Goal: Task Accomplishment & Management: Complete application form

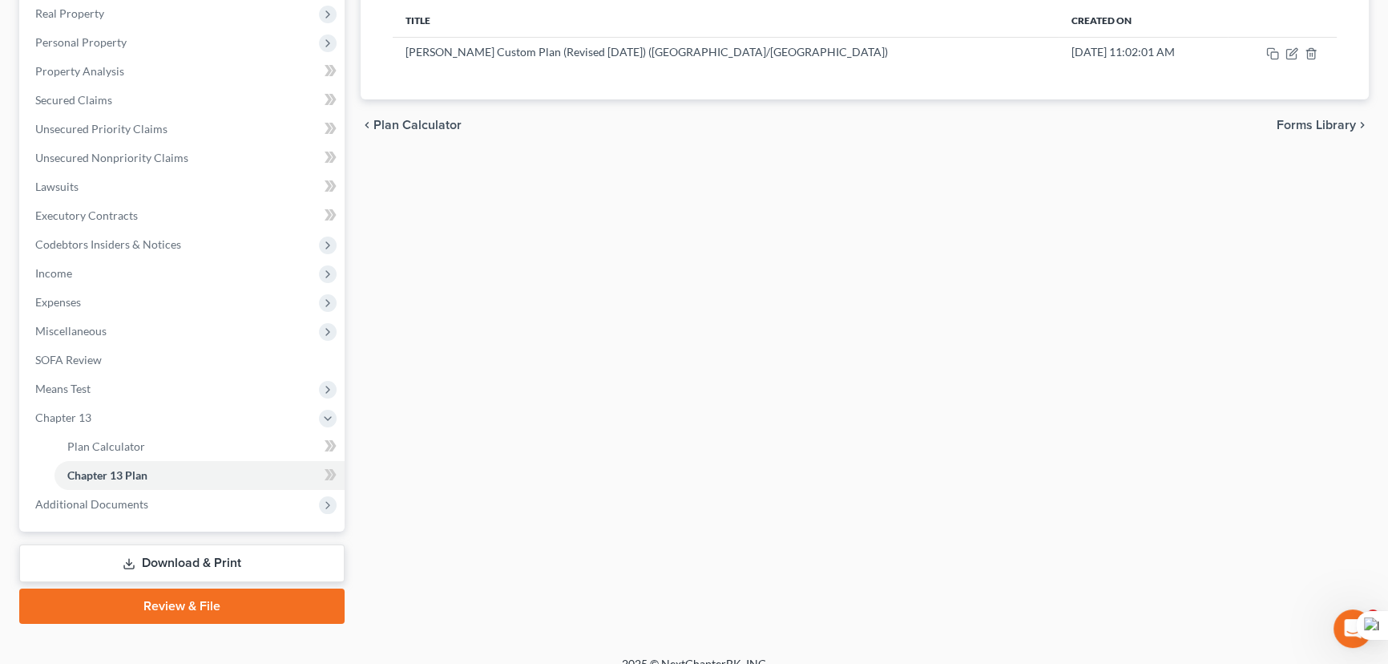
scroll to position [273, 0]
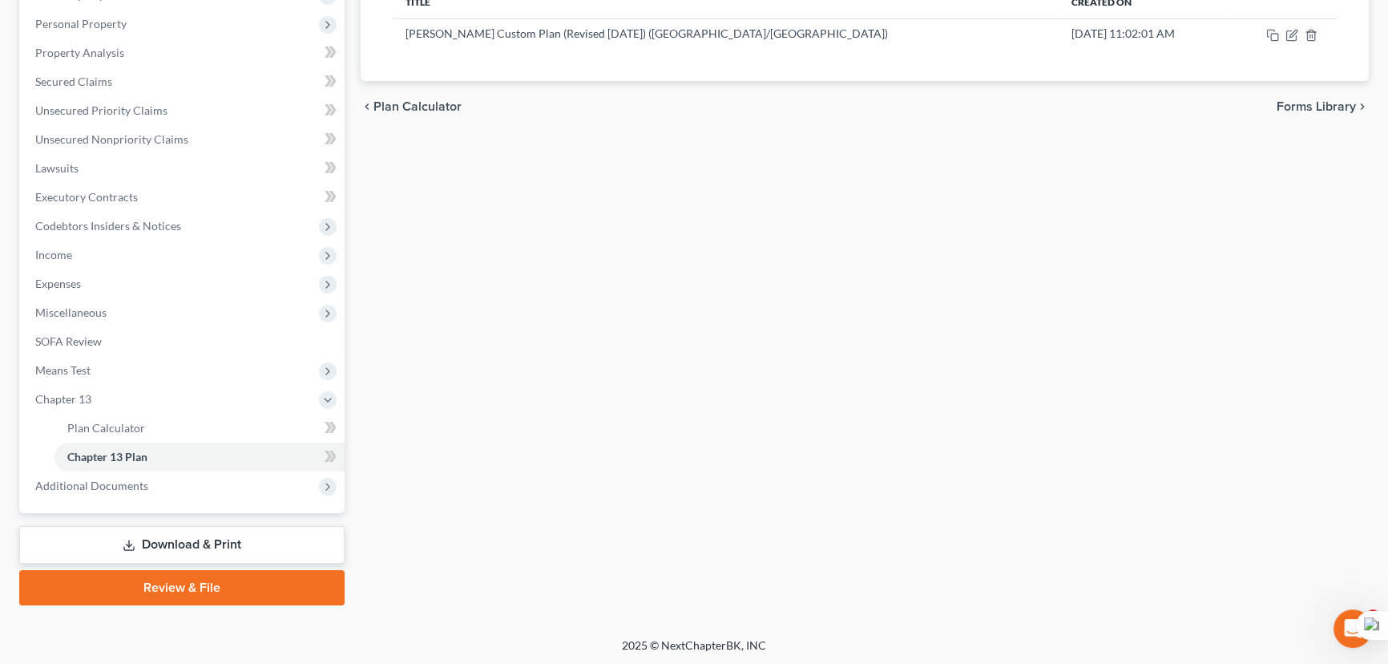
click at [227, 544] on link "Download & Print" at bounding box center [181, 545] width 325 height 38
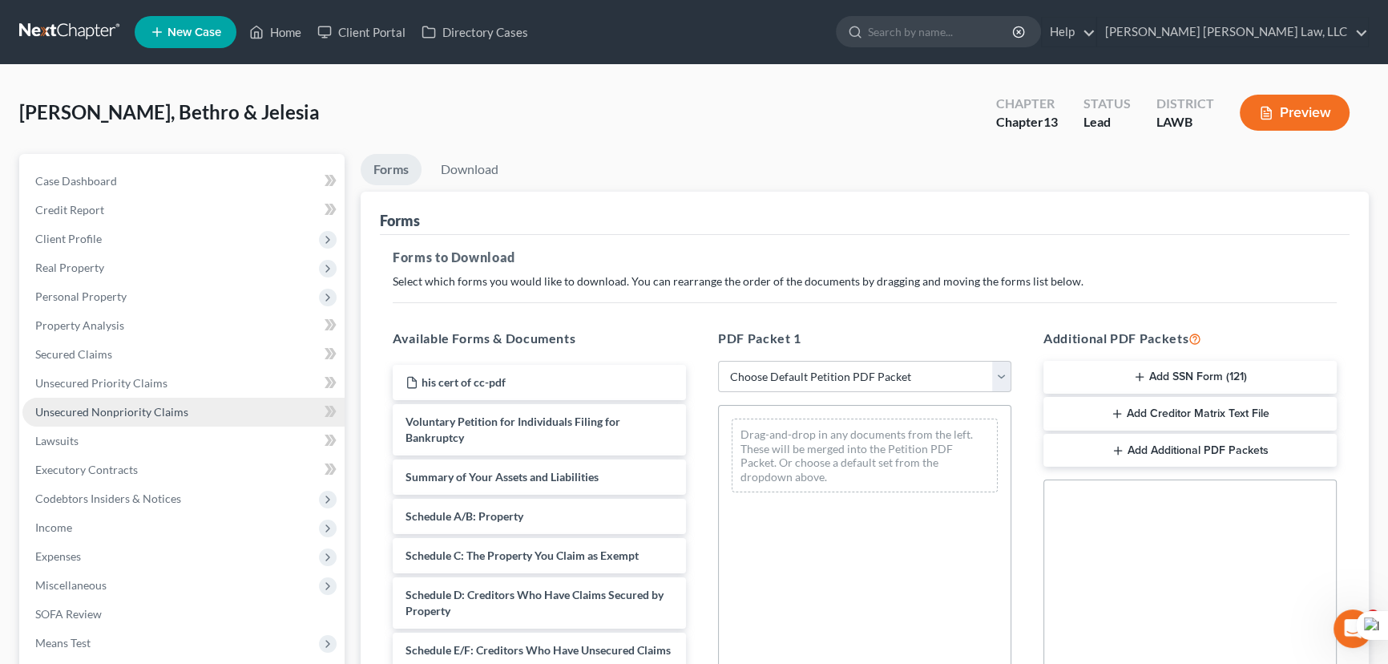
click at [116, 400] on link "Unsecured Nonpriority Claims" at bounding box center [183, 412] width 322 height 29
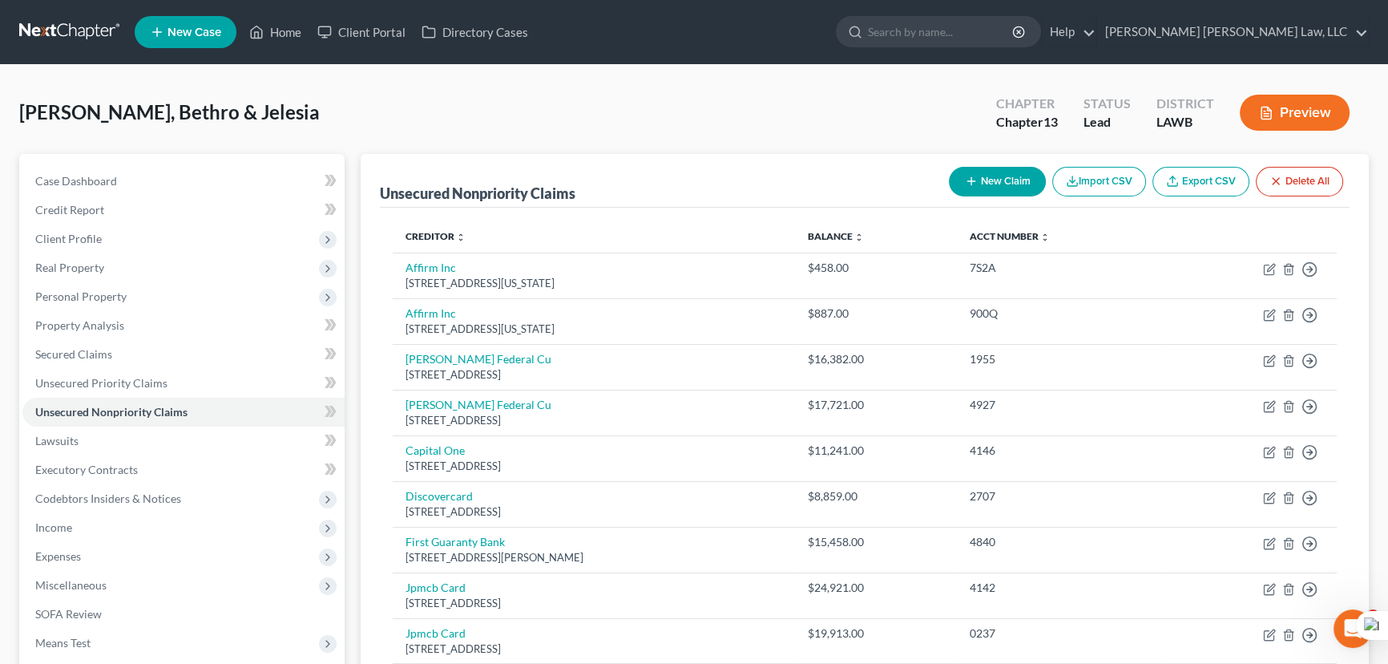
click at [1288, 126] on button "Preview" at bounding box center [1295, 113] width 110 height 36
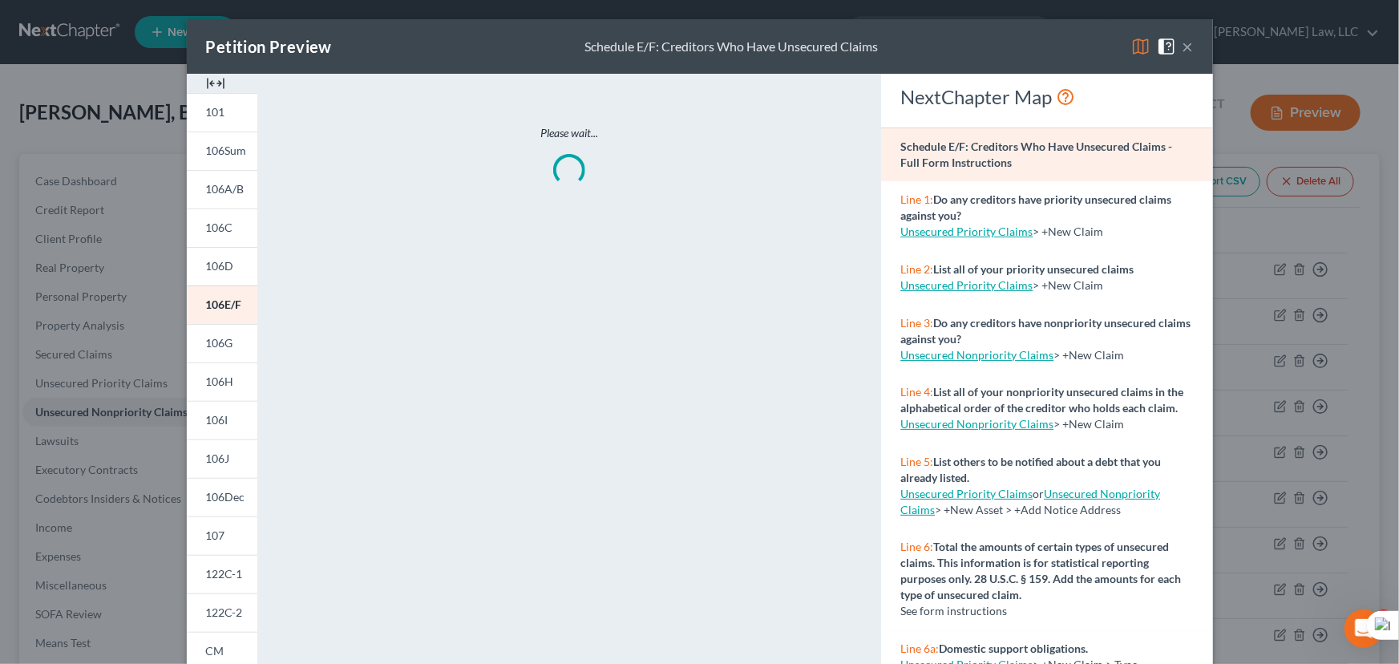
click at [1278, 337] on div "Petition Preview Schedule E/F: Creditors Who Have Unsecured Claims × 101 106Sum…" at bounding box center [699, 332] width 1399 height 664
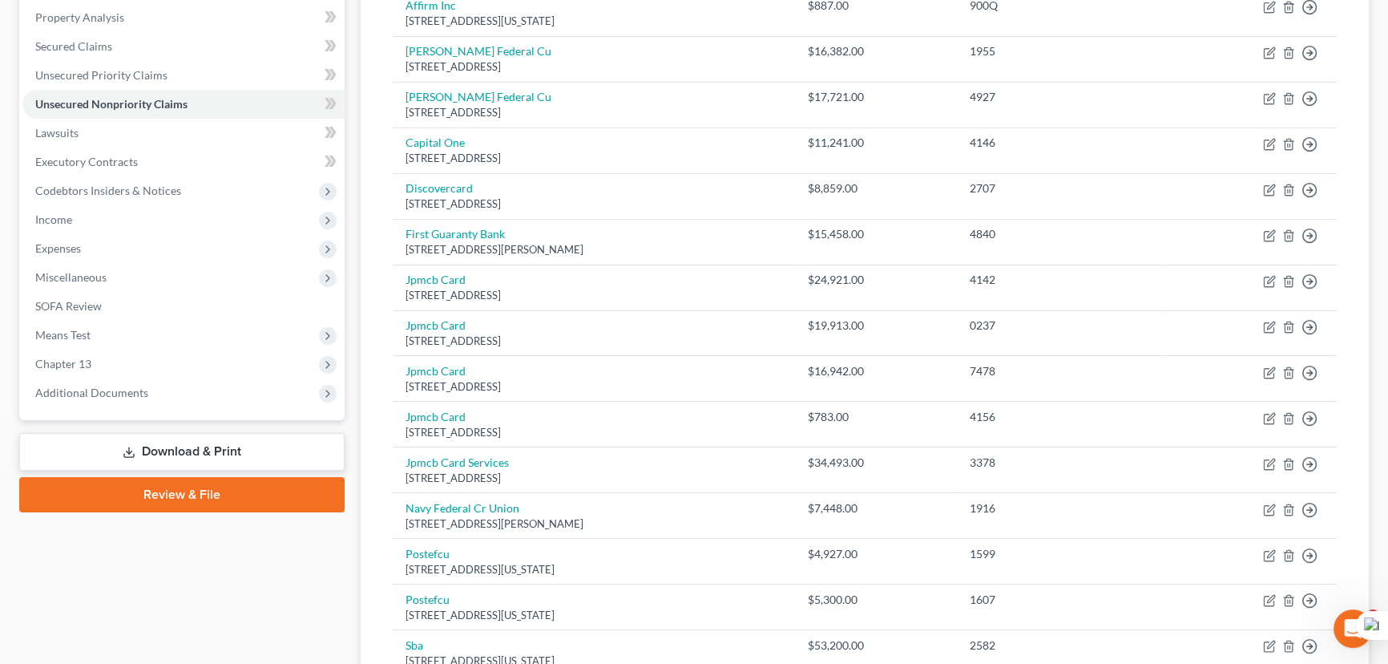
scroll to position [627, 0]
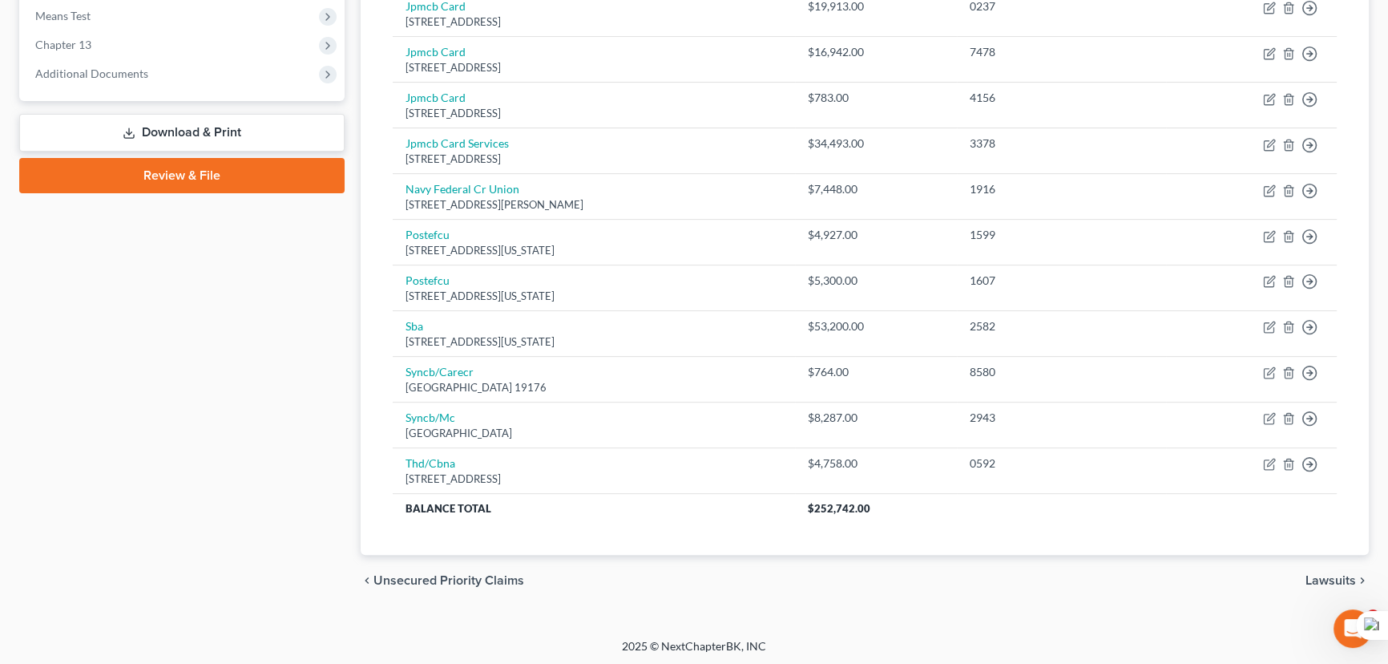
click at [241, 135] on link "Download & Print" at bounding box center [181, 133] width 325 height 38
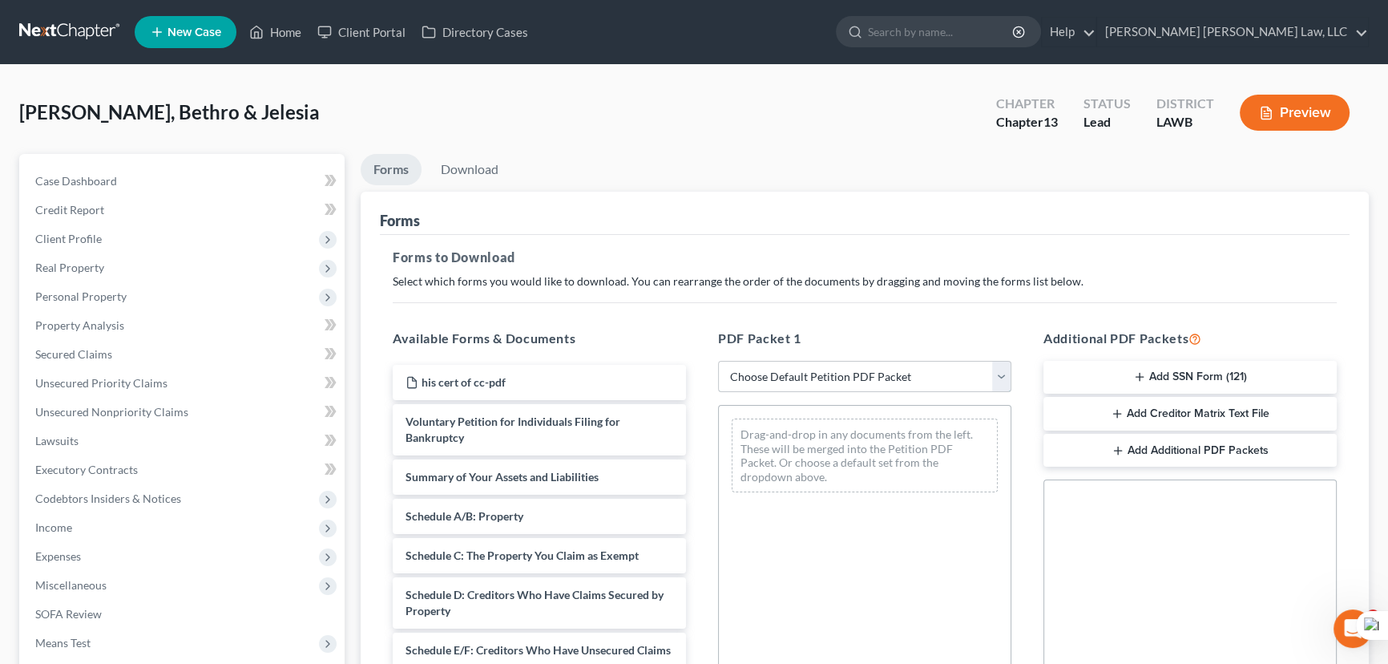
drag, startPoint x: 857, startPoint y: 366, endPoint x: 858, endPoint y: 377, distance: 10.5
click at [857, 366] on select "Choose Default Petition PDF Packet Complete Bankruptcy Petition (all forms and …" at bounding box center [864, 377] width 293 height 32
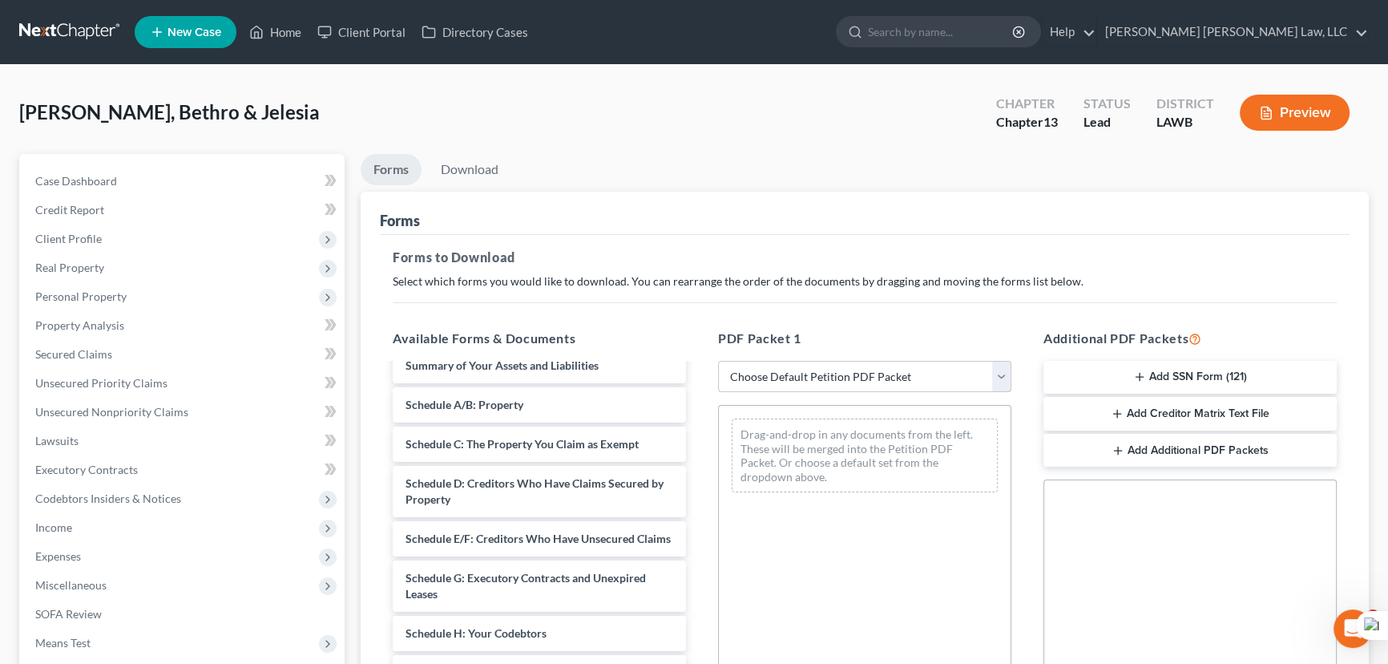
scroll to position [145, 0]
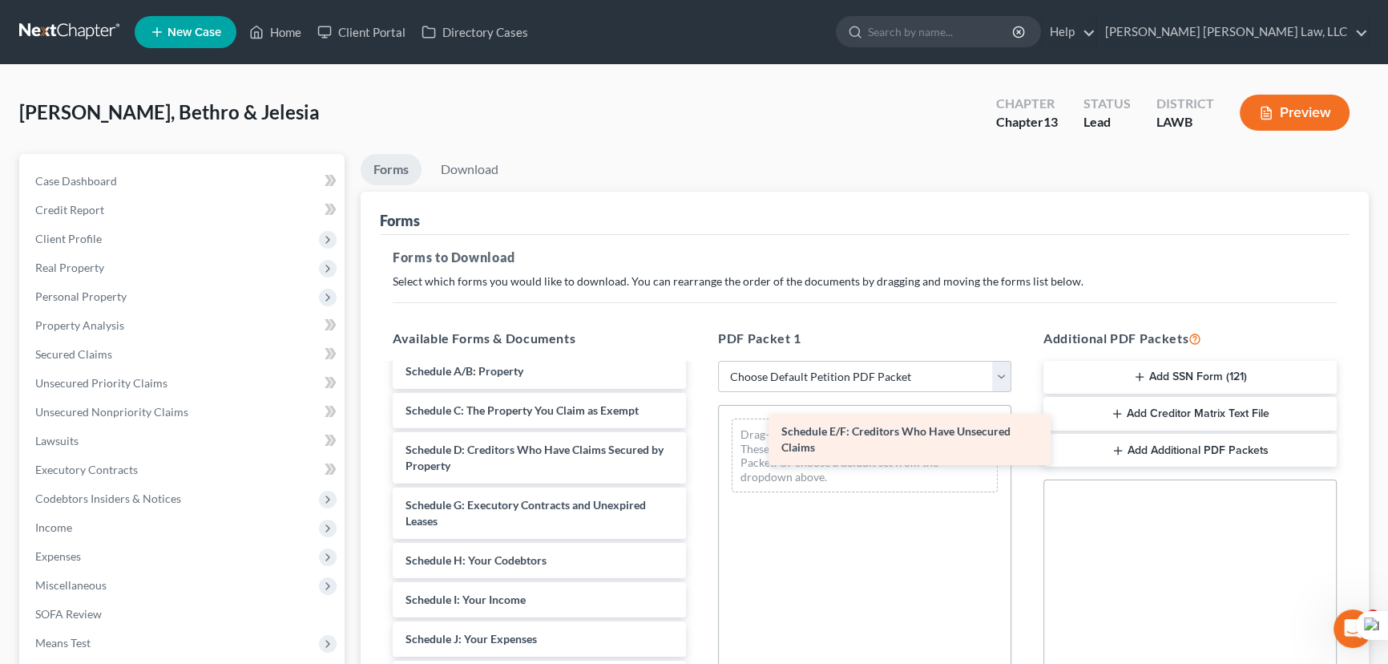
drag, startPoint x: 491, startPoint y: 497, endPoint x: 871, endPoint y: 424, distance: 386.9
click at [699, 425] on div "Schedule E/F: Creditors Who Have Unsecured Claims his cert of cc-pdf Voluntary …" at bounding box center [539, 619] width 319 height 799
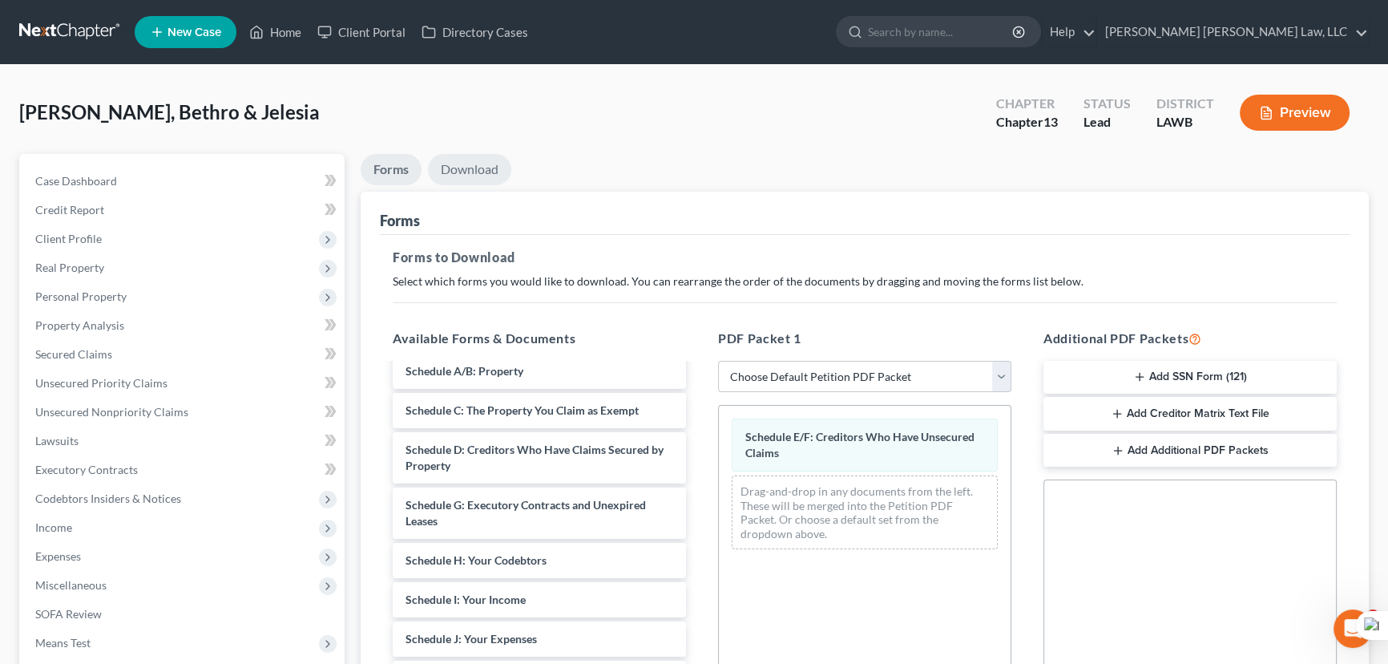
click at [476, 183] on link "Download" at bounding box center [469, 169] width 83 height 31
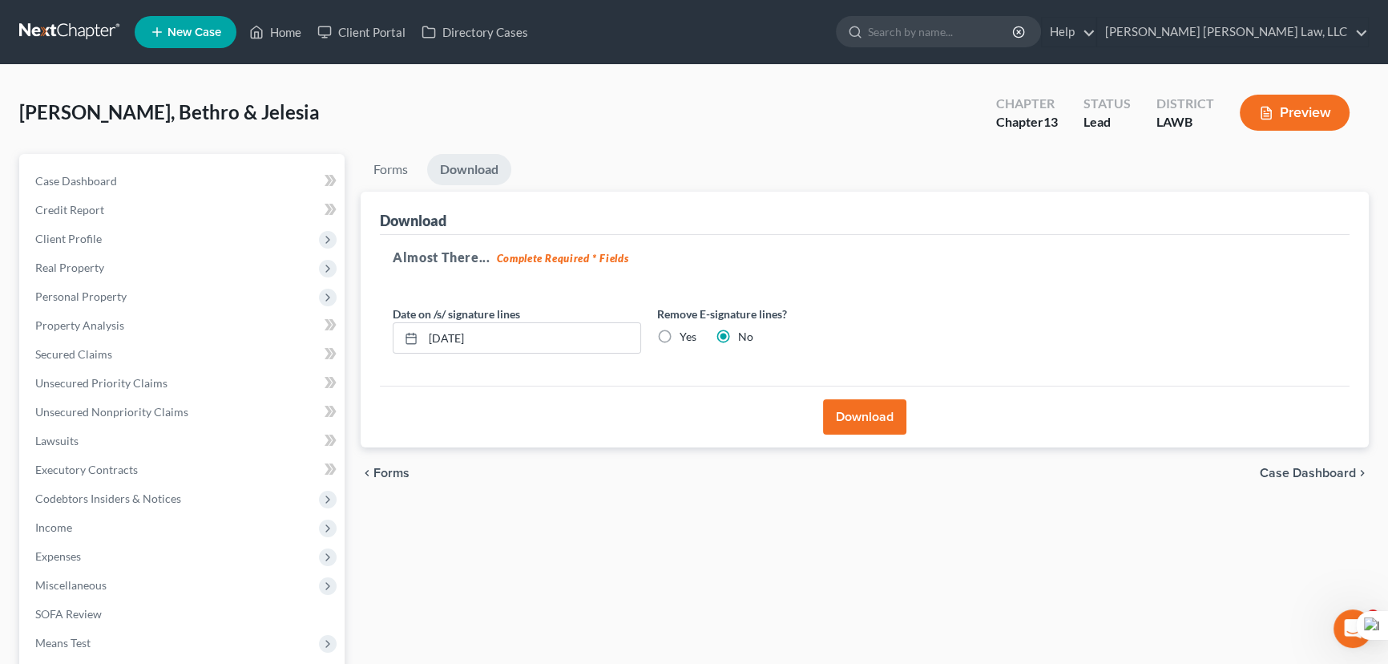
click at [870, 413] on button "Download" at bounding box center [864, 416] width 83 height 35
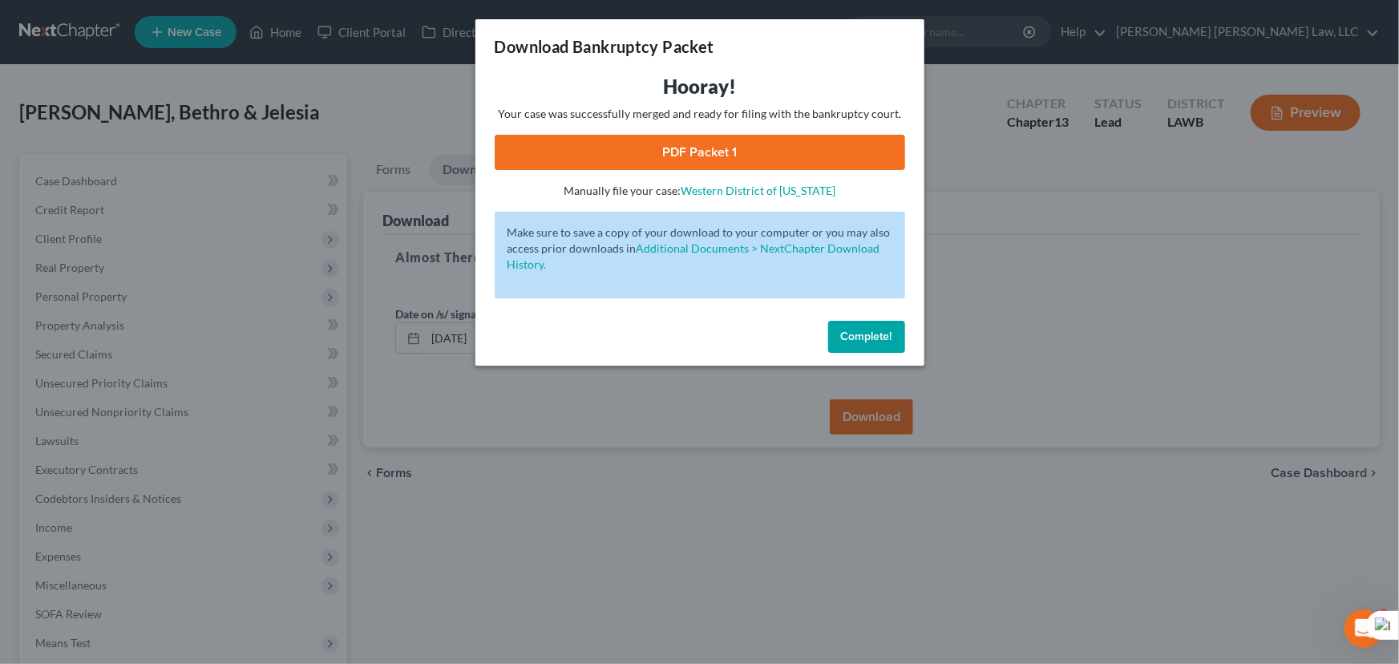
click at [753, 160] on link "PDF Packet 1" at bounding box center [700, 152] width 410 height 35
click at [867, 330] on span "Complete!" at bounding box center [866, 336] width 51 height 14
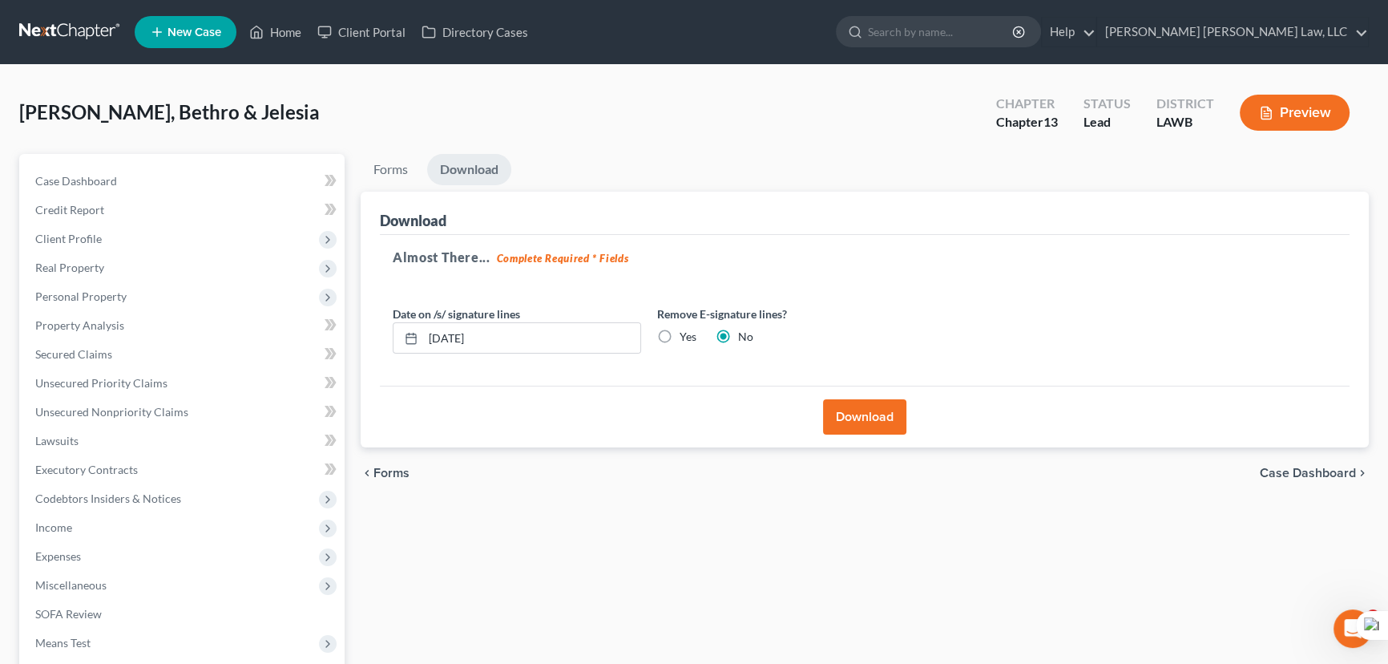
click at [79, 22] on link at bounding box center [70, 32] width 103 height 29
drag, startPoint x: 79, startPoint y: 22, endPoint x: 347, endPoint y: 192, distance: 316.7
click at [337, 189] on div "Home New Case Client Portal Directory Cases E. Orum Young Law, LLC madison.f@eo…" at bounding box center [694, 440] width 1388 height 881
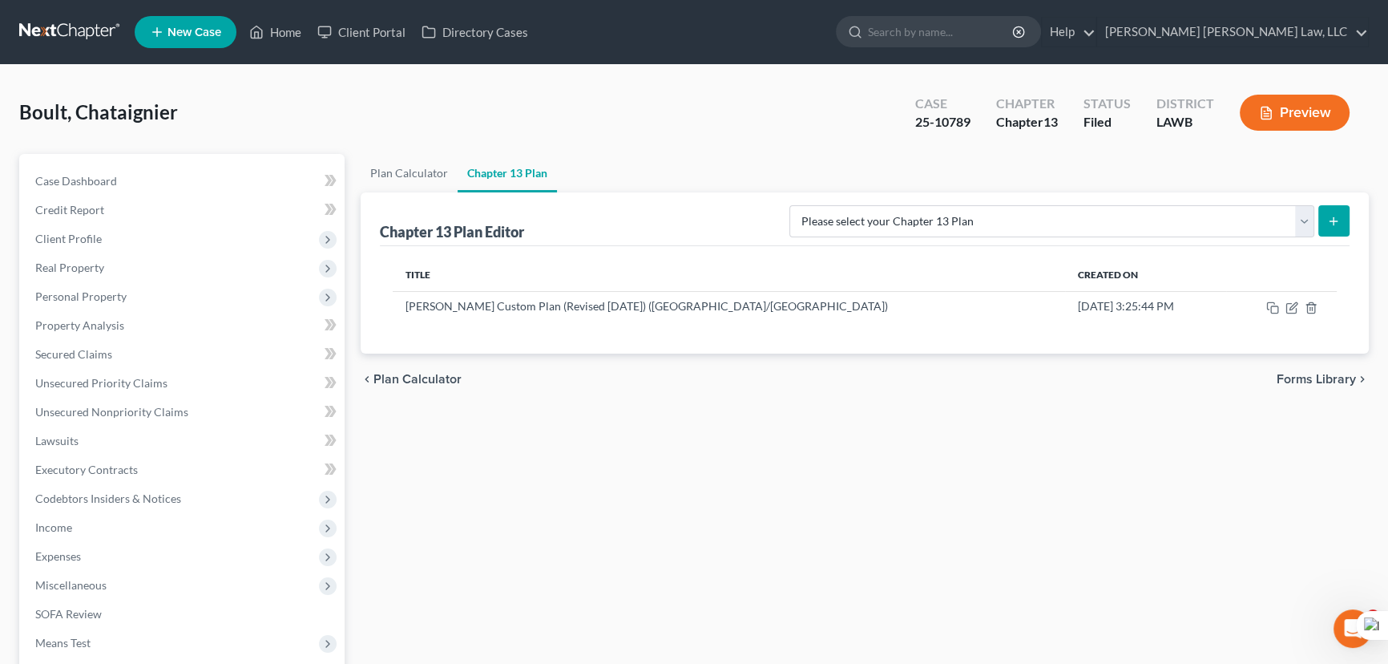
click at [36, 41] on link at bounding box center [70, 32] width 103 height 29
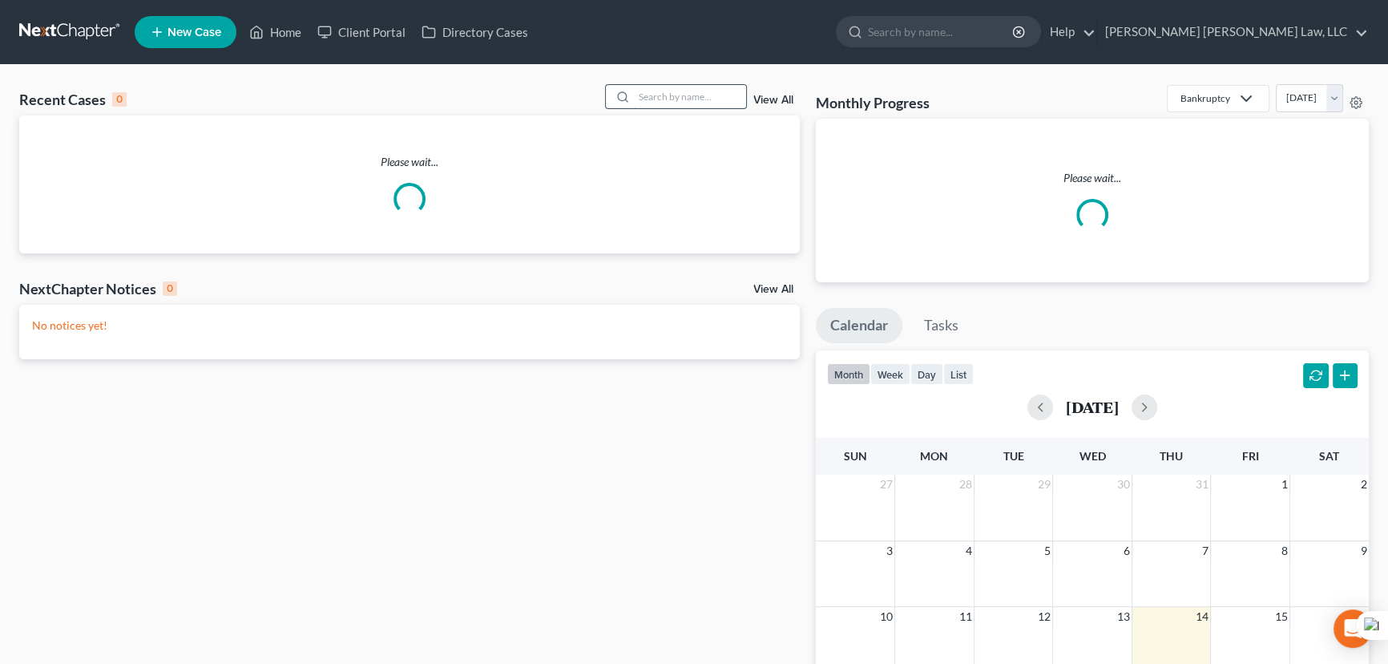
click at [683, 99] on input "search" at bounding box center [690, 96] width 112 height 23
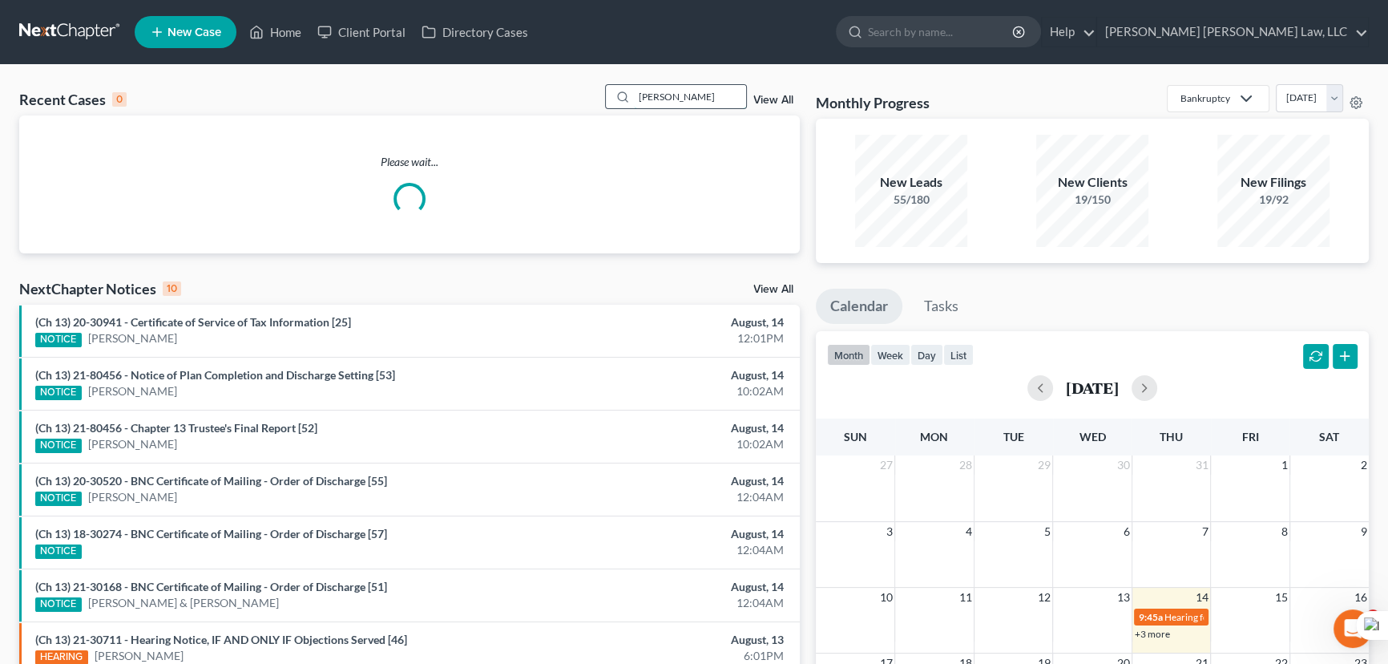
type input "breaux, rebecca"
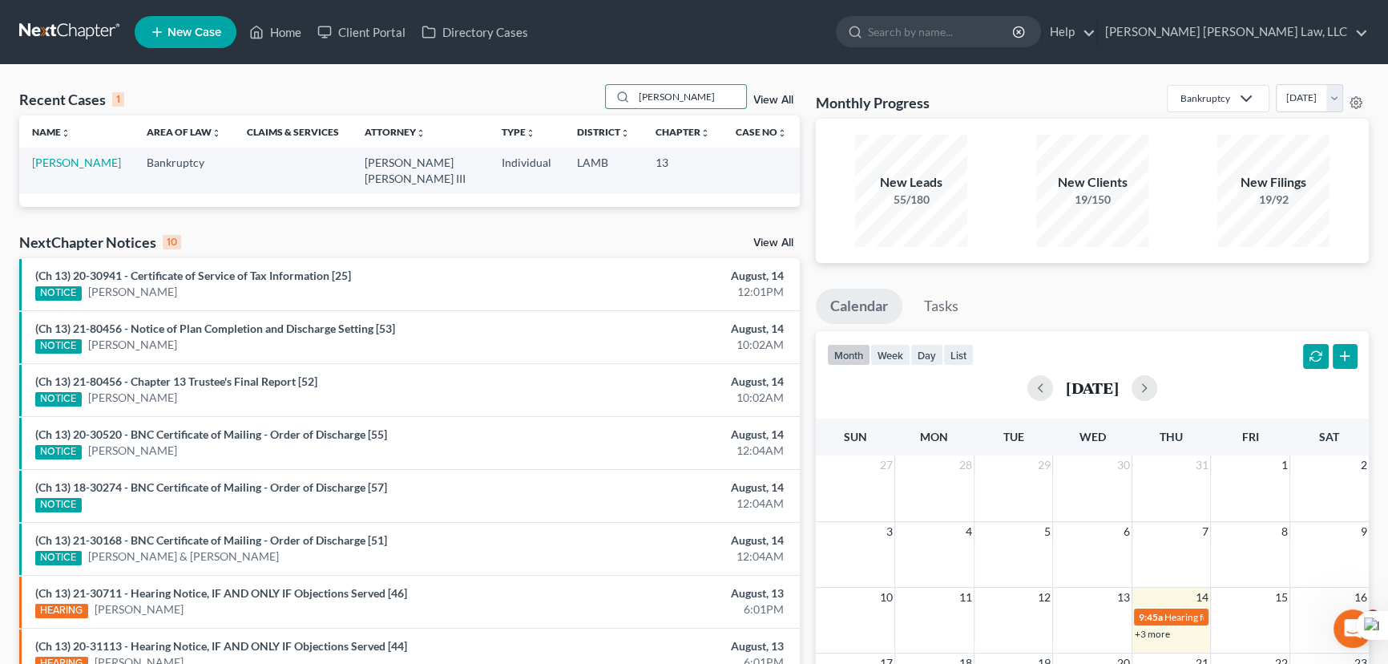
drag, startPoint x: 722, startPoint y: 89, endPoint x: 657, endPoint y: 110, distance: 68.2
click at [722, 91] on input "breaux, rebecca" at bounding box center [690, 96] width 112 height 23
click at [75, 164] on link "[PERSON_NAME]" at bounding box center [76, 163] width 89 height 14
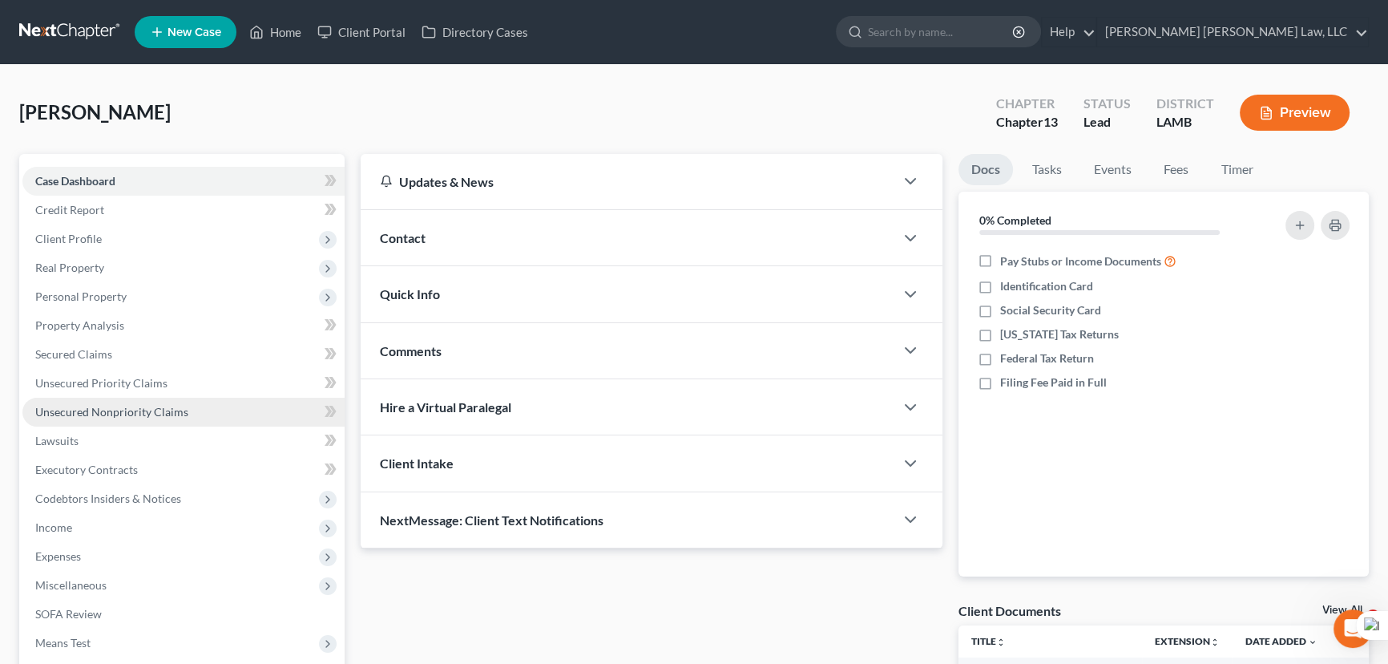
click at [147, 398] on link "Unsecured Nonpriority Claims" at bounding box center [183, 412] width 322 height 29
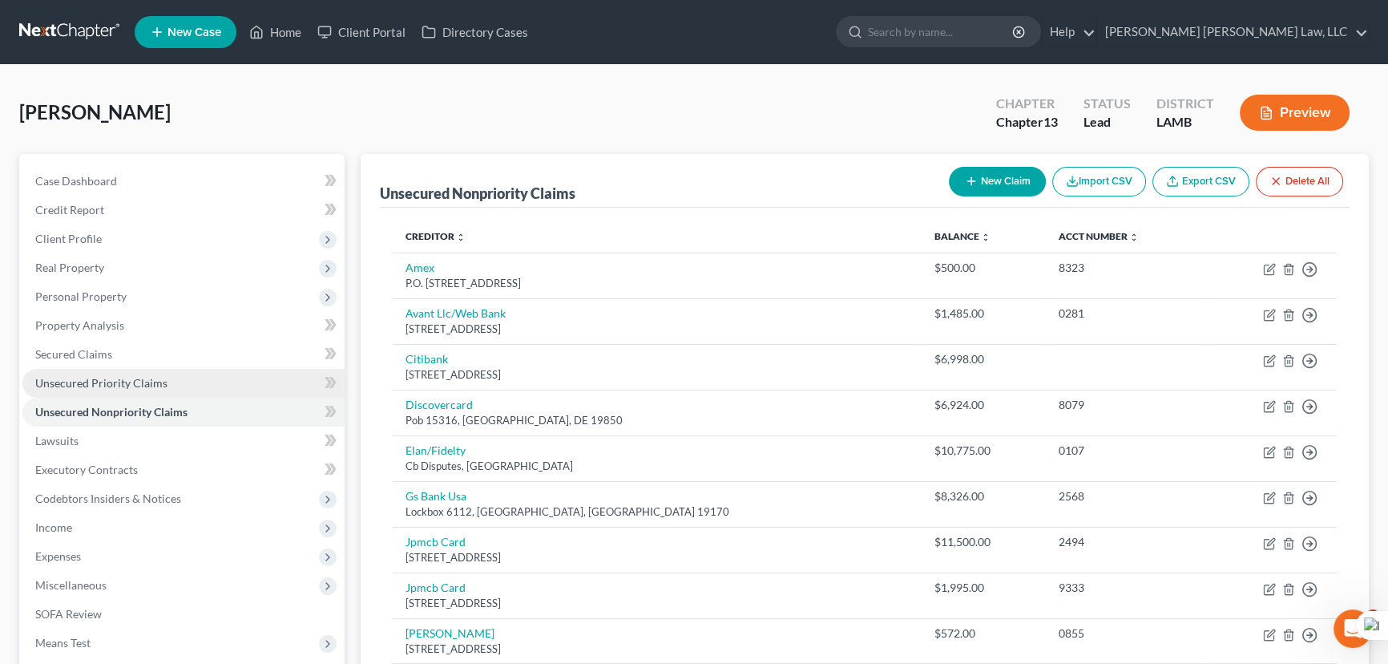
click at [208, 384] on link "Unsecured Priority Claims" at bounding box center [183, 383] width 322 height 29
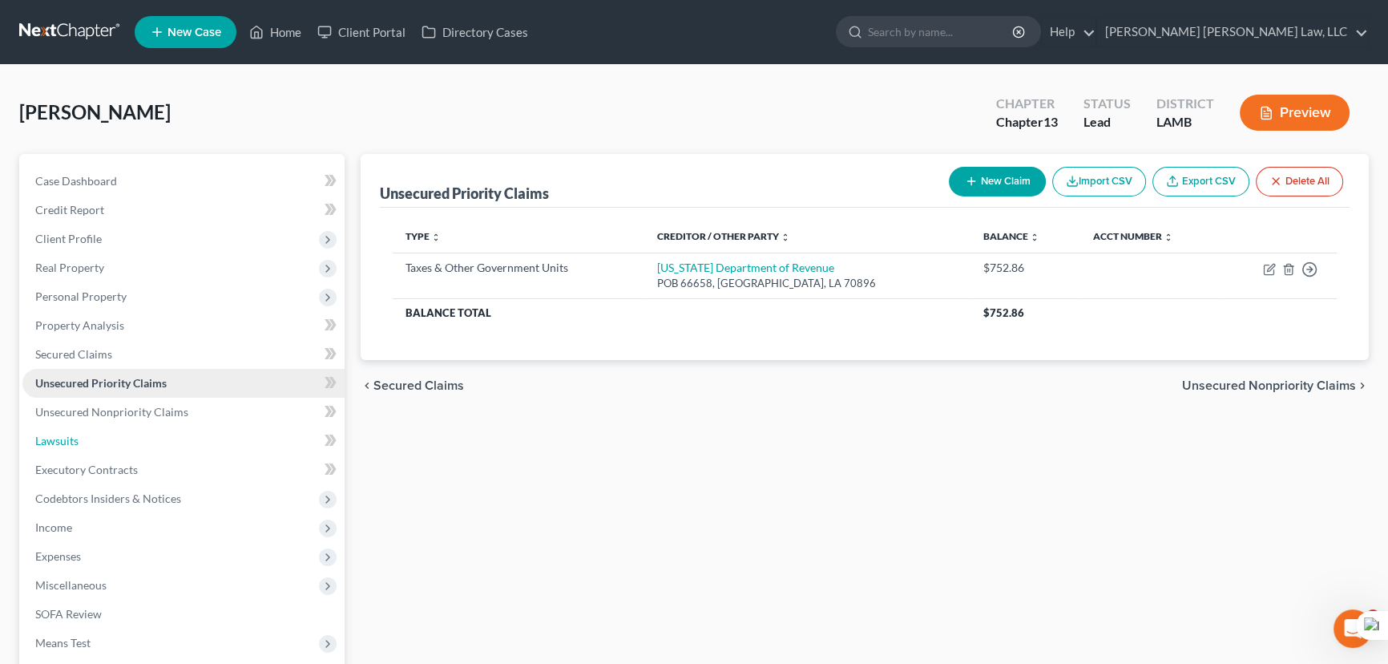
drag, startPoint x: 138, startPoint y: 430, endPoint x: 218, endPoint y: 393, distance: 88.2
click at [138, 430] on link "Lawsuits" at bounding box center [183, 440] width 322 height 29
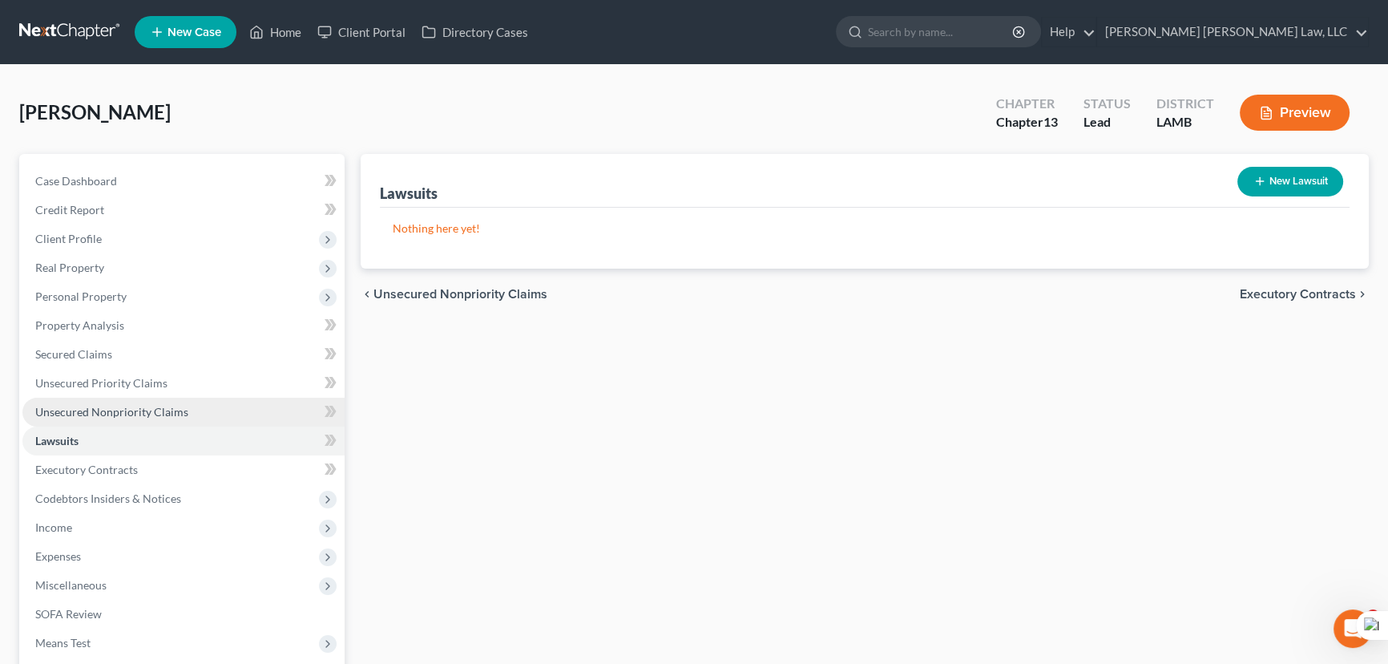
click at [213, 415] on link "Unsecured Nonpriority Claims" at bounding box center [183, 412] width 322 height 29
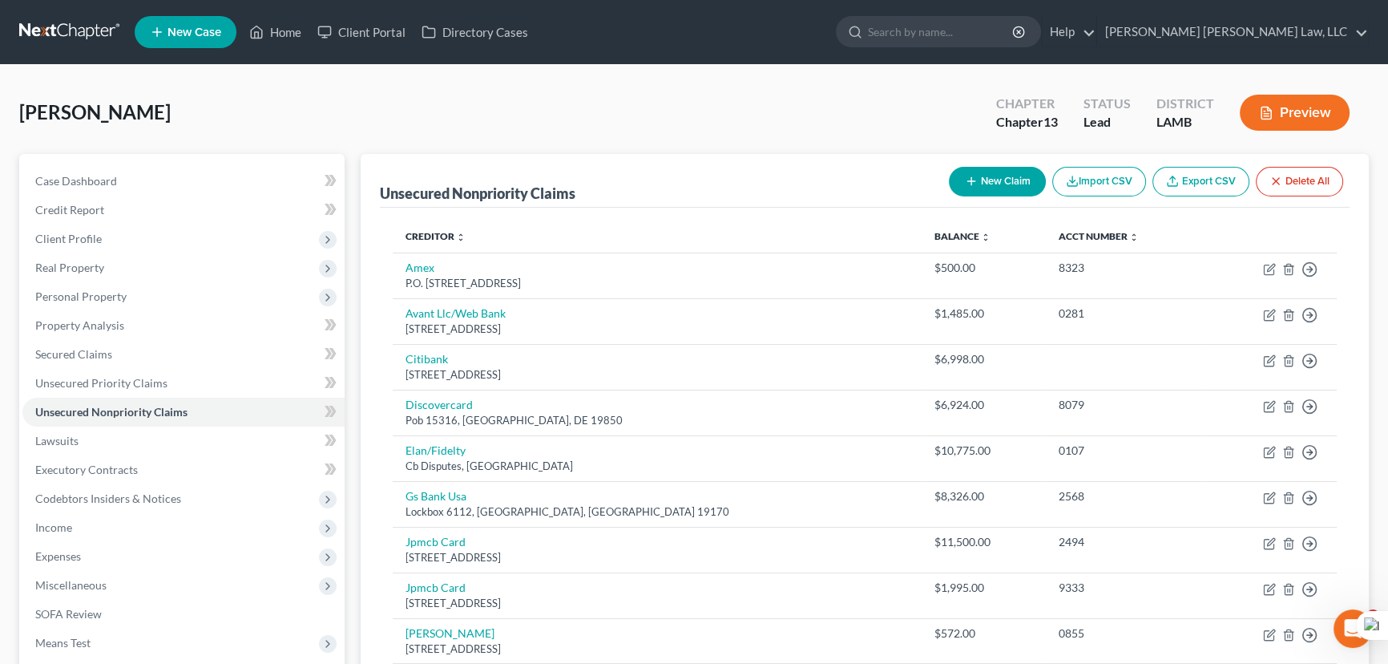
click at [1004, 180] on button "New Claim" at bounding box center [997, 182] width 97 height 30
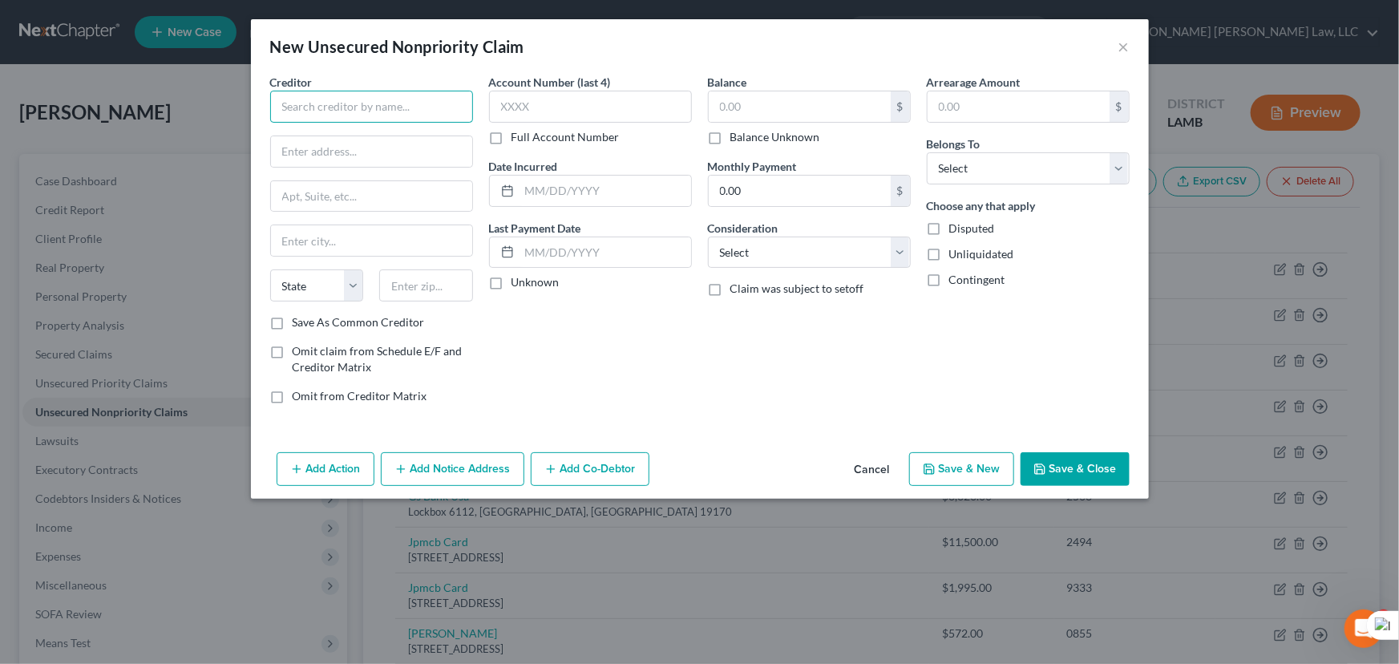
click at [321, 111] on input "text" at bounding box center [371, 107] width 203 height 32
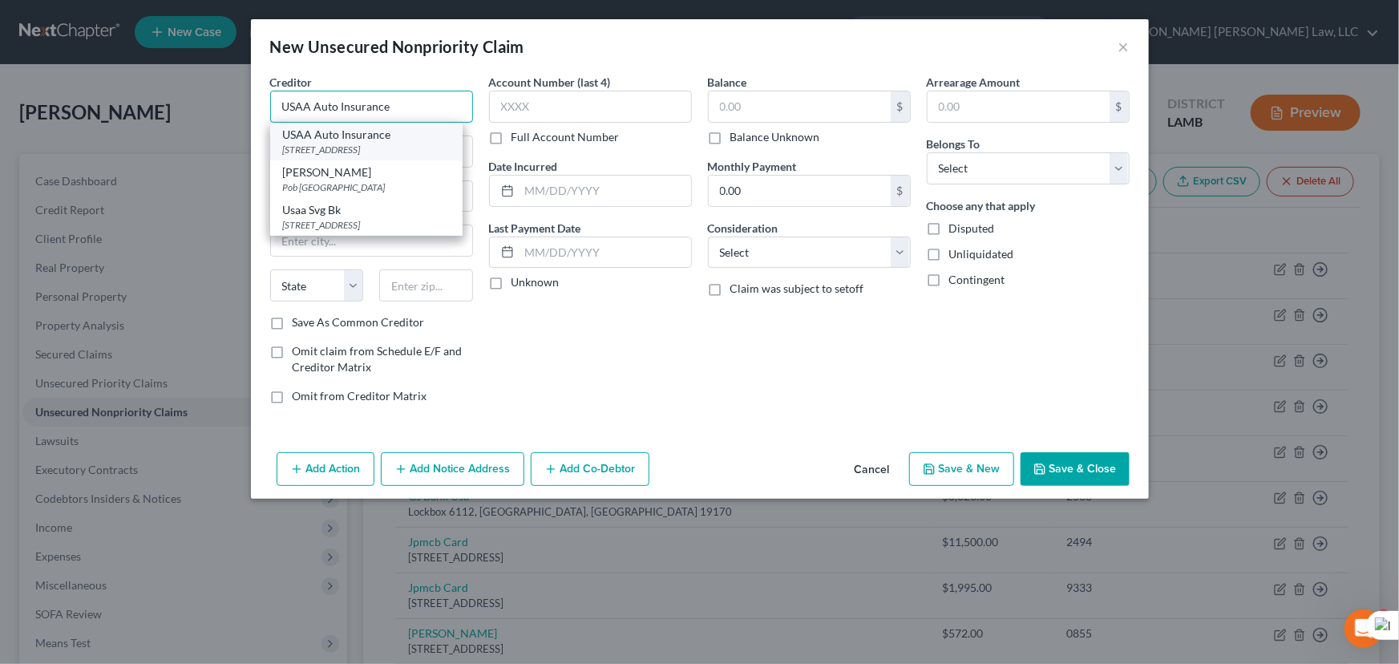
type input "USAA Auto Insurance"
click at [329, 149] on div "9800 Fredericksburg Rd, San Antonio, TX 78288" at bounding box center [366, 150] width 167 height 14
type input "9800 Fredericksburg Rd"
type input "San Antonio"
select select "45"
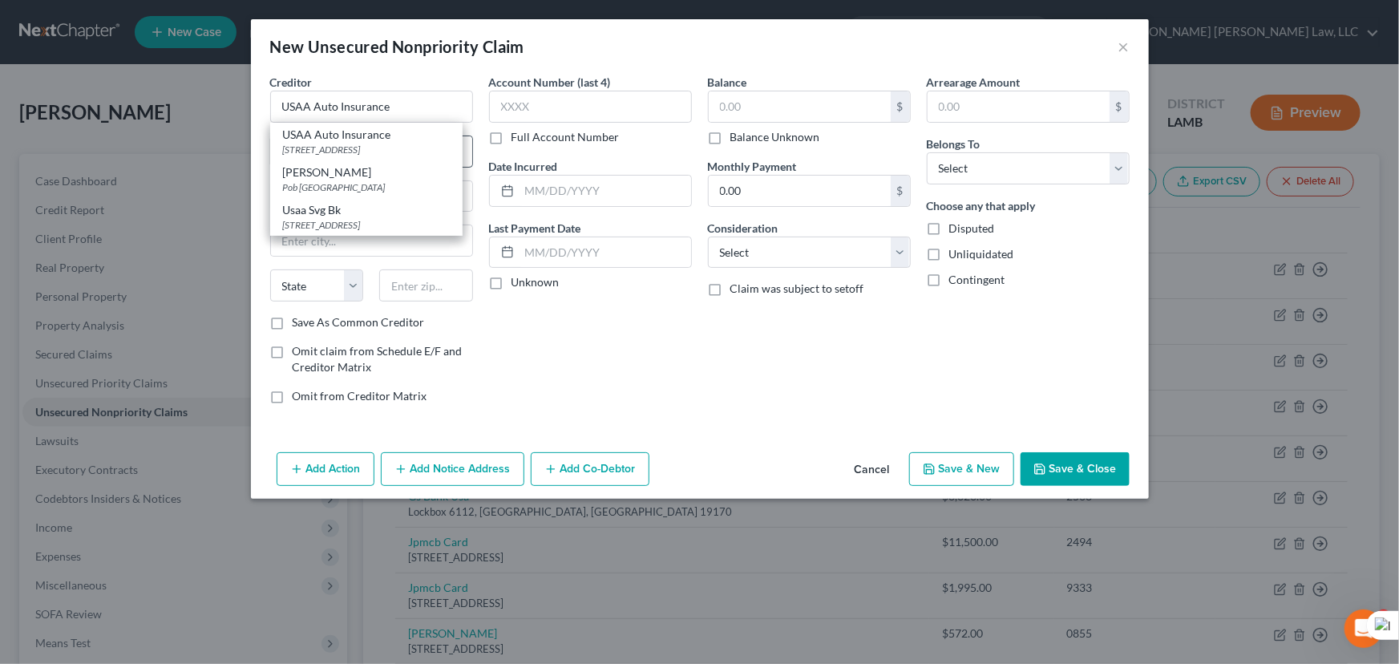
type input "78288"
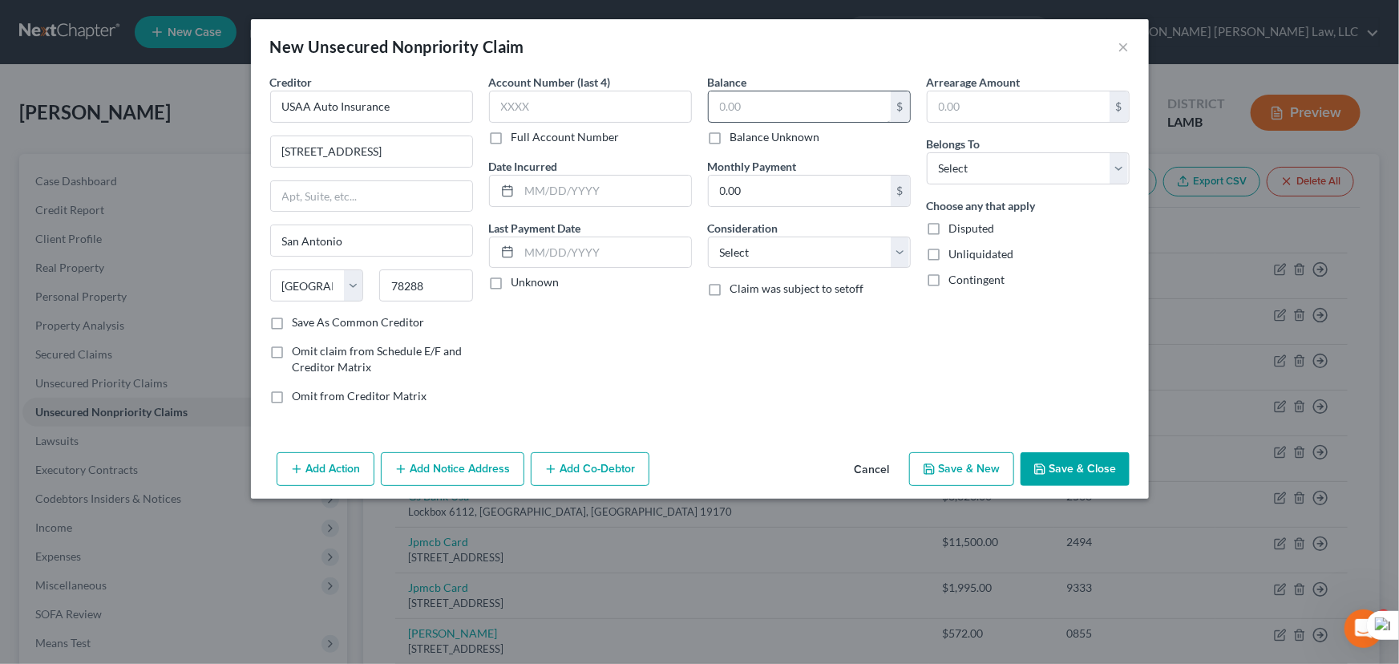
drag, startPoint x: 705, startPoint y: 90, endPoint x: 721, endPoint y: 95, distance: 17.0
click at [707, 90] on div "Balance $ Balance Unknown Balance Undetermined $ Balance Unknown Monthly Paymen…" at bounding box center [809, 245] width 219 height 343
click at [730, 98] on input "text" at bounding box center [800, 106] width 182 height 30
type input "8,000"
click at [1074, 471] on button "Save & Close" at bounding box center [1074, 469] width 109 height 34
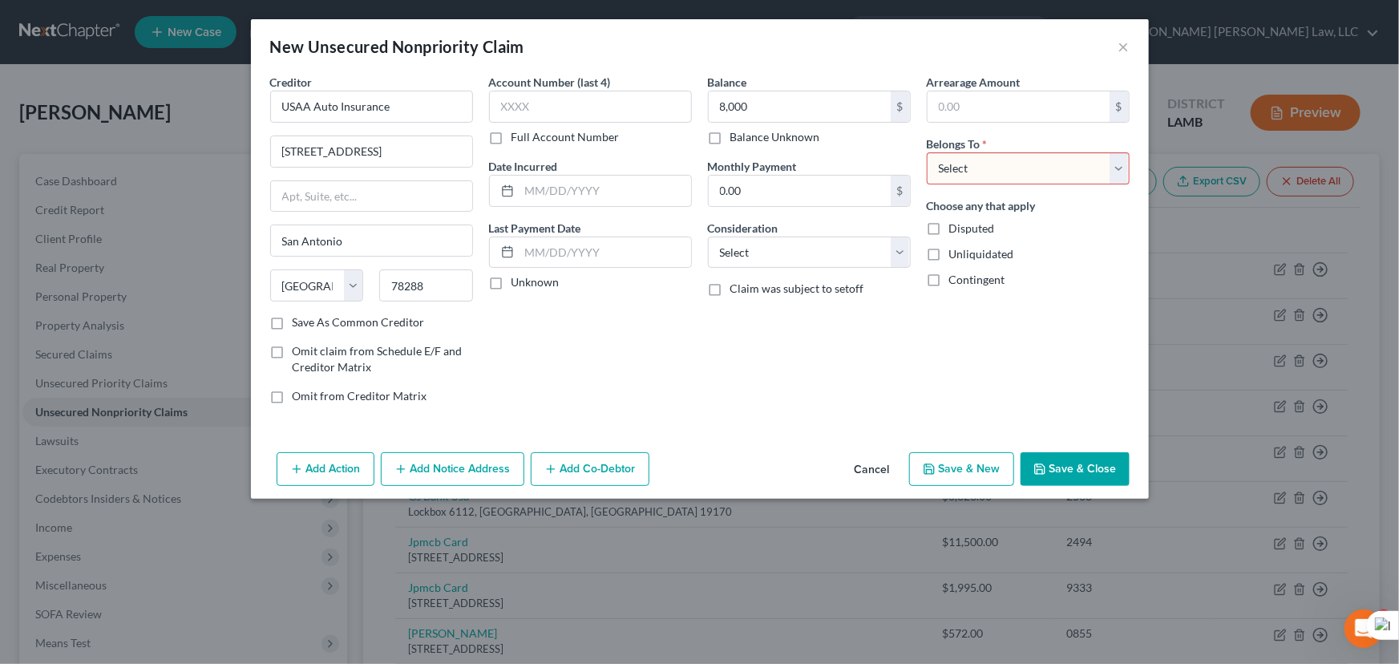
click at [1012, 144] on div "Belongs To * Select Debtor 1 Only Debtor 2 Only Debtor 1 And Debtor 2 Only At L…" at bounding box center [1028, 159] width 203 height 49
click at [1016, 176] on select "Select Debtor 1 Only Debtor 2 Only Debtor 1 And Debtor 2 Only At Least One Of T…" at bounding box center [1028, 168] width 203 height 32
select select "0"
click at [927, 152] on select "Select Debtor 1 Only Debtor 2 Only Debtor 1 And Debtor 2 Only At Least One Of T…" at bounding box center [1028, 168] width 203 height 32
click at [1061, 481] on button "Save & Close" at bounding box center [1074, 469] width 109 height 34
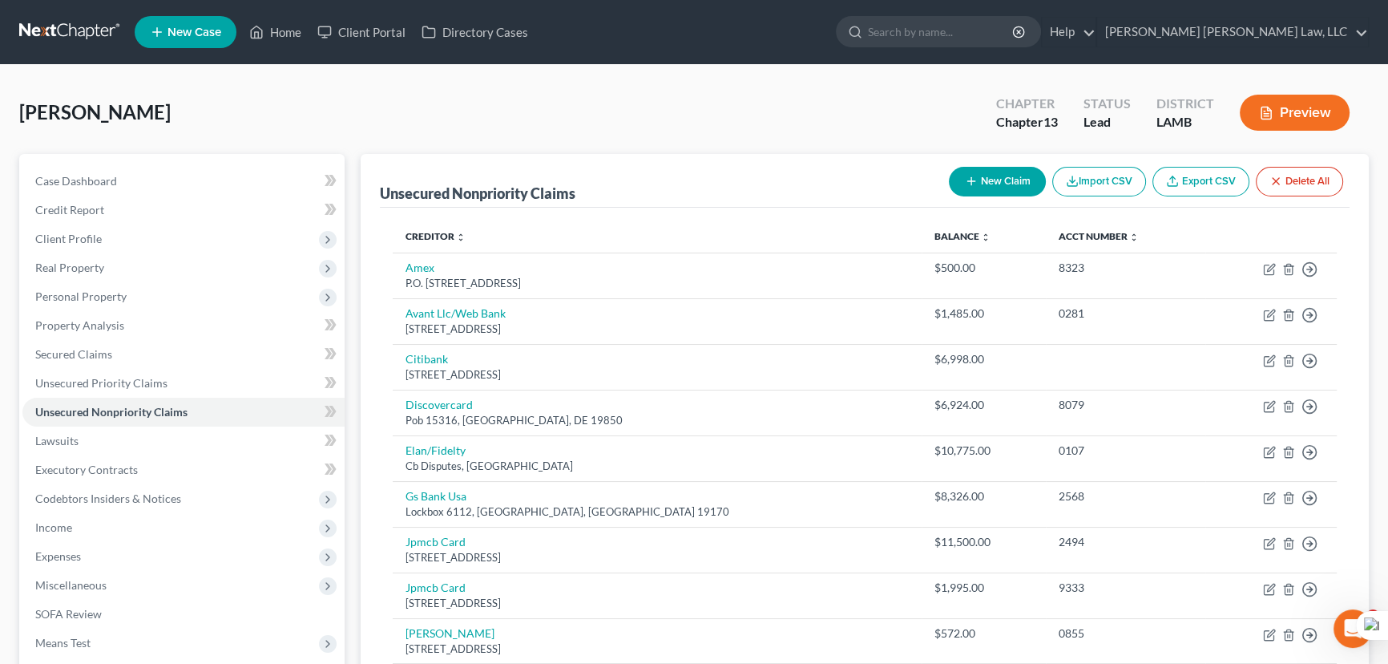
click at [999, 172] on button "New Claim" at bounding box center [997, 182] width 97 height 30
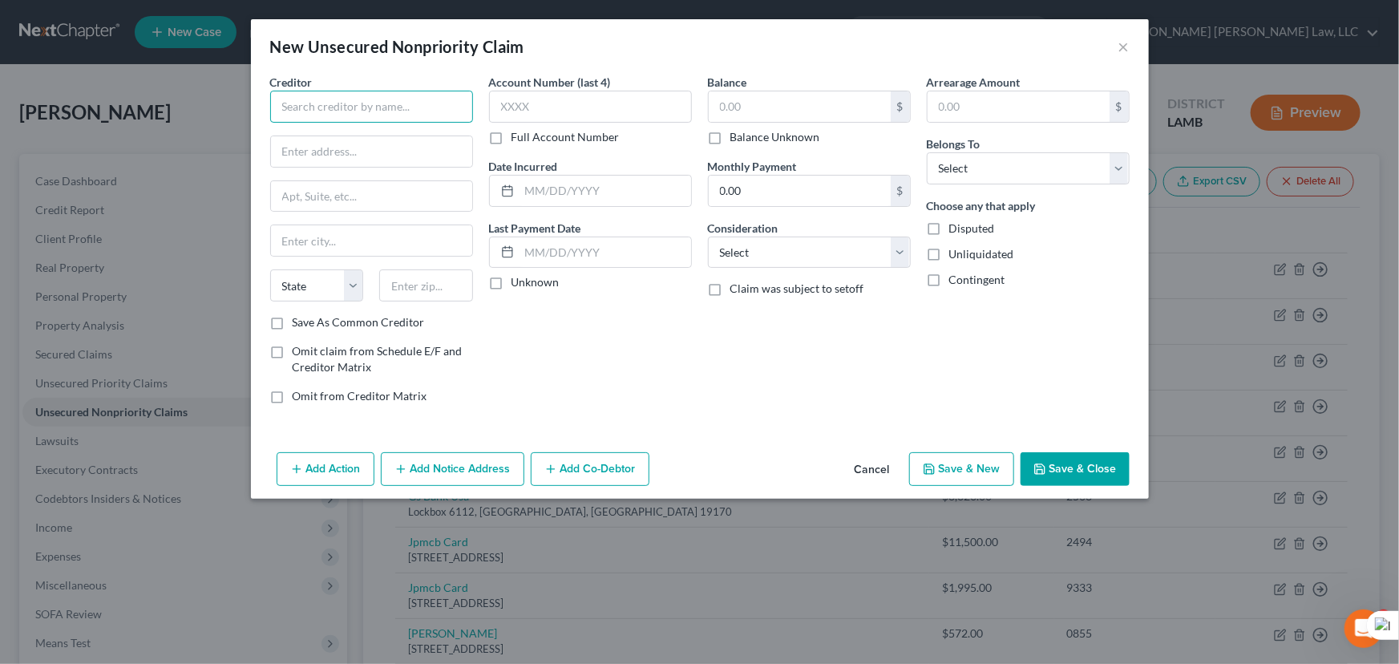
click at [305, 115] on input "text" at bounding box center [371, 107] width 203 height 32
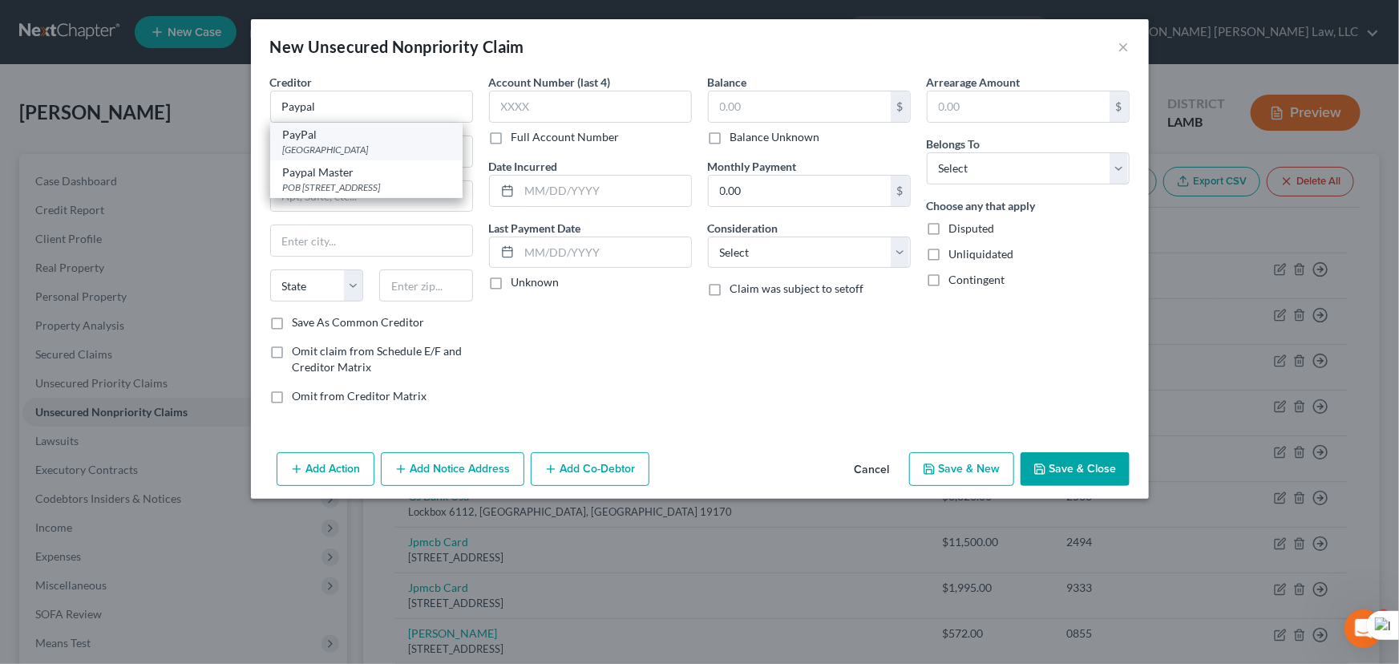
click at [346, 143] on div "PO Box 71718, Philadelphia, PA 19176" at bounding box center [366, 150] width 167 height 14
type input "PayPal"
type input "PO Box 71718"
type input "Philadelphia"
select select "39"
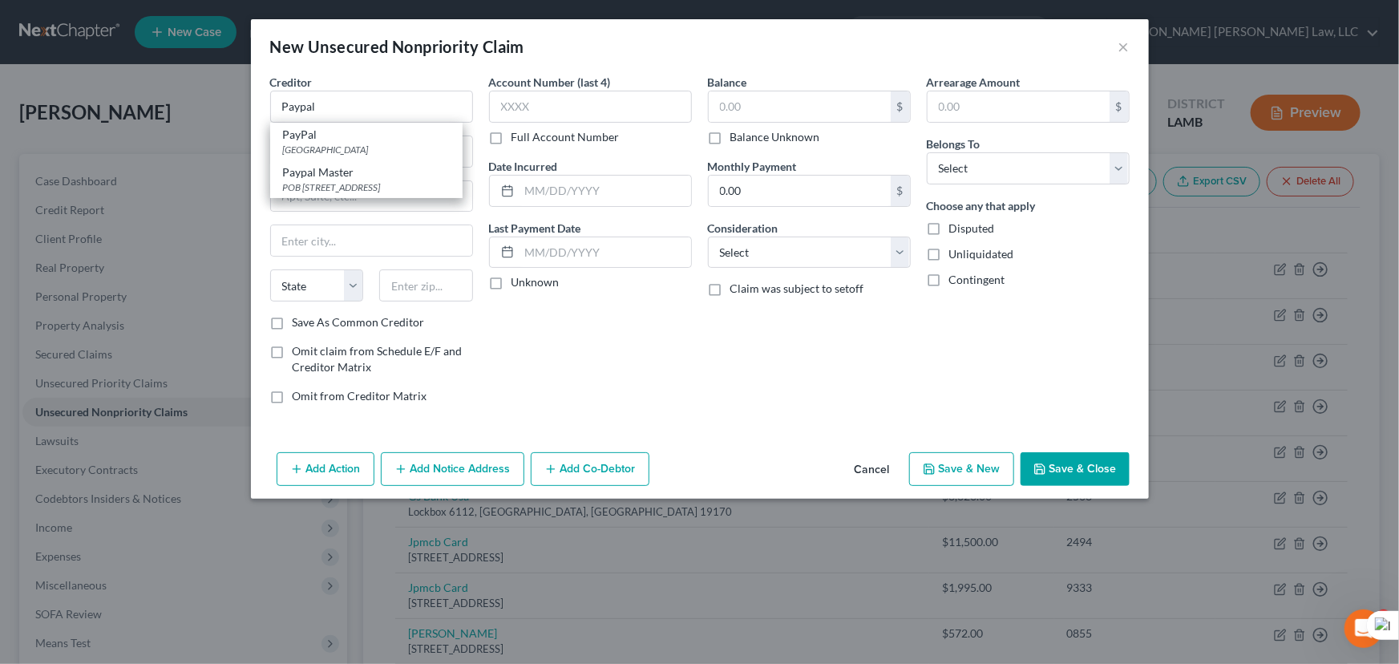
type input "19176"
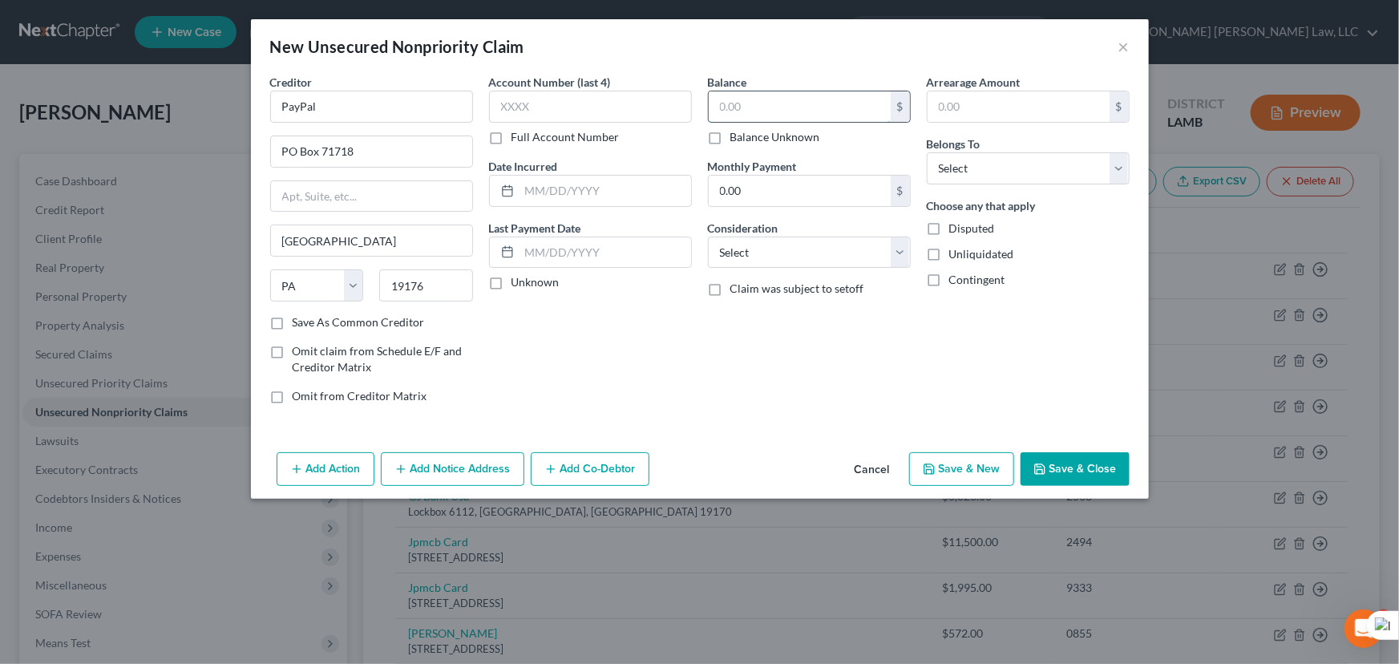
click at [754, 111] on input "text" at bounding box center [800, 106] width 182 height 30
type input "4,911.66"
click at [1083, 464] on button "Save & Close" at bounding box center [1074, 469] width 109 height 34
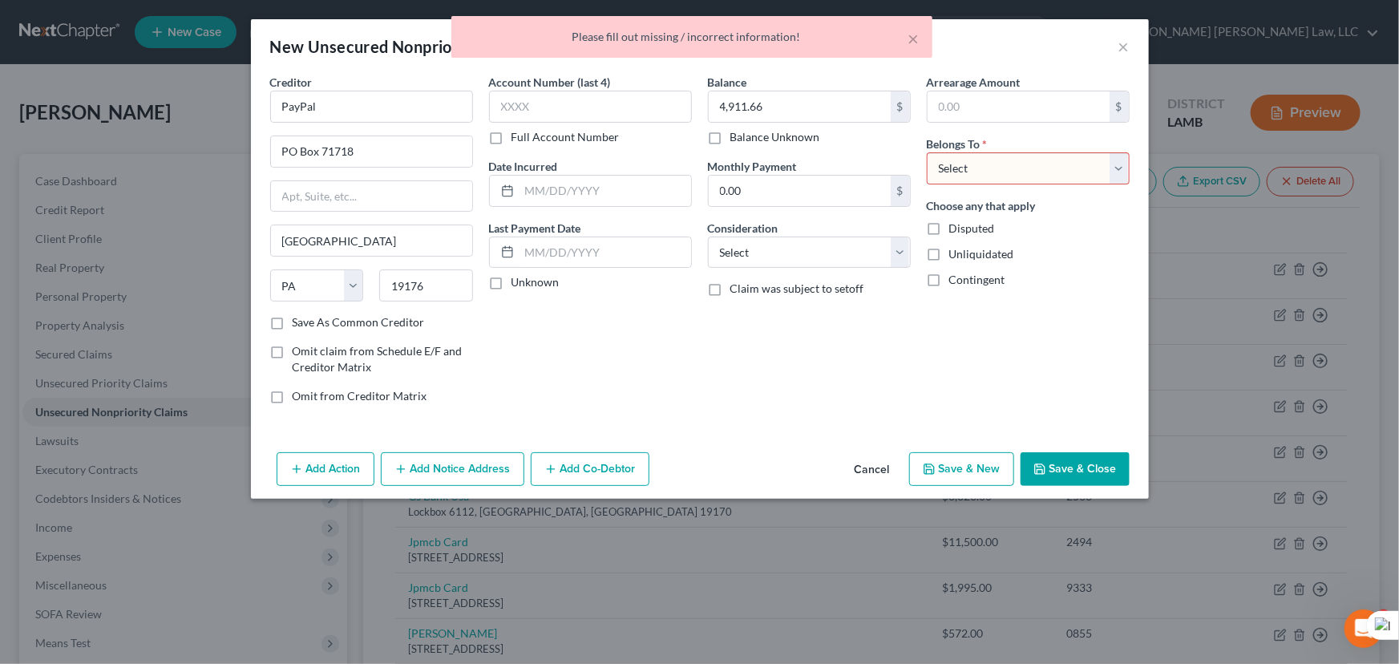
click at [989, 168] on select "Select Debtor 1 Only Debtor 2 Only Debtor 1 And Debtor 2 Only At Least One Of T…" at bounding box center [1028, 168] width 203 height 32
select select "0"
click at [927, 152] on select "Select Debtor 1 Only Debtor 2 Only Debtor 1 And Debtor 2 Only At Least One Of T…" at bounding box center [1028, 168] width 203 height 32
drag, startPoint x: 1037, startPoint y: 463, endPoint x: 1020, endPoint y: 471, distance: 19.7
click at [1037, 465] on icon "button" at bounding box center [1039, 469] width 13 height 13
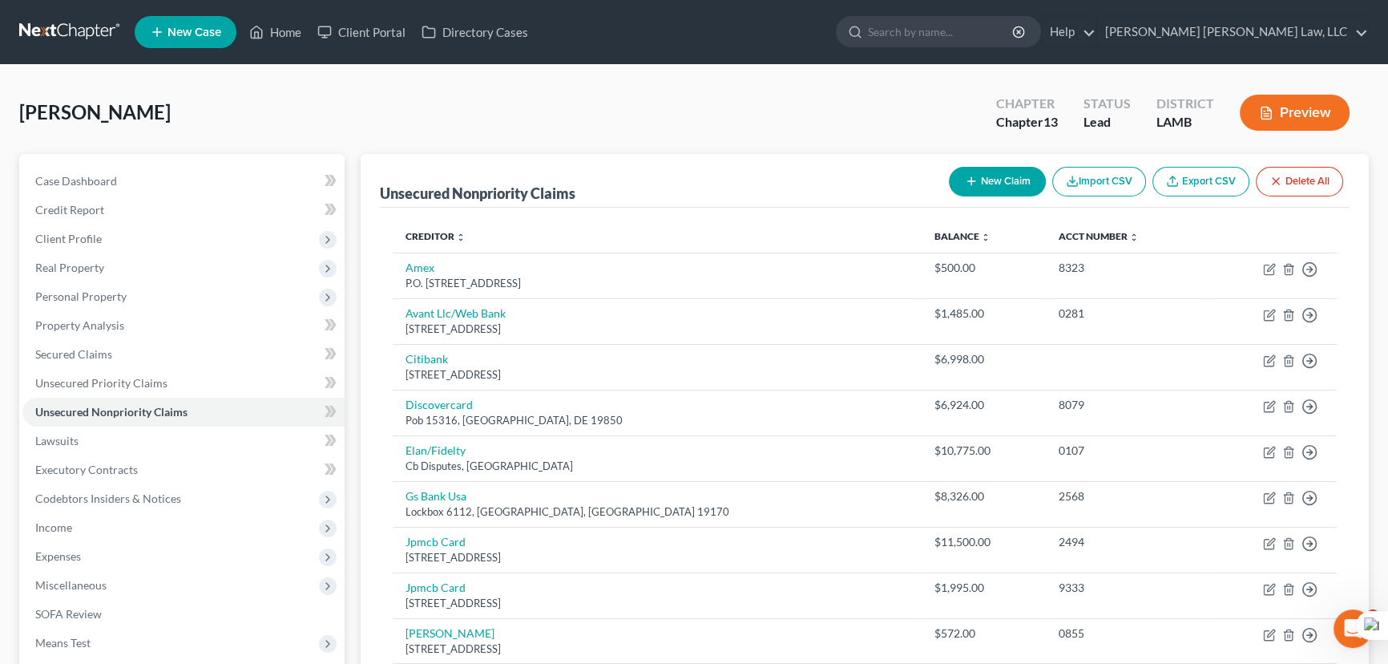
click at [988, 204] on div "Unsecured Nonpriority Claims New Claim Import CSV Export CSV Delete All" at bounding box center [865, 181] width 970 height 54
click at [988, 183] on button "New Claim" at bounding box center [997, 182] width 97 height 30
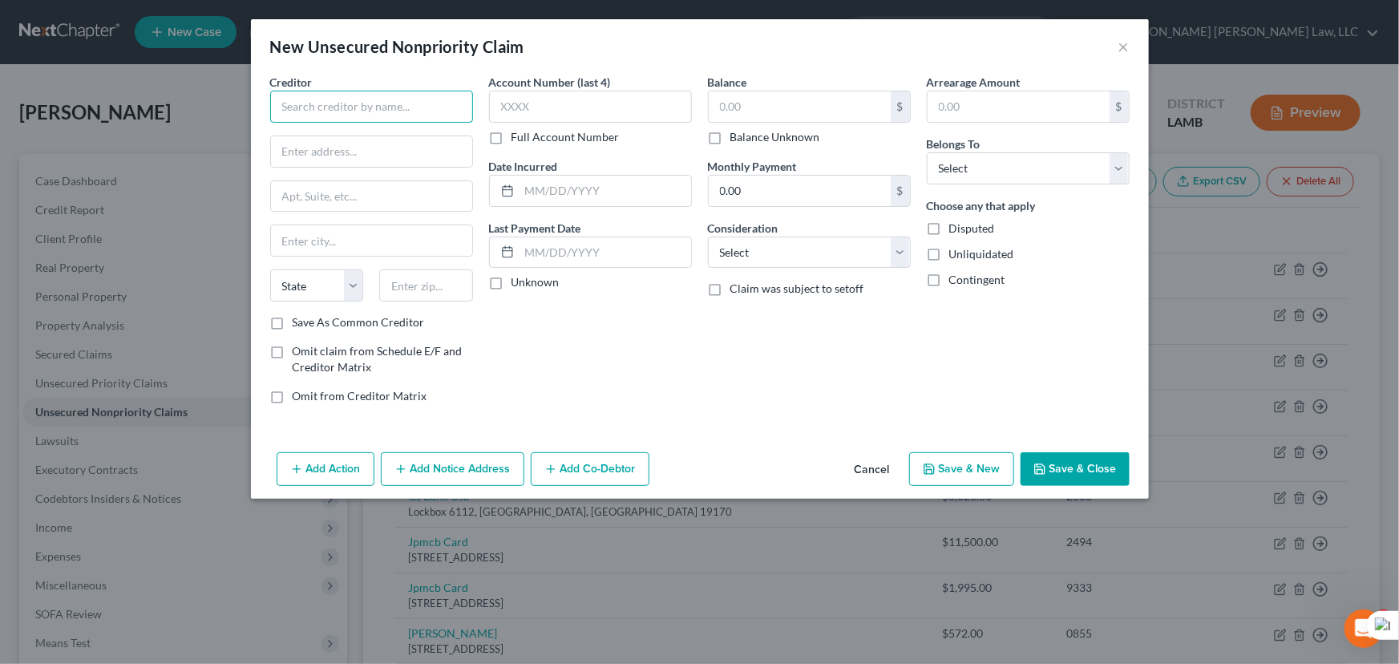
click at [379, 103] on input "text" at bounding box center [371, 107] width 203 height 32
type input "Seen"
click at [1121, 47] on button "×" at bounding box center [1123, 46] width 11 height 19
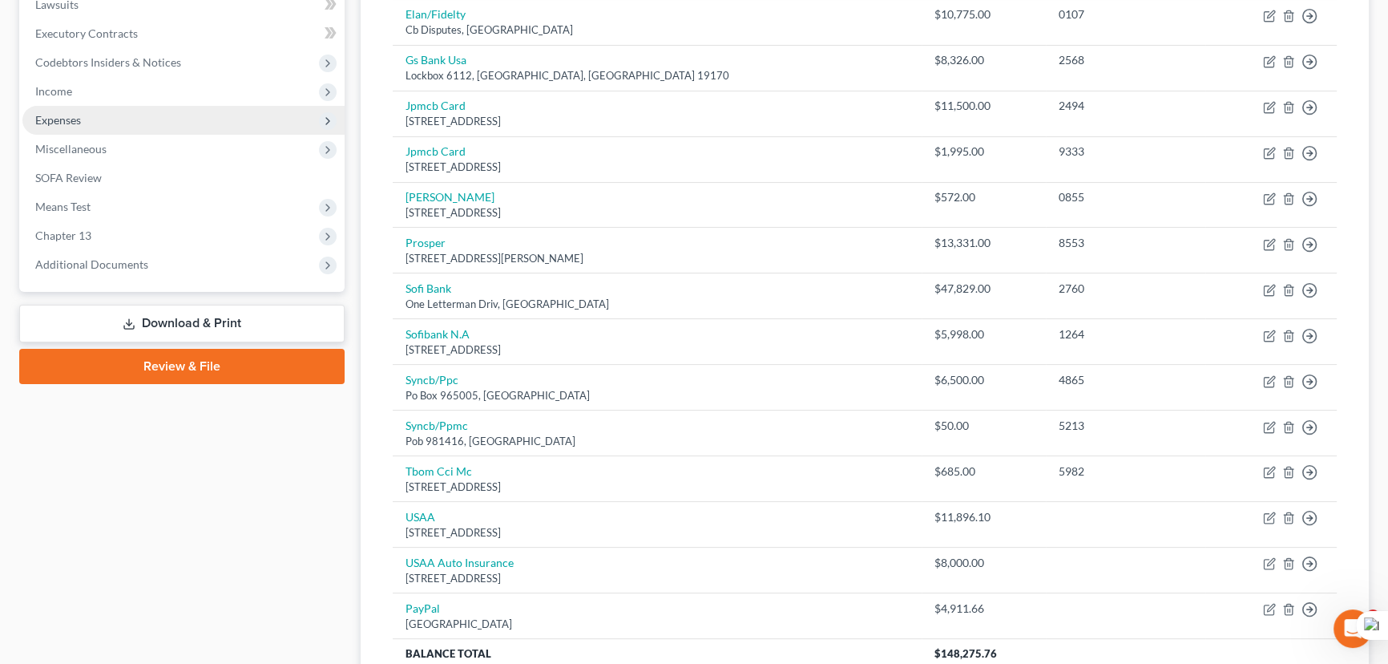
scroll to position [289, 0]
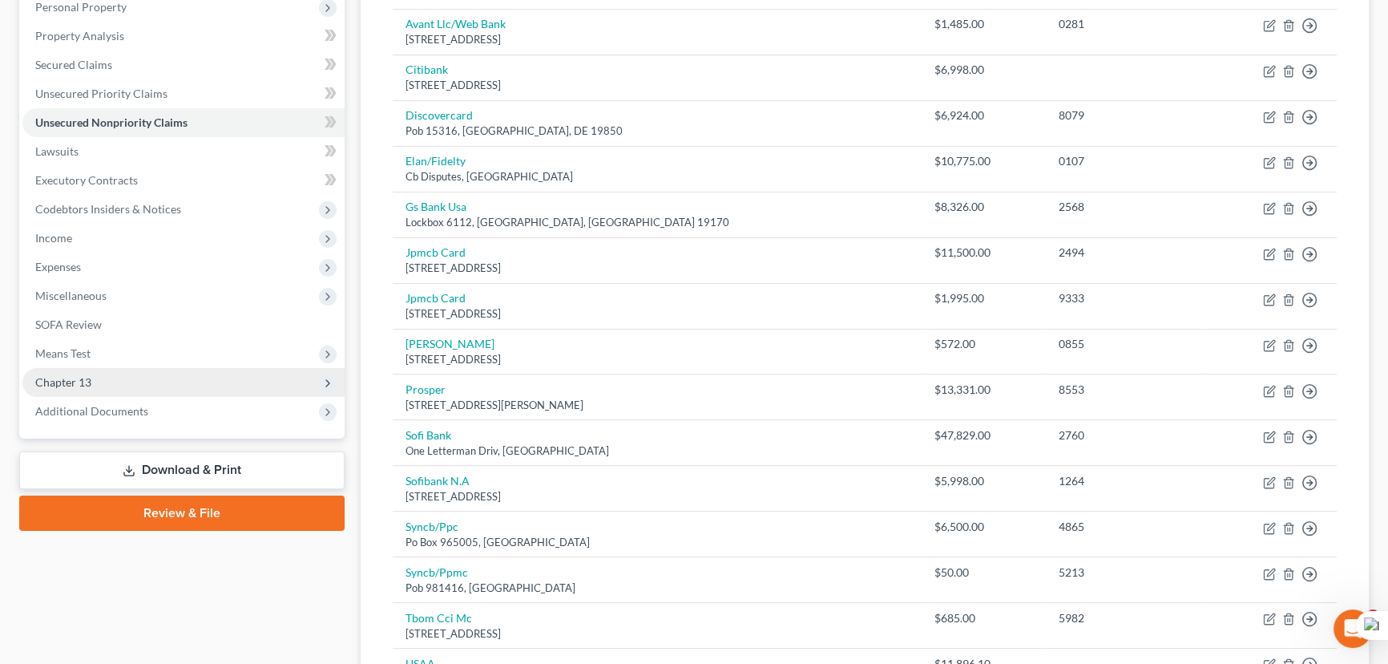
click at [144, 377] on span "Chapter 13" at bounding box center [183, 382] width 322 height 29
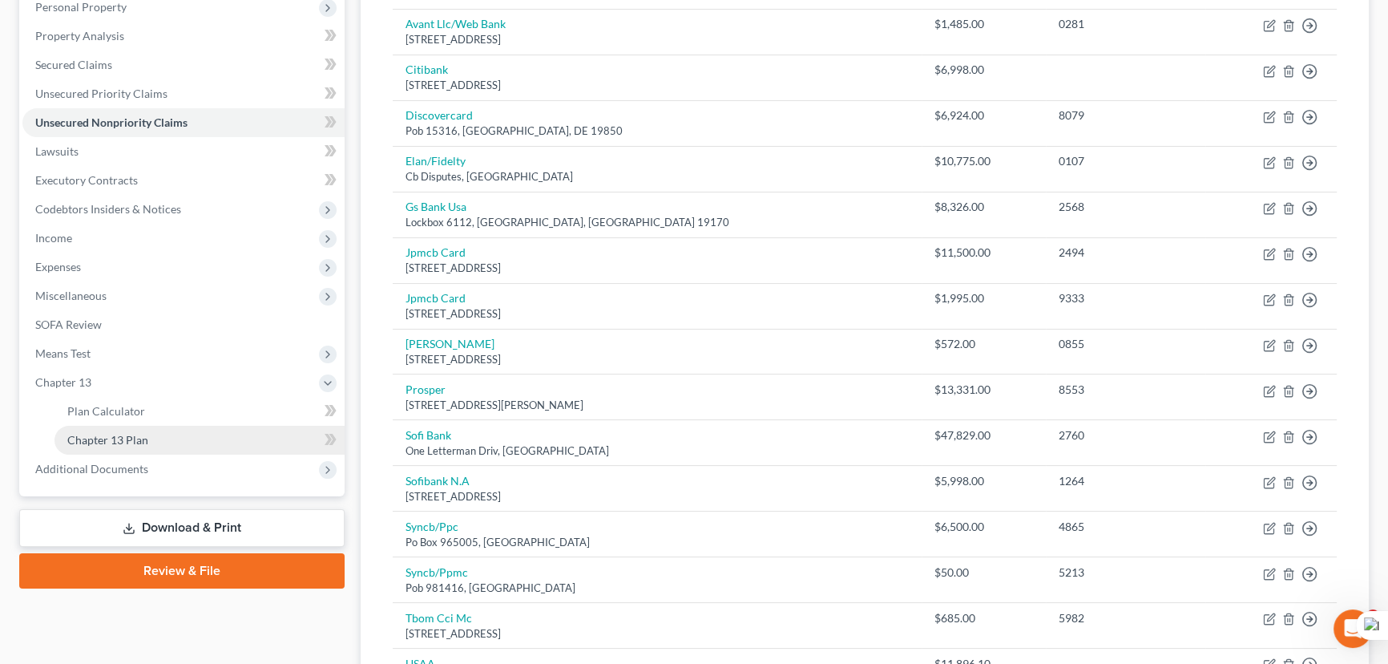
click at [147, 442] on link "Chapter 13 Plan" at bounding box center [200, 440] width 290 height 29
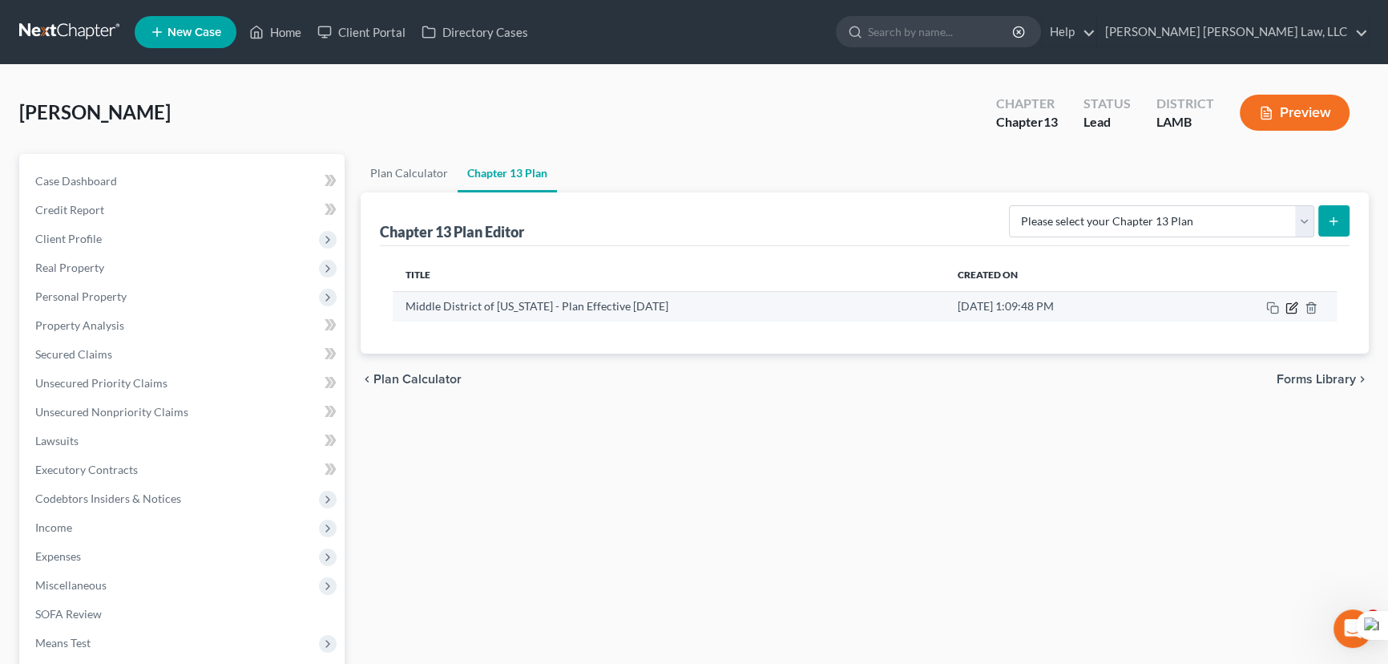
click at [1291, 307] on icon "button" at bounding box center [1292, 307] width 13 height 13
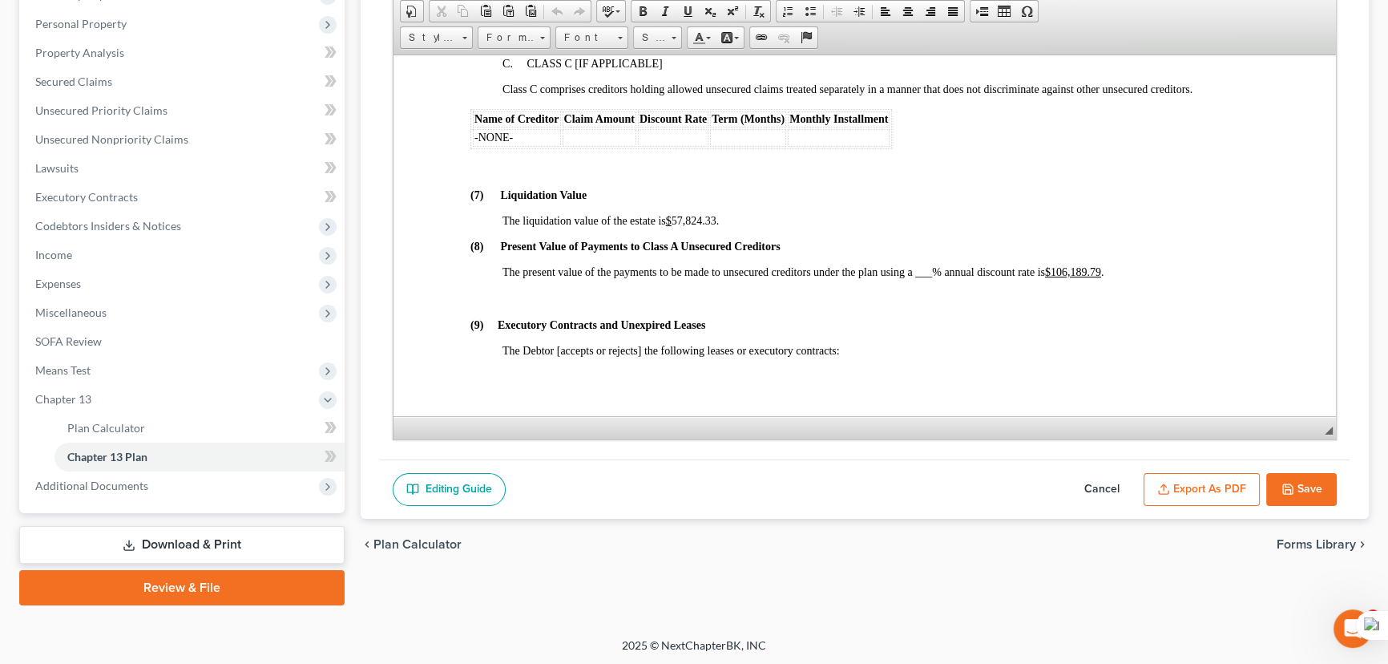
scroll to position [3716, 0]
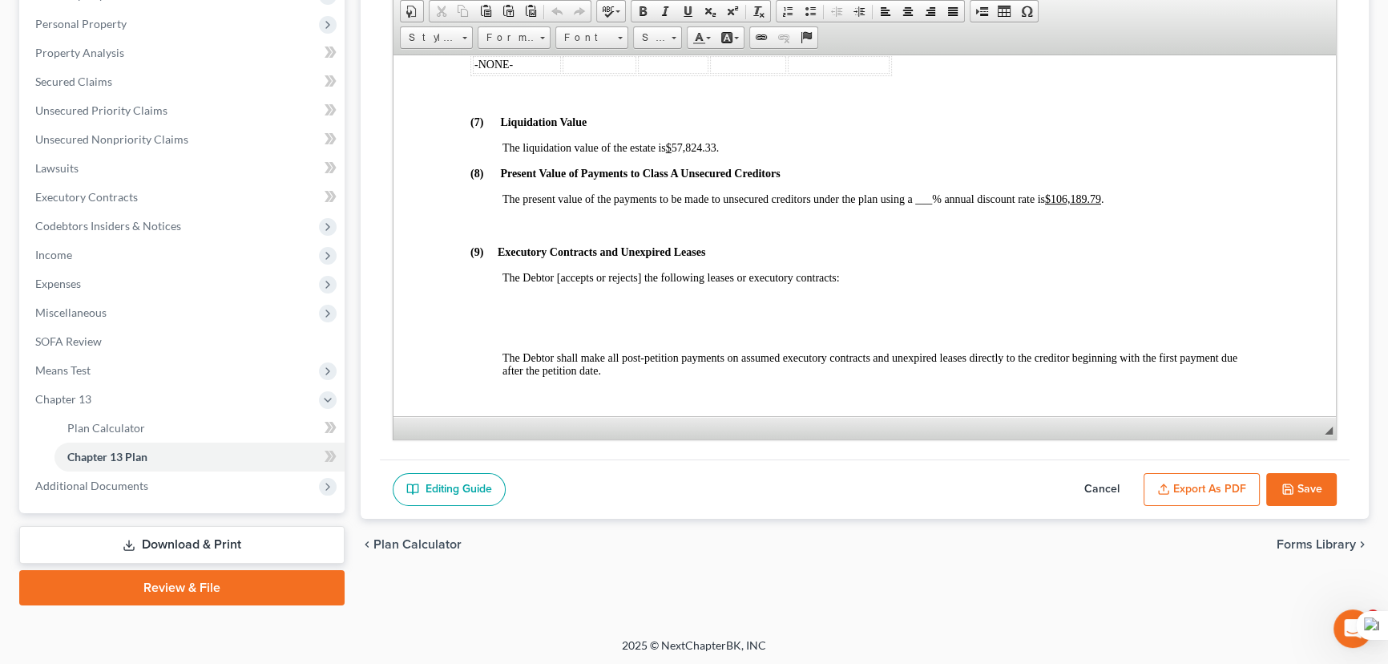
click at [1287, 483] on icon "button" at bounding box center [1288, 489] width 13 height 13
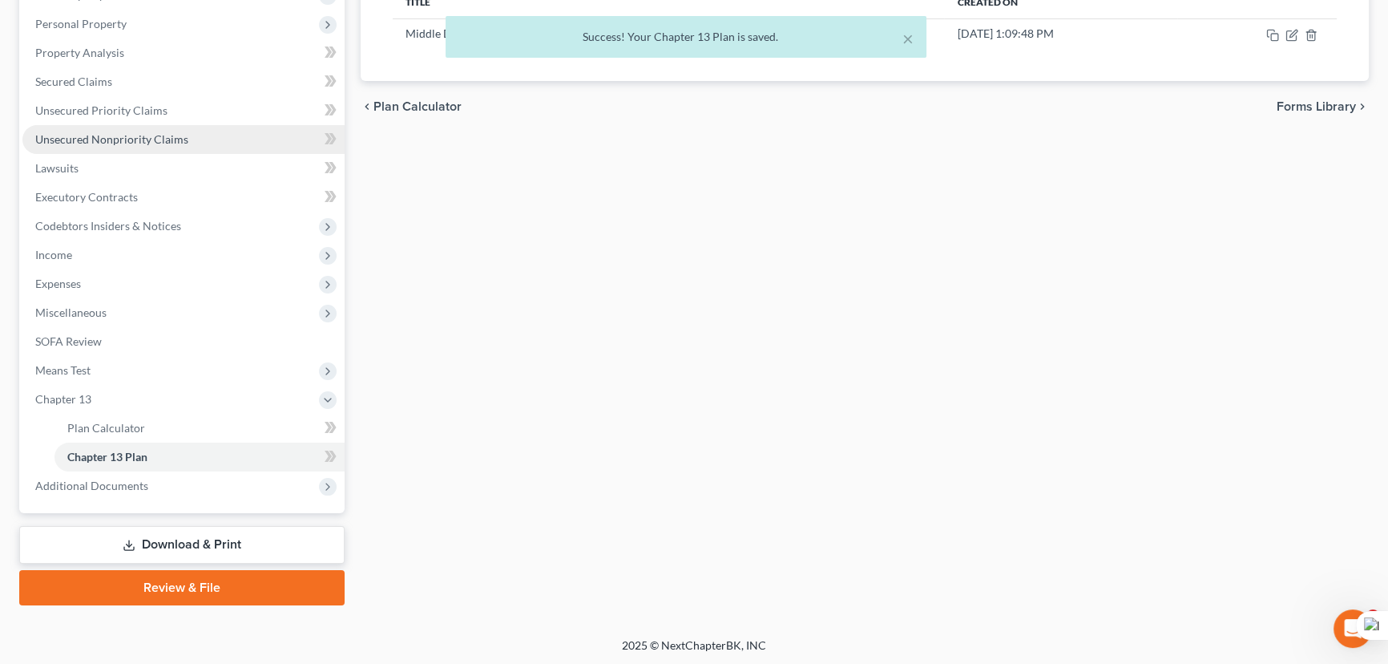
click at [79, 135] on span "Unsecured Nonpriority Claims" at bounding box center [111, 139] width 153 height 14
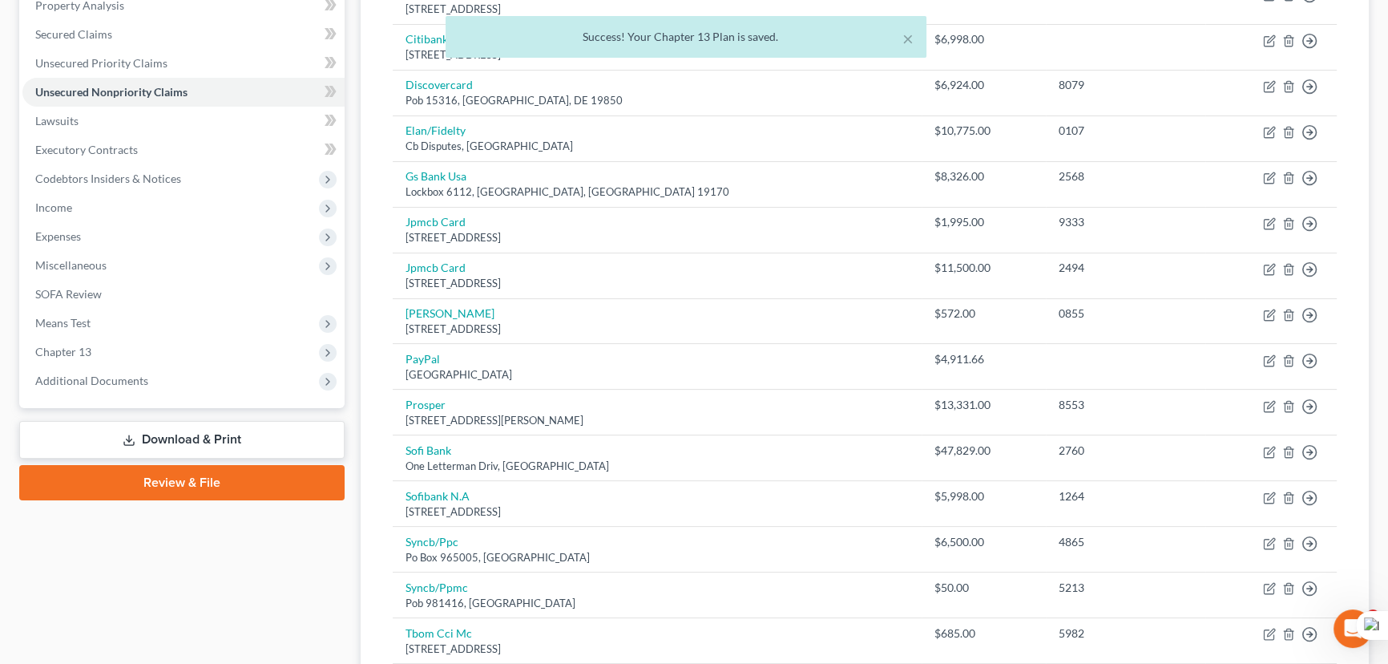
scroll to position [510, 0]
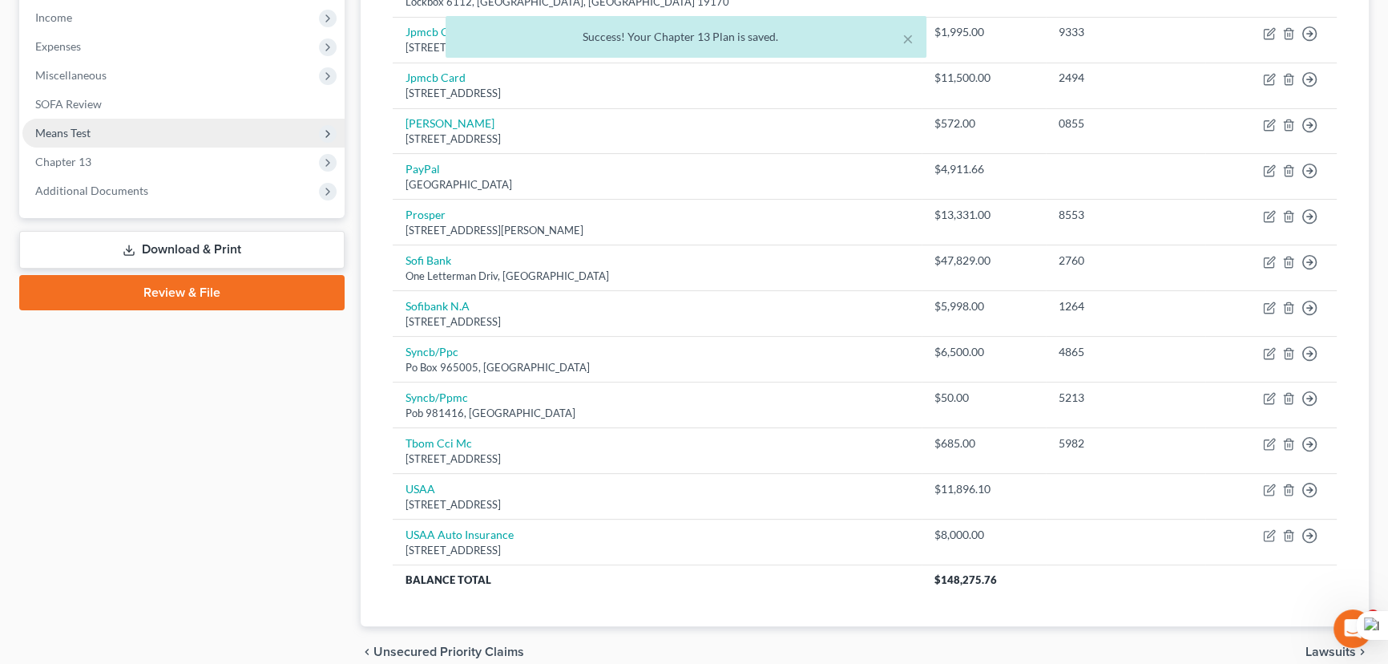
click at [139, 143] on span "Means Test" at bounding box center [183, 133] width 322 height 29
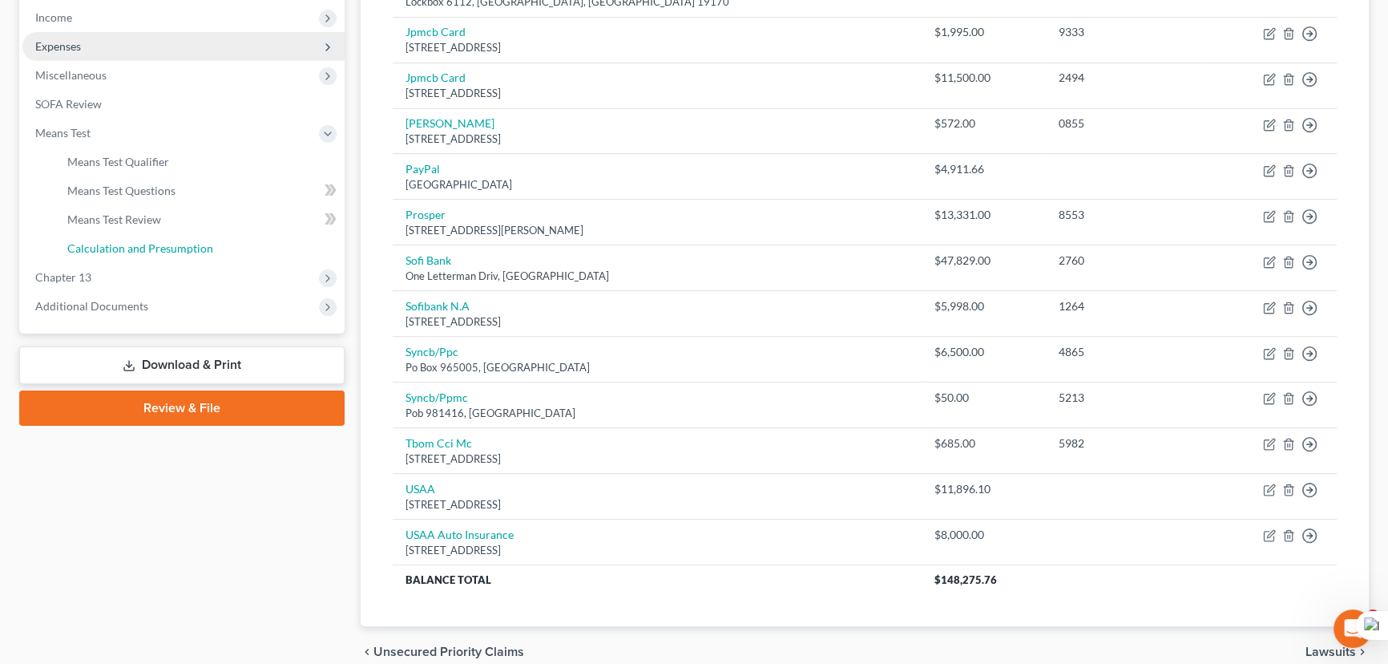
drag, startPoint x: 112, startPoint y: 234, endPoint x: 122, endPoint y: 236, distance: 9.8
click at [112, 236] on link "Calculation and Presumption" at bounding box center [200, 248] width 290 height 29
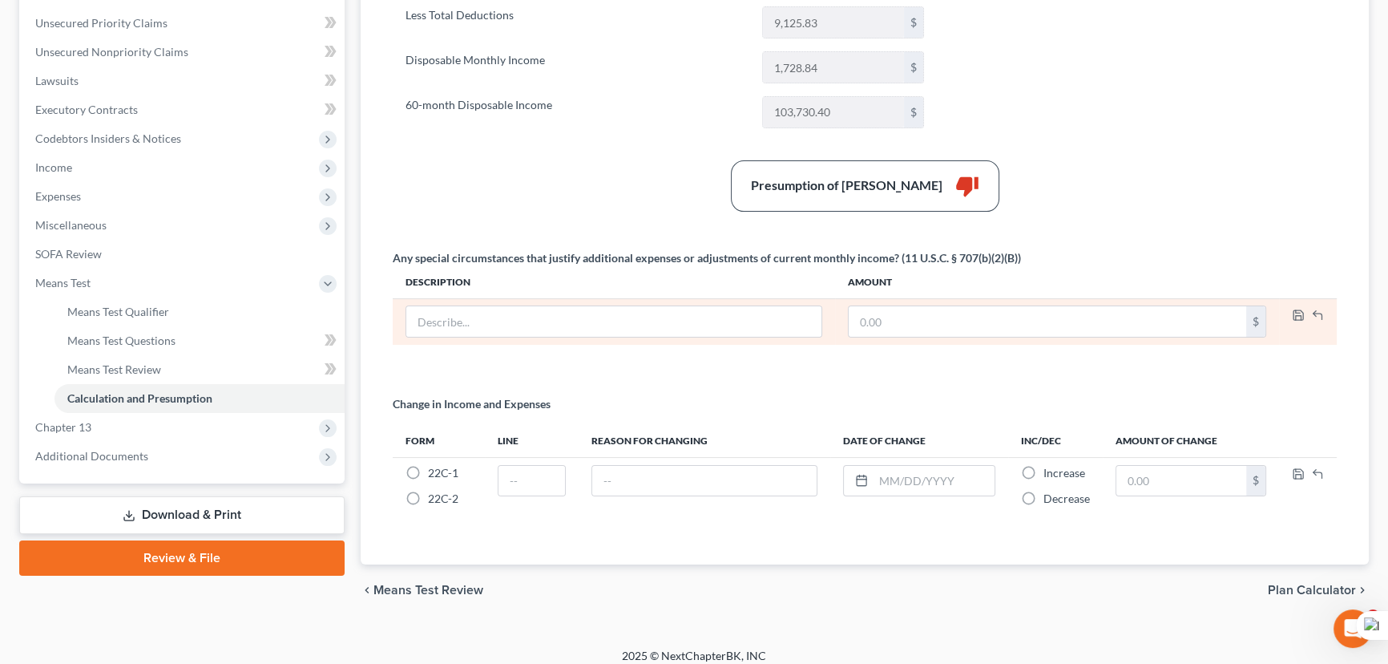
scroll to position [370, 0]
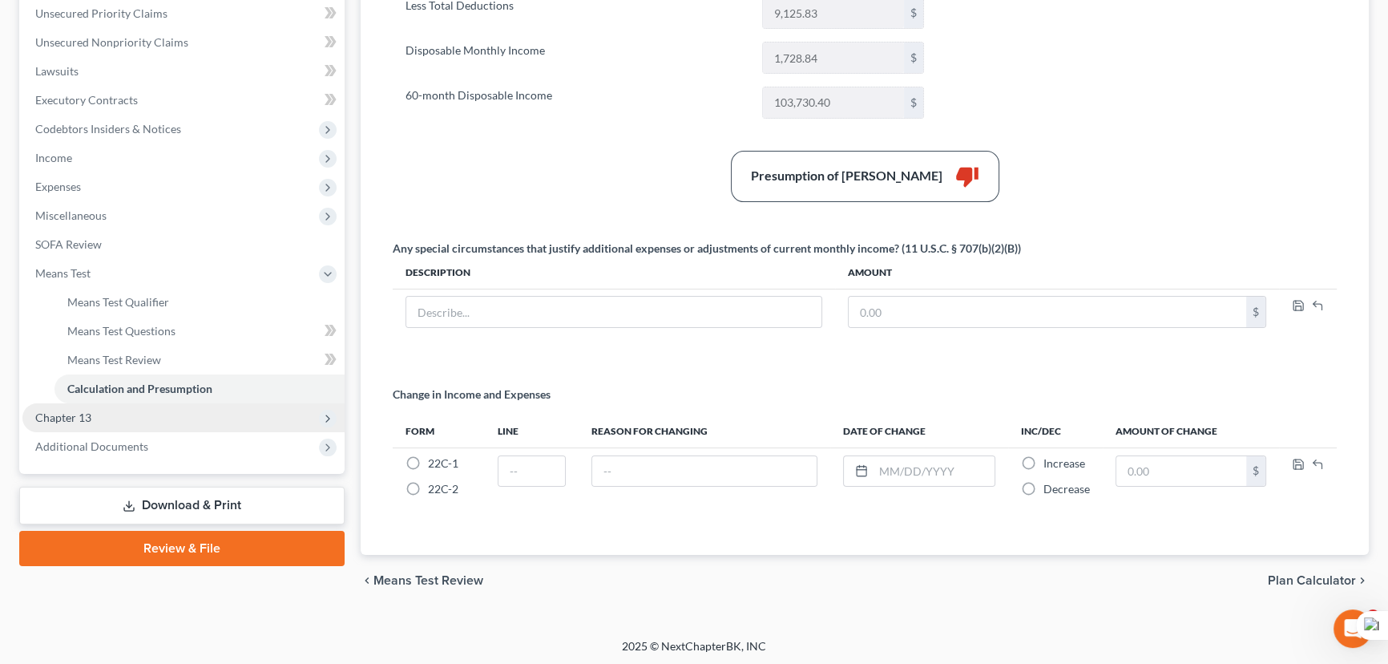
click at [120, 427] on span "Chapter 13" at bounding box center [183, 417] width 322 height 29
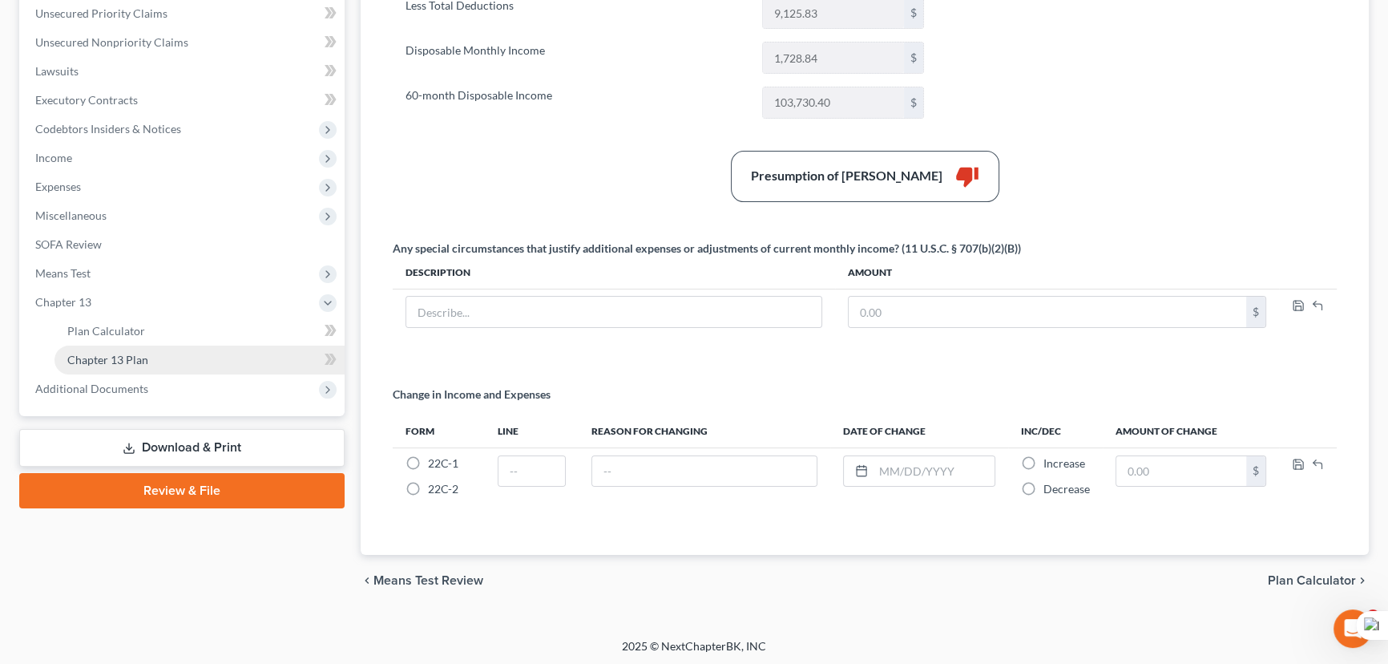
click at [133, 356] on span "Chapter 13 Plan" at bounding box center [107, 360] width 81 height 14
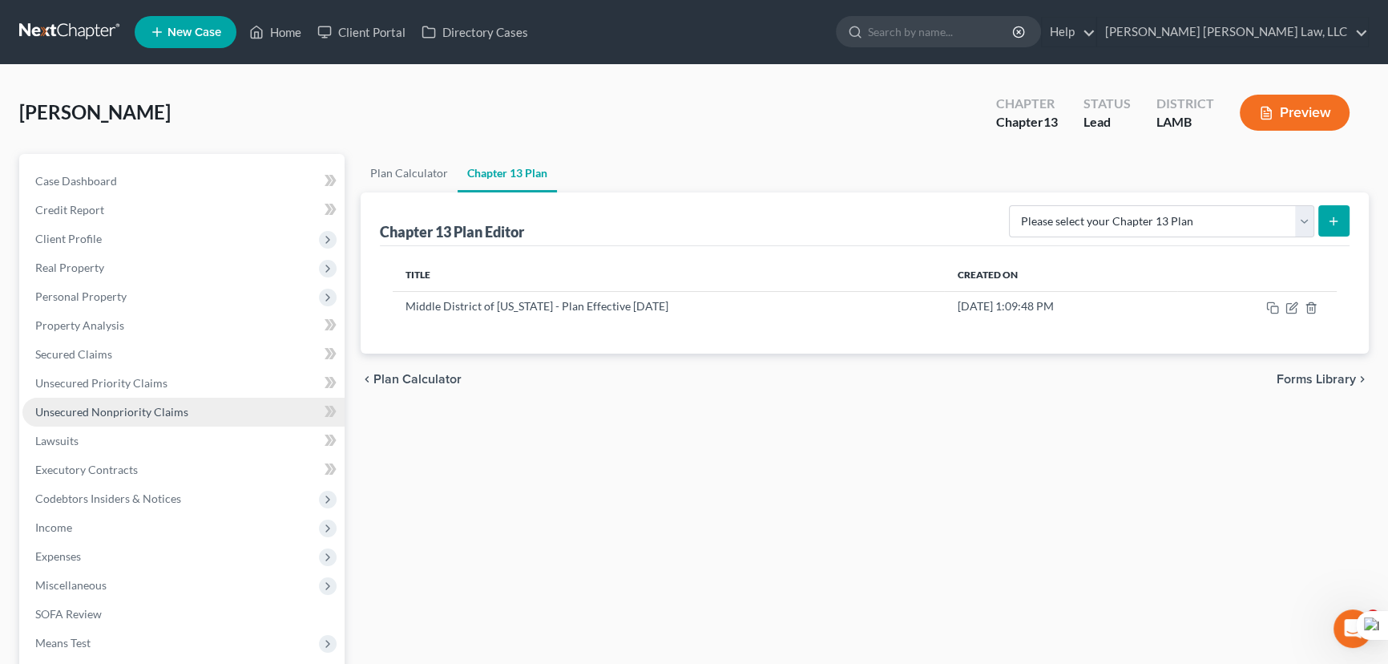
click at [112, 398] on link "Unsecured Nonpriority Claims" at bounding box center [183, 412] width 322 height 29
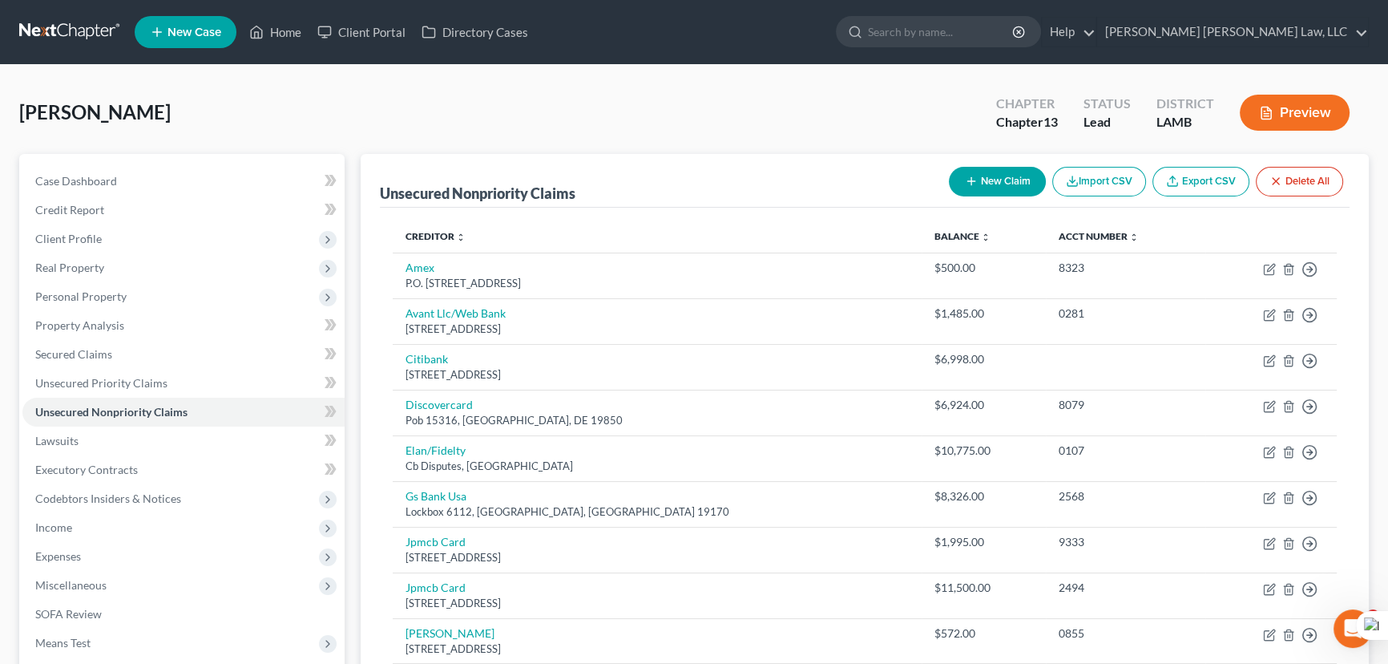
click at [1015, 176] on button "New Claim" at bounding box center [997, 182] width 97 height 30
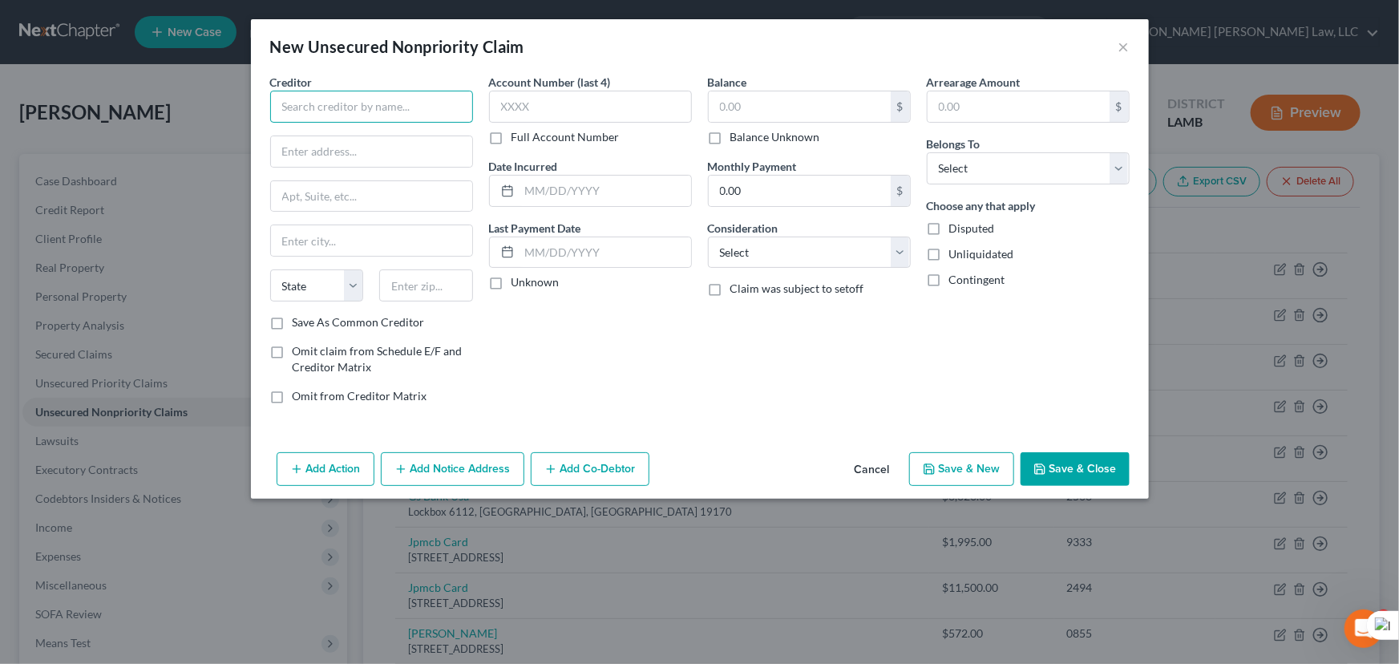
click at [376, 101] on input "text" at bounding box center [371, 107] width 203 height 32
click at [1120, 50] on button "×" at bounding box center [1123, 46] width 11 height 19
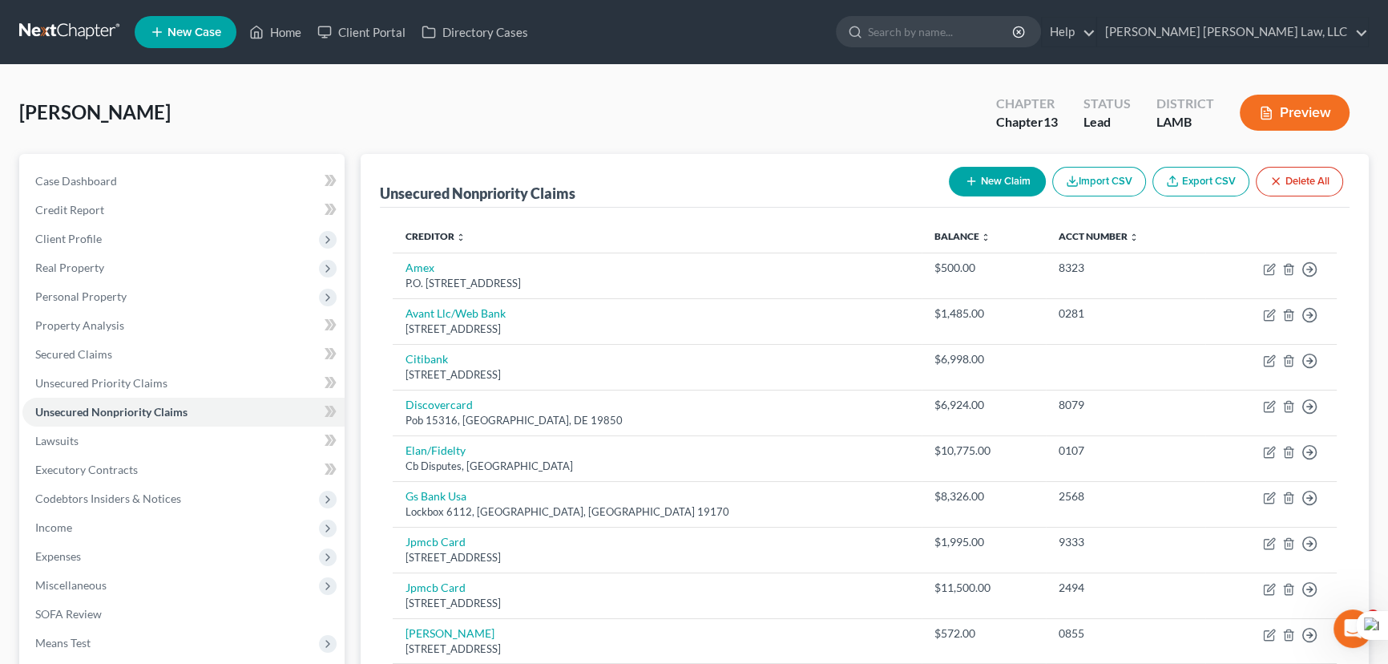
click at [1005, 188] on button "New Claim" at bounding box center [997, 182] width 97 height 30
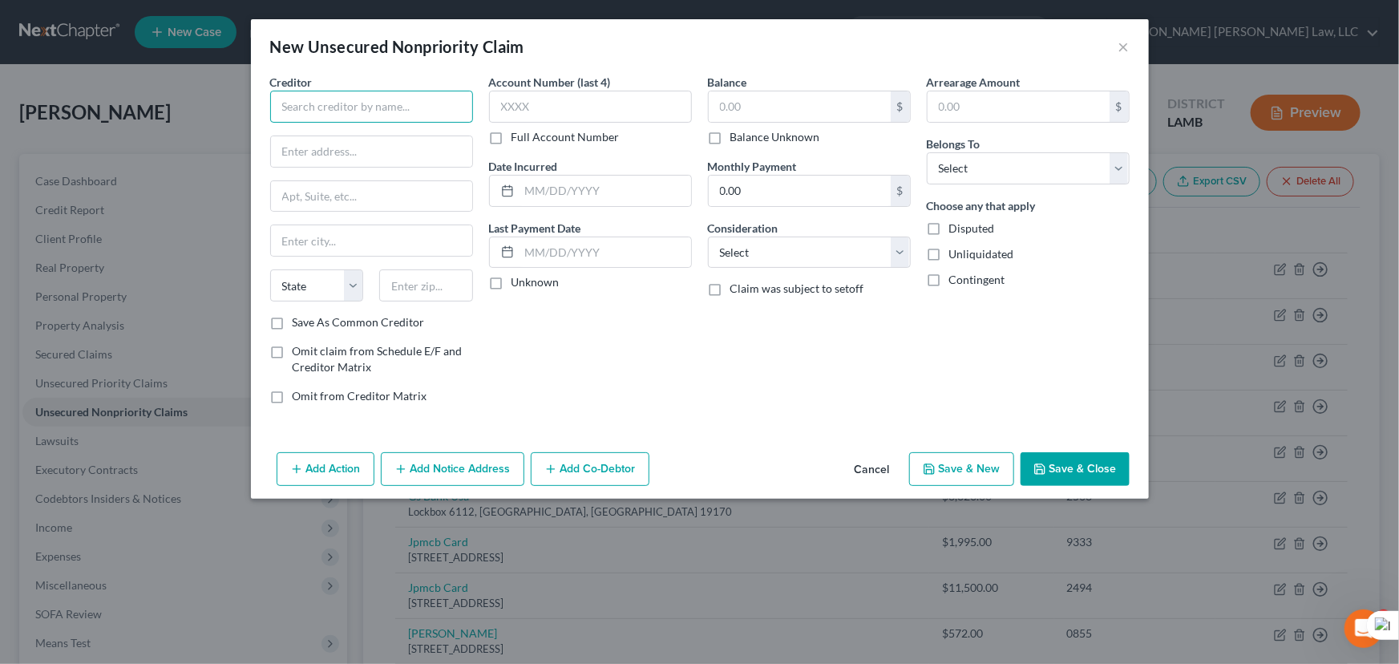
click at [390, 113] on input "text" at bounding box center [371, 107] width 203 height 32
click at [405, 110] on input "Coastal Community Bank" at bounding box center [371, 107] width 203 height 32
type input "Coastal Community Bank c/o Seen"
click at [368, 156] on input "text" at bounding box center [371, 151] width 201 height 30
type input "5415 Evergreen Way"
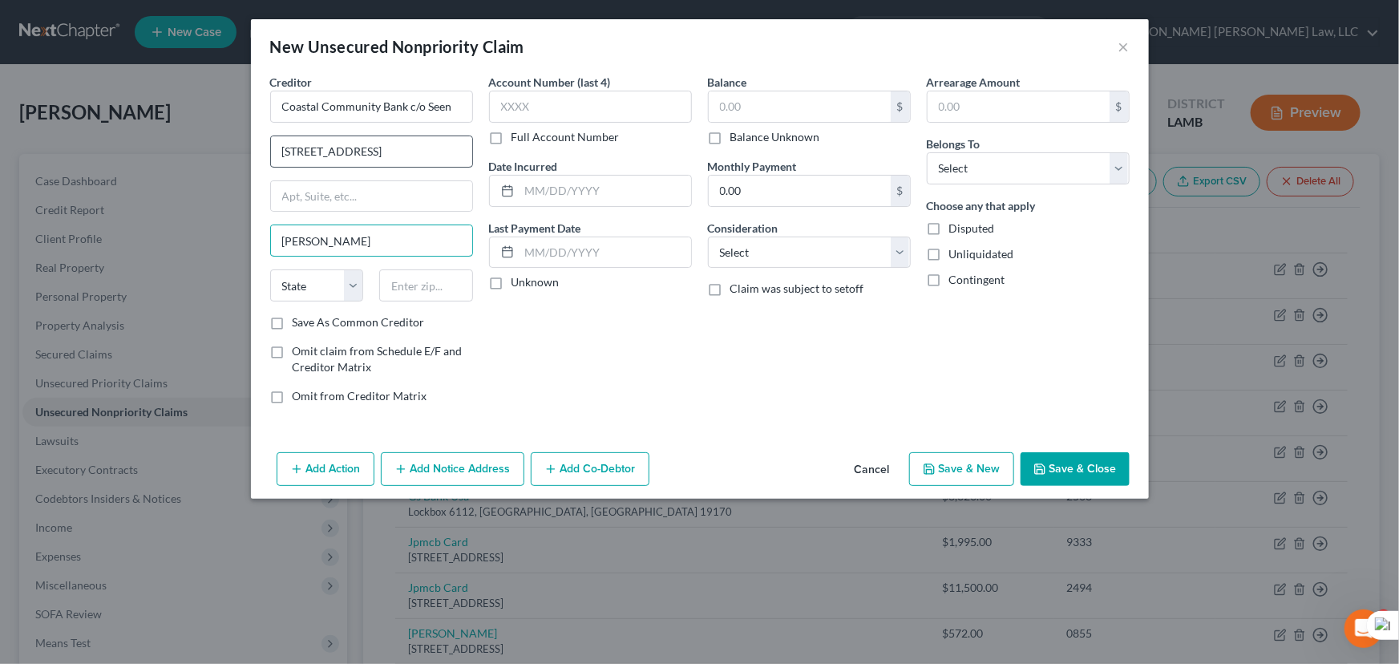
type input "Everett"
select select "50"
type input "98203"
drag, startPoint x: 988, startPoint y: 160, endPoint x: 988, endPoint y: 168, distance: 8.1
click at [988, 160] on select "Select Debtor 1 Only Debtor 2 Only Debtor 1 And Debtor 2 Only At Least One Of T…" at bounding box center [1028, 168] width 203 height 32
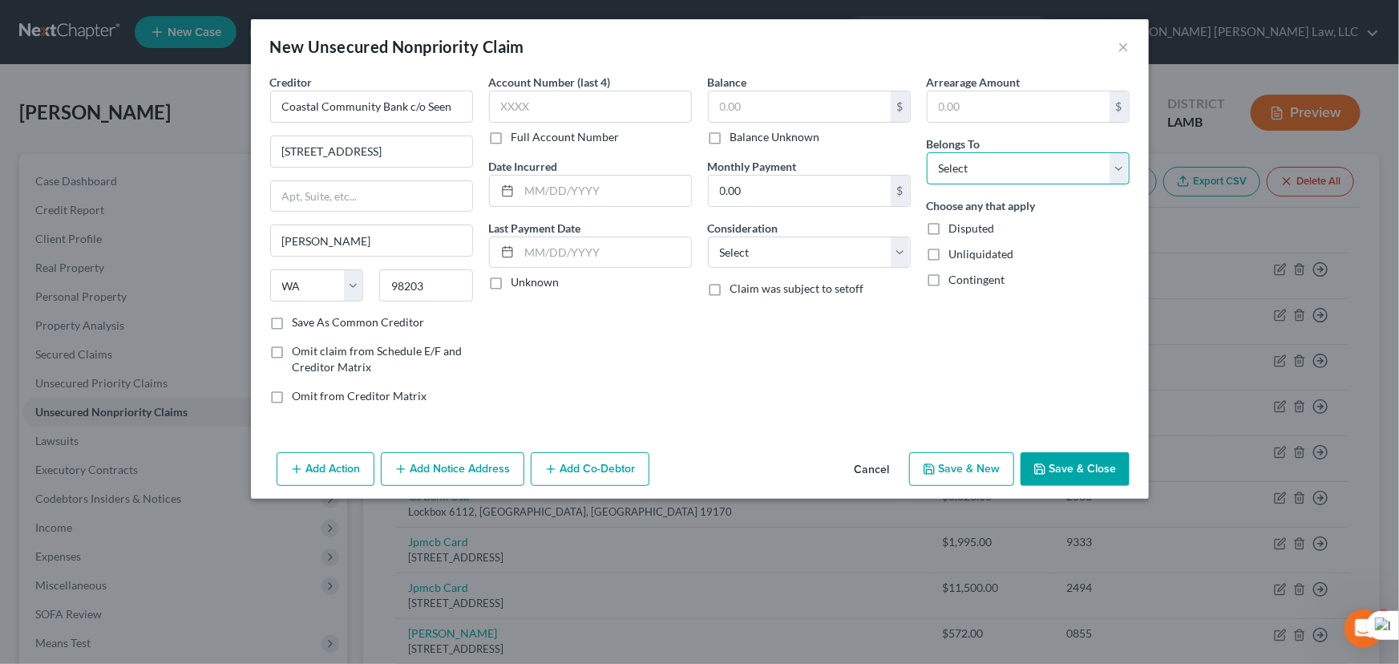
select select "0"
click at [927, 152] on select "Select Debtor 1 Only Debtor 2 Only Debtor 1 And Debtor 2 Only At Least One Of T…" at bounding box center [1028, 168] width 203 height 32
click at [1049, 463] on button "Save & Close" at bounding box center [1074, 469] width 109 height 34
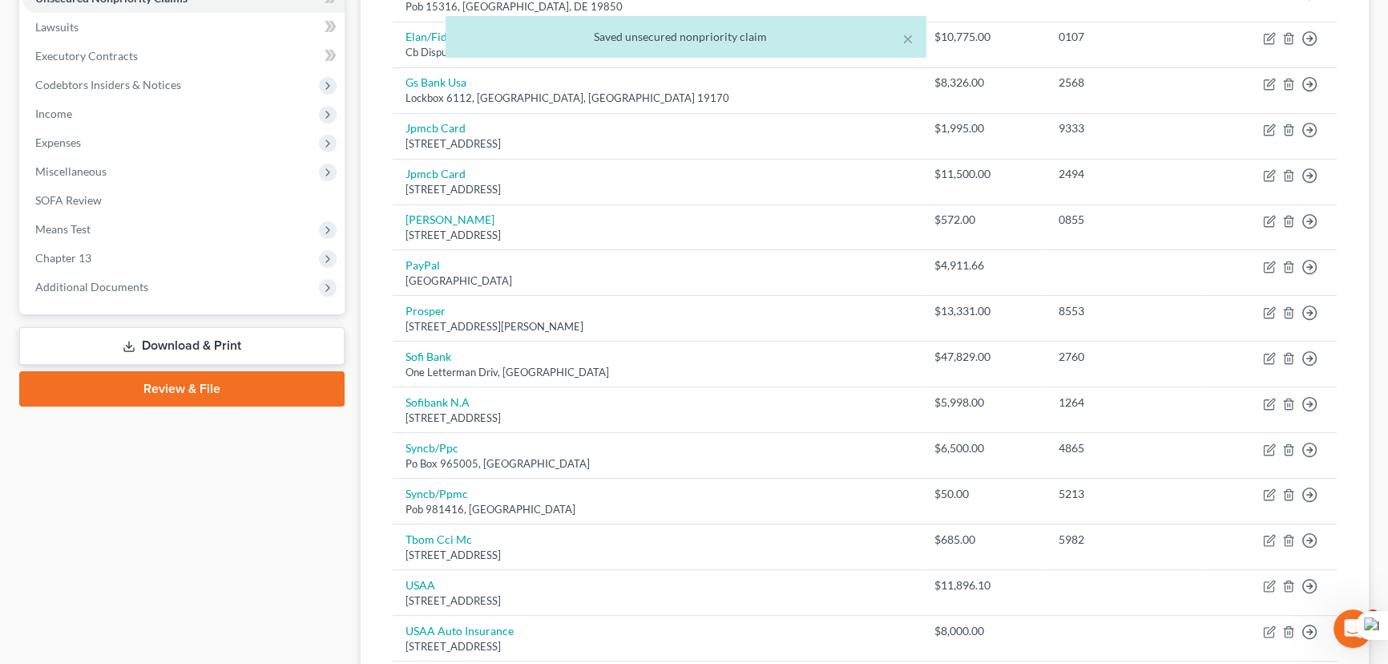
scroll to position [409, 0]
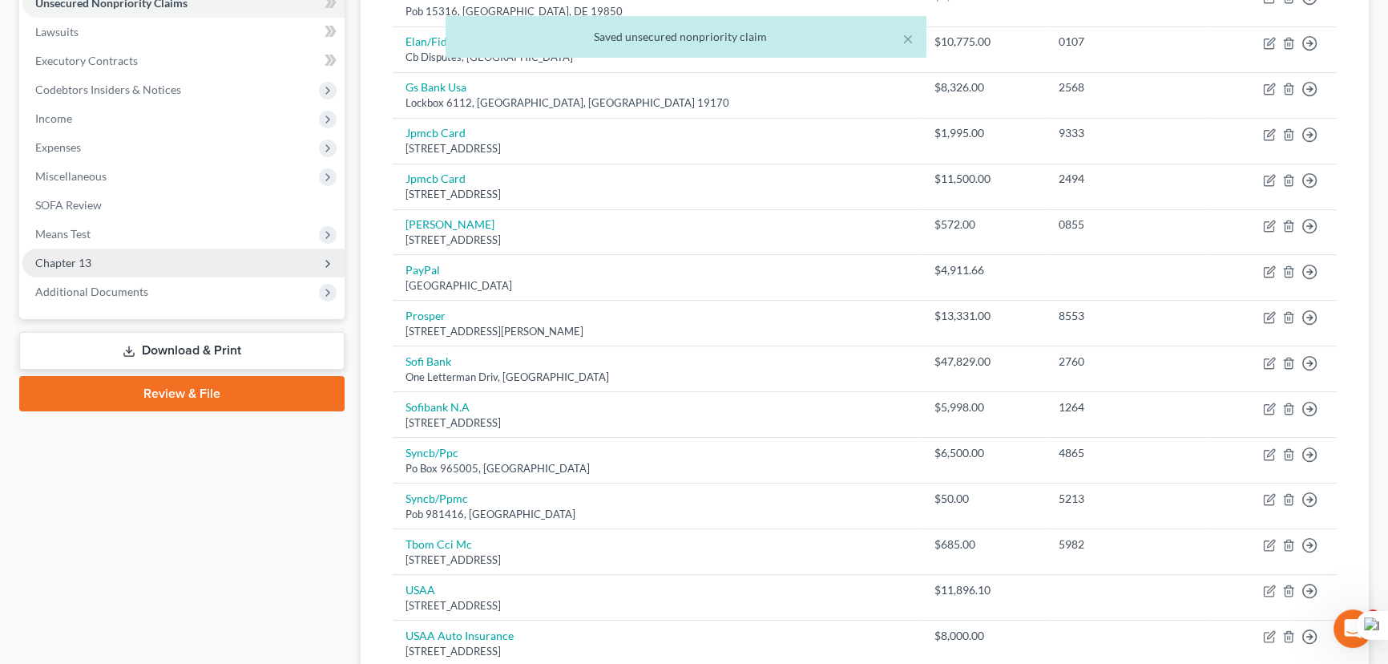
click at [57, 262] on span "Chapter 13" at bounding box center [63, 263] width 56 height 14
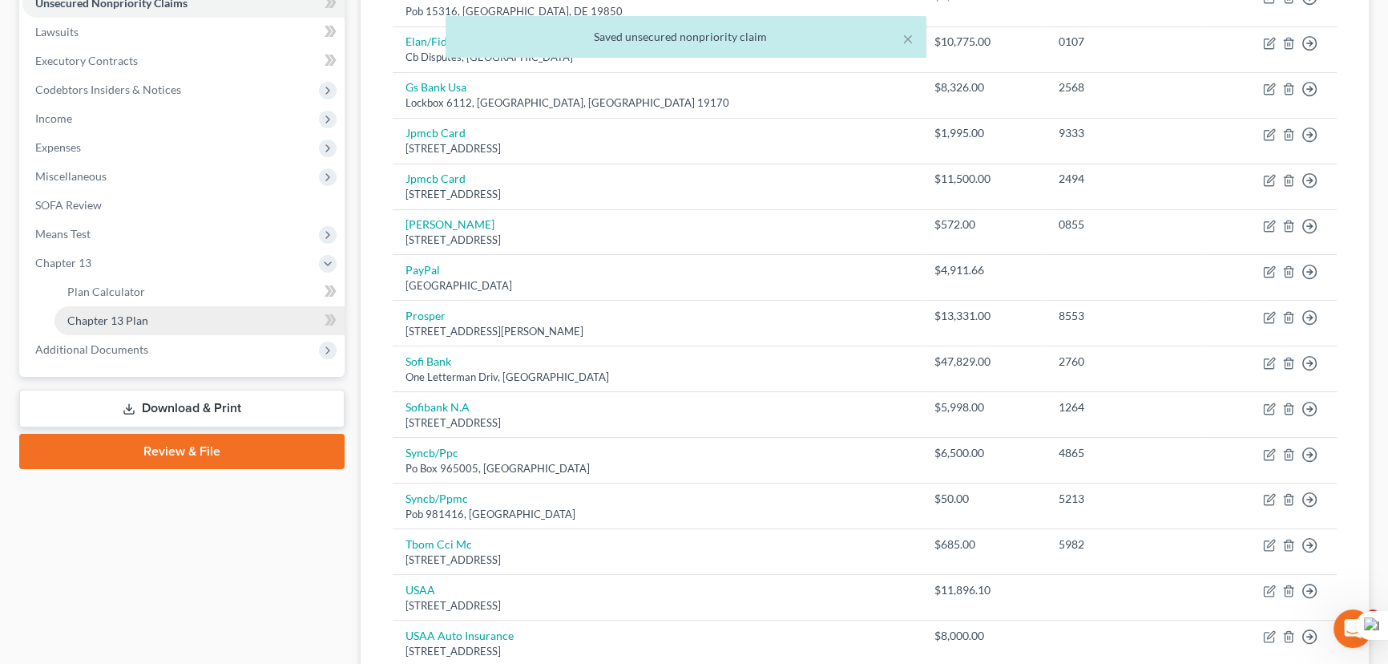
click at [111, 313] on span "Chapter 13 Plan" at bounding box center [107, 320] width 81 height 14
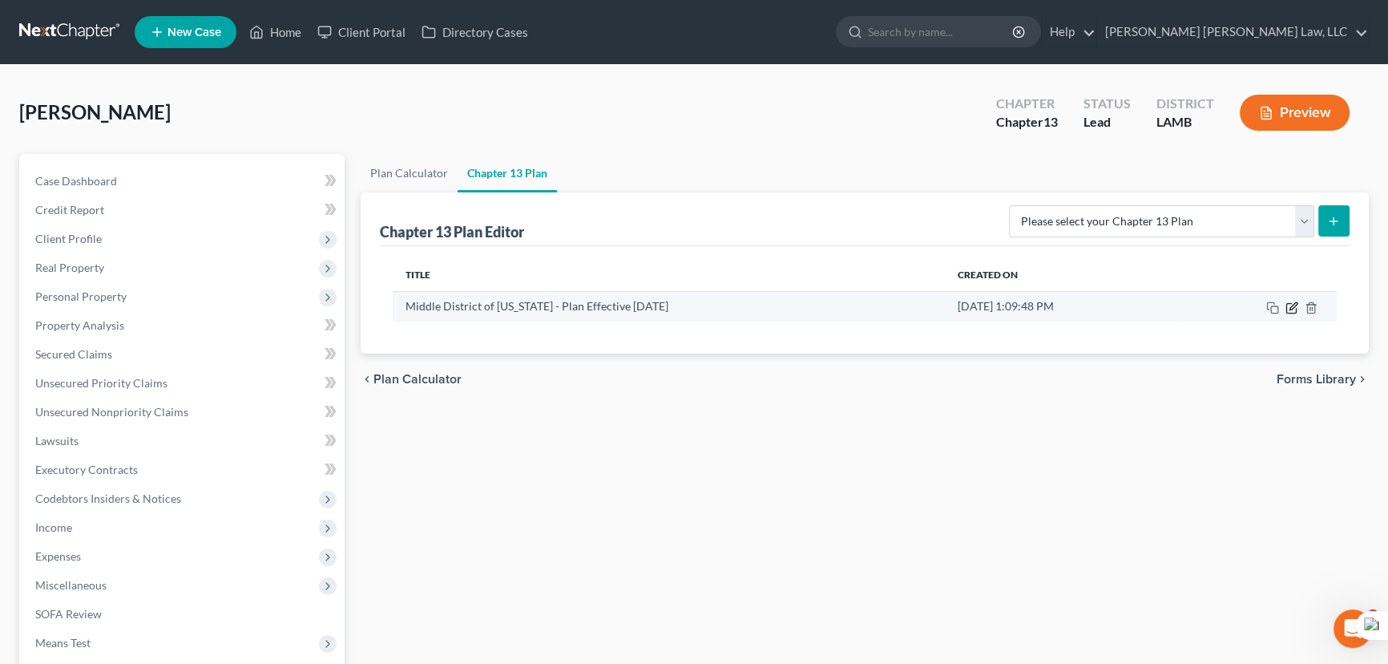
click at [1288, 305] on icon "button" at bounding box center [1292, 307] width 13 height 13
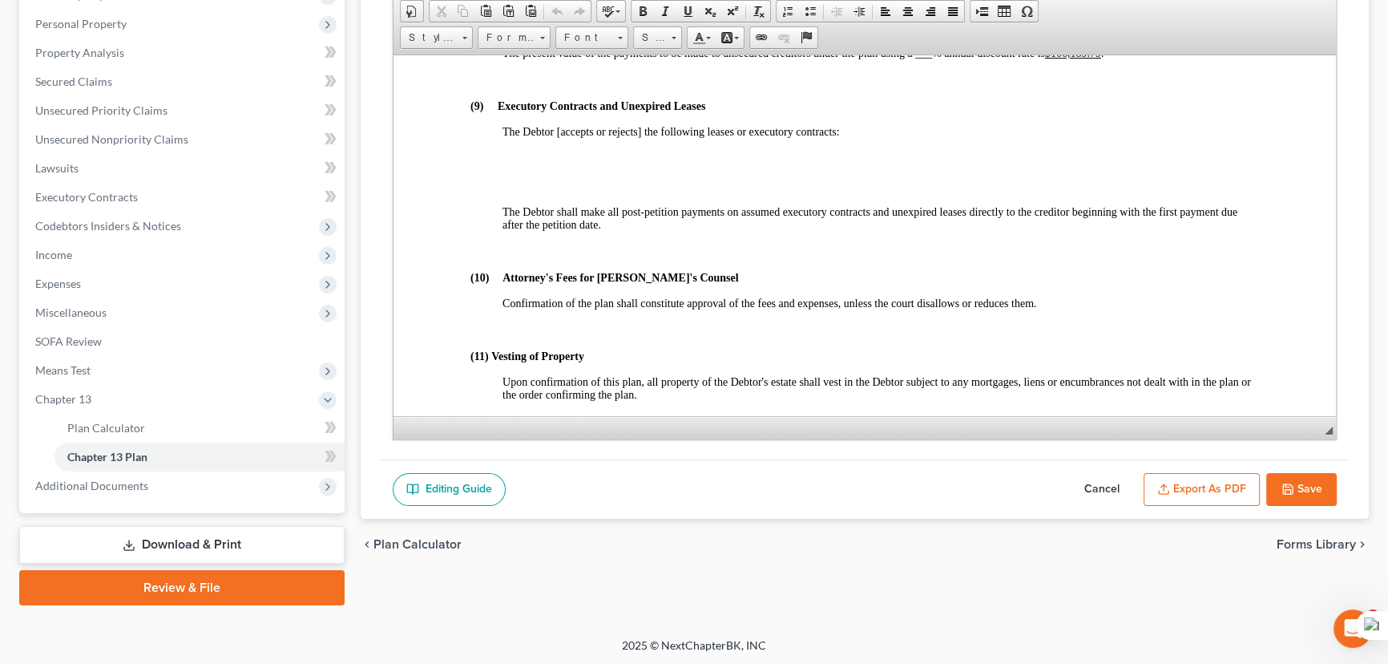
scroll to position [3789, 0]
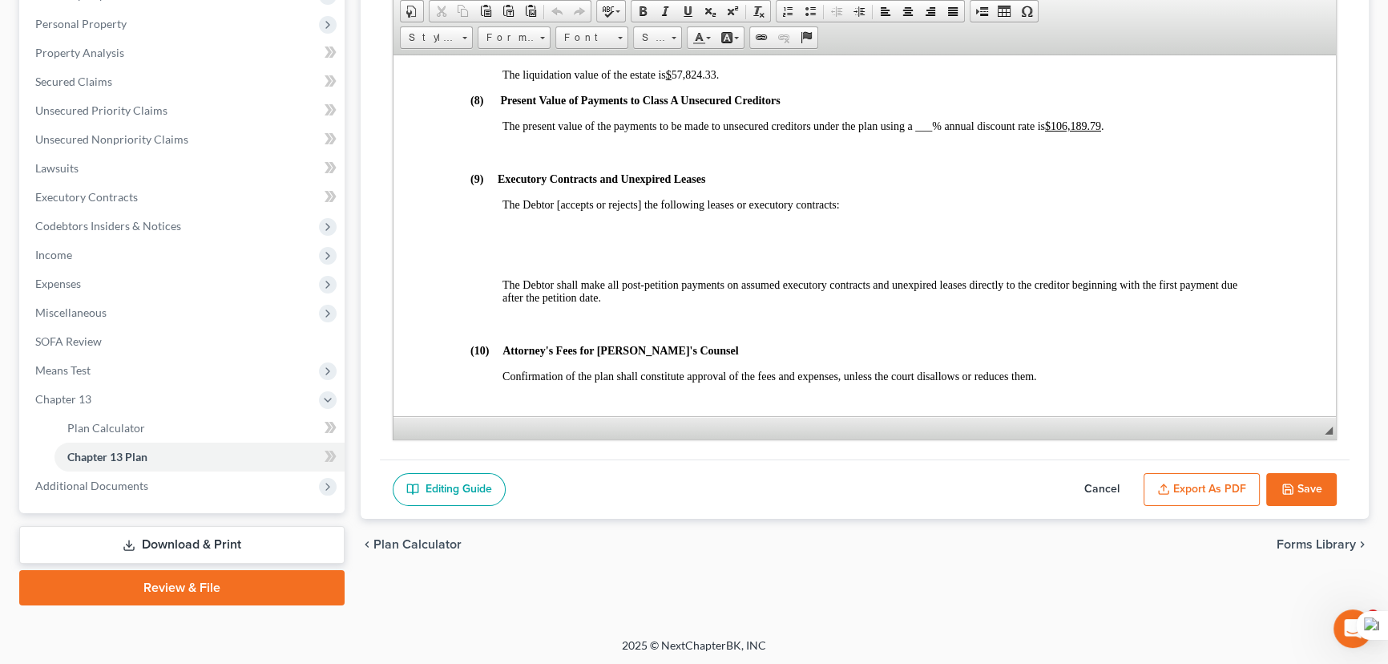
click at [1279, 473] on button "Save" at bounding box center [1302, 490] width 71 height 34
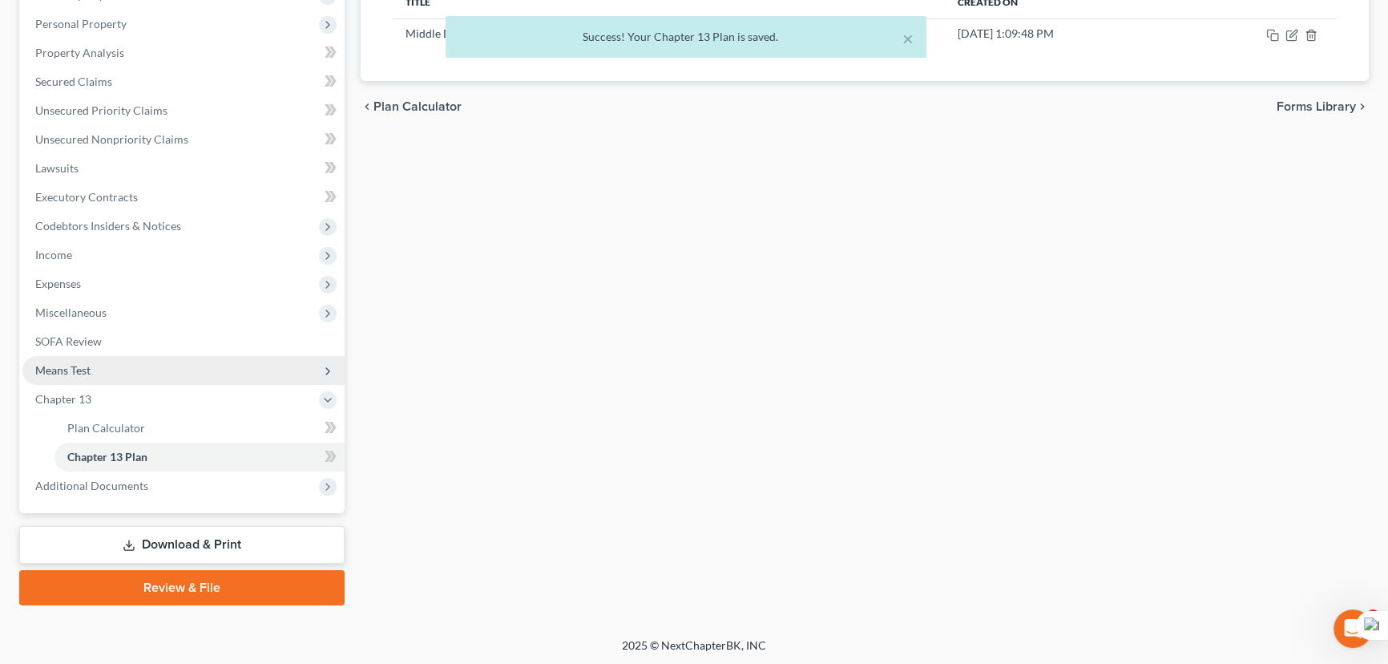
click at [106, 366] on span "Means Test" at bounding box center [183, 370] width 322 height 29
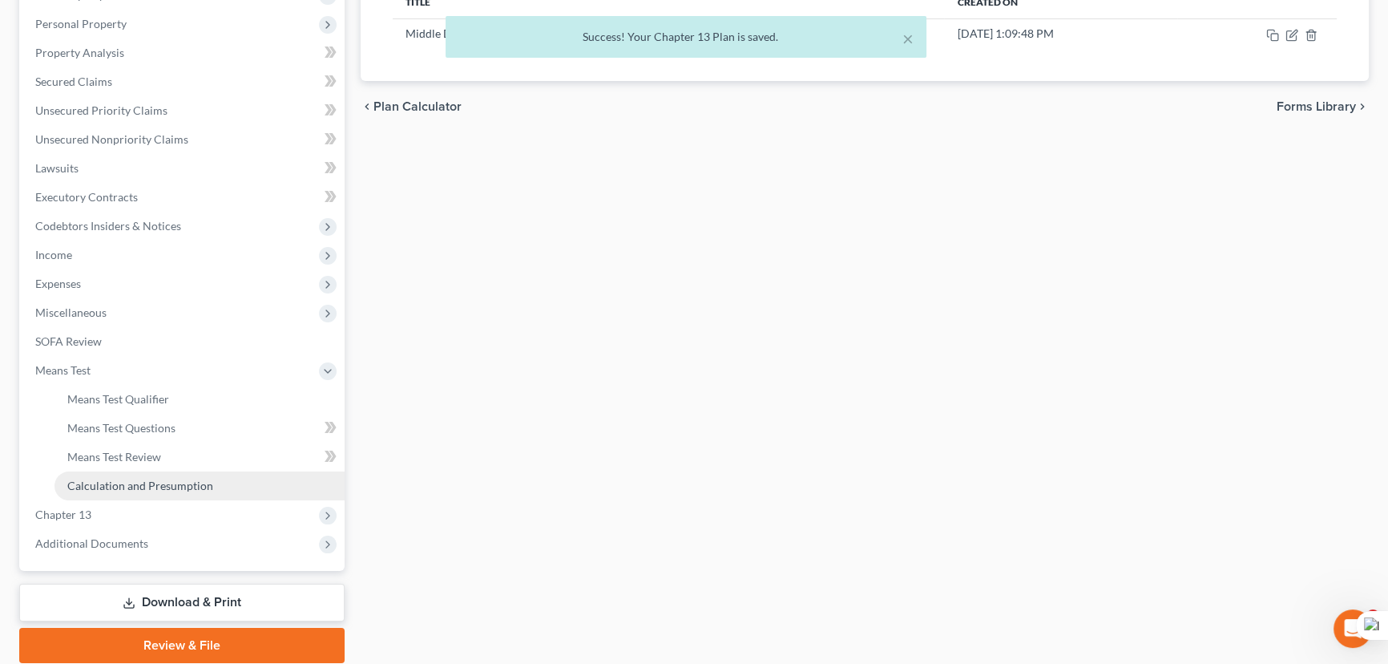
click at [128, 480] on span "Calculation and Presumption" at bounding box center [140, 486] width 146 height 14
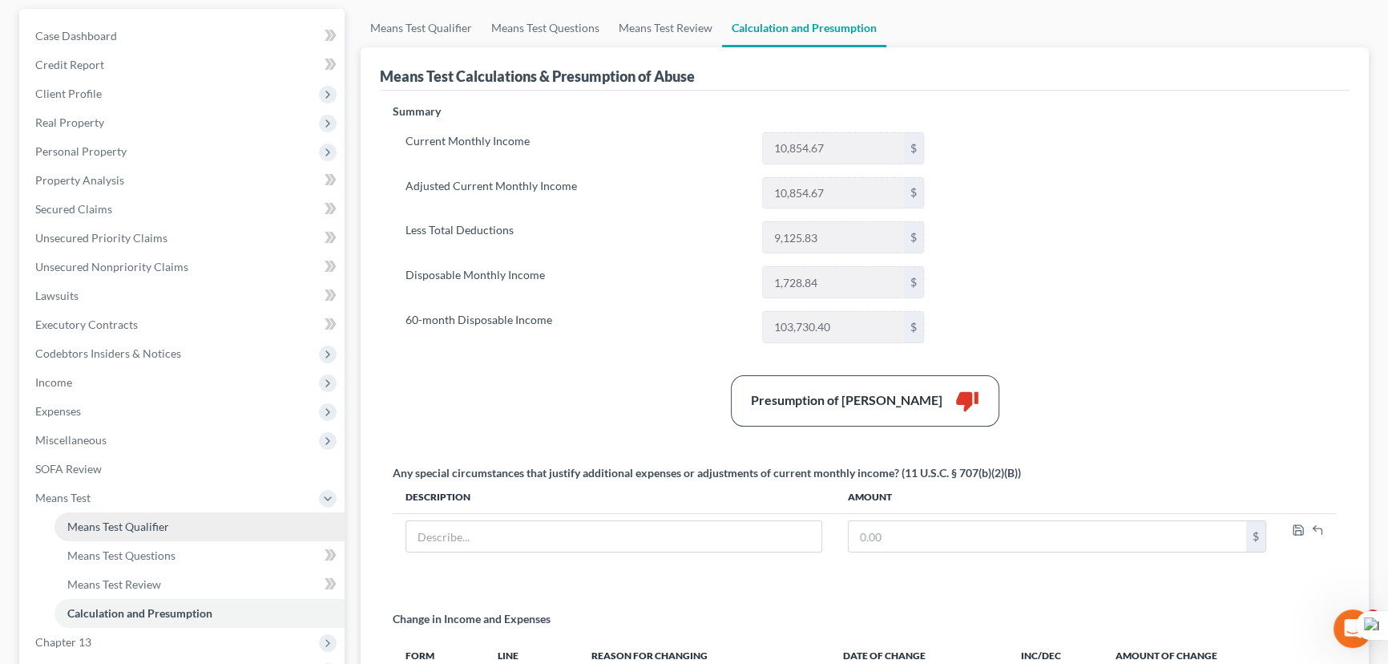
scroll to position [364, 0]
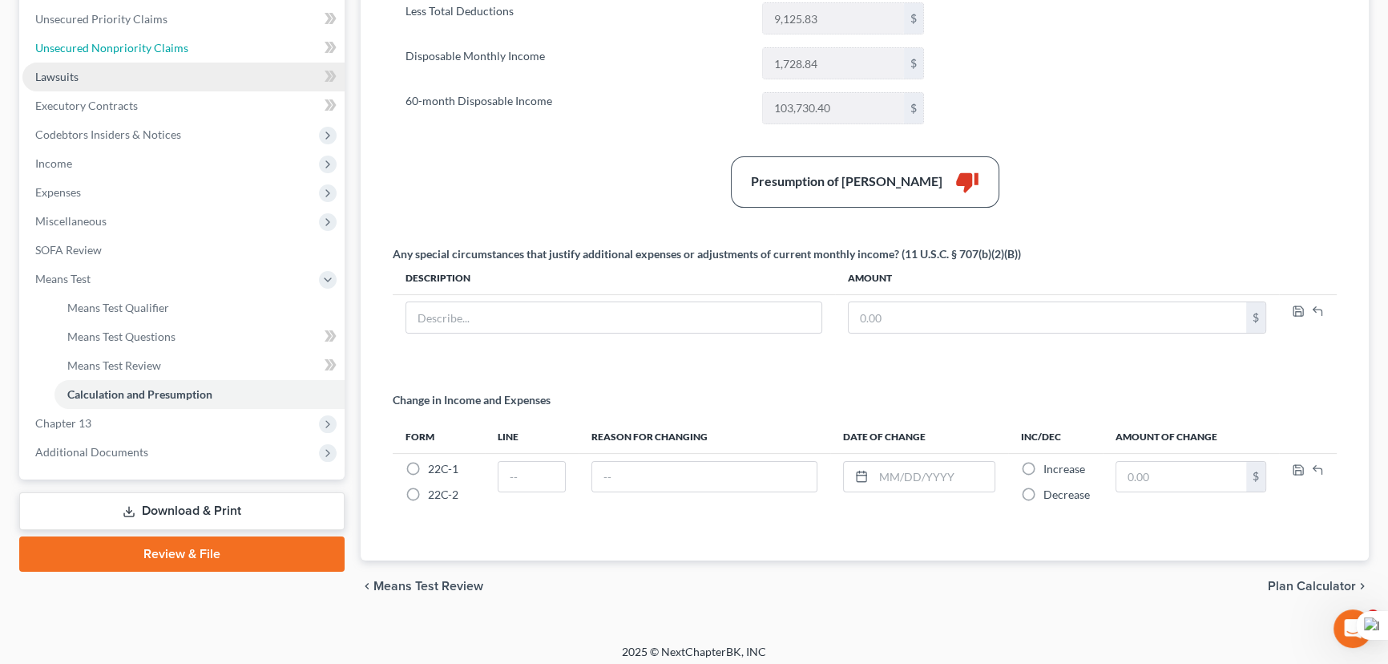
click at [147, 41] on span "Unsecured Nonpriority Claims" at bounding box center [111, 48] width 153 height 14
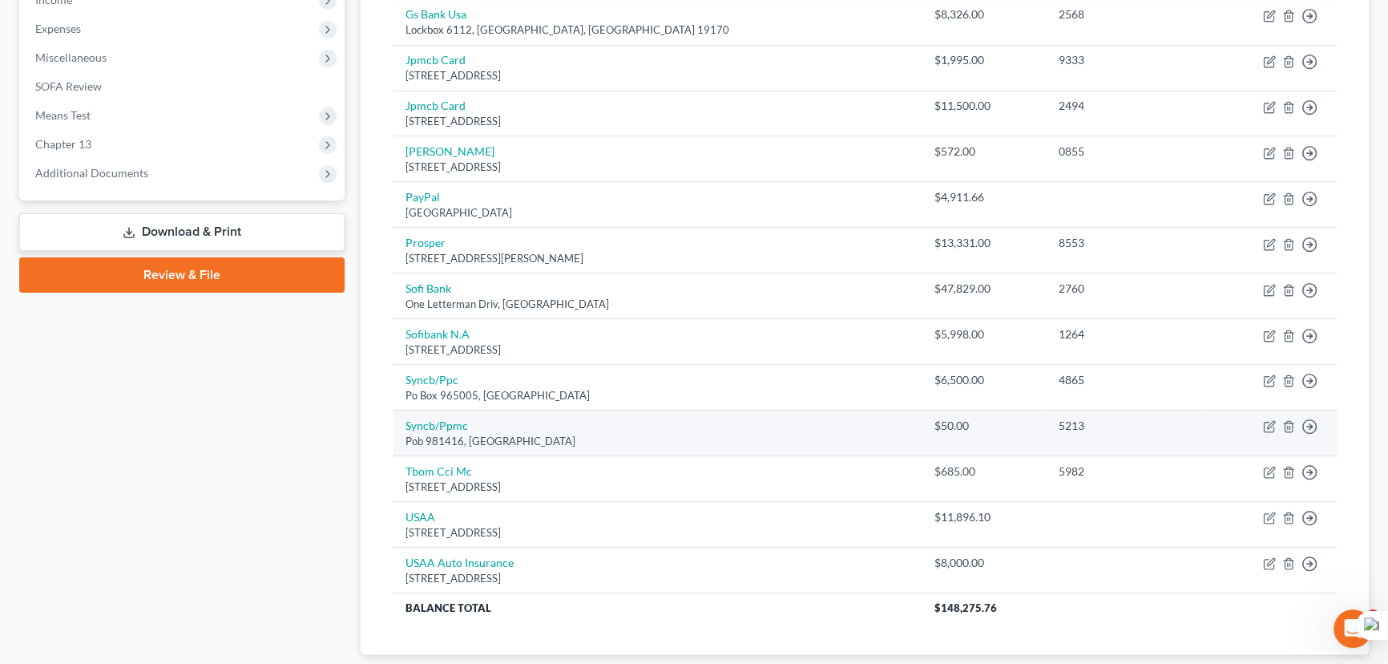
scroll to position [627, 0]
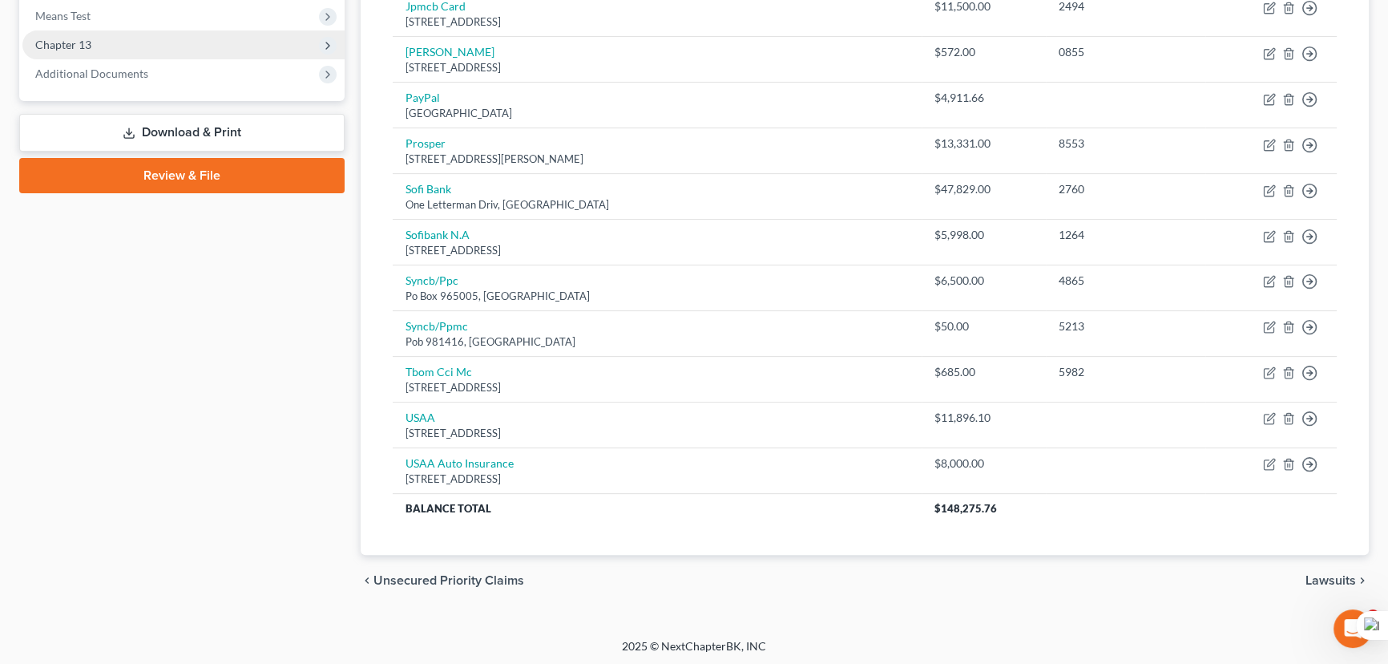
click at [140, 43] on span "Chapter 13" at bounding box center [183, 44] width 322 height 29
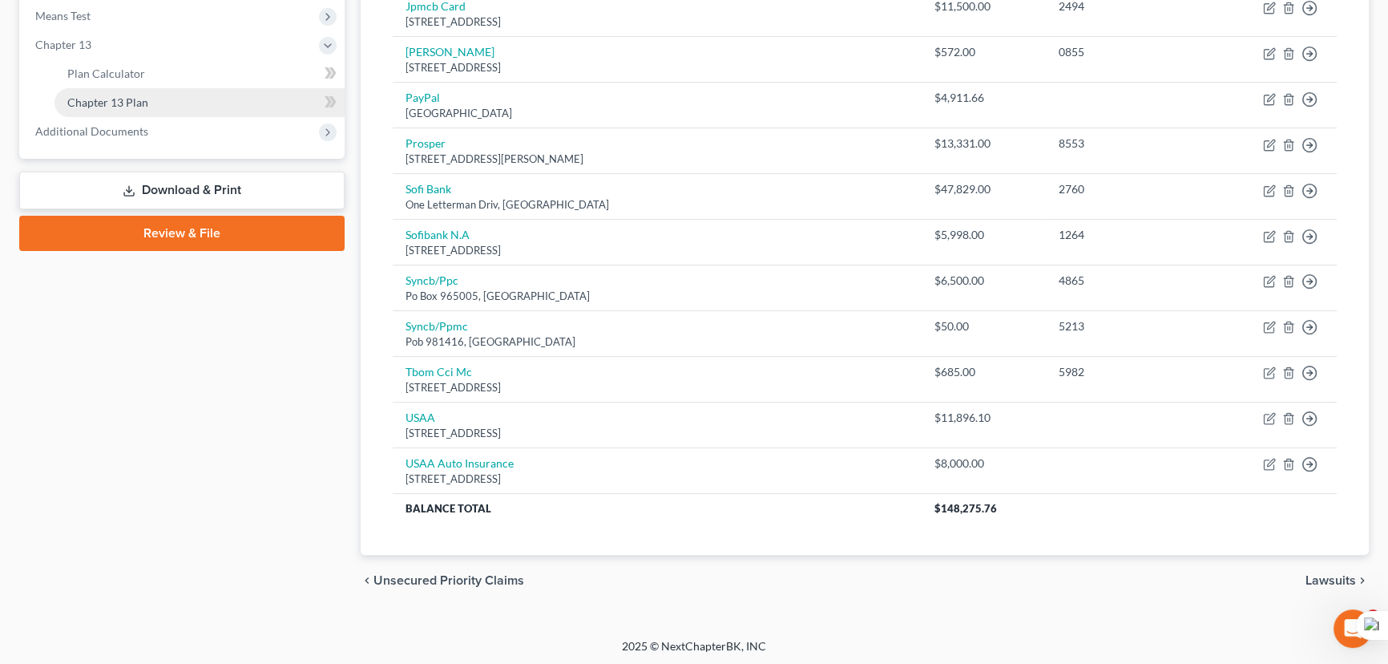
click at [144, 99] on span "Chapter 13 Plan" at bounding box center [107, 102] width 81 height 14
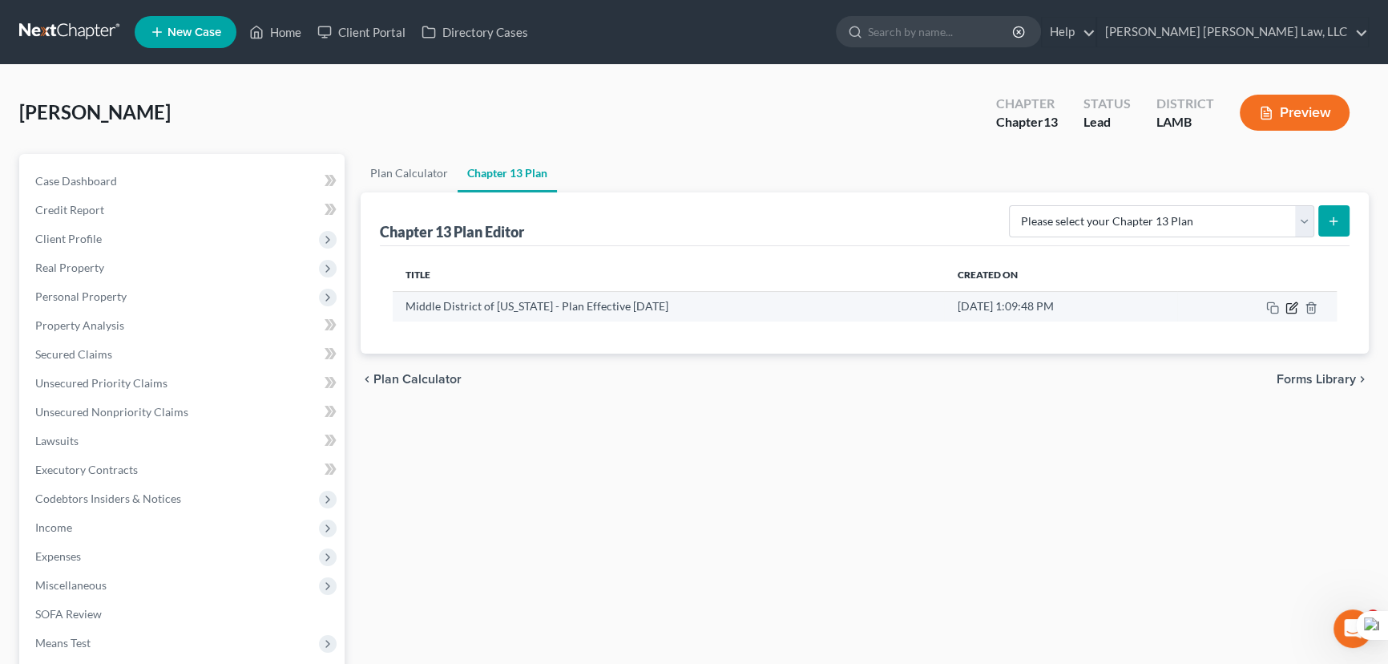
click at [1294, 303] on icon "button" at bounding box center [1293, 305] width 7 height 7
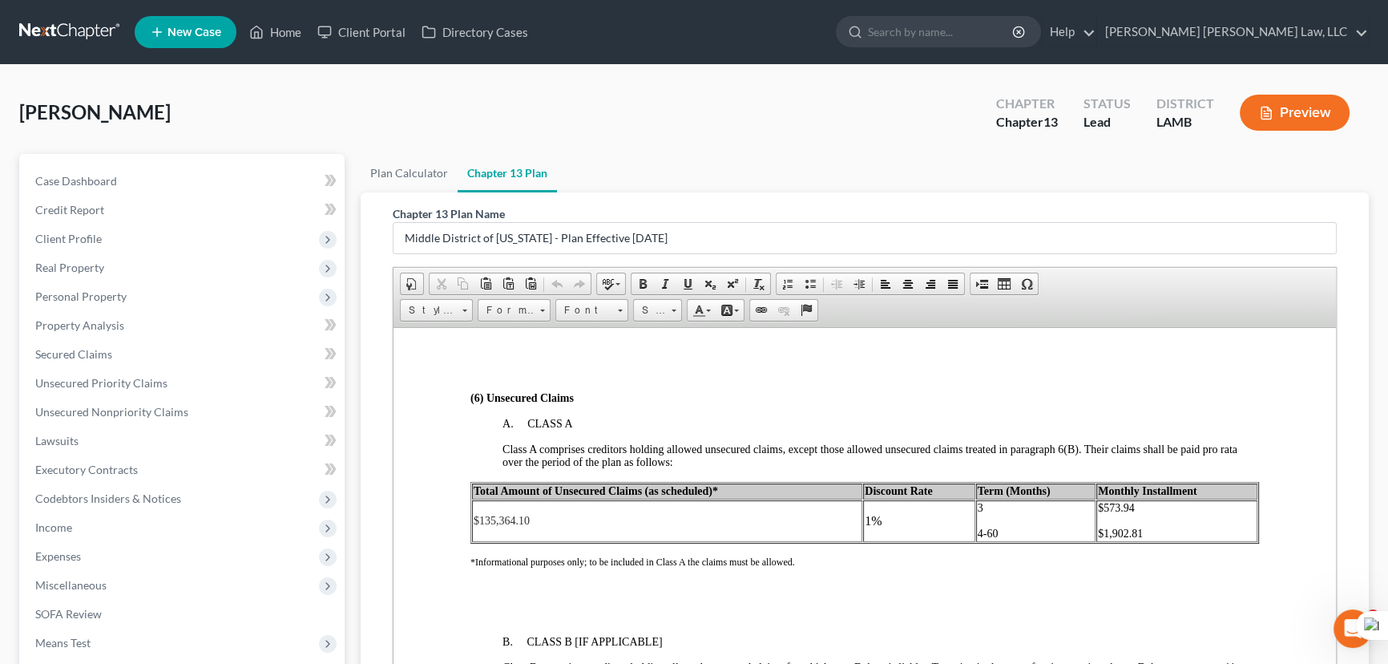
scroll to position [3206, 0]
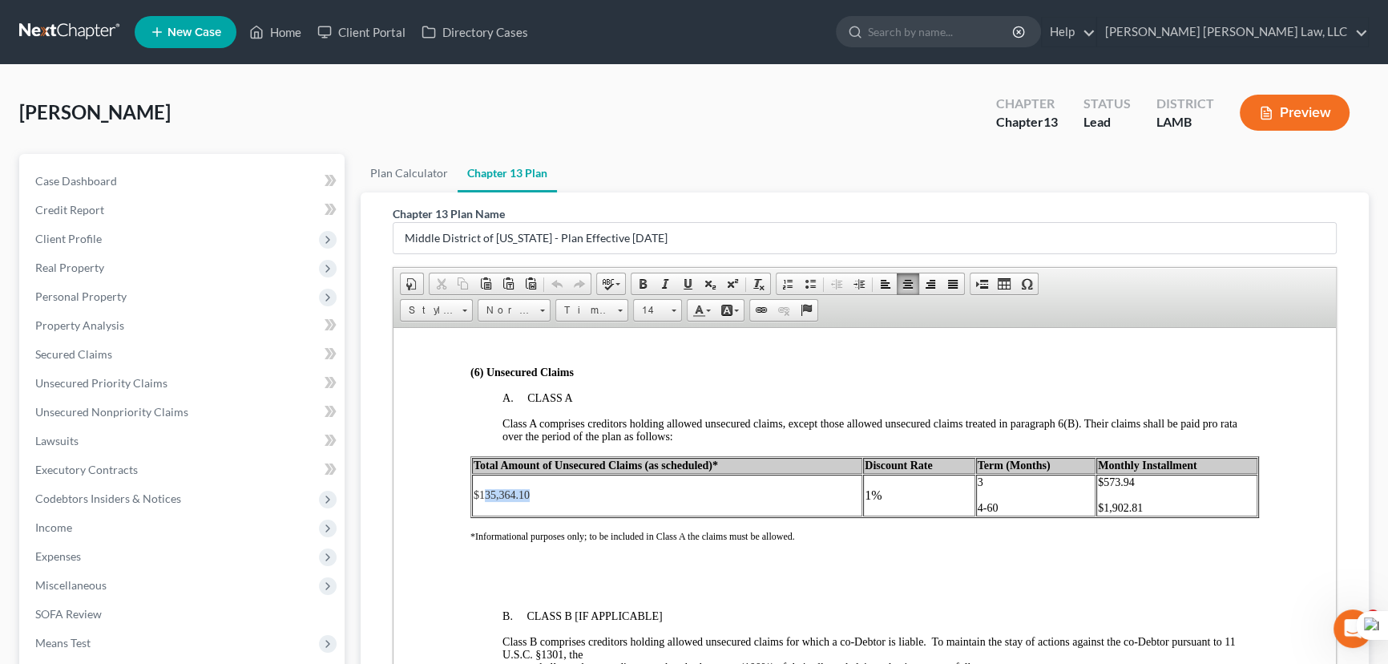
drag, startPoint x: 610, startPoint y: 568, endPoint x: 483, endPoint y: 571, distance: 126.7
click at [483, 515] on td "$135,364.10" at bounding box center [667, 495] width 390 height 42
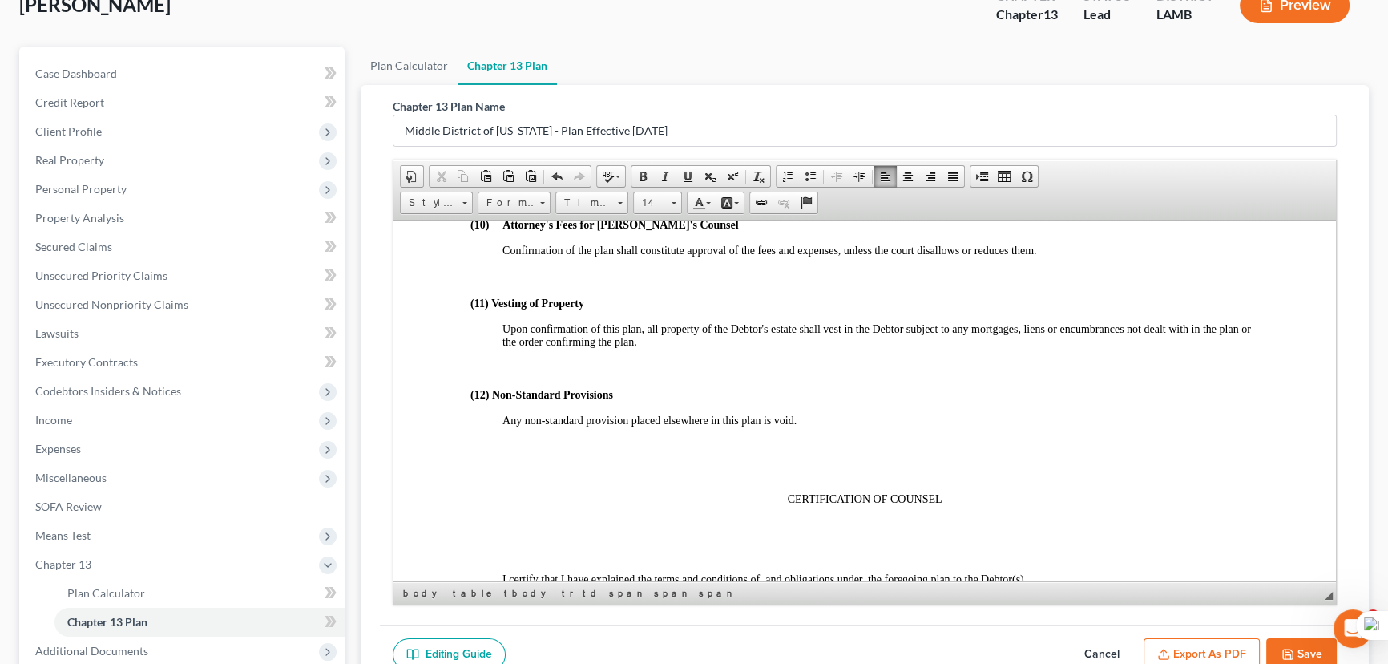
scroll to position [218, 0]
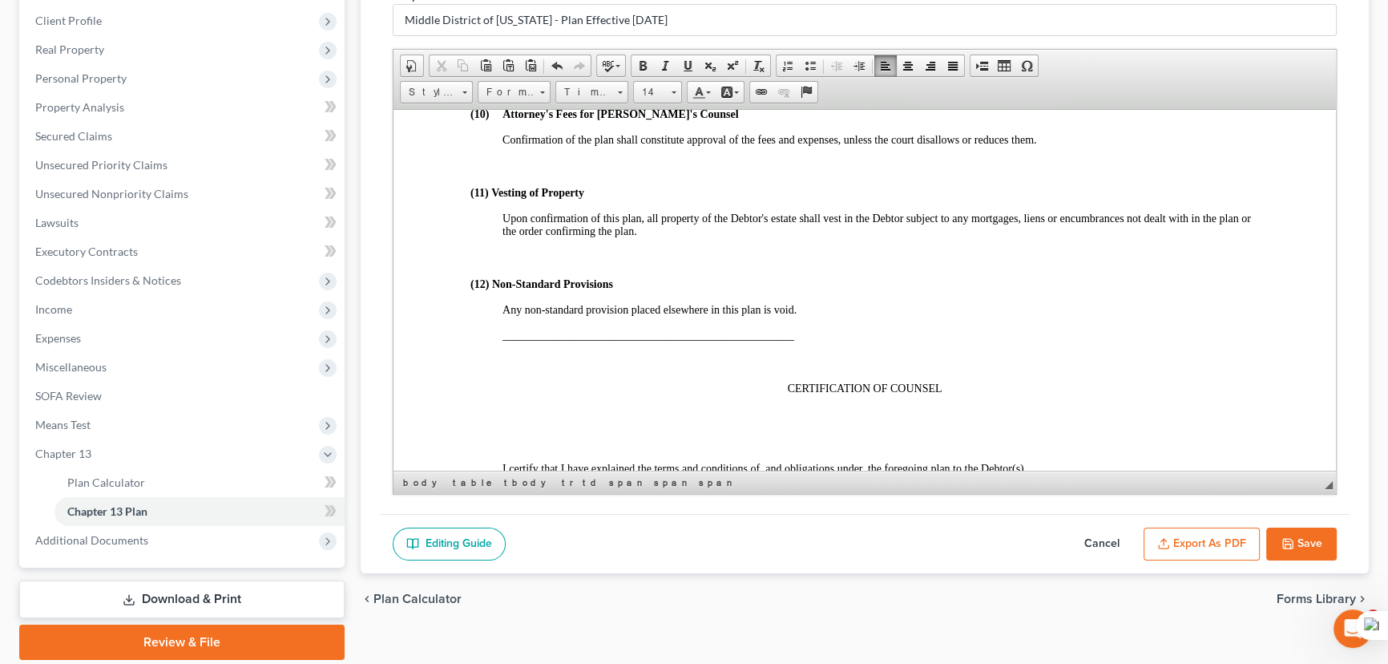
click at [1315, 540] on button "Save" at bounding box center [1302, 544] width 71 height 34
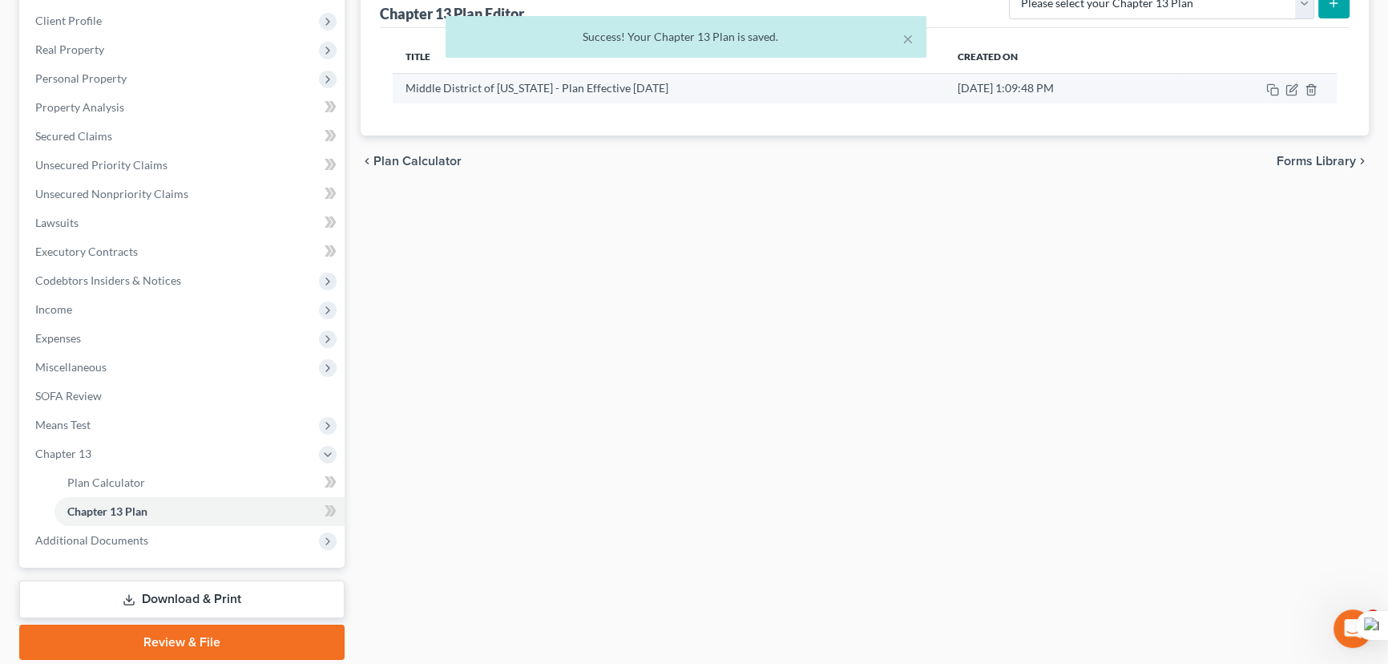
click at [1291, 79] on td at bounding box center [1258, 88] width 160 height 30
click at [1291, 88] on icon "button" at bounding box center [1293, 87] width 7 height 7
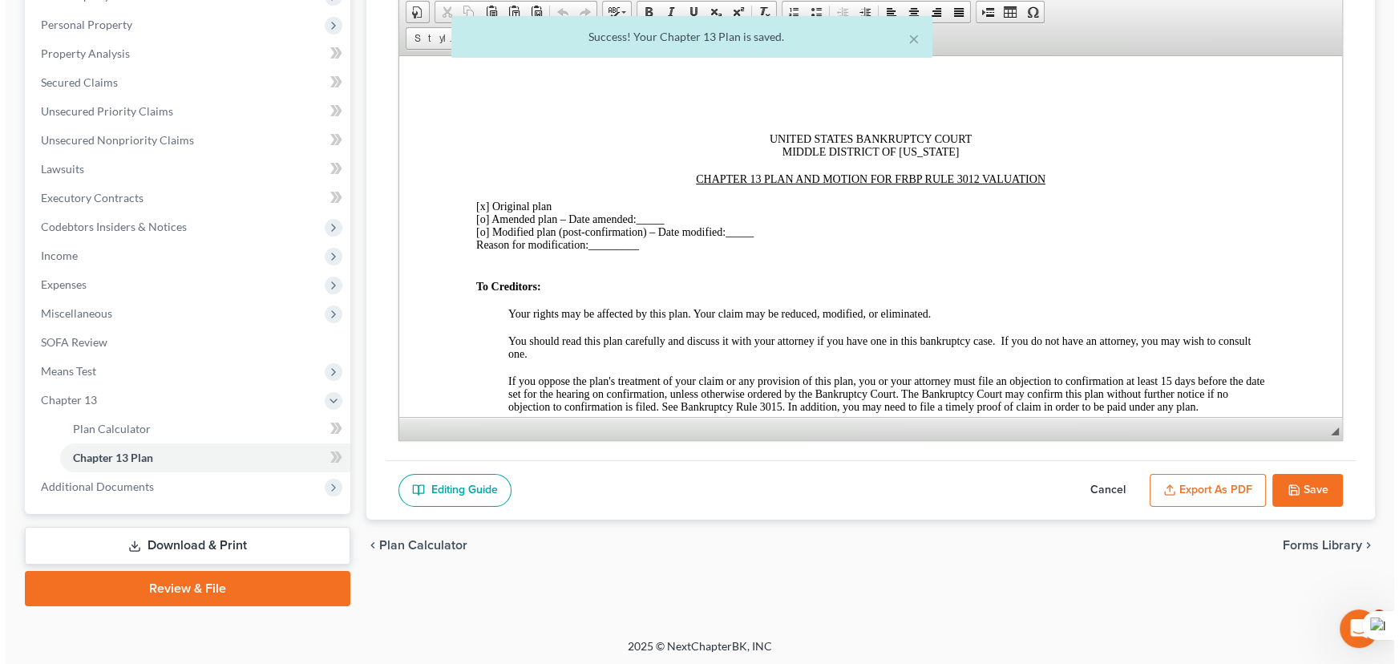
scroll to position [273, 0]
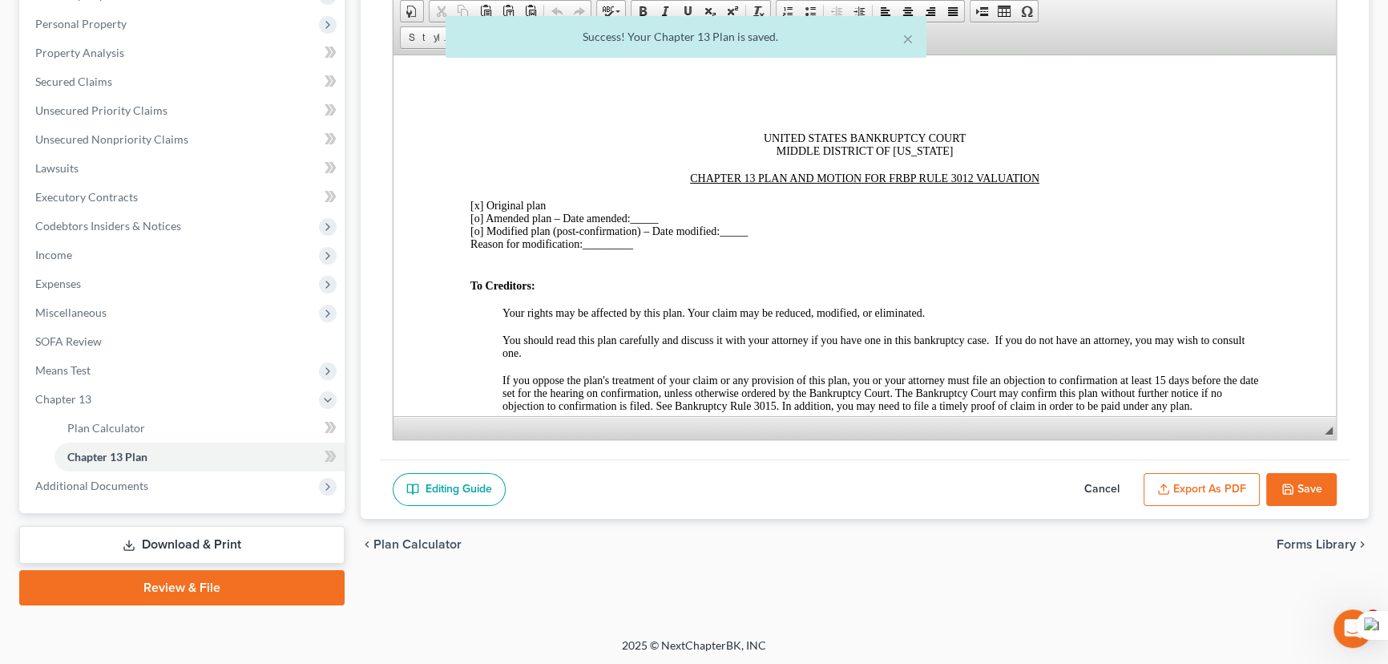
click at [1214, 495] on button "Export as PDF" at bounding box center [1202, 490] width 116 height 34
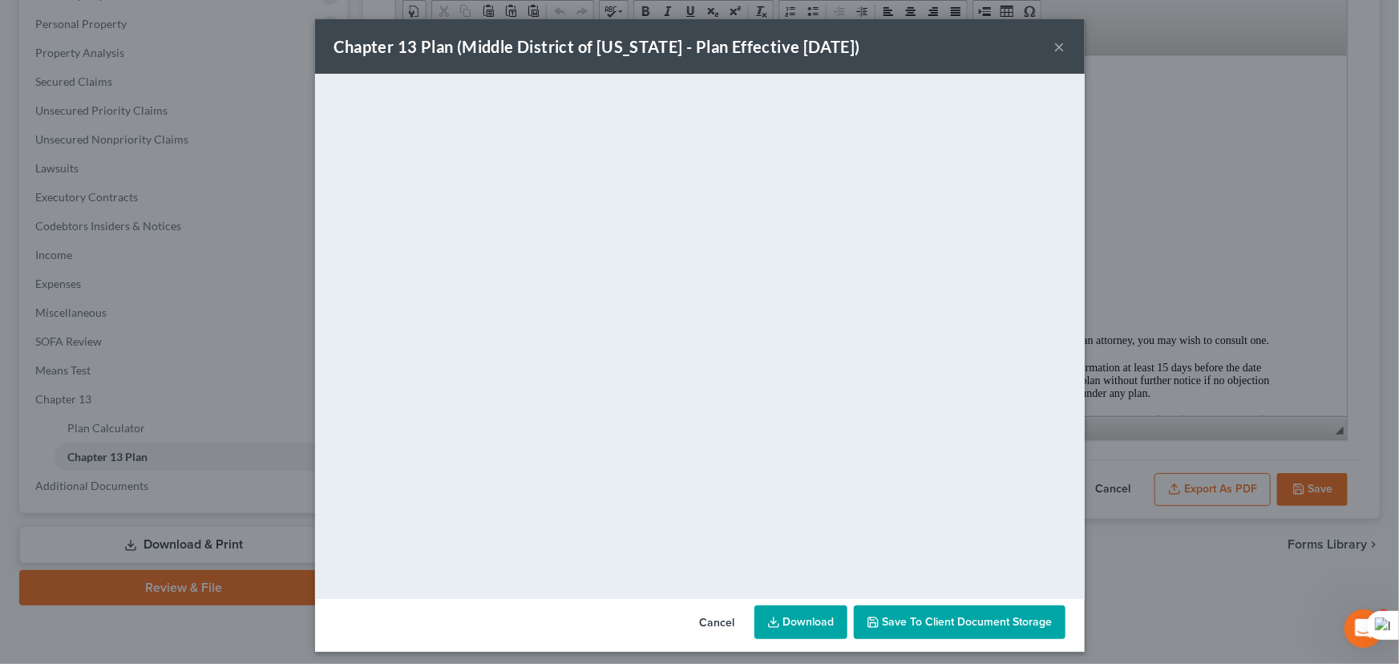
click at [784, 634] on link "Download" at bounding box center [800, 622] width 93 height 34
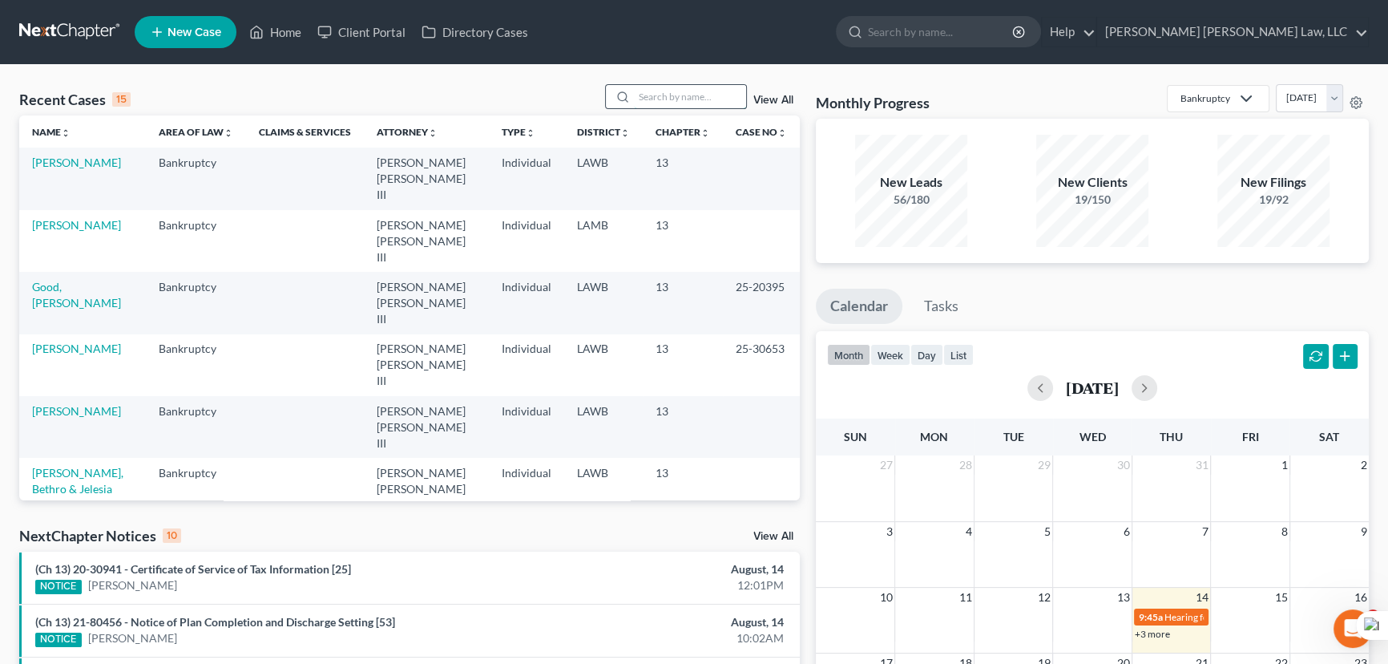
click at [673, 97] on input "search" at bounding box center [690, 96] width 112 height 23
type input "pierce, martha"
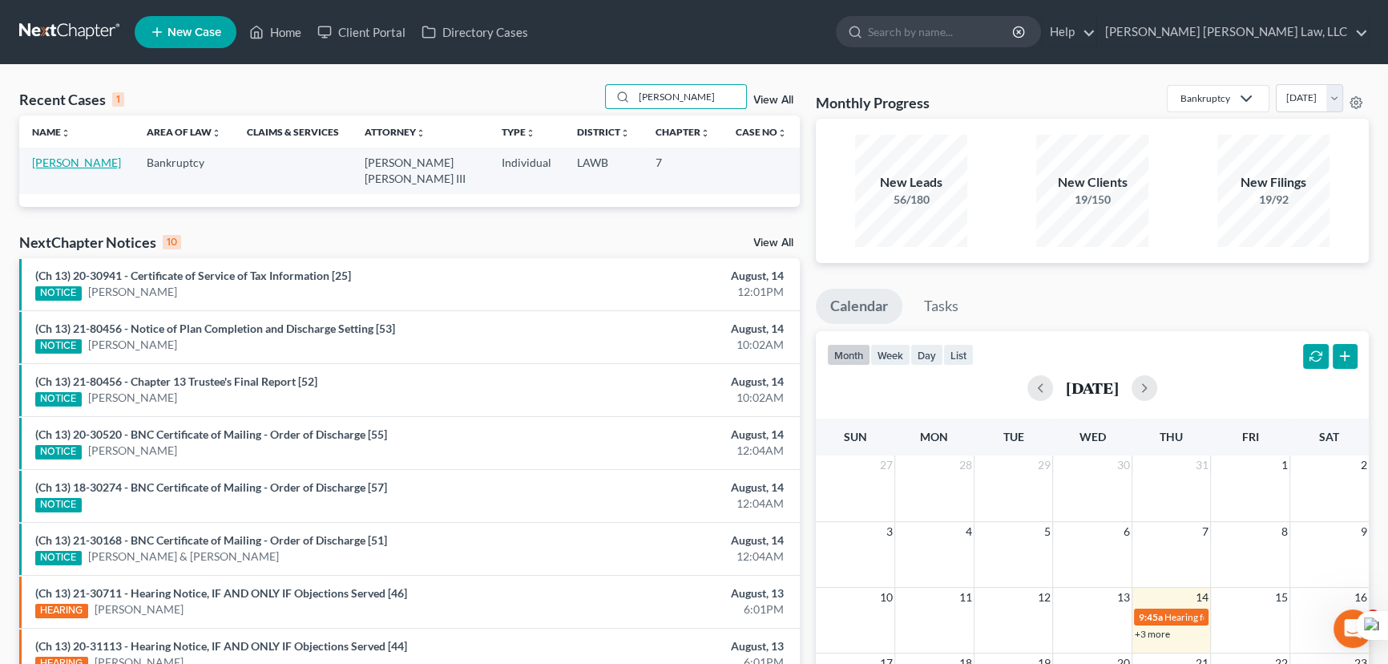
click at [85, 166] on link "Pierce, Martha" at bounding box center [76, 163] width 89 height 14
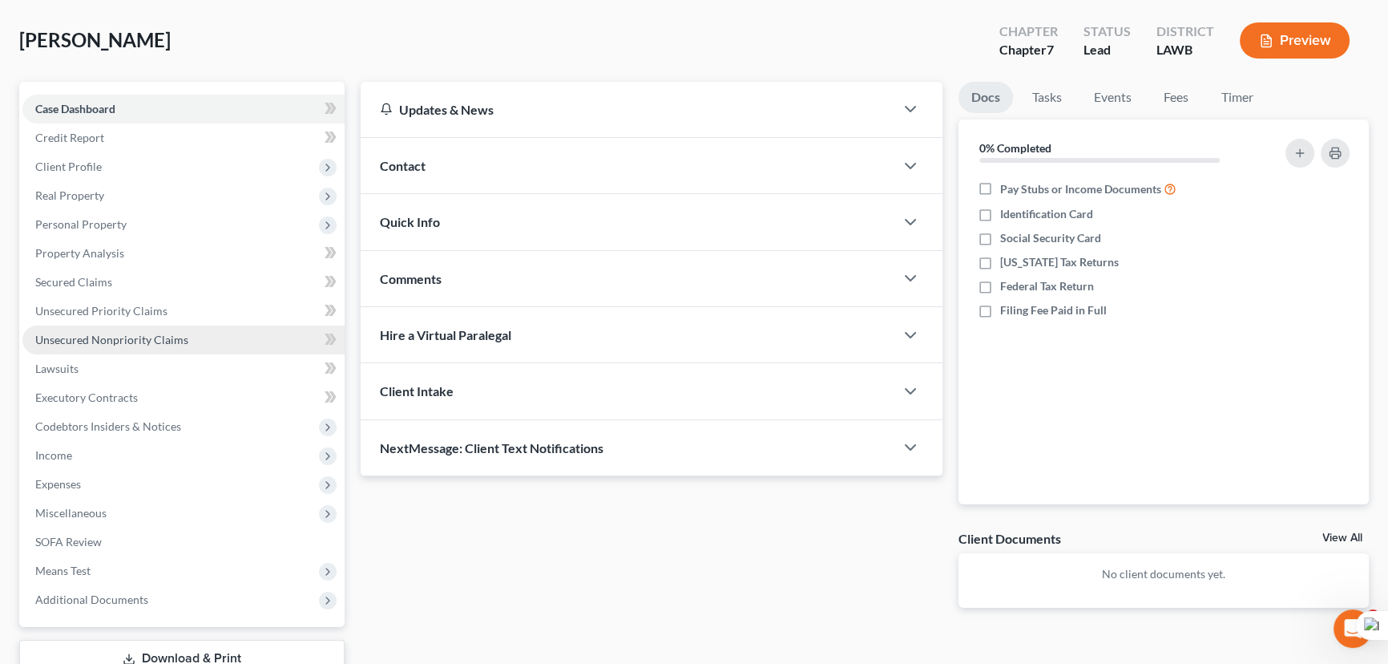
click at [121, 343] on span "Unsecured Nonpriority Claims" at bounding box center [111, 340] width 153 height 14
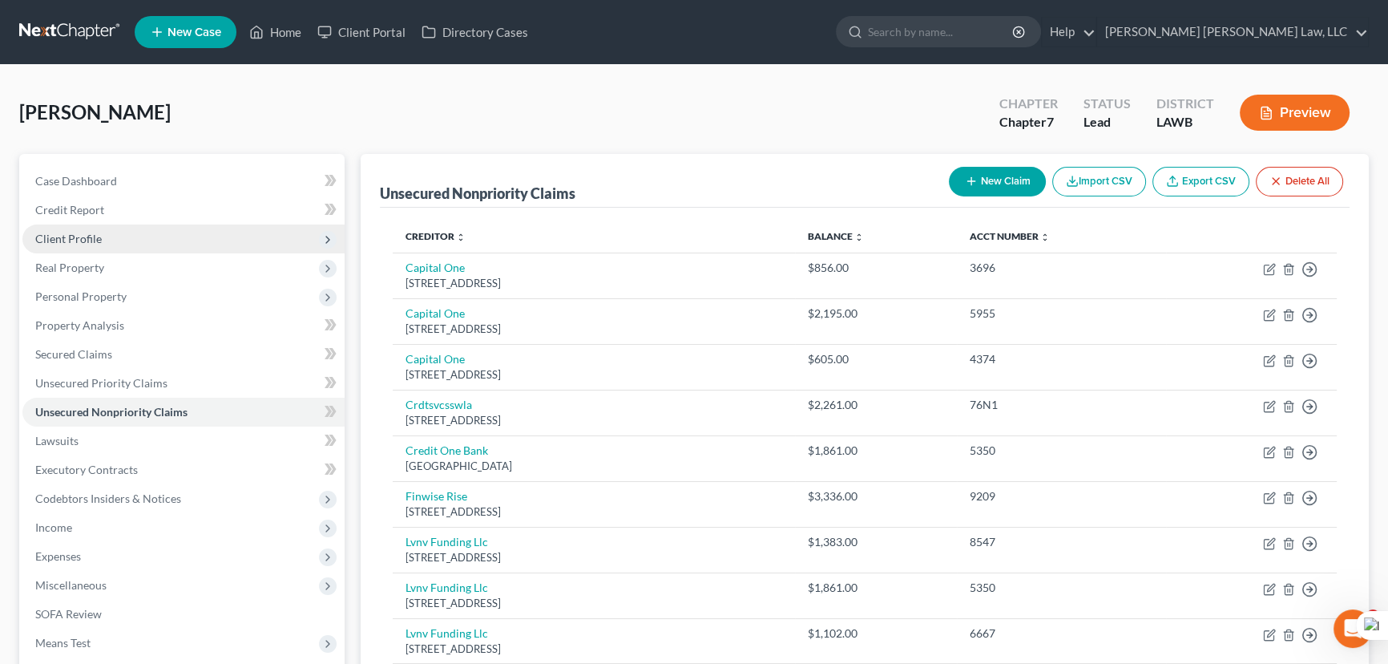
click at [133, 238] on span "Client Profile" at bounding box center [183, 238] width 322 height 29
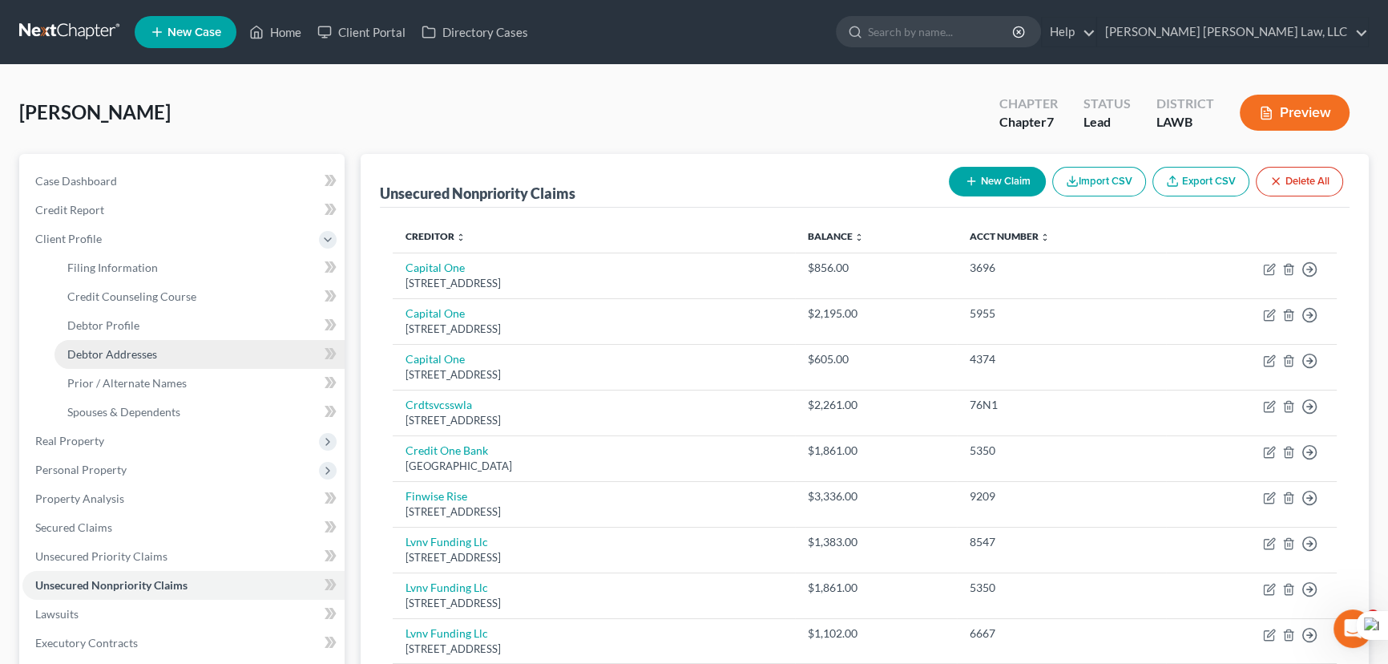
click at [148, 354] on span "Debtor Addresses" at bounding box center [112, 354] width 90 height 14
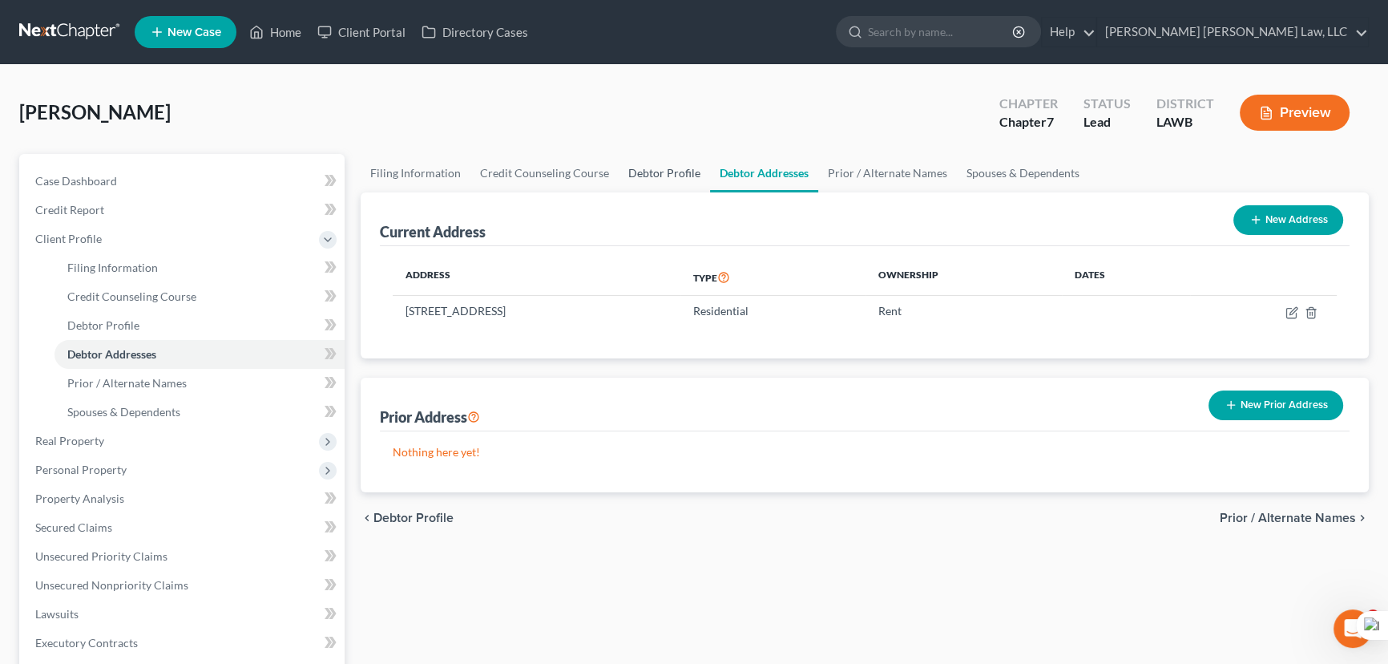
click at [689, 164] on link "Debtor Profile" at bounding box center [664, 173] width 91 height 38
select select "0"
select select "1"
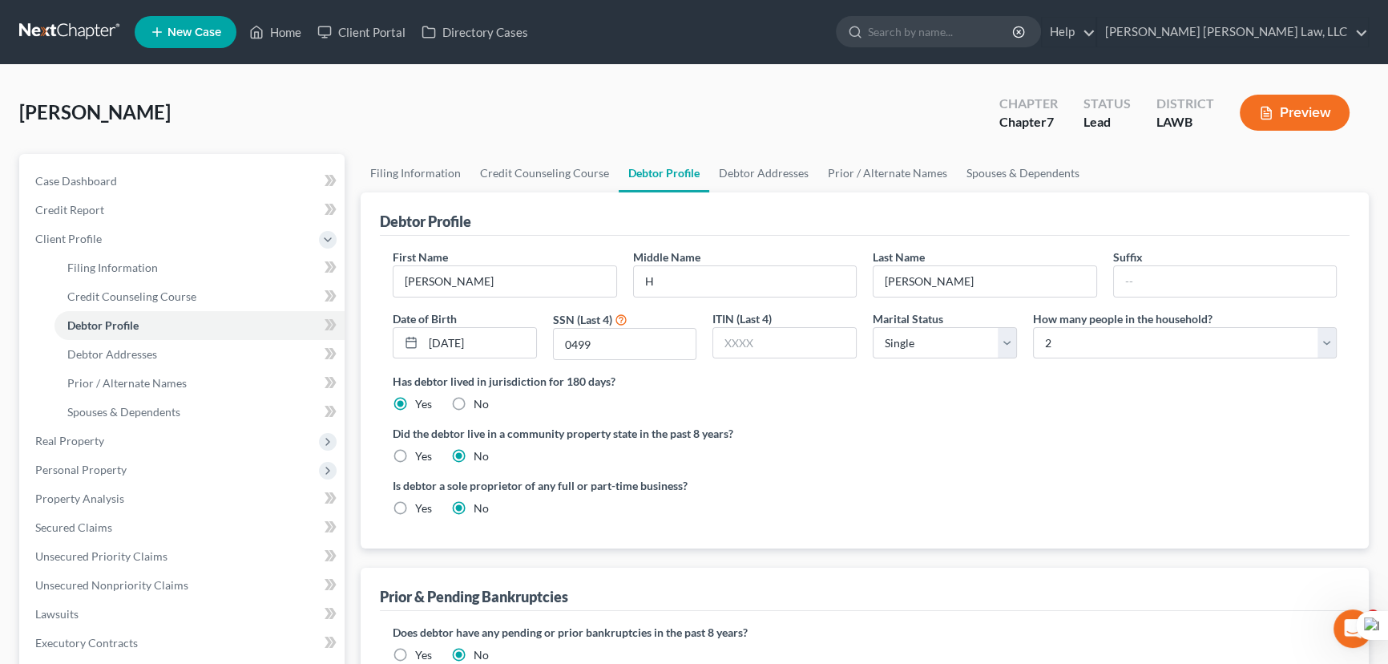
click at [1223, 139] on div "Chapter Chapter 7 Status Lead District LAWB Preview" at bounding box center [1174, 112] width 389 height 57
click at [756, 166] on link "Debtor Addresses" at bounding box center [763, 173] width 109 height 38
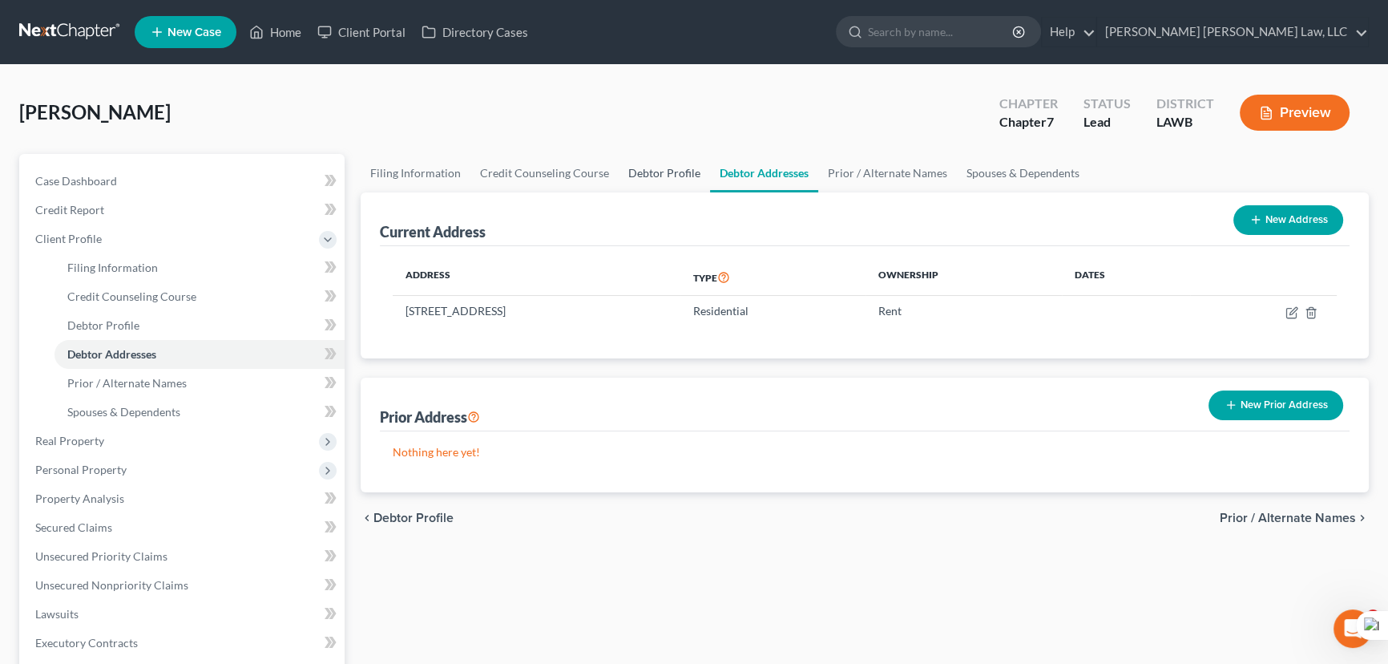
click at [625, 164] on link "Debtor Profile" at bounding box center [664, 173] width 91 height 38
select select "0"
select select "1"
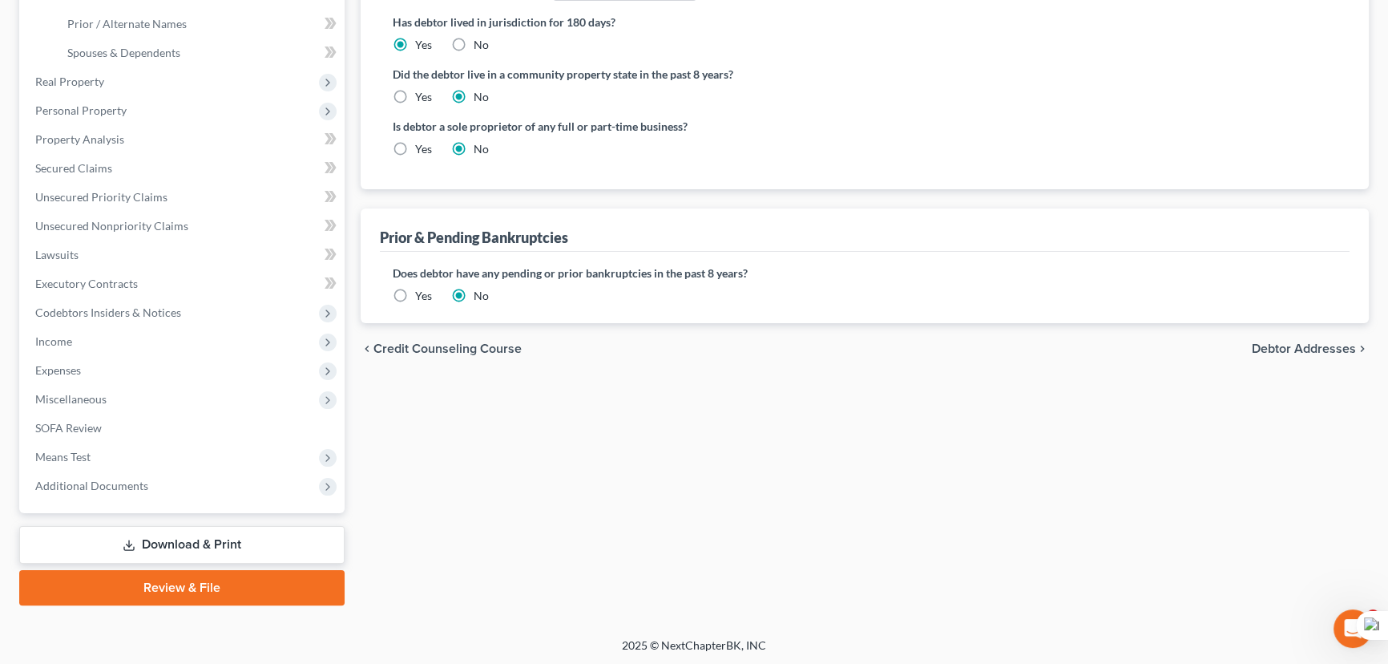
drag, startPoint x: 120, startPoint y: 336, endPoint x: 143, endPoint y: 355, distance: 30.2
click at [120, 334] on span "Income" at bounding box center [183, 341] width 322 height 29
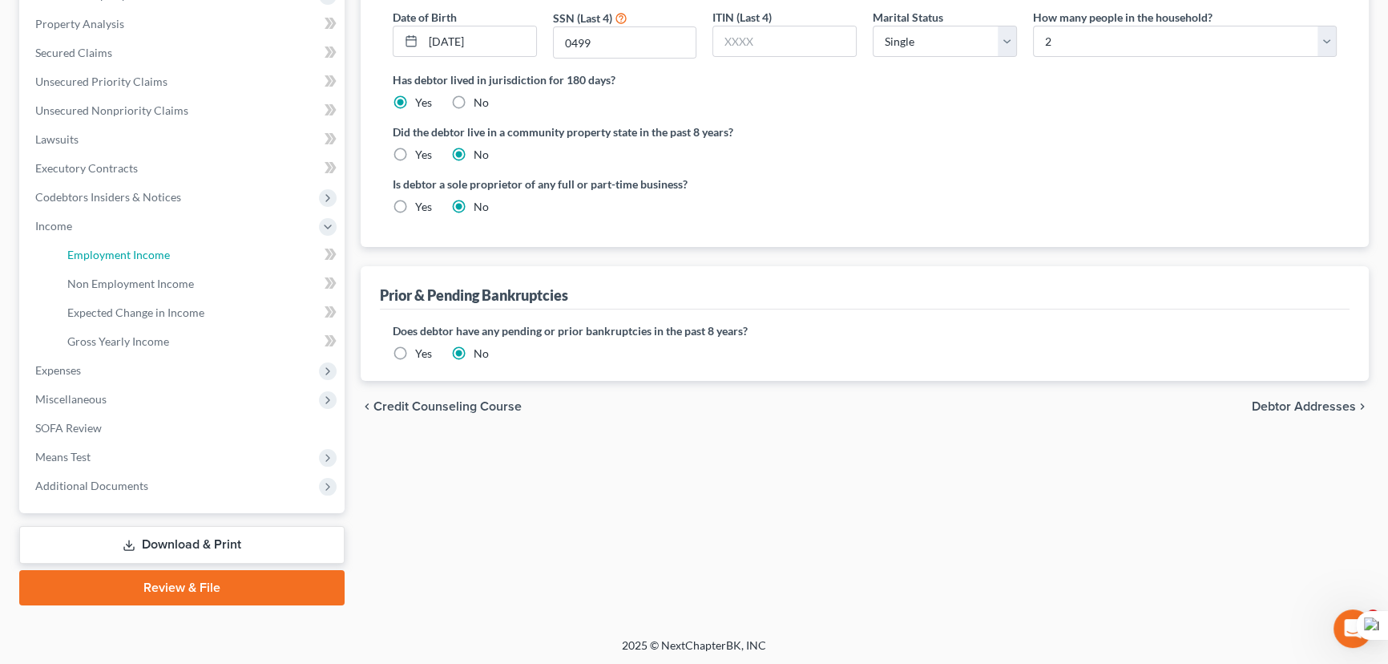
drag, startPoint x: 136, startPoint y: 256, endPoint x: 347, endPoint y: 281, distance: 212.3
click at [136, 256] on span "Employment Income" at bounding box center [118, 255] width 103 height 14
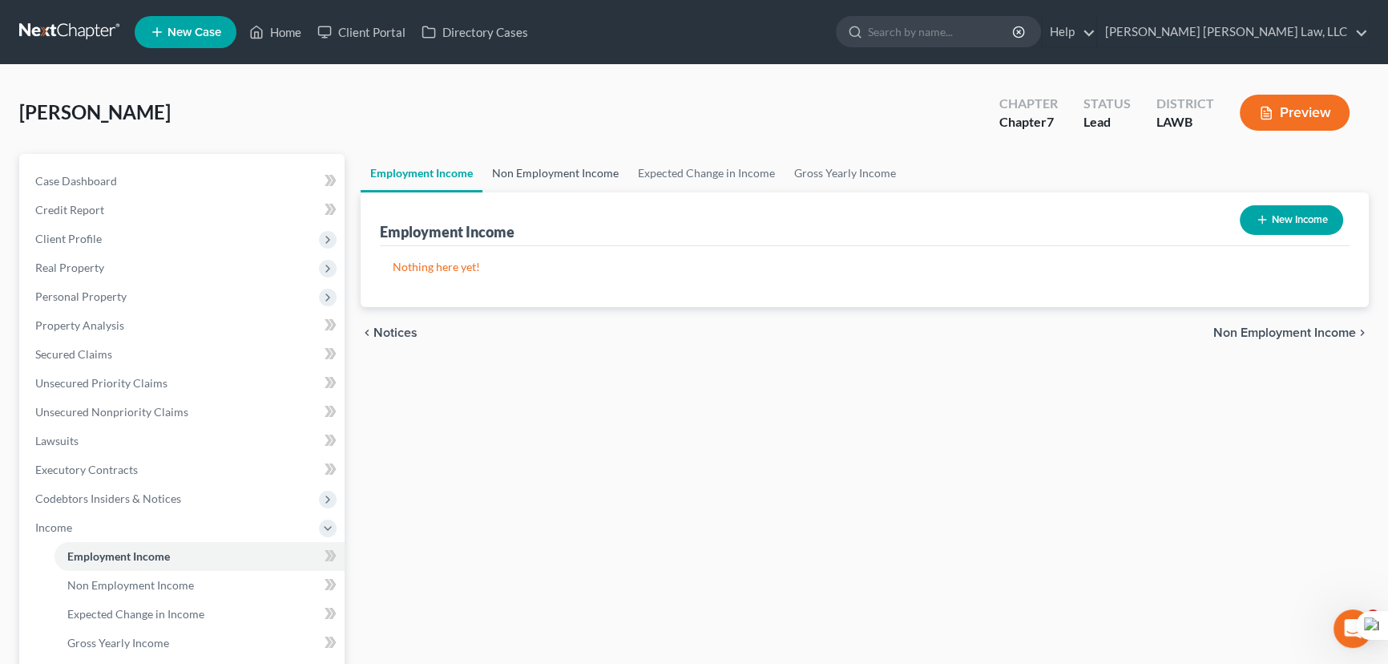
click at [593, 184] on link "Non Employment Income" at bounding box center [556, 173] width 146 height 38
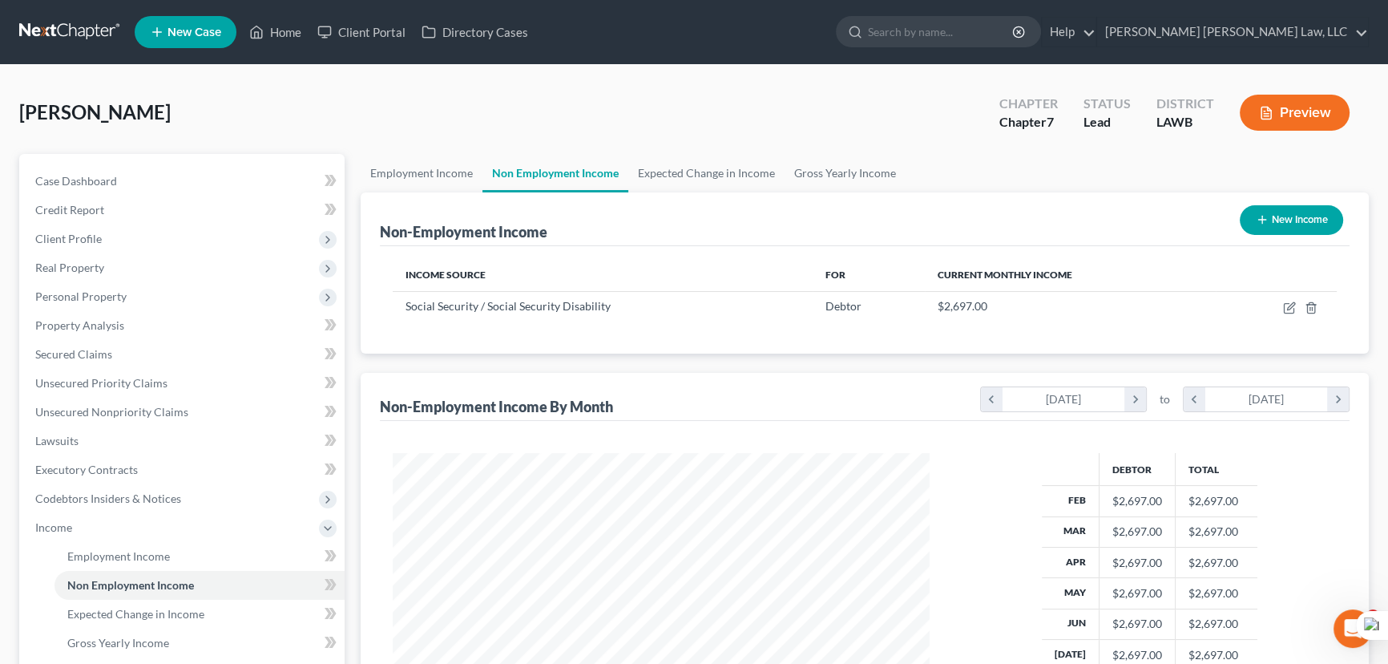
scroll to position [301, 0]
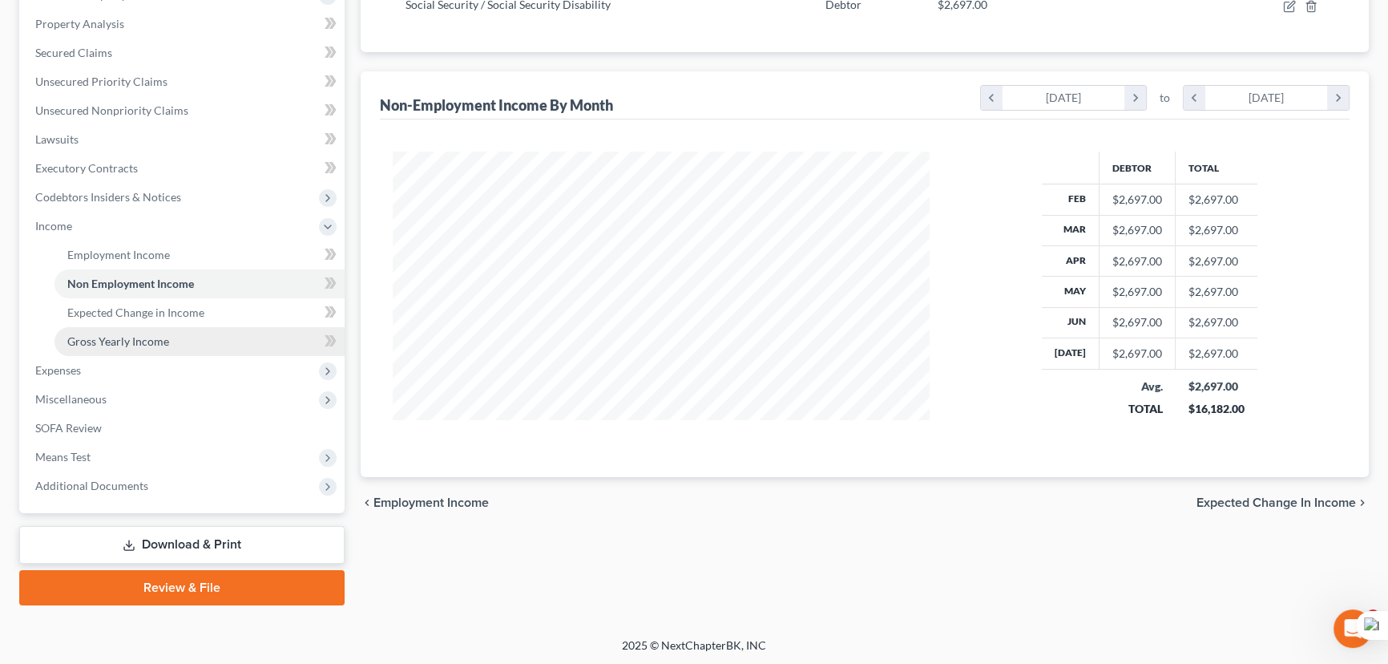
click at [128, 352] on link "Gross Yearly Income" at bounding box center [200, 341] width 290 height 29
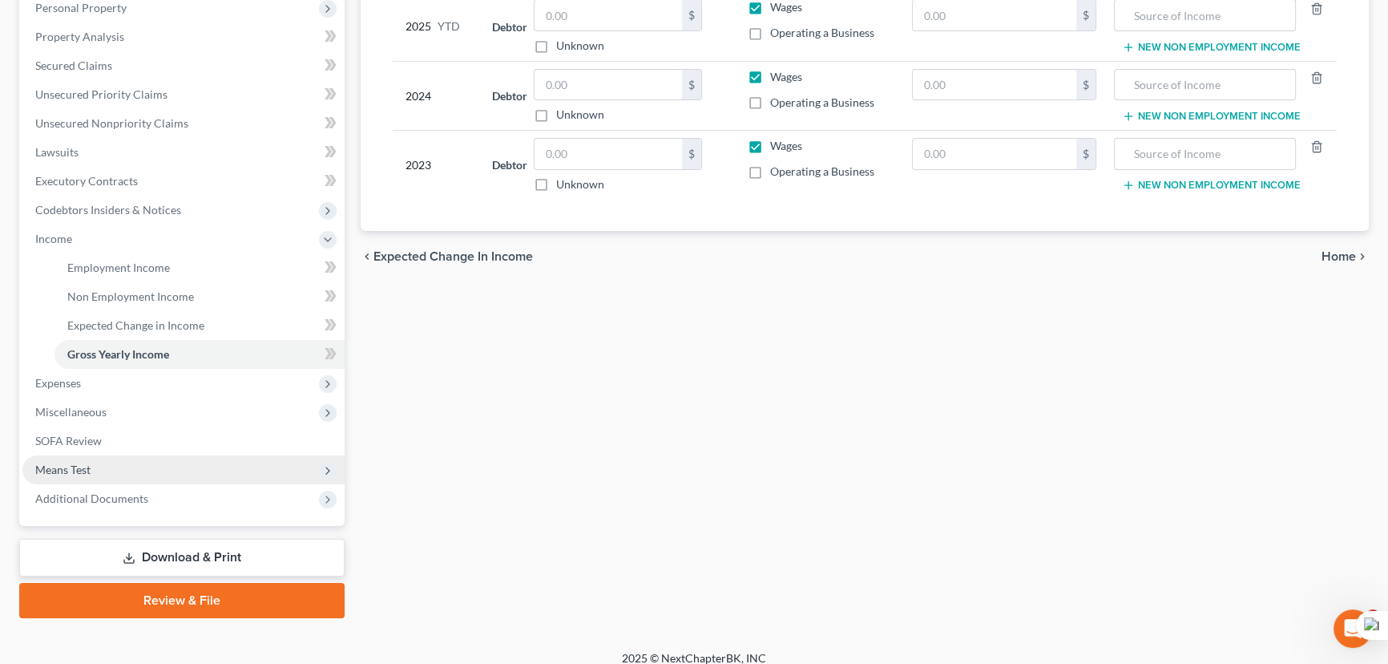
scroll to position [301, 0]
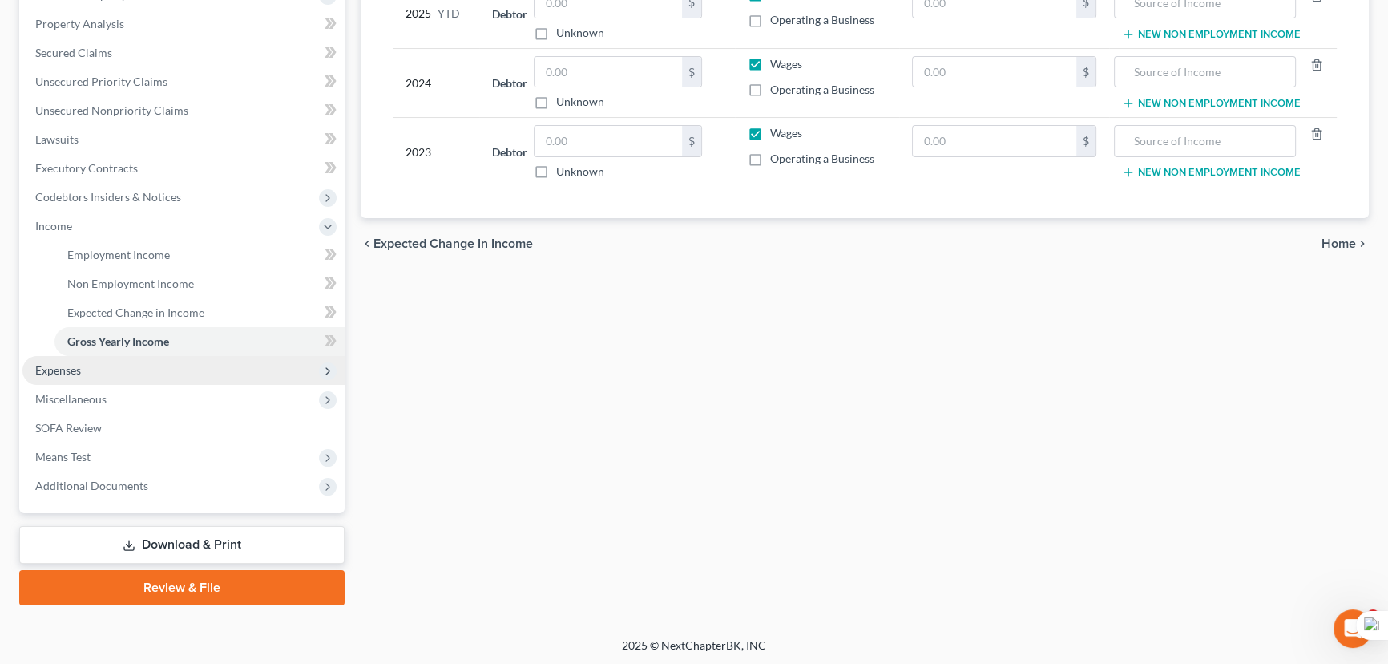
click at [114, 366] on span "Expenses" at bounding box center [183, 370] width 322 height 29
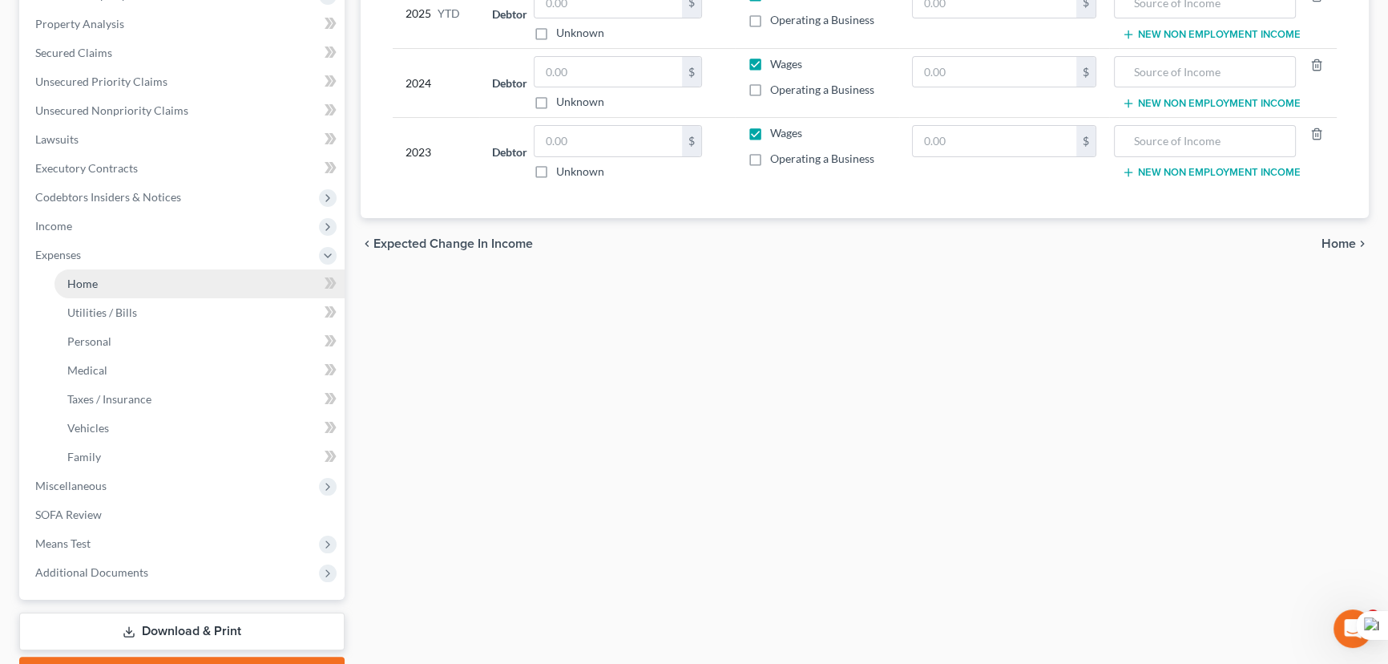
click at [127, 274] on link "Home" at bounding box center [200, 283] width 290 height 29
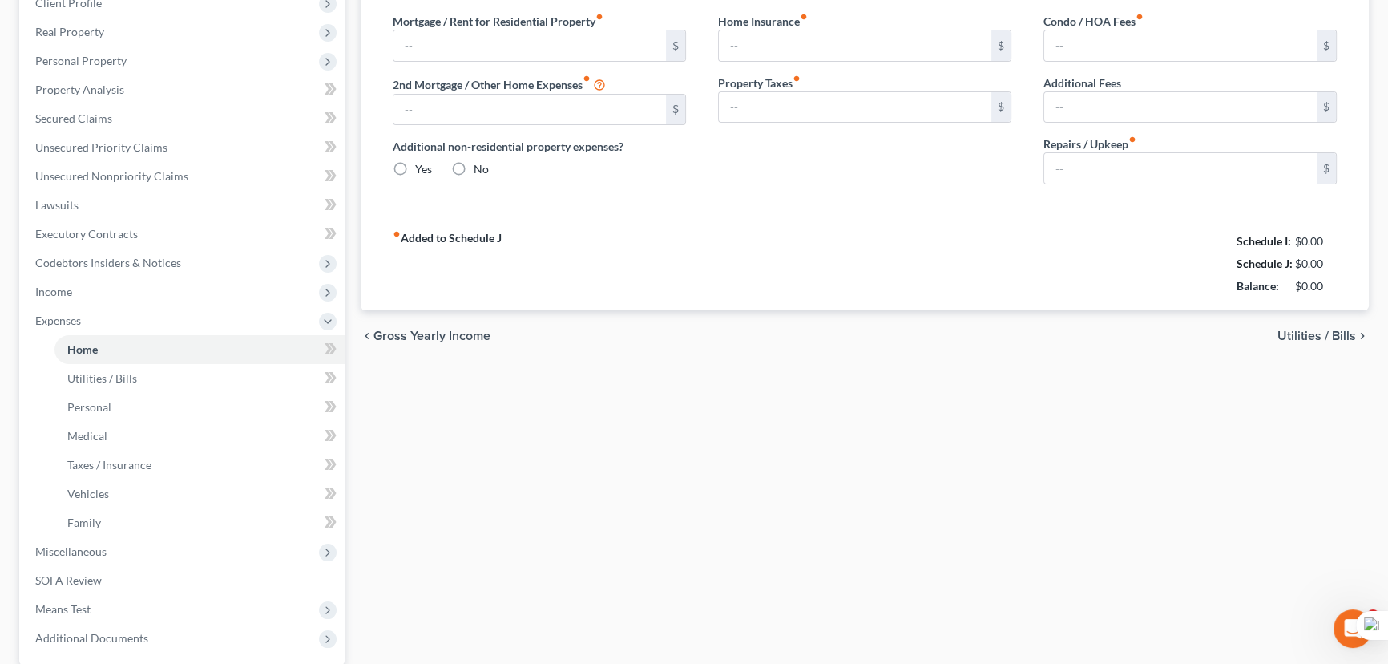
type input "325.00"
type input "0.00"
radio input "true"
type input "0.00"
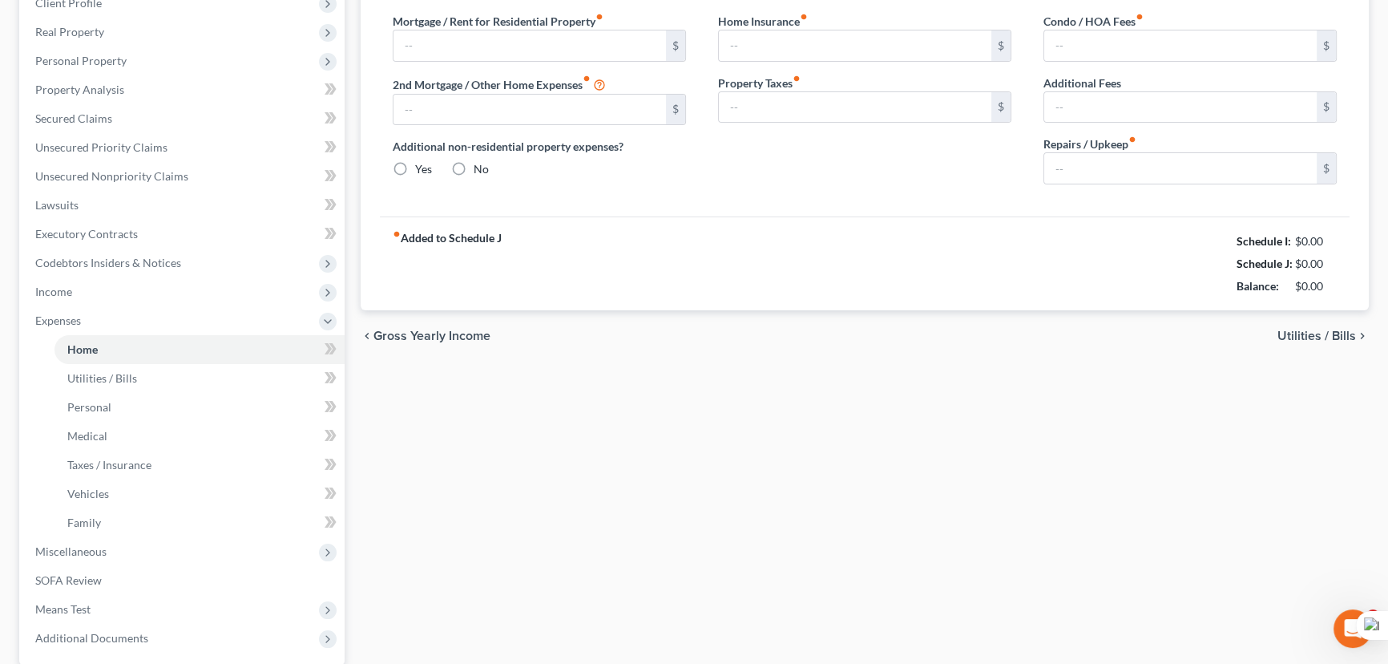
type input "0.00"
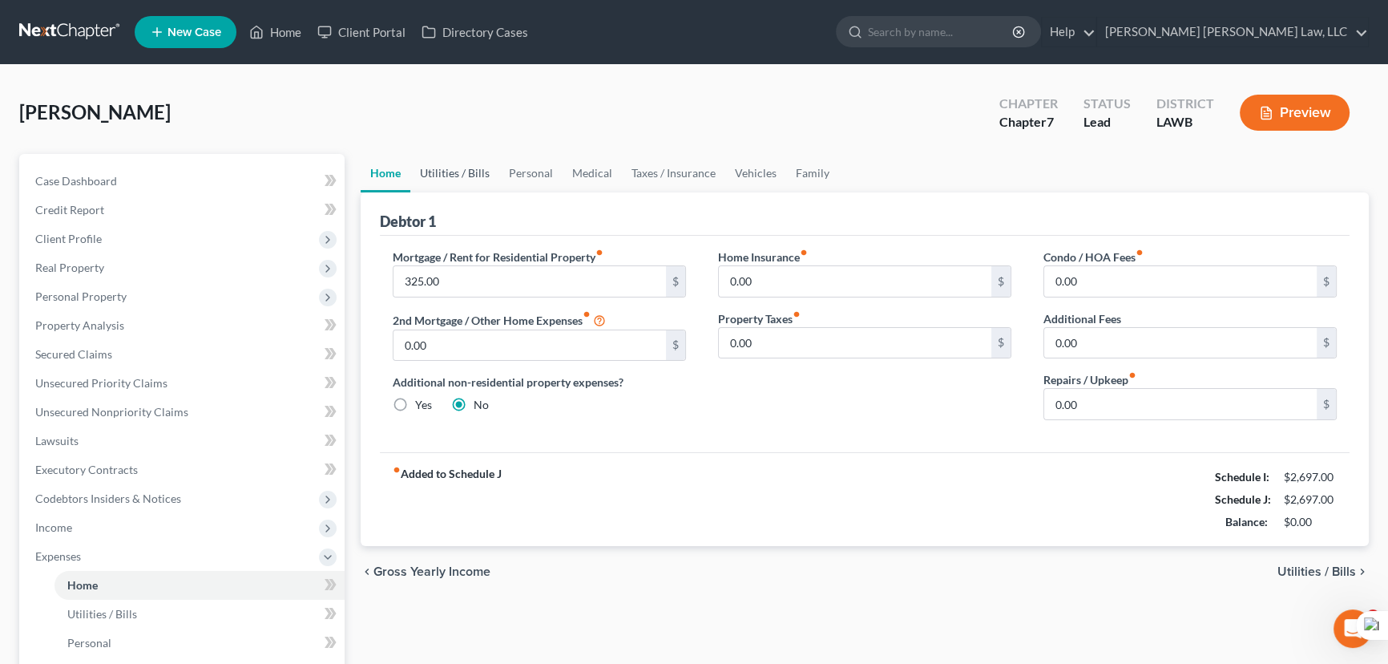
click at [442, 170] on link "Utilities / Bills" at bounding box center [454, 173] width 89 height 38
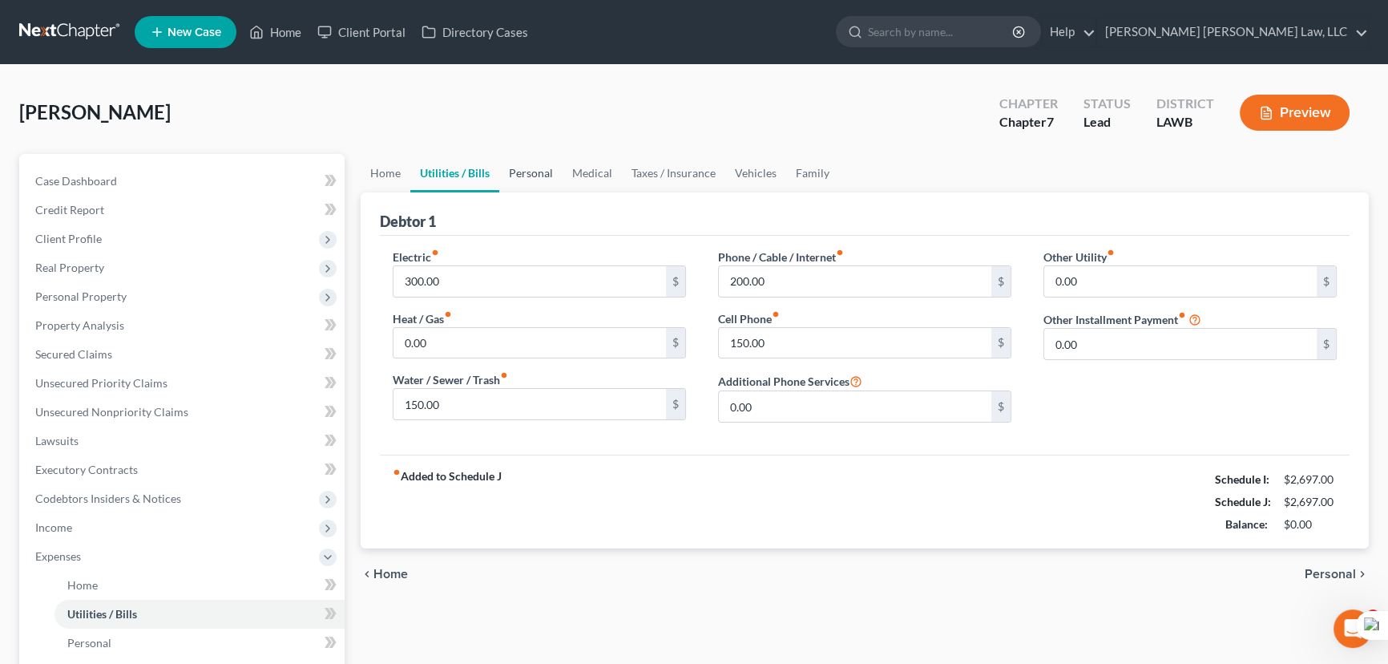
click at [543, 170] on link "Personal" at bounding box center [530, 173] width 63 height 38
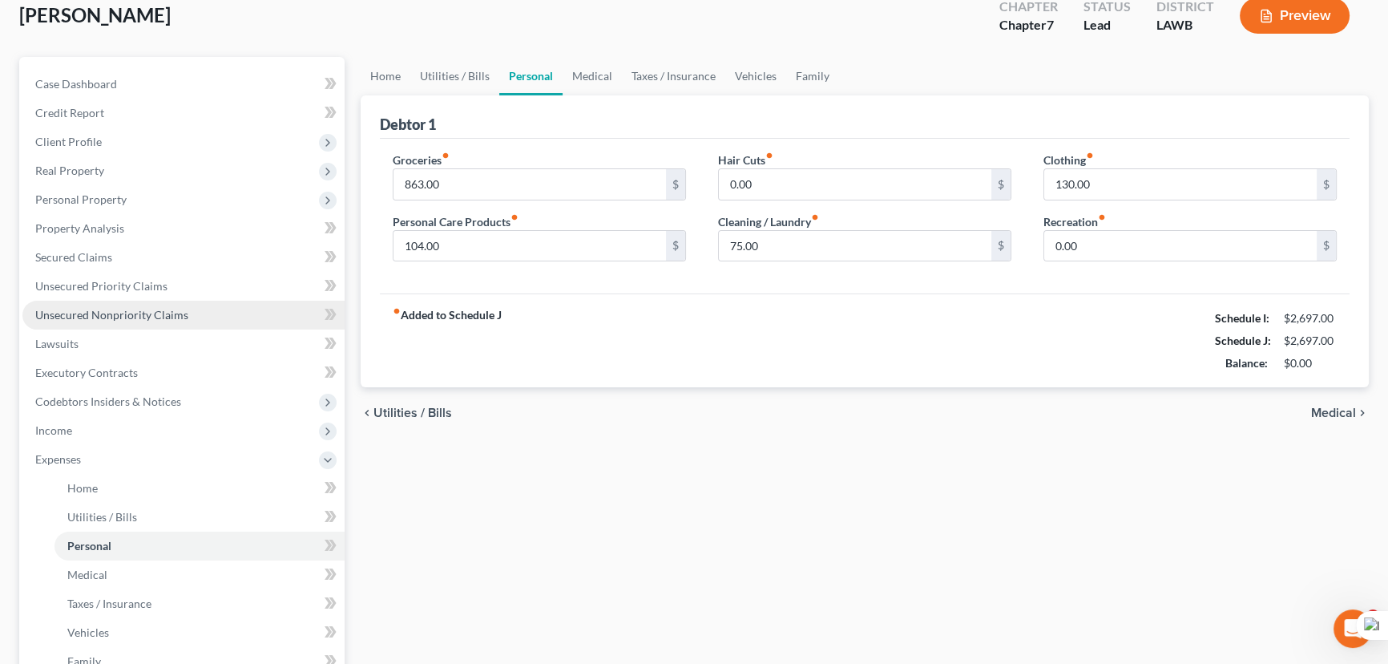
scroll to position [145, 0]
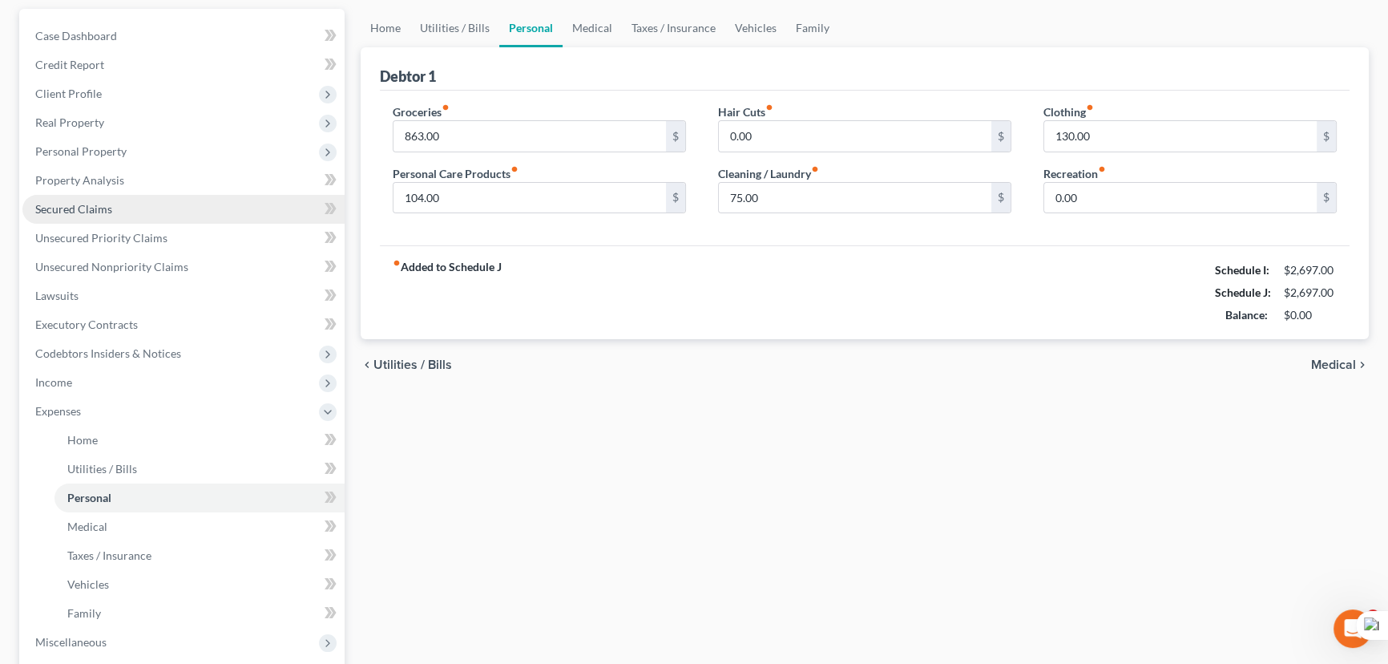
click at [119, 207] on link "Secured Claims" at bounding box center [183, 209] width 322 height 29
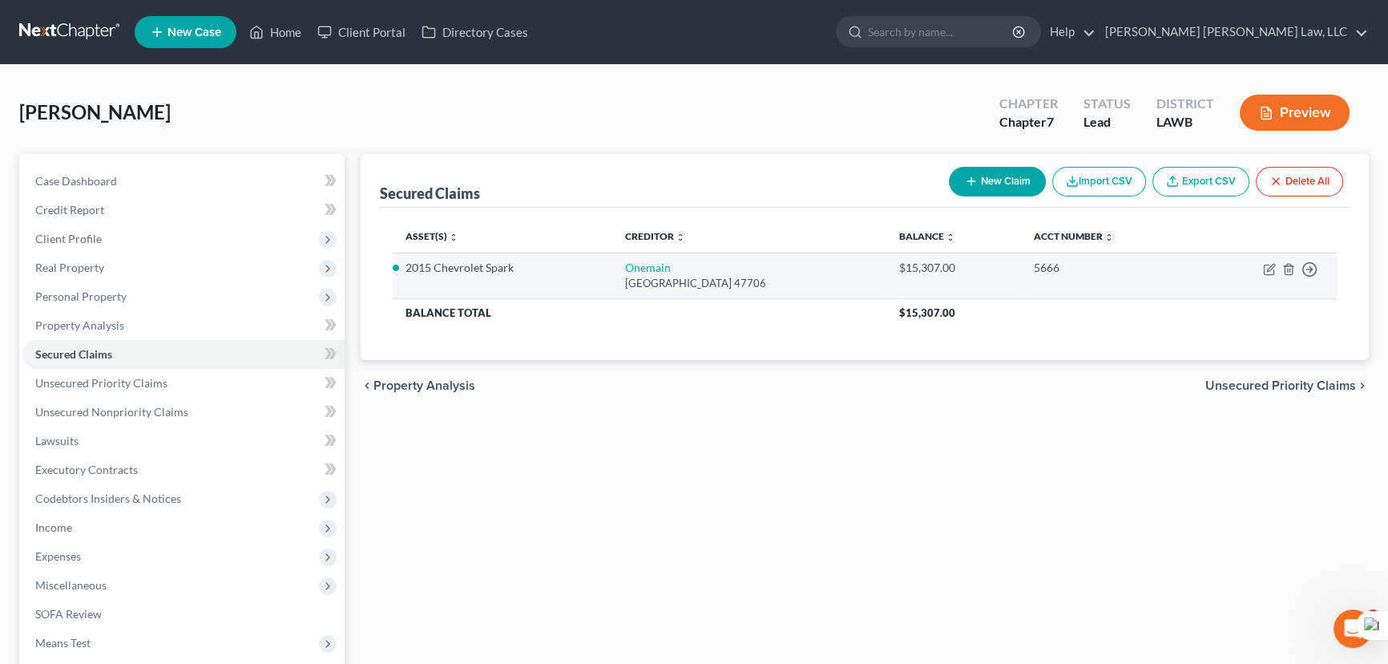
click at [1262, 266] on td "Move to E Move to F Move to G Move to Notice Only" at bounding box center [1266, 276] width 142 height 46
click at [1269, 267] on icon "button" at bounding box center [1270, 267] width 7 height 7
select select "15"
select select "0"
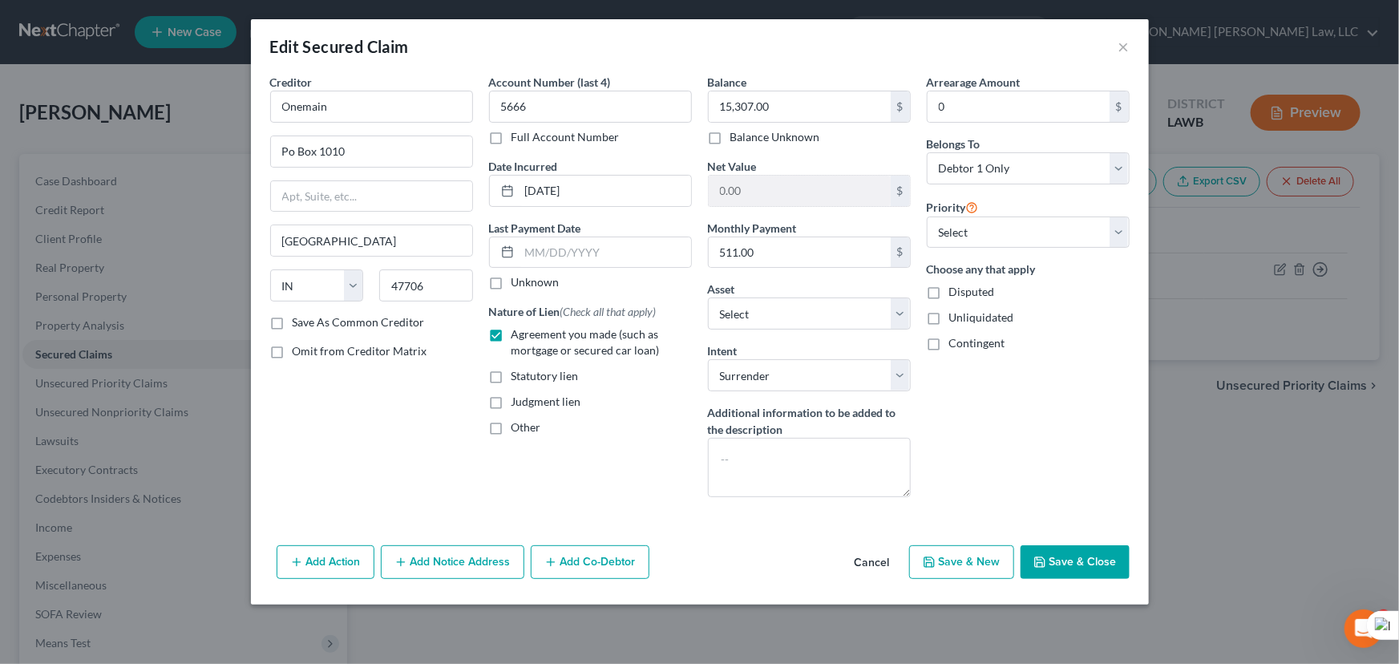
click at [1098, 568] on button "Save & Close" at bounding box center [1074, 562] width 109 height 34
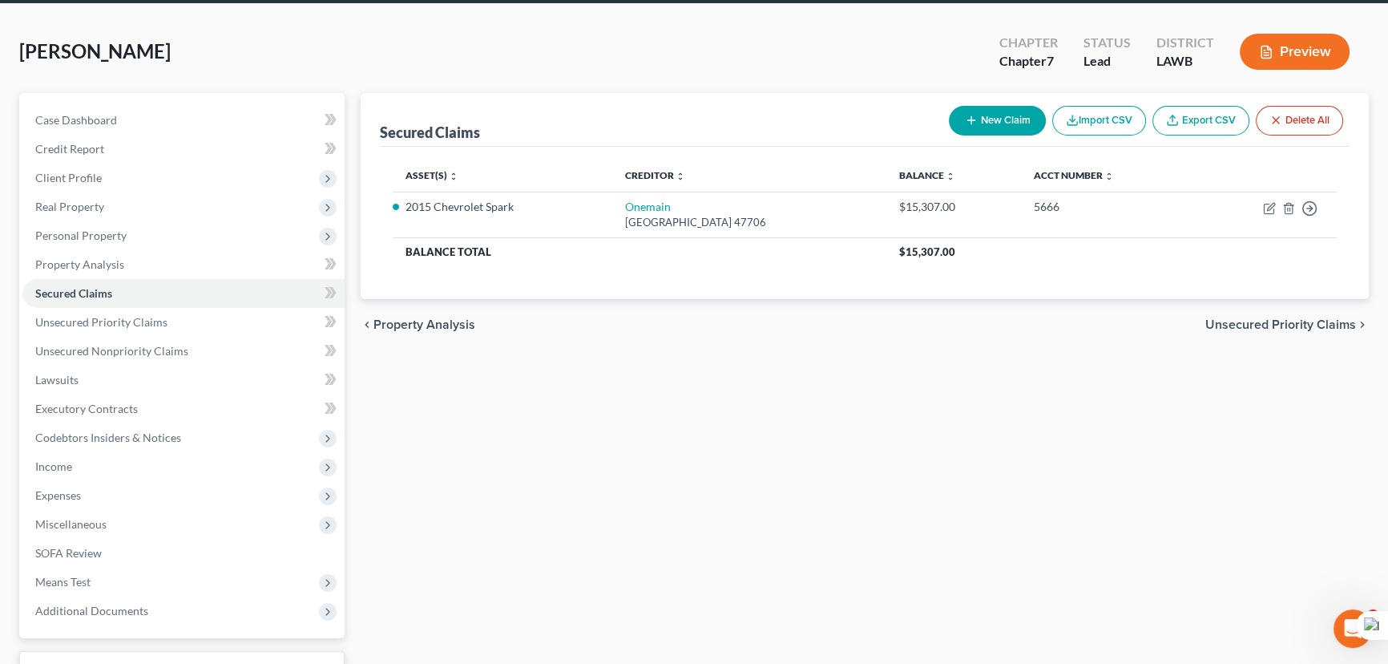
scroll to position [186, 0]
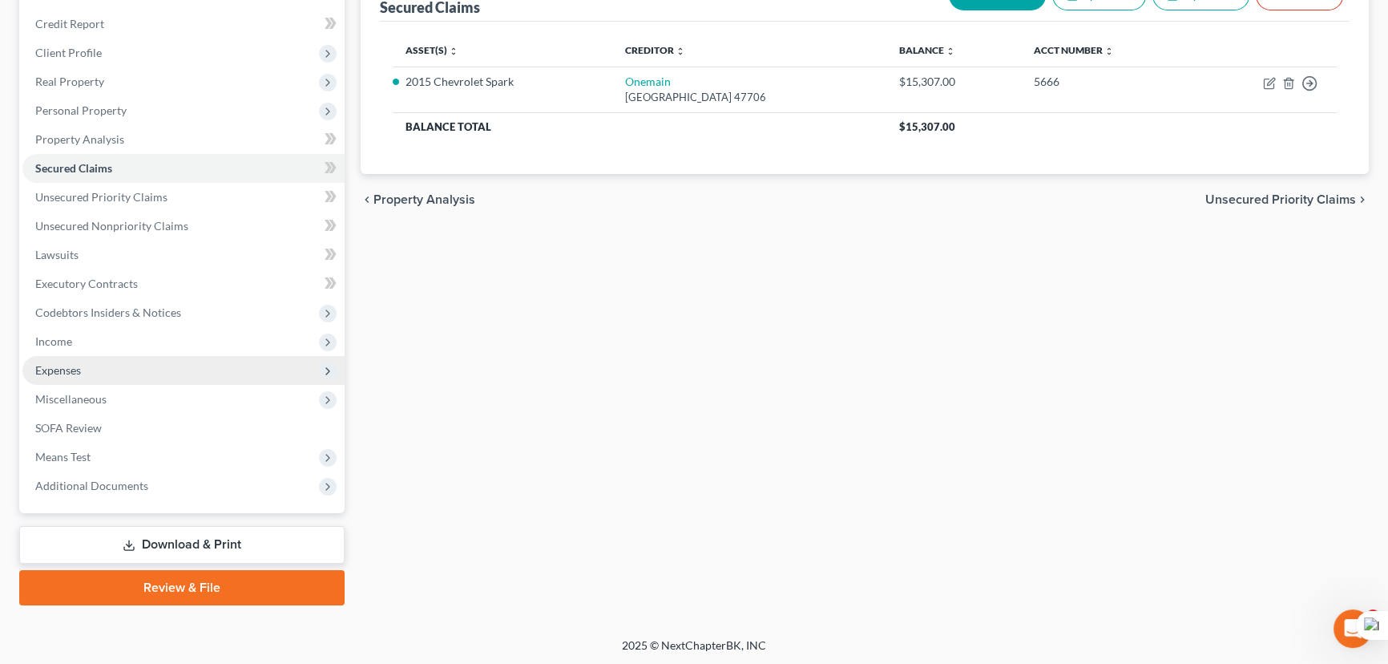
click at [95, 364] on span "Expenses" at bounding box center [183, 370] width 322 height 29
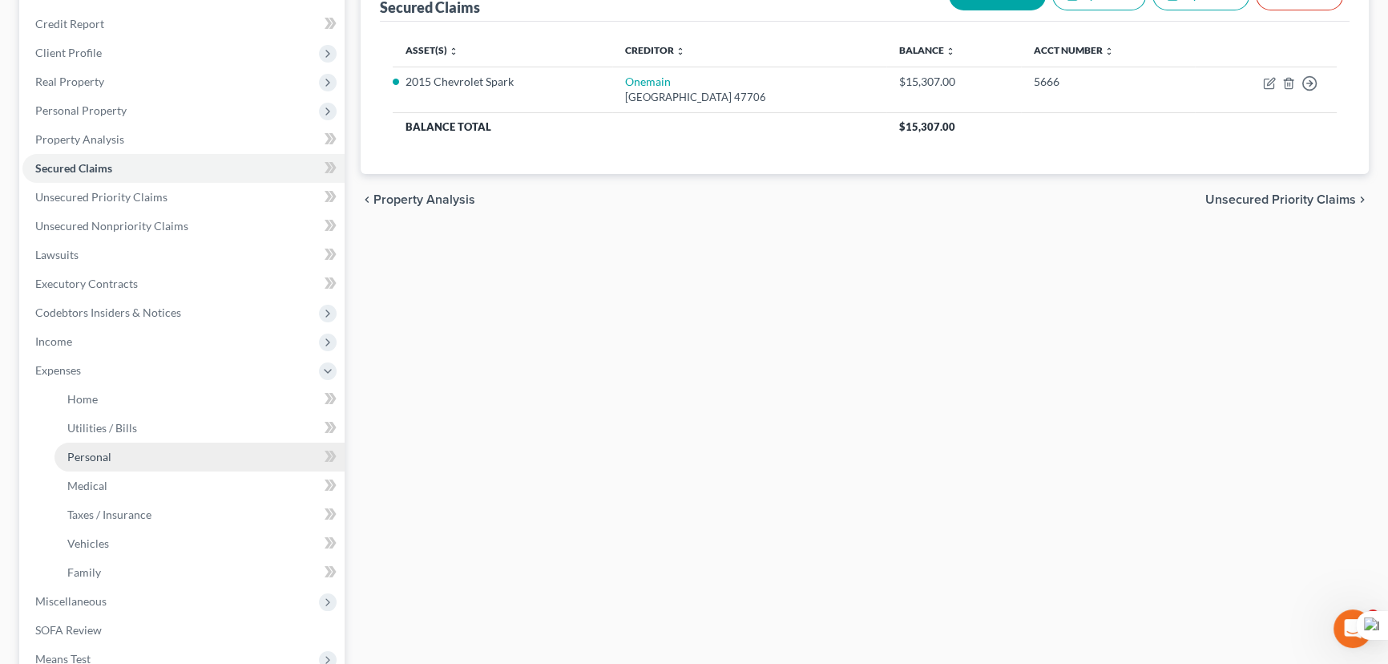
click at [175, 466] on link "Personal" at bounding box center [200, 456] width 290 height 29
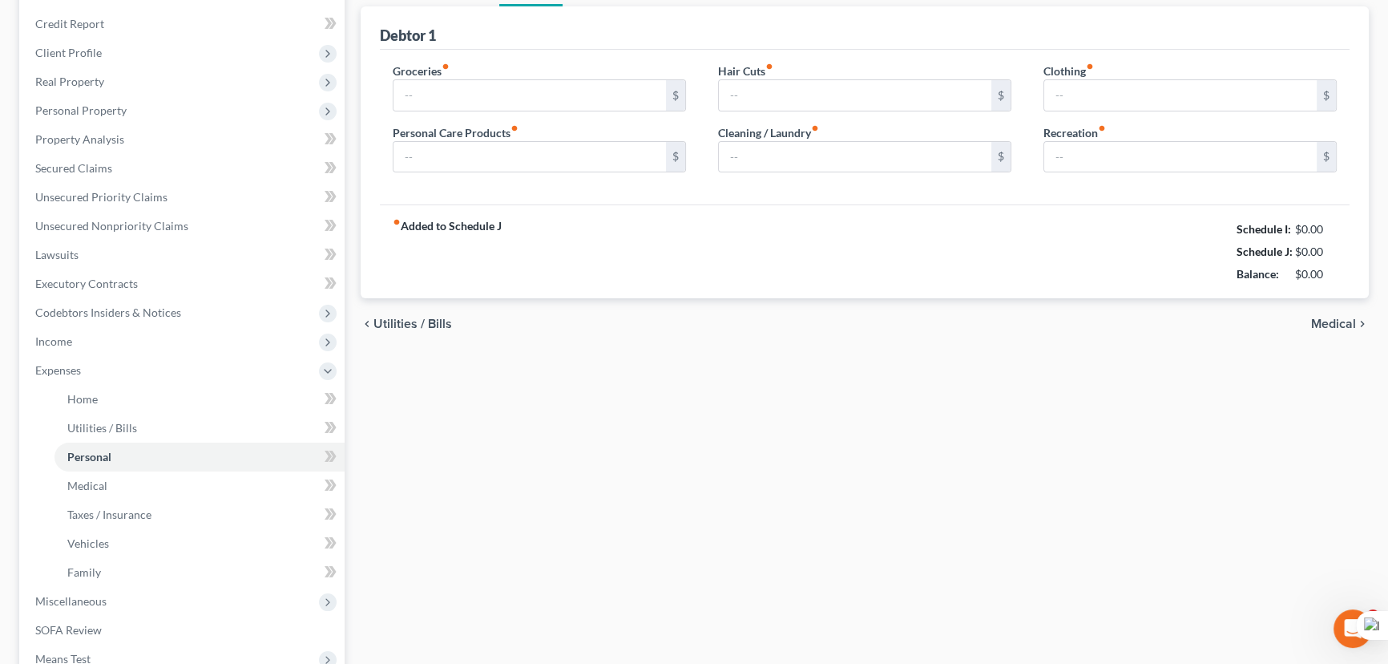
type input "863.00"
type input "104.00"
type input "0.00"
type input "75.00"
type input "130.00"
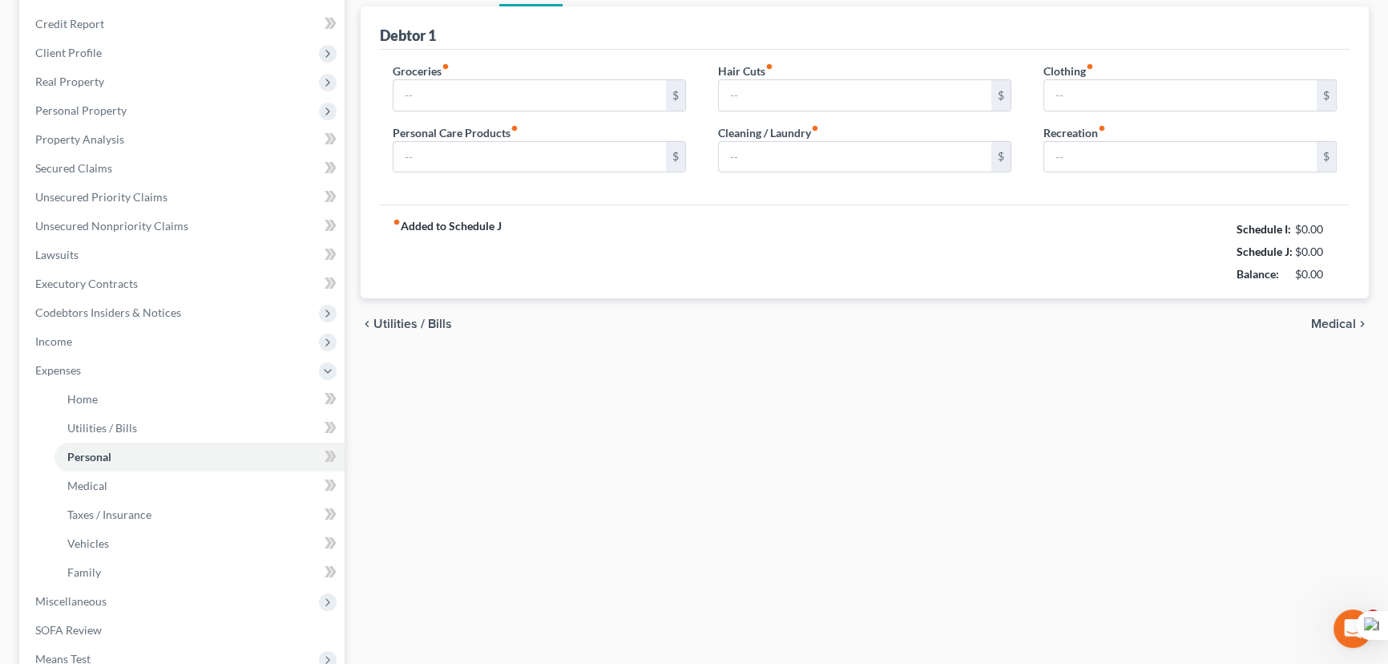
type input "0.00"
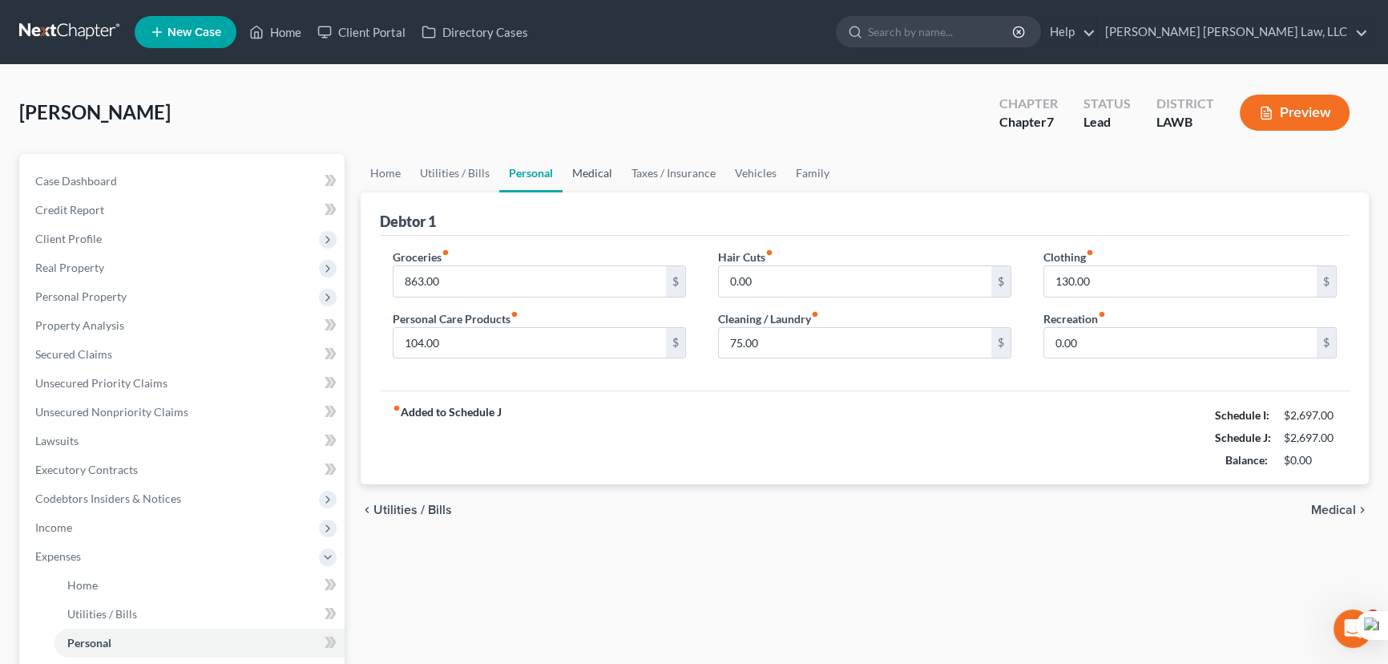
click at [600, 166] on link "Medical" at bounding box center [592, 173] width 59 height 38
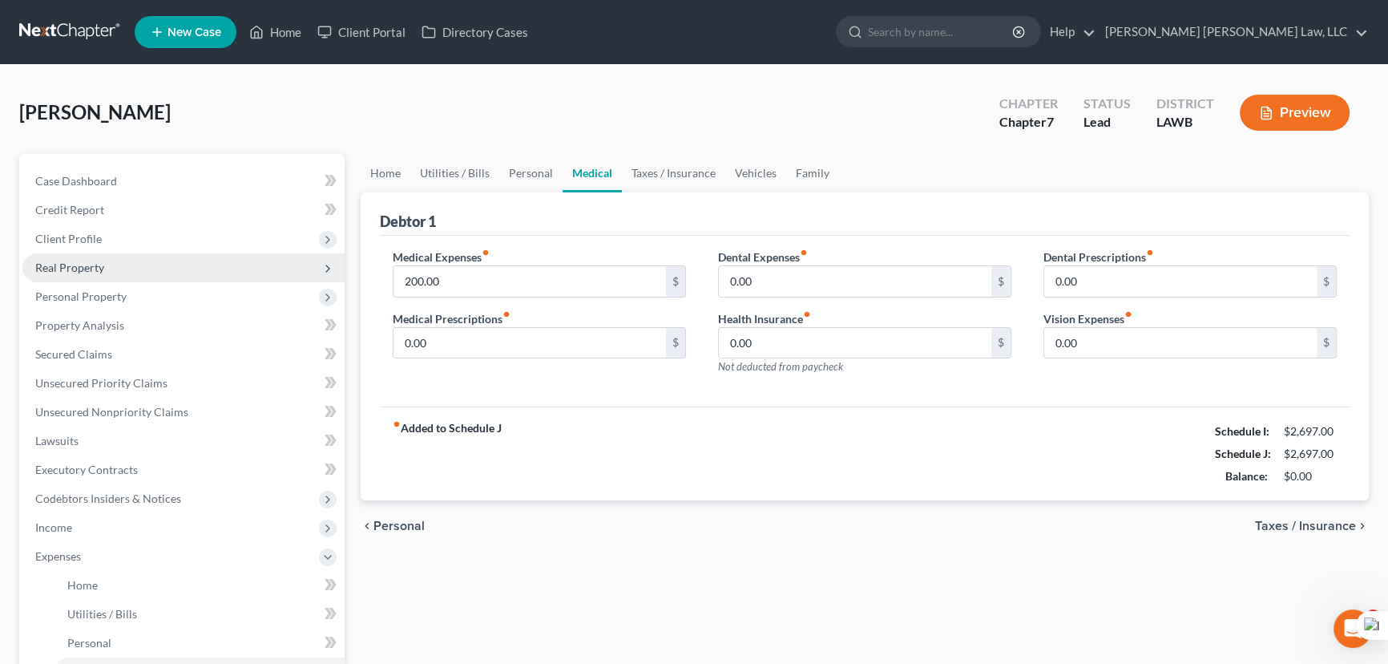
drag, startPoint x: 158, startPoint y: 236, endPoint x: 162, endPoint y: 256, distance: 19.7
click at [158, 236] on span "Client Profile" at bounding box center [183, 238] width 322 height 29
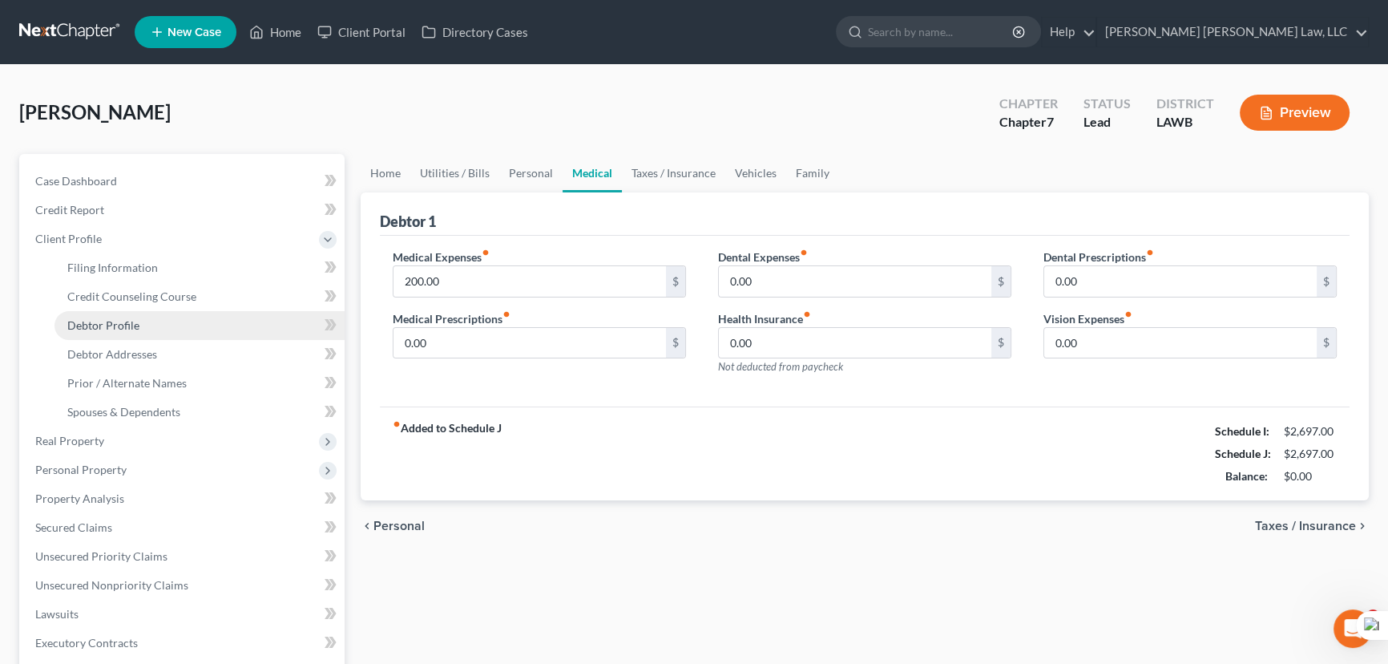
click at [166, 319] on link "Debtor Profile" at bounding box center [200, 325] width 290 height 29
select select "0"
select select "1"
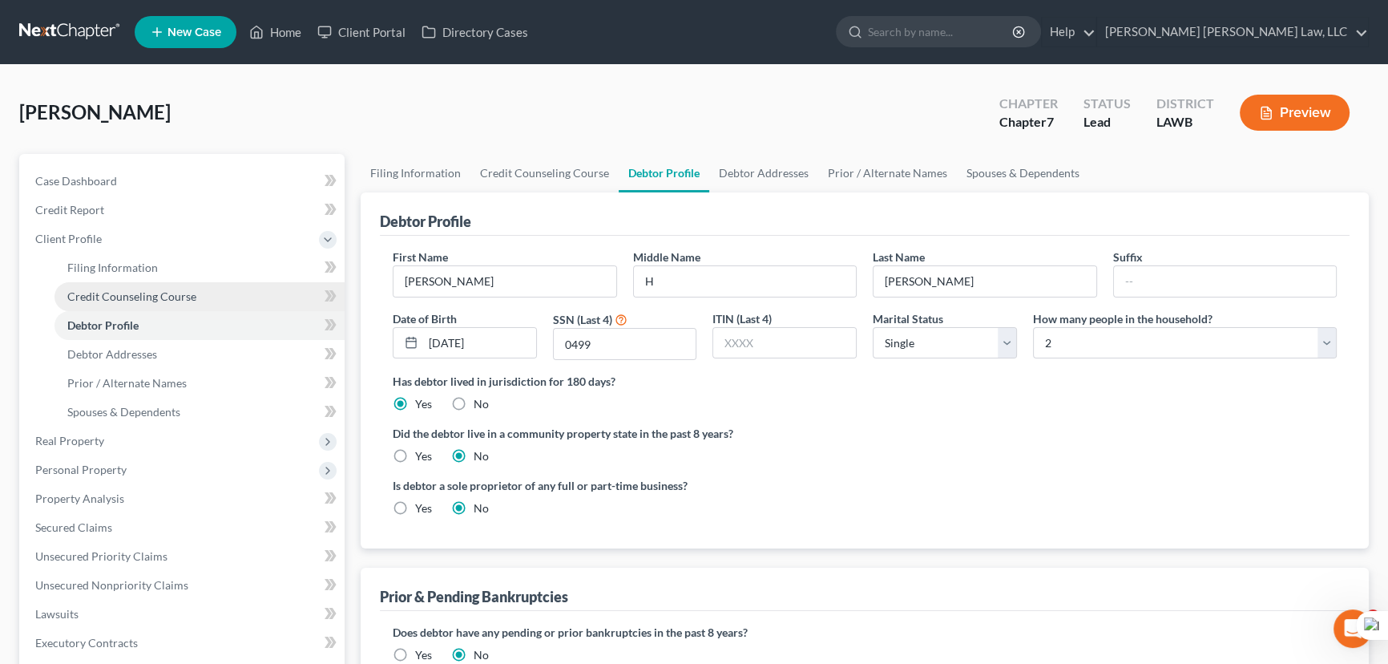
click at [180, 284] on link "Credit Counseling Course" at bounding box center [200, 296] width 290 height 29
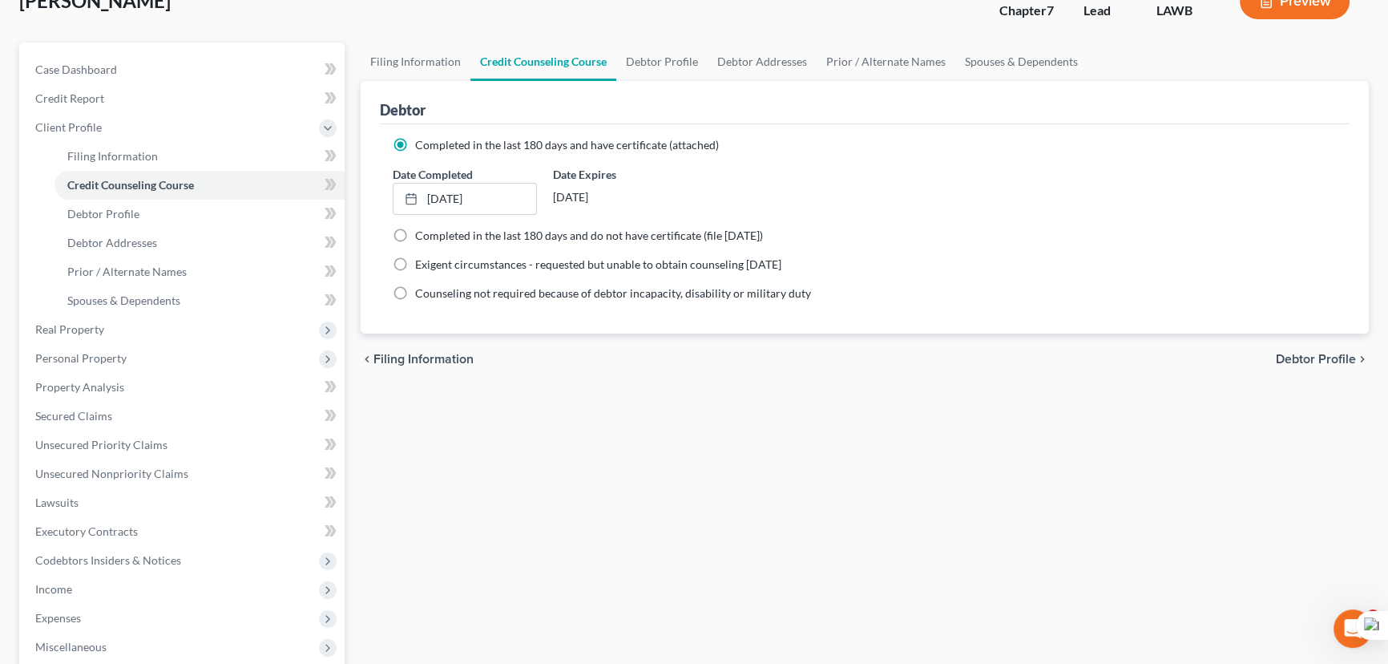
scroll to position [359, 0]
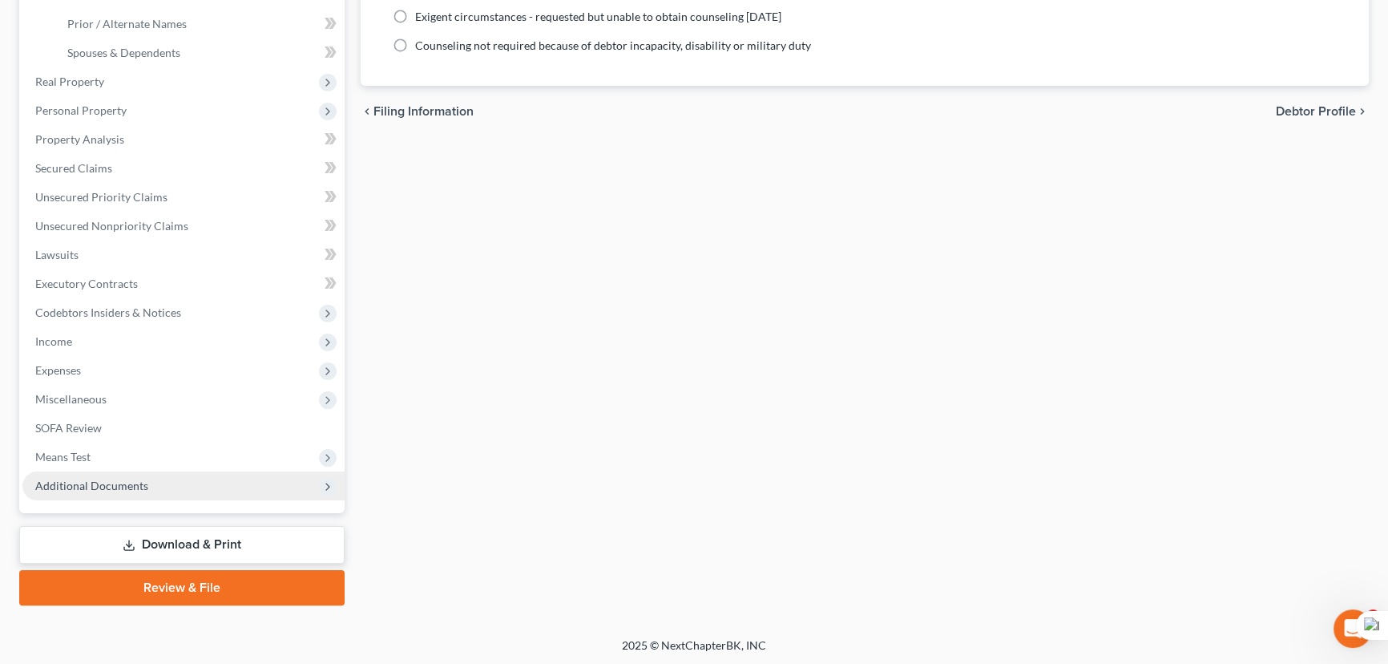
click at [134, 487] on span "Additional Documents" at bounding box center [91, 486] width 113 height 14
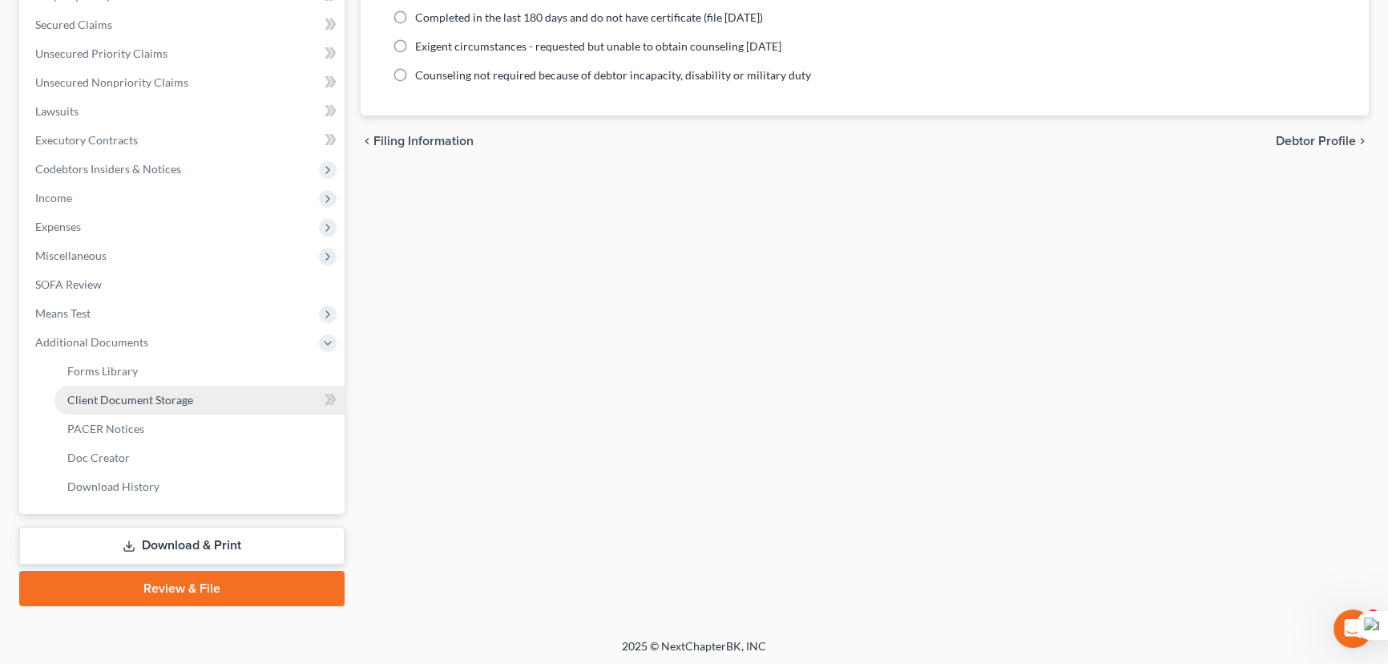
click at [164, 393] on span "Client Document Storage" at bounding box center [130, 400] width 126 height 14
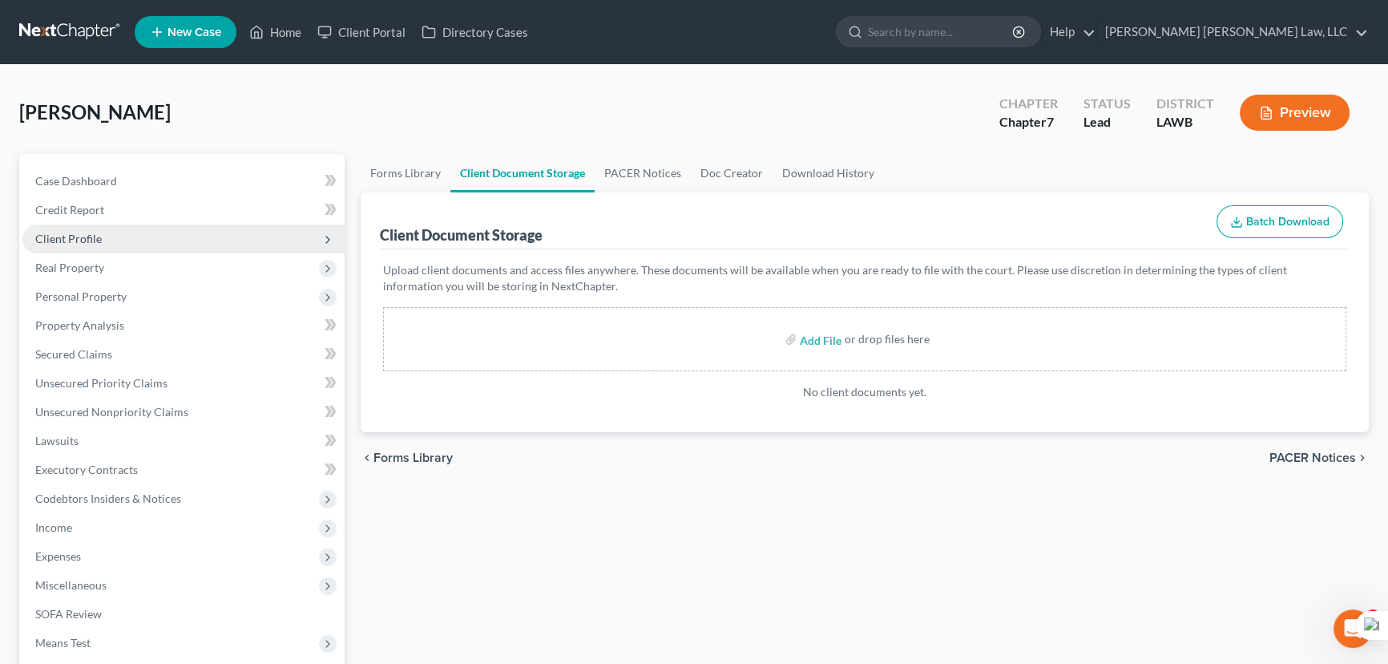
click at [197, 240] on span "Client Profile" at bounding box center [183, 238] width 322 height 29
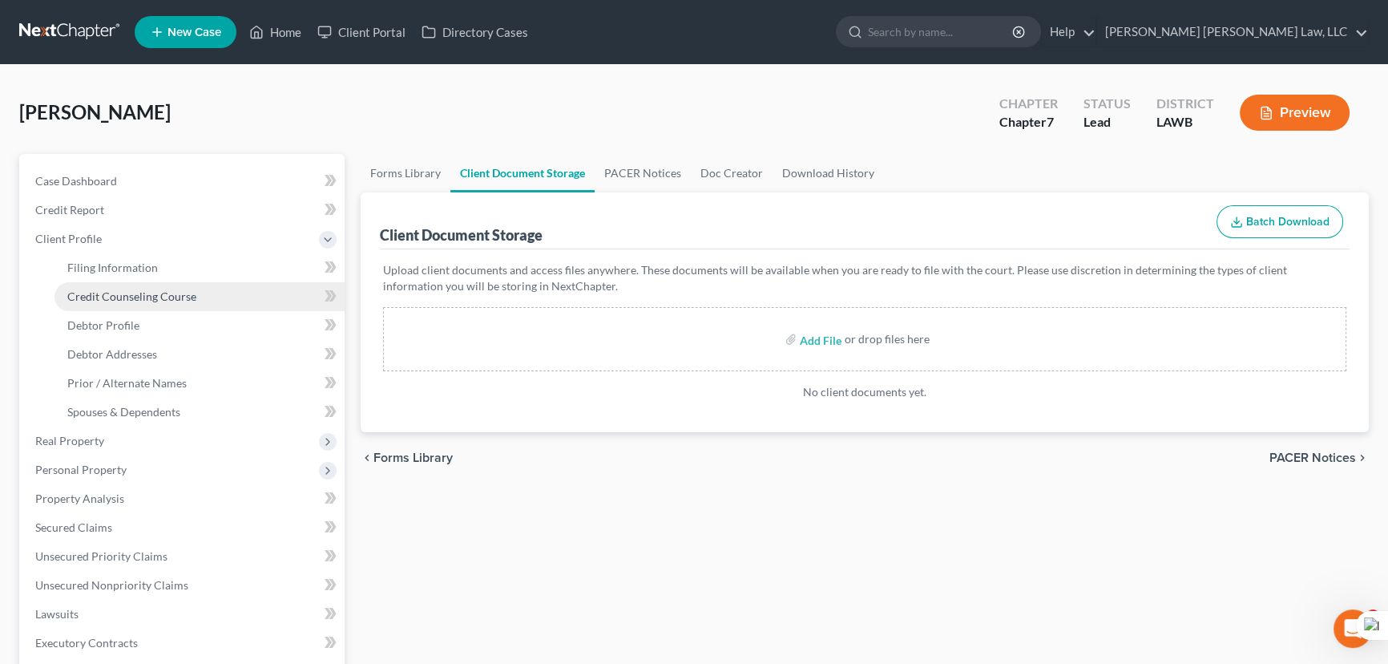
click at [181, 287] on link "Credit Counseling Course" at bounding box center [200, 296] width 290 height 29
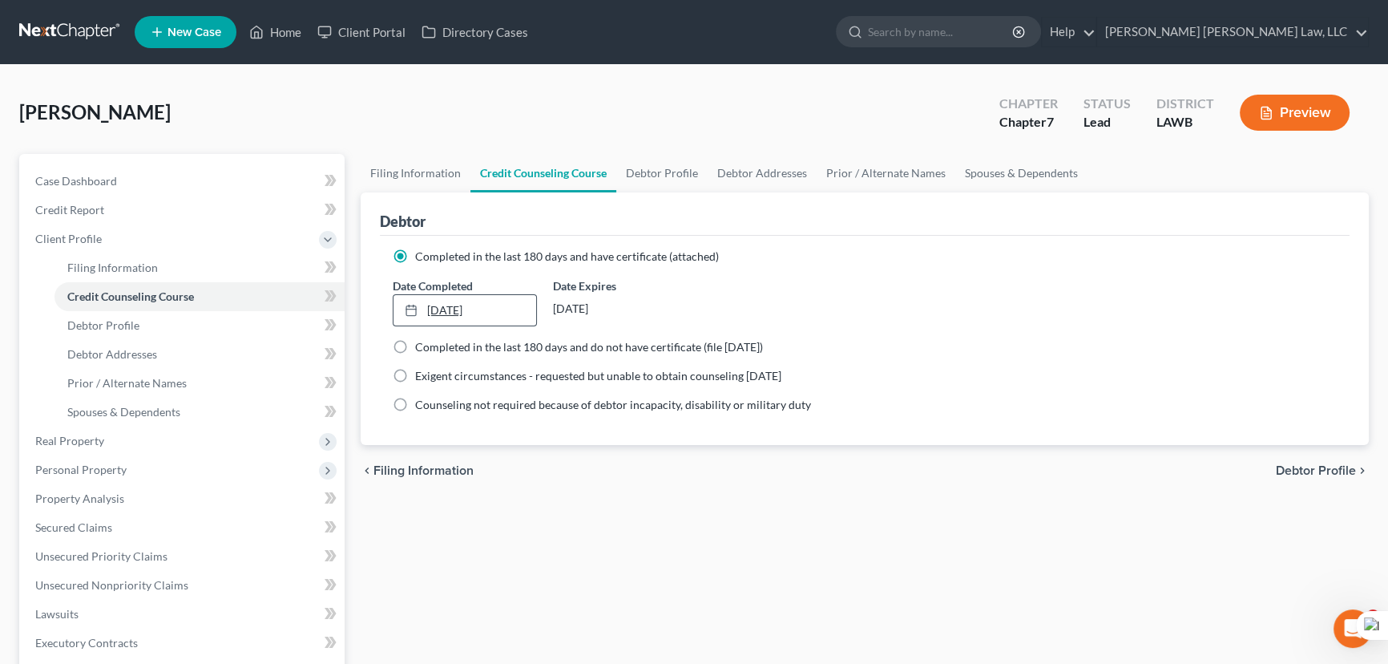
click at [451, 308] on link "7/26/2025" at bounding box center [465, 310] width 143 height 30
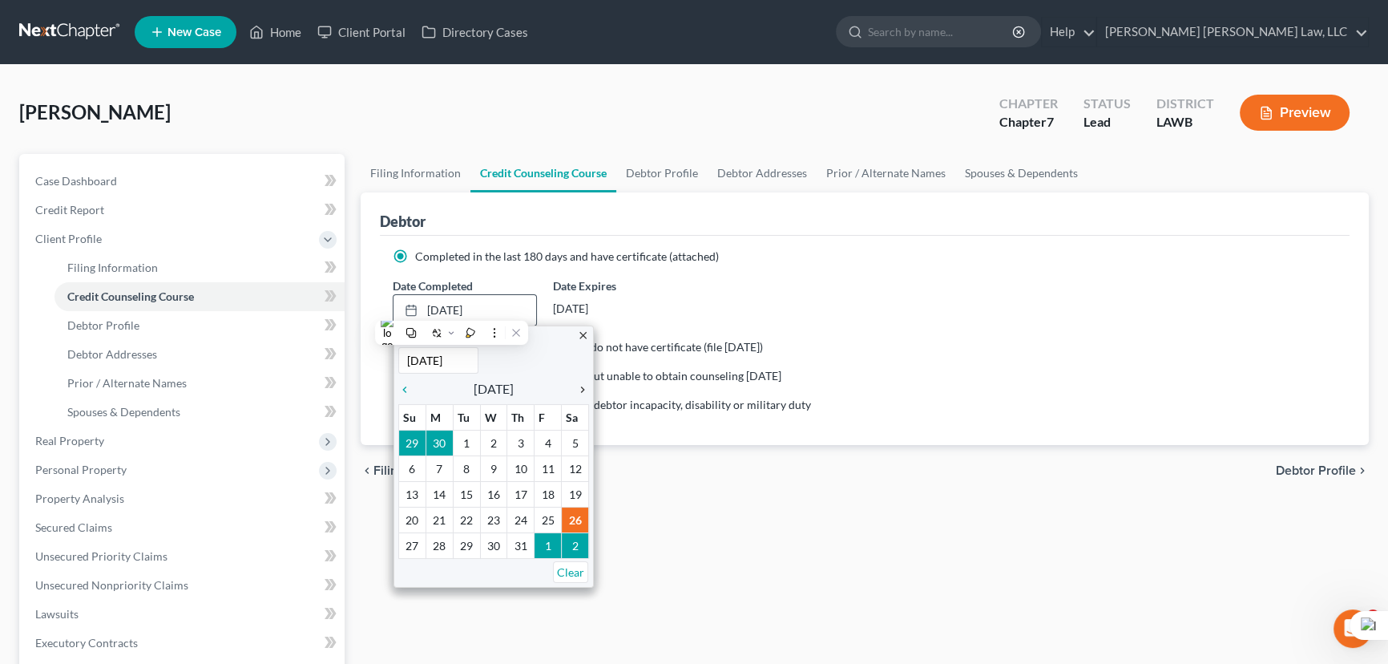
click at [581, 386] on icon "chevron_right" at bounding box center [578, 389] width 21 height 13
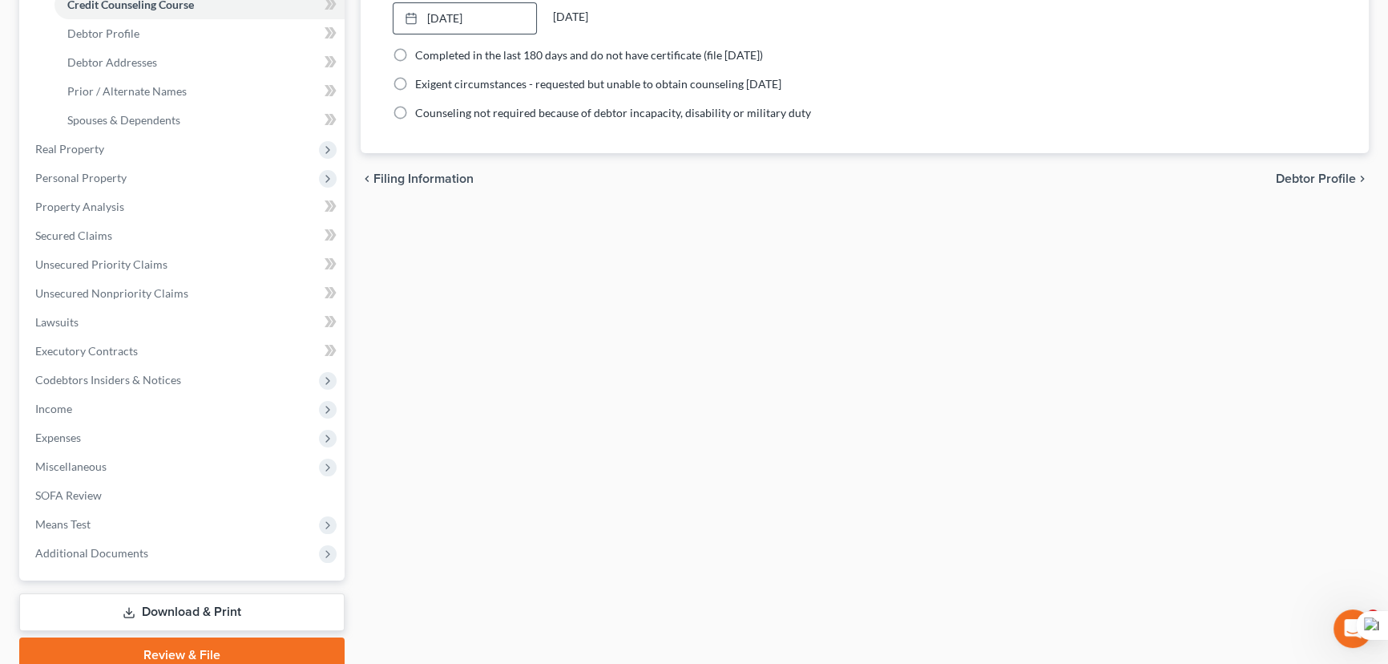
scroll to position [359, 0]
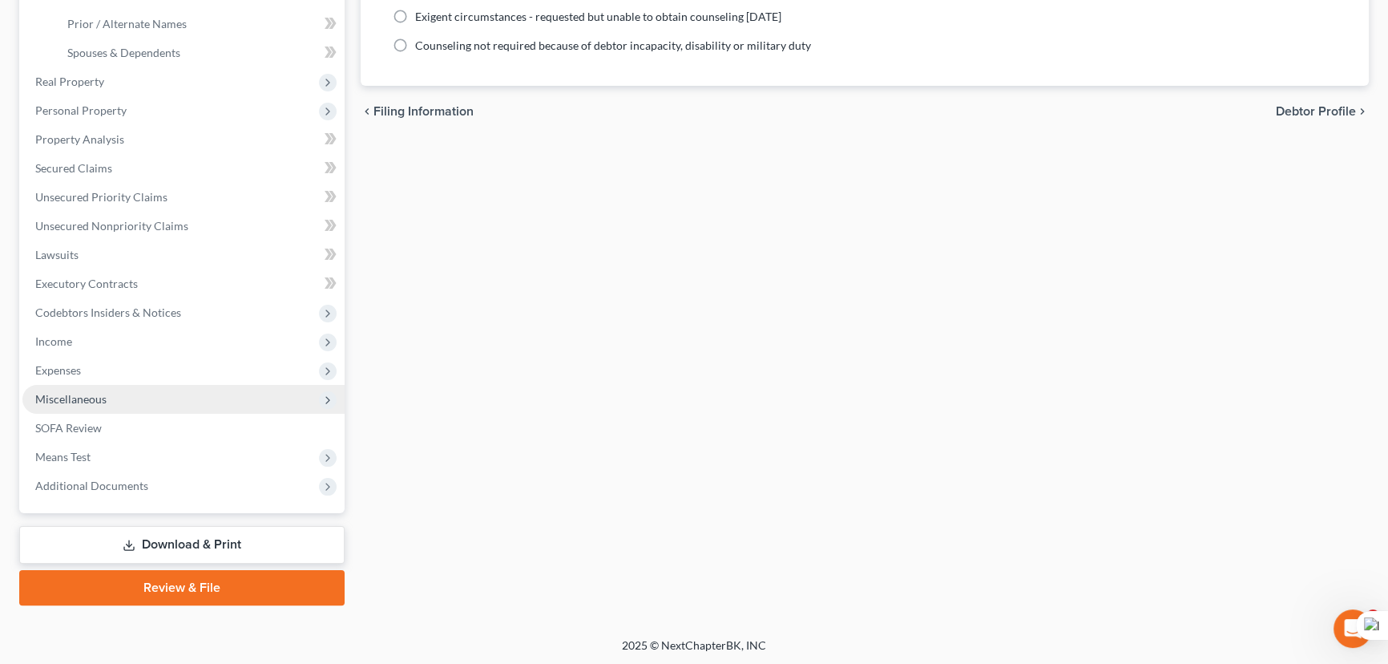
click at [153, 378] on span "Expenses" at bounding box center [183, 370] width 322 height 29
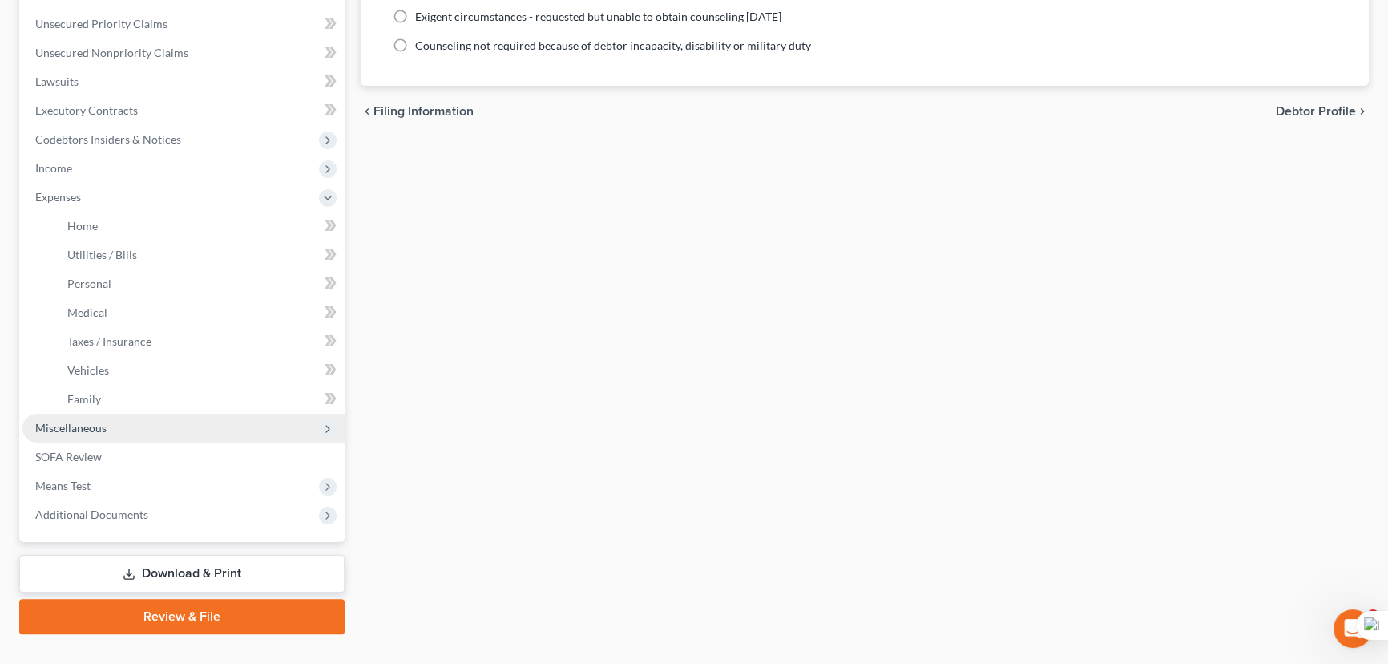
click at [158, 438] on span "Miscellaneous" at bounding box center [183, 428] width 322 height 29
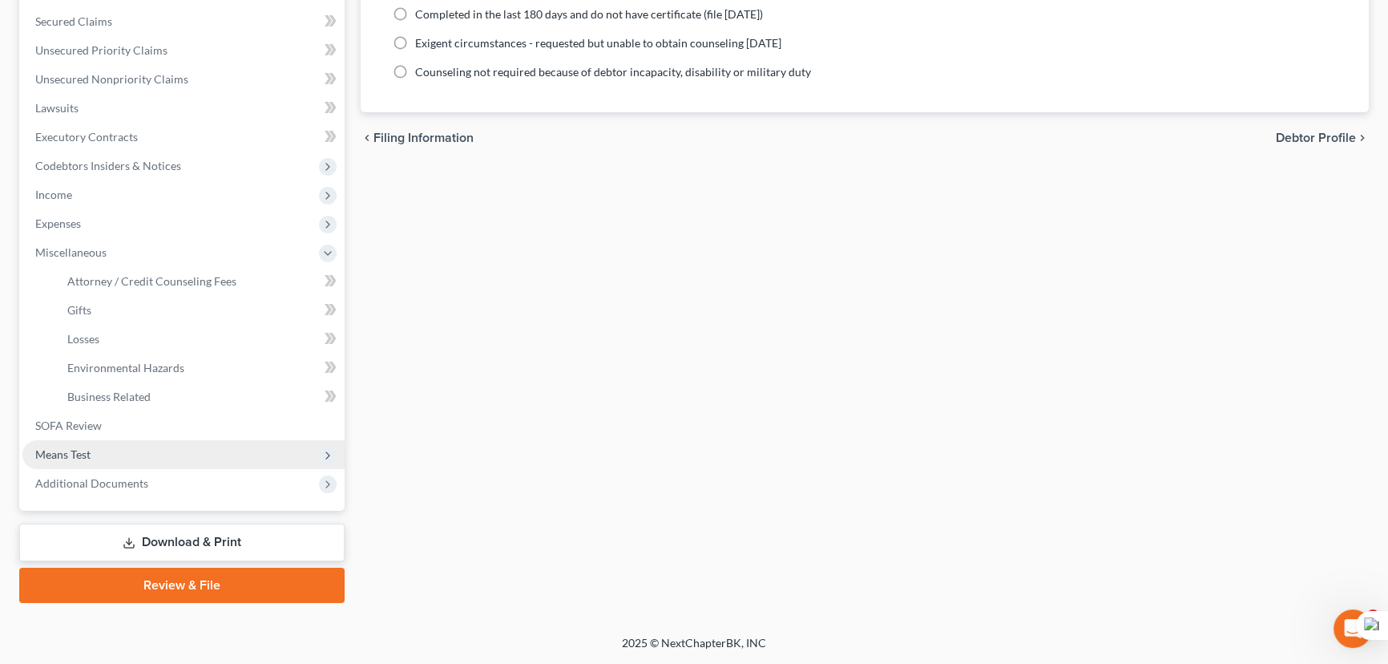
scroll to position [330, 0]
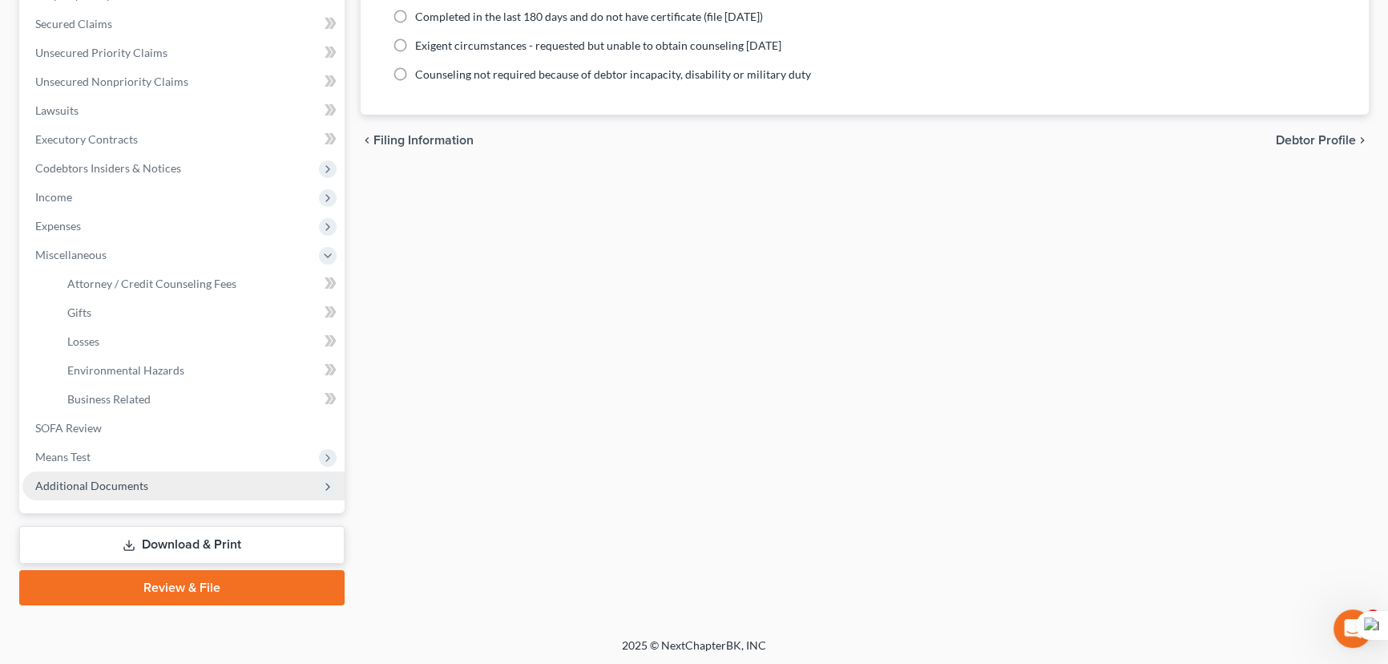
click at [225, 491] on span "Additional Documents" at bounding box center [183, 485] width 322 height 29
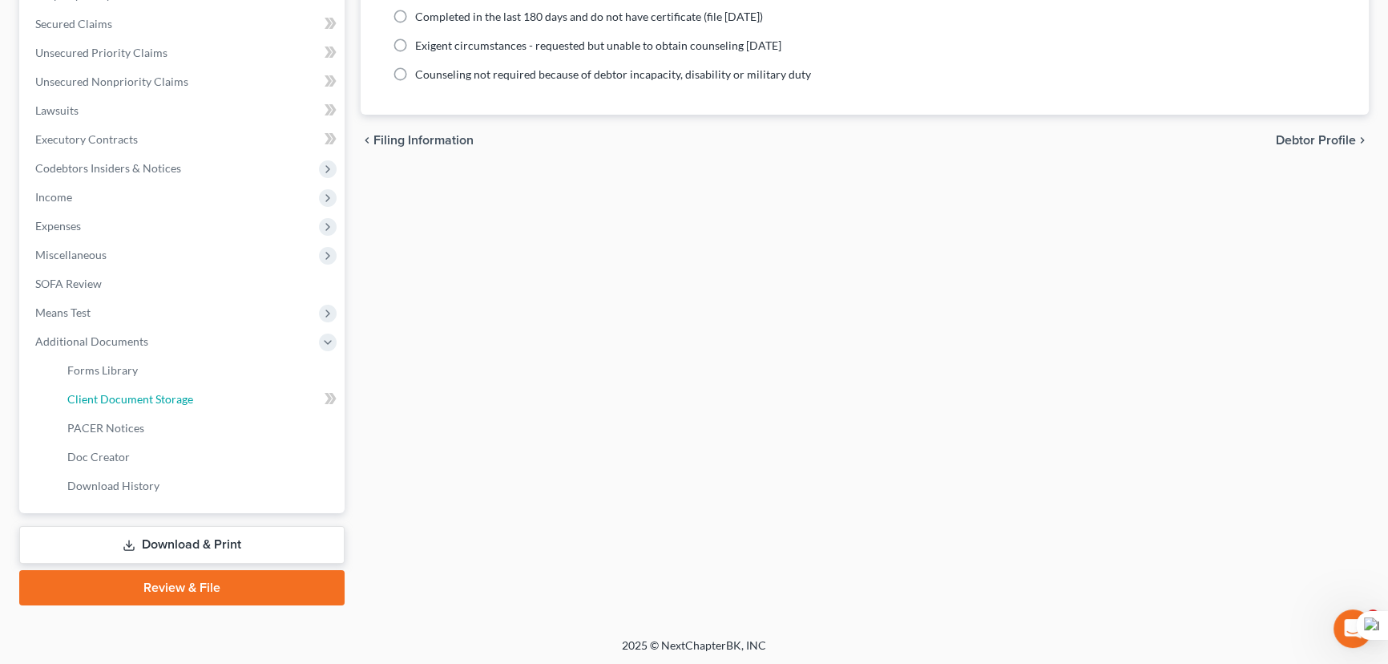
click at [227, 400] on link "Client Document Storage" at bounding box center [200, 399] width 290 height 29
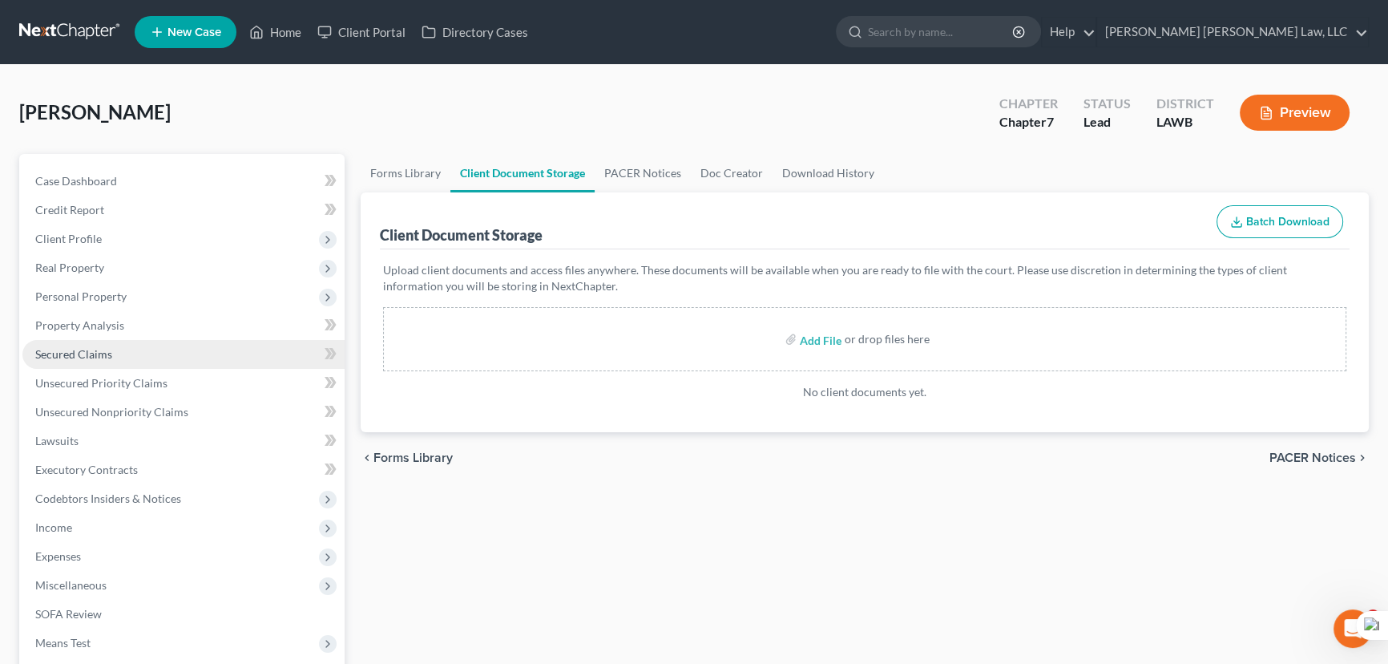
drag, startPoint x: 101, startPoint y: 345, endPoint x: 132, endPoint y: 351, distance: 31.8
click at [101, 347] on span "Secured Claims" at bounding box center [73, 354] width 77 height 14
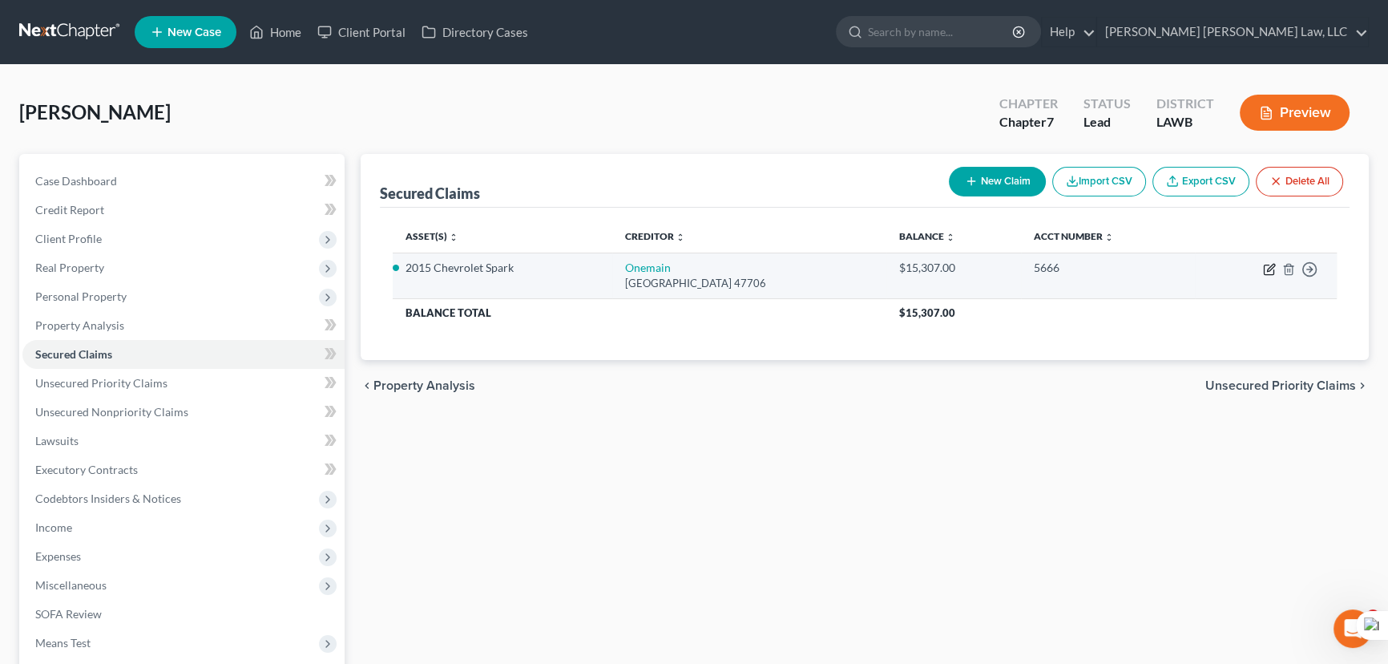
click at [1273, 268] on icon "button" at bounding box center [1269, 269] width 13 height 13
select select "15"
select select "3"
select select "0"
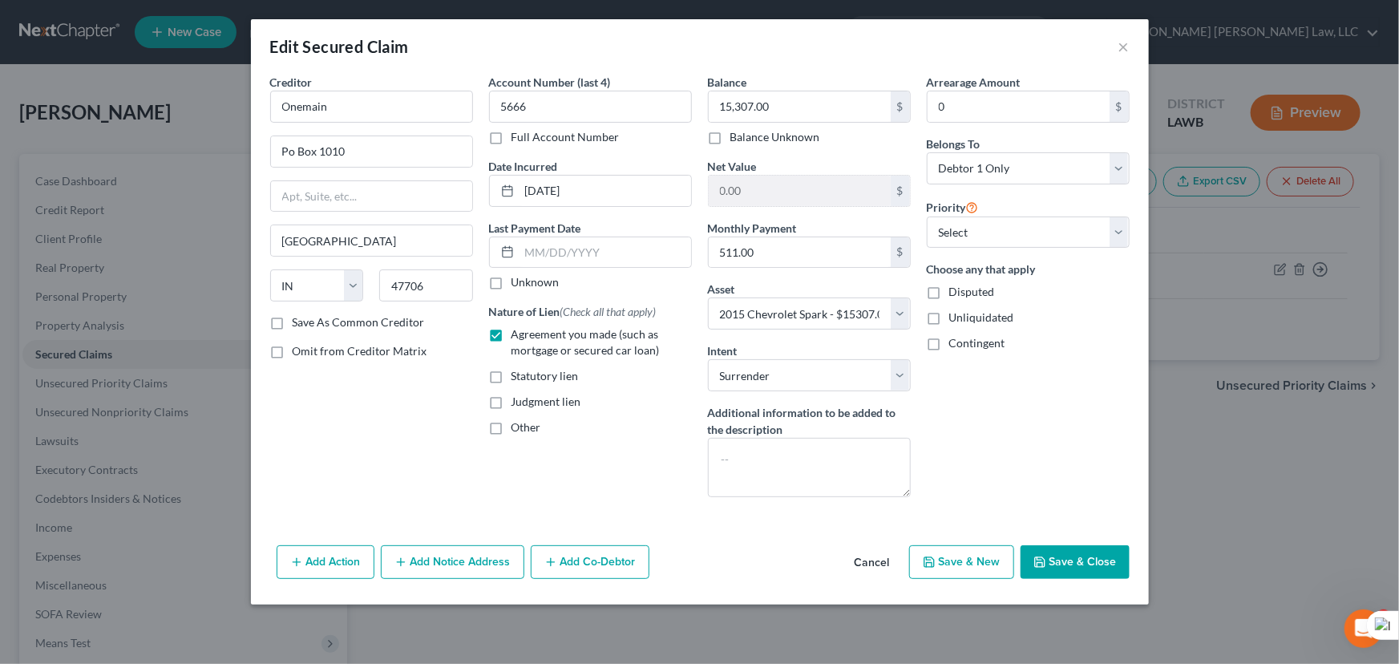
click at [1075, 578] on div "Add Action Add Notice Address Add Co-Debtor Cancel Save & New Save & Close" at bounding box center [700, 565] width 898 height 53
click at [1090, 561] on button "Save & Close" at bounding box center [1074, 562] width 109 height 34
select select
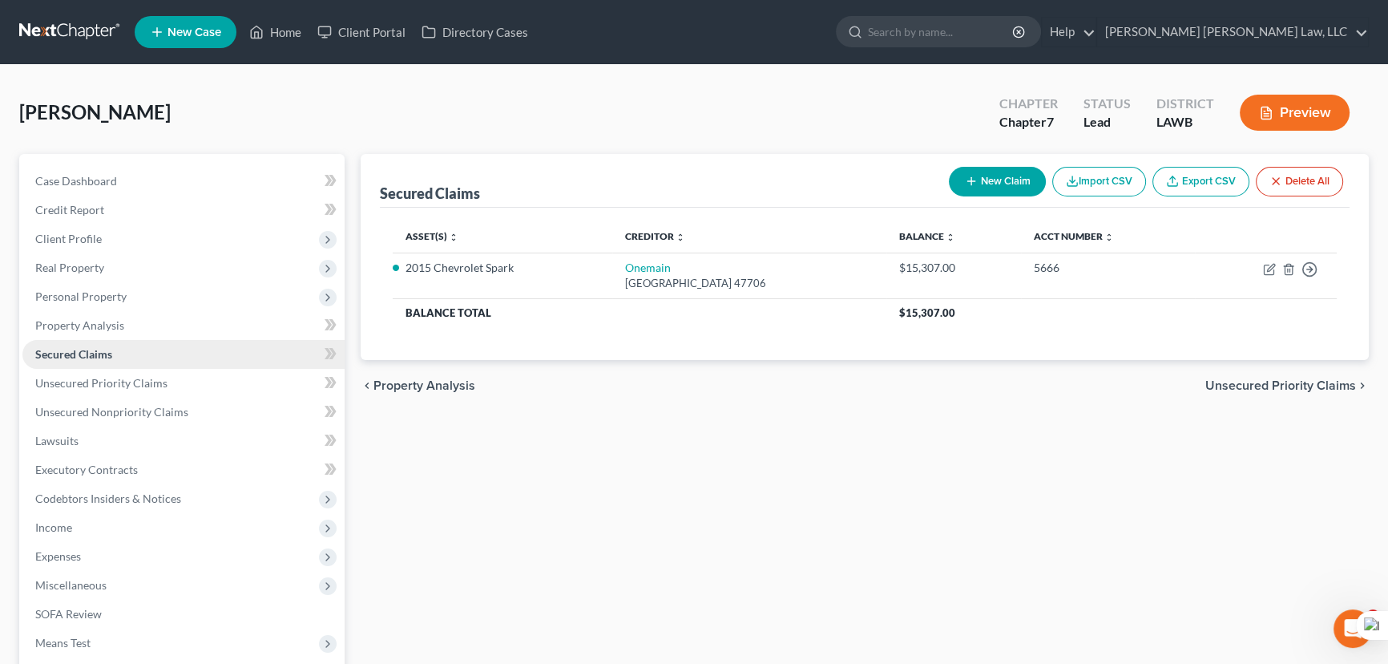
click at [144, 356] on link "Secured Claims" at bounding box center [183, 354] width 322 height 29
click at [188, 381] on link "Unsecured Priority Claims" at bounding box center [183, 383] width 322 height 29
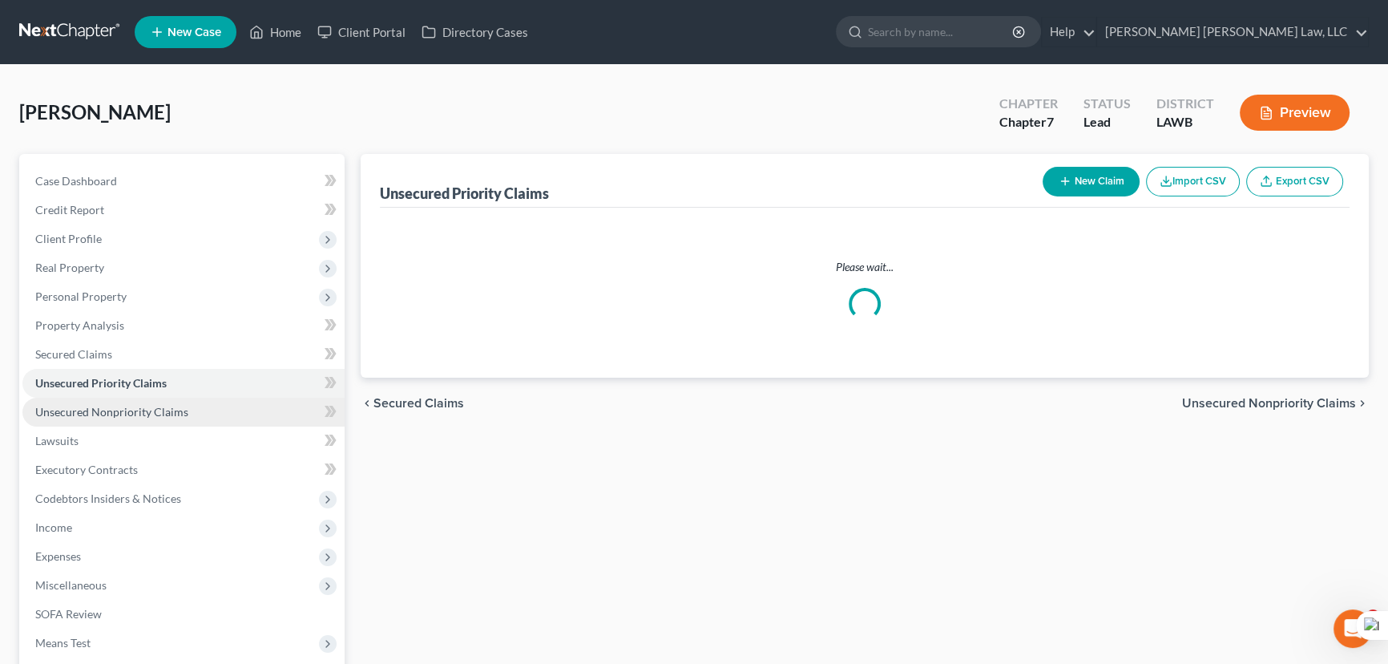
click at [197, 417] on link "Unsecured Nonpriority Claims" at bounding box center [183, 412] width 322 height 29
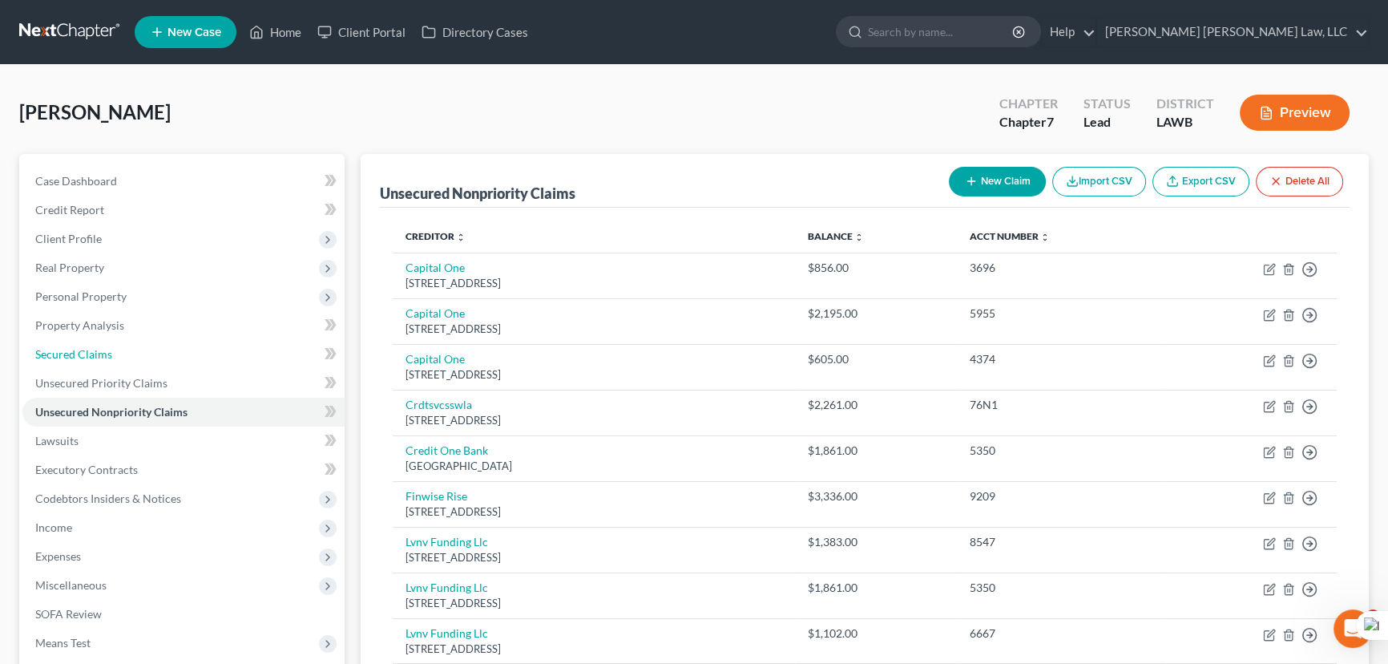
drag, startPoint x: 180, startPoint y: 357, endPoint x: 734, endPoint y: 411, distance: 557.4
click at [179, 357] on link "Secured Claims" at bounding box center [183, 354] width 322 height 29
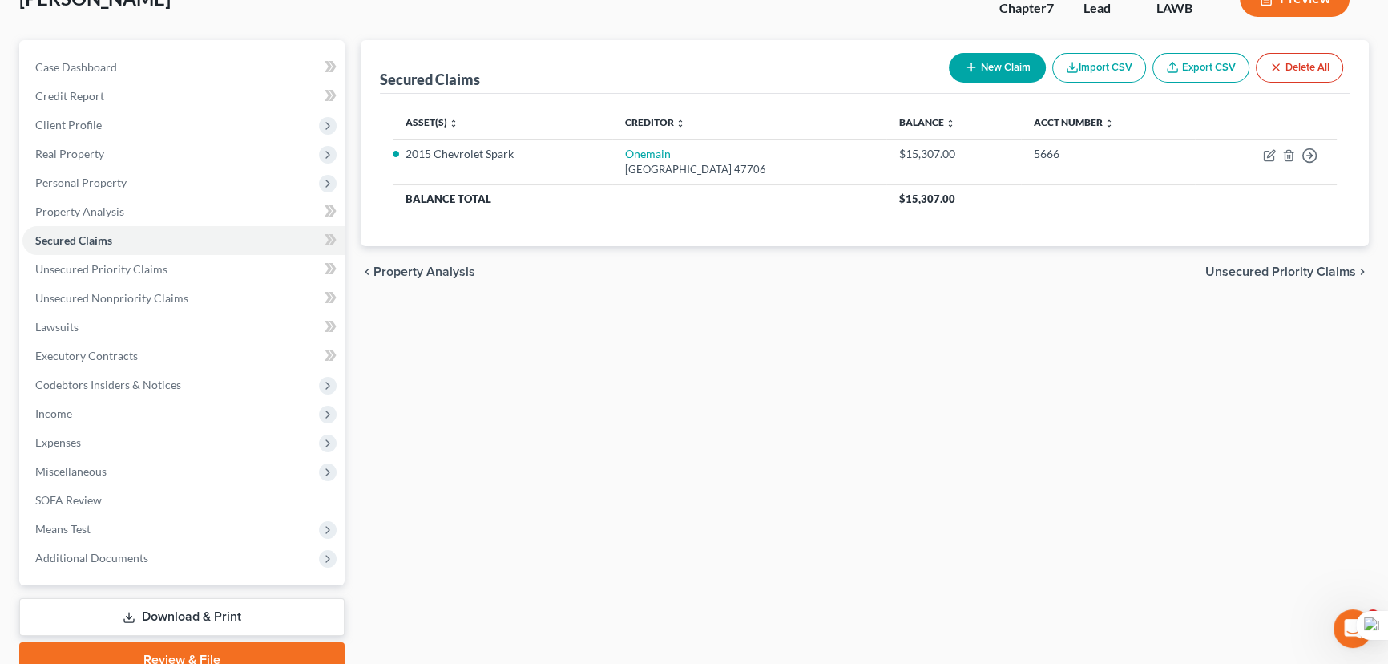
scroll to position [186, 0]
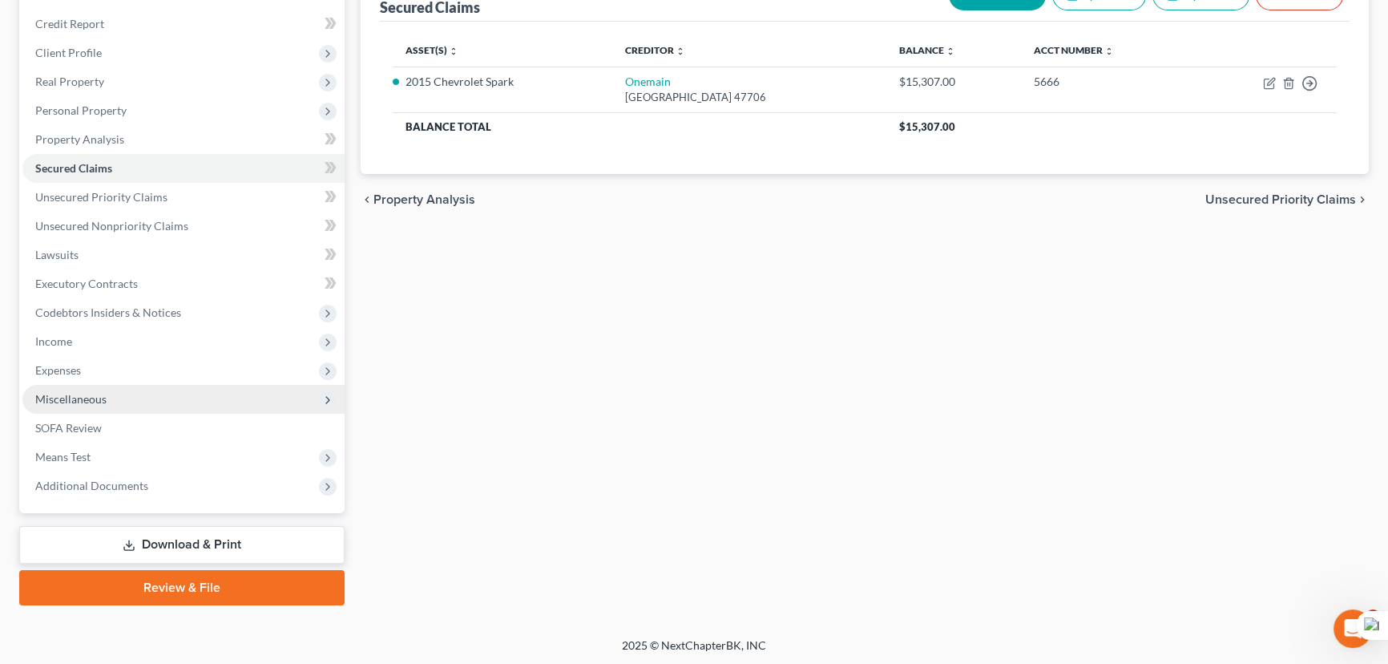
click at [142, 406] on span "Miscellaneous" at bounding box center [183, 399] width 322 height 29
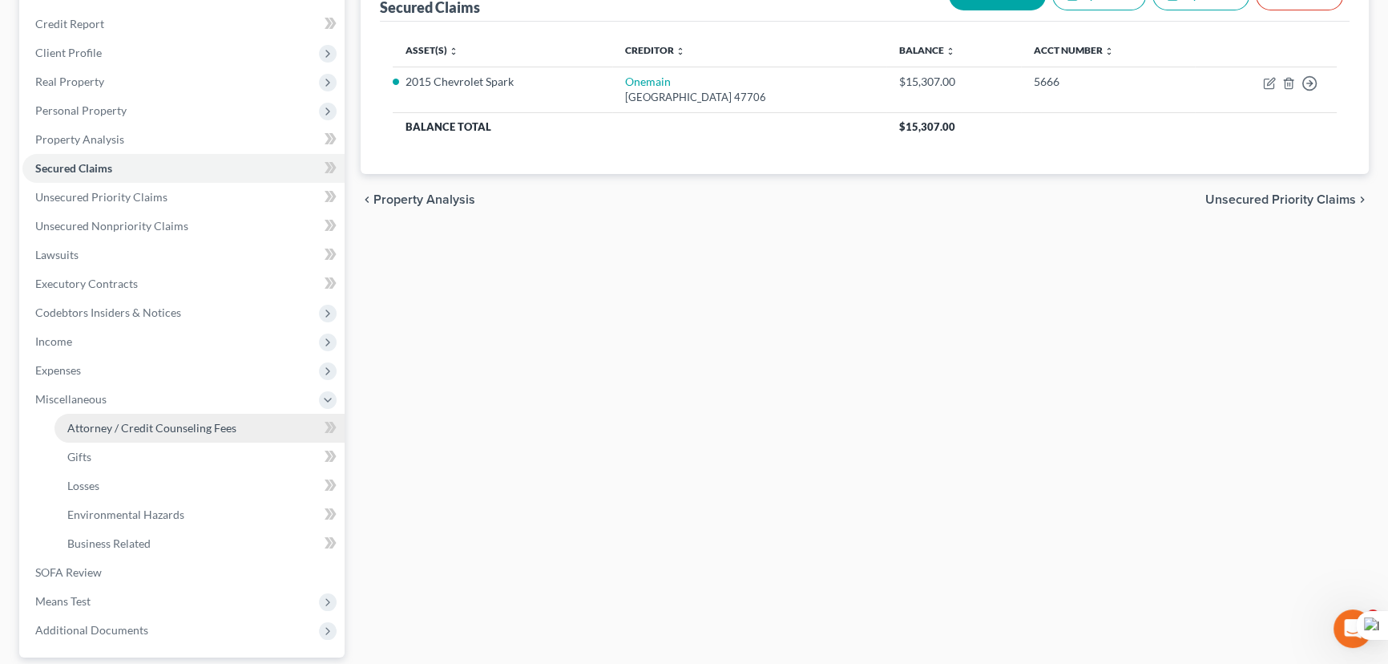
click at [149, 424] on span "Attorney / Credit Counseling Fees" at bounding box center [151, 428] width 169 height 14
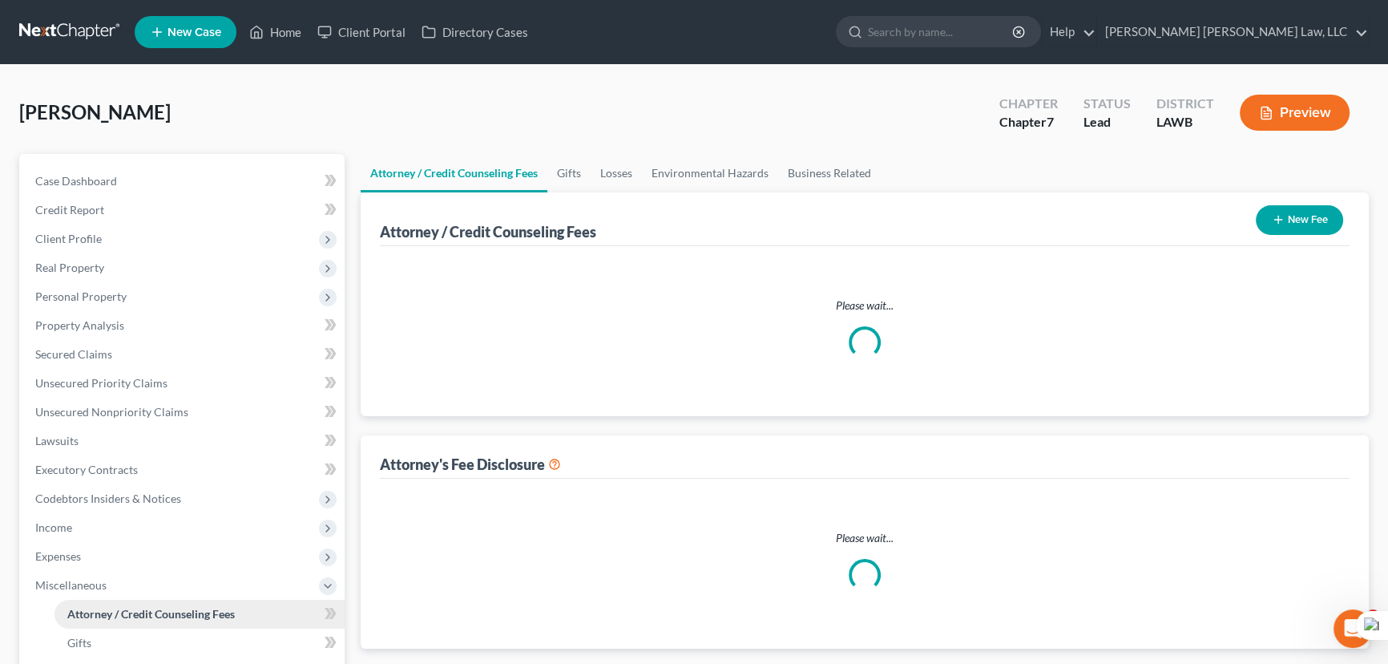
select select "2"
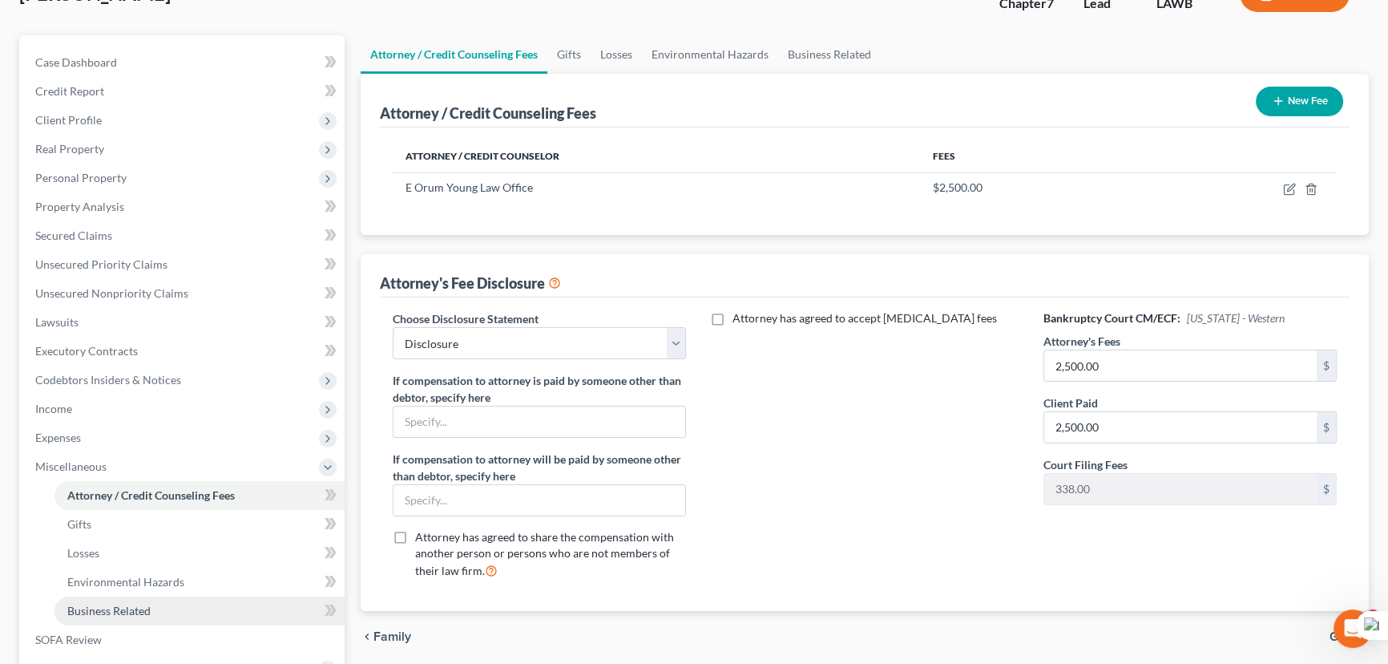
scroll to position [291, 0]
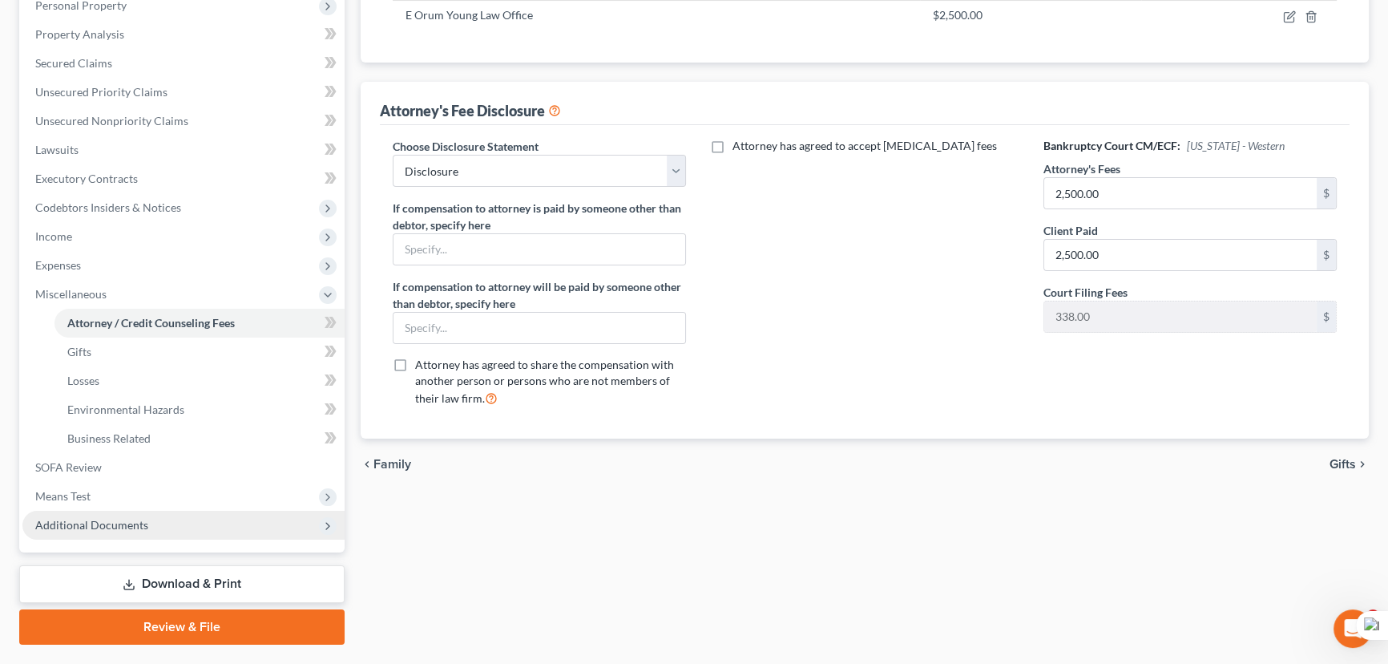
click at [174, 516] on span "Additional Documents" at bounding box center [183, 525] width 322 height 29
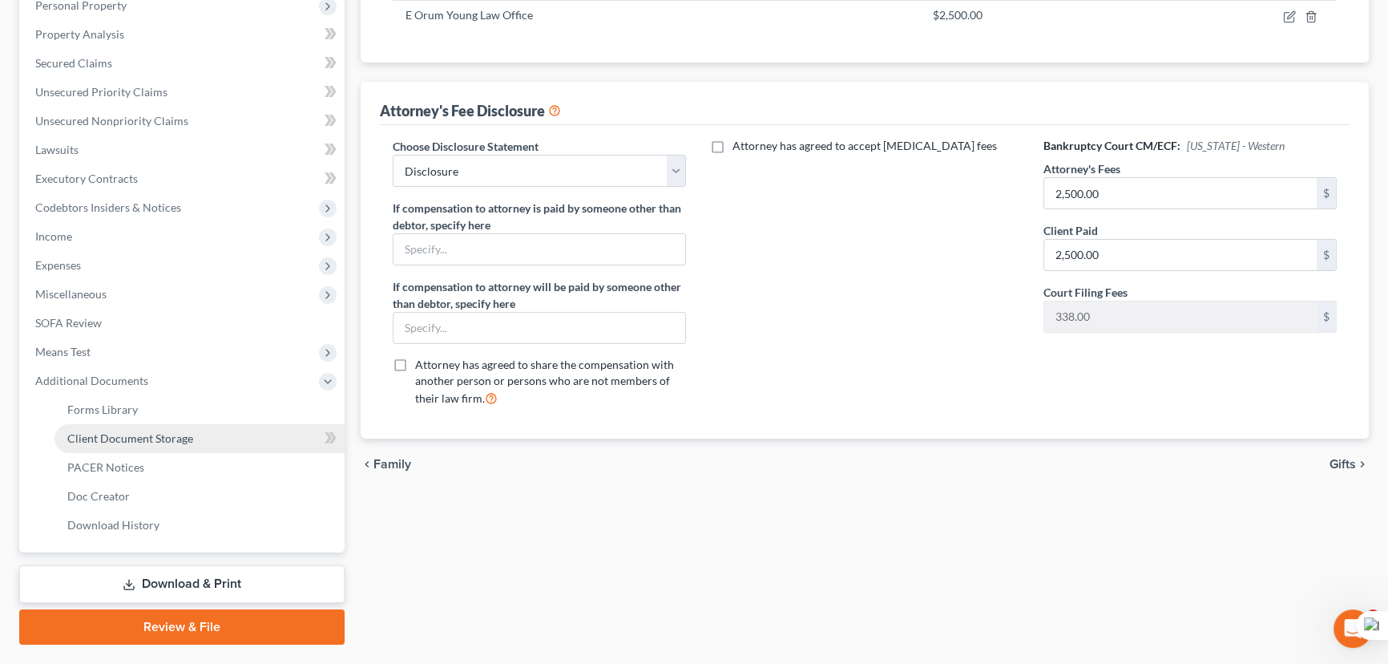
click at [146, 434] on span "Client Document Storage" at bounding box center [130, 438] width 126 height 14
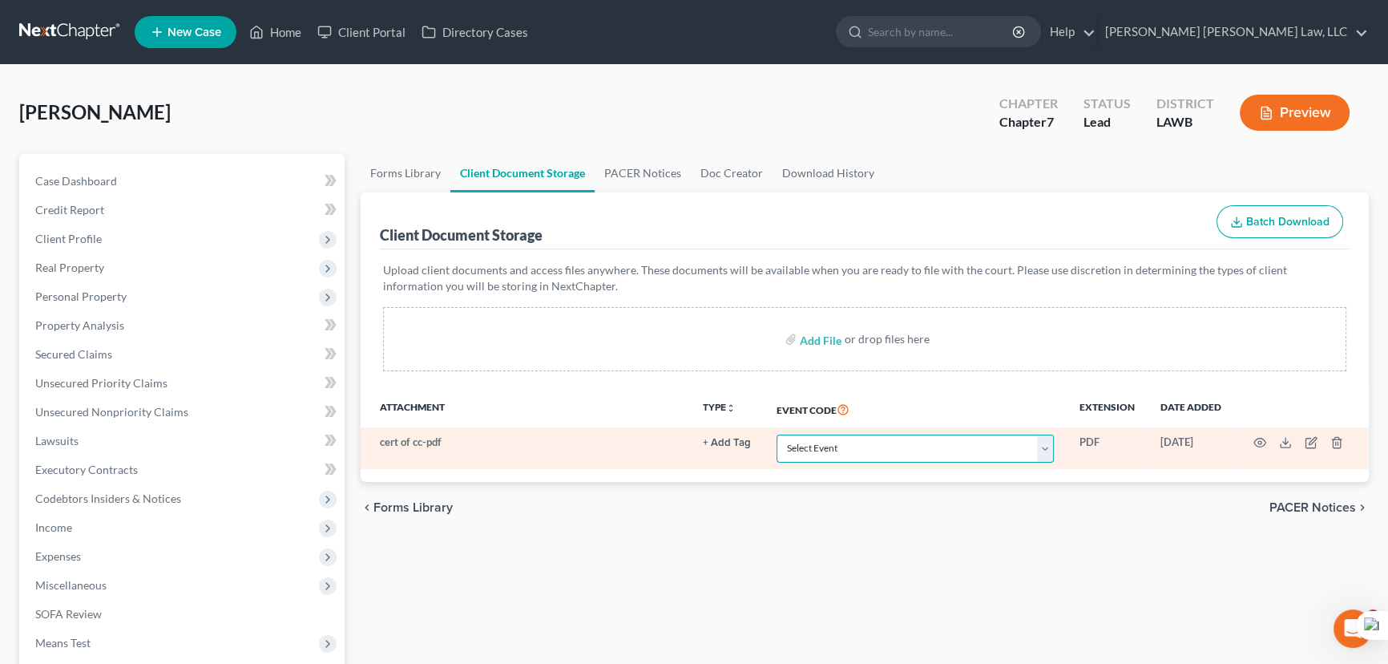
click at [834, 440] on select "Select Event 20 Largest Unsecured Creditors Amended Creditor Matrix (Fee) Amend…" at bounding box center [915, 448] width 277 height 28
select select "9"
click at [777, 434] on select "Select Event 20 Largest Unsecured Creditors Amended Creditor Matrix (Fee) Amend…" at bounding box center [915, 448] width 277 height 28
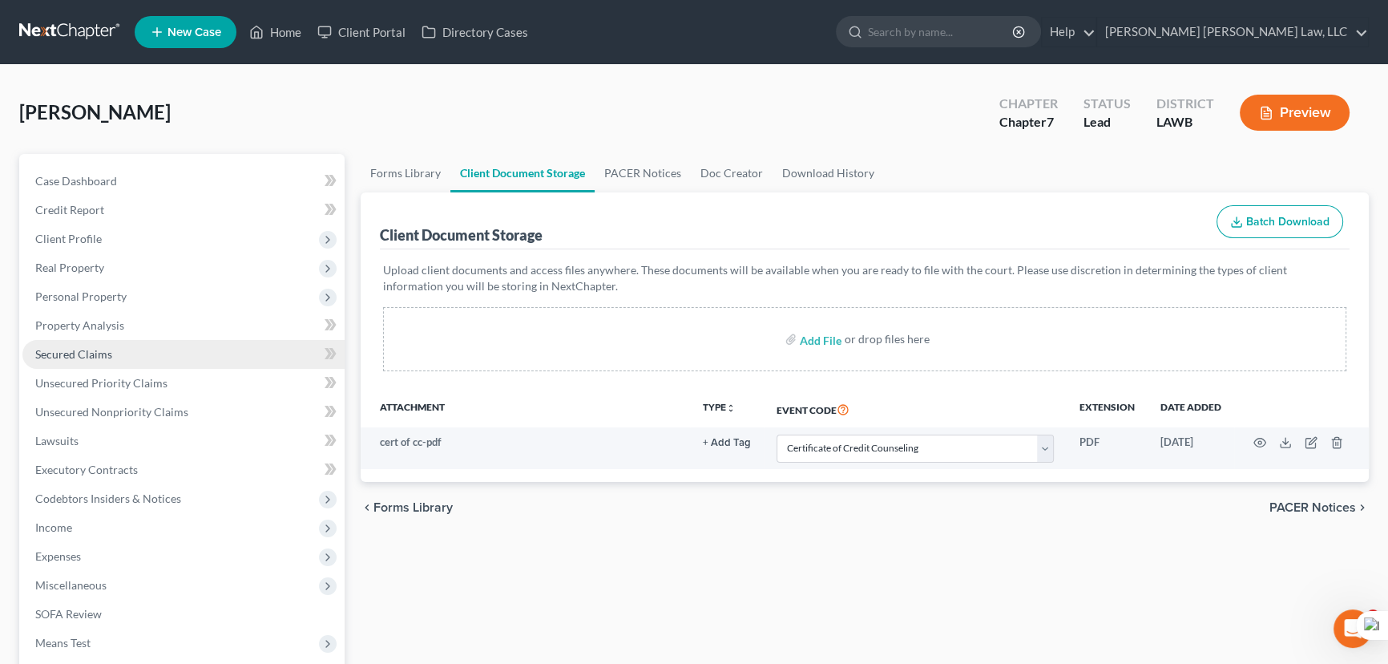
click at [144, 349] on link "Secured Claims" at bounding box center [183, 354] width 322 height 29
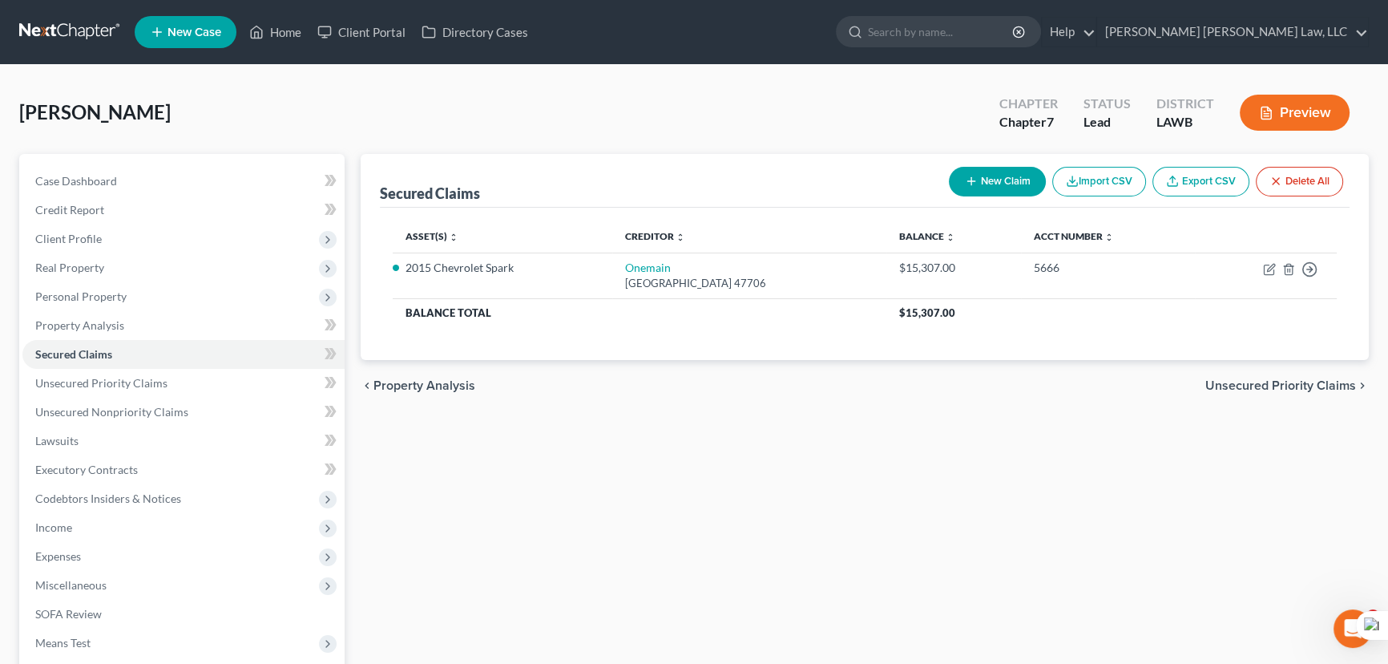
click at [43, 34] on link at bounding box center [70, 32] width 103 height 29
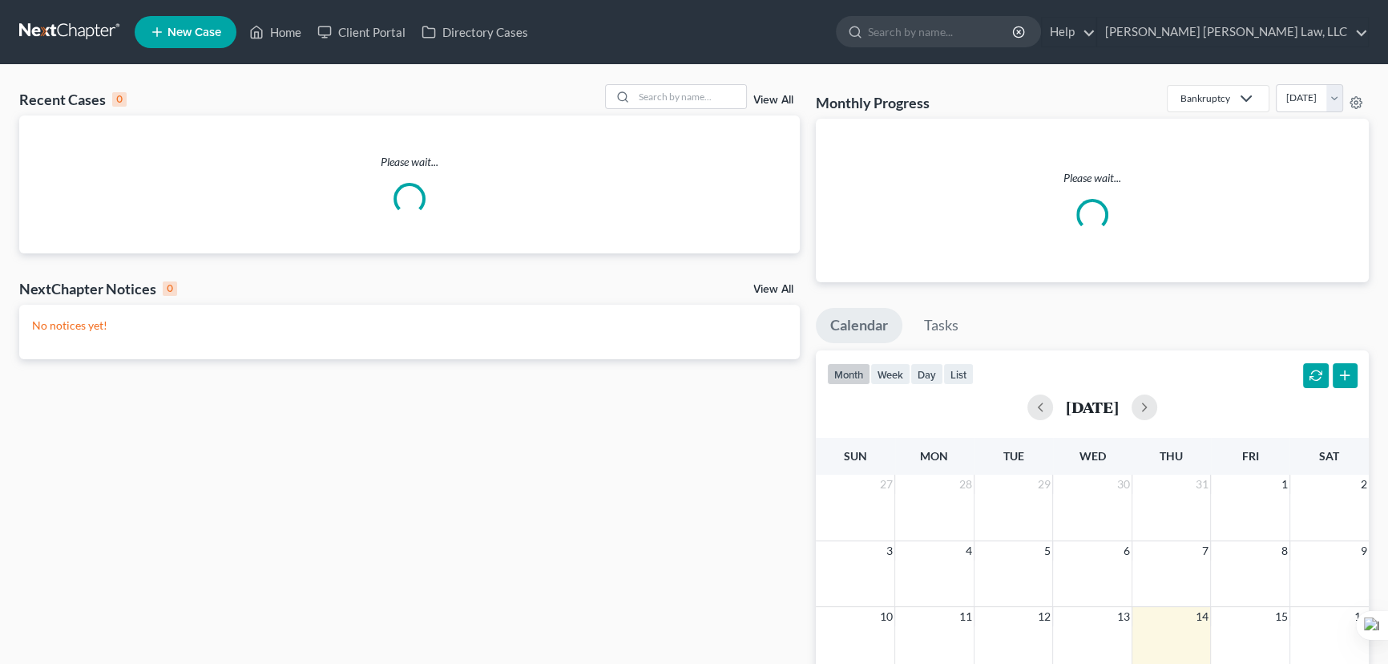
click at [633, 78] on div "Recent Cases 0 View All Please wait... NextChapter Notices 0 View All No notice…" at bounding box center [694, 490] width 1388 height 851
click at [657, 94] on input "search" at bounding box center [690, 96] width 112 height 23
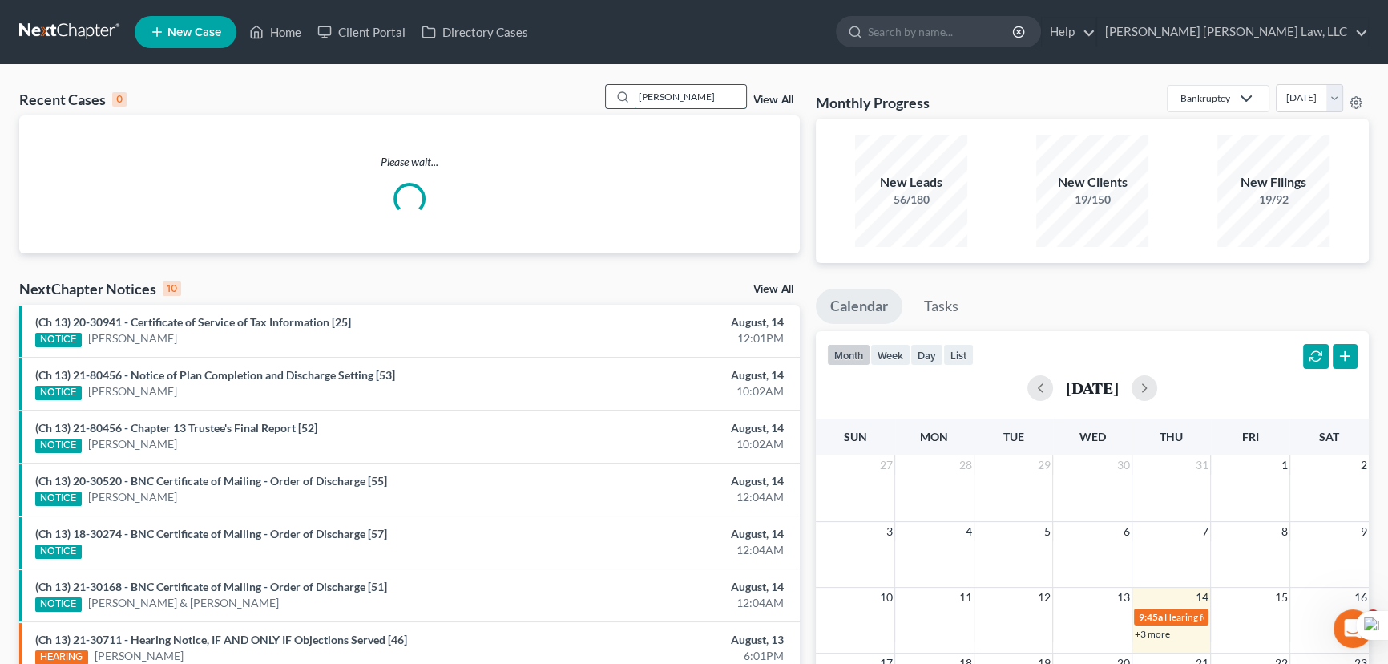
type input "[PERSON_NAME]"
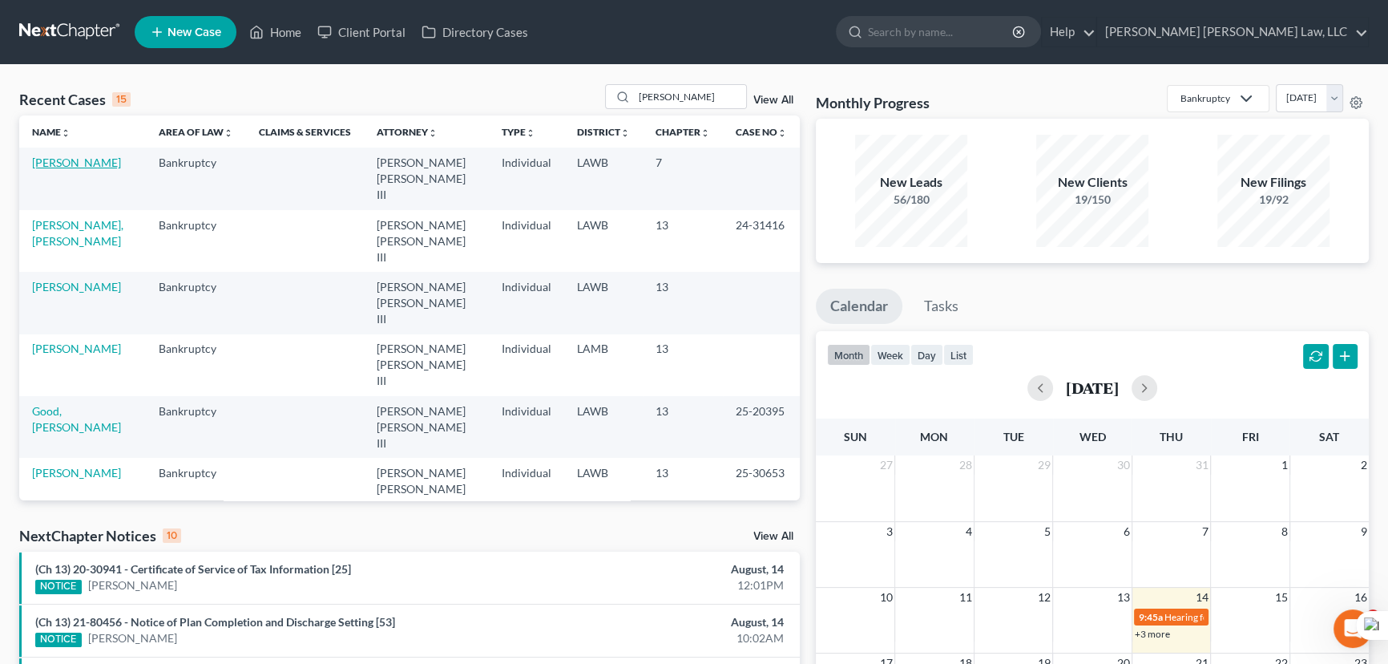
click at [78, 167] on link "[PERSON_NAME]" at bounding box center [76, 163] width 89 height 14
click at [77, 27] on link at bounding box center [70, 32] width 103 height 29
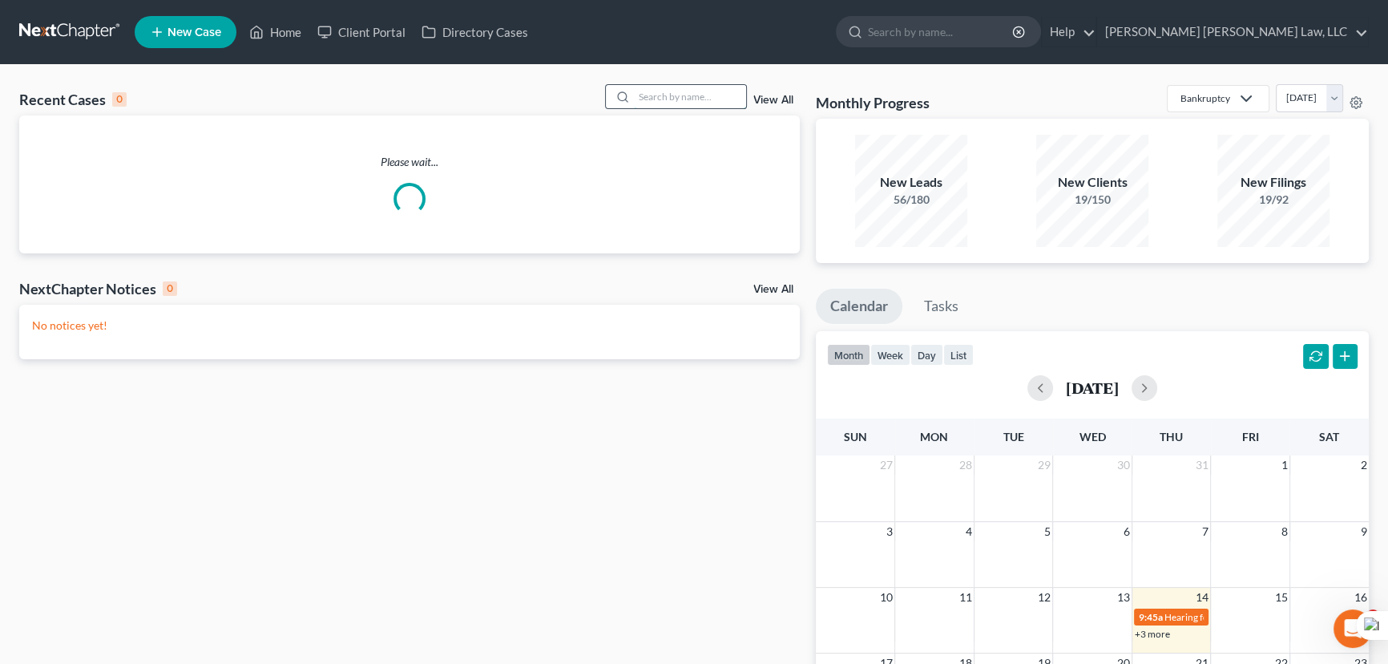
click at [662, 86] on input "search" at bounding box center [690, 96] width 112 height 23
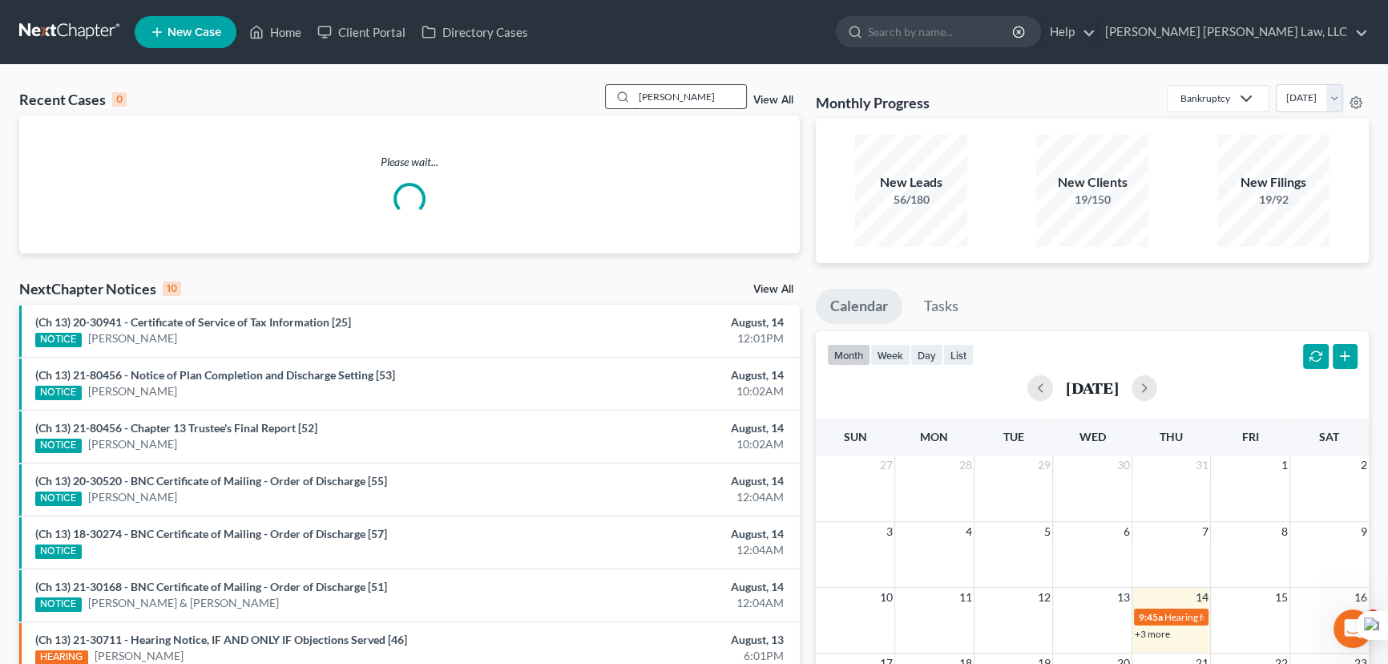
type input "[PERSON_NAME]"
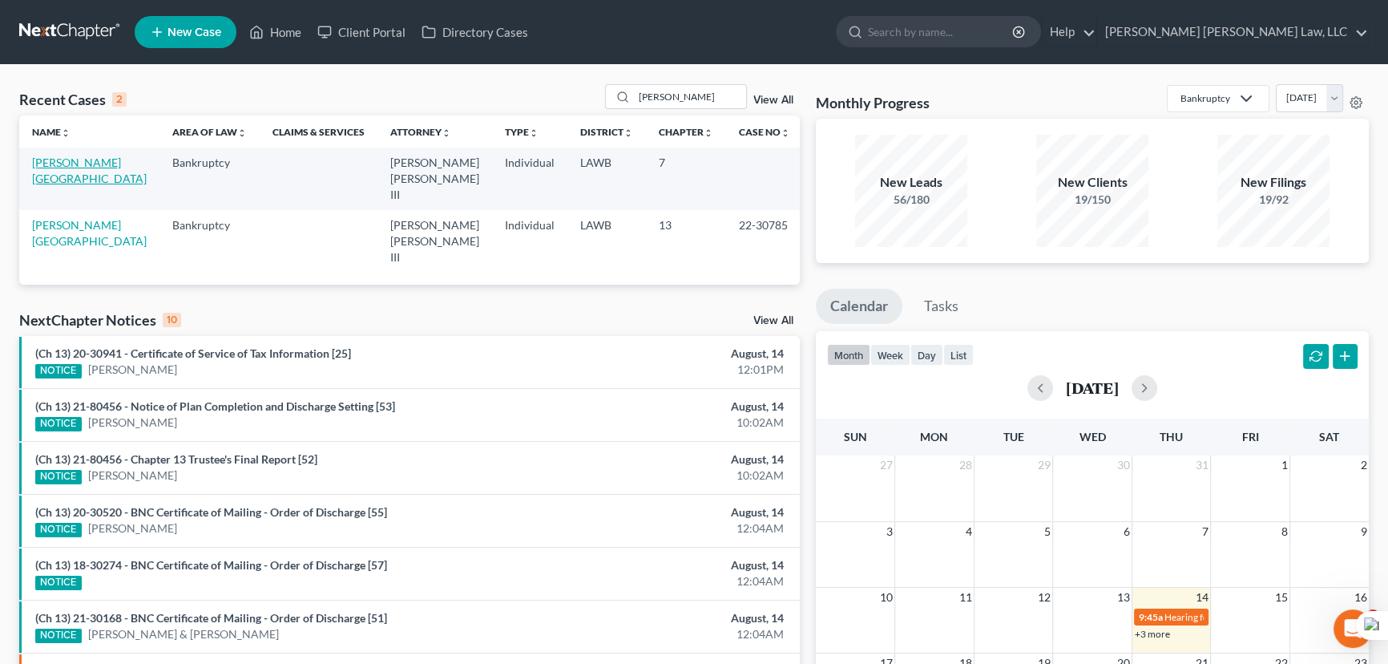
click at [87, 164] on link "[PERSON_NAME][GEOGRAPHIC_DATA]" at bounding box center [89, 171] width 115 height 30
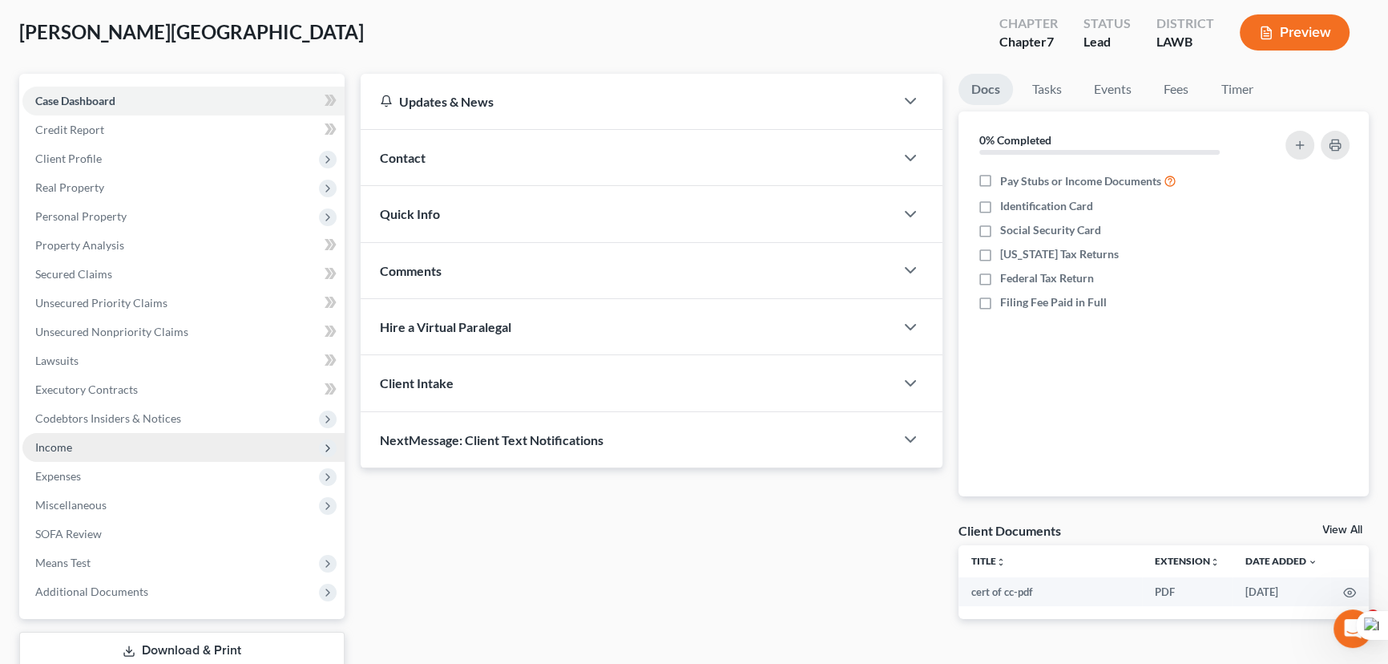
scroll to position [186, 0]
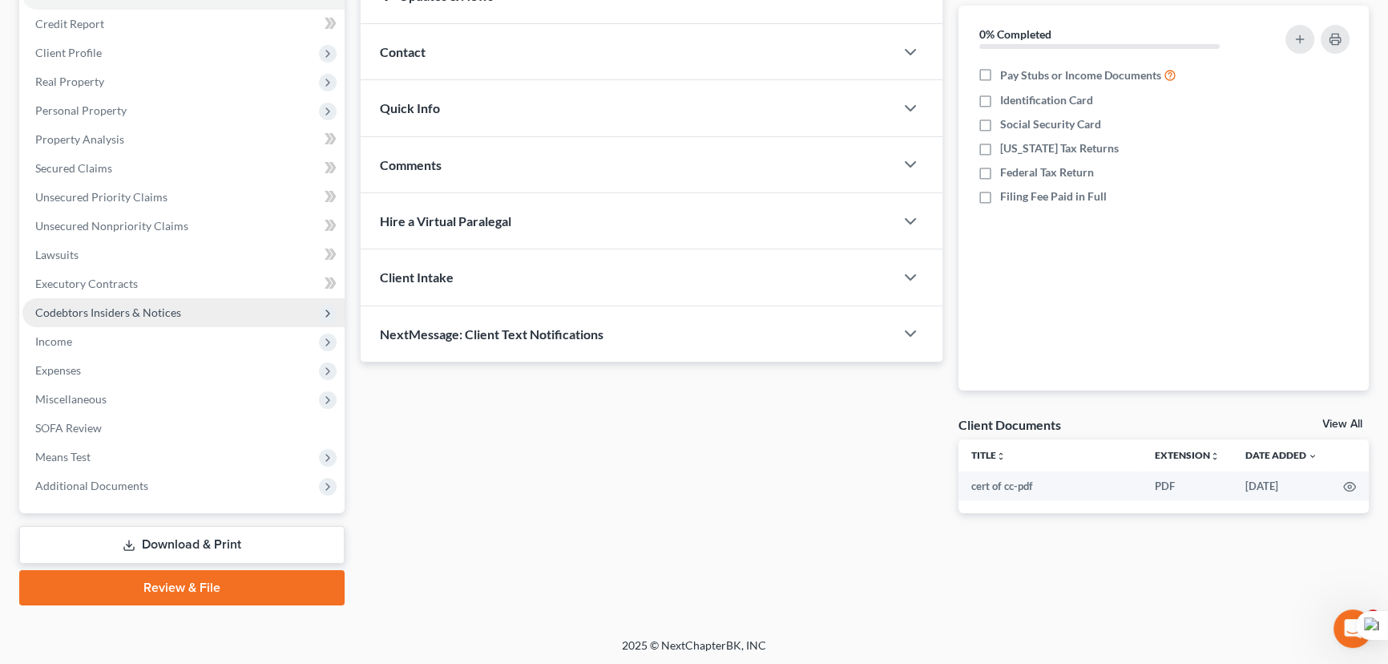
click at [139, 320] on span "Codebtors Insiders & Notices" at bounding box center [183, 312] width 322 height 29
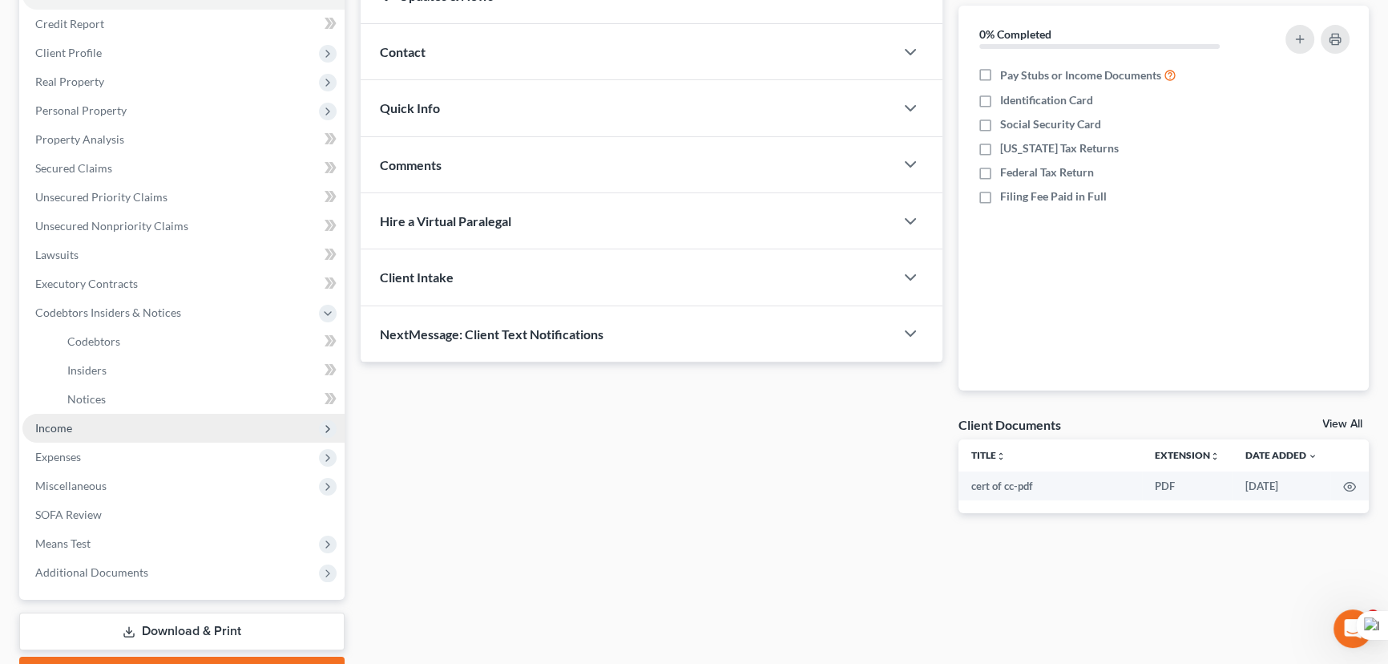
click at [117, 424] on span "Income" at bounding box center [183, 428] width 322 height 29
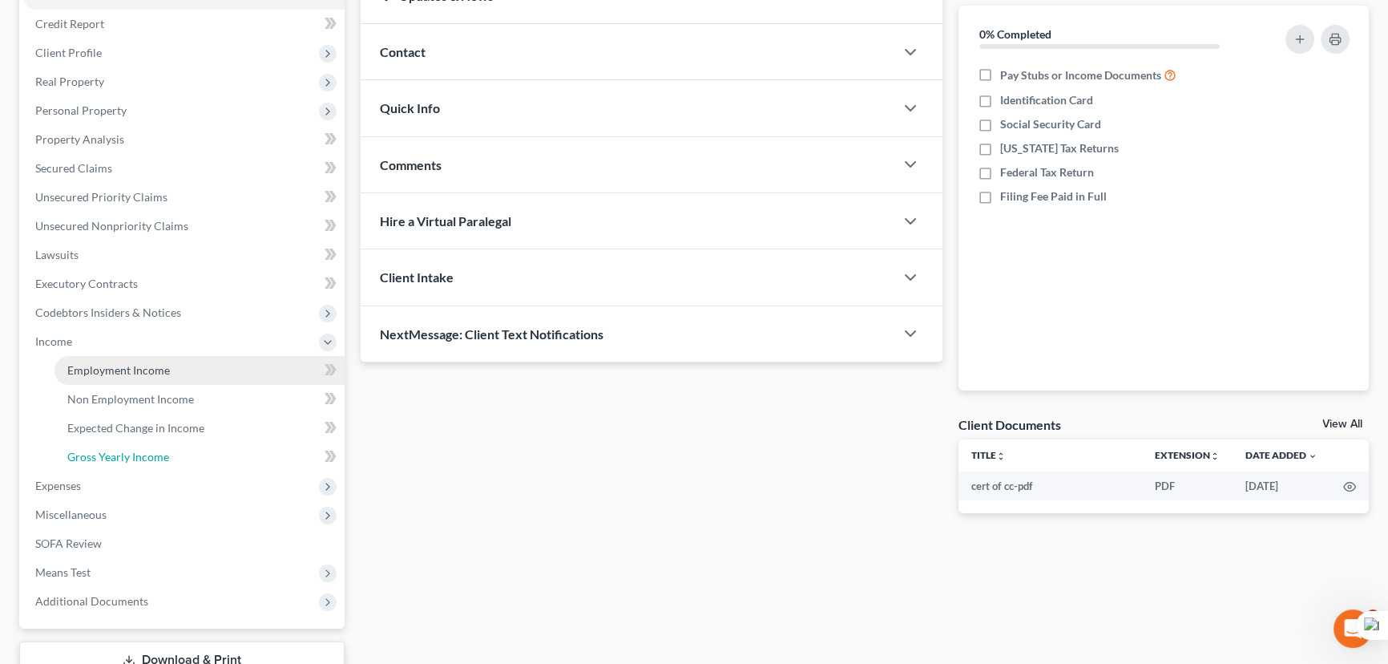
click at [117, 442] on link "Gross Yearly Income" at bounding box center [200, 456] width 290 height 29
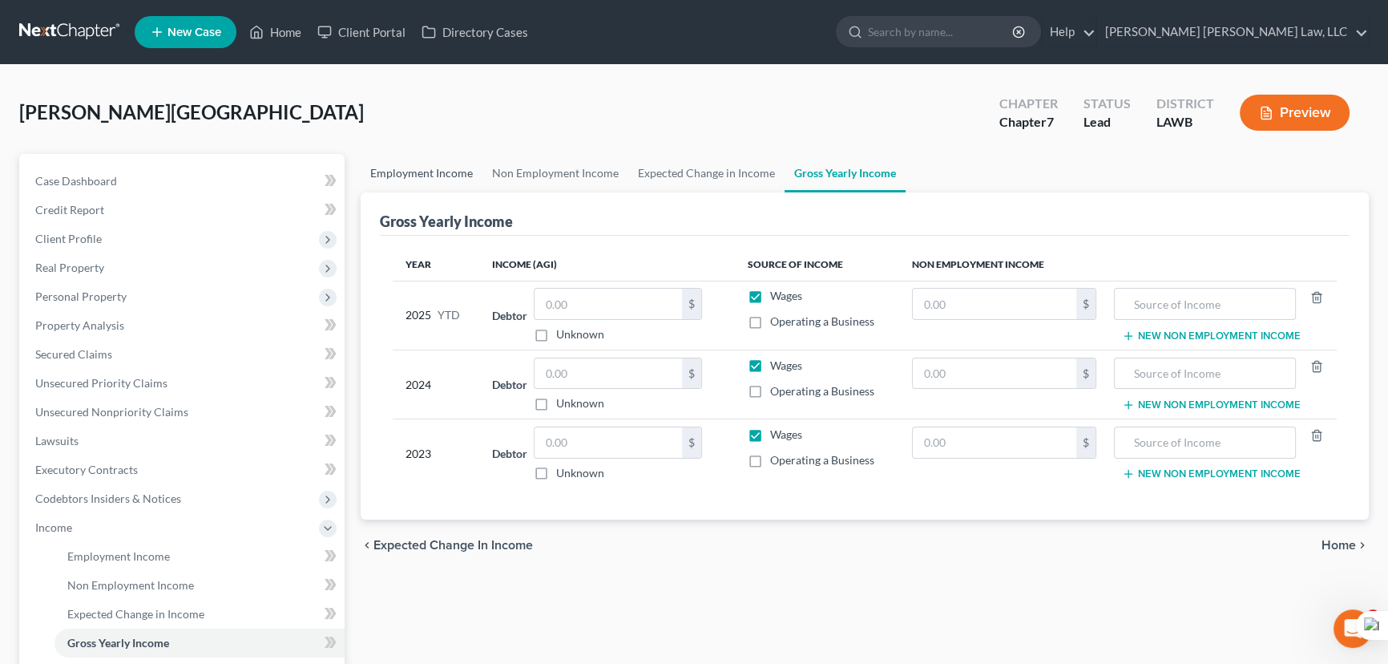
click at [438, 162] on link "Employment Income" at bounding box center [422, 173] width 122 height 38
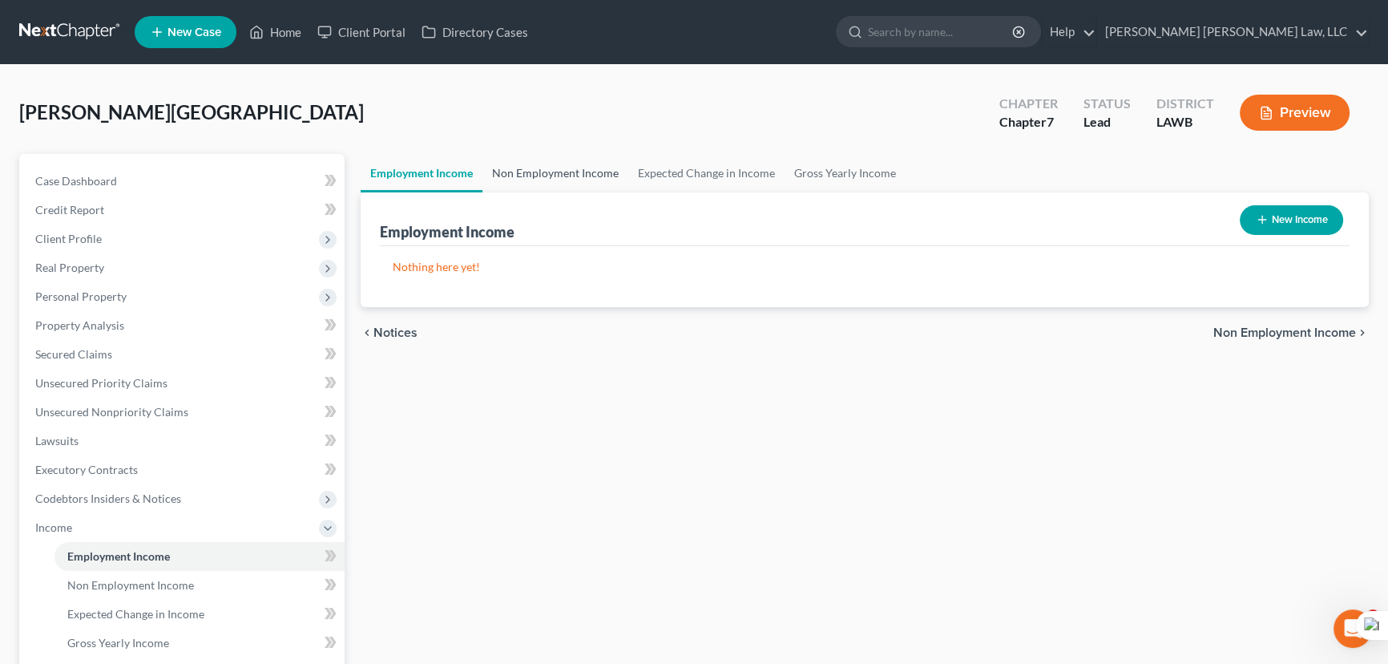
click at [556, 172] on link "Non Employment Income" at bounding box center [556, 173] width 146 height 38
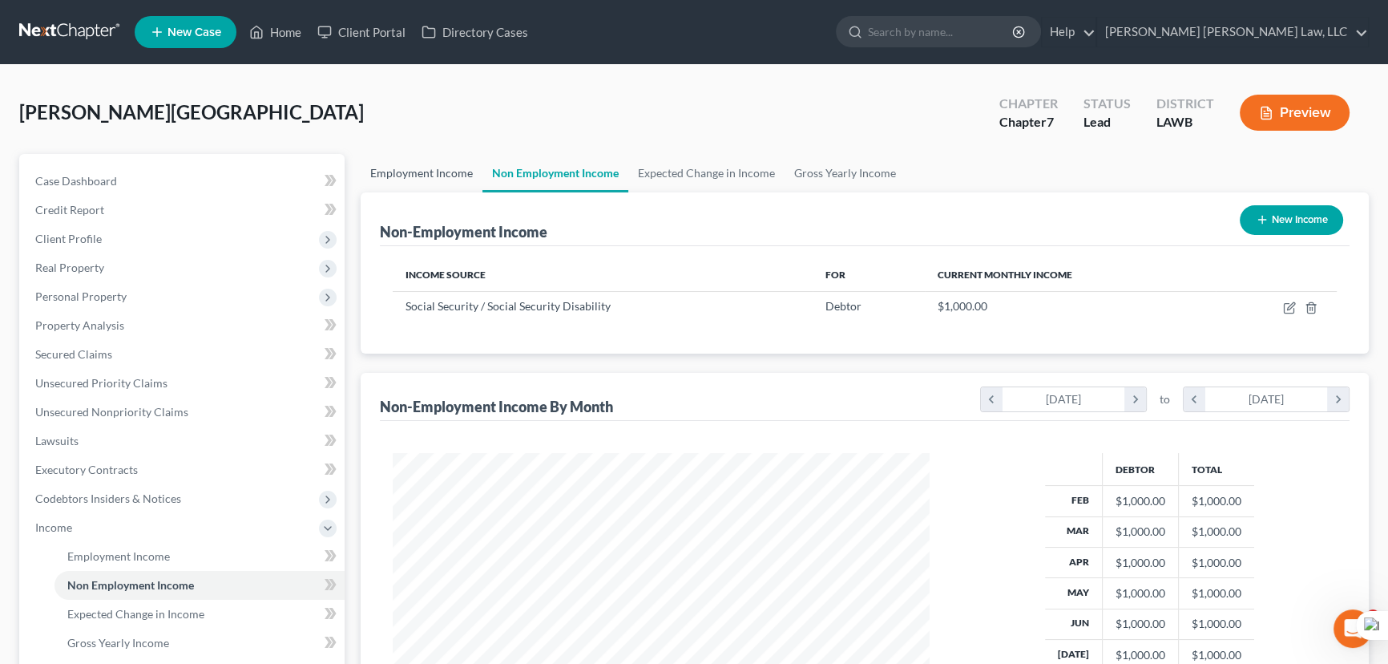
click at [427, 178] on link "Employment Income" at bounding box center [422, 173] width 122 height 38
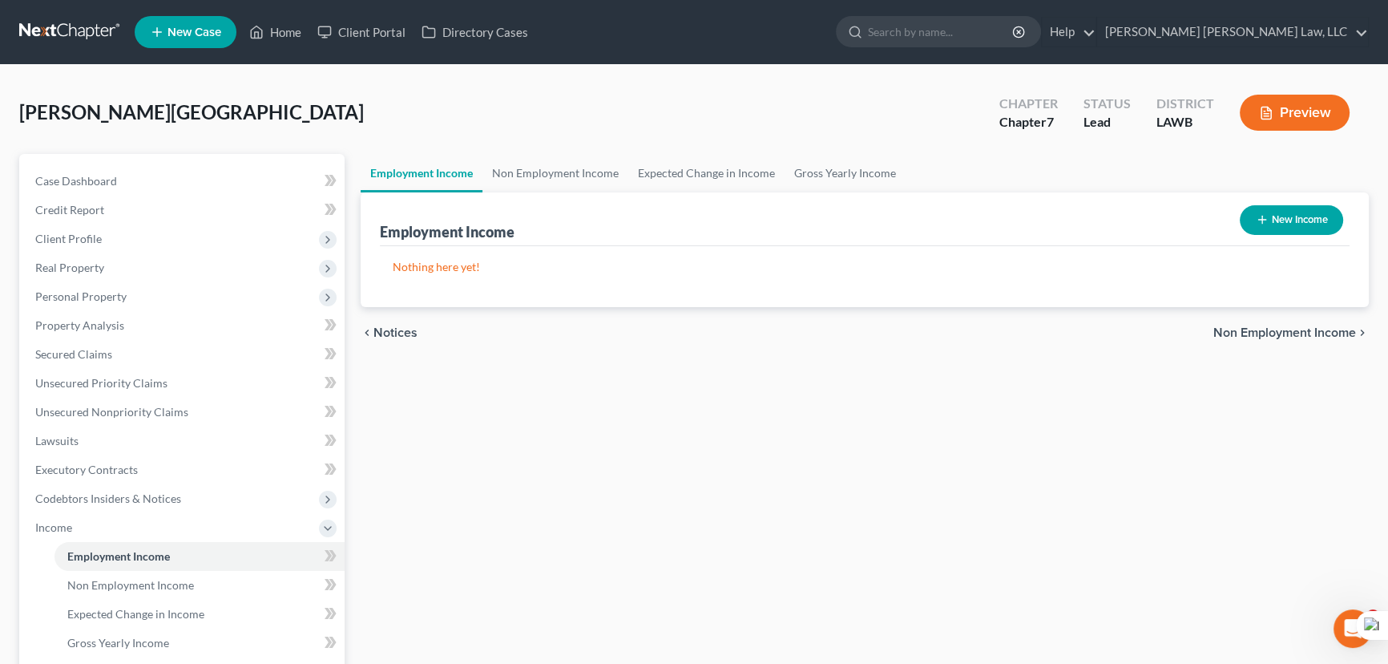
click at [79, 38] on link at bounding box center [70, 32] width 103 height 29
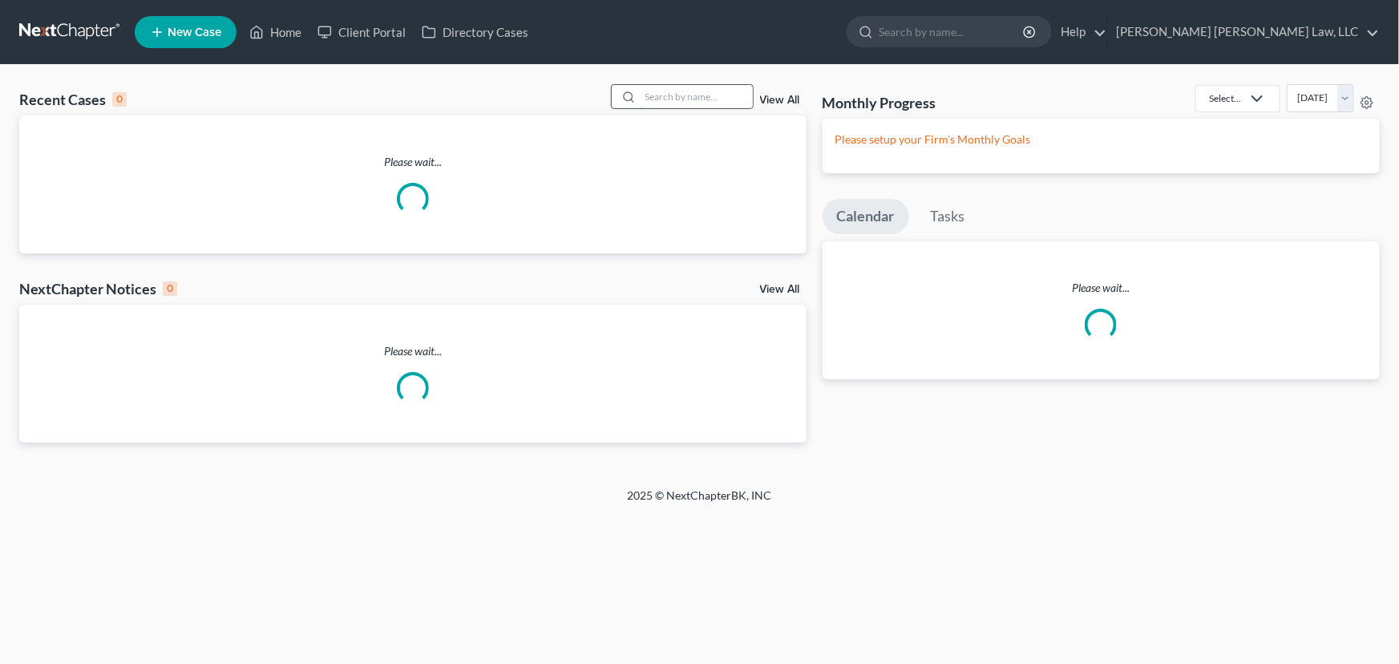
click at [678, 94] on input "search" at bounding box center [696, 96] width 112 height 23
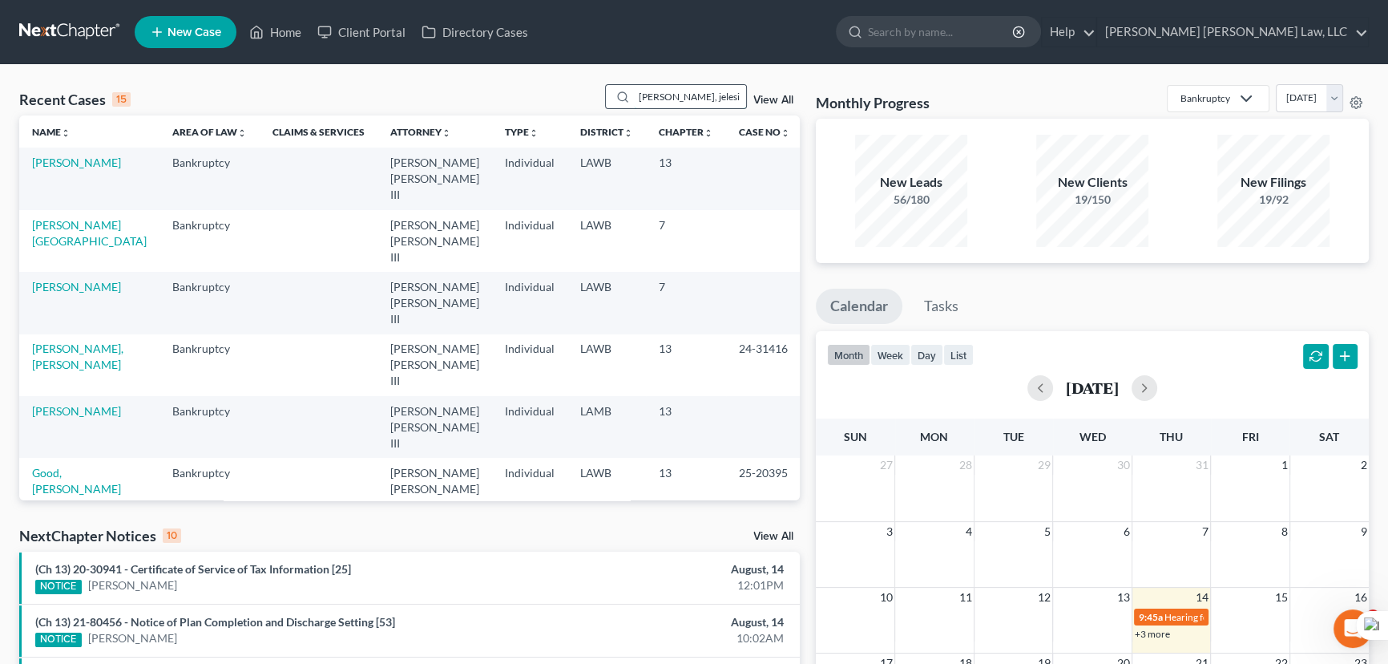
type input "[PERSON_NAME]"
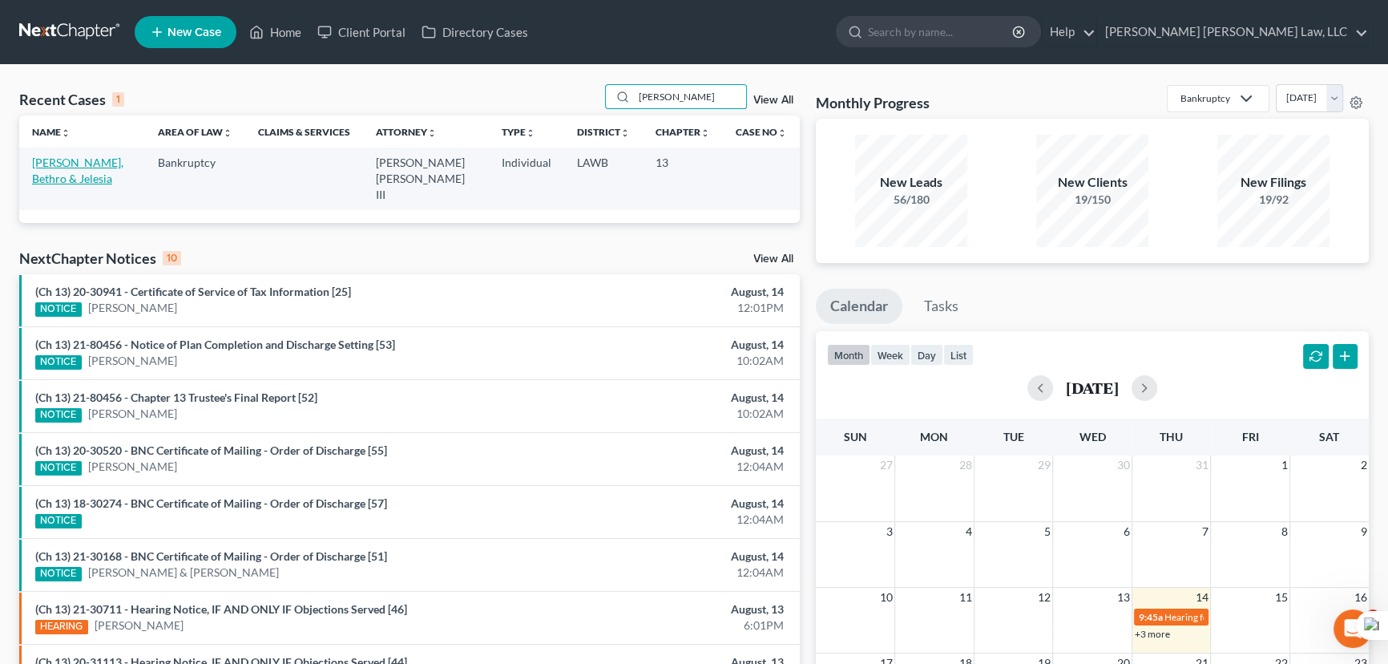
click at [66, 159] on link "[PERSON_NAME], Bethro & Jelesia" at bounding box center [77, 171] width 91 height 30
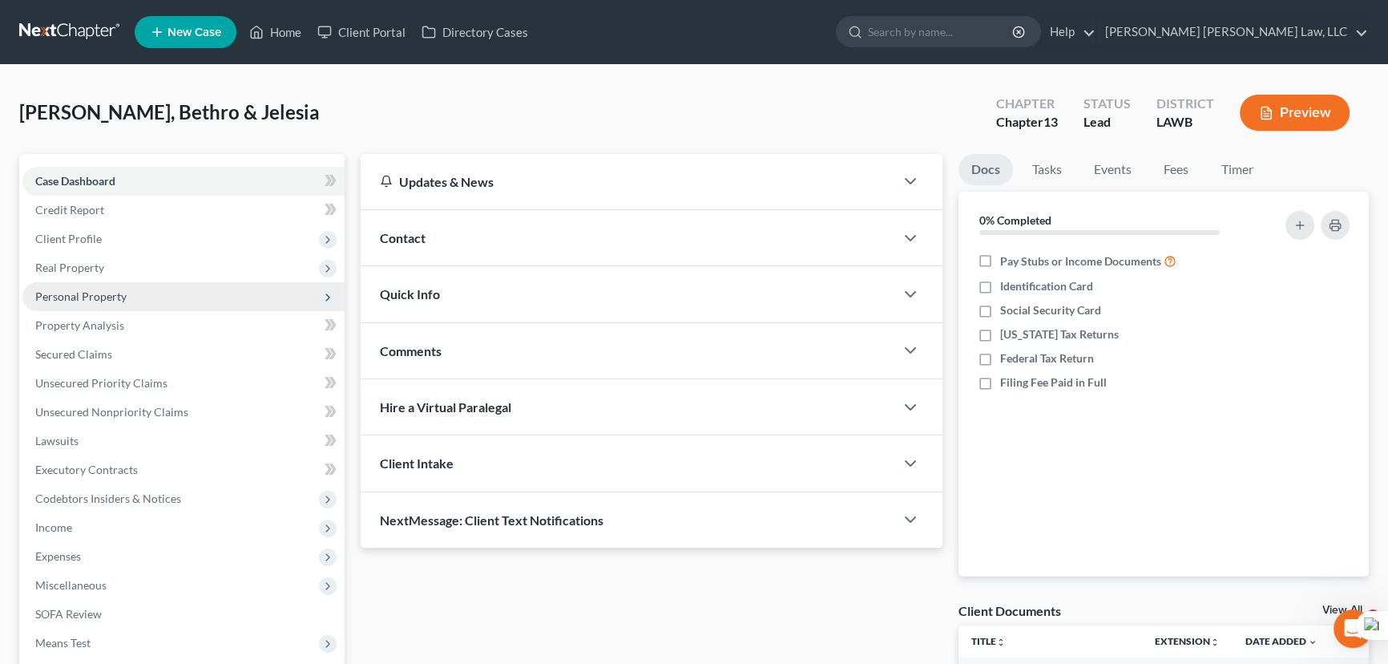
scroll to position [145, 0]
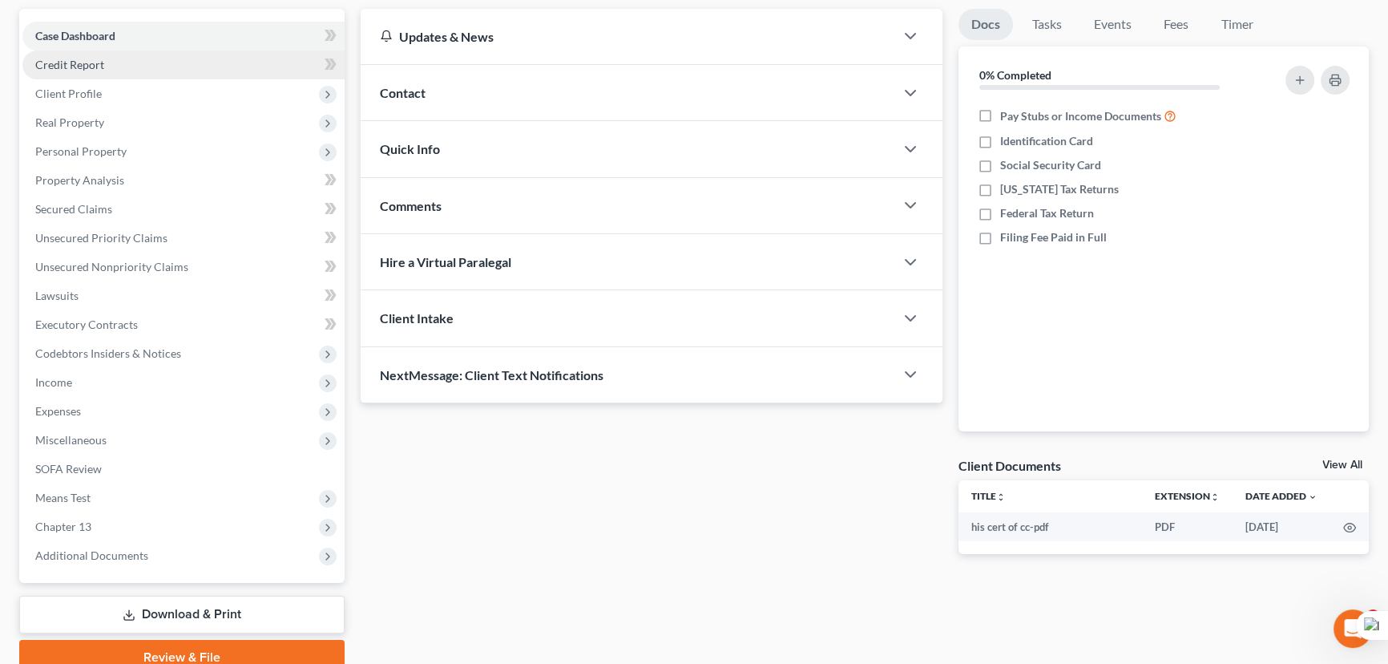
click at [126, 76] on link "Credit Report" at bounding box center [183, 65] width 322 height 29
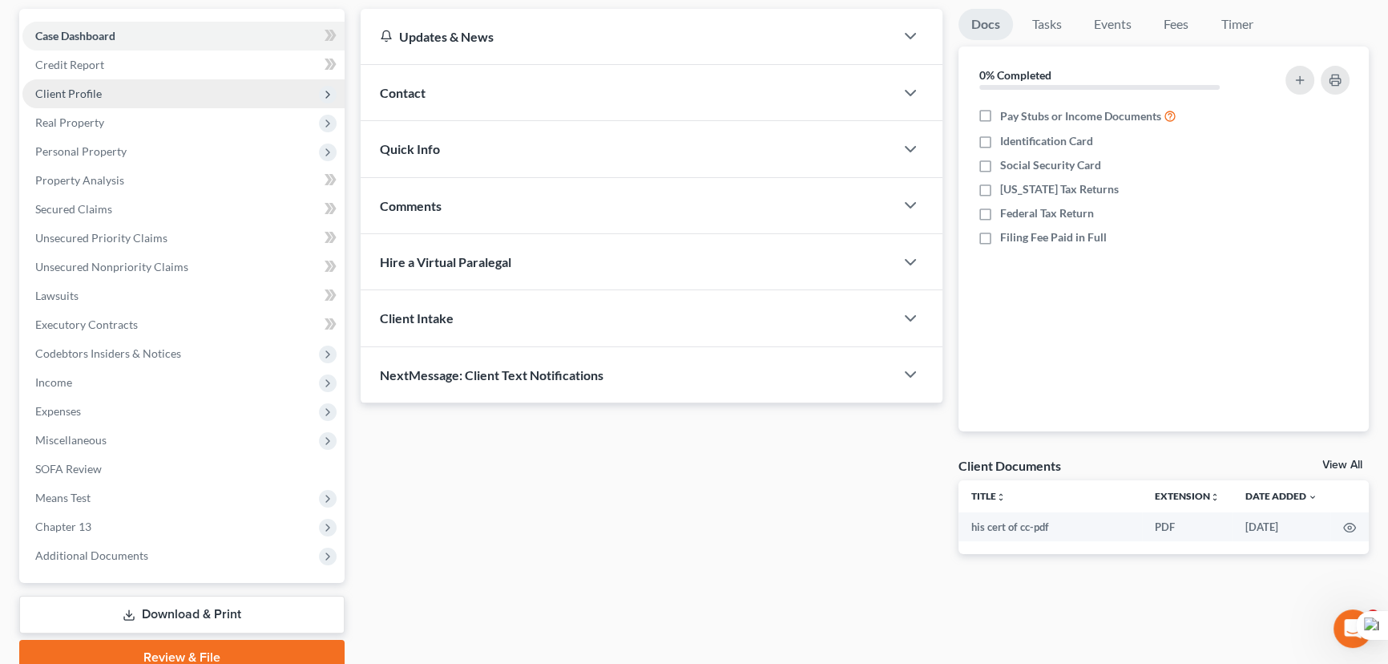
click at [123, 99] on span "Client Profile" at bounding box center [183, 93] width 322 height 29
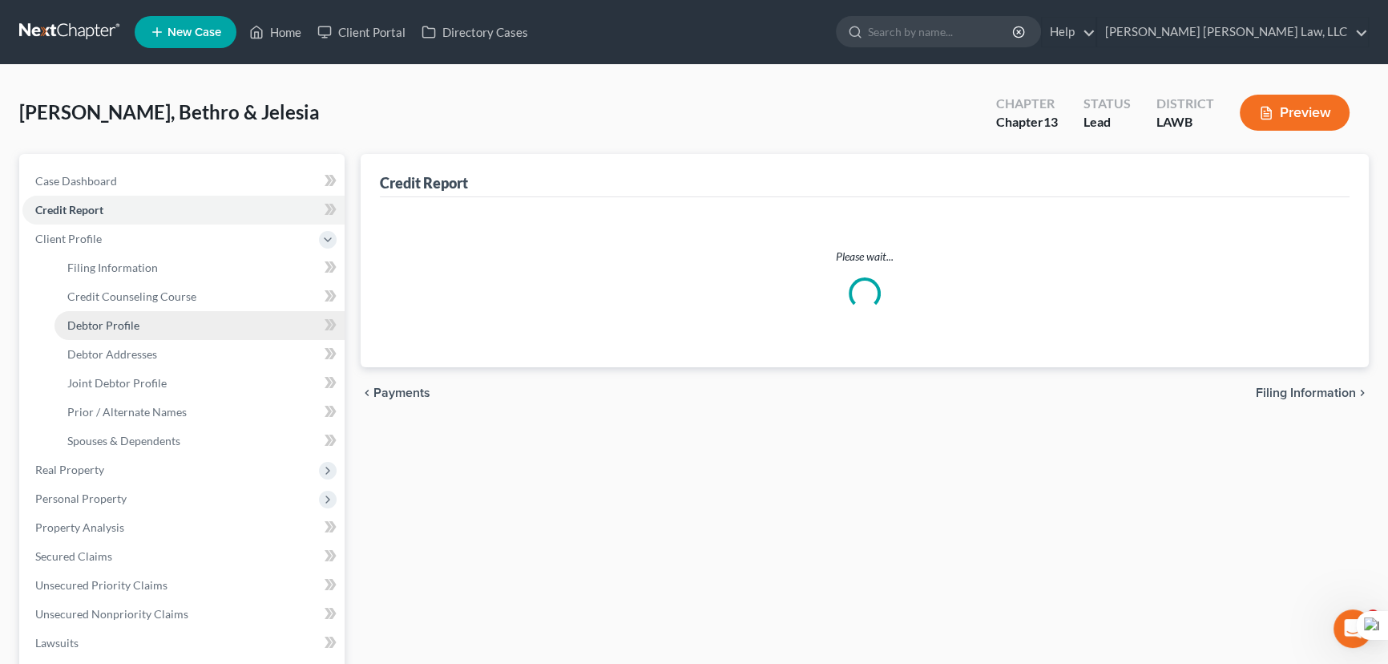
click at [134, 321] on span "Debtor Profile" at bounding box center [103, 325] width 72 height 14
select select "1"
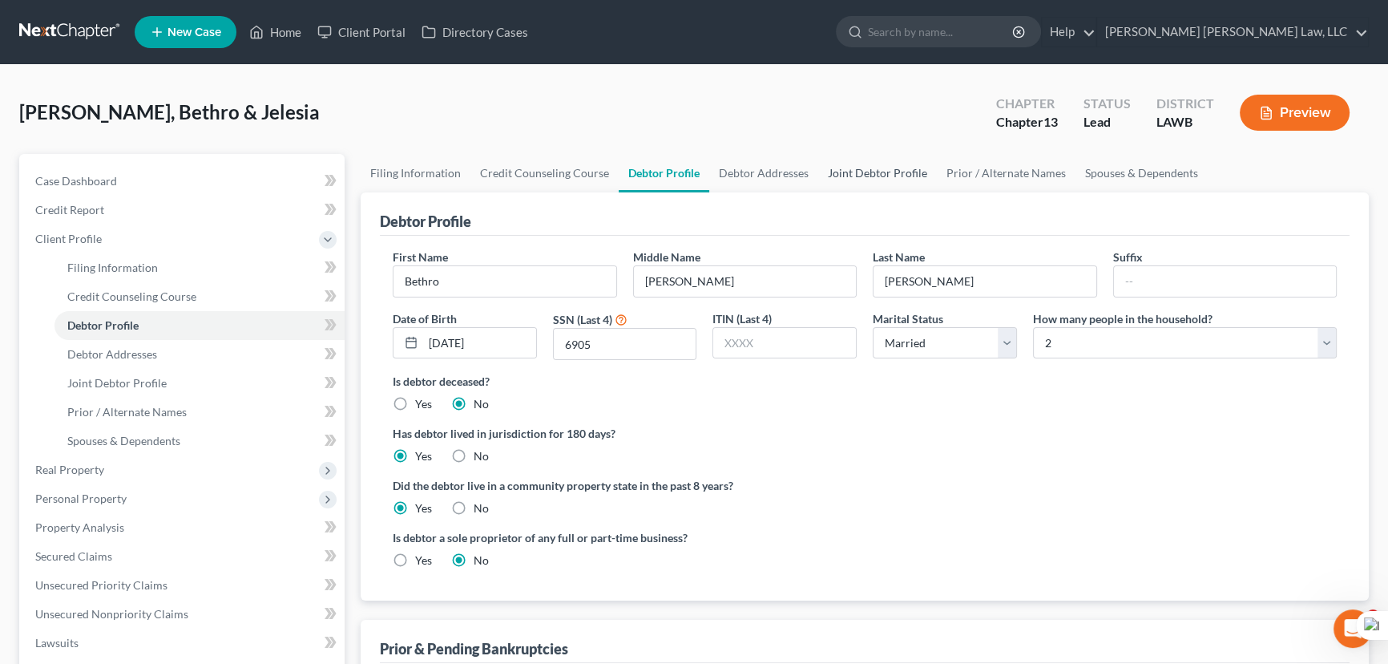
click at [879, 184] on link "Joint Debtor Profile" at bounding box center [877, 173] width 119 height 38
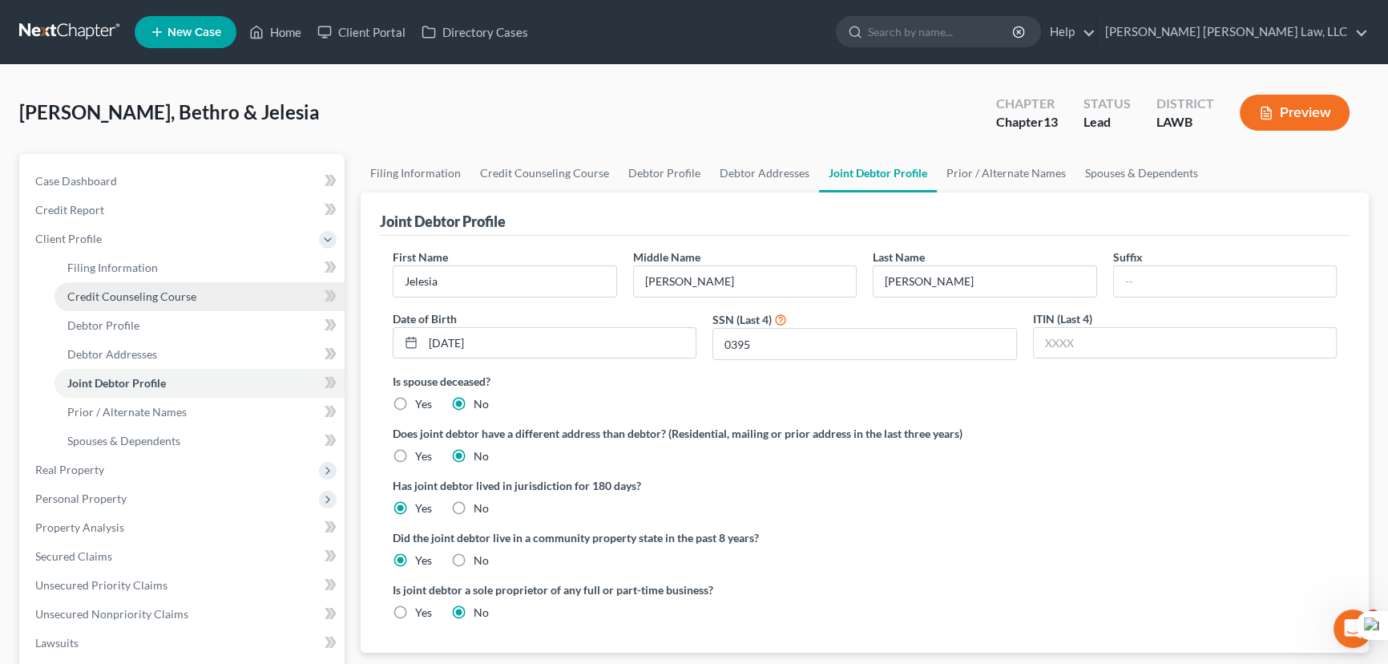
click at [174, 308] on link "Credit Counseling Course" at bounding box center [200, 296] width 290 height 29
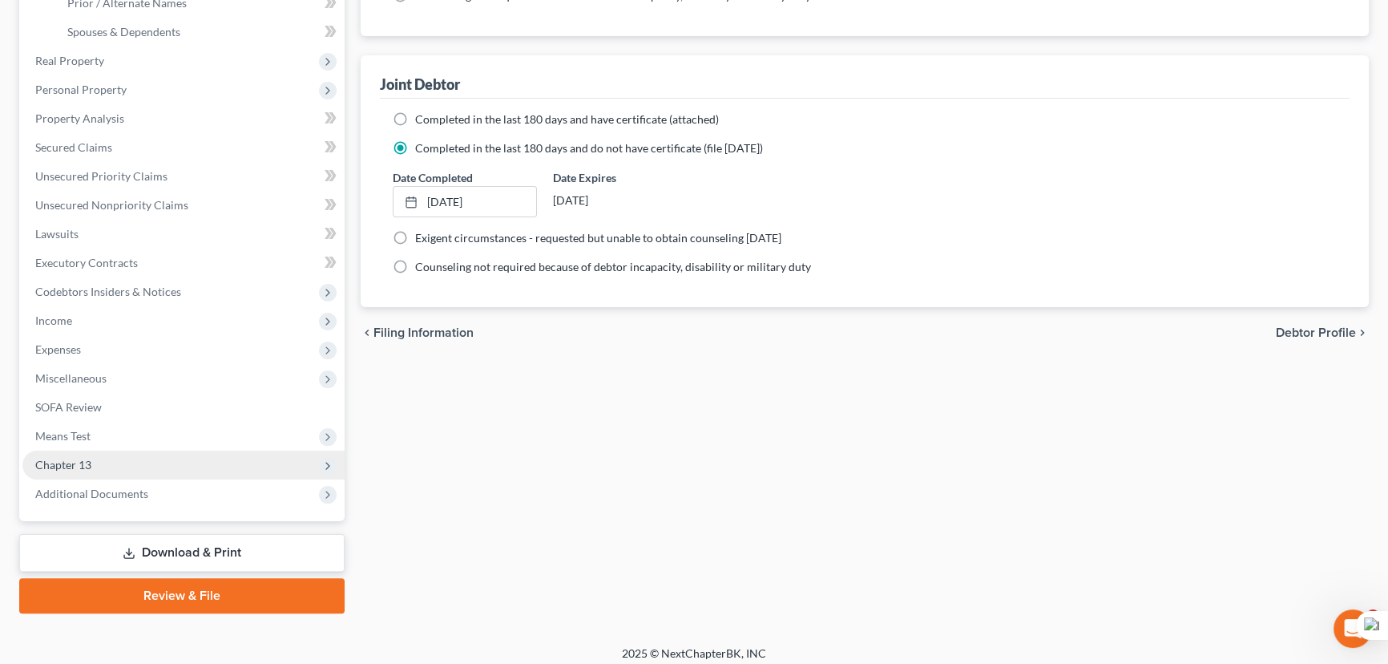
scroll to position [417, 0]
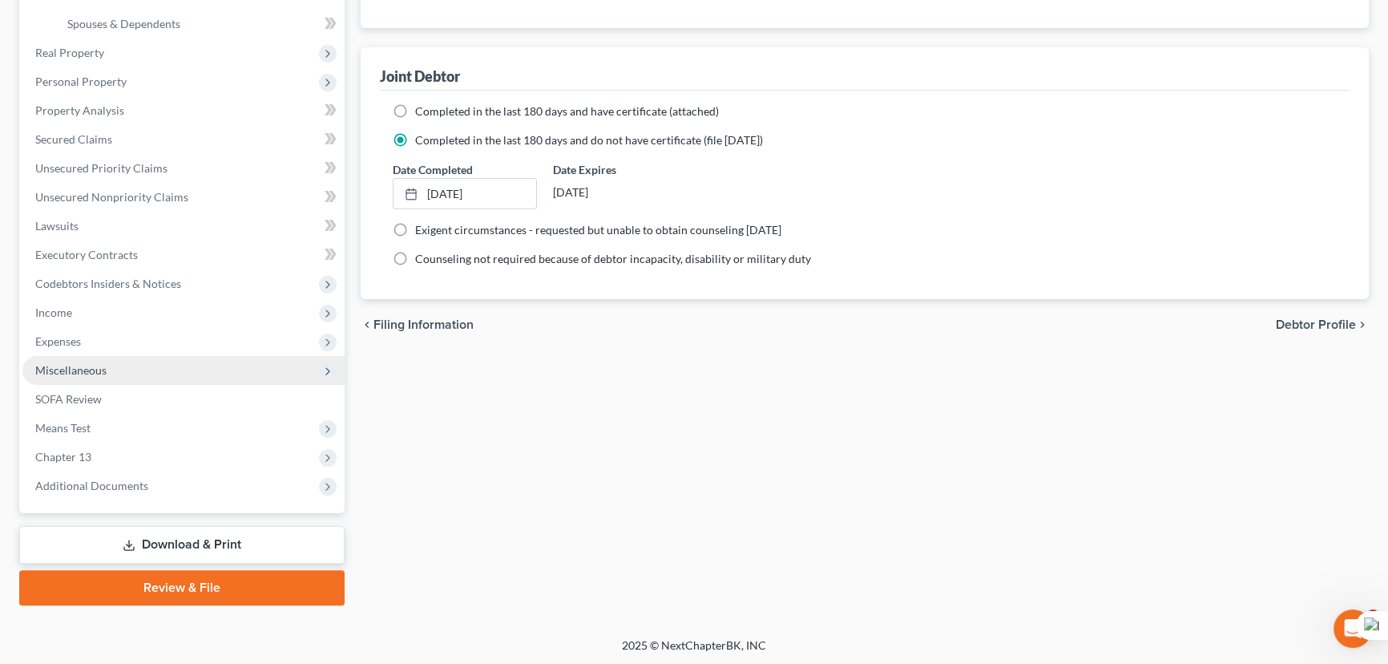
click at [131, 365] on span "Miscellaneous" at bounding box center [183, 370] width 322 height 29
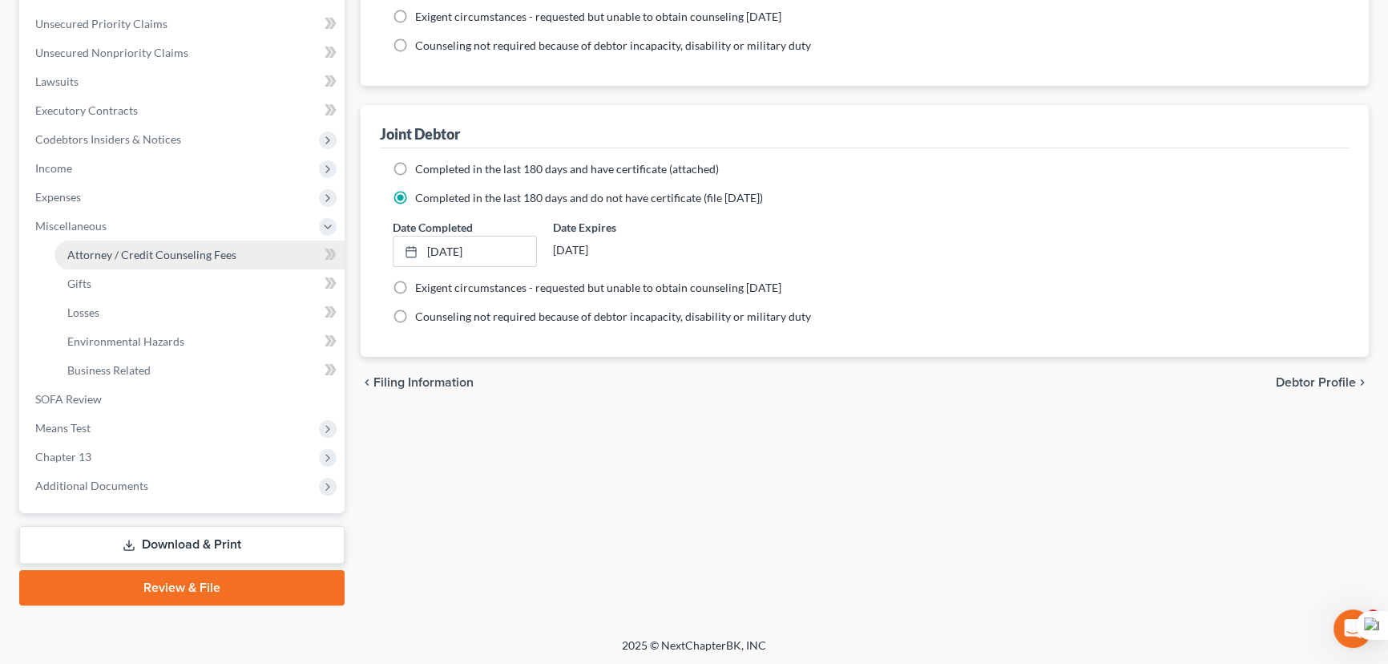
click at [174, 253] on span "Attorney / Credit Counseling Fees" at bounding box center [151, 255] width 169 height 14
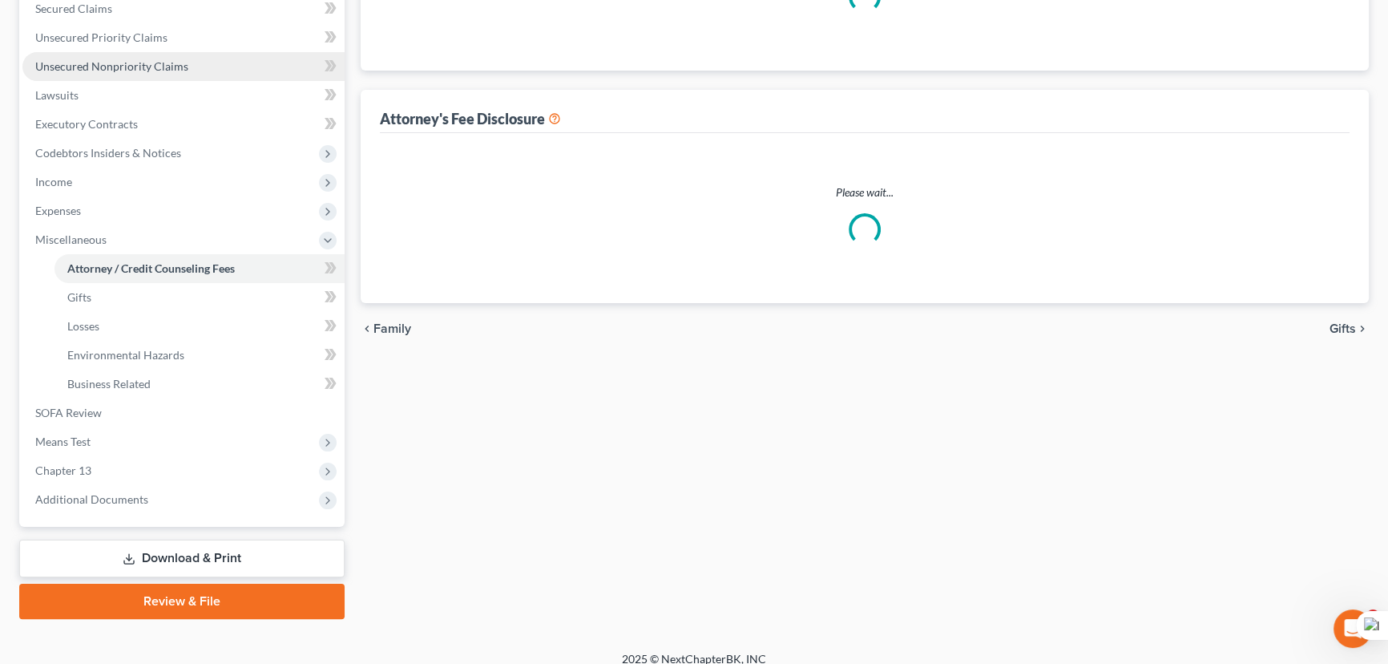
select select "1"
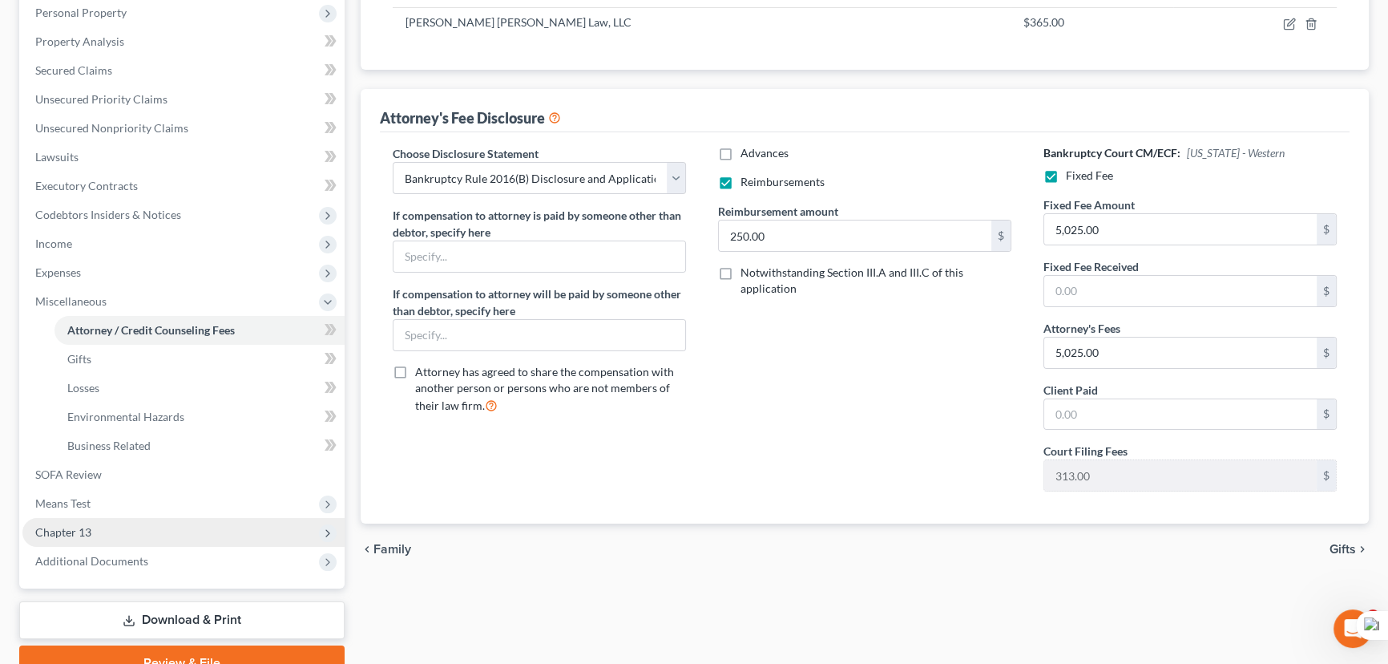
scroll to position [359, 0]
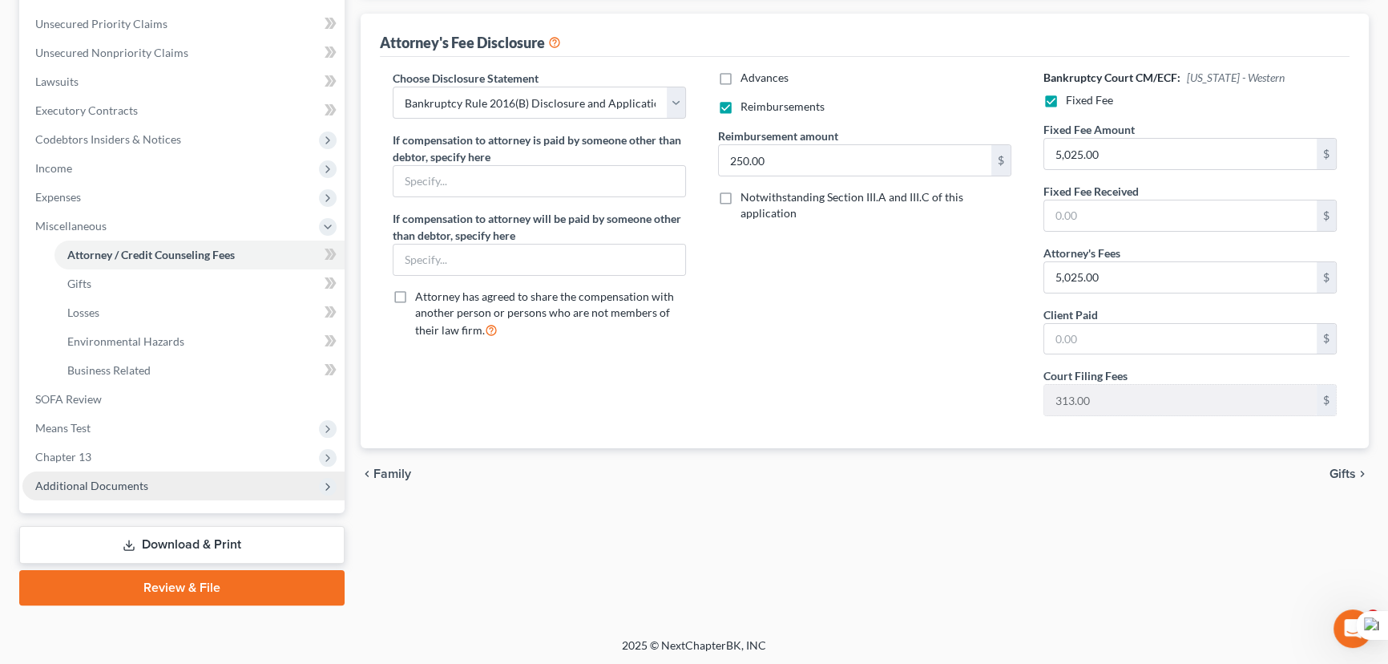
click at [159, 481] on span "Additional Documents" at bounding box center [183, 485] width 322 height 29
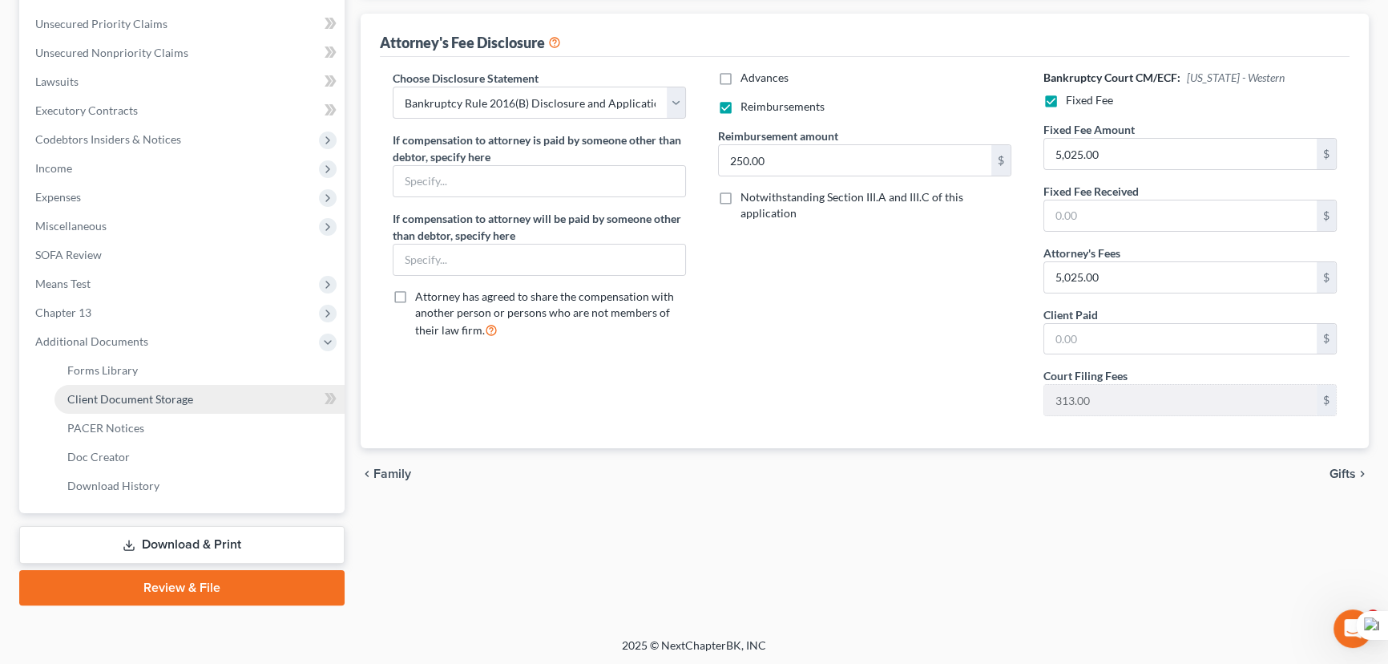
click at [164, 398] on span "Client Document Storage" at bounding box center [130, 399] width 126 height 14
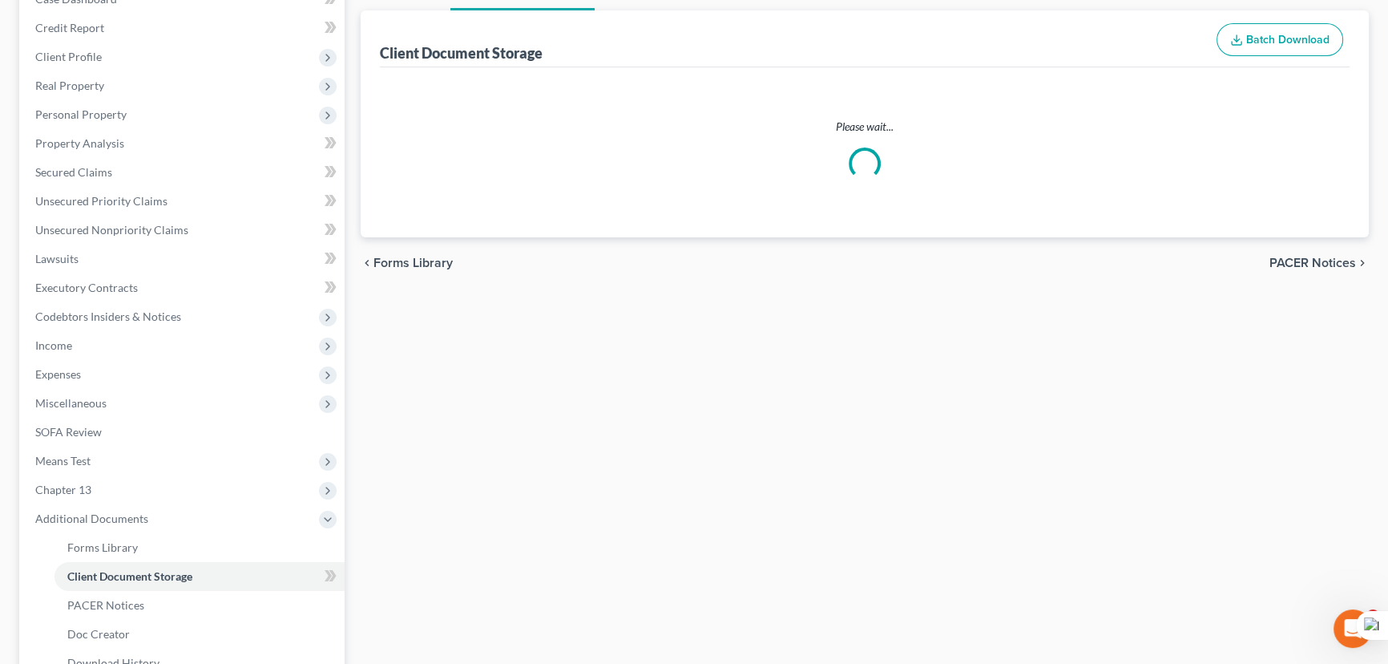
select select "9"
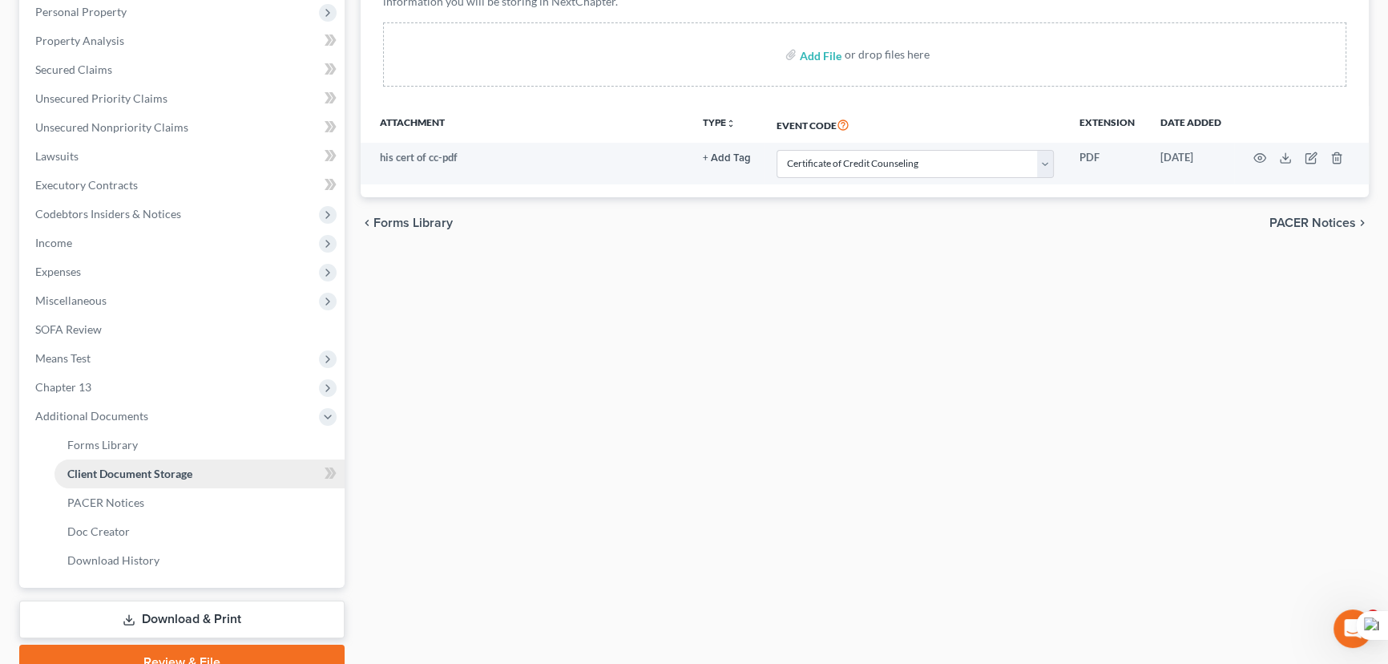
scroll to position [359, 0]
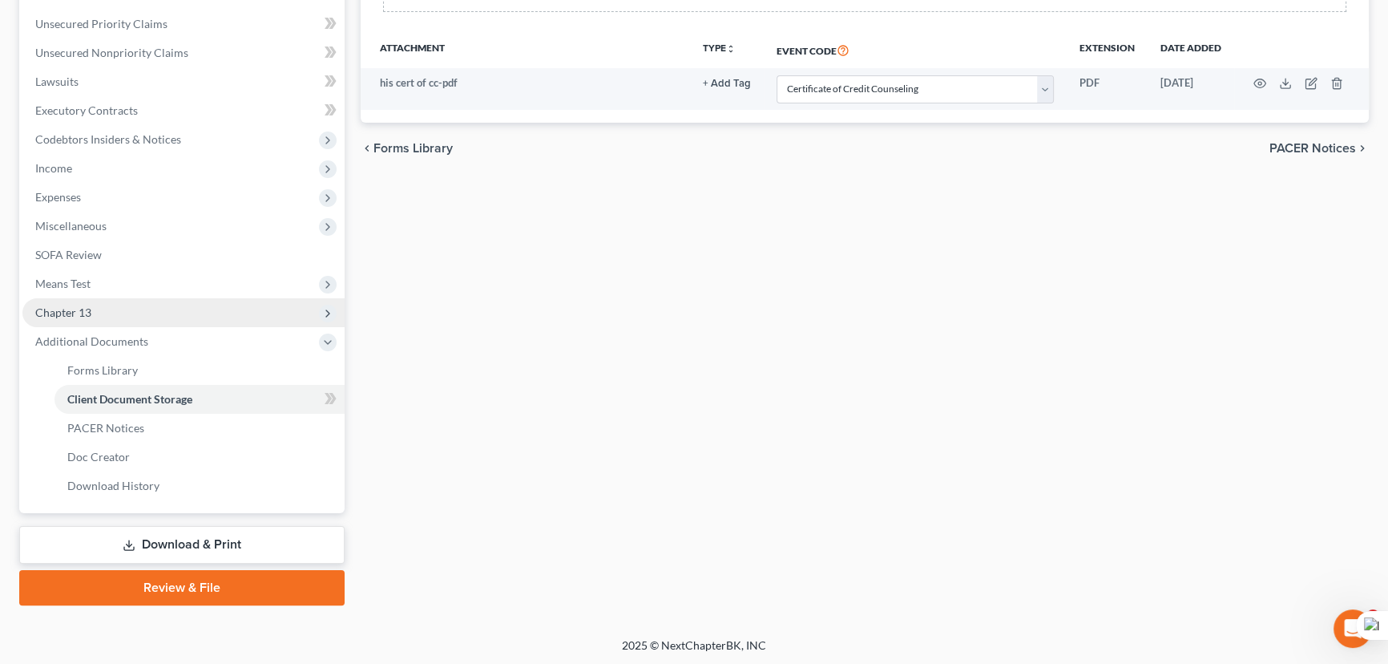
click at [156, 298] on span "Chapter 13" at bounding box center [183, 312] width 322 height 29
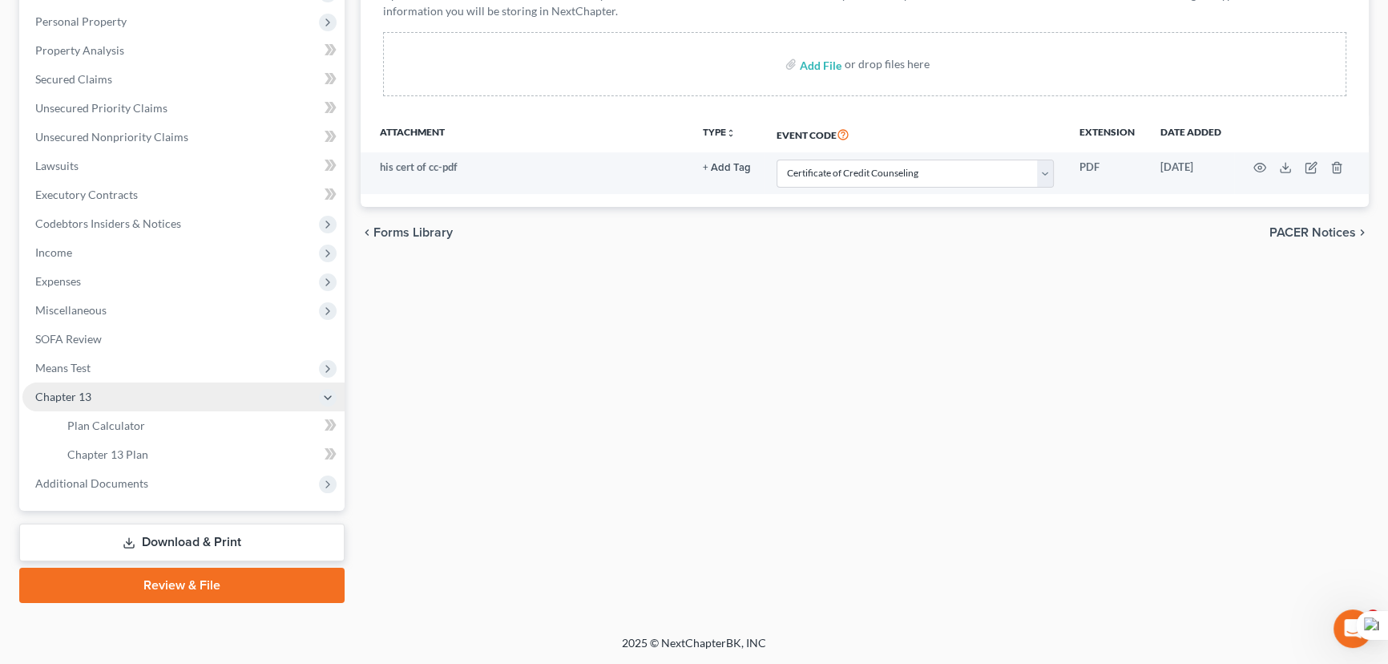
scroll to position [273, 0]
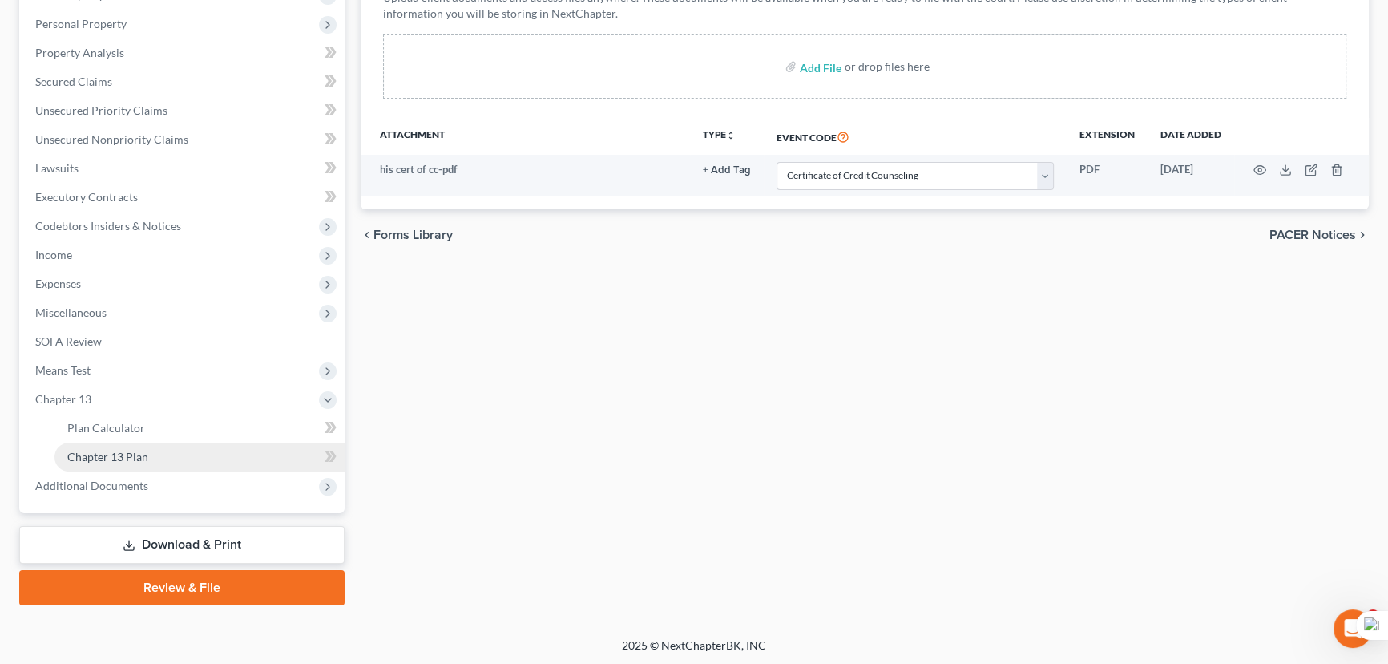
click at [178, 461] on link "Chapter 13 Plan" at bounding box center [200, 456] width 290 height 29
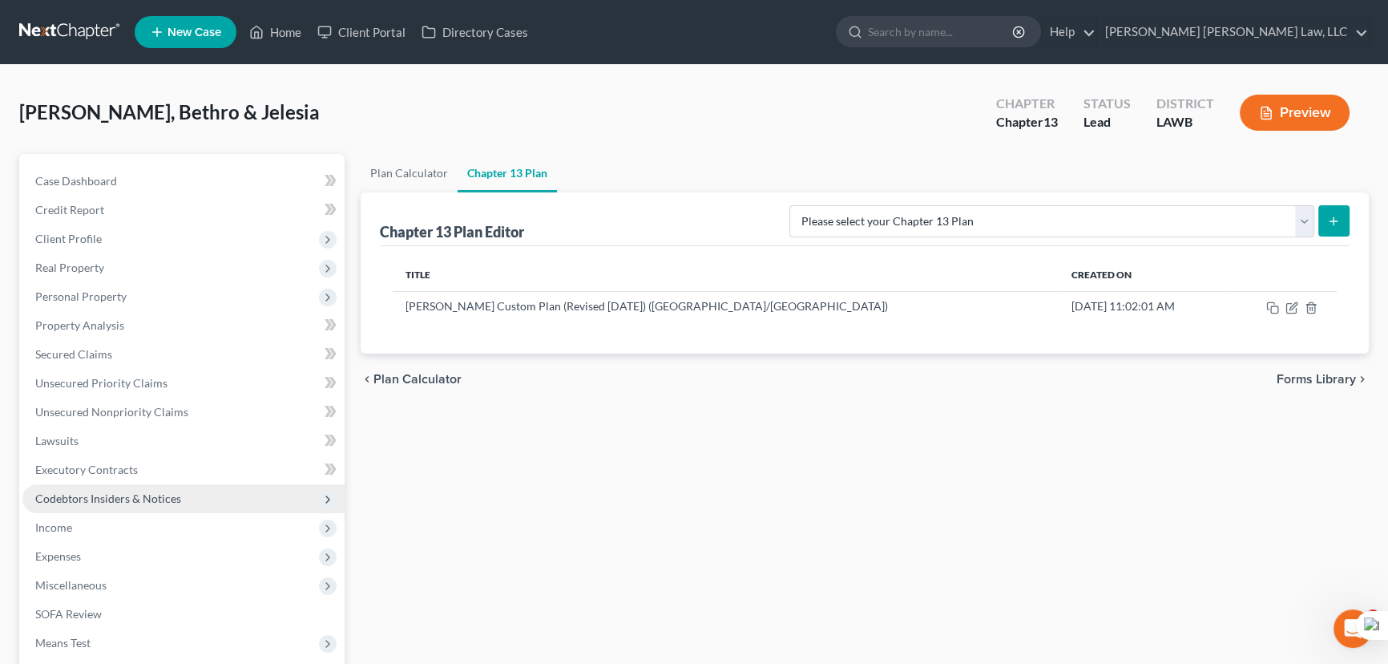
scroll to position [145, 0]
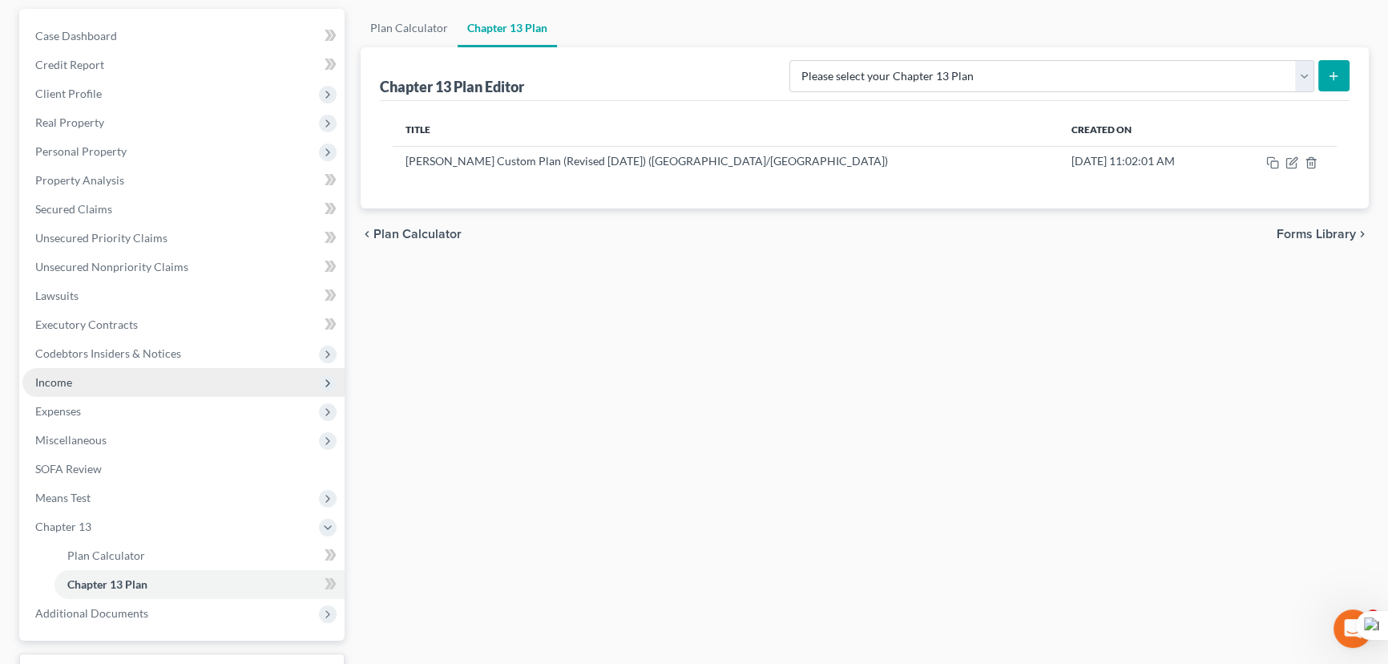
drag, startPoint x: 119, startPoint y: 383, endPoint x: 116, endPoint y: 392, distance: 9.4
click at [119, 383] on span "Income" at bounding box center [183, 382] width 322 height 29
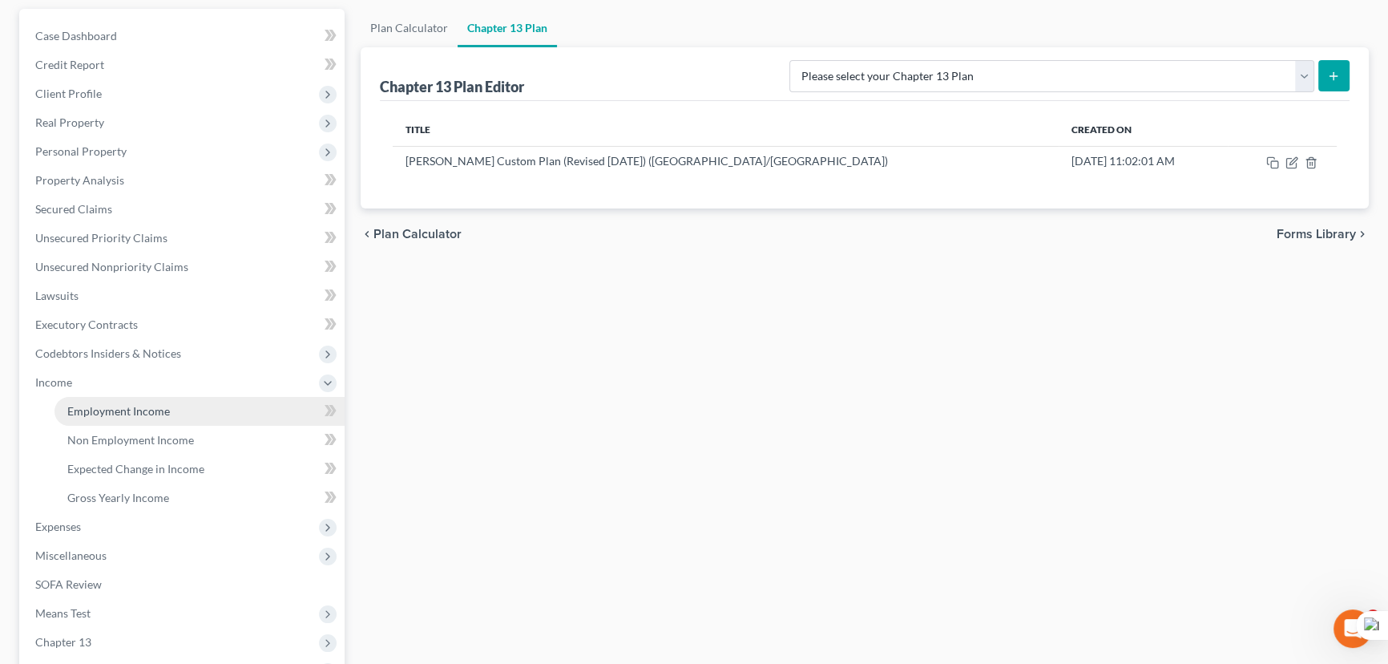
click at [118, 408] on span "Employment Income" at bounding box center [118, 411] width 103 height 14
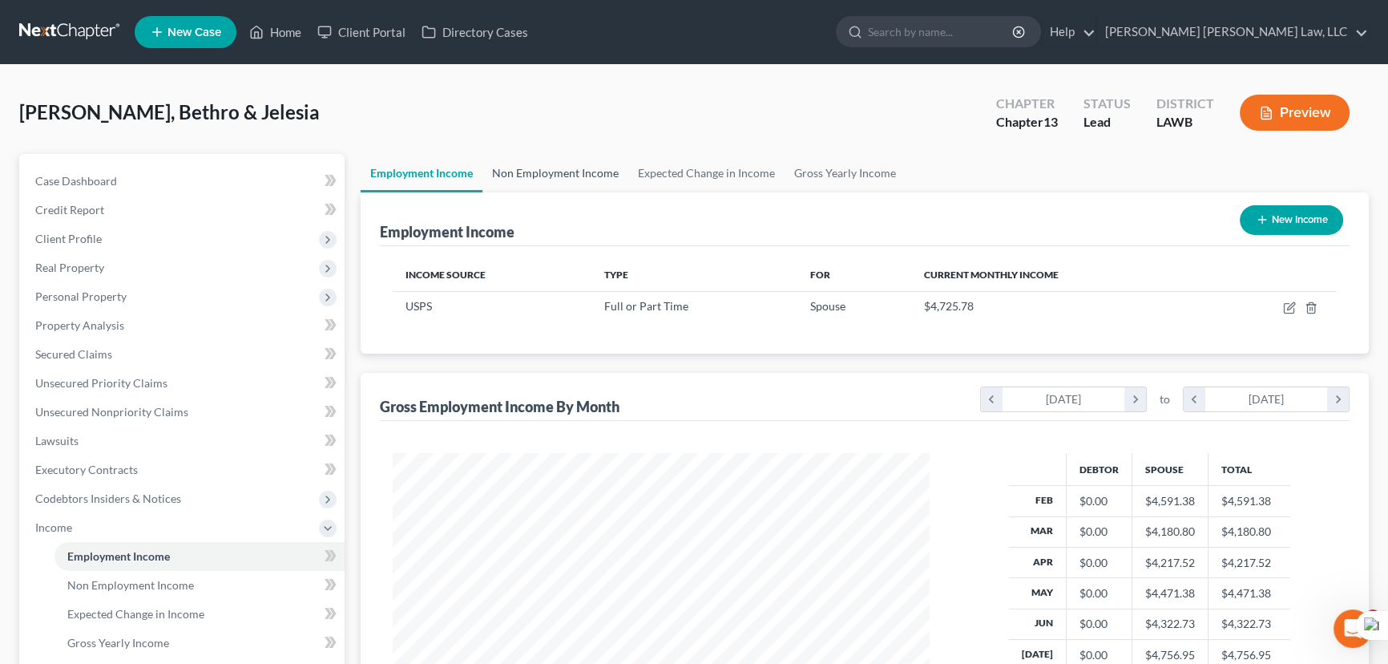
click at [576, 175] on link "Non Employment Income" at bounding box center [556, 173] width 146 height 38
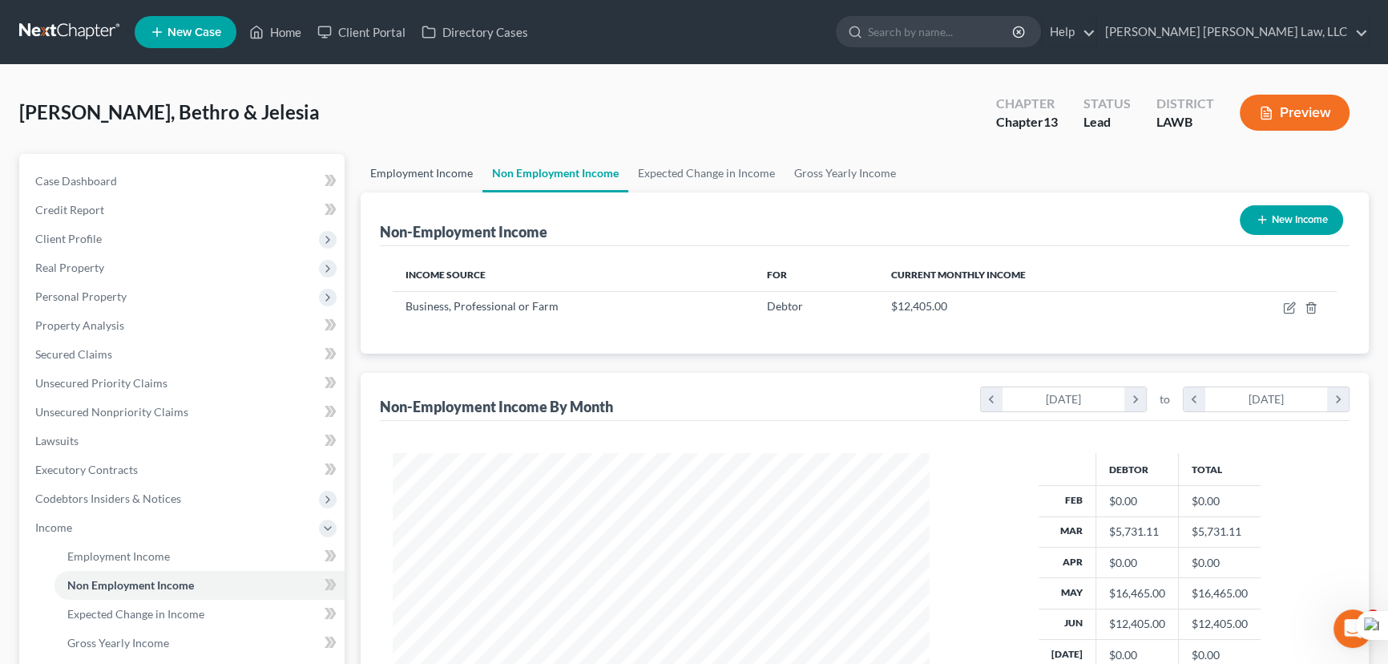
click at [459, 179] on link "Employment Income" at bounding box center [422, 173] width 122 height 38
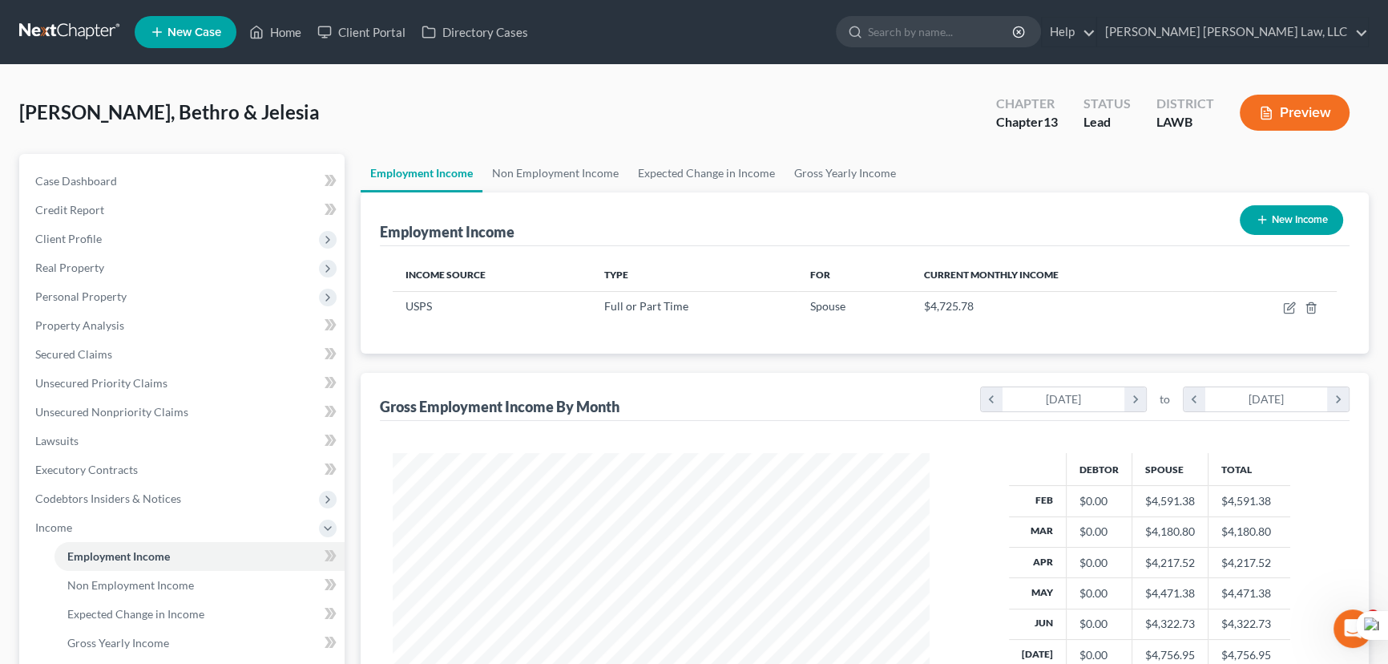
scroll to position [287, 569]
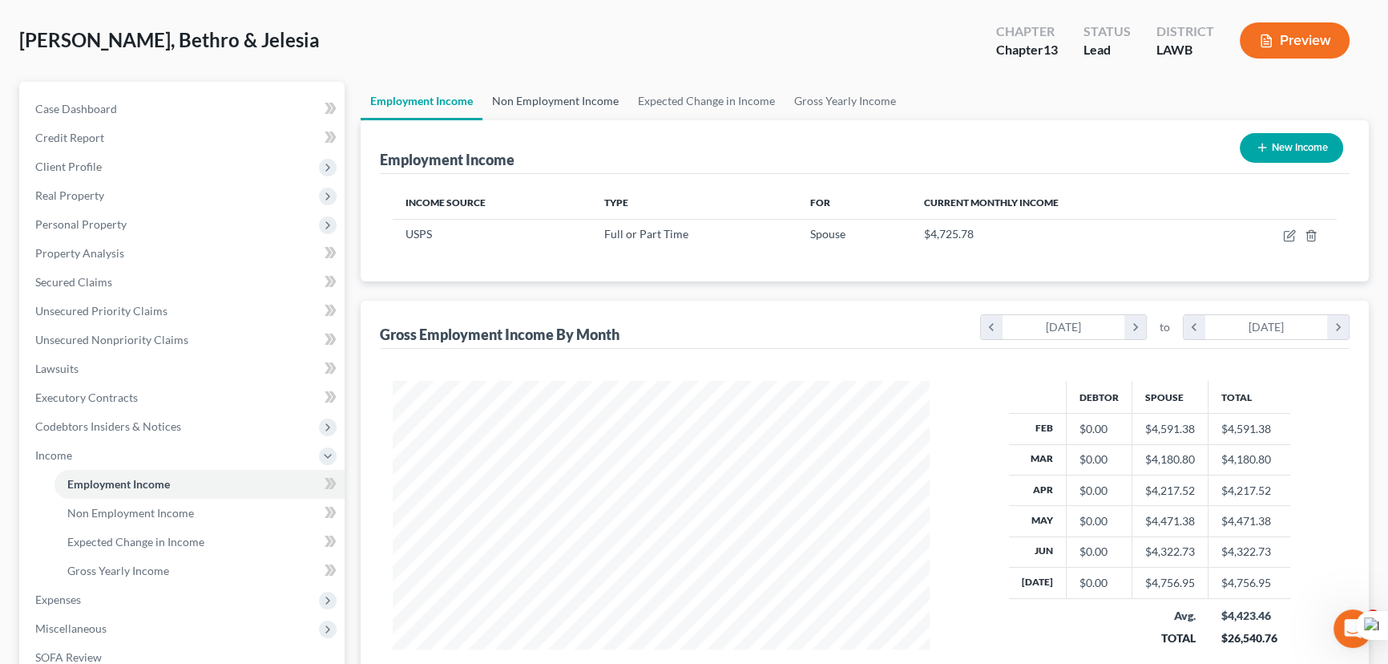
click at [551, 113] on link "Non Employment Income" at bounding box center [556, 101] width 146 height 38
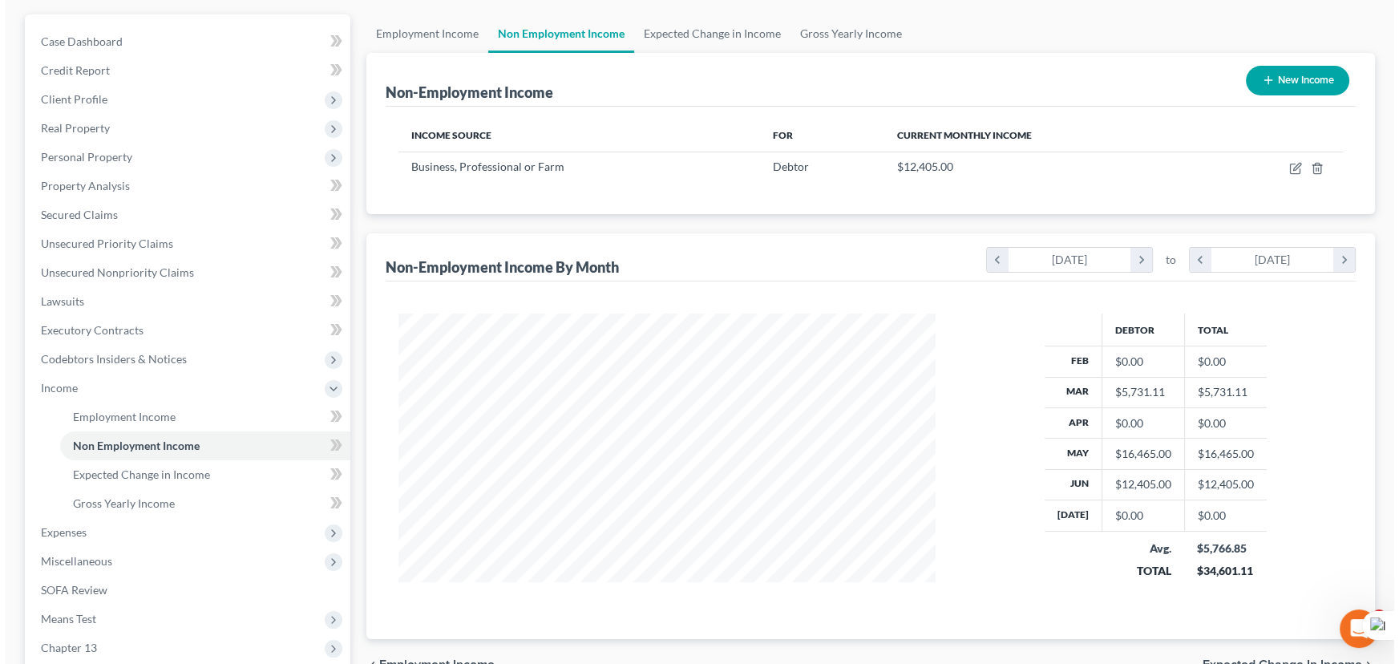
scroll to position [218, 0]
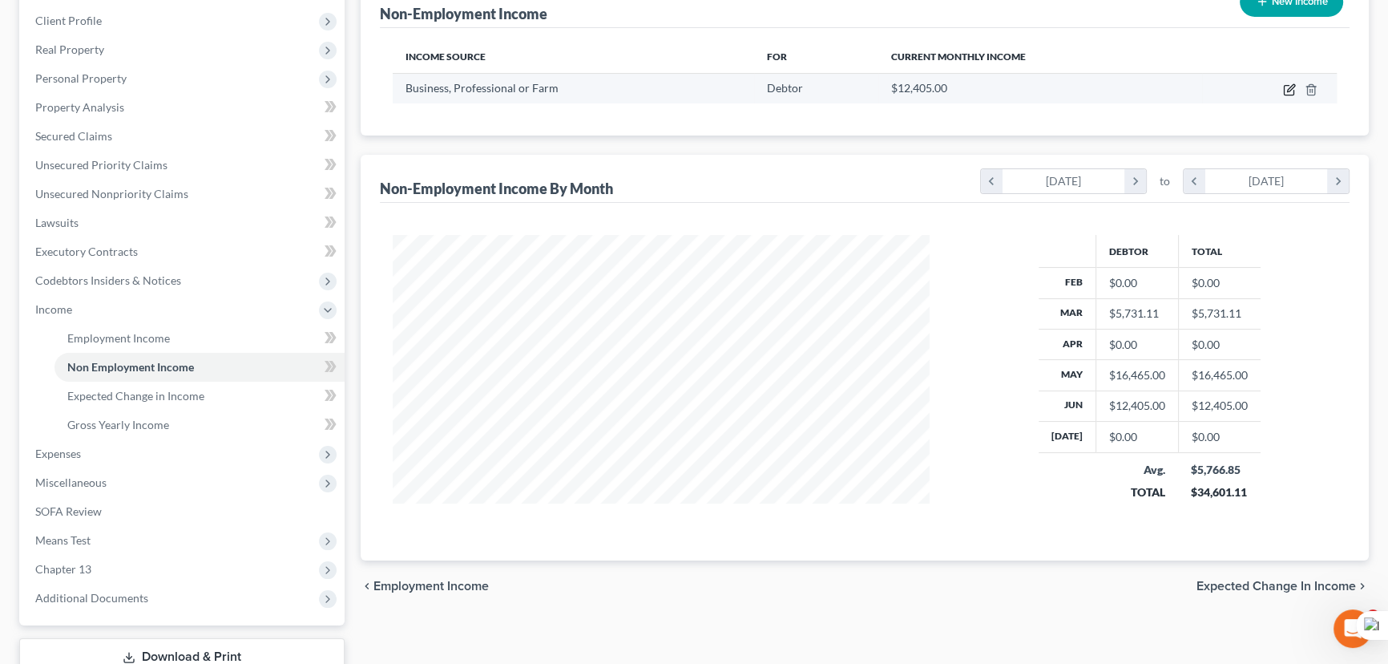
click at [1292, 90] on icon "button" at bounding box center [1289, 89] width 13 height 13
select select "10"
select select "0"
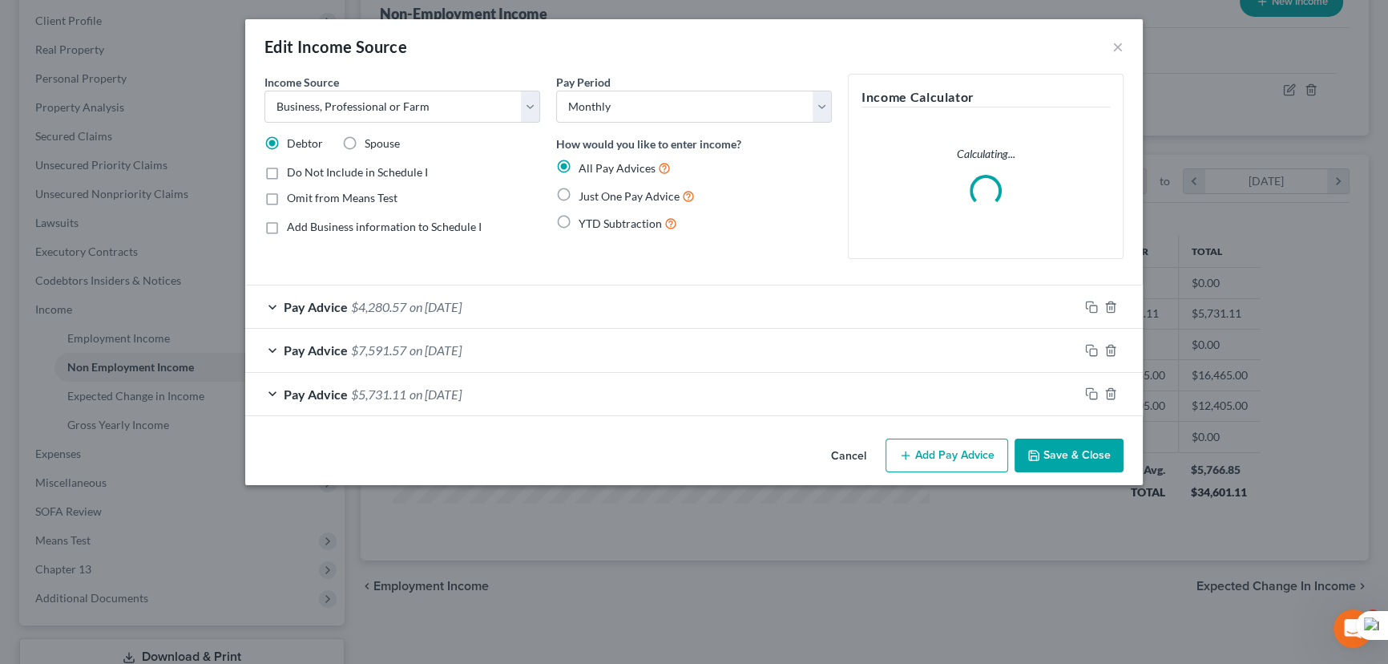
scroll to position [287, 574]
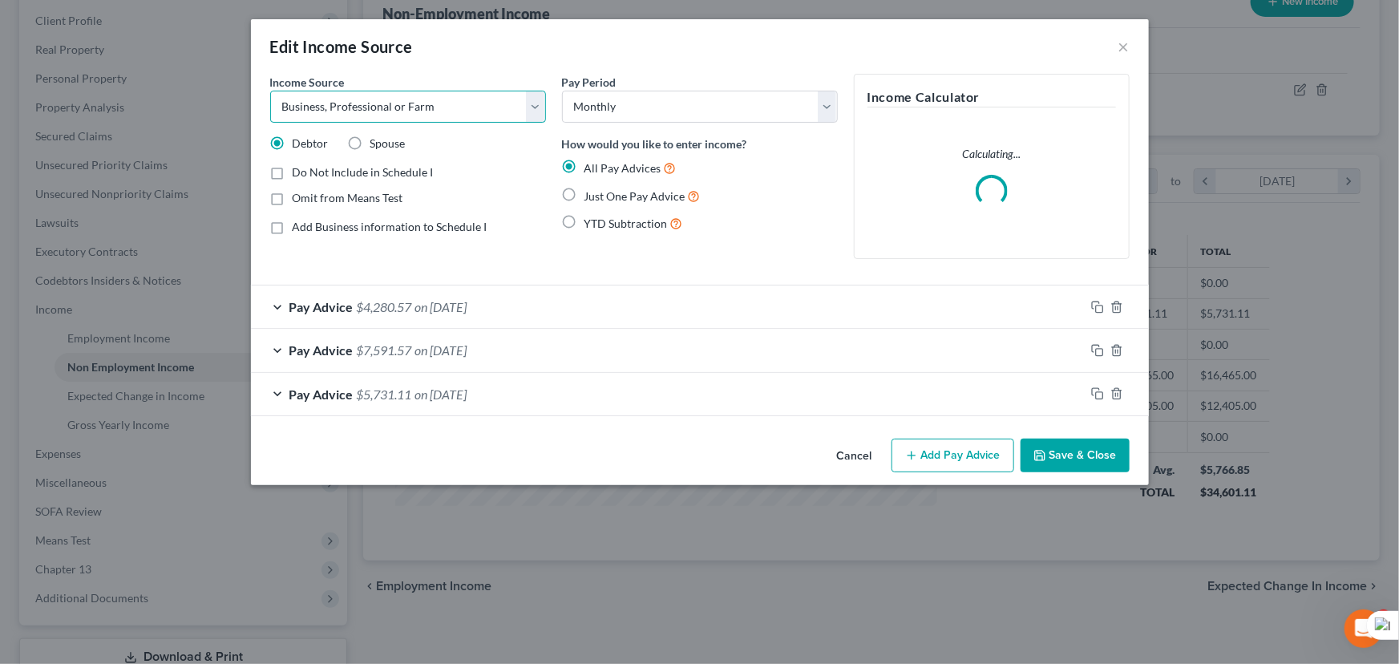
click at [429, 113] on select "Select Unemployment Disability (from employer) Pension Retirement Social Securi…" at bounding box center [408, 107] width 276 height 32
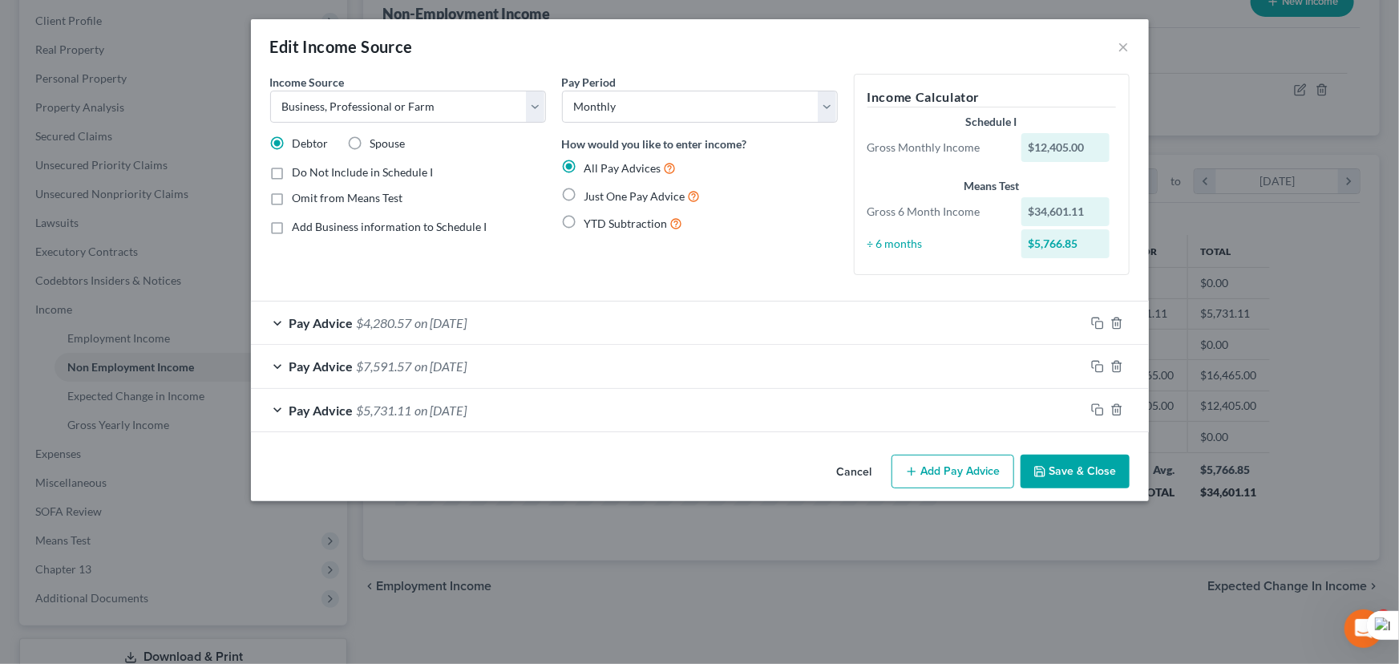
click at [691, 282] on div "Pay Period Select Monthly Twice Monthly Every Other Week Weekly How would you l…" at bounding box center [700, 181] width 292 height 214
click at [1109, 478] on button "Save & Close" at bounding box center [1074, 472] width 109 height 34
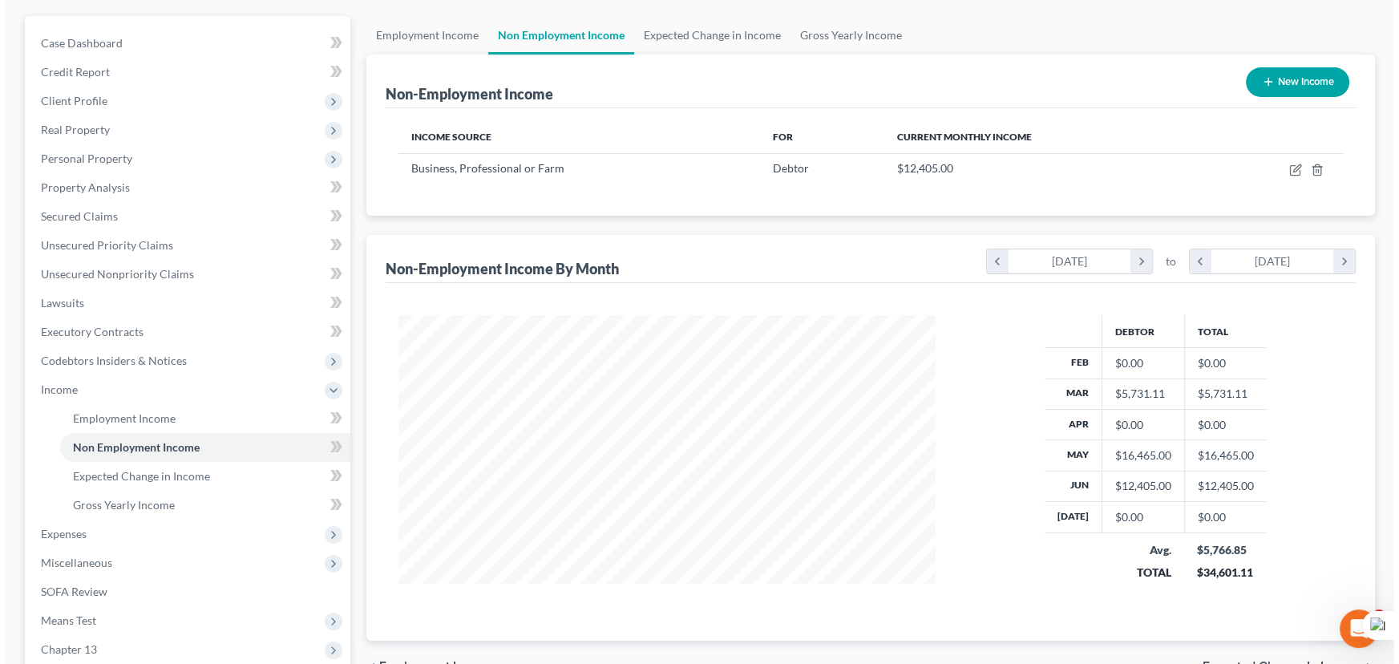
scroll to position [0, 0]
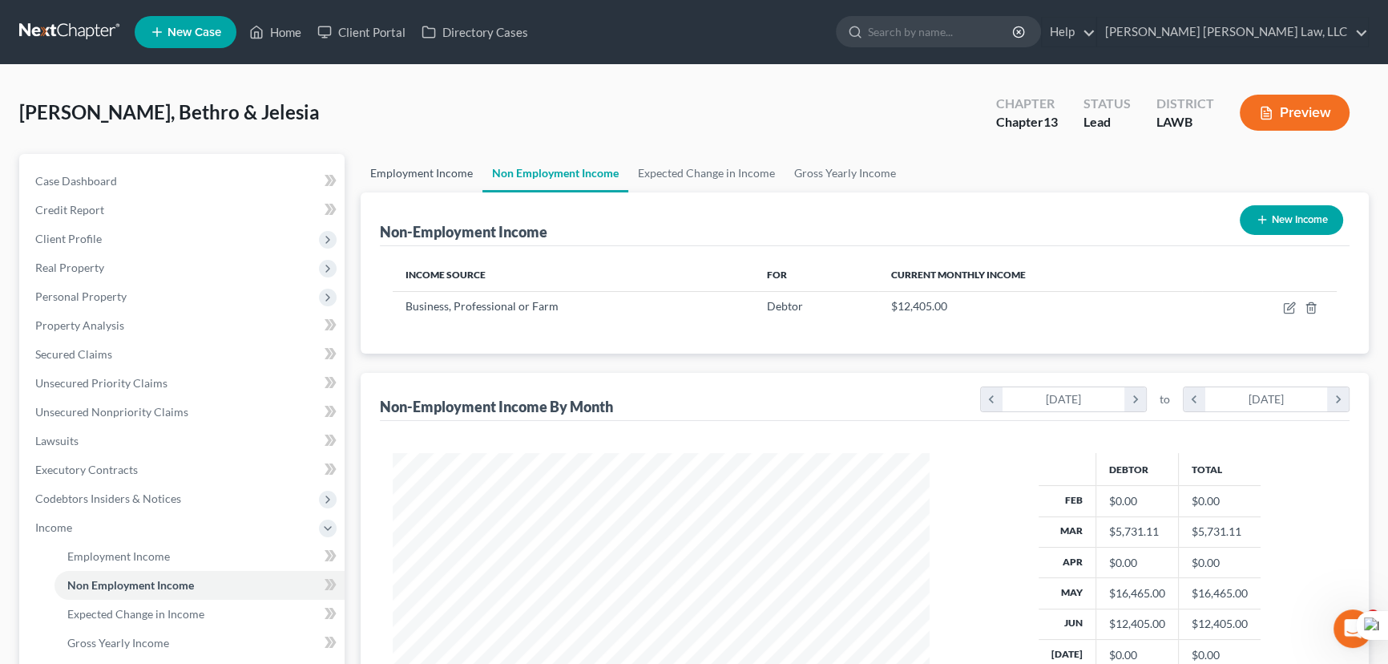
click at [464, 164] on link "Employment Income" at bounding box center [422, 173] width 122 height 38
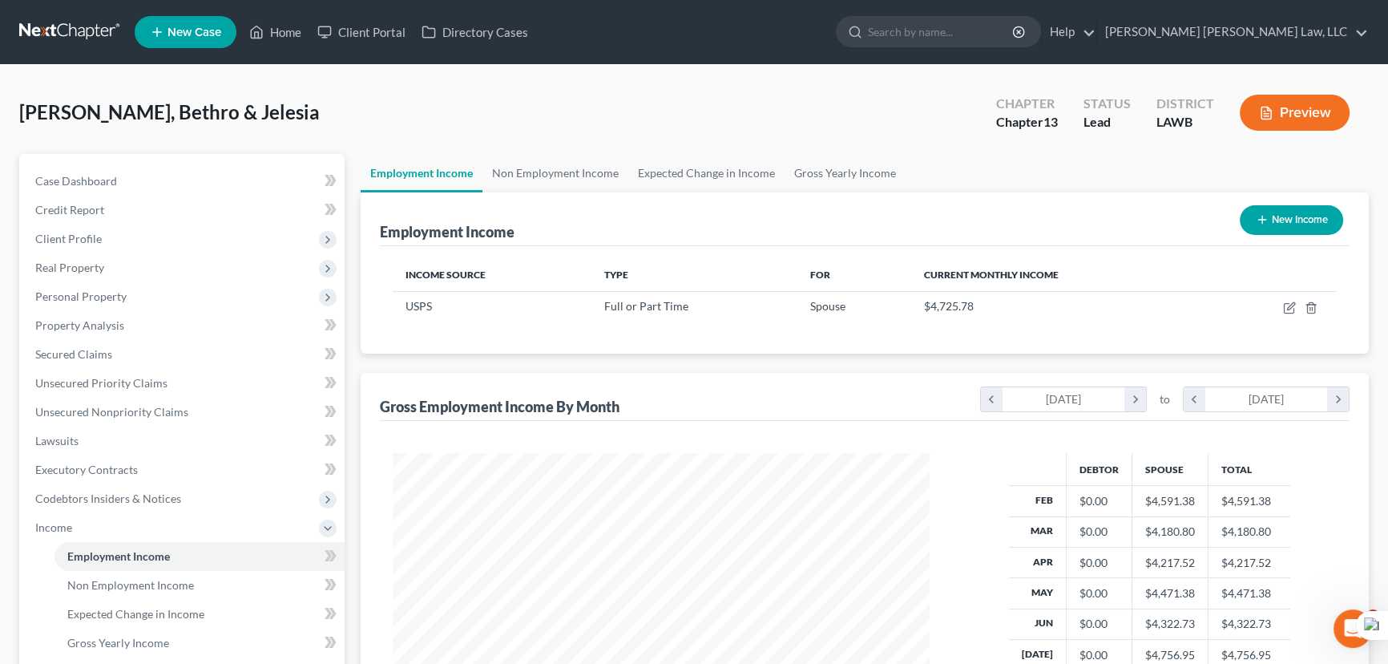
click at [1271, 205] on button "New Income" at bounding box center [1291, 220] width 103 height 30
select select "0"
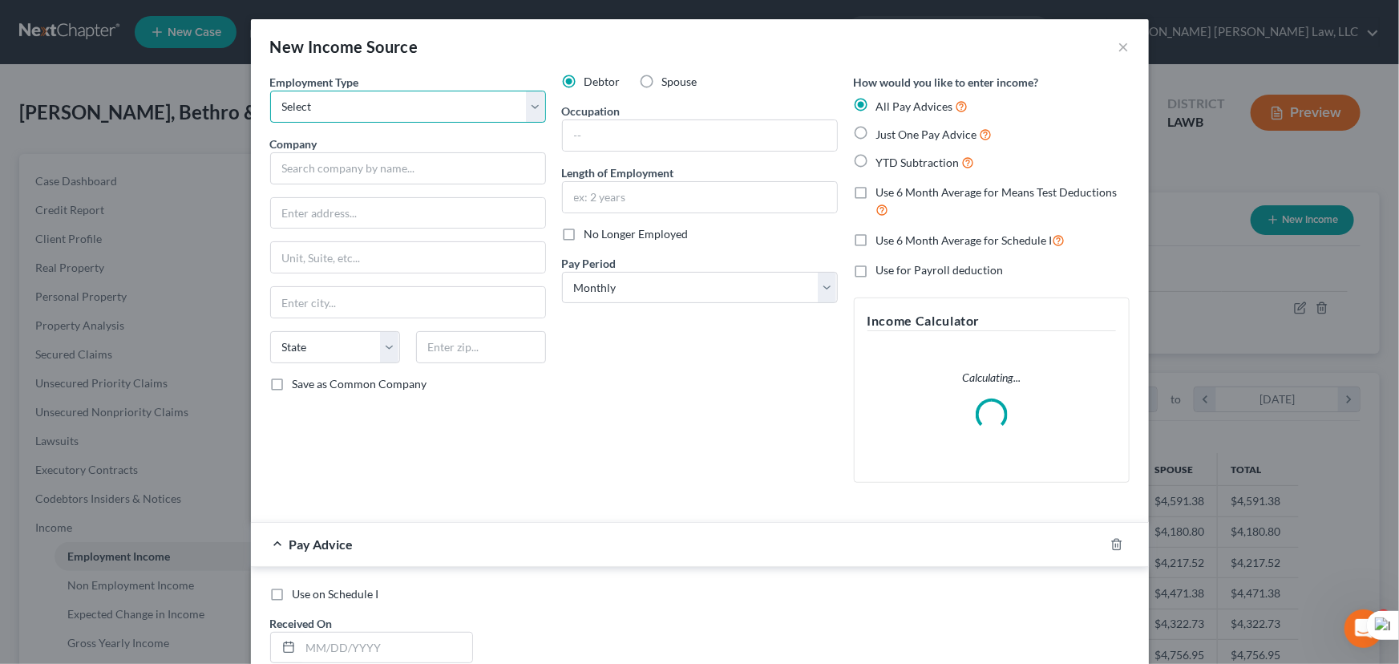
click at [423, 118] on select "Select Full or [DEMOGRAPHIC_DATA] Employment Self Employment" at bounding box center [408, 107] width 276 height 32
select select "1"
click at [270, 91] on select "Select Full or [DEMOGRAPHIC_DATA] Employment Self Employment" at bounding box center [408, 107] width 276 height 32
click at [1118, 47] on button "×" at bounding box center [1123, 46] width 11 height 19
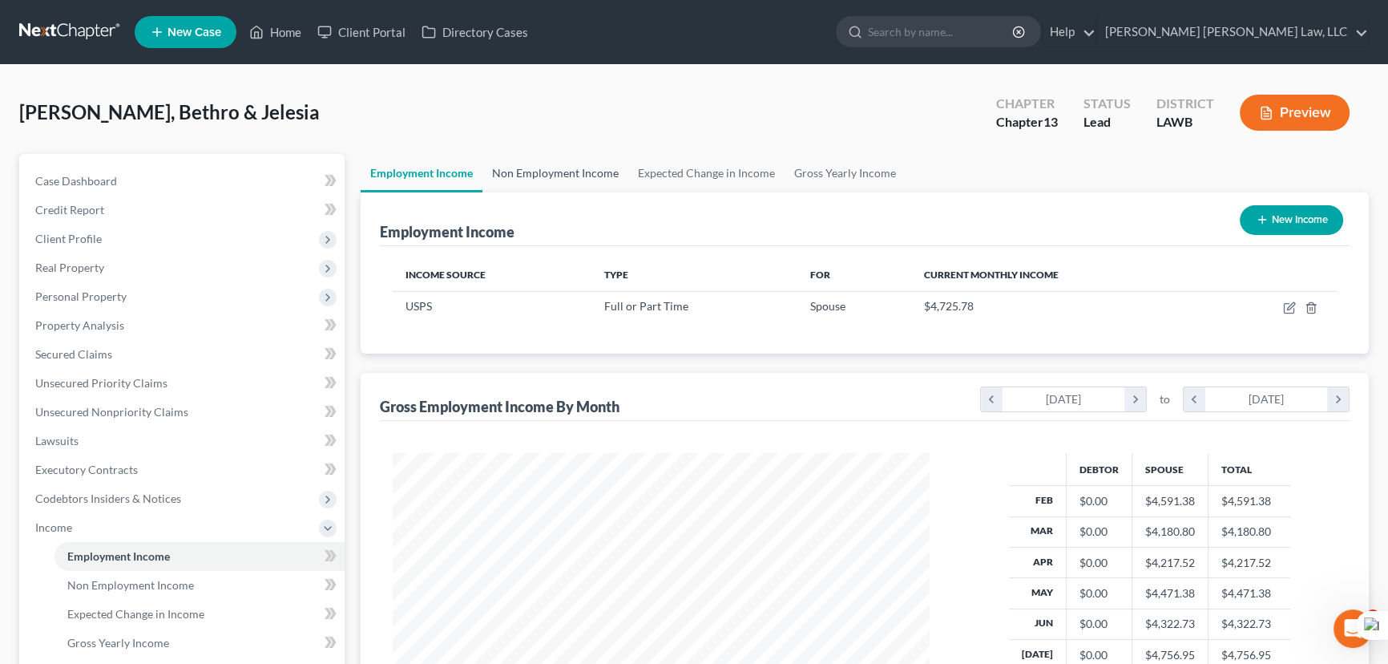
click at [564, 160] on link "Non Employment Income" at bounding box center [556, 173] width 146 height 38
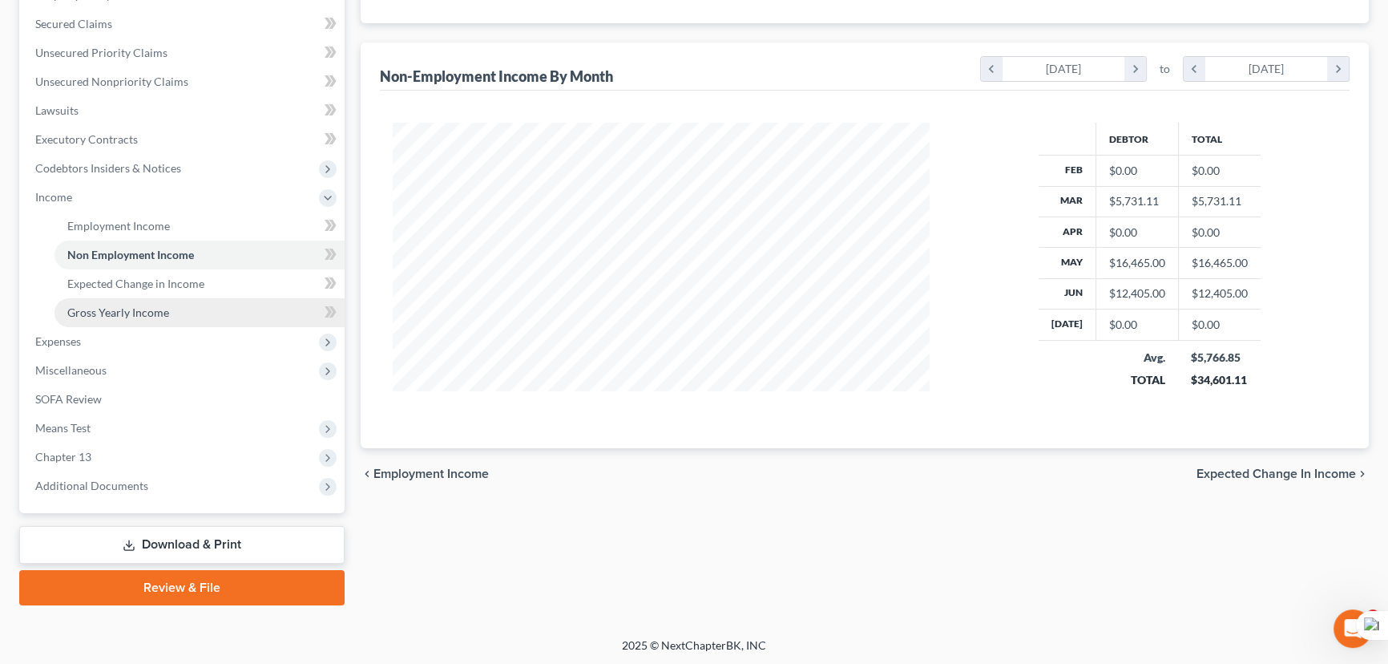
click at [168, 304] on link "Gross Yearly Income" at bounding box center [200, 312] width 290 height 29
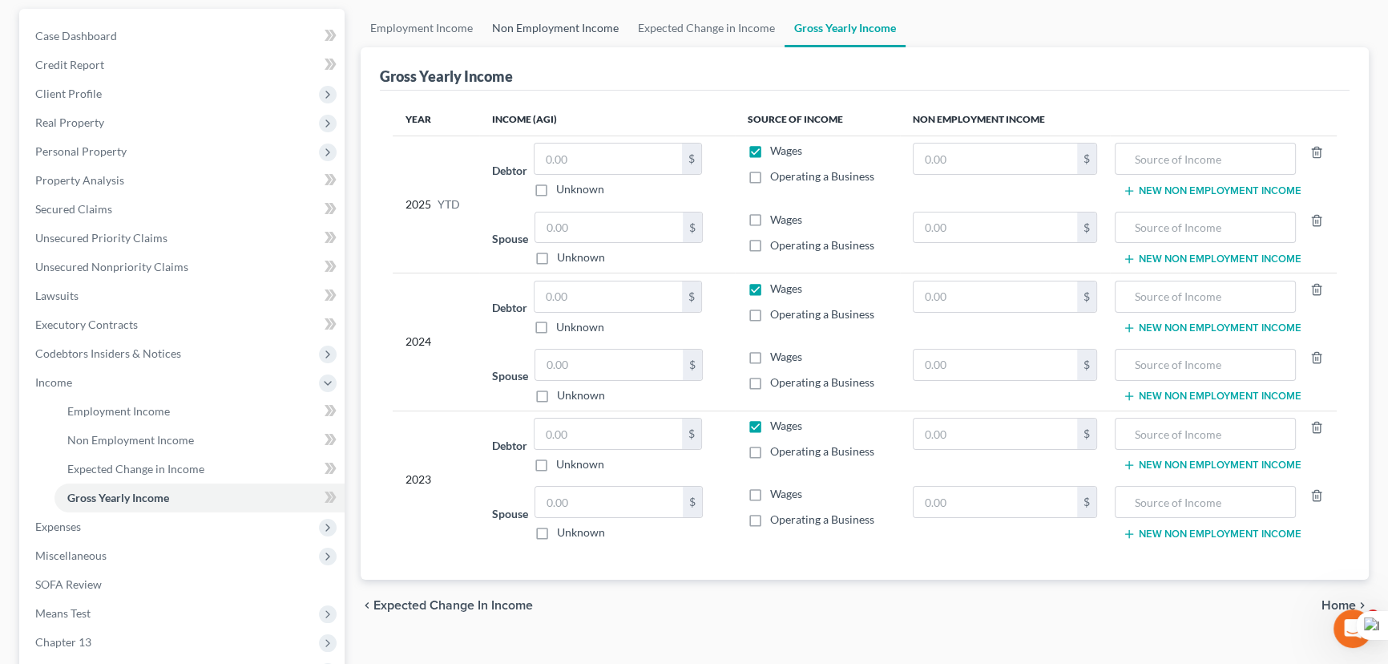
click at [557, 31] on link "Non Employment Income" at bounding box center [556, 28] width 146 height 38
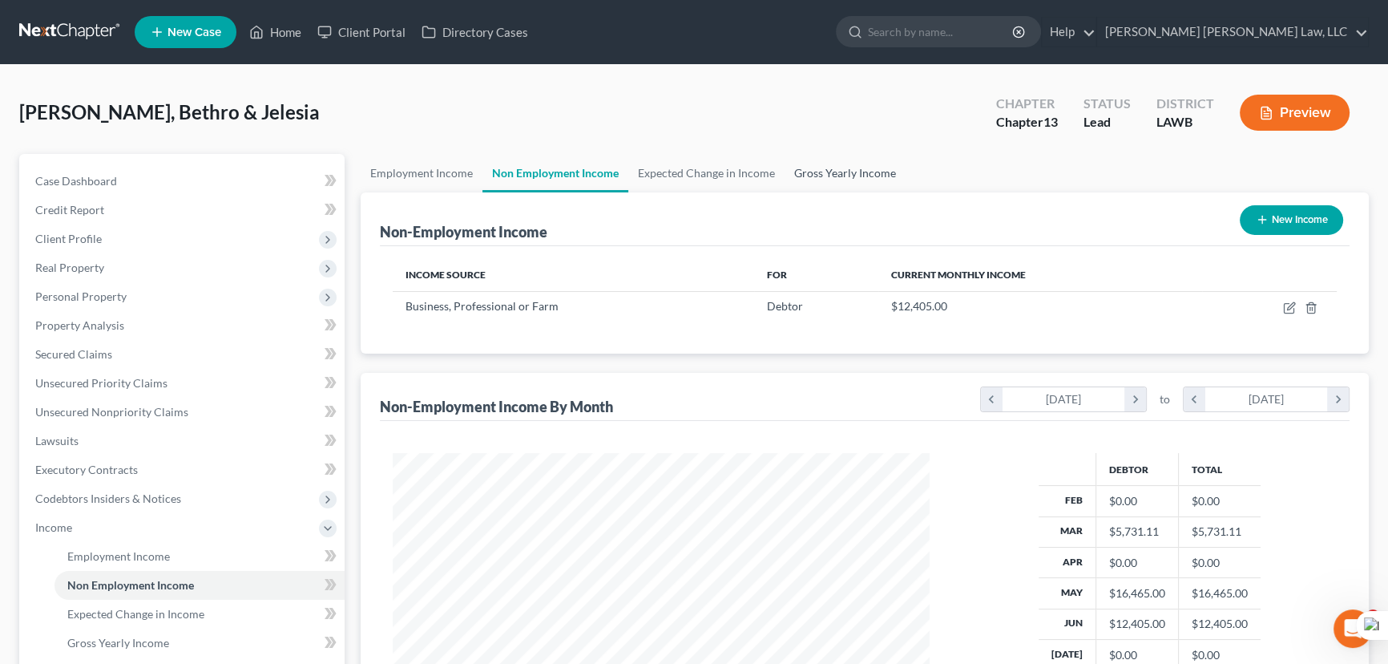
click at [819, 154] on link "Gross Yearly Income" at bounding box center [845, 173] width 121 height 38
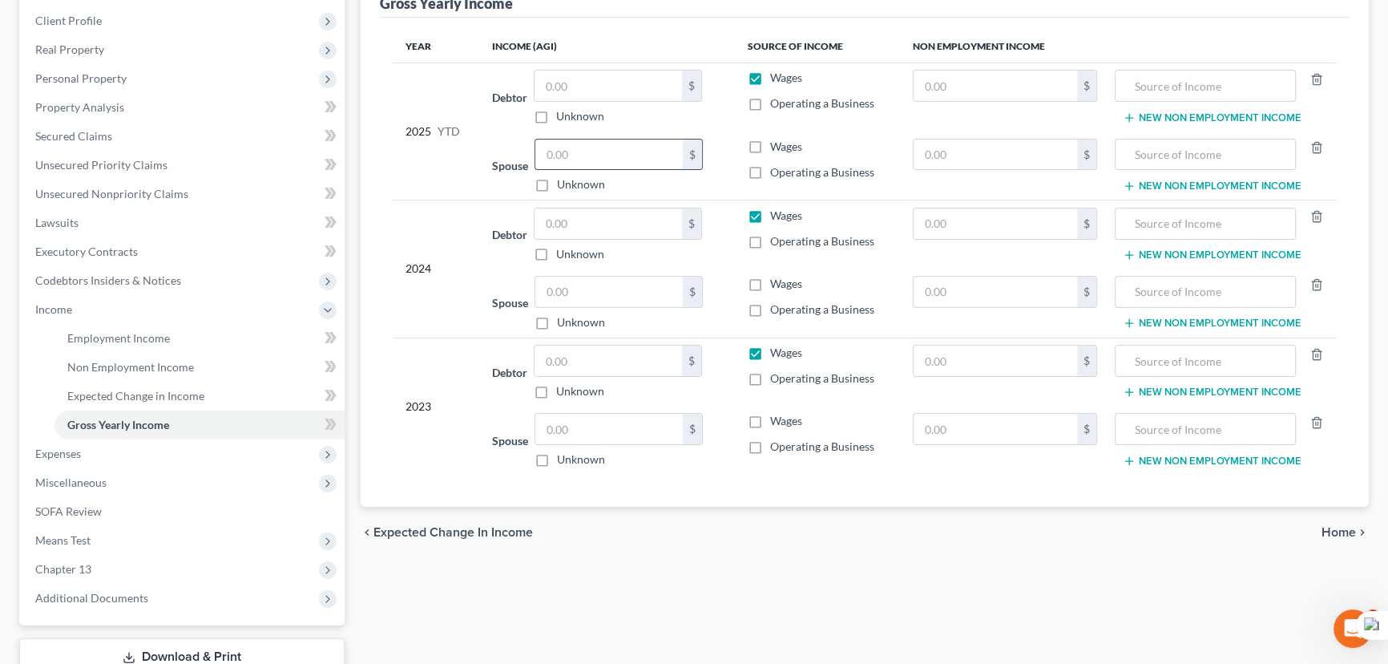
click at [545, 160] on input "text" at bounding box center [608, 154] width 147 height 30
click at [573, 80] on input "text" at bounding box center [608, 86] width 147 height 30
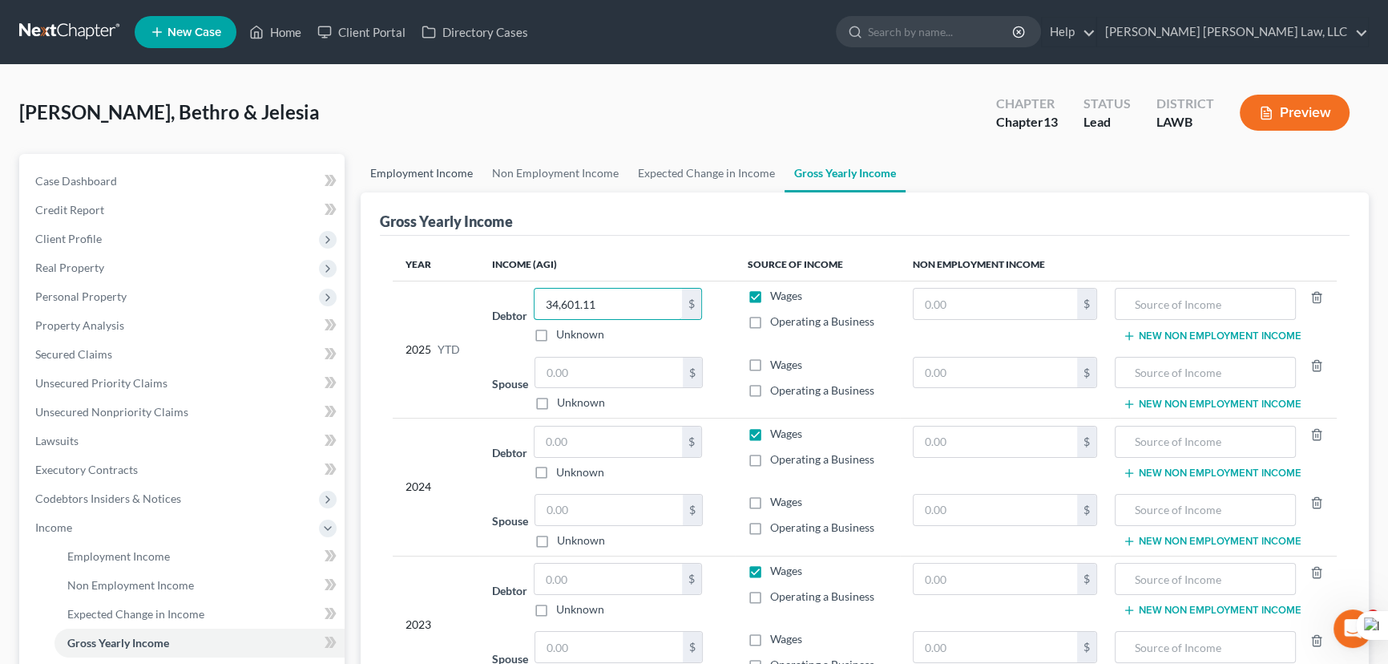
type input "34,601.11"
click at [399, 166] on link "Employment Income" at bounding box center [422, 173] width 122 height 38
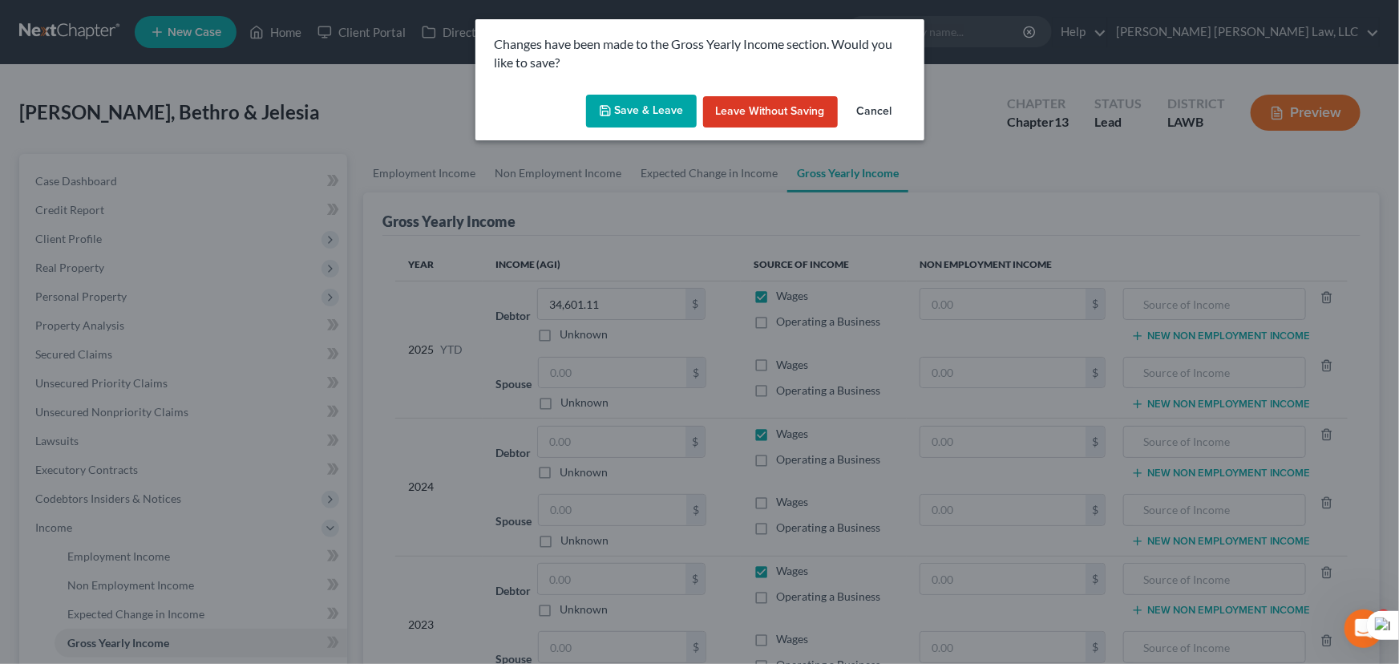
click at [631, 104] on button "Save & Leave" at bounding box center [641, 112] width 111 height 34
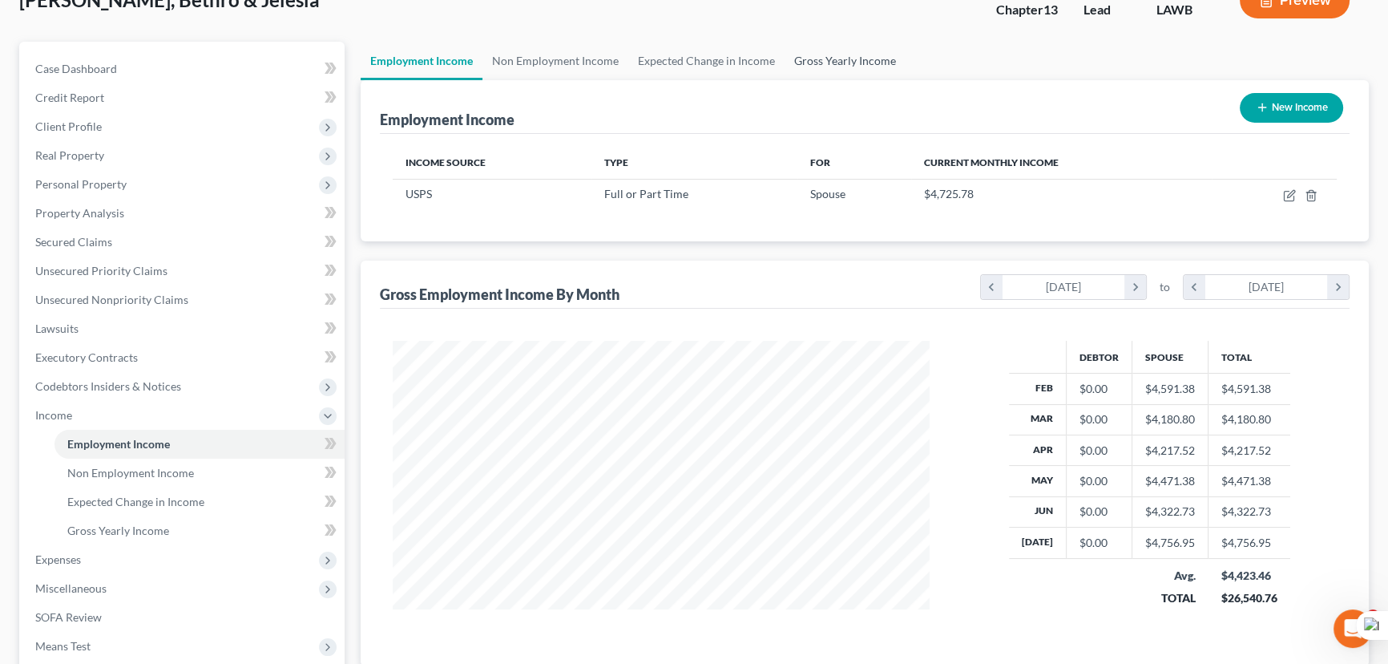
click at [853, 65] on link "Gross Yearly Income" at bounding box center [845, 61] width 121 height 38
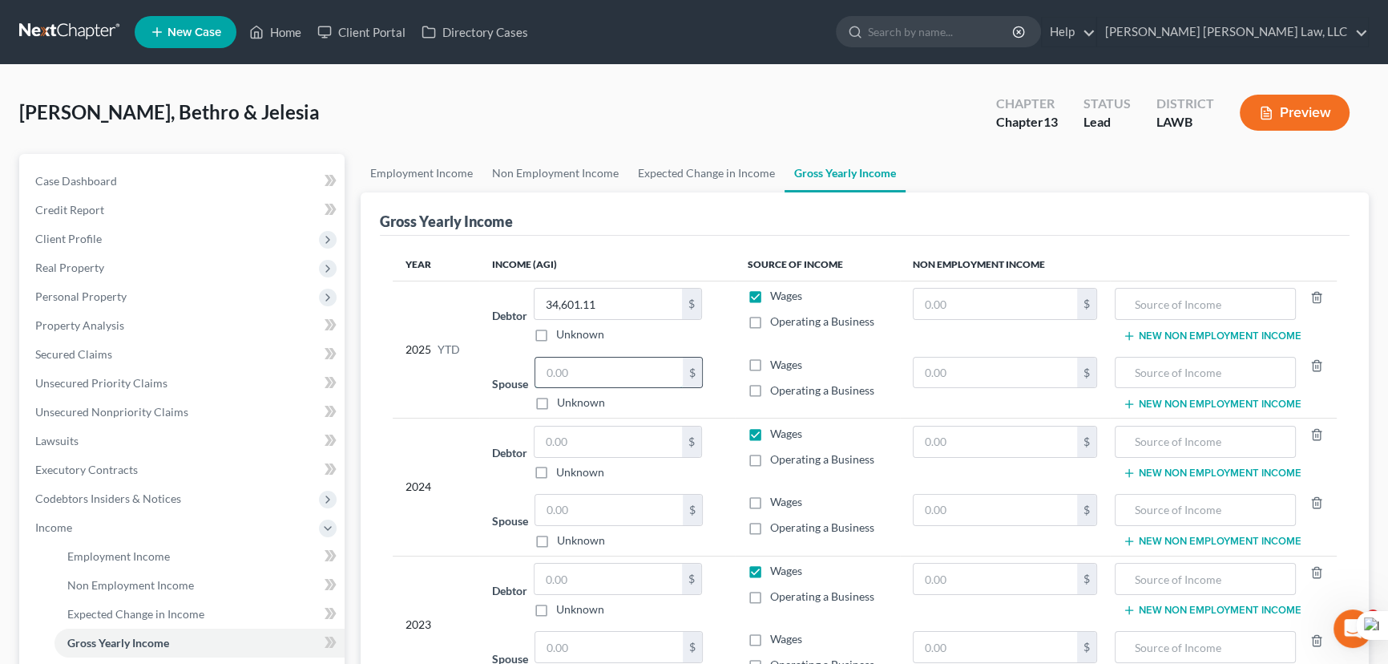
click at [562, 379] on input "text" at bounding box center [608, 373] width 147 height 30
type input "24,194.32"
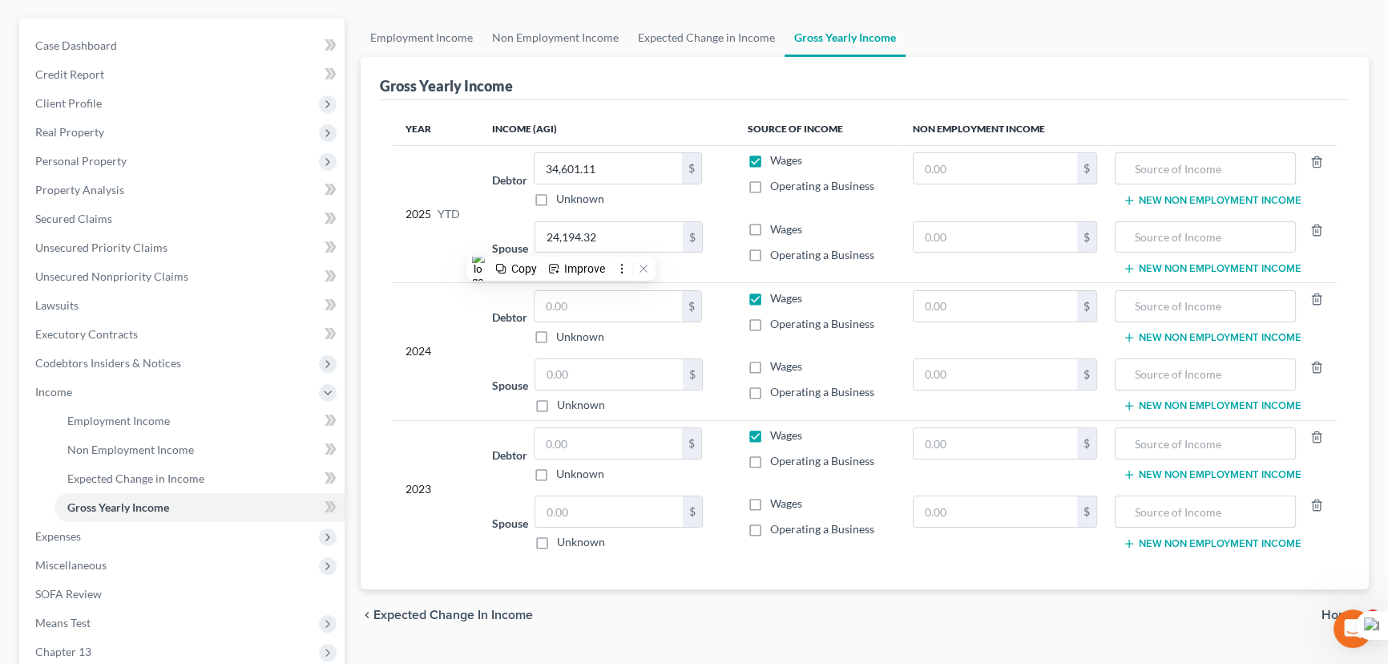
scroll to position [145, 0]
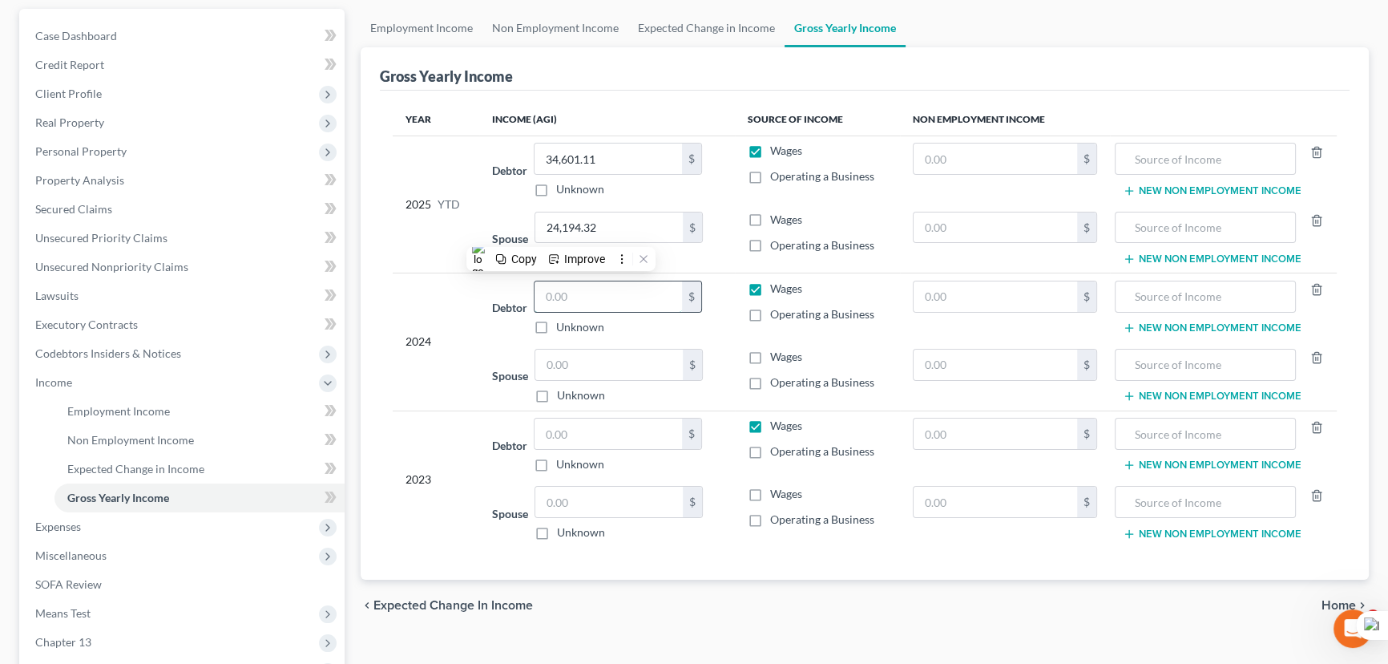
click at [589, 309] on input "text" at bounding box center [608, 296] width 147 height 30
type input "66,341"
click at [705, 329] on div "Debtor 66,341.00 $ Unknown Balance Undetermined 66,341 $ Unknown" at bounding box center [607, 308] width 230 height 55
click at [770, 176] on label "Operating a Business" at bounding box center [822, 176] width 104 height 16
click at [777, 176] on input "Operating a Business" at bounding box center [782, 173] width 10 height 10
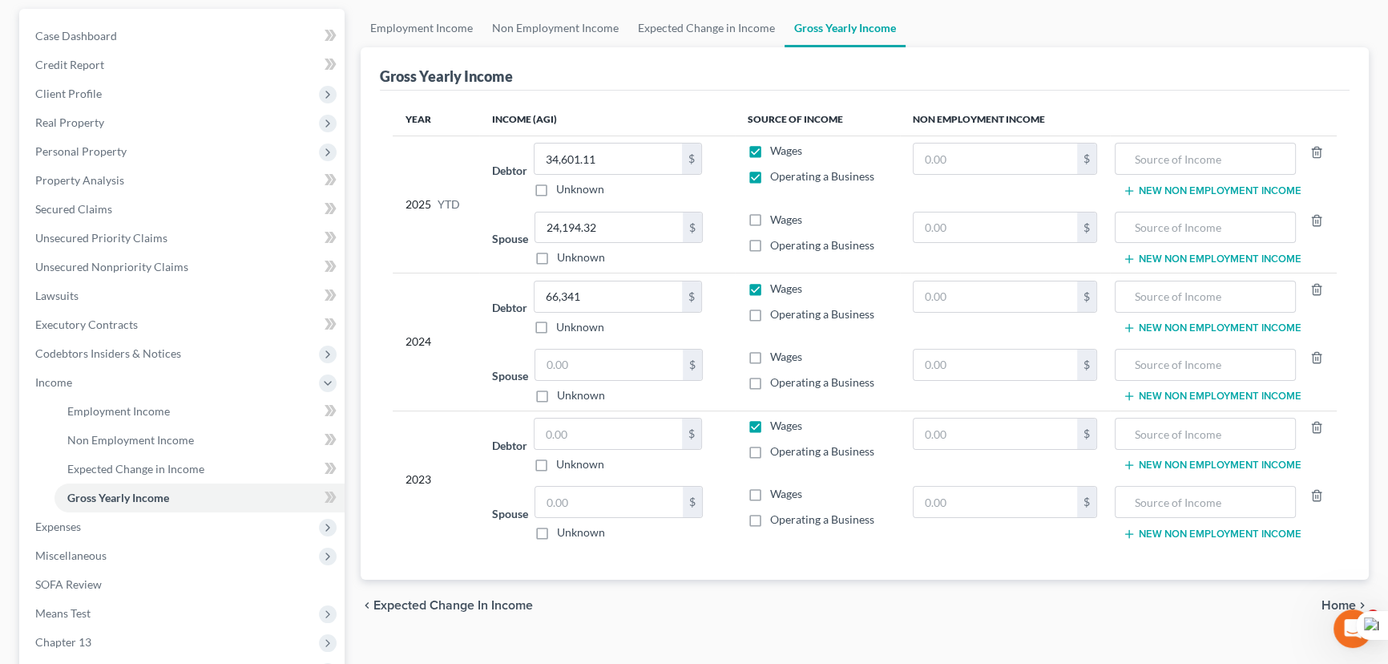
click at [770, 176] on label "Operating a Business" at bounding box center [822, 176] width 104 height 16
click at [777, 176] on input "Operating a Business" at bounding box center [782, 173] width 10 height 10
checkbox input "false"
click at [770, 149] on label "Wages" at bounding box center [786, 151] width 32 height 16
click at [777, 149] on input "Wages" at bounding box center [782, 148] width 10 height 10
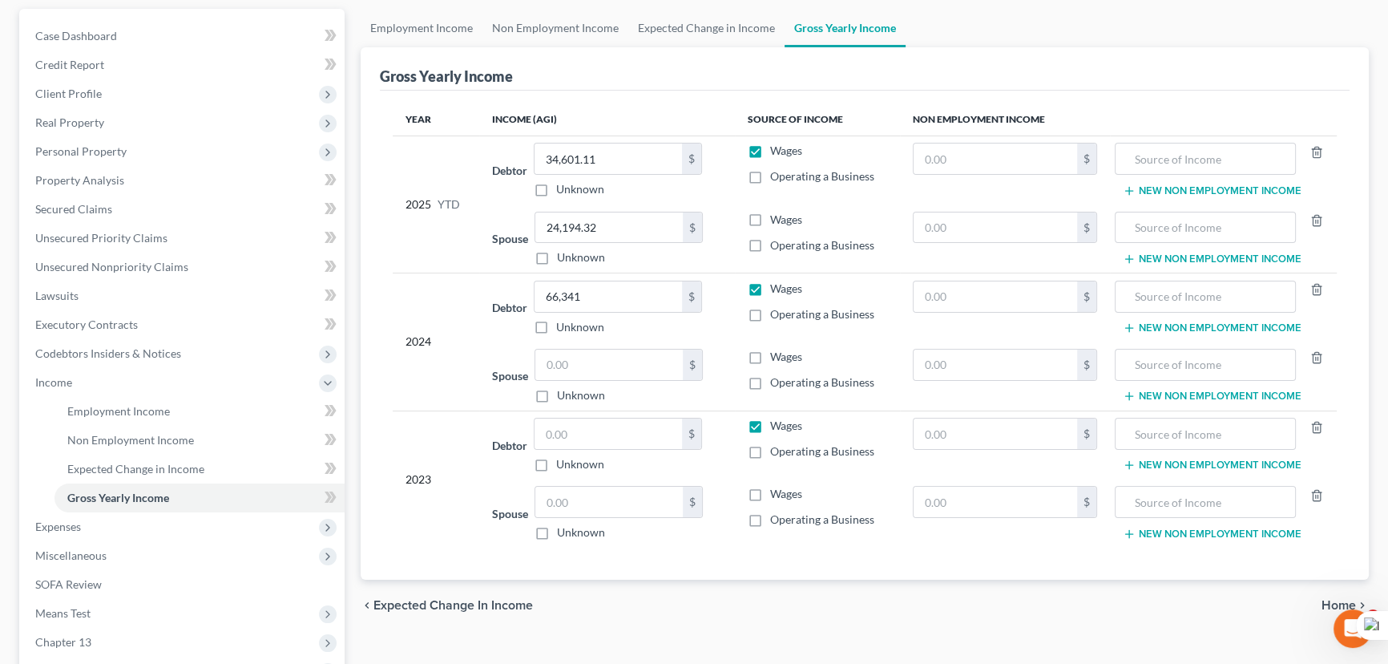
checkbox input "false"
click at [770, 175] on label "Operating a Business" at bounding box center [822, 176] width 104 height 16
click at [777, 175] on input "Operating a Business" at bounding box center [782, 173] width 10 height 10
checkbox input "true"
click at [586, 428] on input "text" at bounding box center [608, 433] width 147 height 30
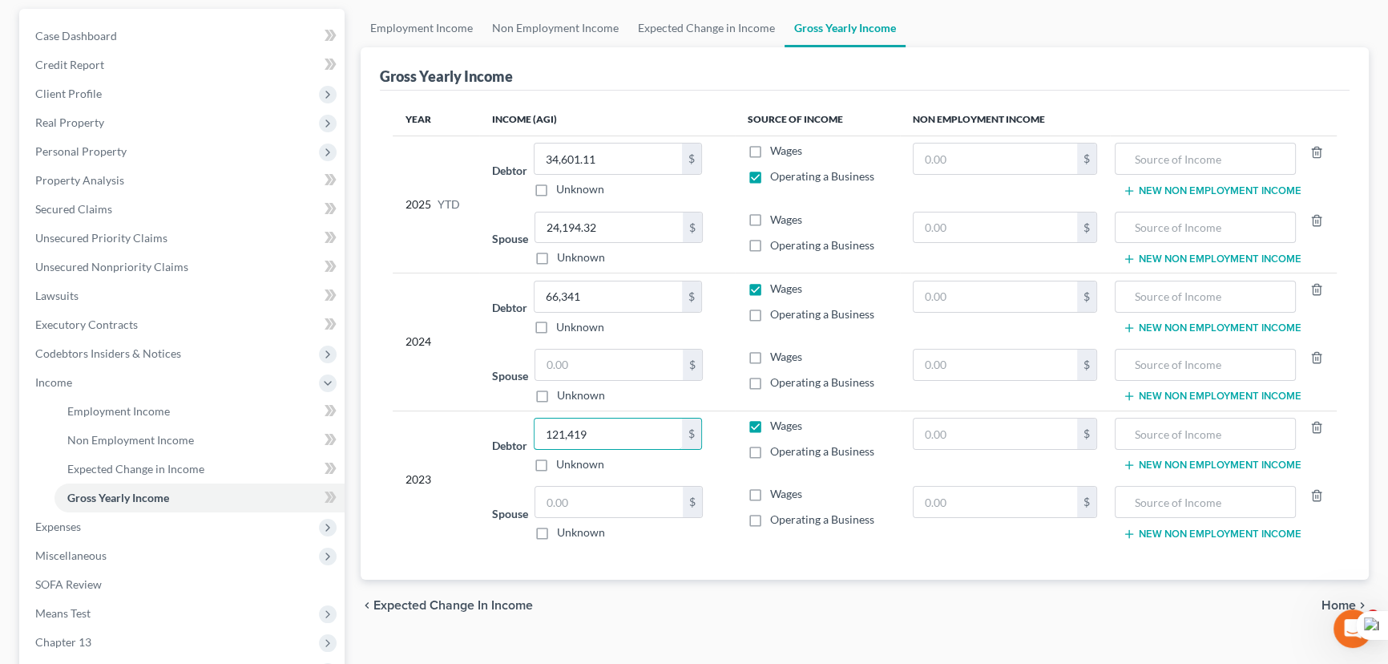
type input "121,419"
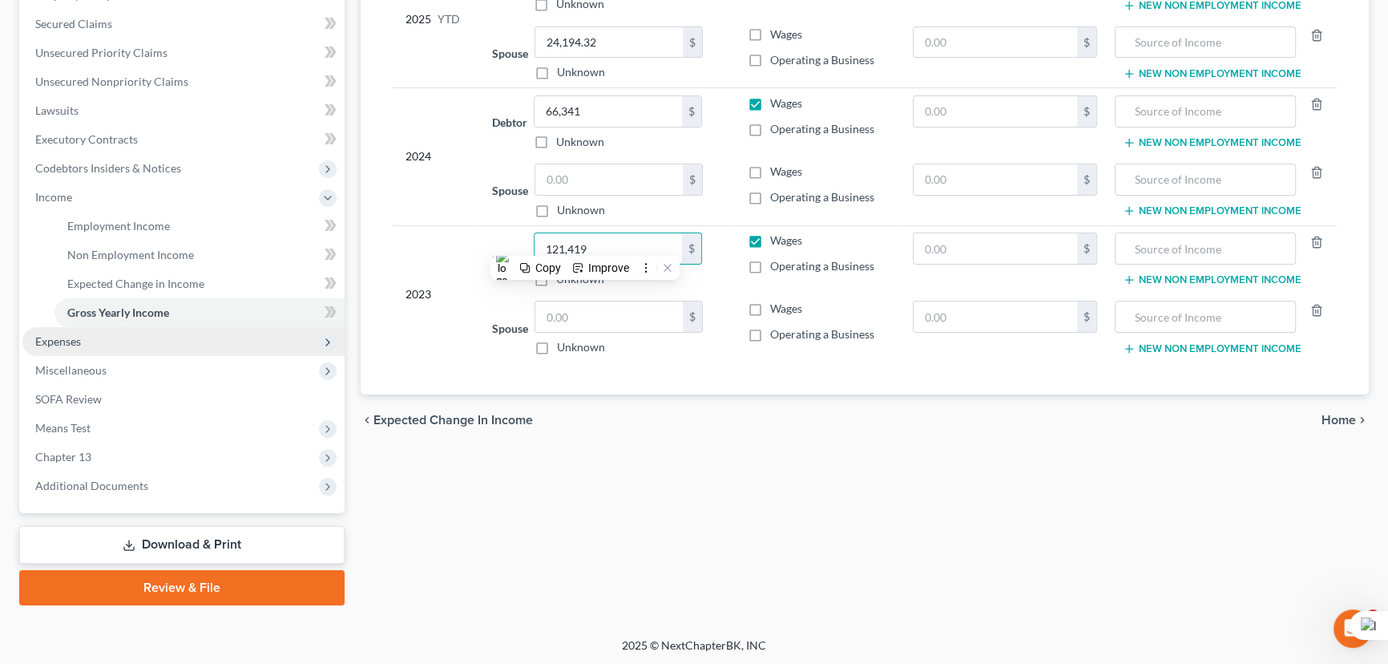
scroll to position [39, 0]
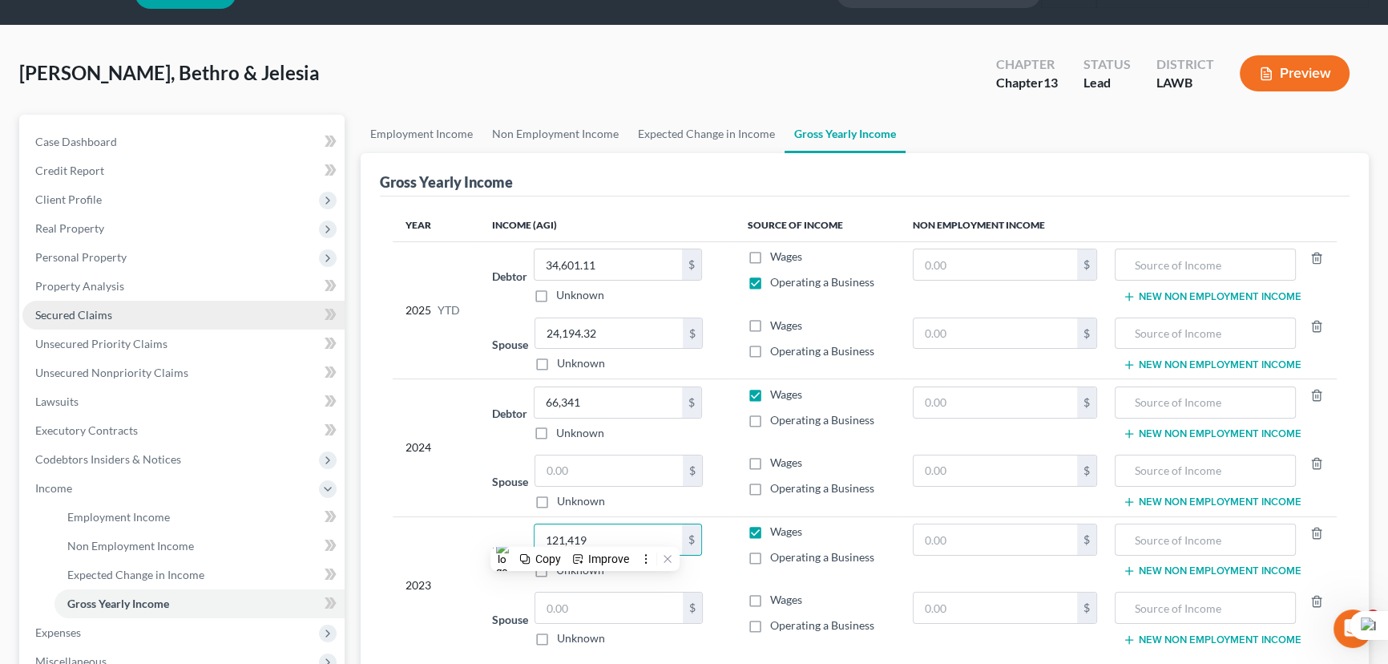
click at [104, 324] on link "Secured Claims" at bounding box center [183, 315] width 322 height 29
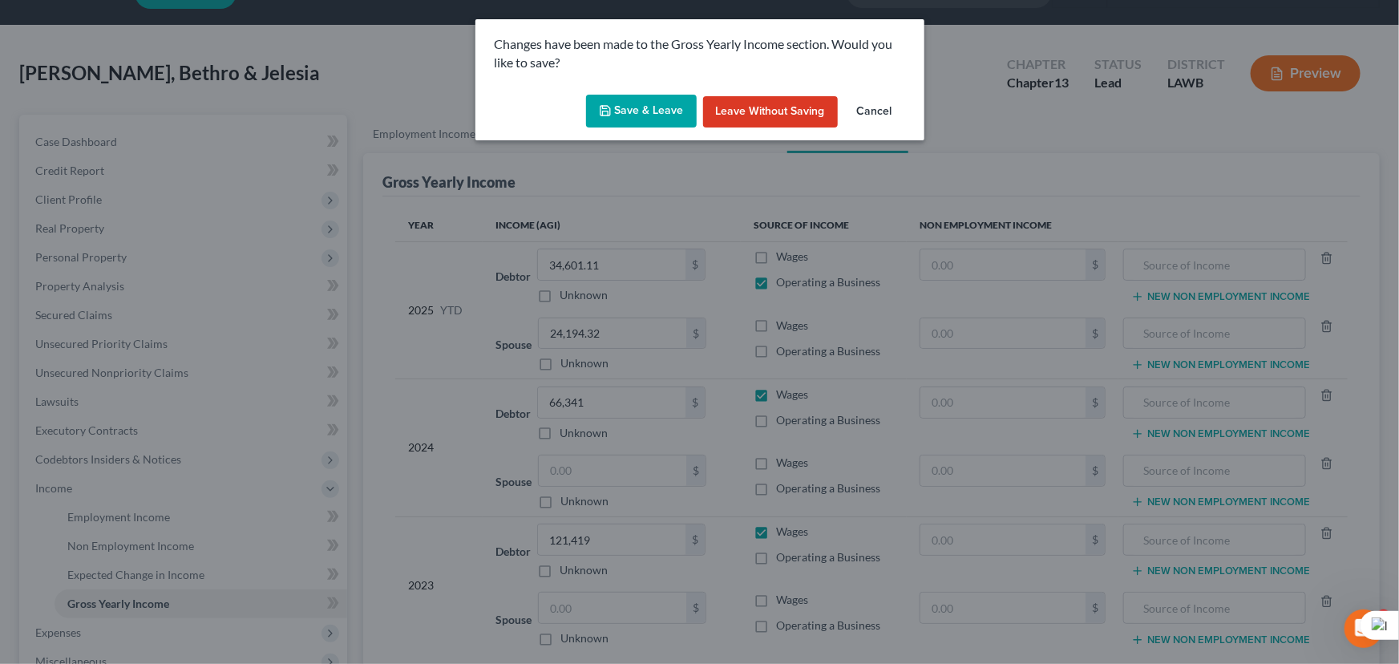
click at [663, 92] on div "Save & Leave Leave without Saving Cancel" at bounding box center [699, 114] width 449 height 53
click at [657, 104] on button "Save & Leave" at bounding box center [641, 112] width 111 height 34
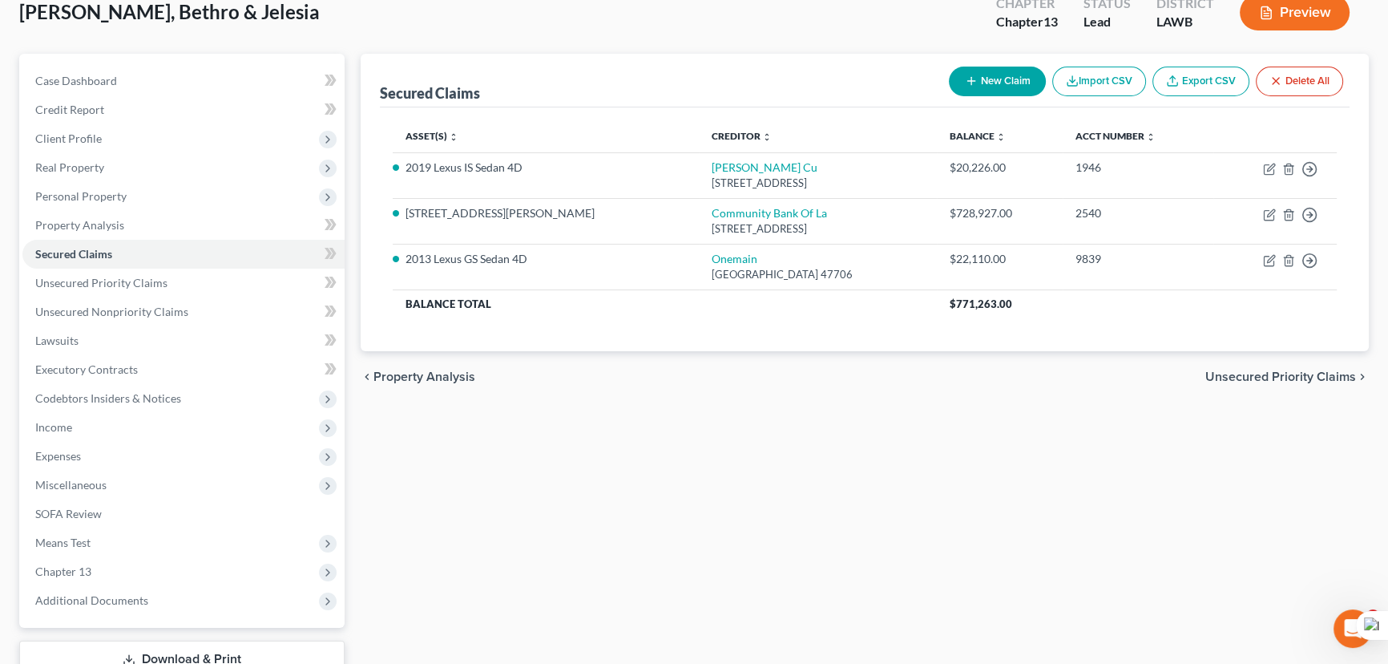
scroll to position [215, 0]
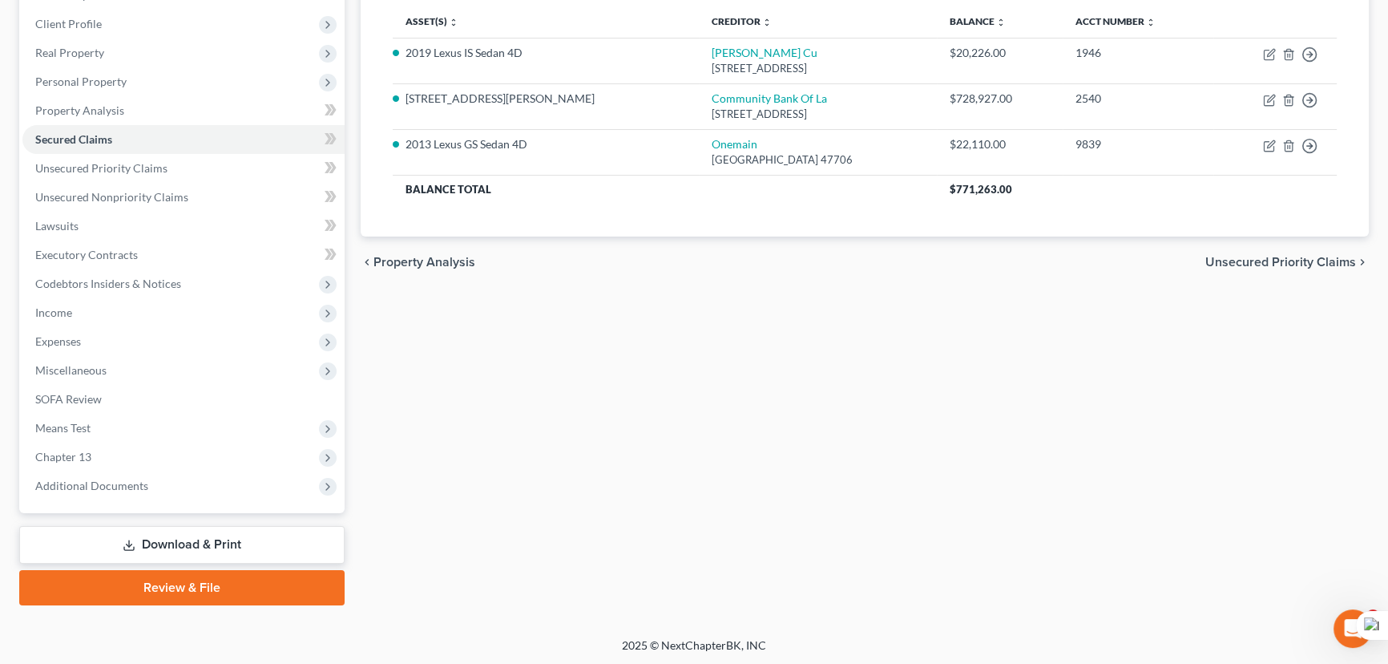
click at [152, 539] on link "Download & Print" at bounding box center [181, 545] width 325 height 38
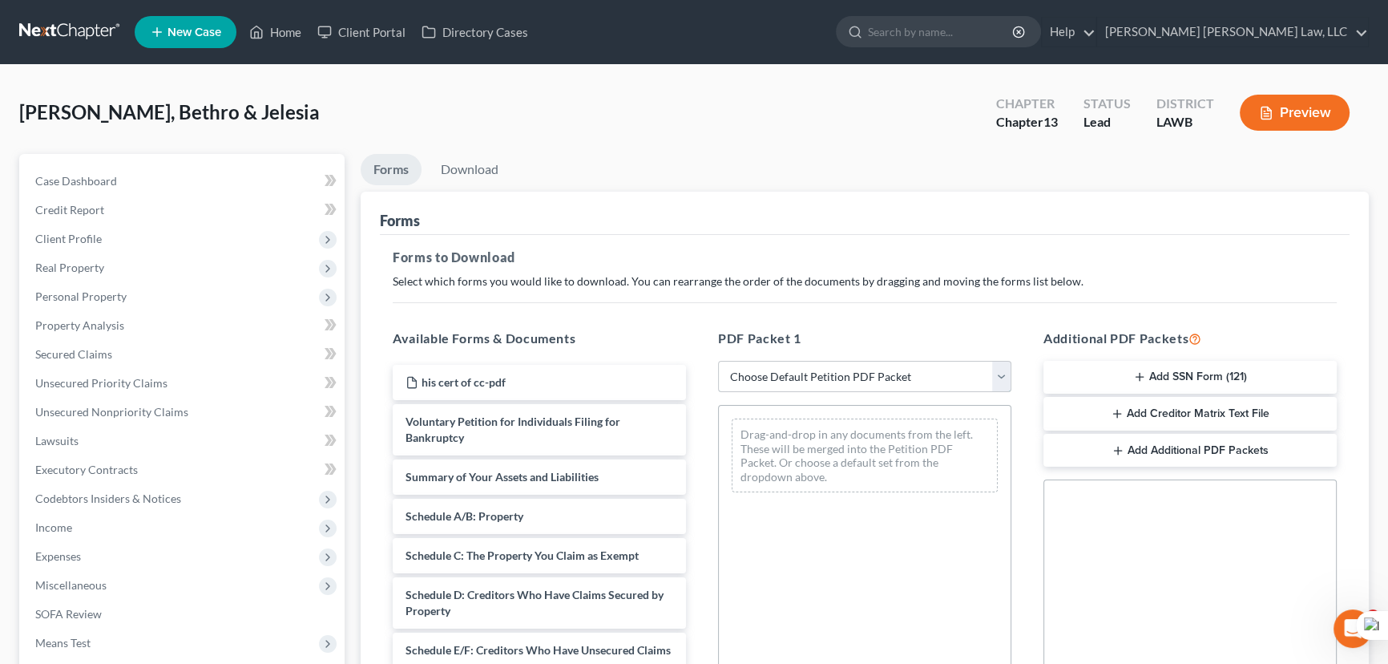
click at [875, 388] on select "Choose Default Petition PDF Packet Complete Bankruptcy Petition (all forms and …" at bounding box center [864, 377] width 293 height 32
select select "0"
click at [718, 361] on select "Choose Default Petition PDF Packet Complete Bankruptcy Petition (all forms and …" at bounding box center [864, 377] width 293 height 32
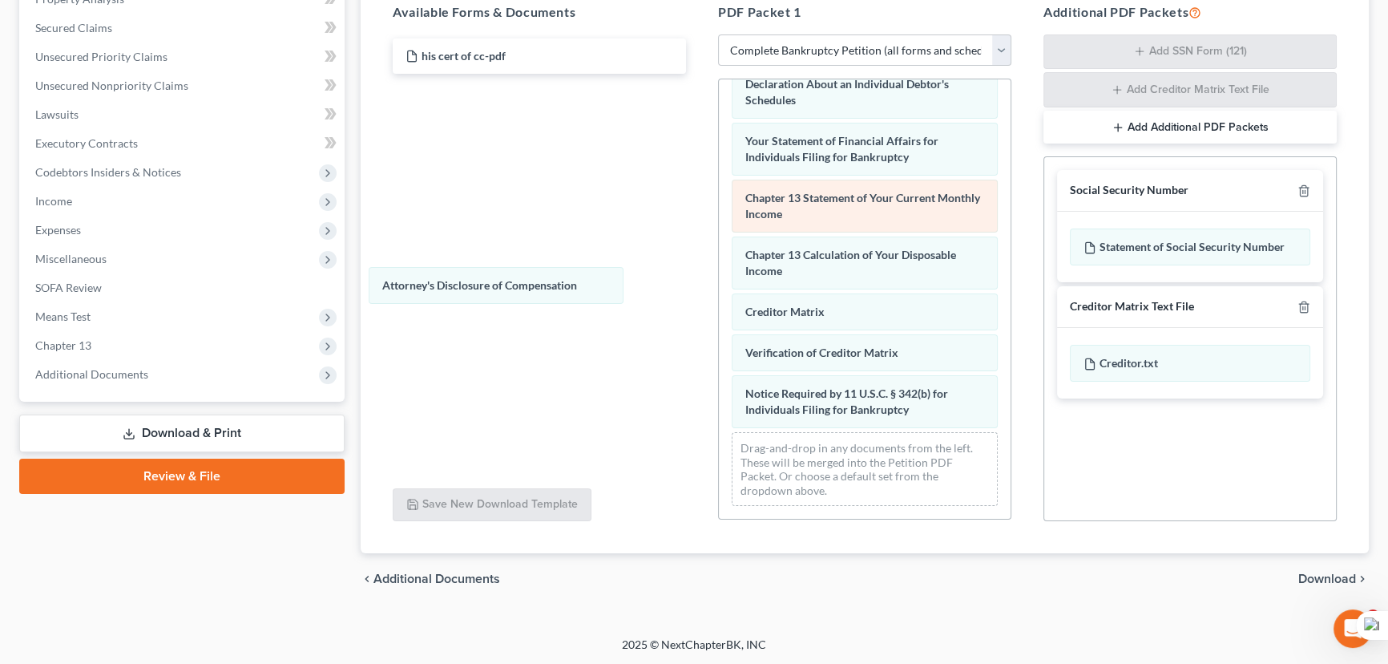
scroll to position [512, 0]
drag, startPoint x: 851, startPoint y: 401, endPoint x: 774, endPoint y: 195, distance: 219.9
click at [719, 269] on div "Attorney's Disclosure of Compensation Voluntary Petition for Individuals Filing…" at bounding box center [865, 49] width 292 height 939
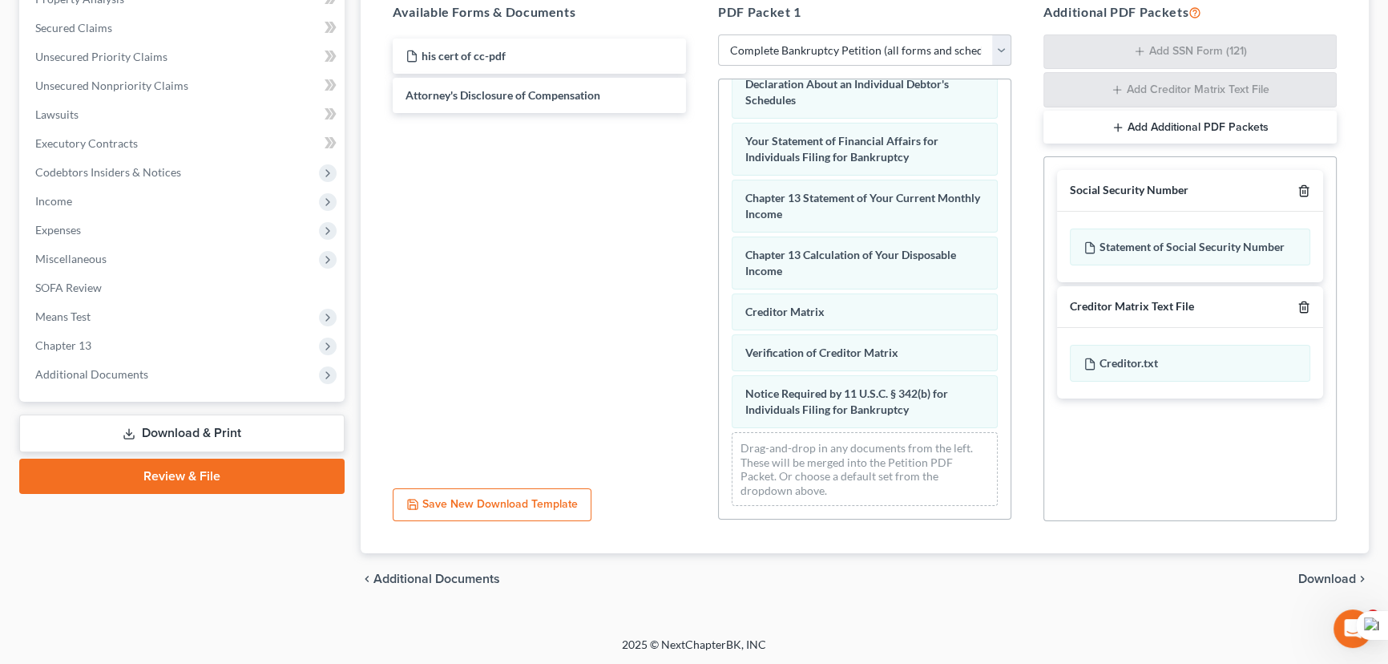
click at [1307, 188] on icon "button" at bounding box center [1304, 190] width 13 height 13
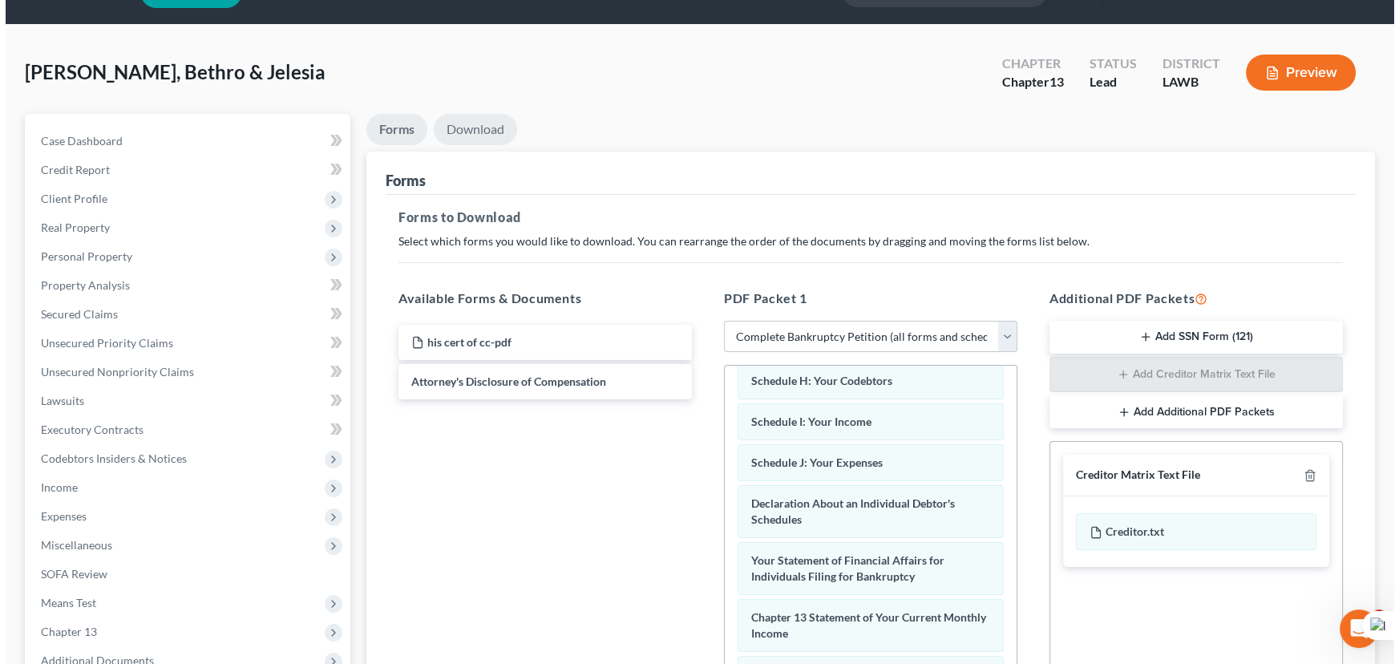
scroll to position [33, 0]
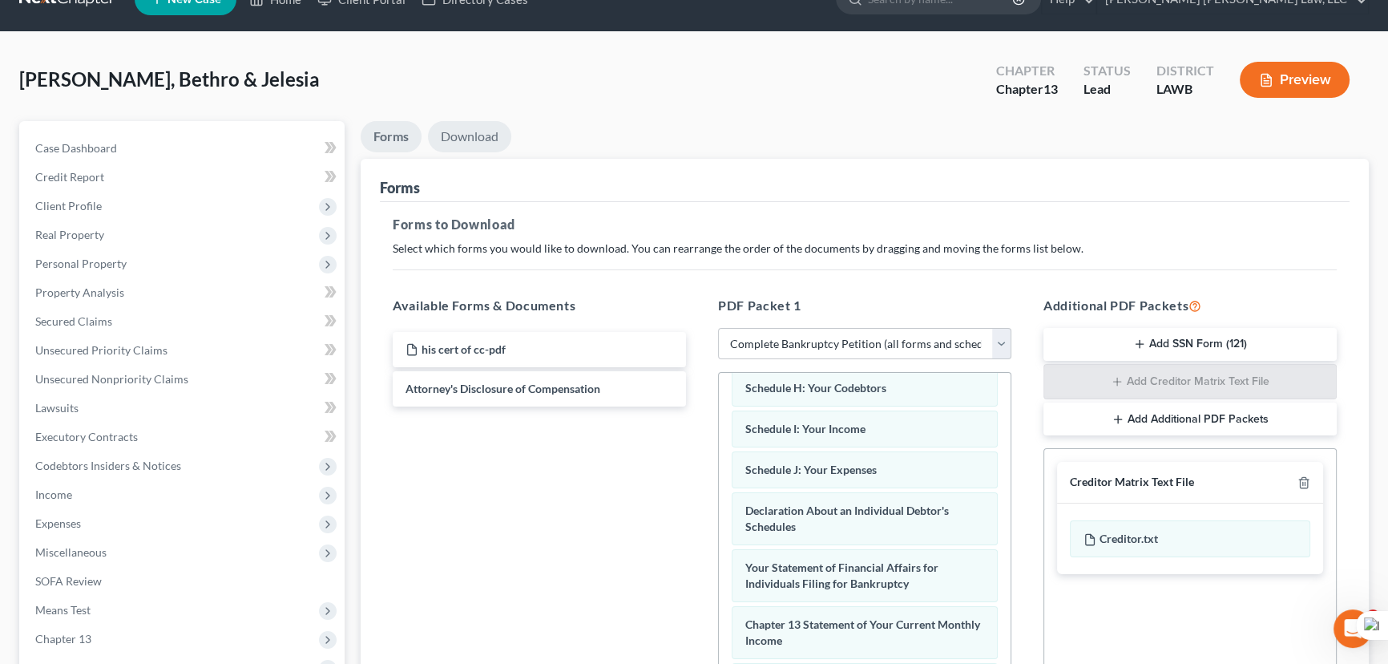
click at [473, 139] on link "Download" at bounding box center [469, 136] width 83 height 31
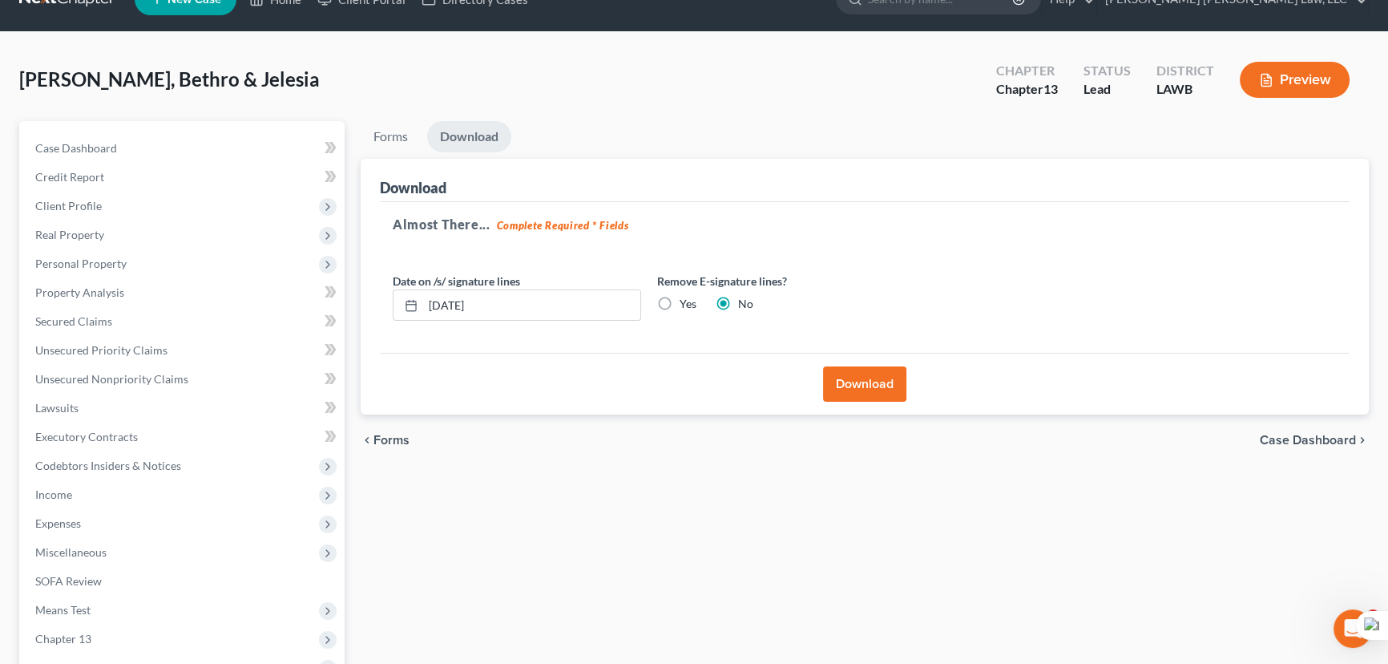
click at [862, 381] on button "Download" at bounding box center [864, 383] width 83 height 35
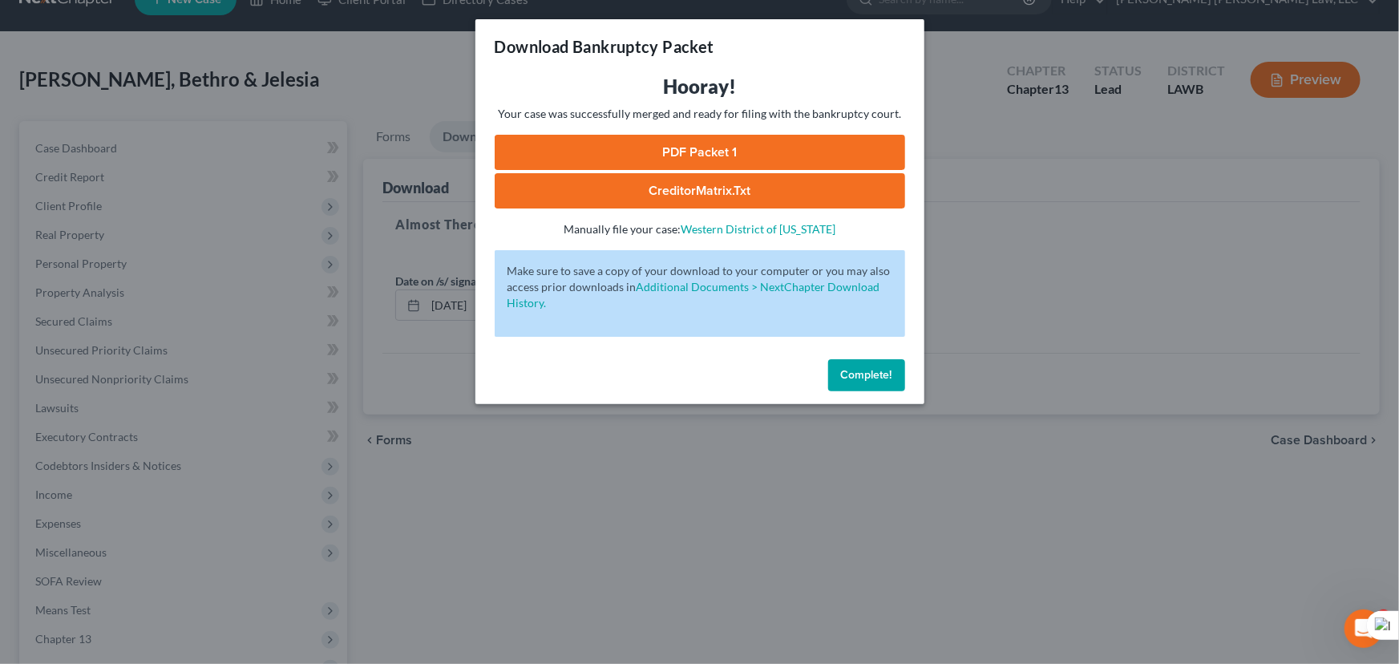
click at [757, 144] on link "PDF Packet 1" at bounding box center [700, 152] width 410 height 35
click at [842, 378] on span "Complete!" at bounding box center [866, 375] width 51 height 14
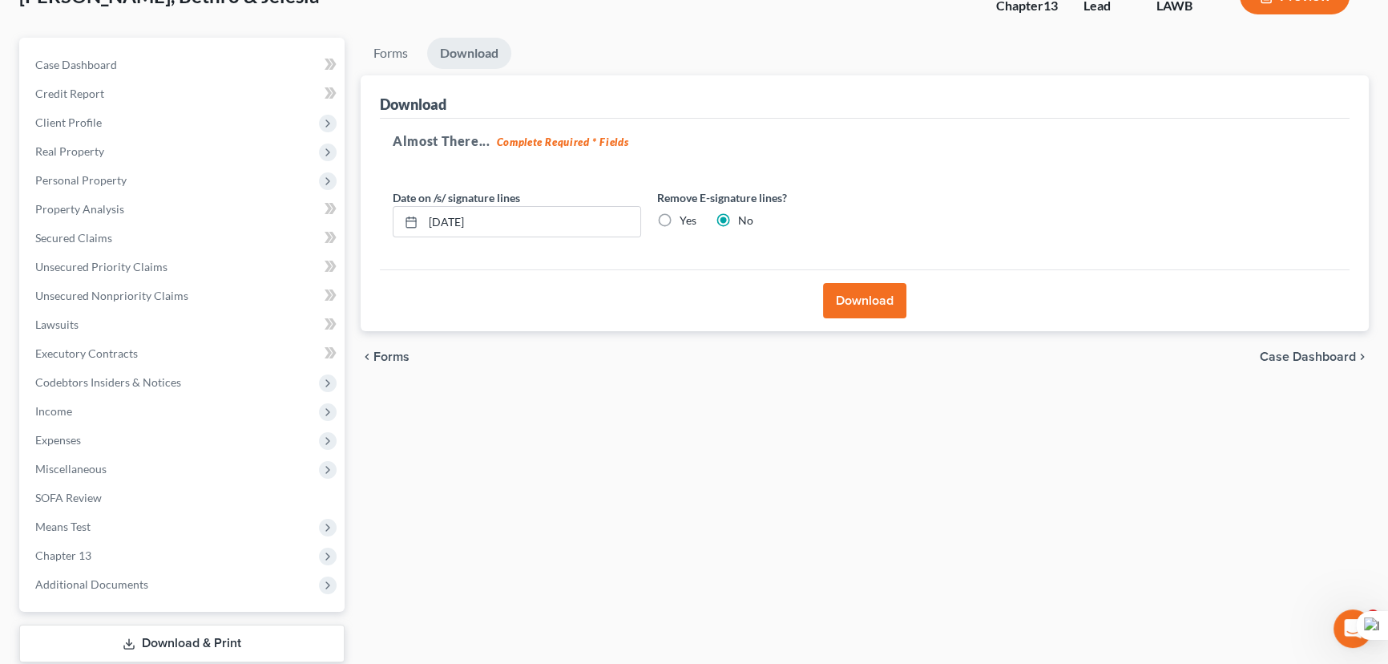
scroll to position [215, 0]
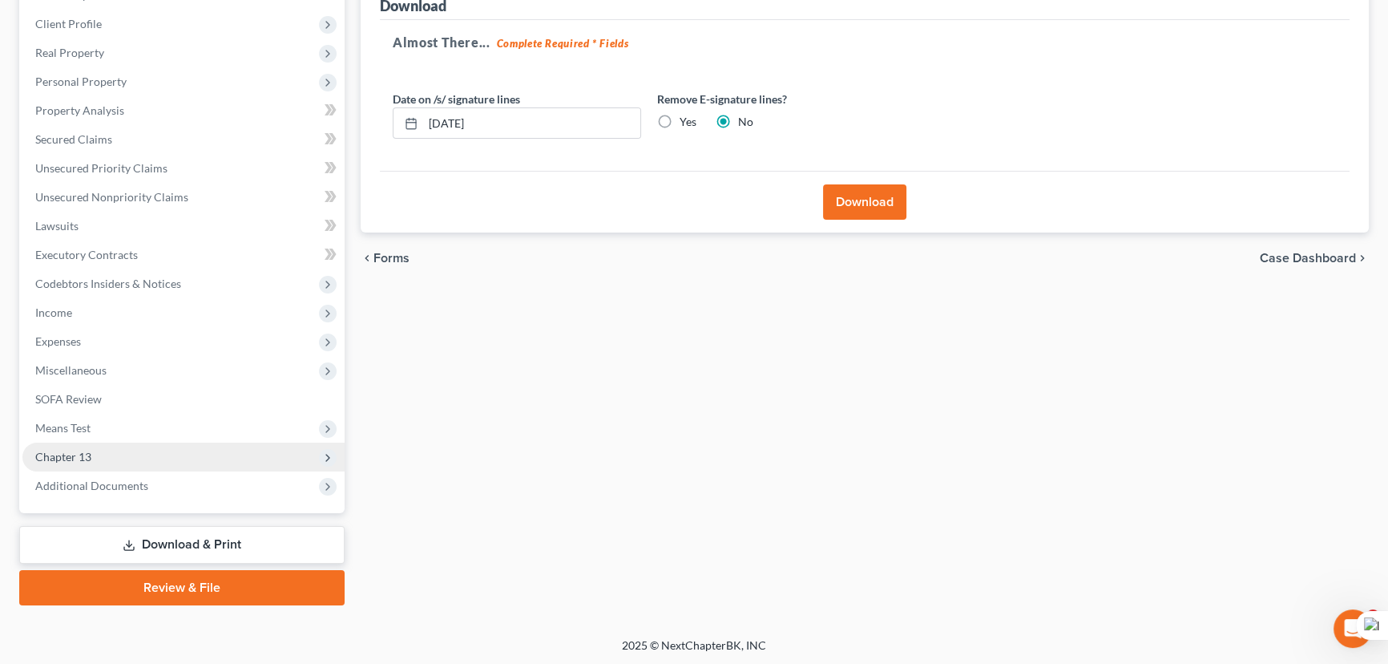
click at [175, 457] on span "Chapter 13" at bounding box center [183, 456] width 322 height 29
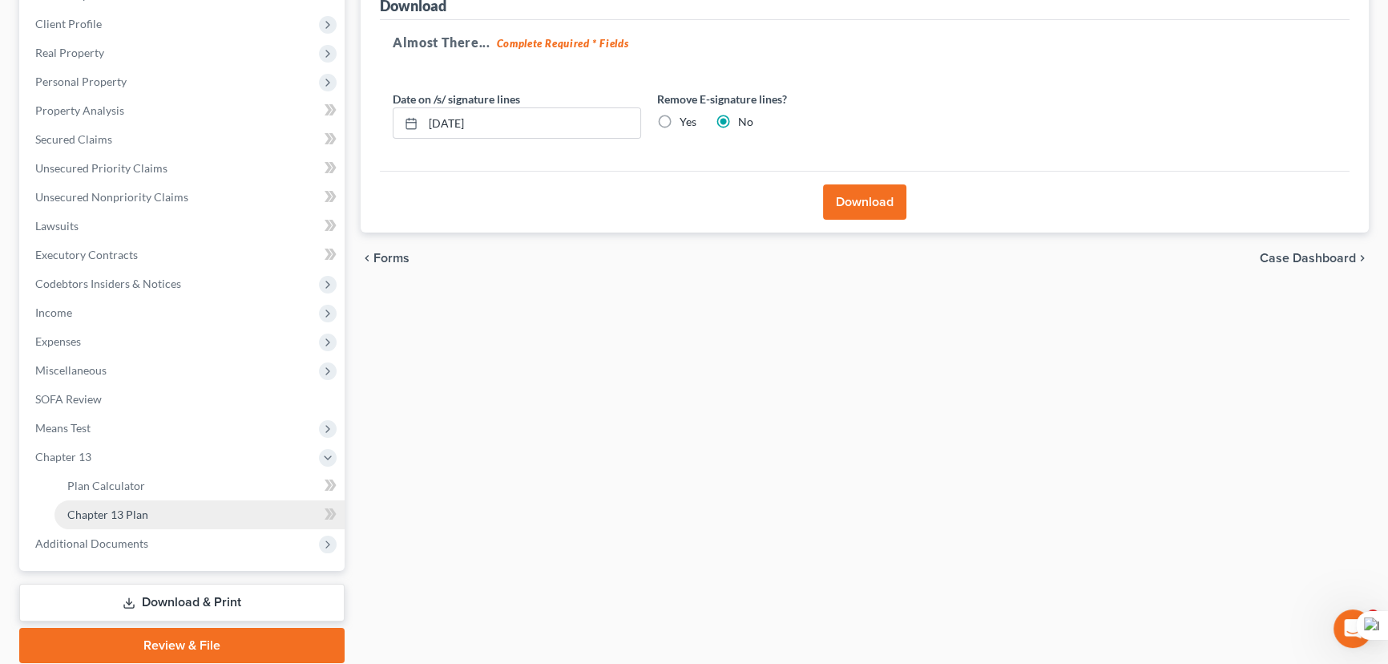
click at [176, 501] on link "Chapter 13 Plan" at bounding box center [200, 514] width 290 height 29
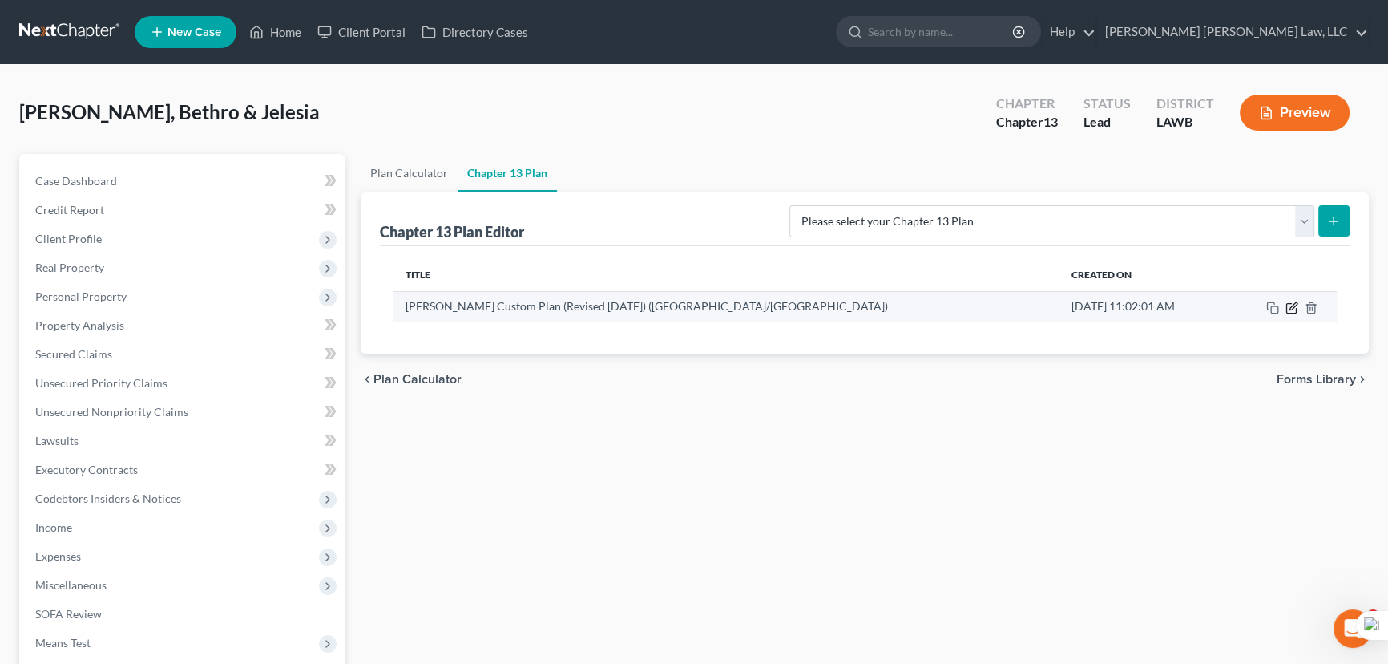
click at [1297, 302] on icon "button" at bounding box center [1293, 305] width 7 height 7
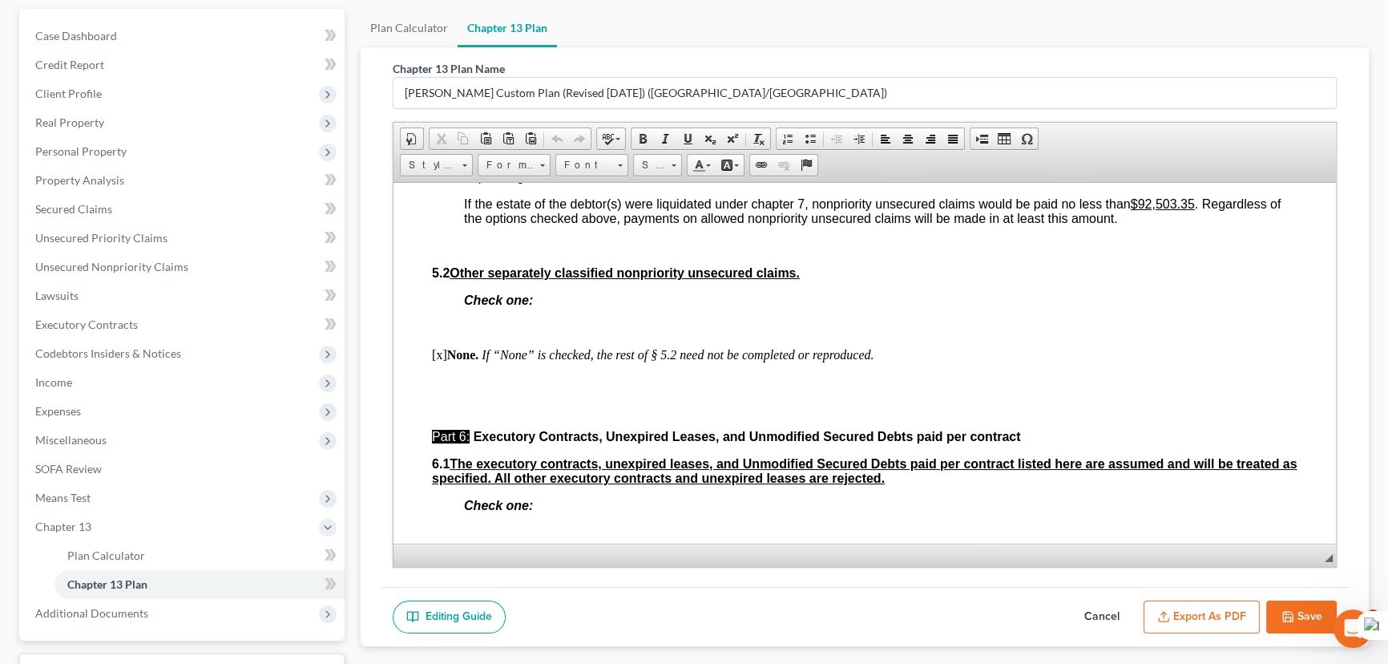
scroll to position [4591, 0]
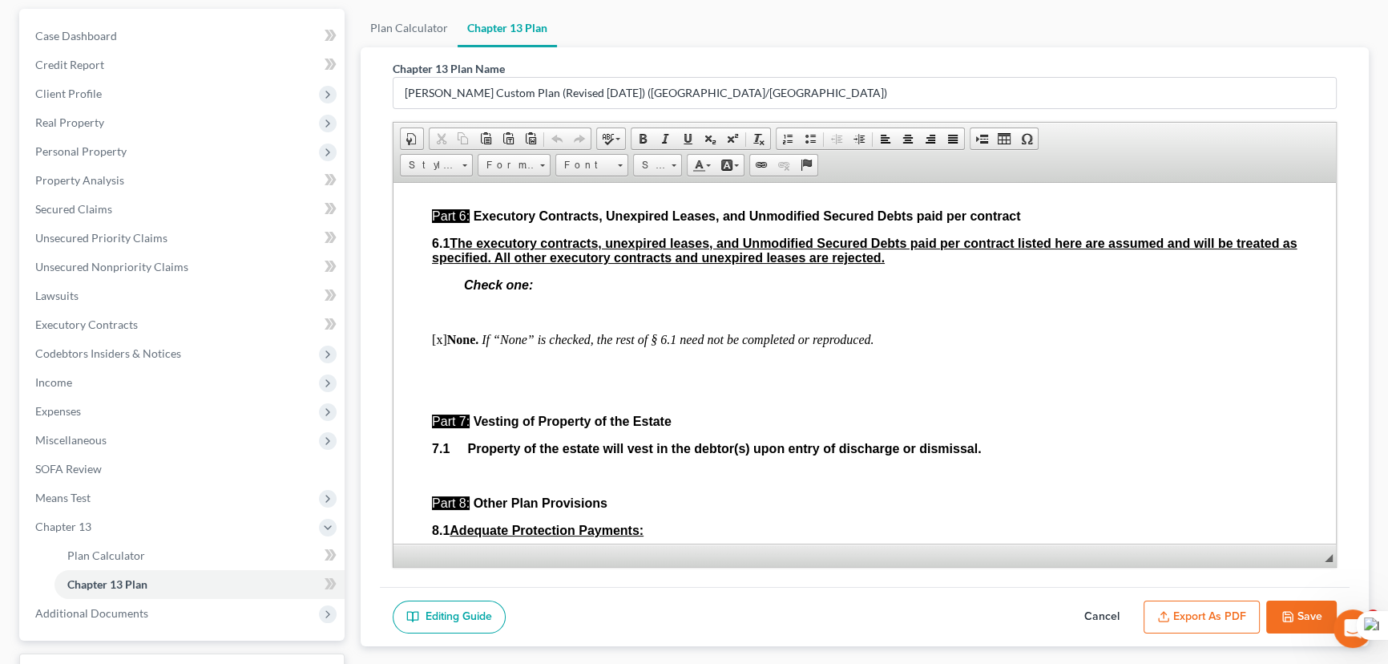
click at [1194, 616] on button "Export as PDF" at bounding box center [1202, 617] width 116 height 34
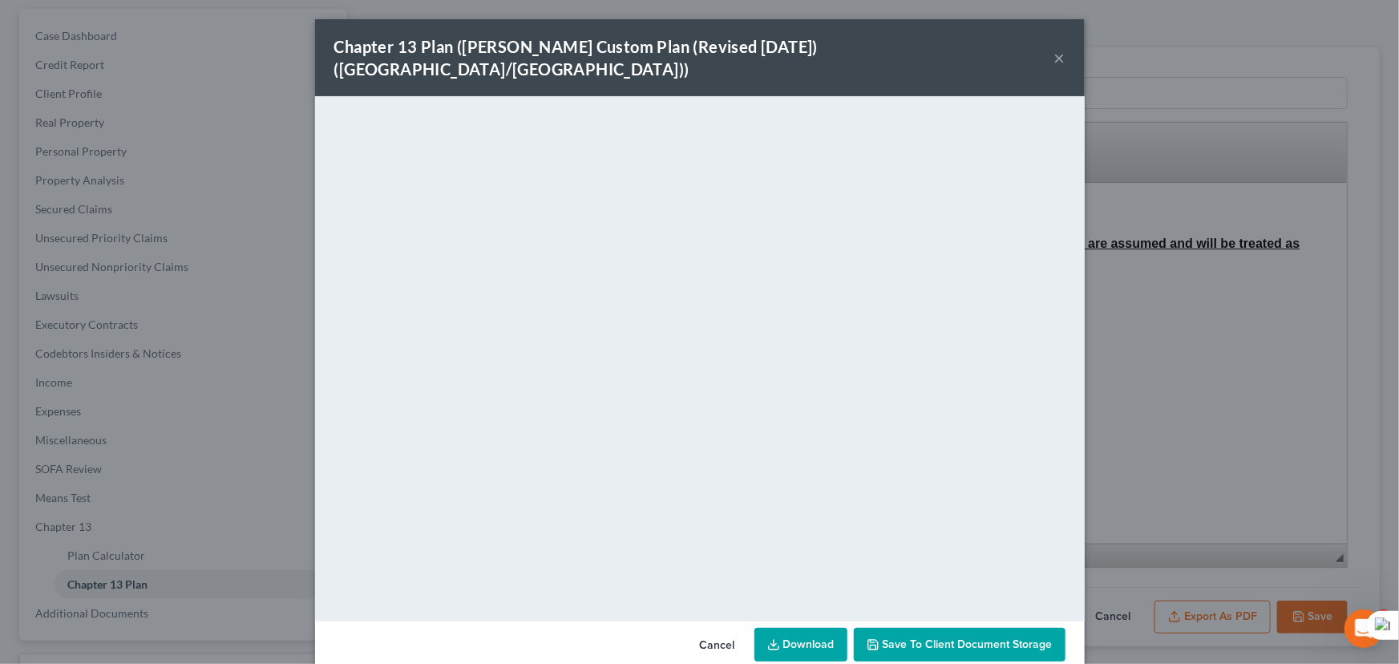
click at [802, 628] on link "Download" at bounding box center [800, 645] width 93 height 34
click at [1054, 48] on button "×" at bounding box center [1059, 57] width 11 height 19
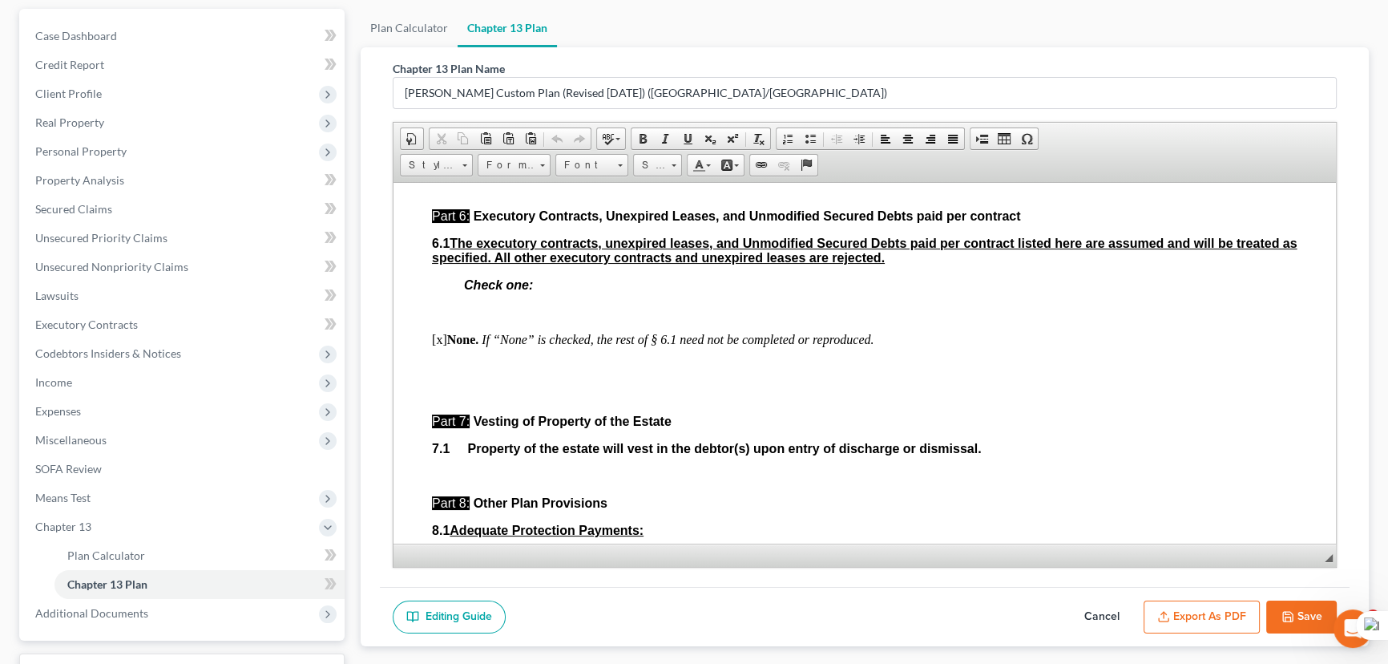
drag, startPoint x: 1303, startPoint y: 602, endPoint x: 392, endPoint y: 304, distance: 958.2
click at [1303, 602] on button "Save" at bounding box center [1302, 617] width 71 height 34
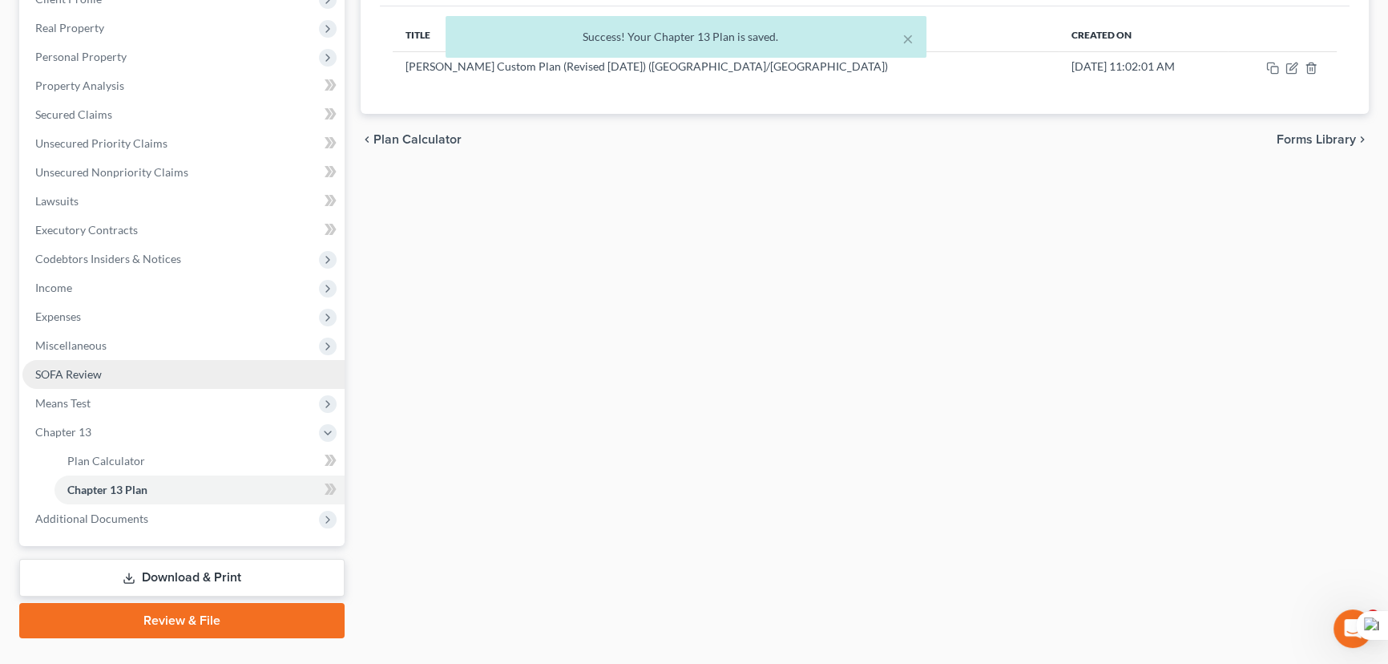
scroll to position [273, 0]
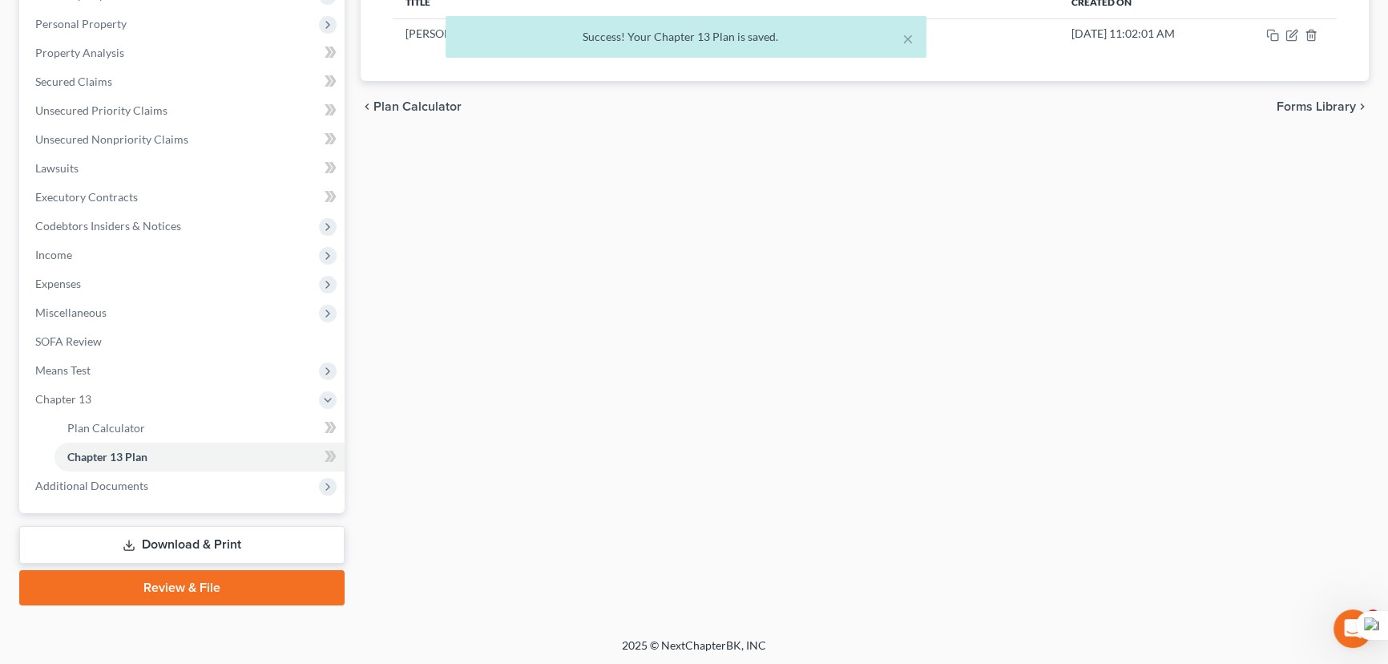
click at [205, 551] on link "Download & Print" at bounding box center [181, 545] width 325 height 38
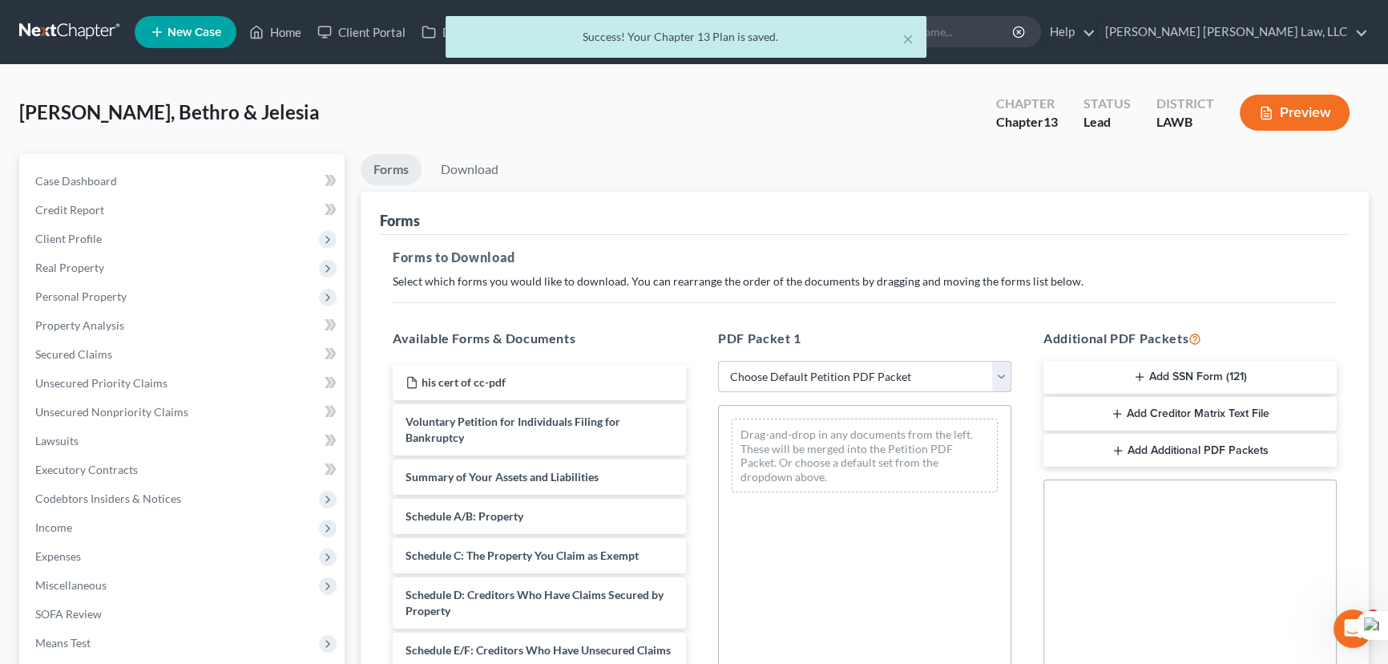
click at [851, 362] on select "Choose Default Petition PDF Packet Complete Bankruptcy Petition (all forms and …" at bounding box center [864, 377] width 293 height 32
select select "0"
click at [718, 361] on select "Choose Default Petition PDF Packet Complete Bankruptcy Petition (all forms and …" at bounding box center [864, 377] width 293 height 32
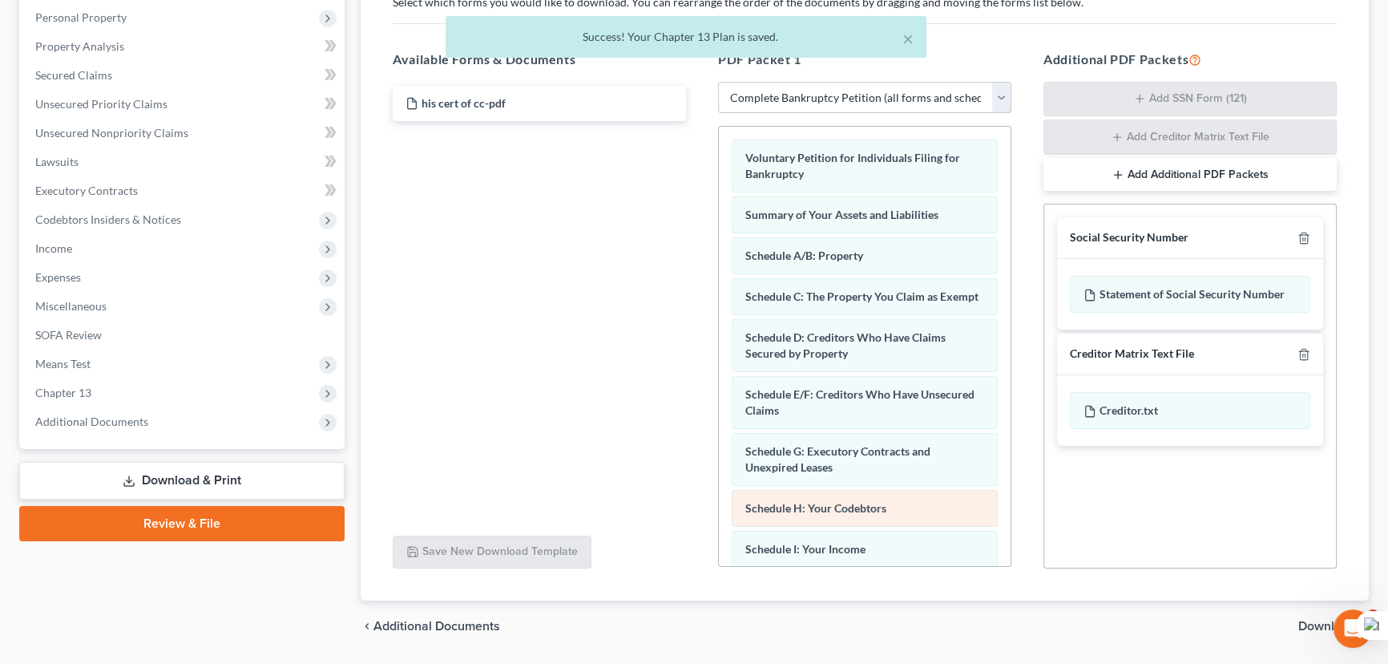
scroll to position [326, 0]
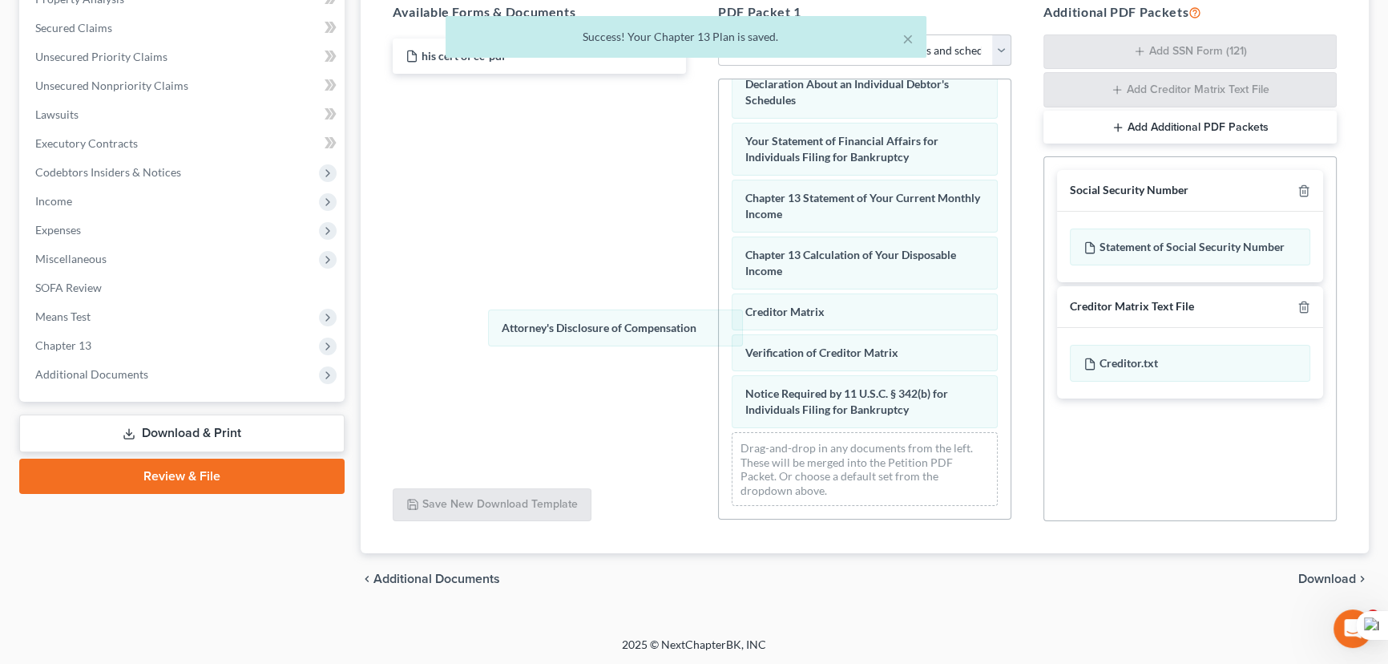
drag, startPoint x: 803, startPoint y: 404, endPoint x: 561, endPoint y: 360, distance: 246.1
click at [719, 312] on div "Attorney's Disclosure of Compensation Voluntary Petition for Individuals Filing…" at bounding box center [865, 49] width 292 height 939
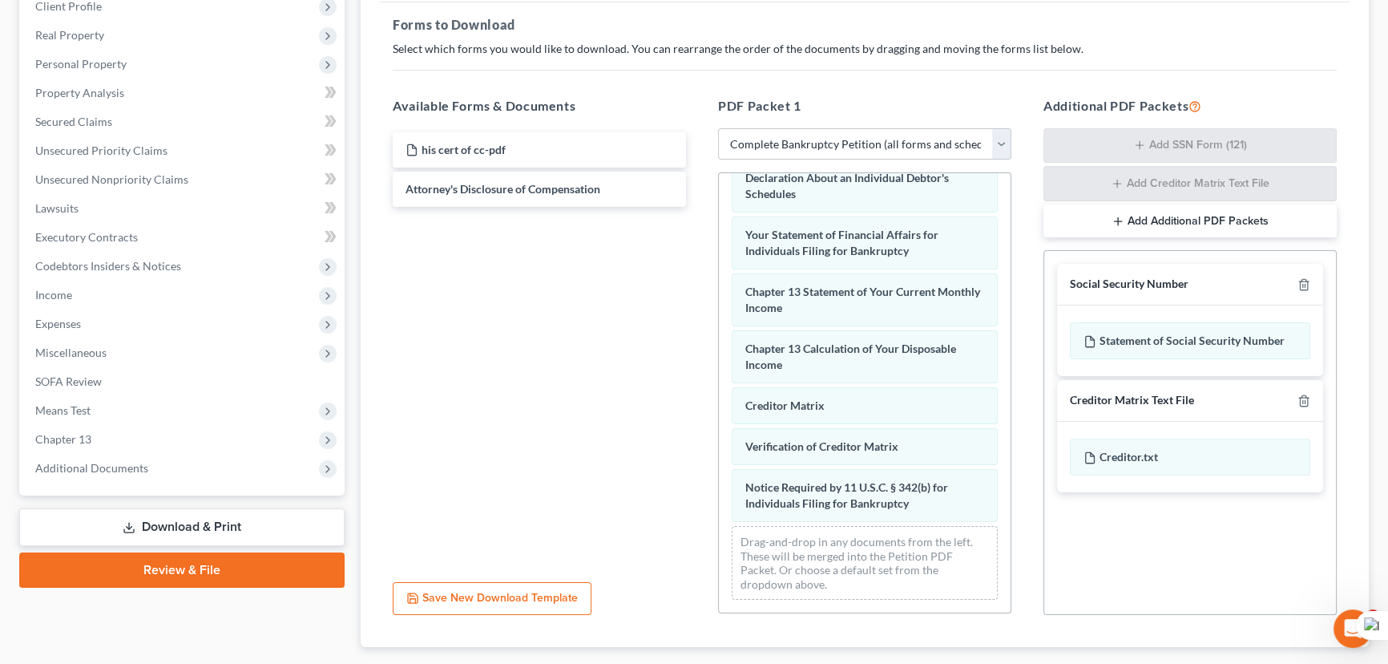
scroll to position [0, 0]
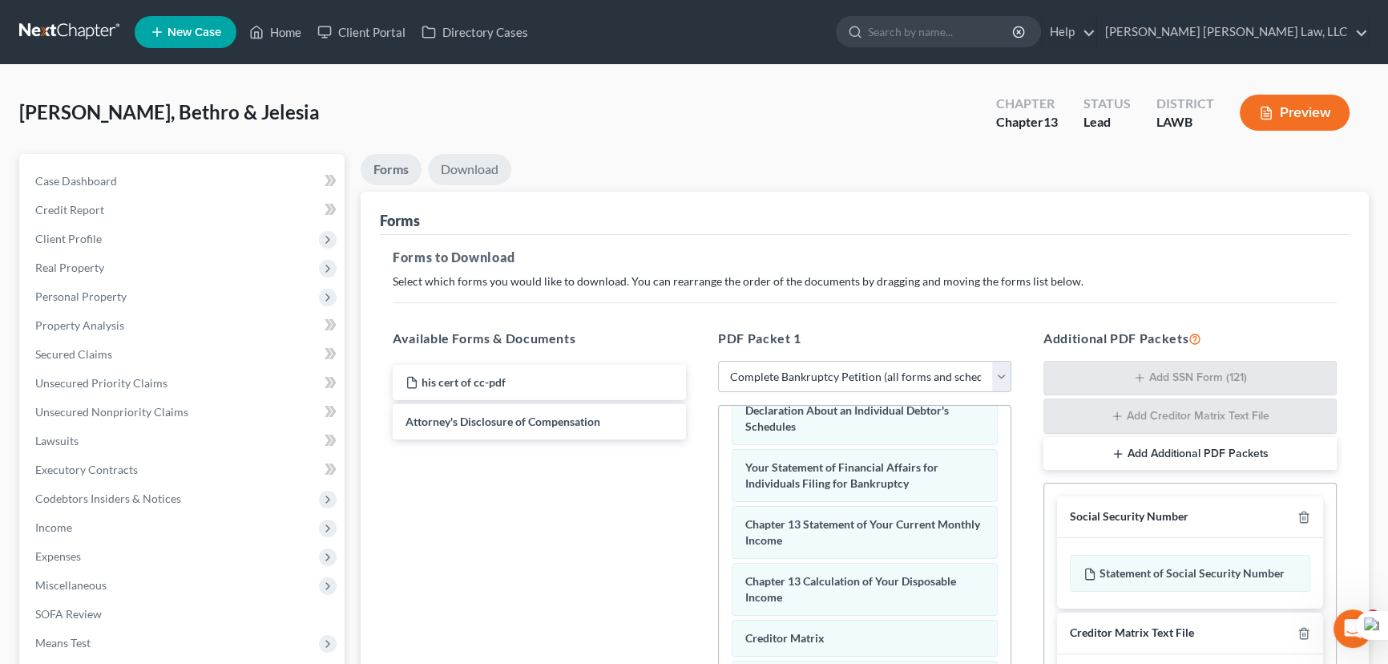
click at [492, 156] on link "Download" at bounding box center [469, 169] width 83 height 31
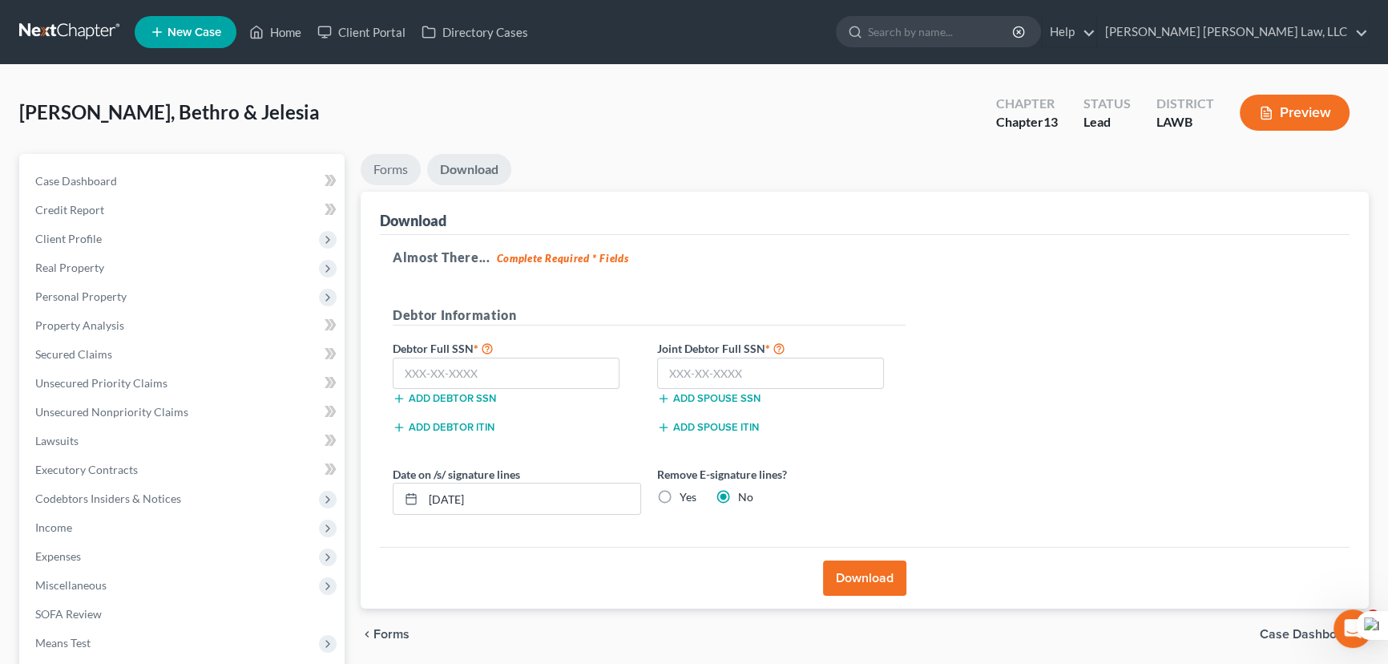
click at [395, 160] on link "Forms" at bounding box center [391, 169] width 60 height 31
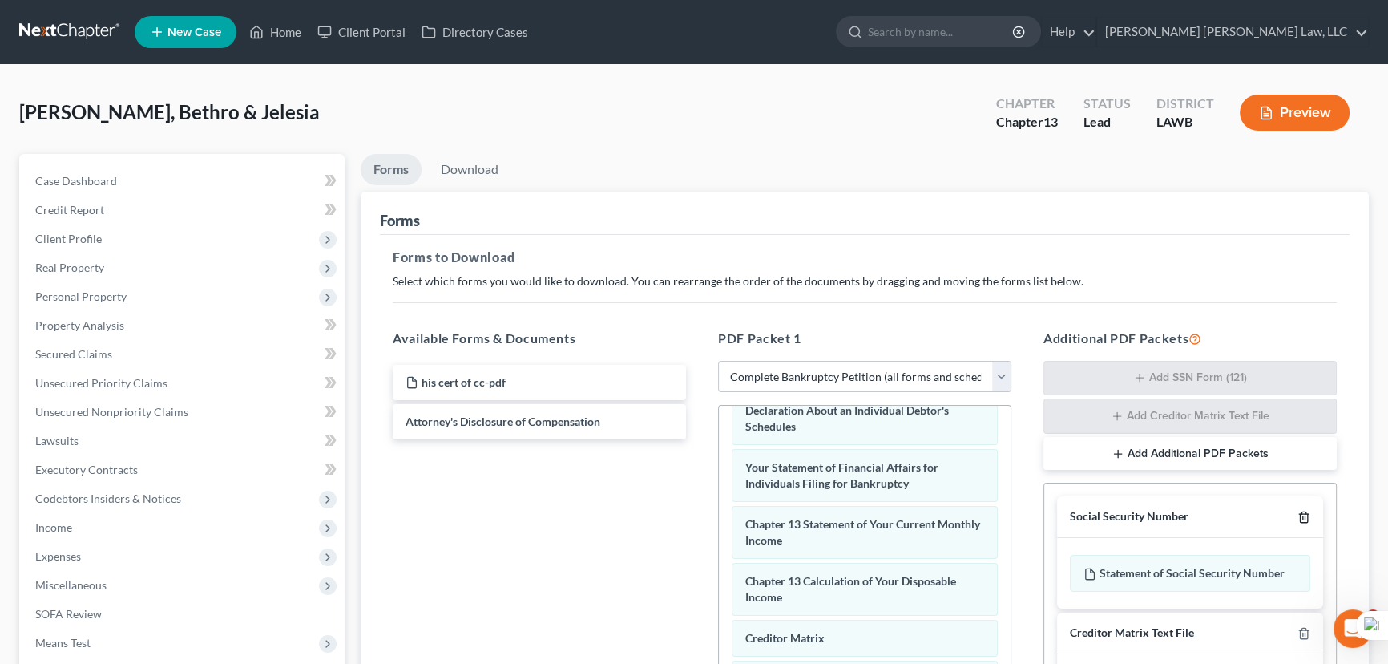
click at [1302, 516] on icon "button" at bounding box center [1304, 517] width 13 height 13
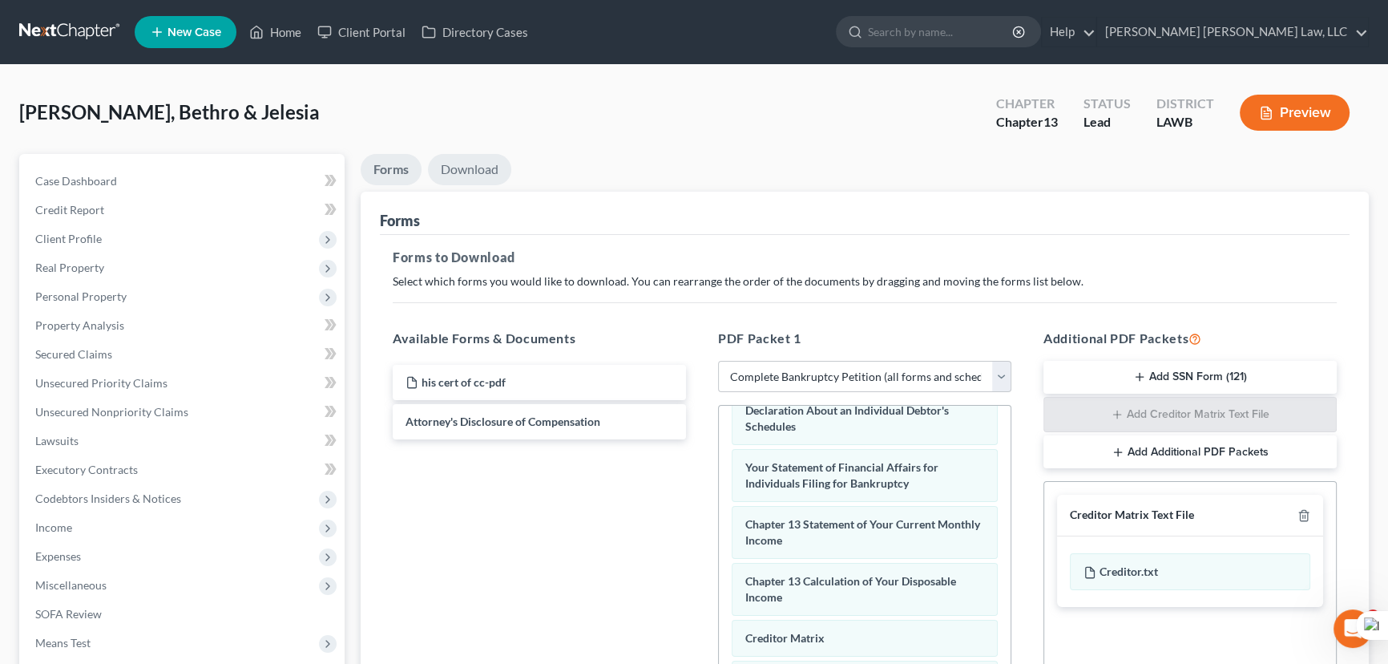
click at [478, 160] on link "Download" at bounding box center [469, 169] width 83 height 31
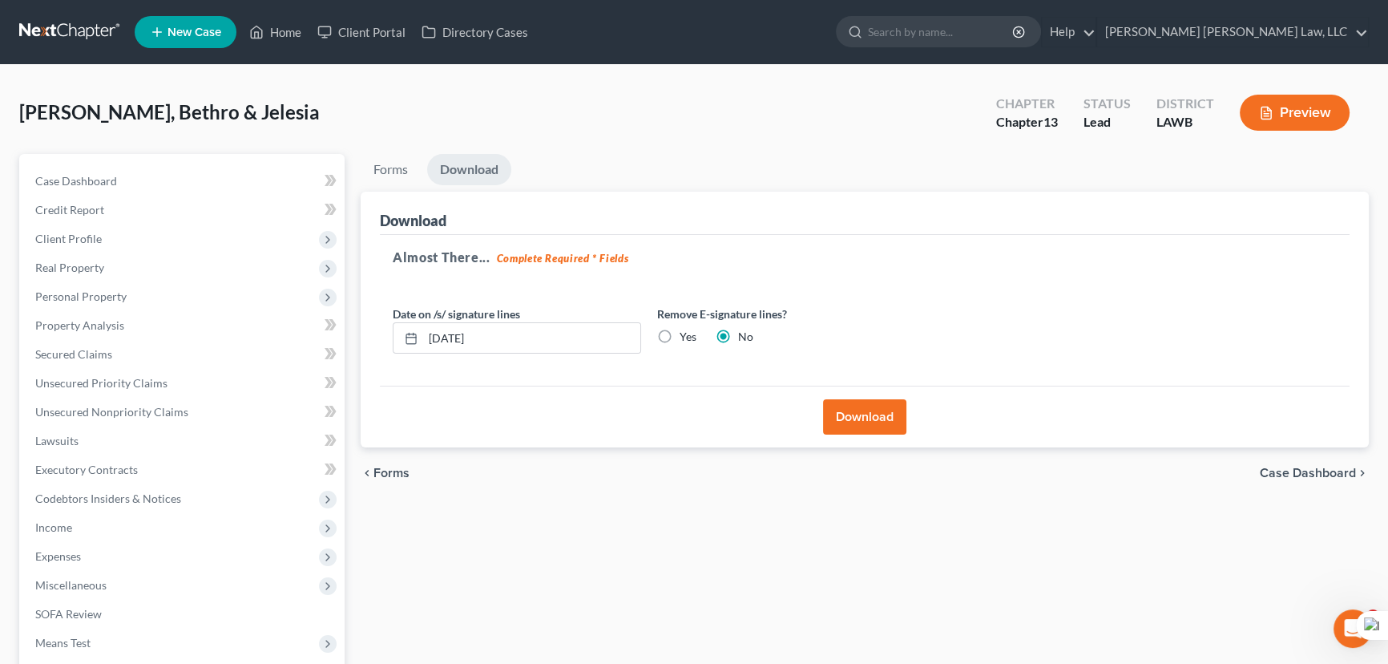
click at [880, 417] on button "Download" at bounding box center [864, 416] width 83 height 35
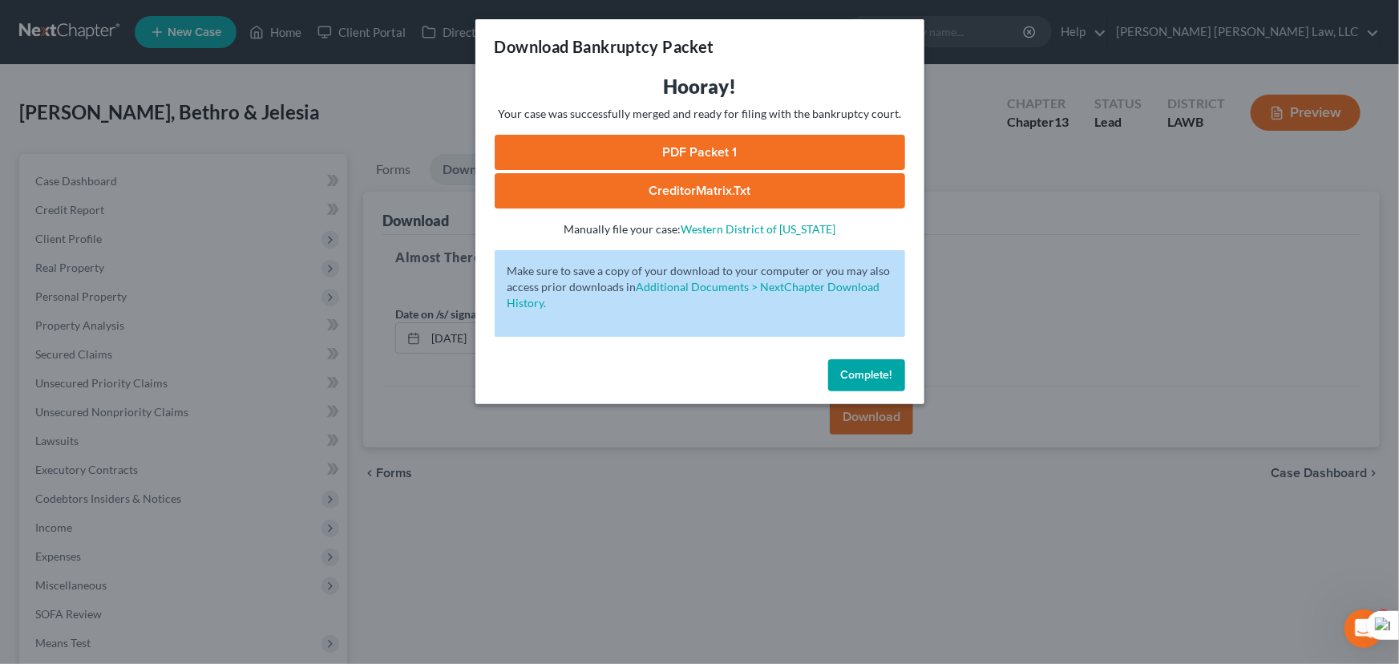
click at [654, 141] on link "PDF Packet 1" at bounding box center [700, 152] width 410 height 35
click at [842, 384] on button "Complete!" at bounding box center [866, 375] width 77 height 32
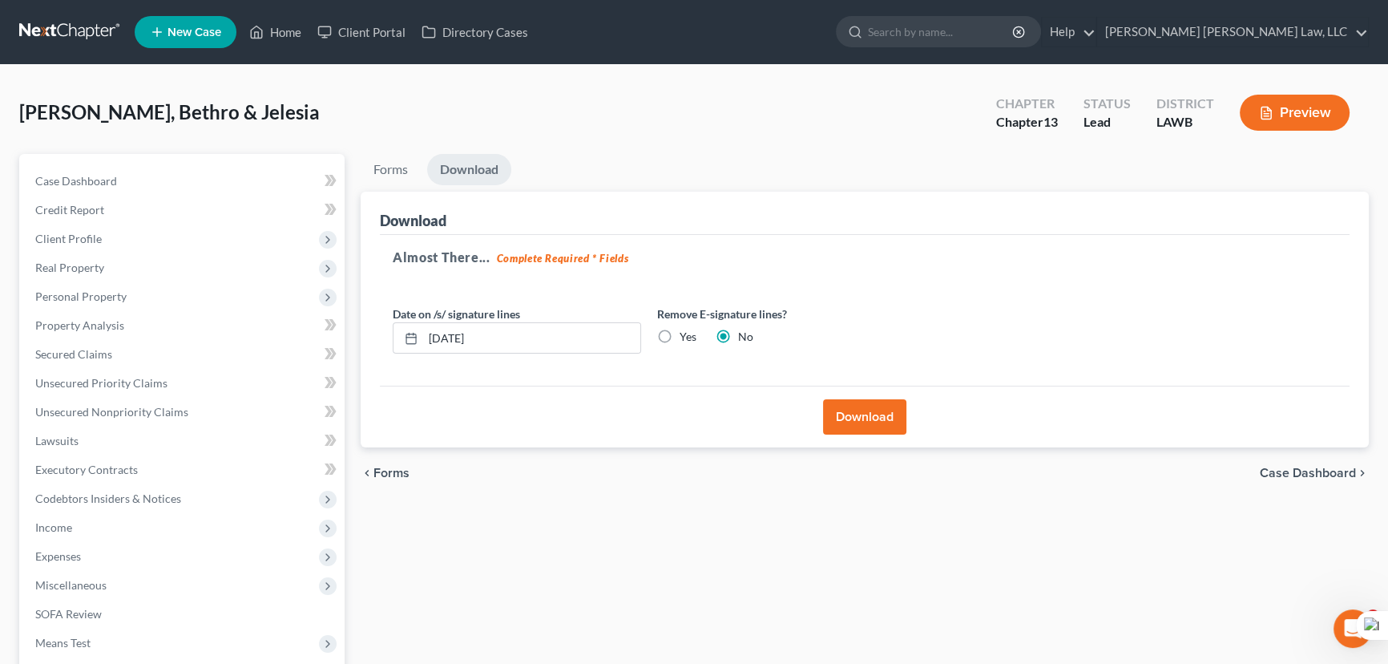
drag, startPoint x: 1214, startPoint y: 172, endPoint x: 1197, endPoint y: 171, distance: 17.7
click at [1214, 172] on ul "Forms Download" at bounding box center [865, 173] width 1008 height 38
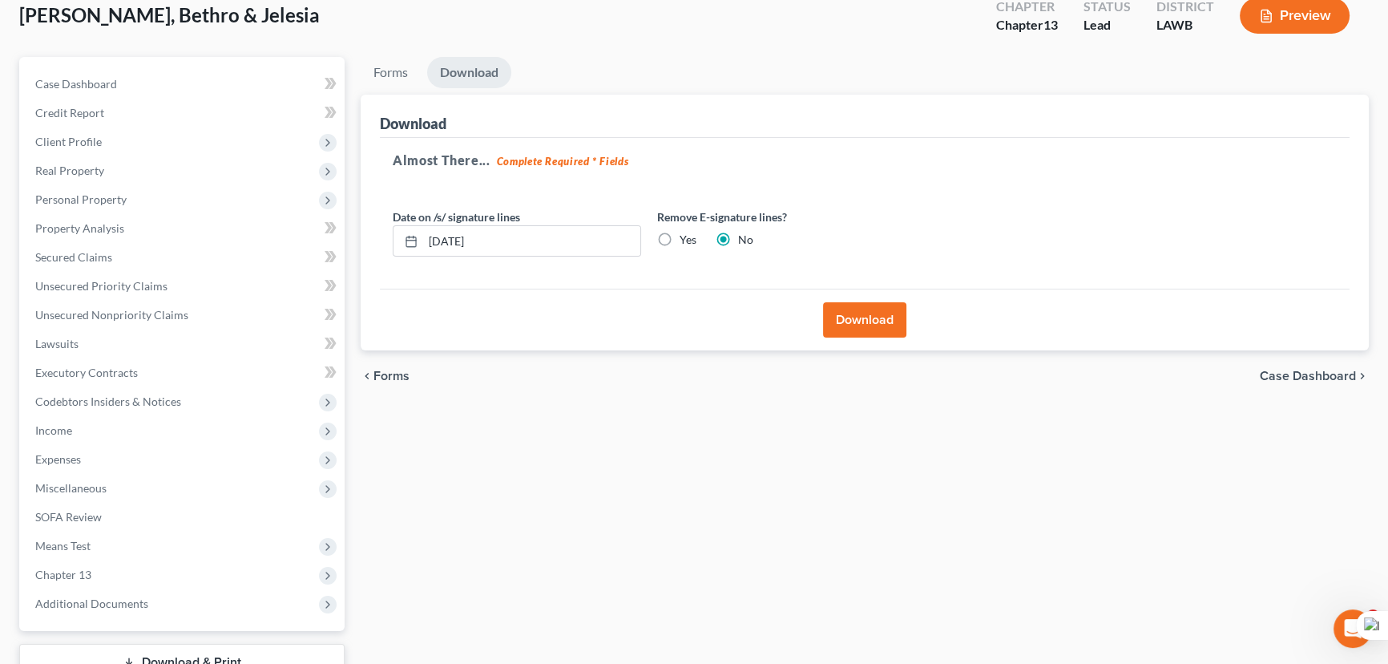
scroll to position [215, 0]
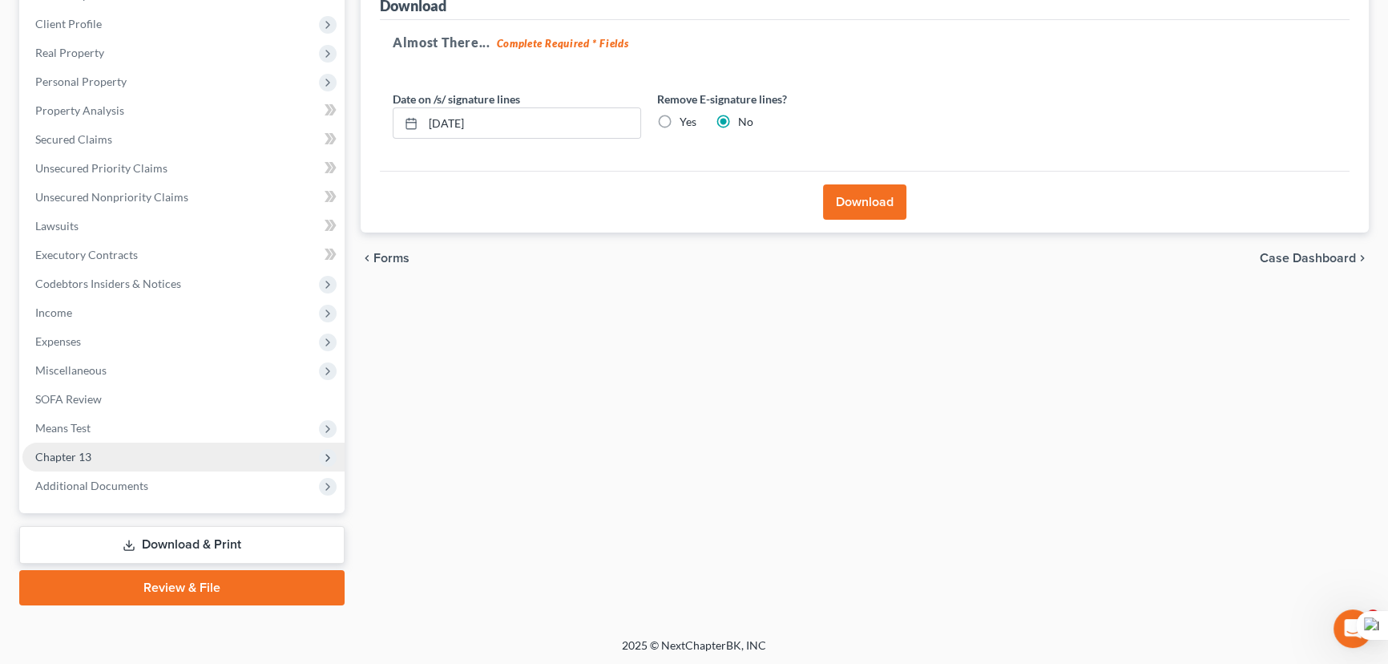
click at [70, 453] on span "Chapter 13" at bounding box center [63, 457] width 56 height 14
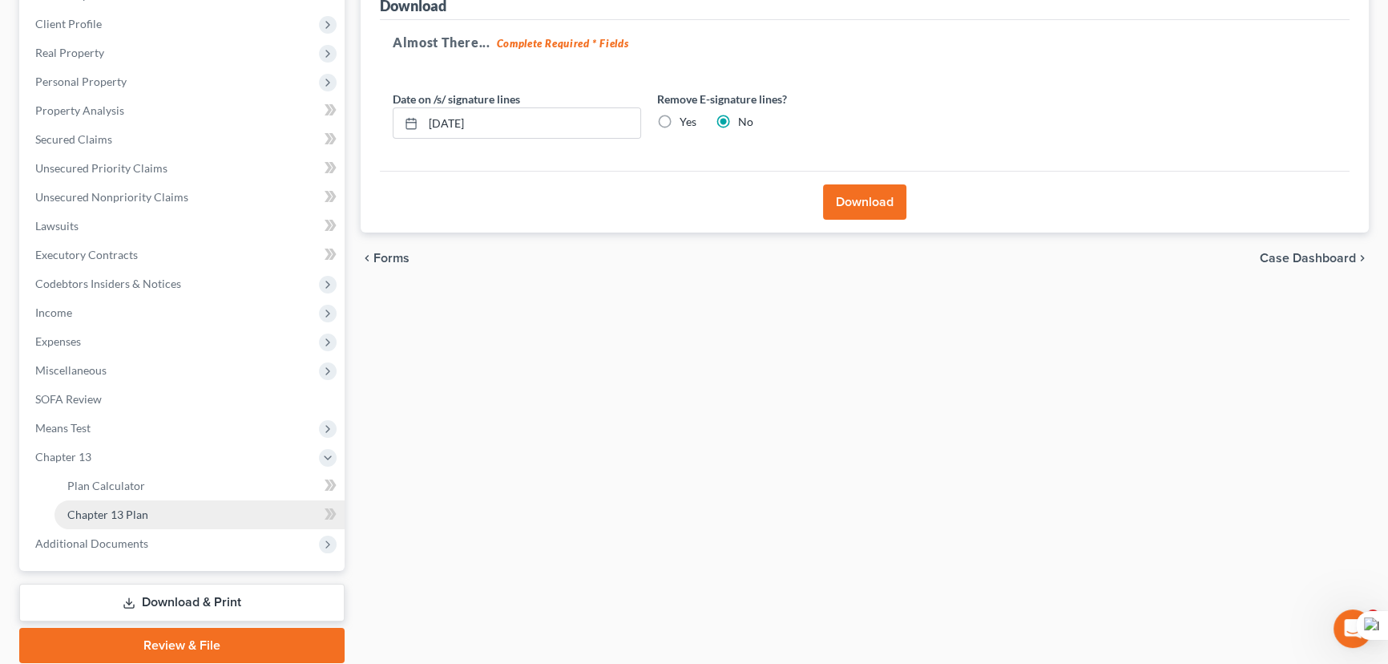
click at [91, 511] on span "Chapter 13 Plan" at bounding box center [107, 514] width 81 height 14
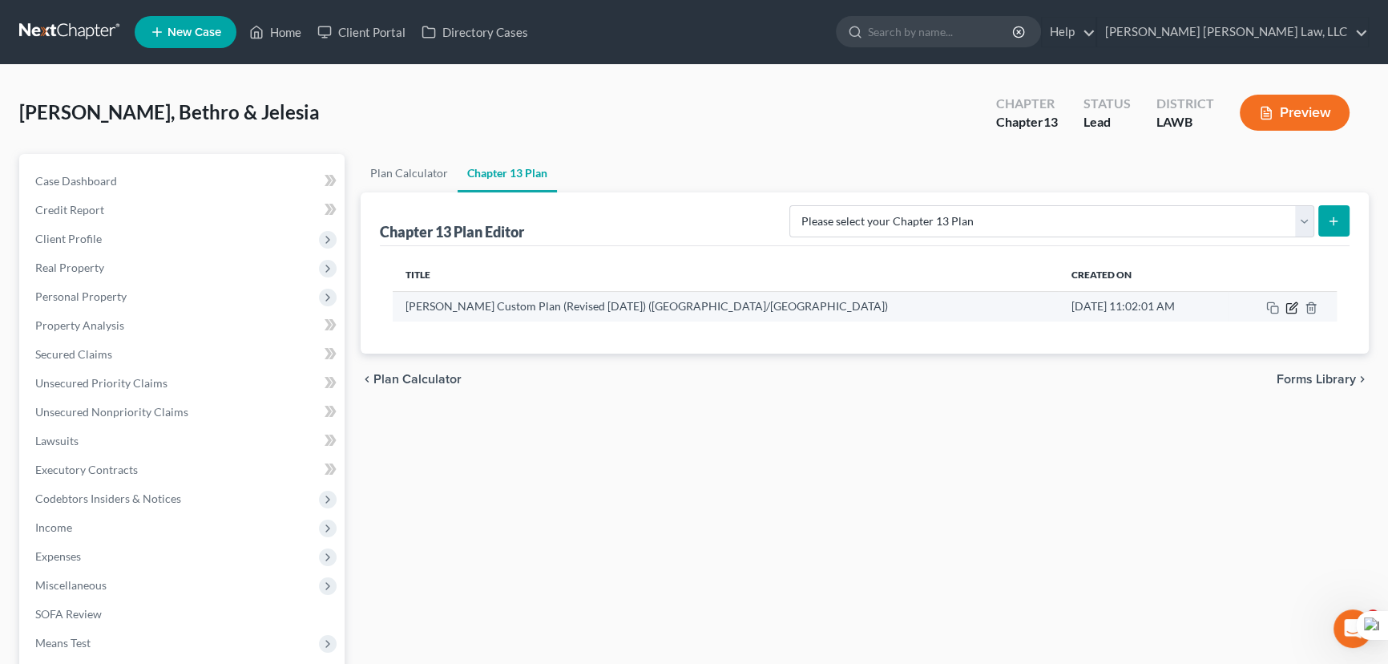
click at [1287, 309] on icon "button" at bounding box center [1292, 307] width 13 height 13
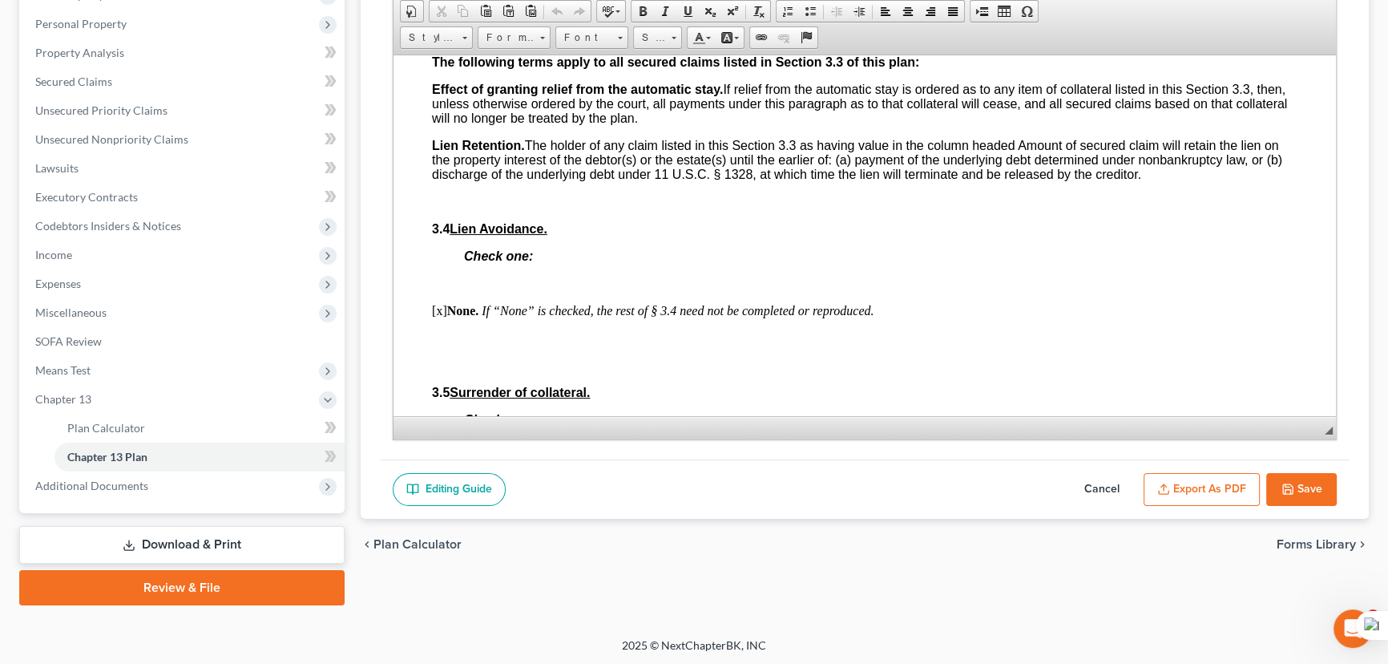
scroll to position [2259, 0]
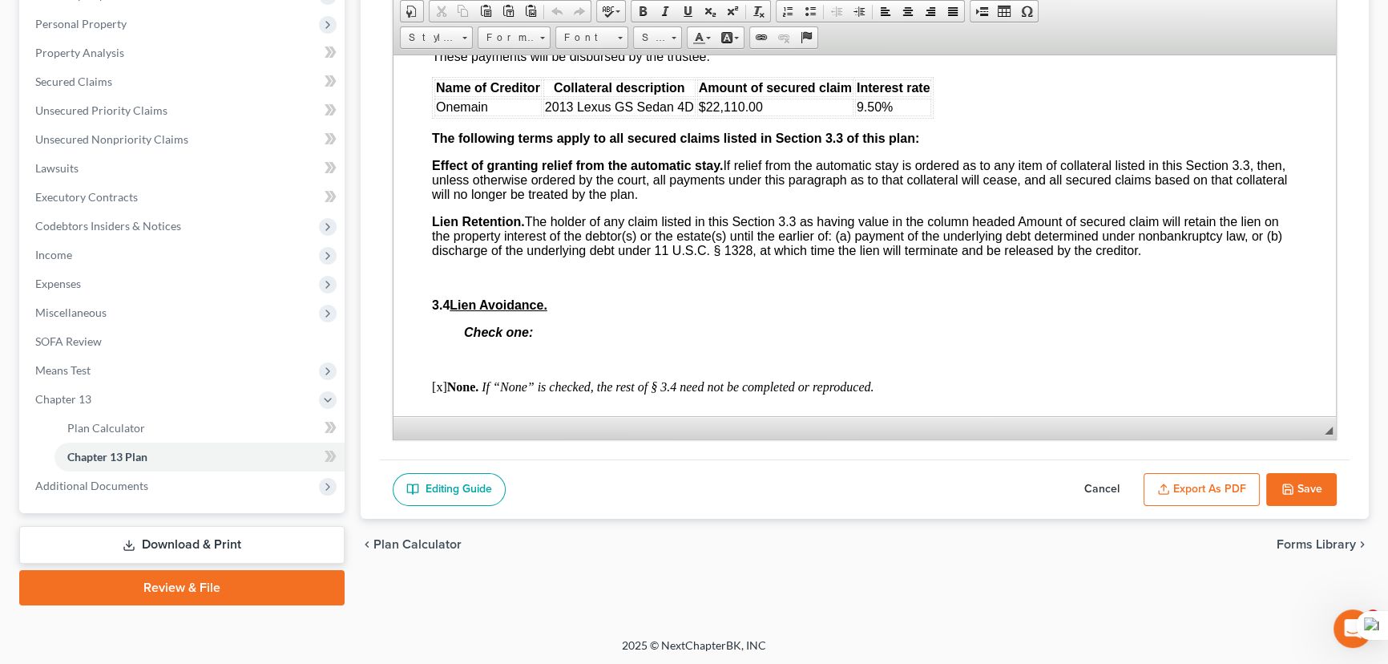
drag, startPoint x: 491, startPoint y: 286, endPoint x: 1300, endPoint y: 487, distance: 834.1
click at [1300, 487] on button "Save" at bounding box center [1302, 490] width 71 height 34
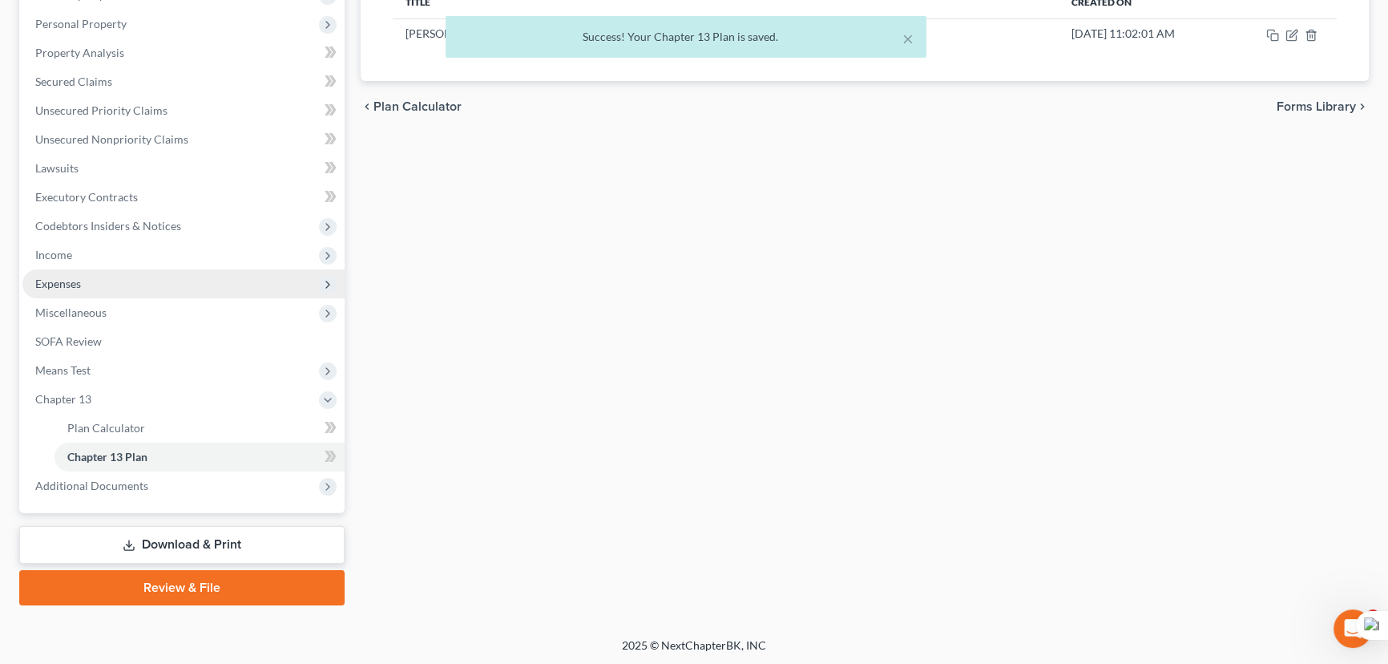
click at [168, 289] on span "Expenses" at bounding box center [183, 283] width 322 height 29
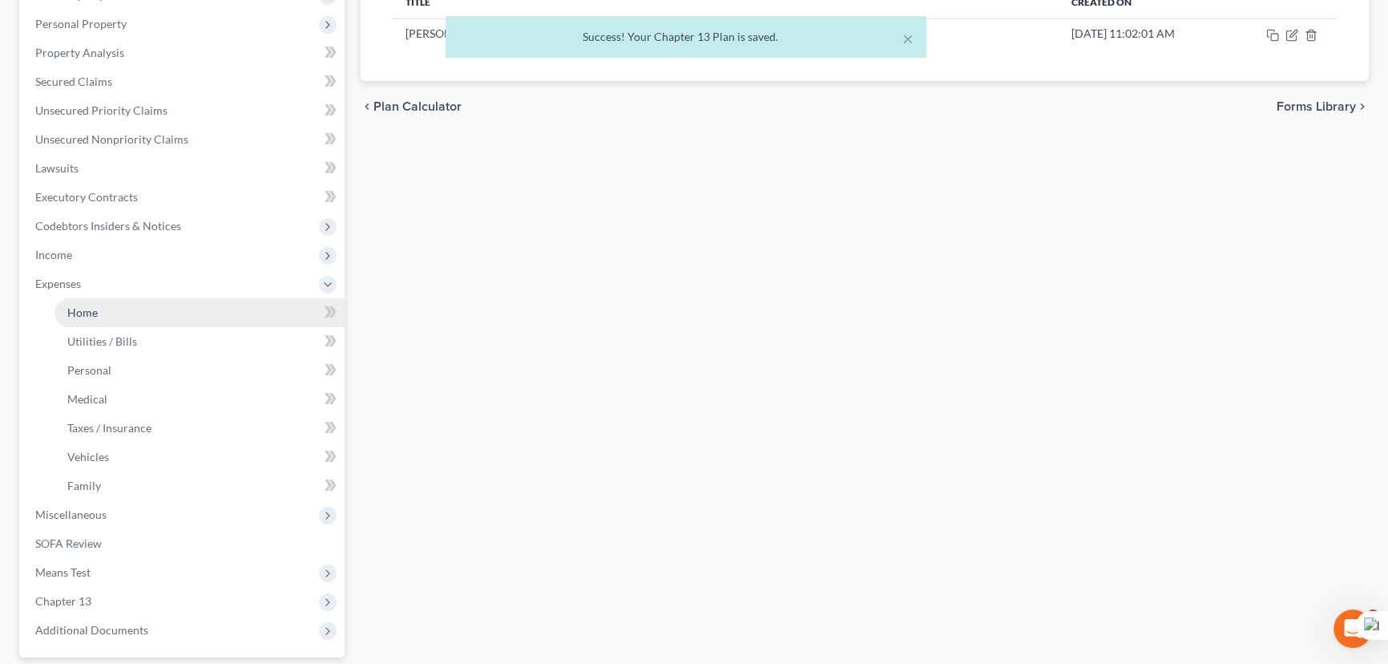
click at [168, 305] on link "Home" at bounding box center [200, 312] width 290 height 29
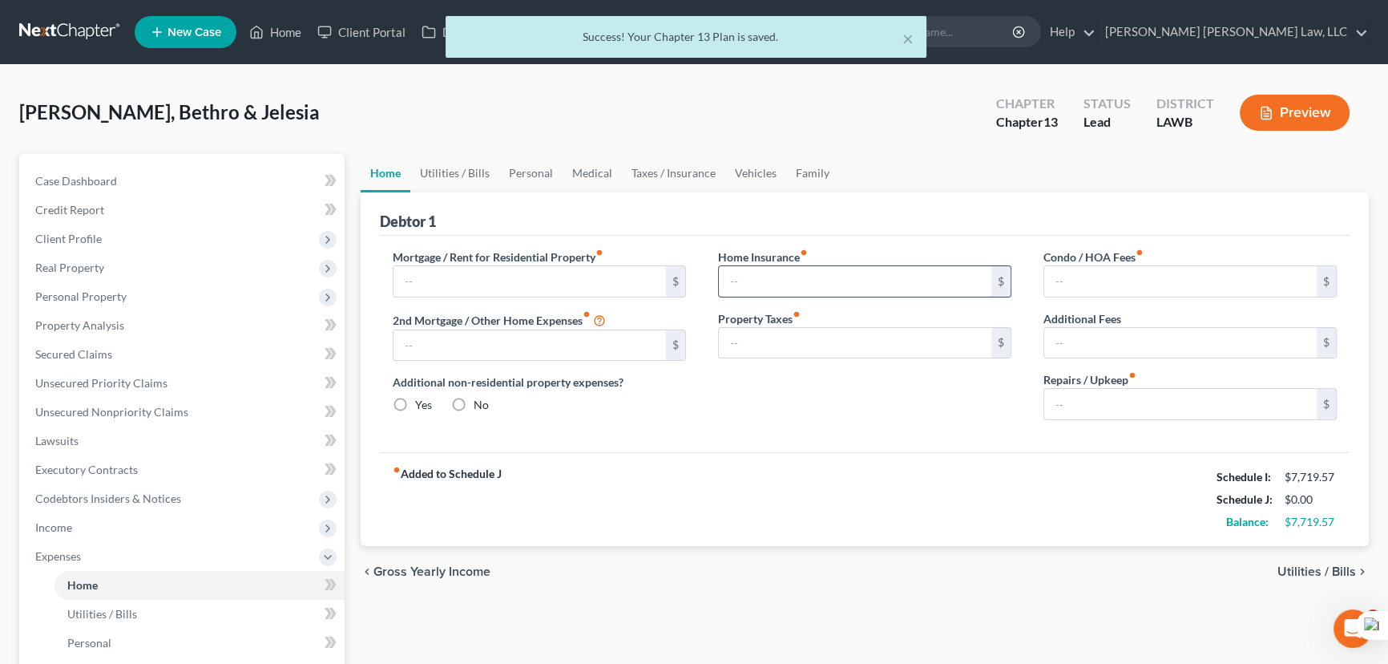
type input "1,000.00"
type input "0.00"
radio input "true"
type input "0.00"
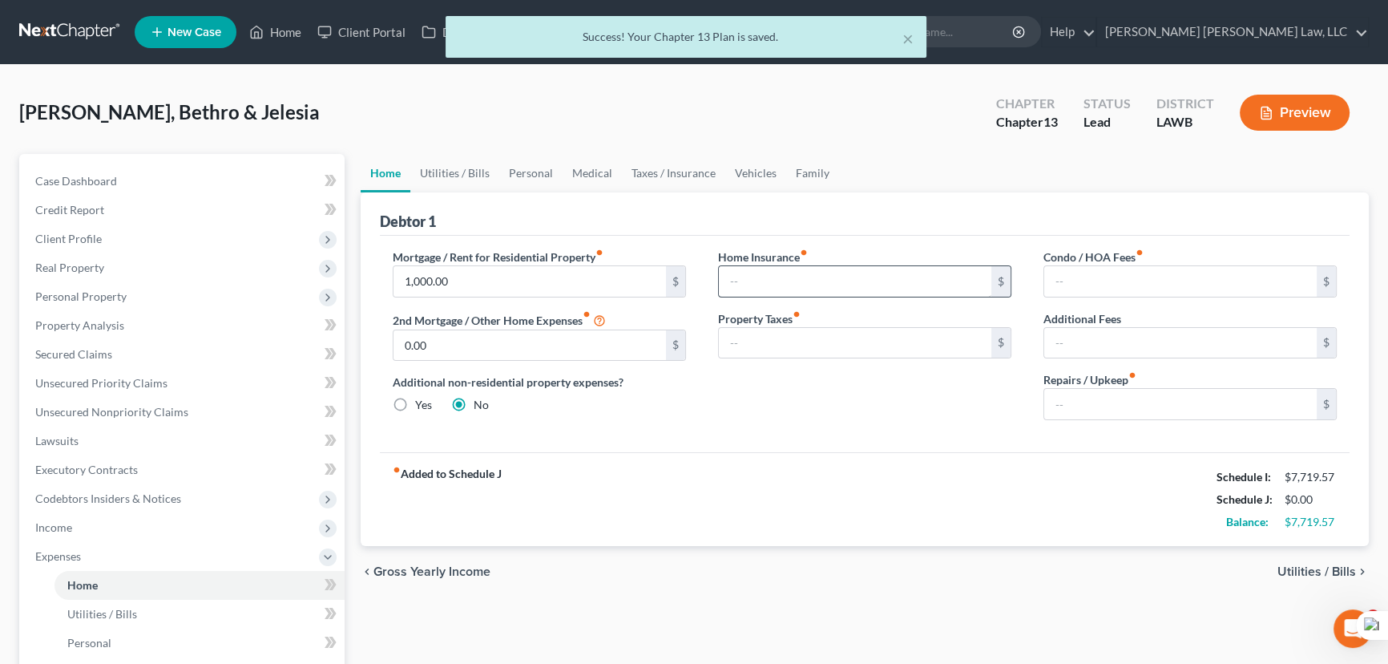
type input "0.00"
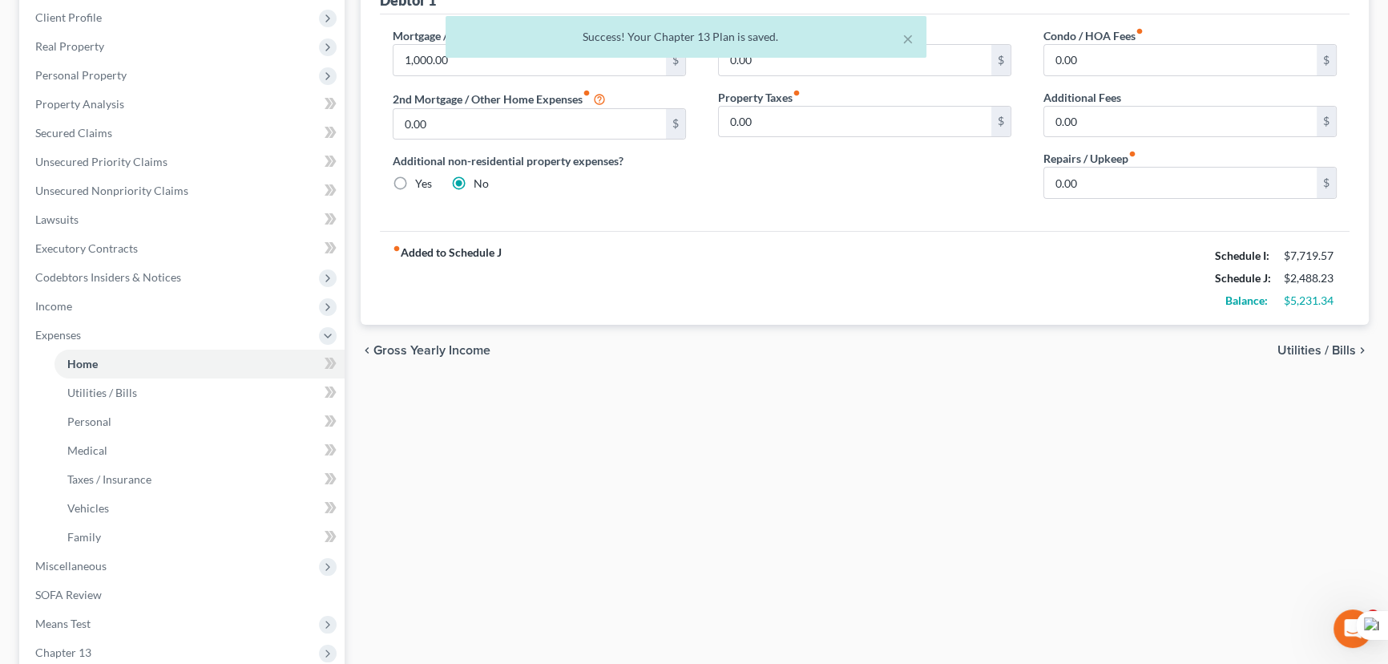
scroll to position [72, 0]
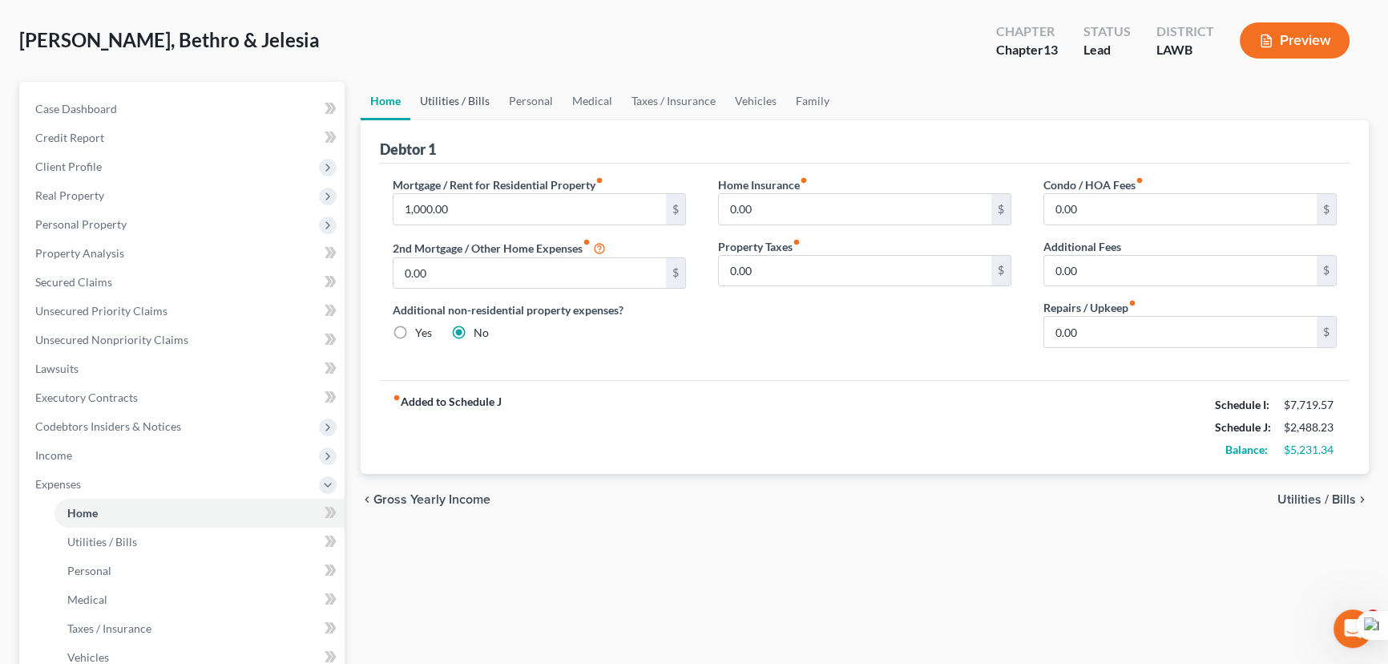
click at [475, 110] on link "Utilities / Bills" at bounding box center [454, 101] width 89 height 38
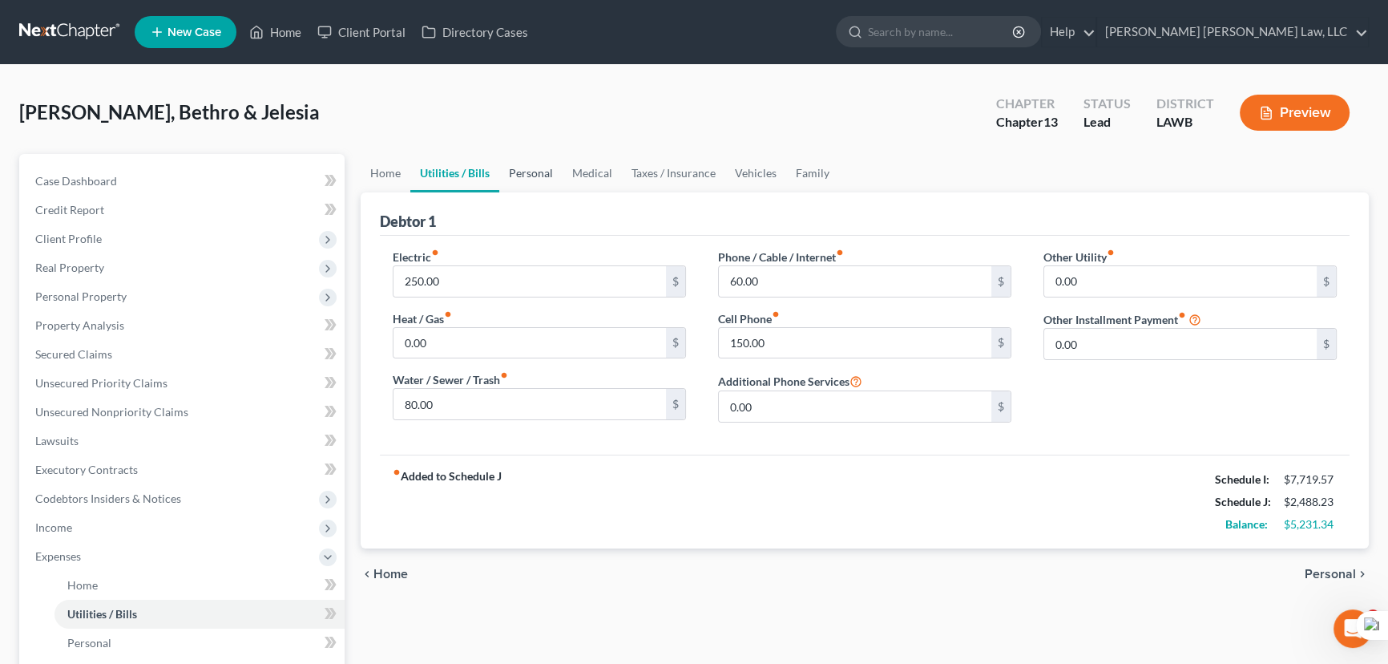
click at [521, 187] on link "Personal" at bounding box center [530, 173] width 63 height 38
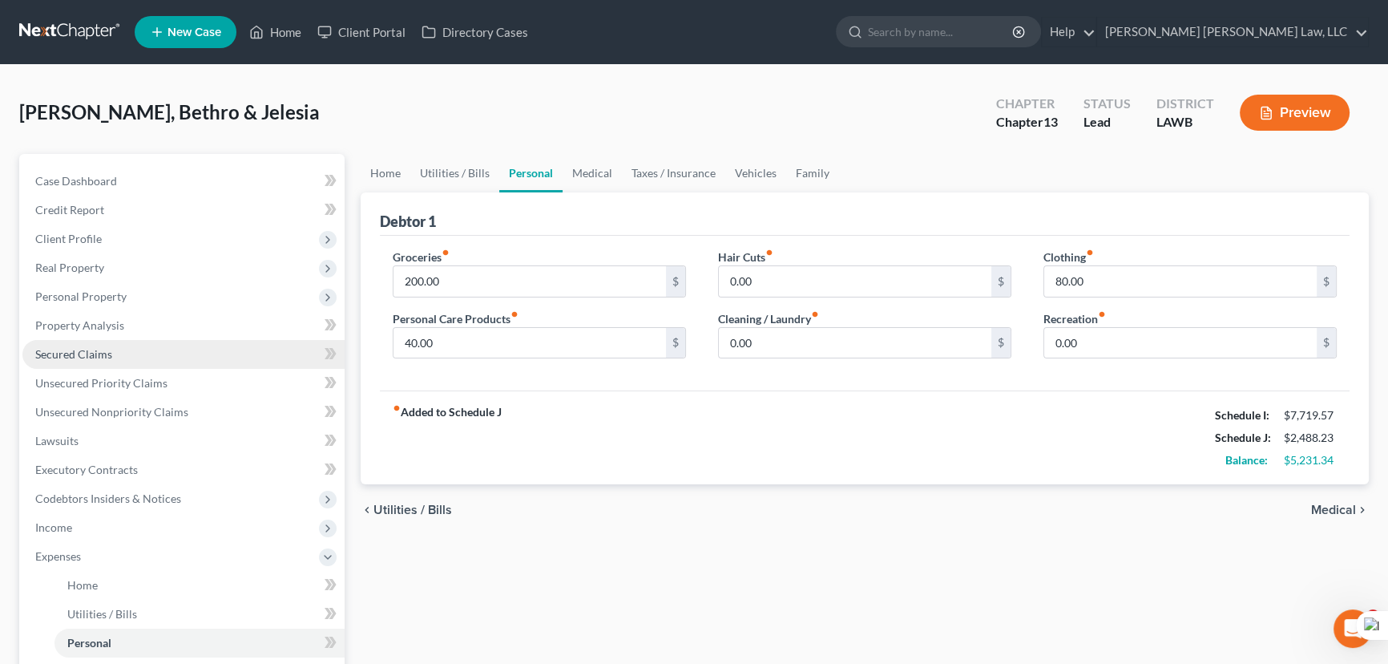
click at [185, 350] on link "Secured Claims" at bounding box center [183, 354] width 322 height 29
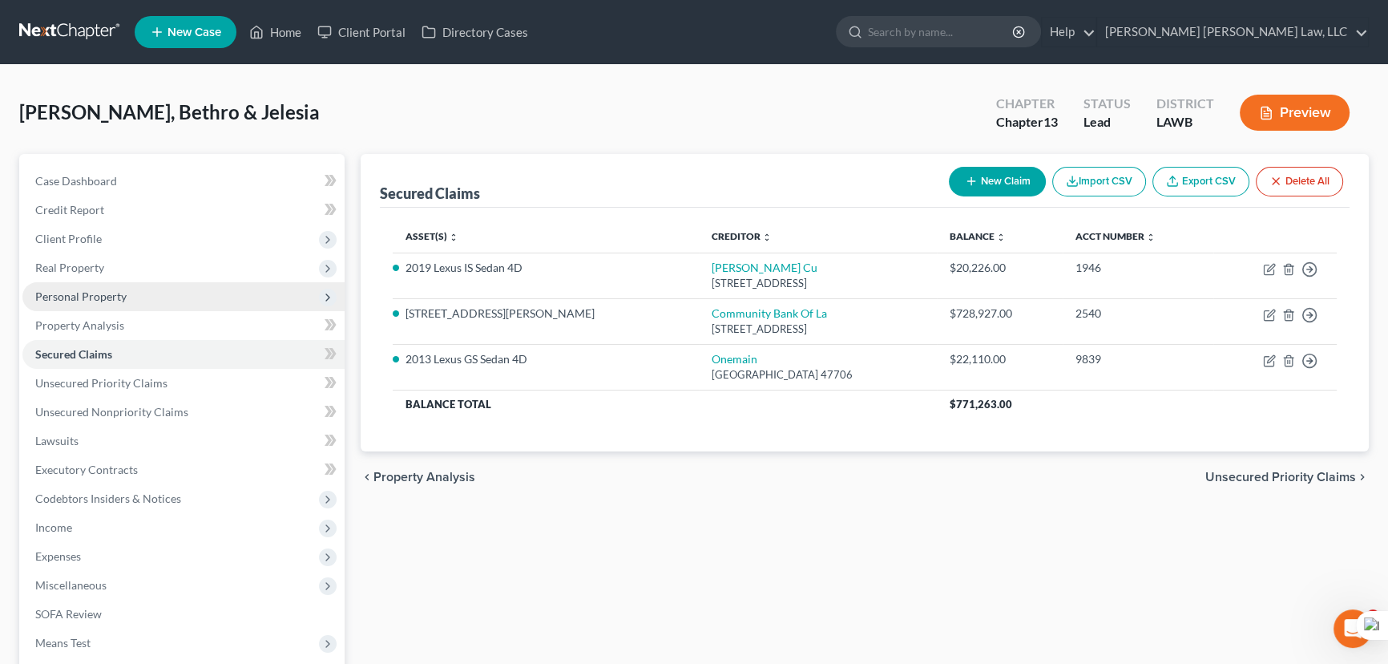
click at [107, 297] on span "Personal Property" at bounding box center [80, 296] width 91 height 14
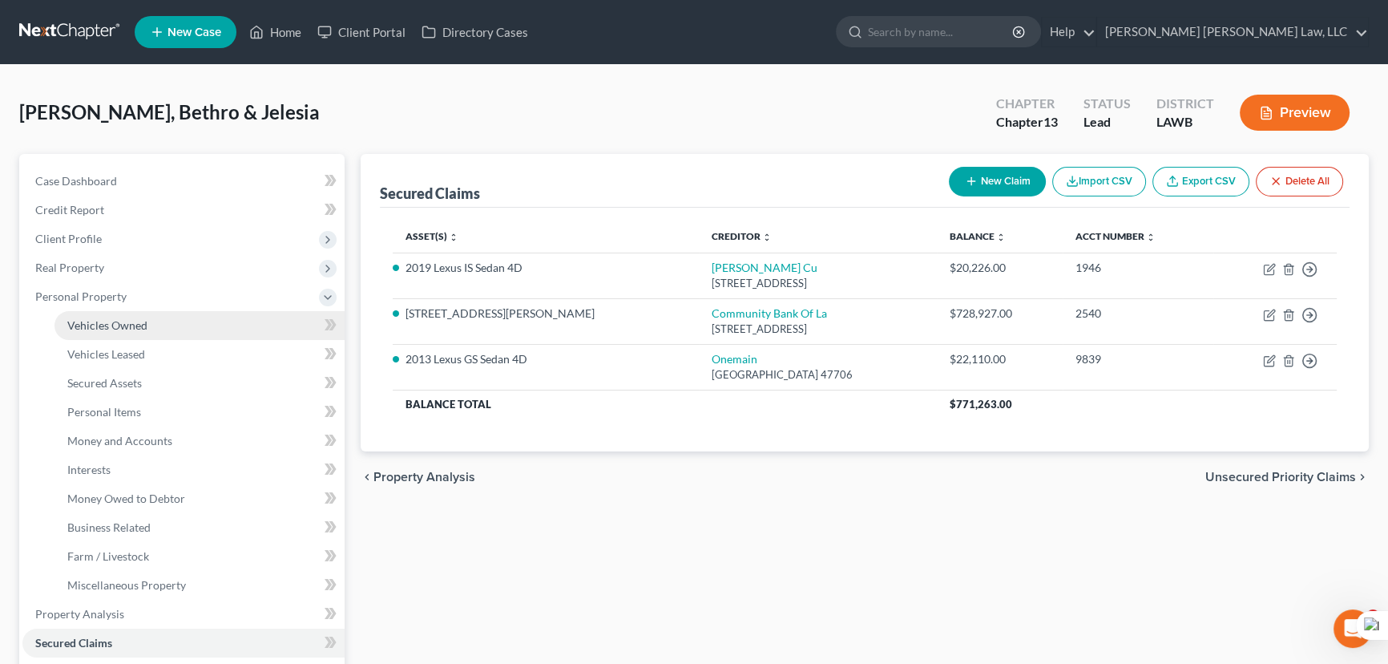
click at [107, 327] on span "Vehicles Owned" at bounding box center [107, 325] width 80 height 14
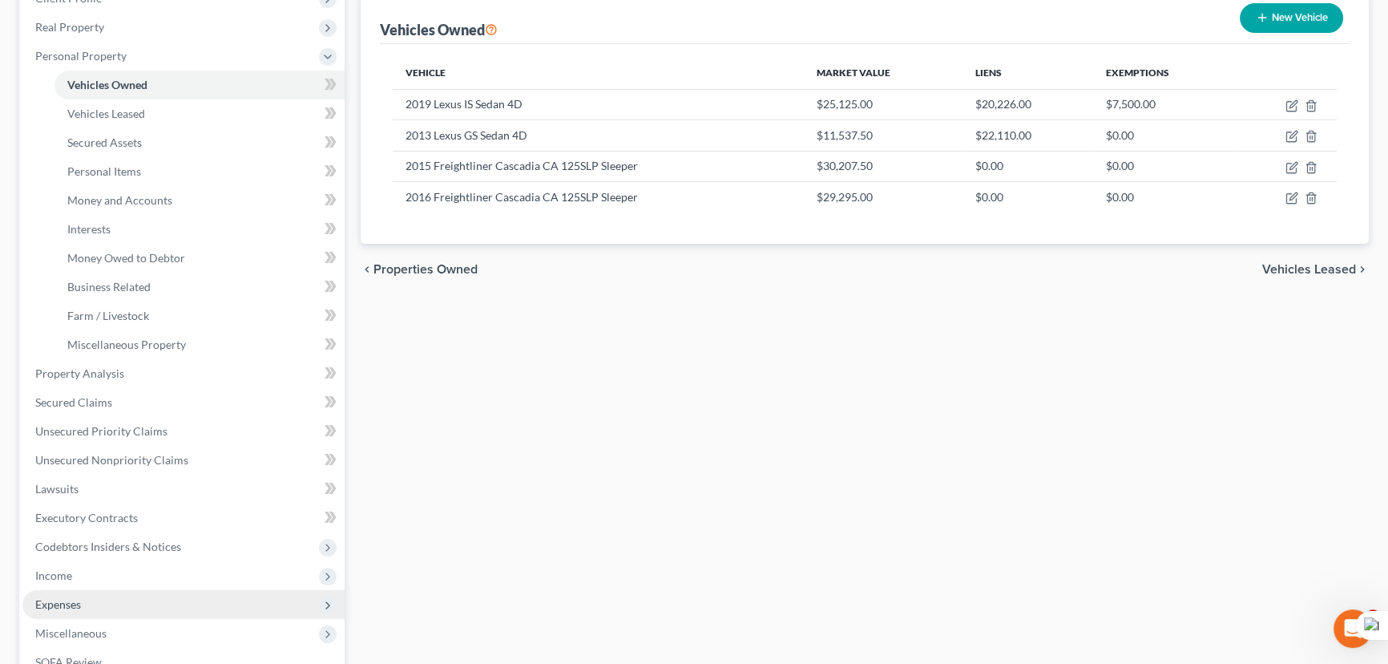
scroll to position [364, 0]
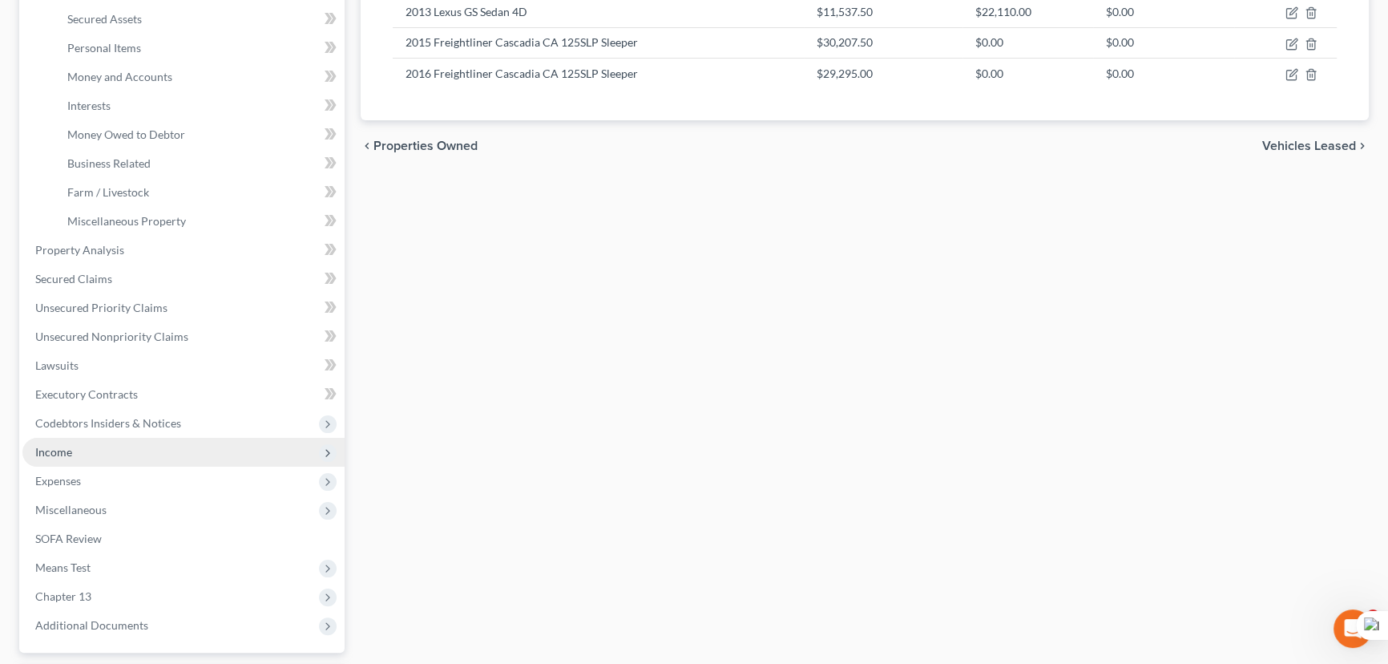
click at [130, 450] on span "Income" at bounding box center [183, 452] width 322 height 29
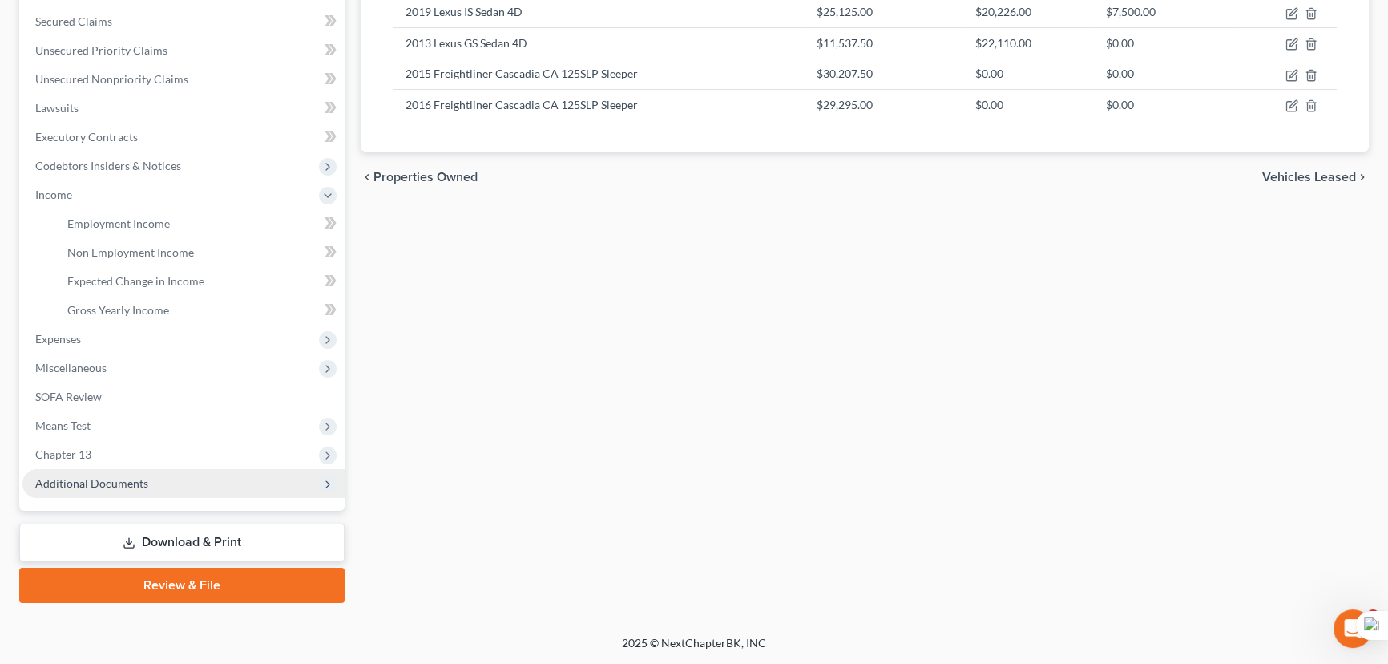
scroll to position [329, 0]
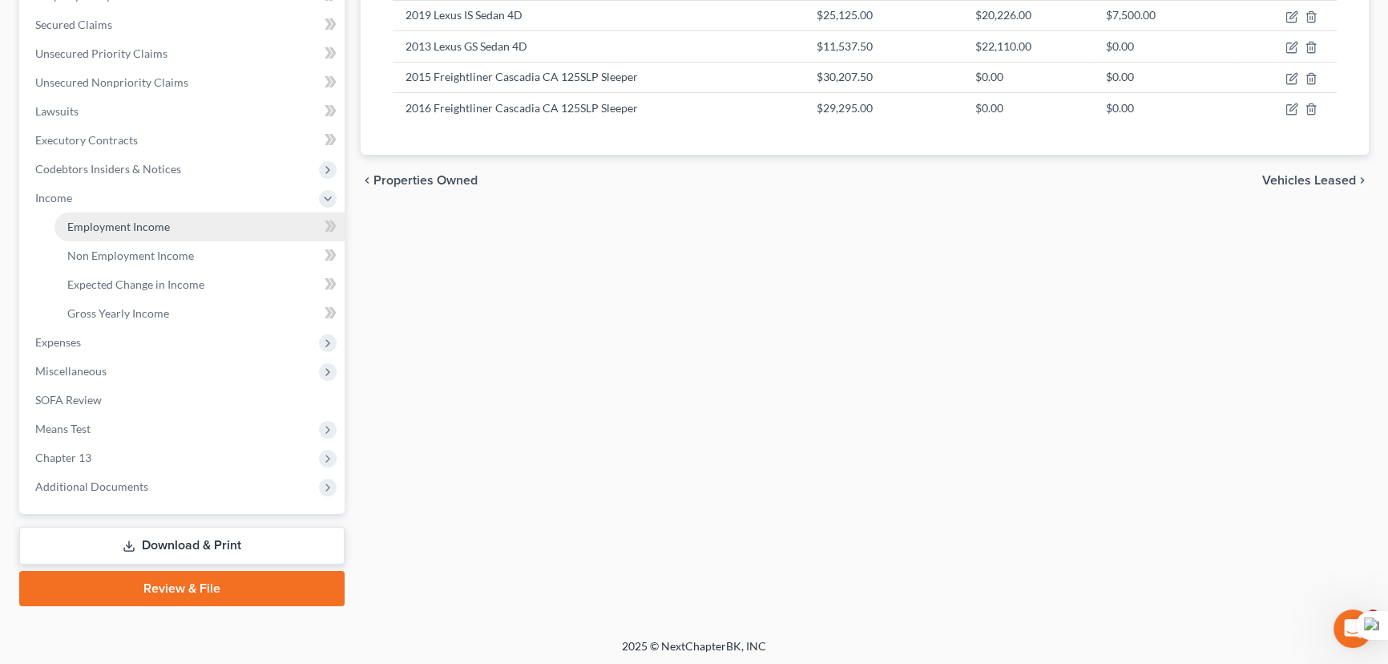
click at [177, 236] on link "Employment Income" at bounding box center [200, 226] width 290 height 29
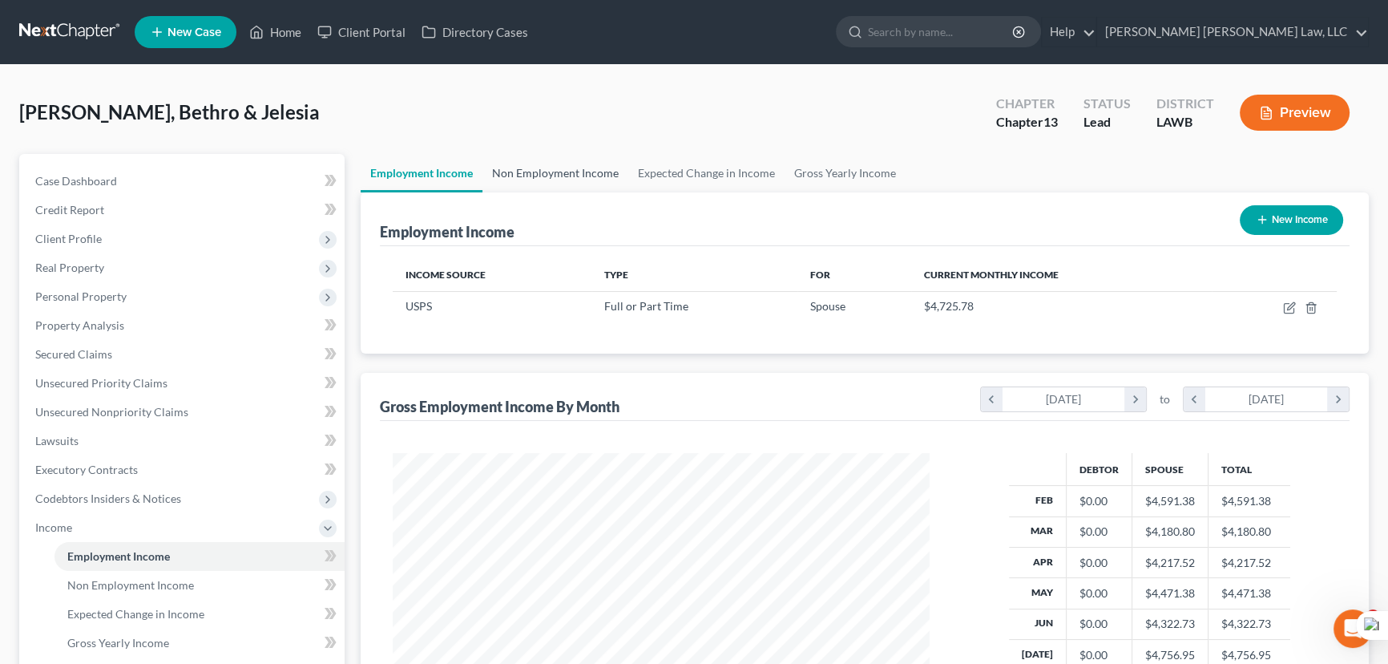
scroll to position [287, 569]
click at [558, 165] on link "Non Employment Income" at bounding box center [556, 173] width 146 height 38
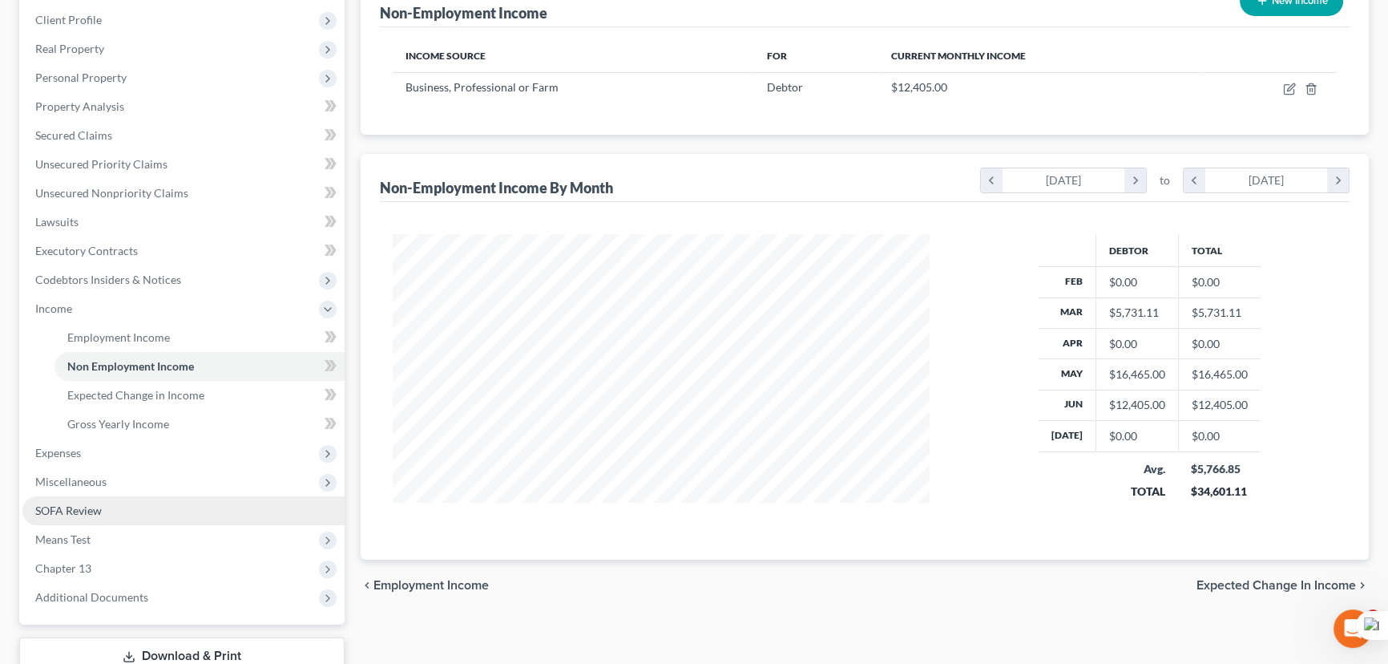
scroll to position [330, 0]
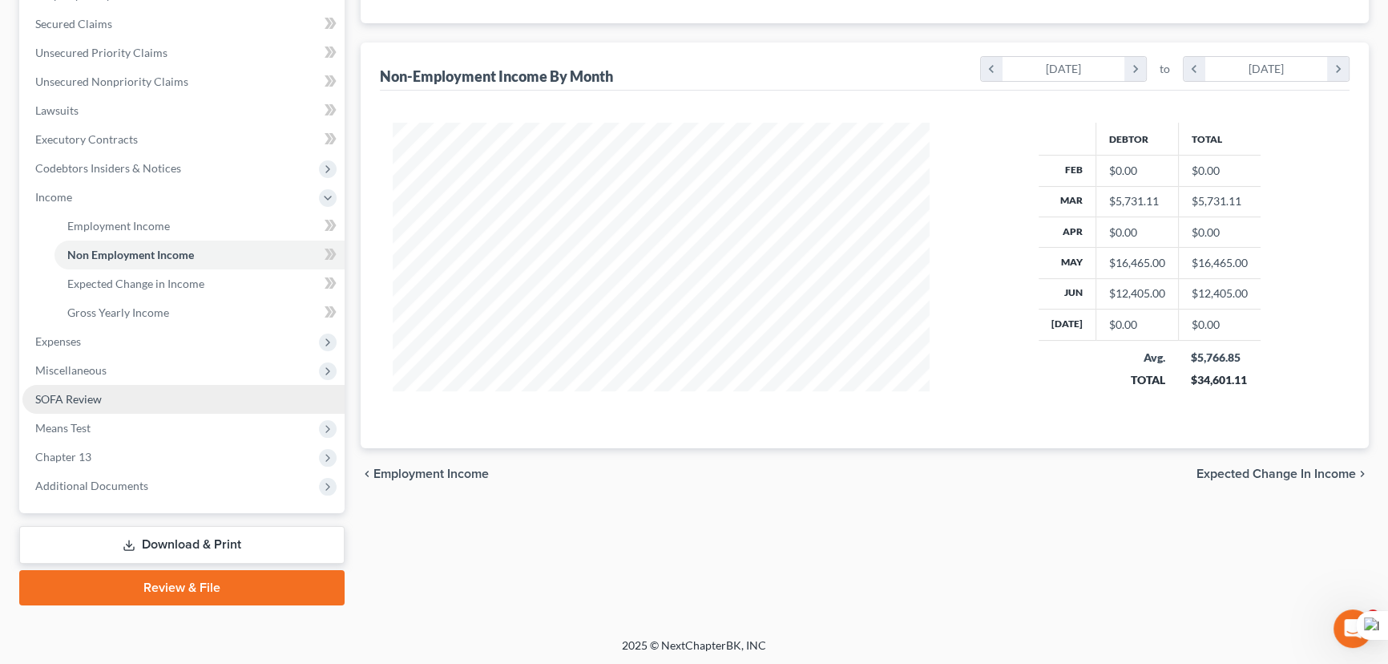
click at [112, 388] on link "SOFA Review" at bounding box center [183, 399] width 322 height 29
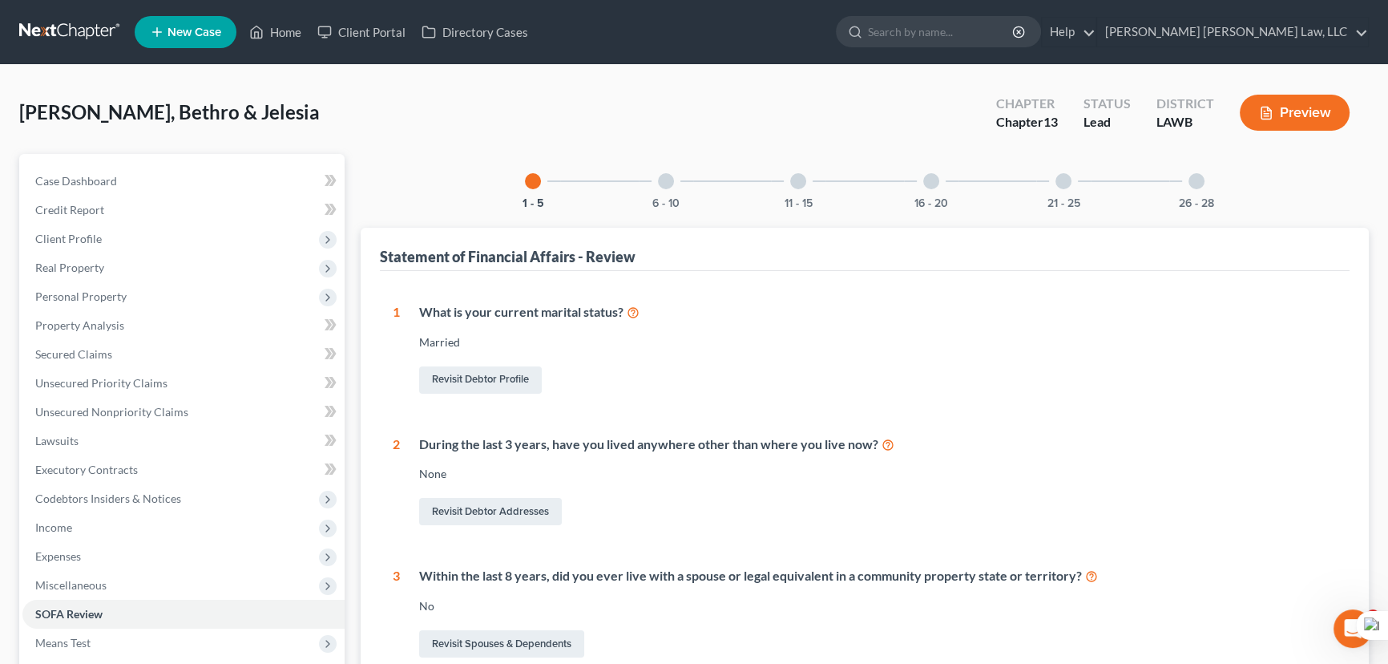
click at [1186, 178] on div "26 - 28" at bounding box center [1197, 181] width 55 height 55
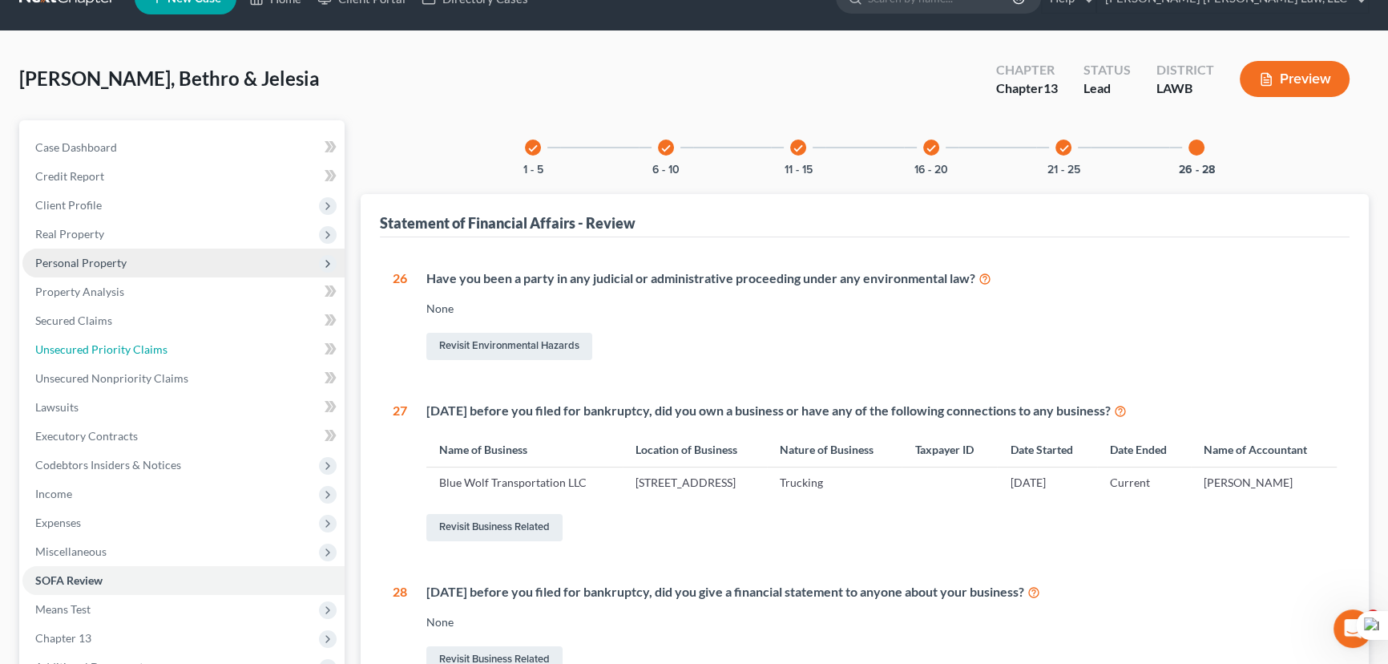
scroll to position [27, 0]
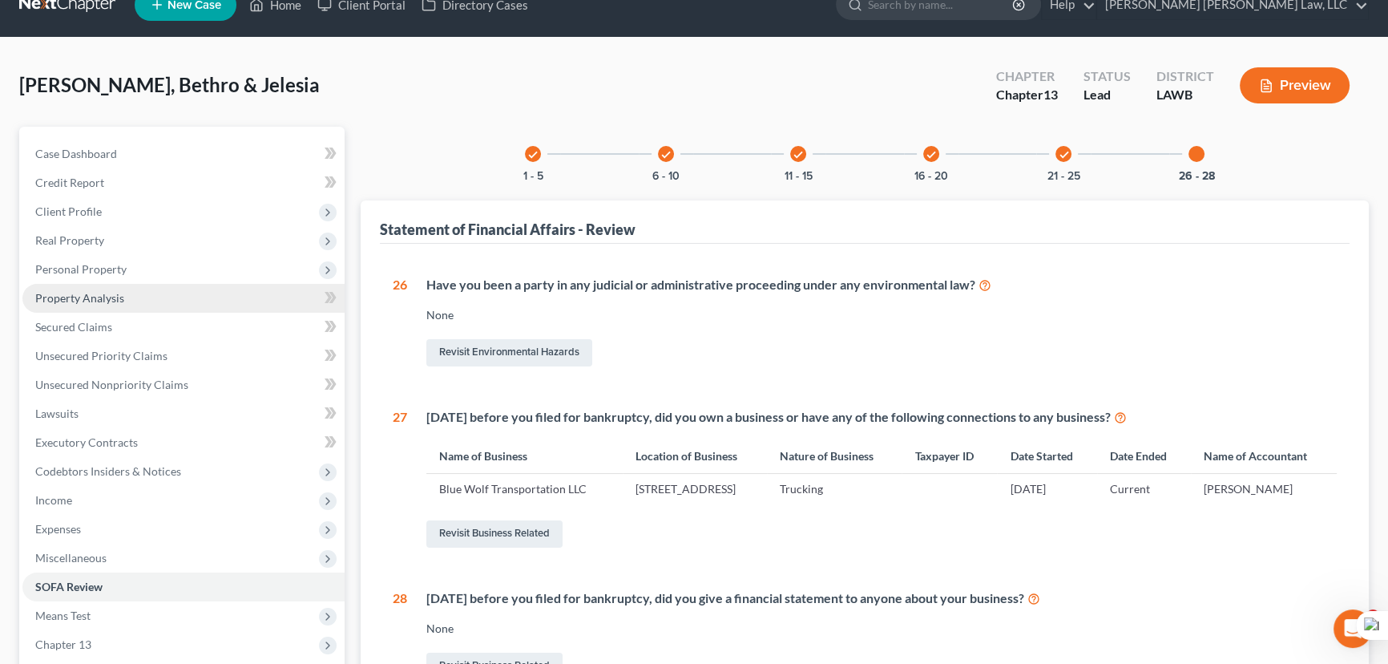
drag, startPoint x: 304, startPoint y: 143, endPoint x: 120, endPoint y: 297, distance: 240.1
click at [120, 309] on link "Property Analysis" at bounding box center [183, 298] width 322 height 29
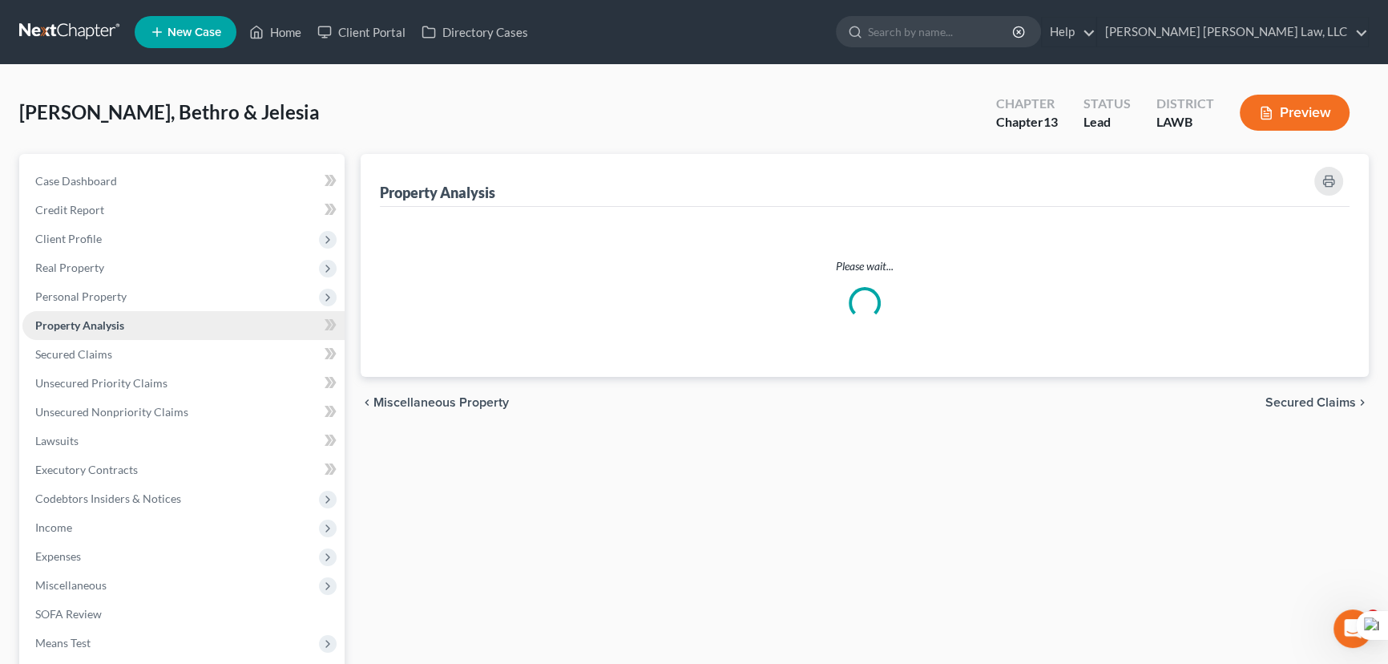
click at [120, 297] on ul "Case Dashboard Payments Invoices Payments Payments Credit Report Client Profile" at bounding box center [183, 441] width 322 height 548
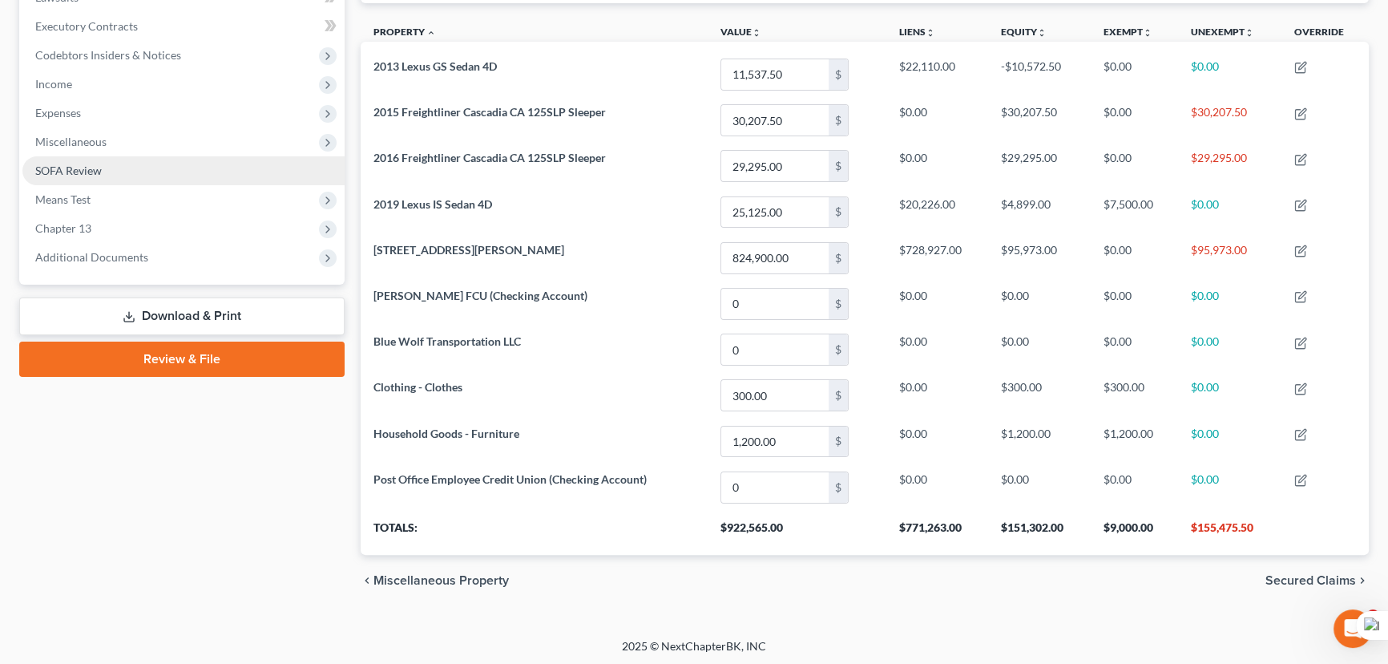
scroll to position [297, 0]
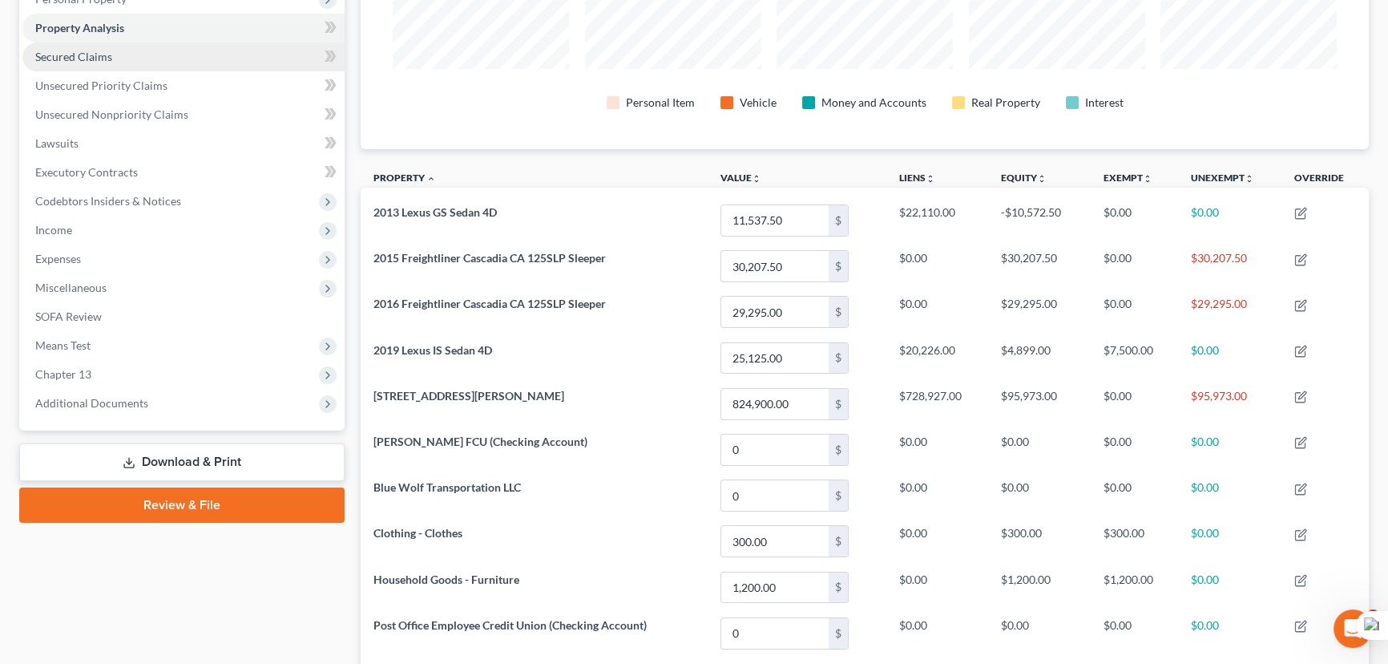
click at [84, 59] on span "Secured Claims" at bounding box center [73, 57] width 77 height 14
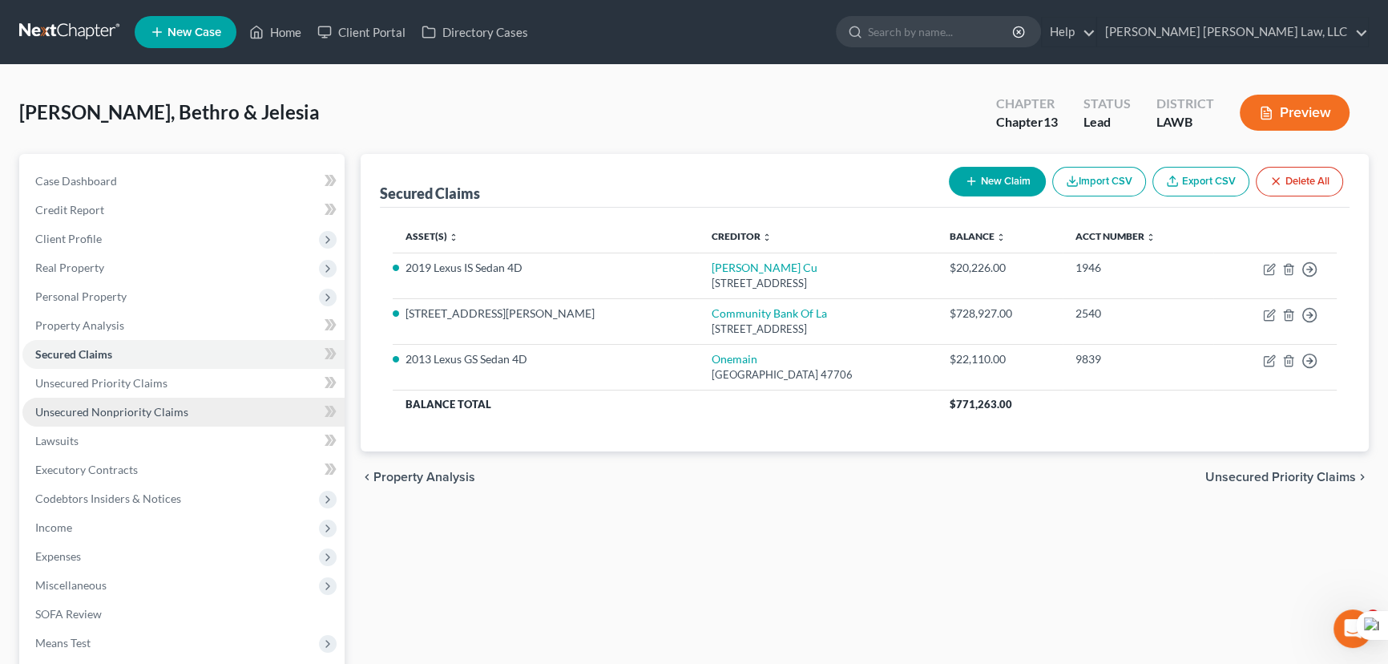
click at [168, 400] on link "Unsecured Nonpriority Claims" at bounding box center [183, 412] width 322 height 29
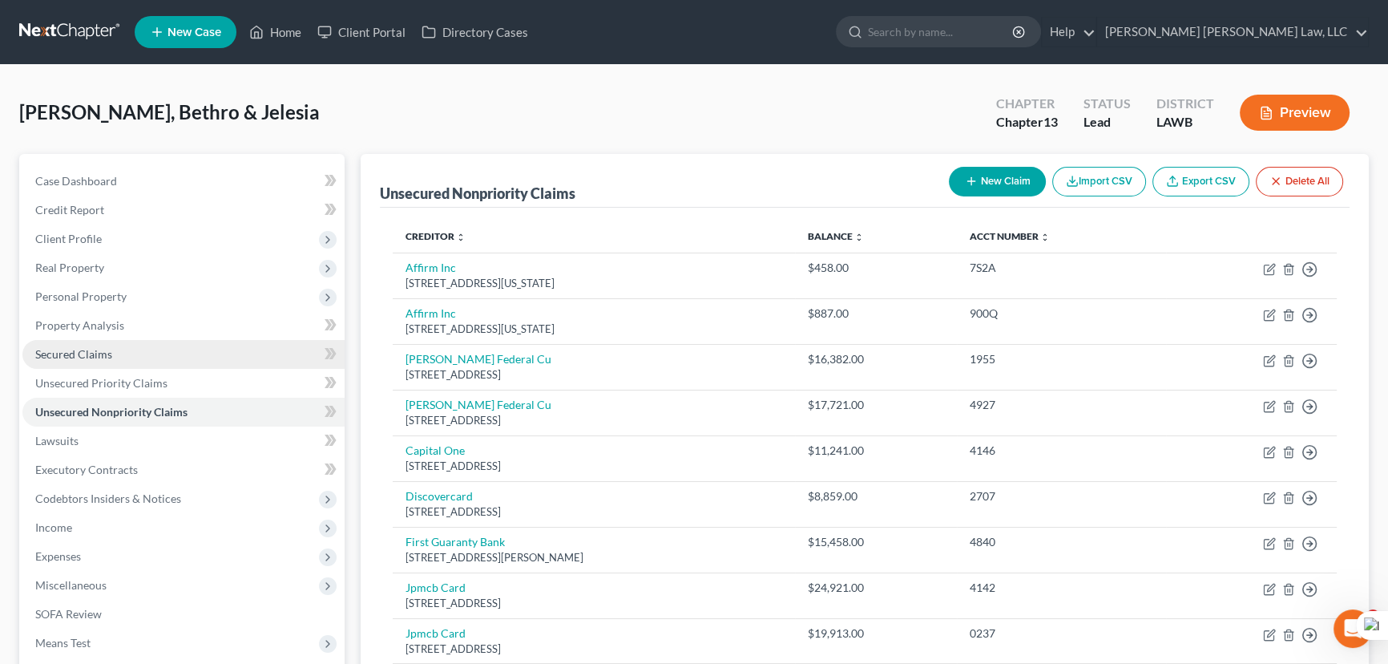
click at [184, 340] on link "Secured Claims" at bounding box center [183, 354] width 322 height 29
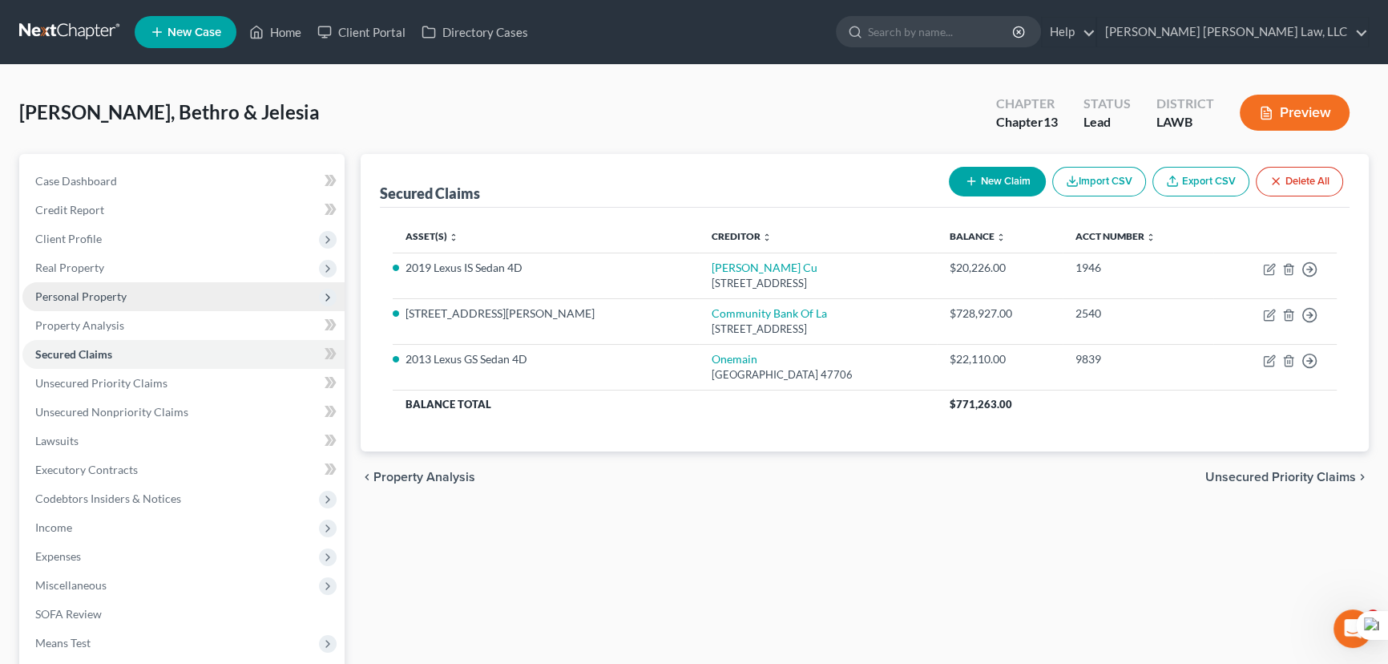
click at [96, 305] on span "Personal Property" at bounding box center [183, 296] width 322 height 29
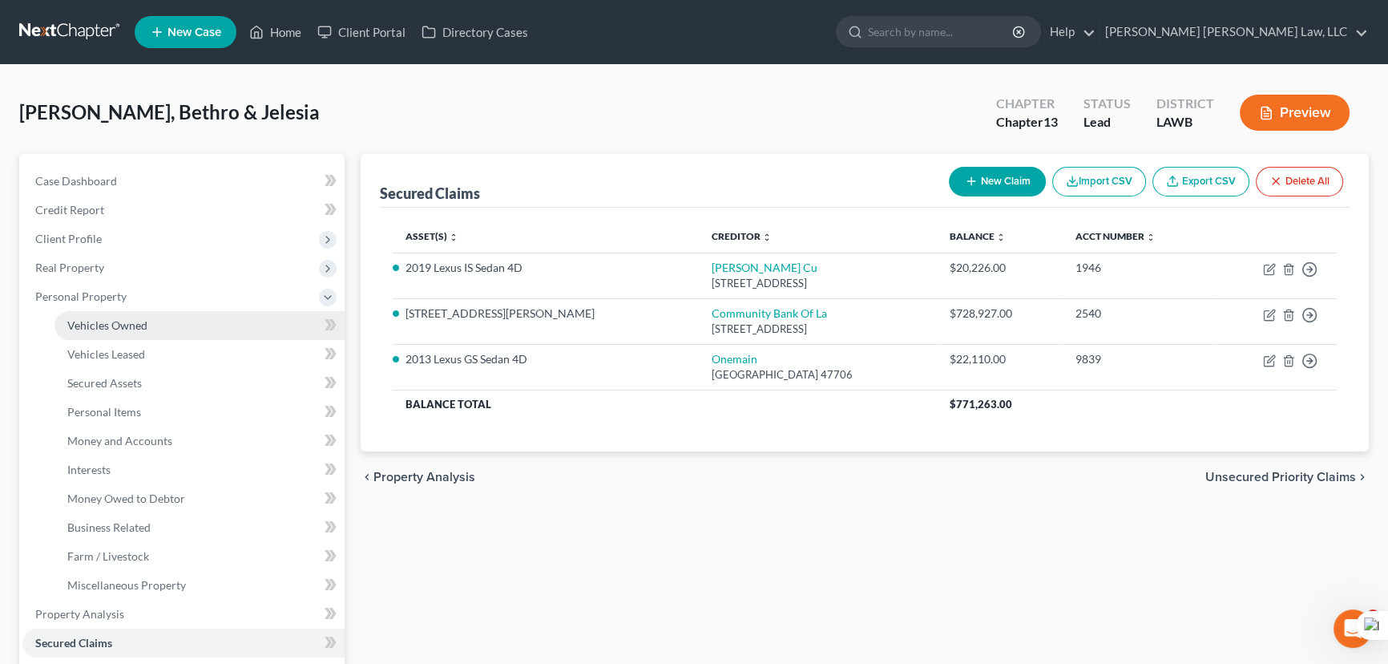
click at [104, 323] on span "Vehicles Owned" at bounding box center [107, 325] width 80 height 14
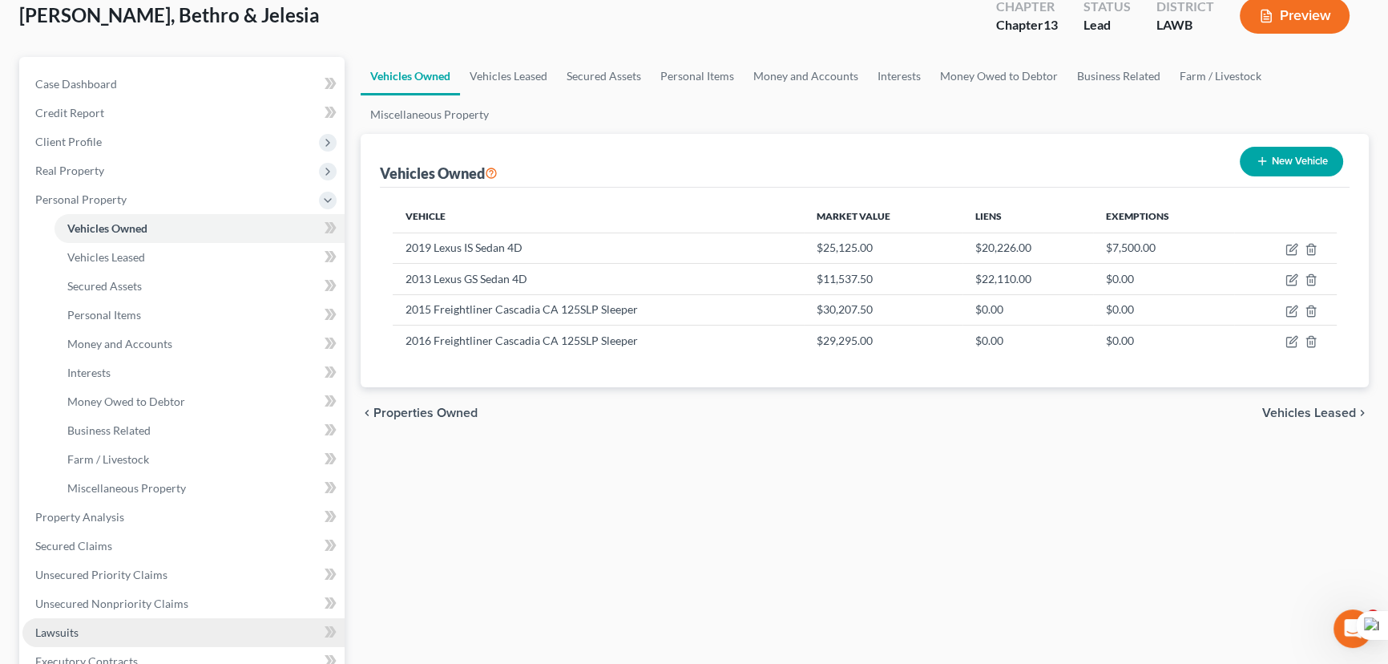
scroll to position [218, 0]
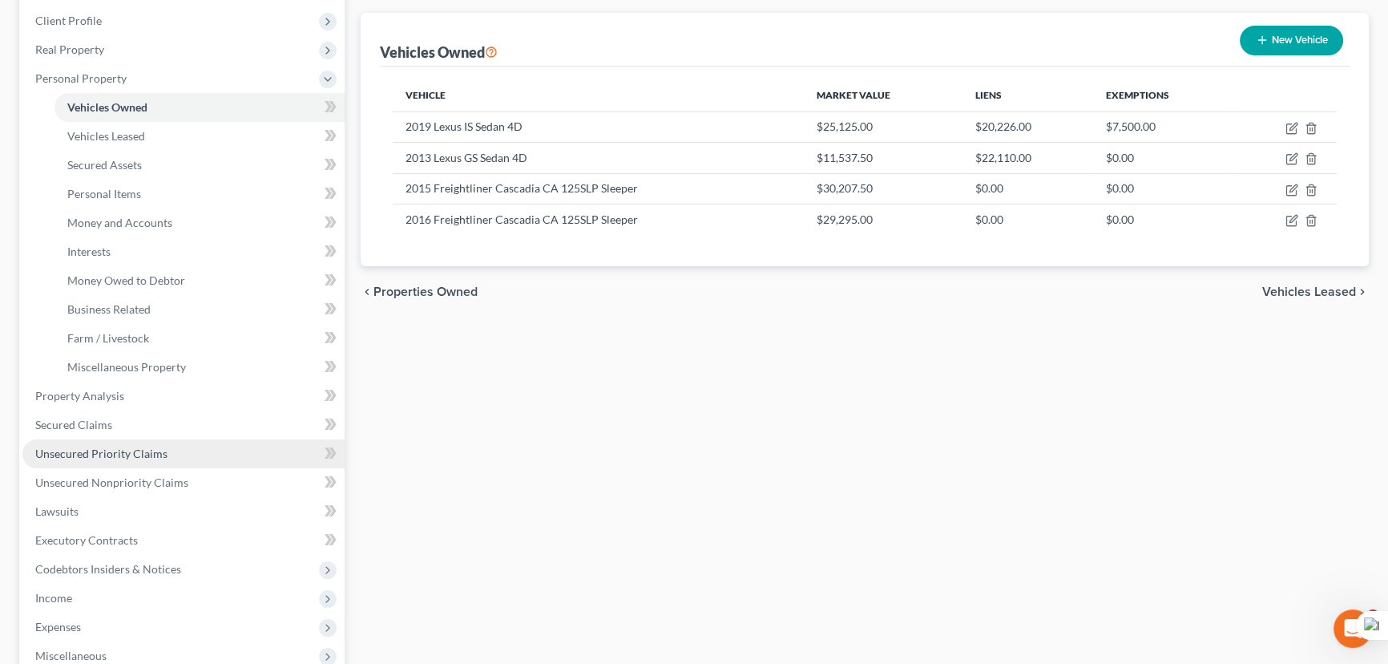
click at [104, 455] on span "Unsecured Priority Claims" at bounding box center [101, 453] width 132 height 14
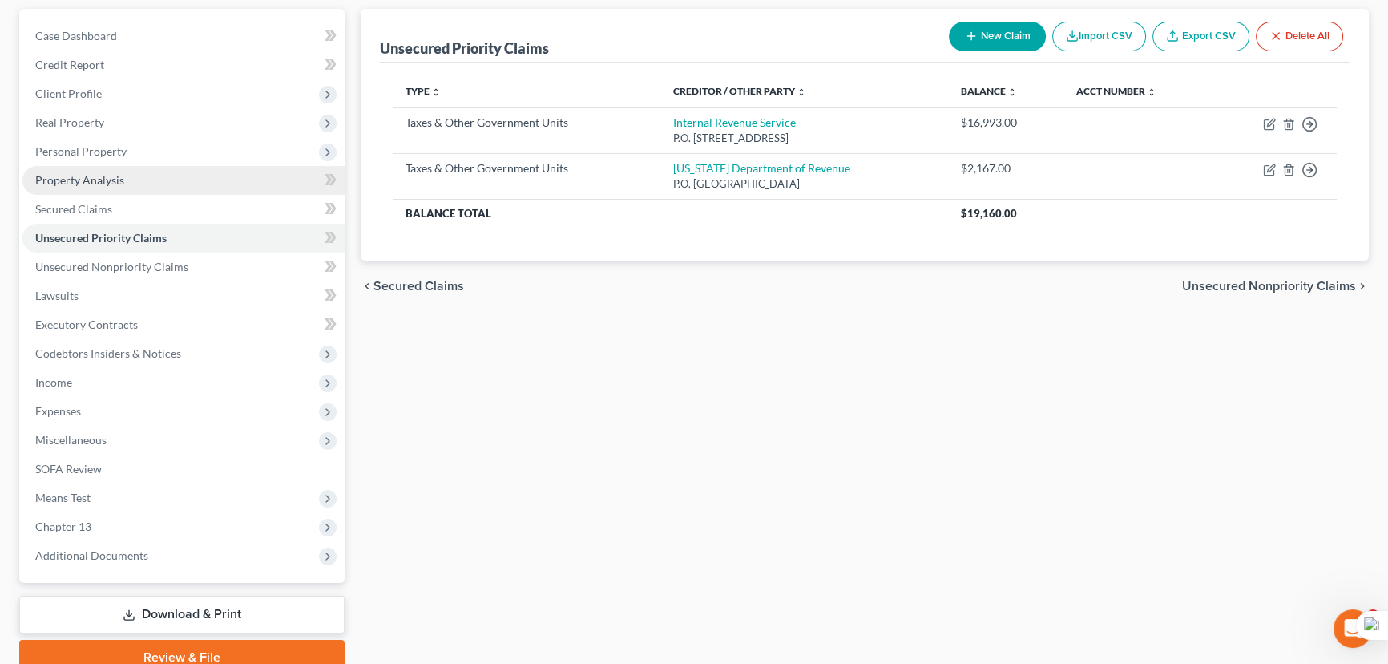
click at [113, 189] on link "Property Analysis" at bounding box center [183, 180] width 322 height 29
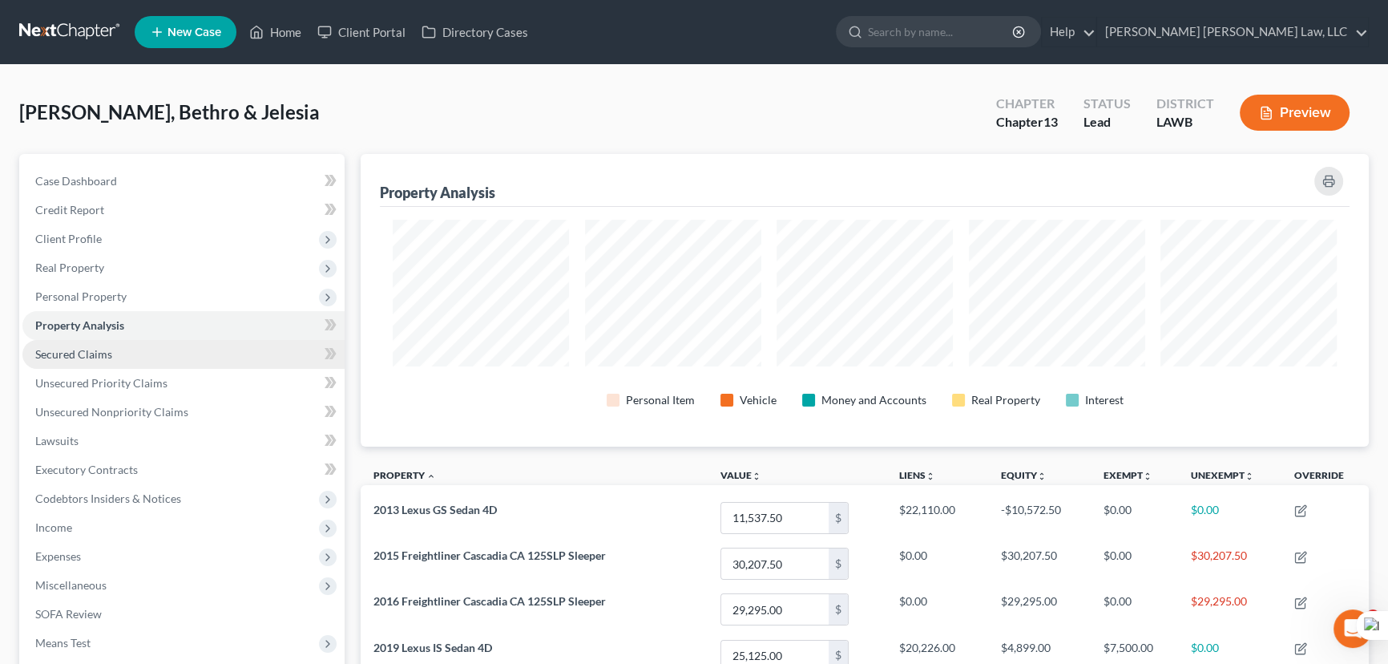
scroll to position [293, 1008]
click at [109, 360] on link "Secured Claims" at bounding box center [183, 354] width 322 height 29
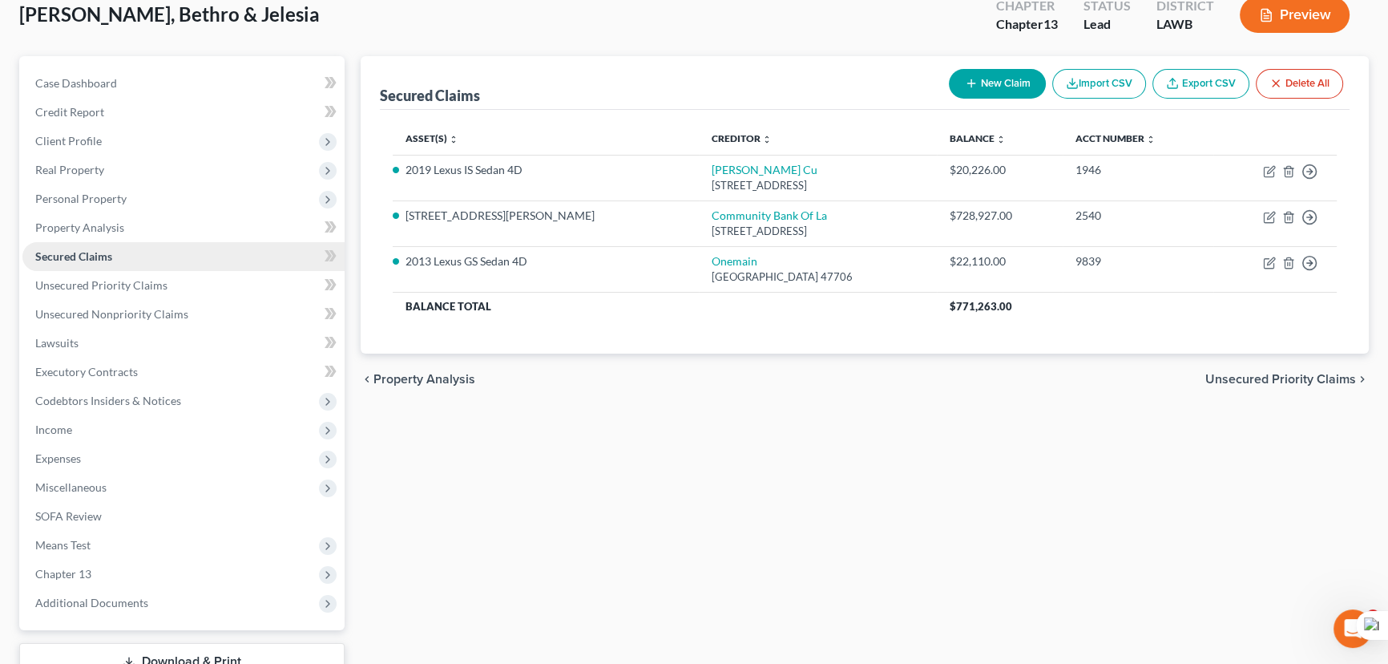
scroll to position [72, 0]
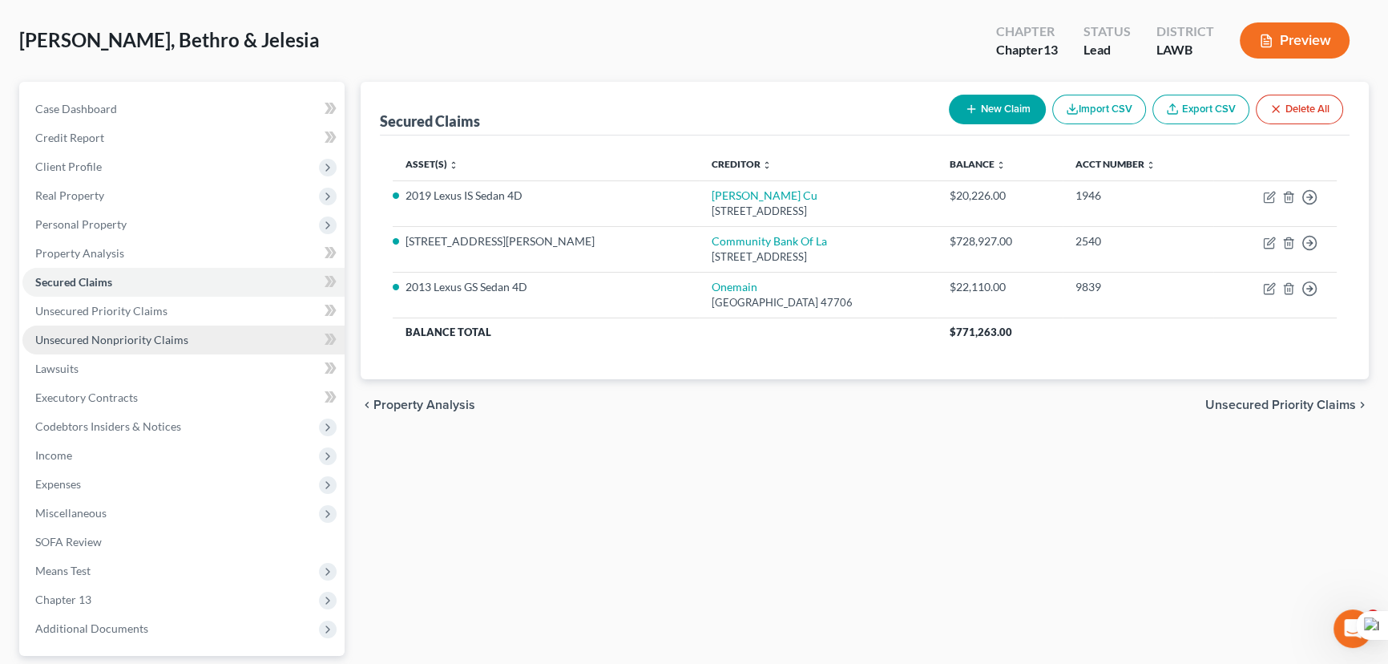
click at [143, 341] on span "Unsecured Nonpriority Claims" at bounding box center [111, 340] width 153 height 14
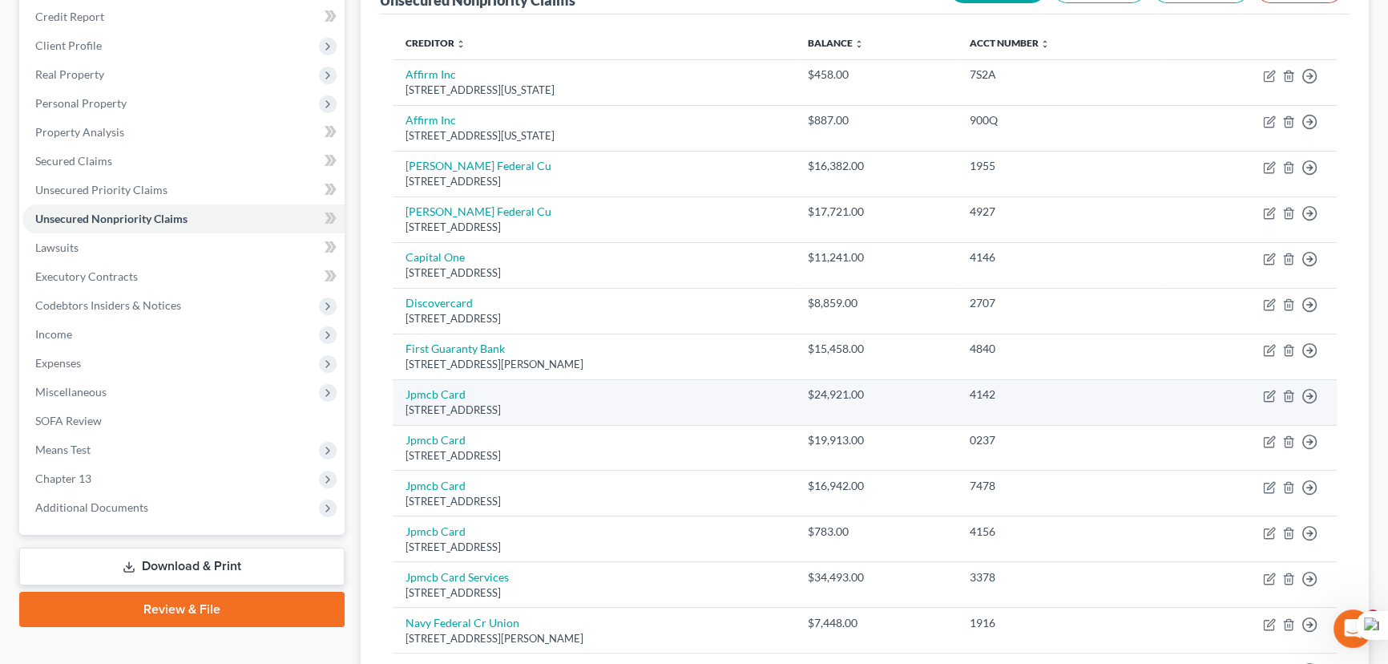
scroll to position [190, 0]
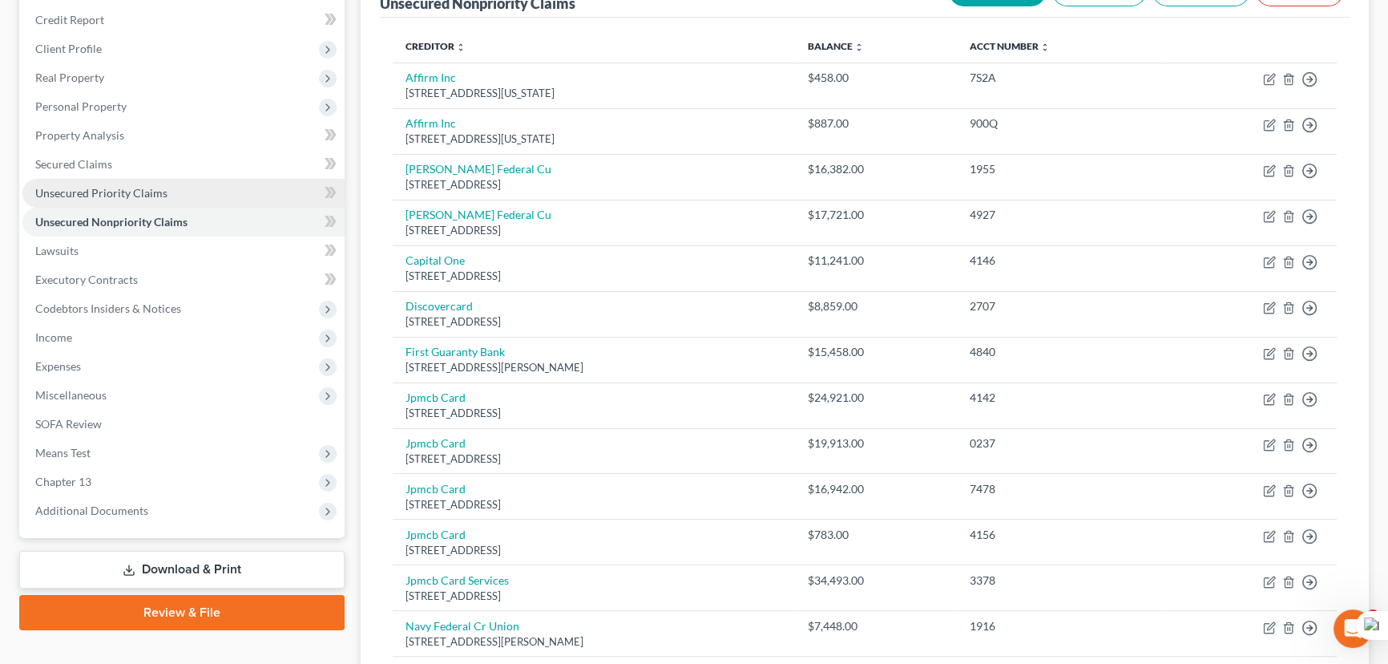
click at [58, 180] on link "Unsecured Priority Claims" at bounding box center [183, 193] width 322 height 29
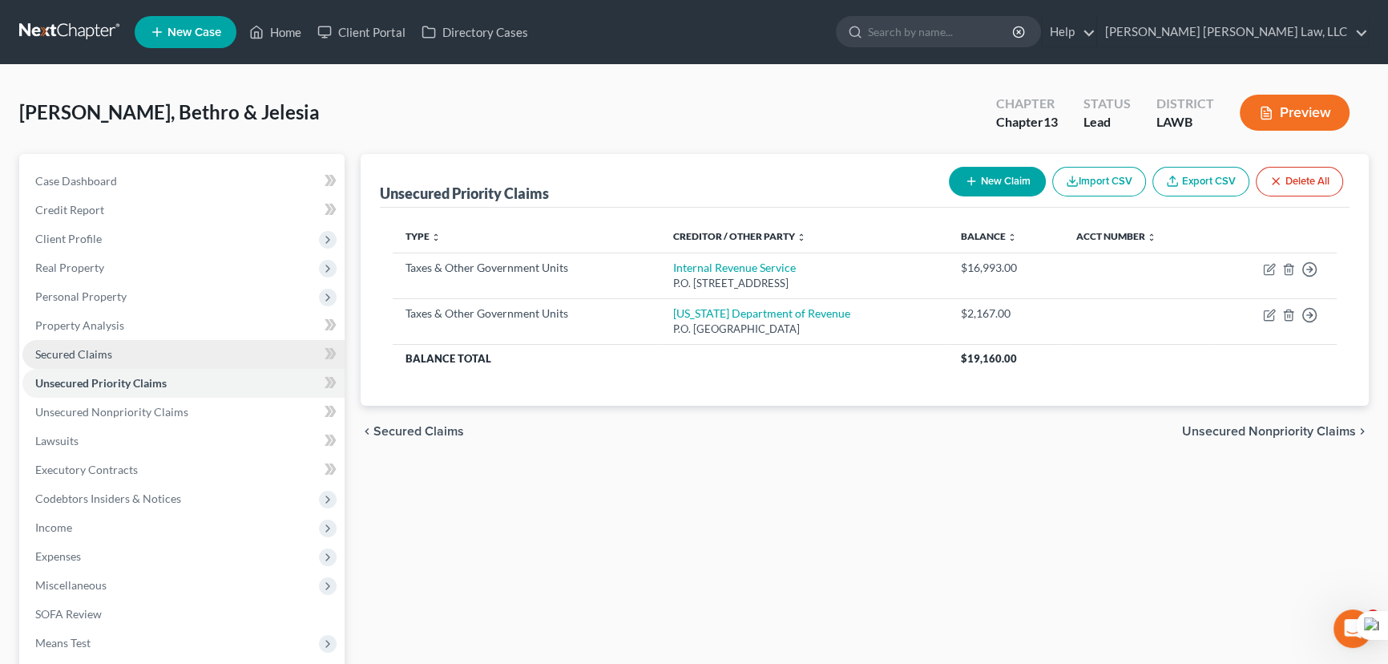
click at [90, 340] on link "Secured Claims" at bounding box center [183, 354] width 322 height 29
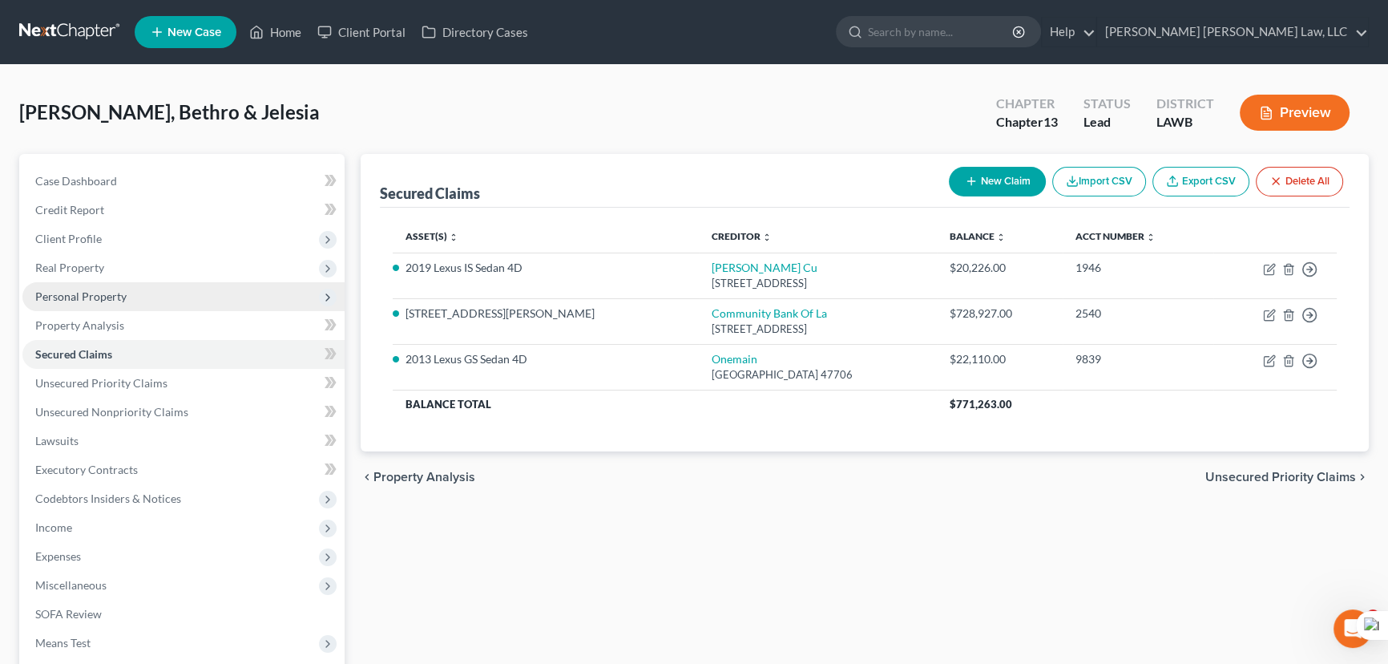
click at [192, 298] on span "Personal Property" at bounding box center [183, 296] width 322 height 29
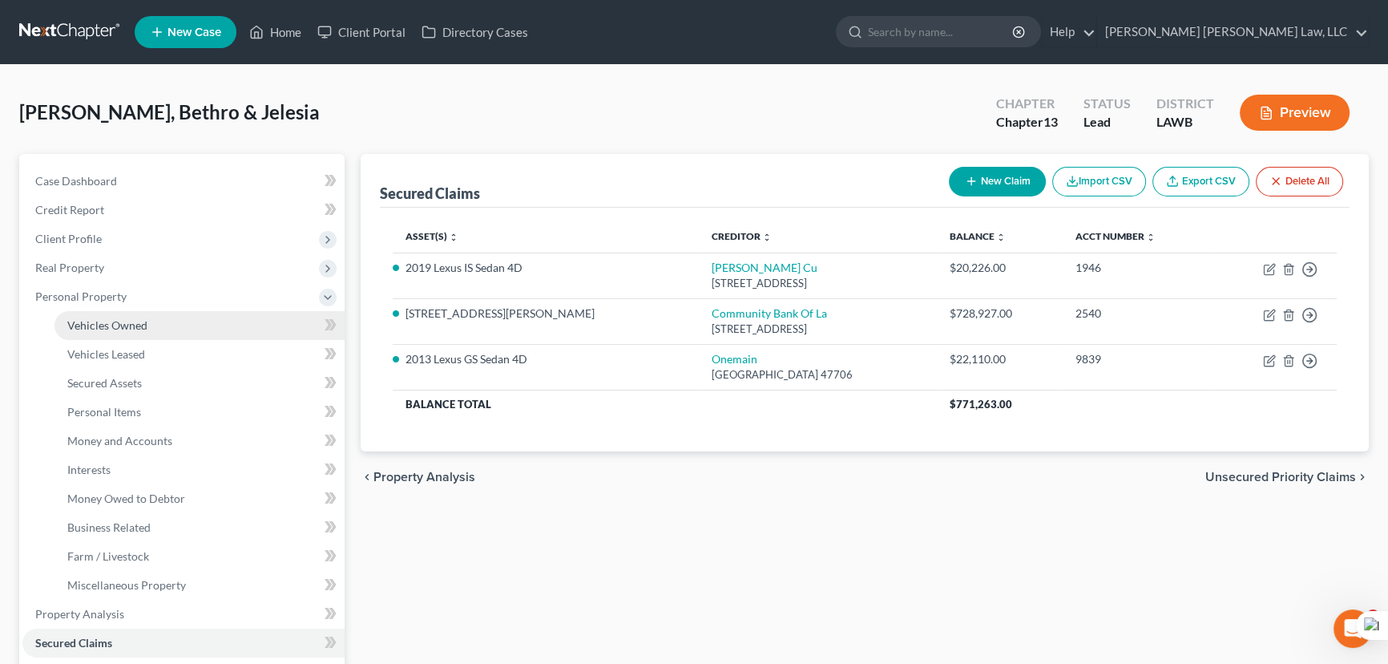
click at [194, 329] on link "Vehicles Owned" at bounding box center [200, 325] width 290 height 29
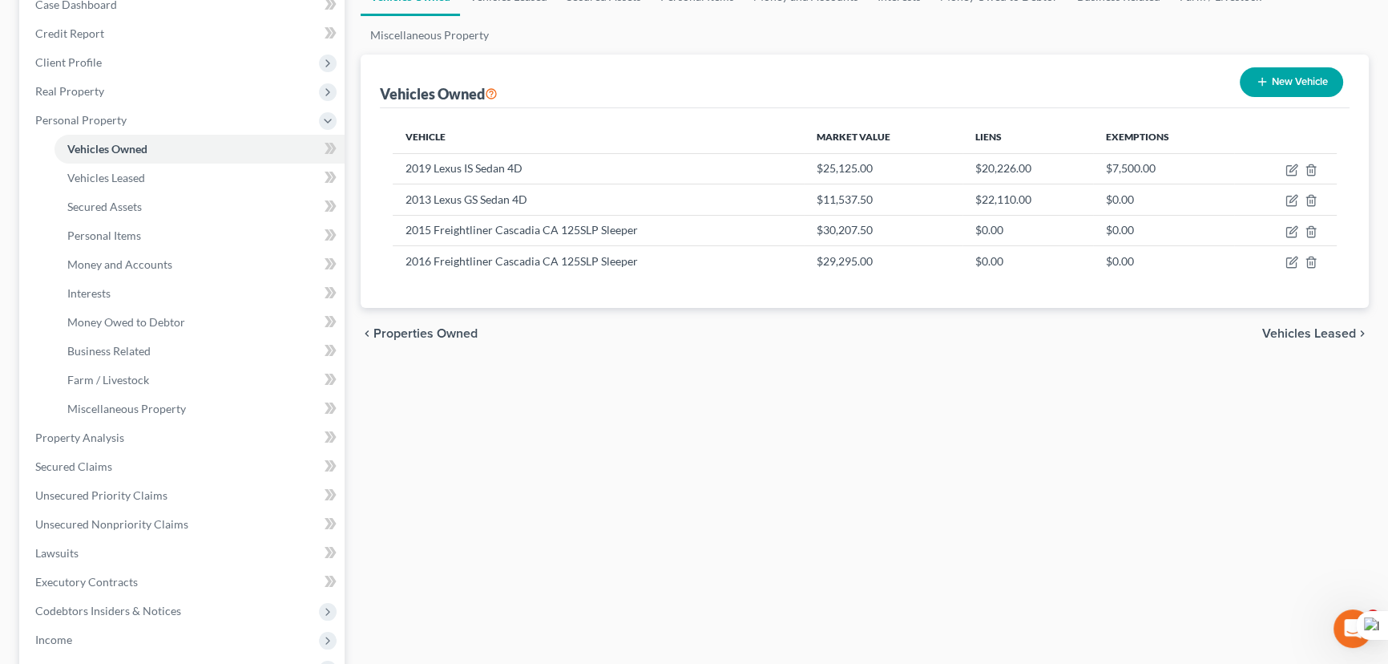
scroll to position [218, 0]
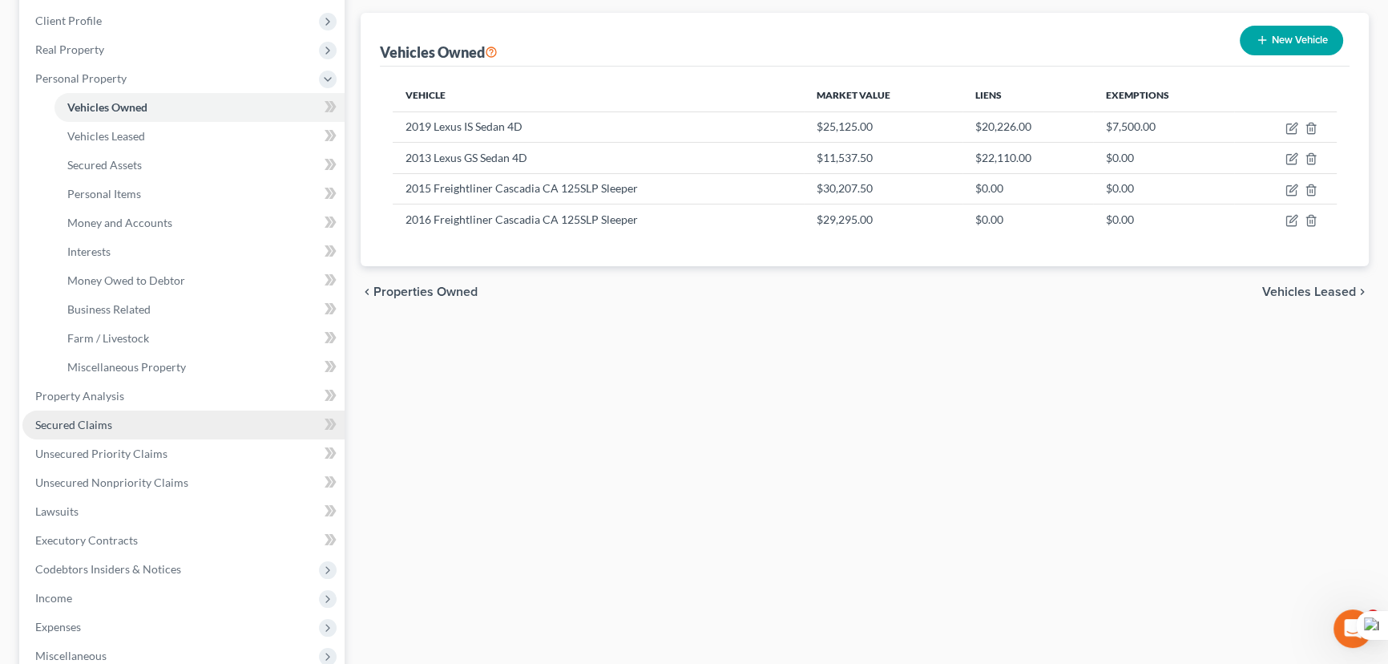
click at [111, 416] on link "Secured Claims" at bounding box center [183, 424] width 322 height 29
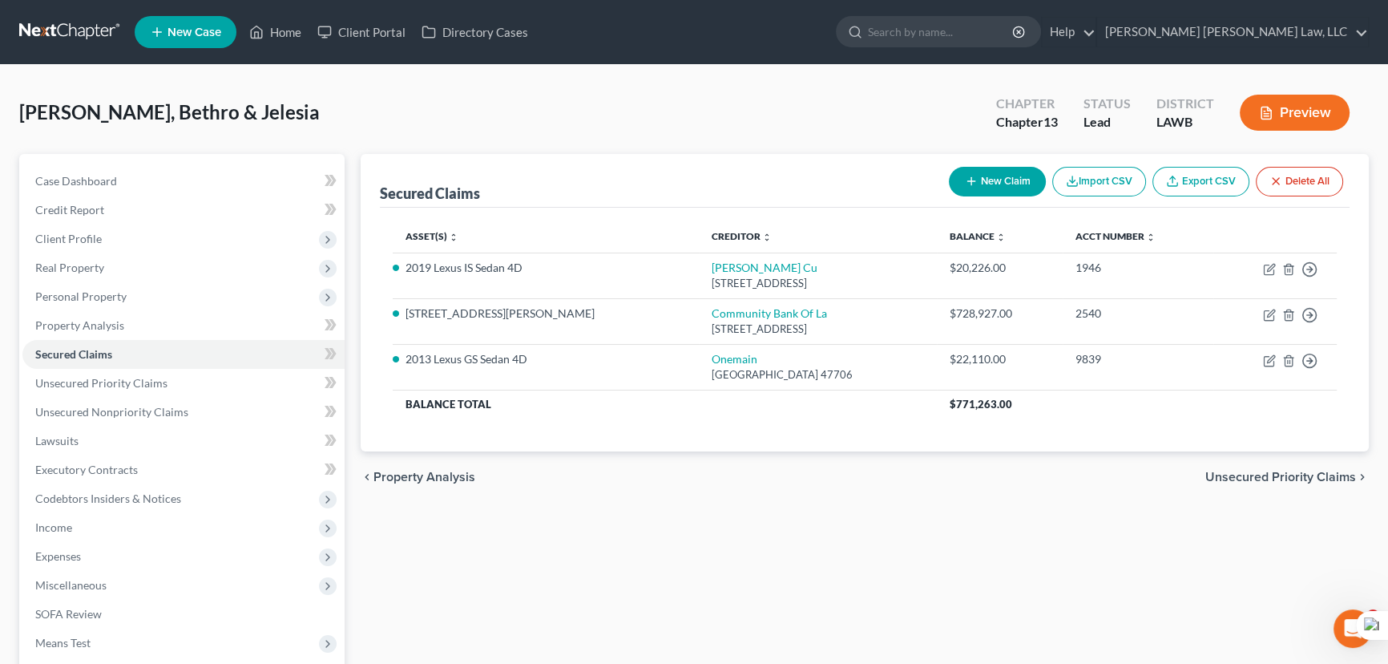
drag, startPoint x: 996, startPoint y: 208, endPoint x: 1007, endPoint y: 188, distance: 22.6
click at [997, 208] on div "Asset(s) expand_more expand_less unfold_more Creditor expand_more expand_less u…" at bounding box center [865, 330] width 970 height 244
click at [1007, 188] on button "New Claim" at bounding box center [997, 182] width 97 height 30
select select "0"
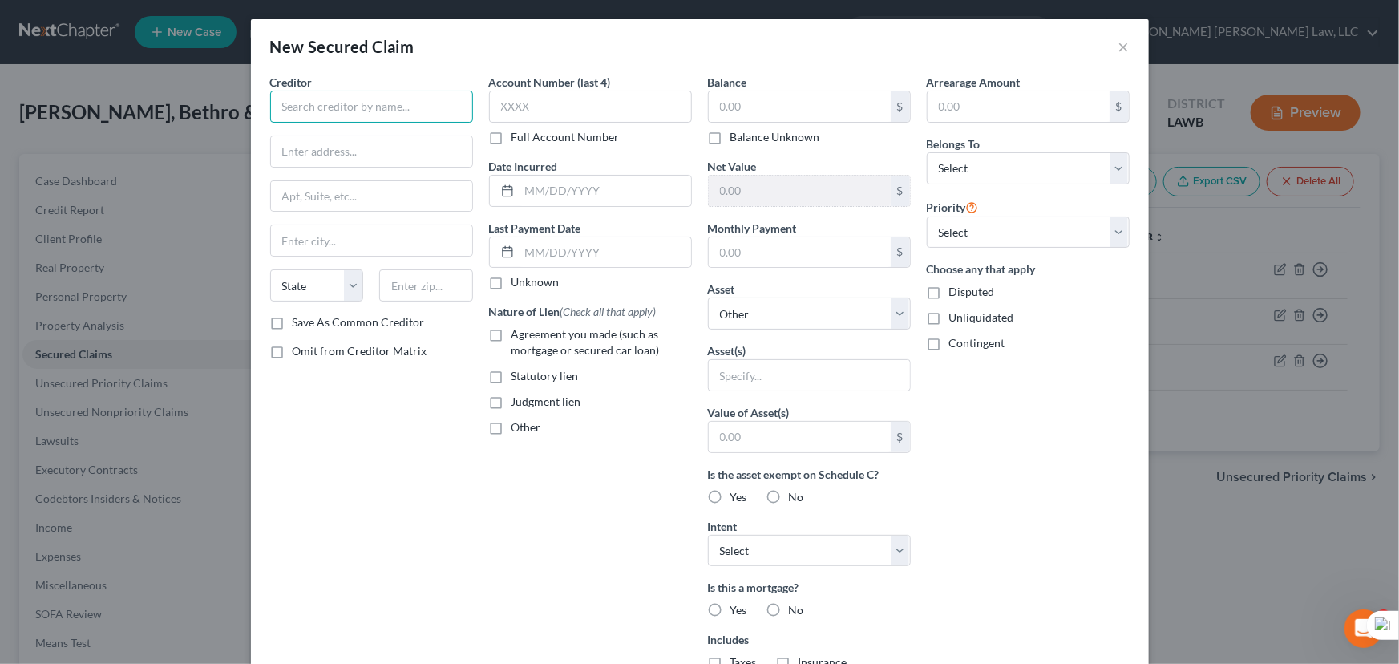
click at [378, 108] on input "text" at bounding box center [371, 107] width 203 height 32
type input "Mission Financial"
click at [308, 152] on input "text" at bounding box center [371, 151] width 201 height 30
type input "[STREET_ADDRESS]"
type input "Corona"
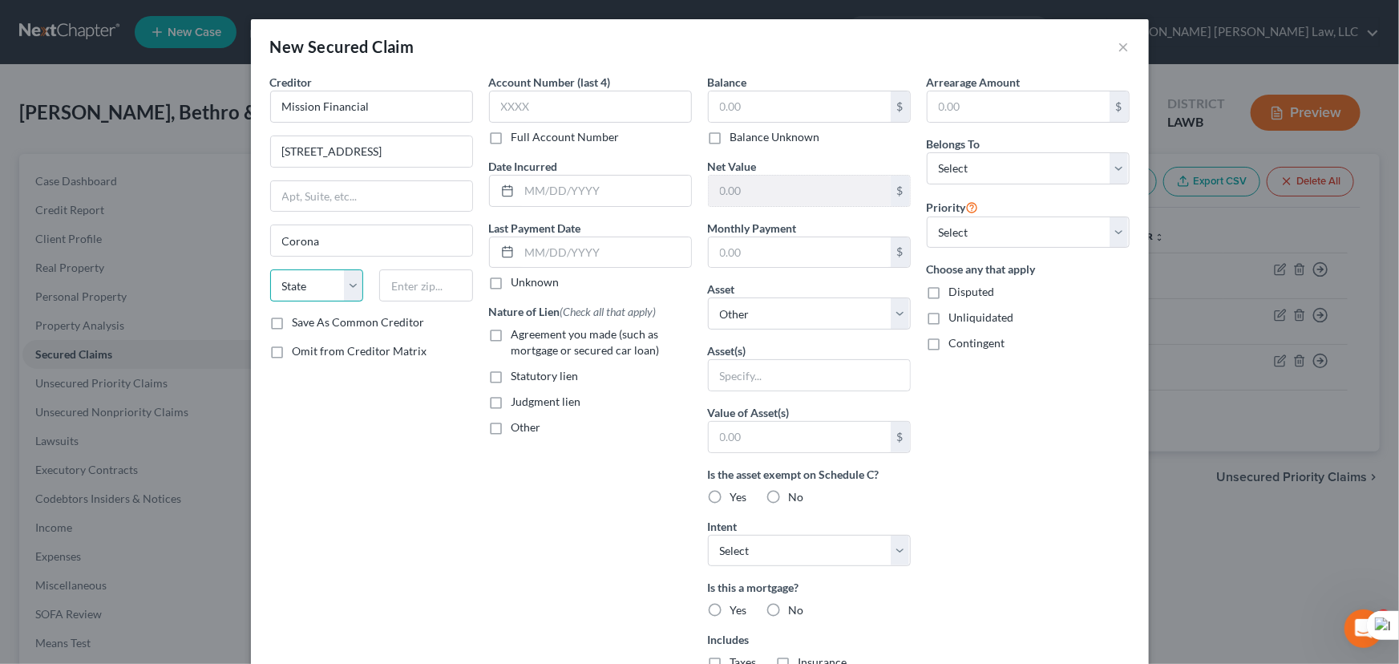
select select "4"
type input "92880-1636"
click at [790, 123] on div "$ Balance Unknown" at bounding box center [809, 118] width 203 height 55
click at [778, 79] on div "Balance $ Balance Unknown Balance Undetermined $ Balance Unknown" at bounding box center [809, 109] width 203 height 71
click at [777, 95] on input "text" at bounding box center [800, 106] width 182 height 30
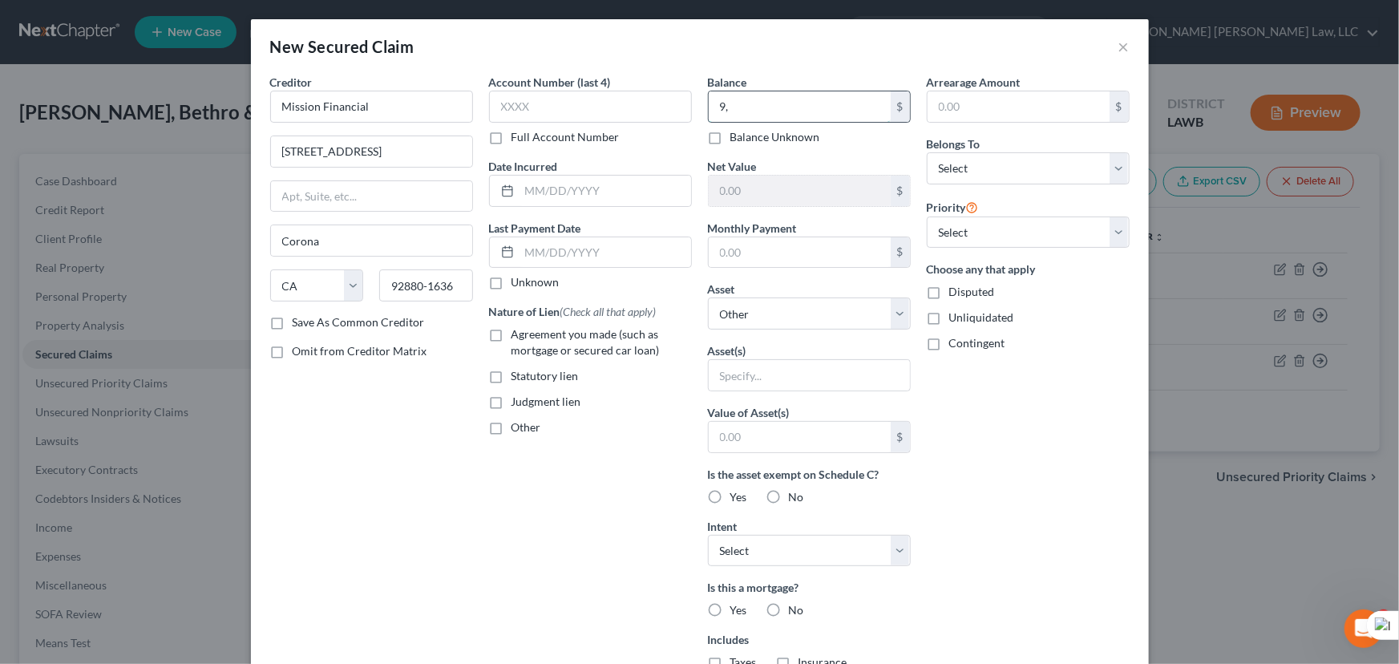
type input "9"
type input "34,000"
drag, startPoint x: 791, startPoint y: 312, endPoint x: 793, endPoint y: 325, distance: 12.9
click at [791, 312] on select "Select Other Multiple Assets Household Goods - Furniture - $1200.0 Clothing - C…" at bounding box center [809, 313] width 203 height 32
select select "1"
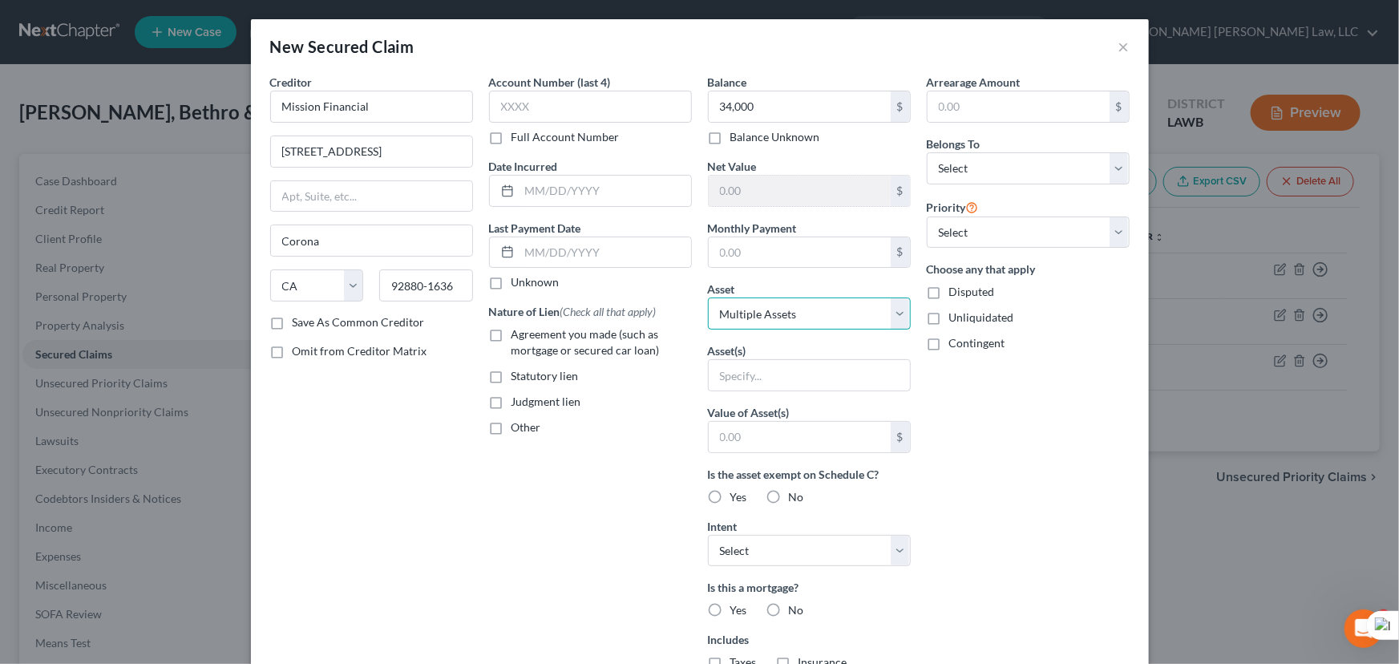
click at [708, 297] on select "Select Other Multiple Assets Household Goods - Furniture - $1200.0 Clothing - C…" at bounding box center [809, 313] width 203 height 32
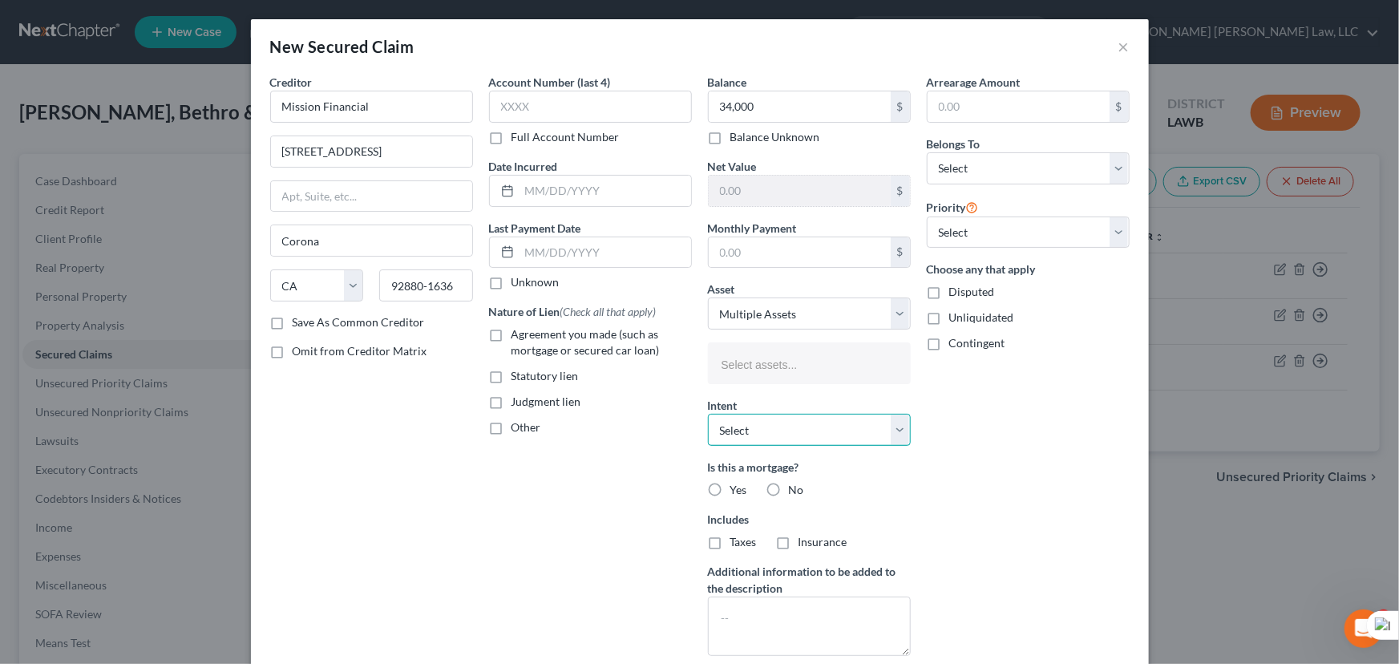
click at [769, 425] on select "Select Surrender Redeem Reaffirm Avoid Other" at bounding box center [809, 430] width 203 height 32
click at [777, 360] on input "text" at bounding box center [807, 365] width 180 height 24
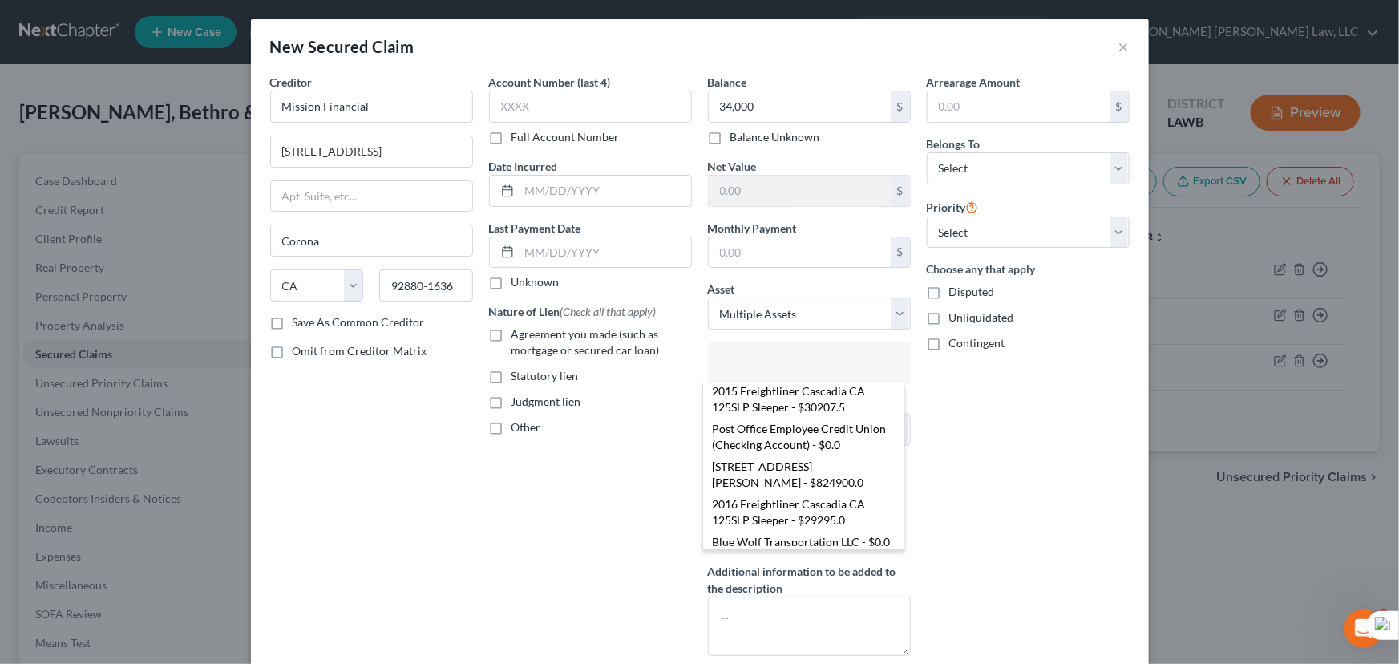
scroll to position [135, 0]
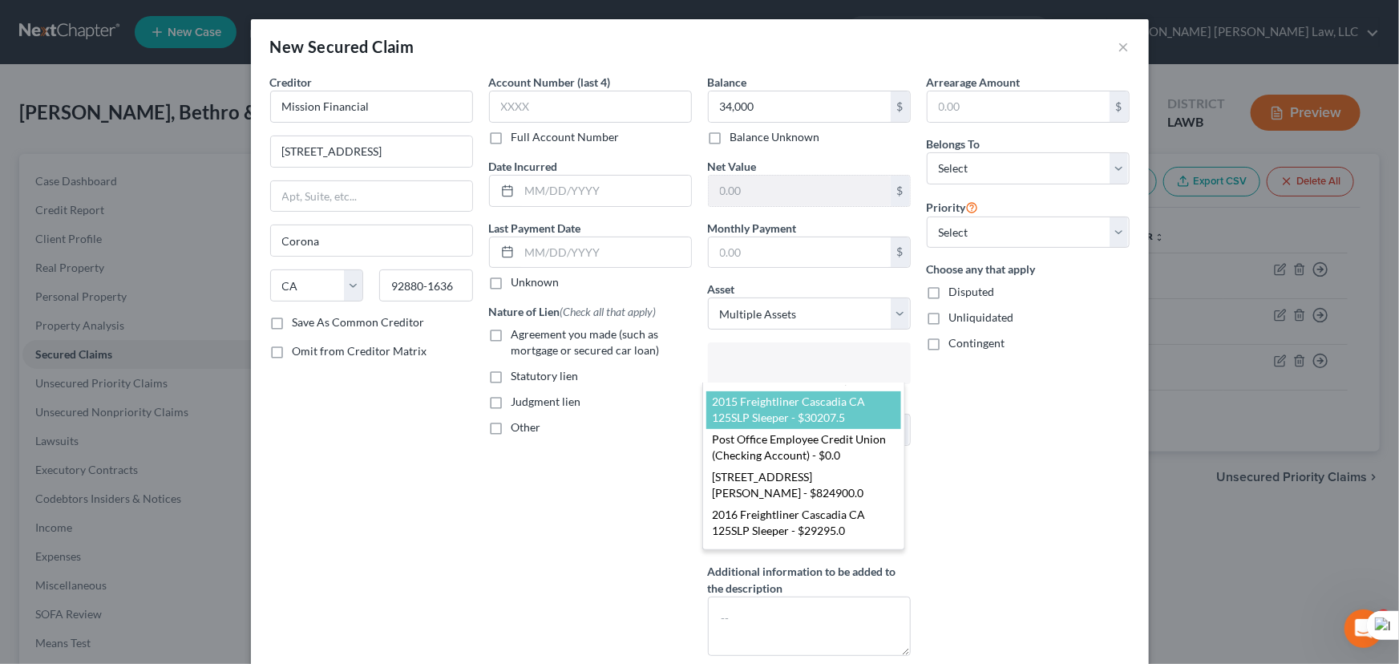
select select "2768690"
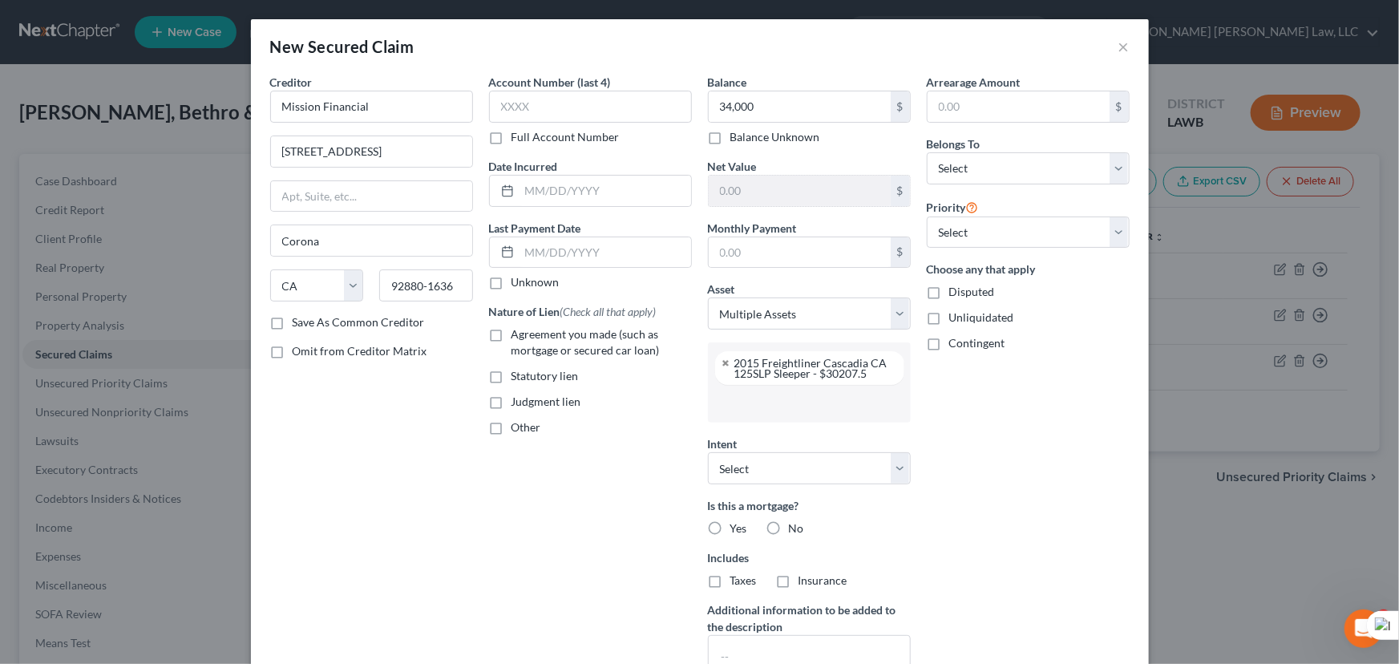
click at [798, 416] on li at bounding box center [807, 403] width 193 height 32
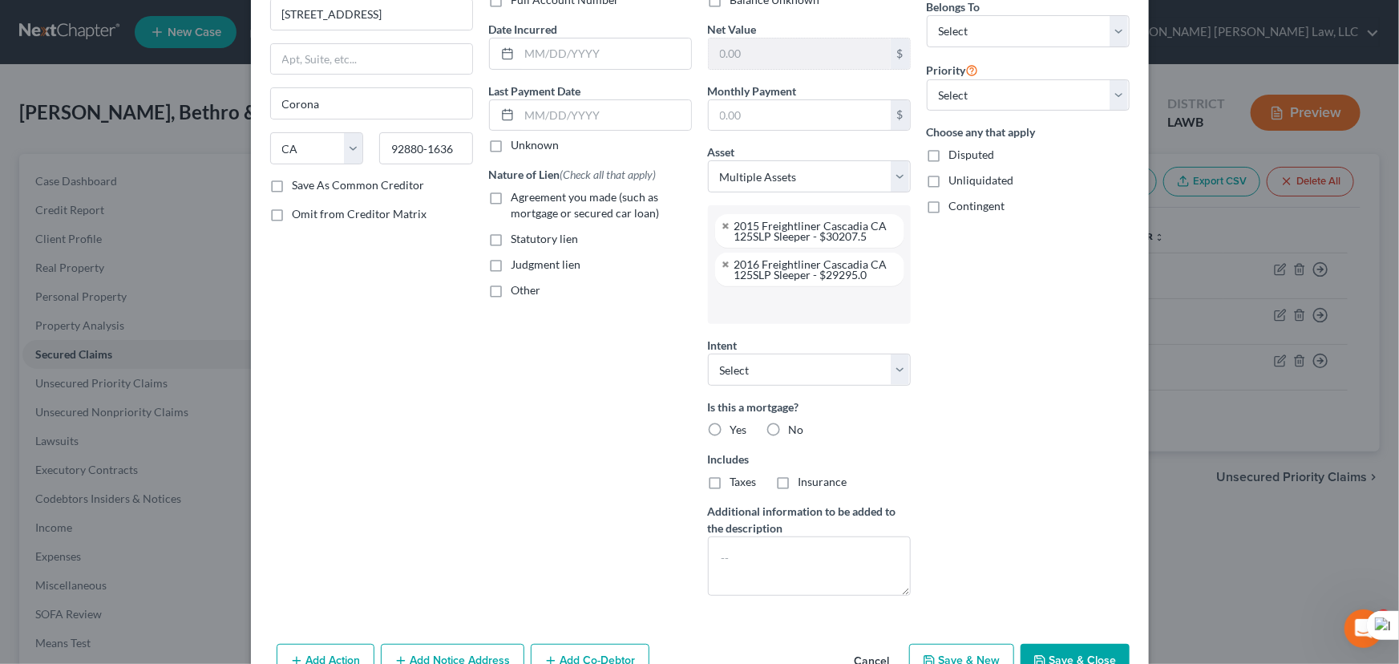
scroll to position [181, 0]
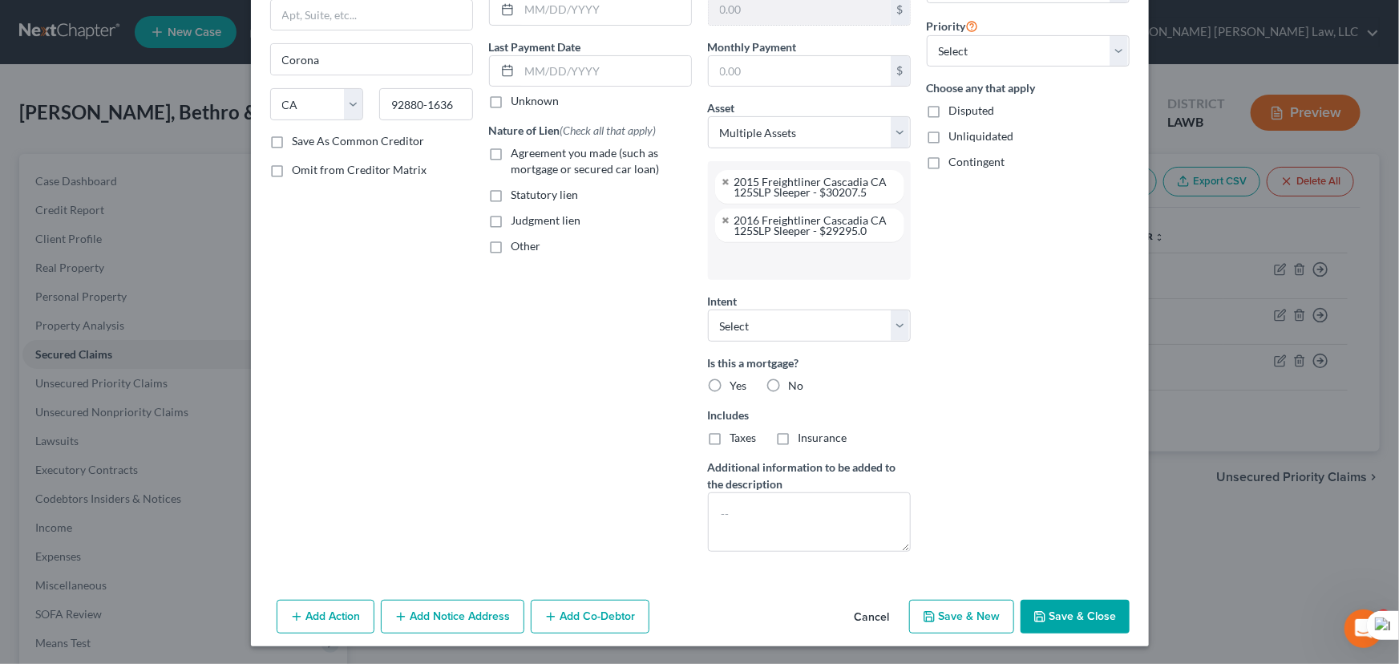
click at [789, 381] on label "No" at bounding box center [796, 386] width 15 height 16
click at [795, 381] on input "No" at bounding box center [800, 383] width 10 height 10
radio input "true"
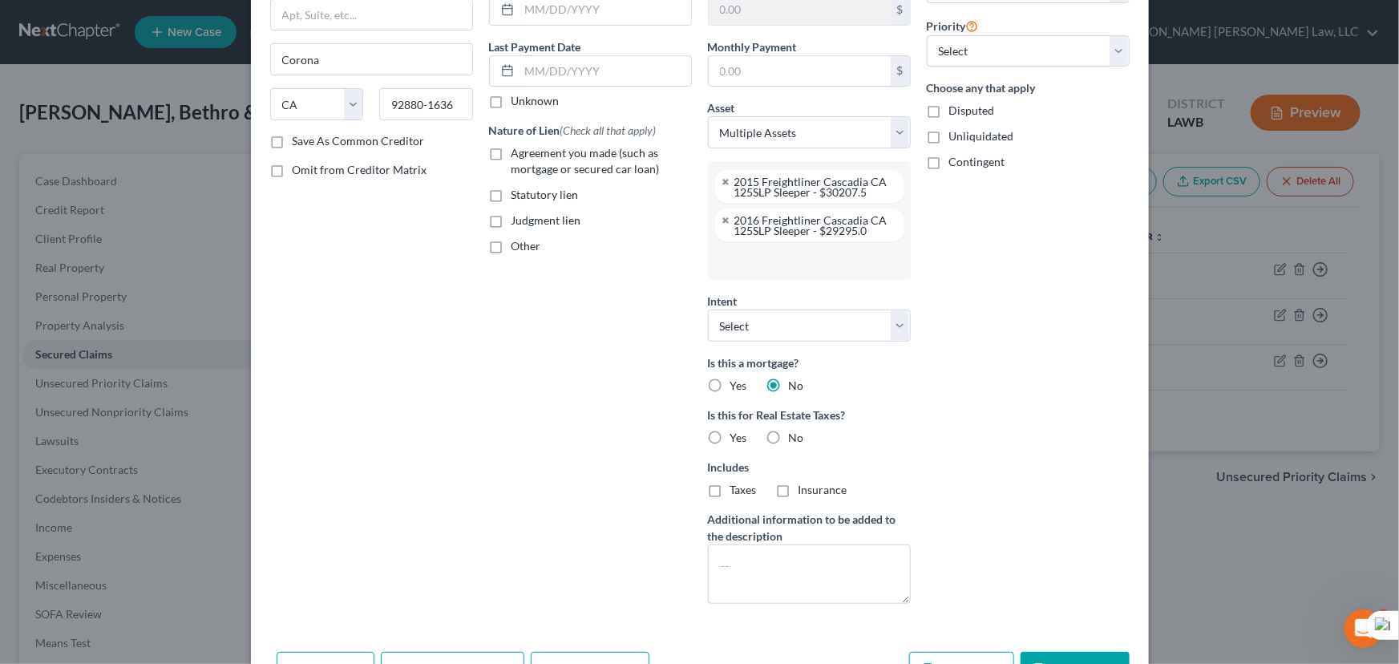
click at [511, 156] on label "Agreement you made (such as mortgage or secured car loan)" at bounding box center [601, 161] width 180 height 32
click at [518, 156] on input "Agreement you made (such as mortgage or secured car loan)" at bounding box center [523, 150] width 10 height 10
checkbox input "true"
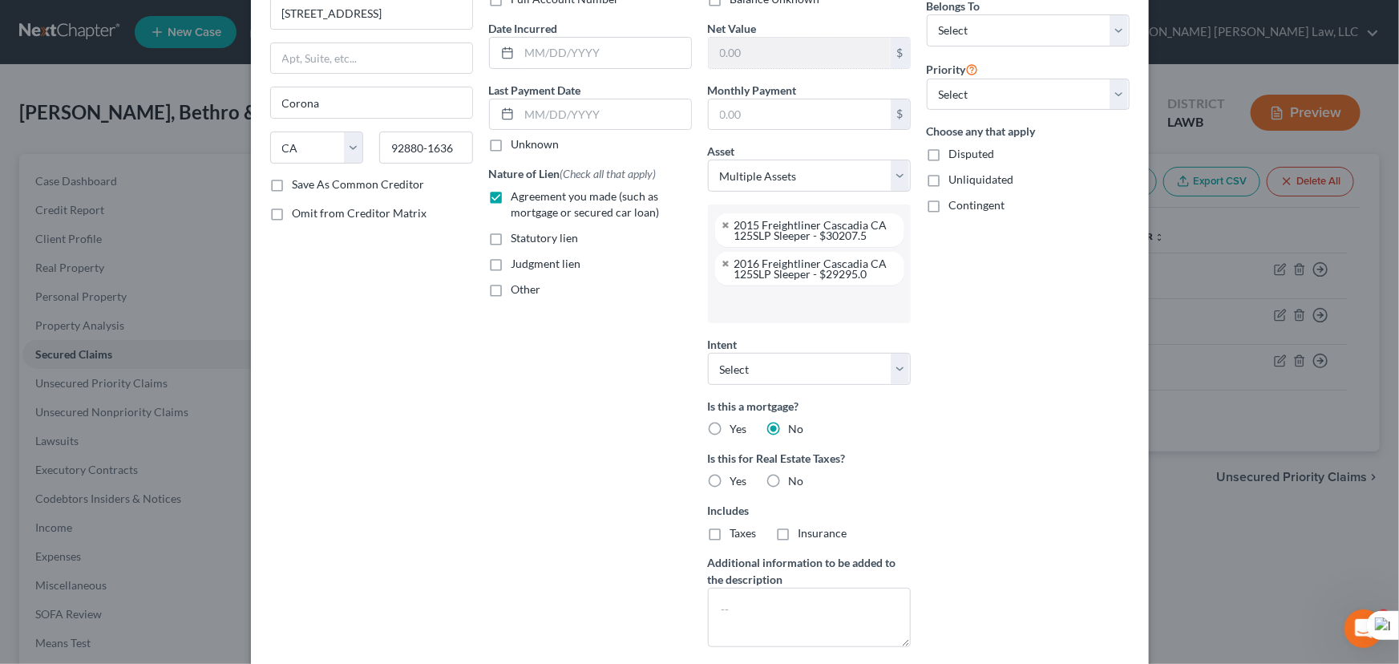
scroll to position [232, 0]
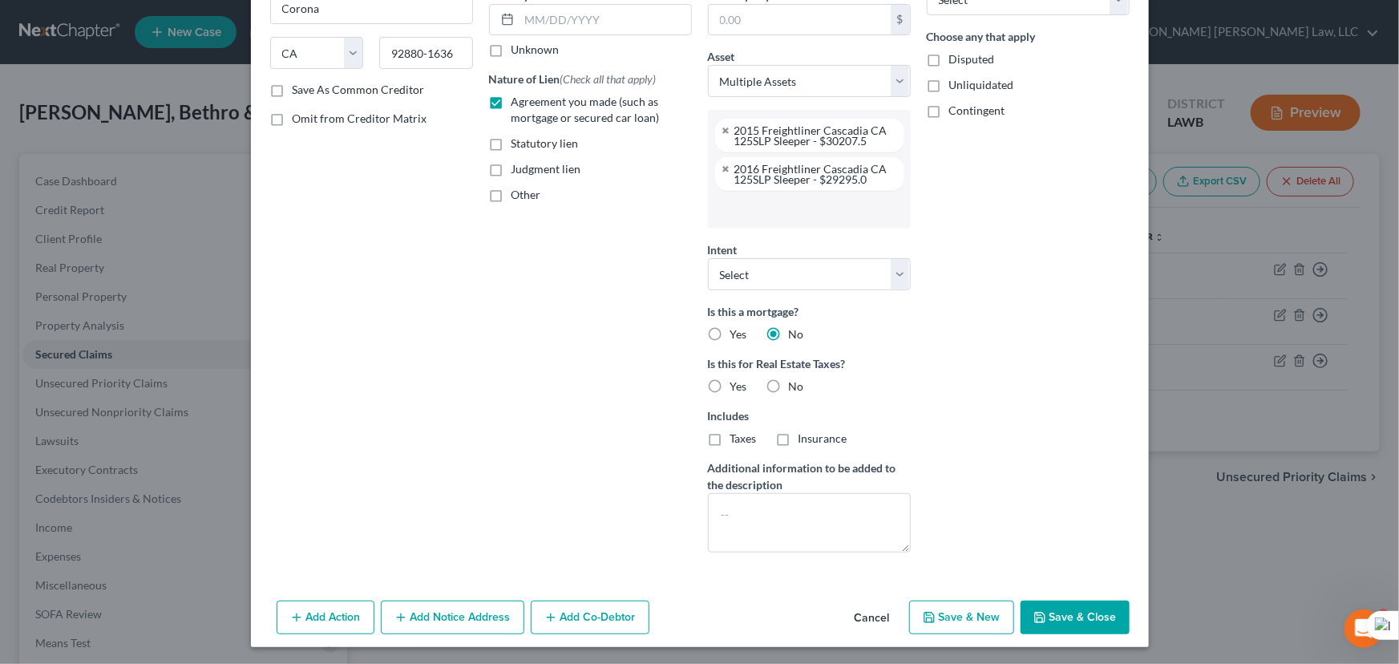
click at [1066, 603] on button "Save & Close" at bounding box center [1074, 617] width 109 height 34
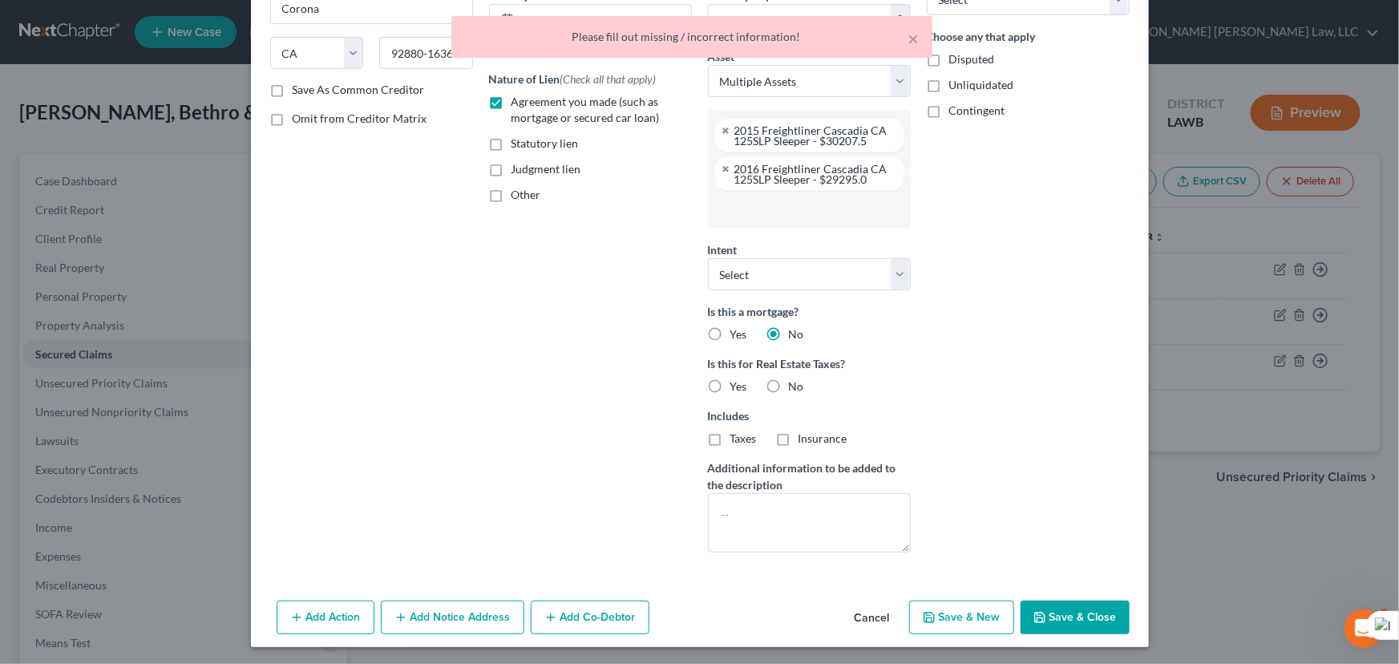
scroll to position [0, 0]
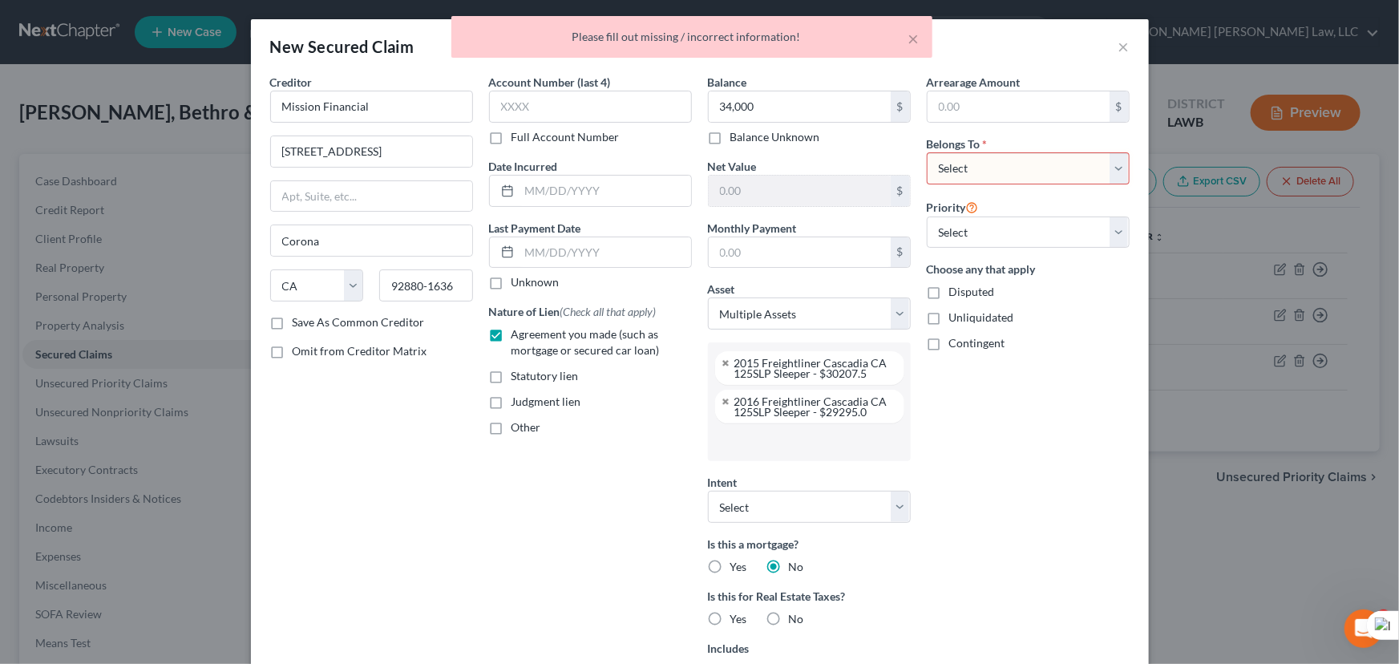
click at [952, 172] on select "Select Debtor 1 Only Debtor 2 Only Debtor 1 And Debtor 2 Only At Least One Of T…" at bounding box center [1028, 168] width 203 height 32
select select "0"
click at [927, 152] on select "Select Debtor 1 Only Debtor 2 Only Debtor 1 And Debtor 2 Only At Least One Of T…" at bounding box center [1028, 168] width 203 height 32
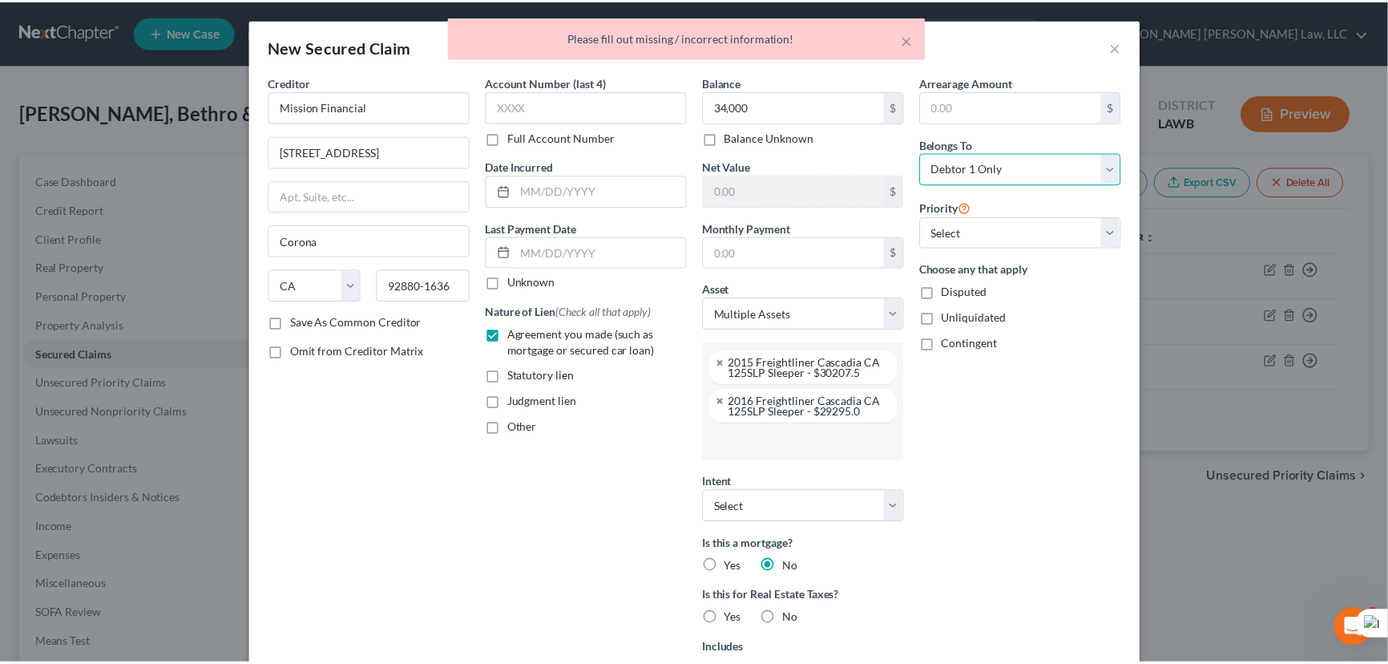
scroll to position [232, 0]
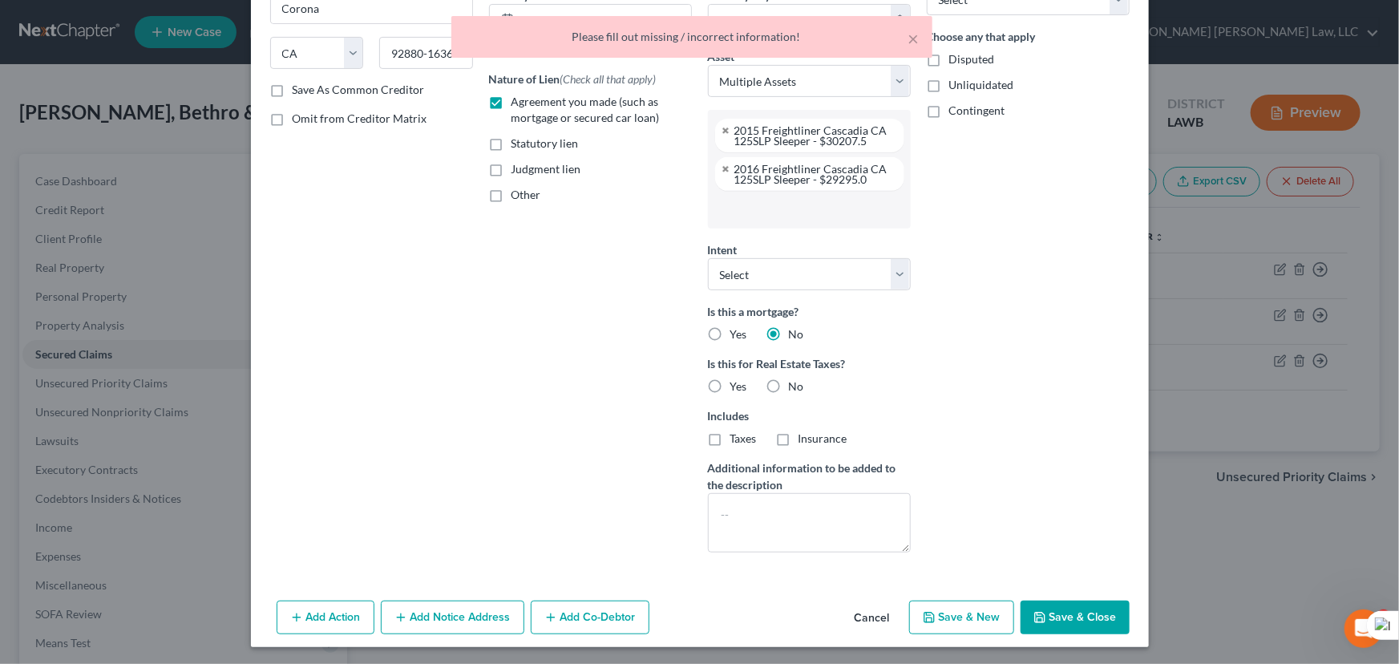
click at [1055, 614] on button "Save & Close" at bounding box center [1074, 617] width 109 height 34
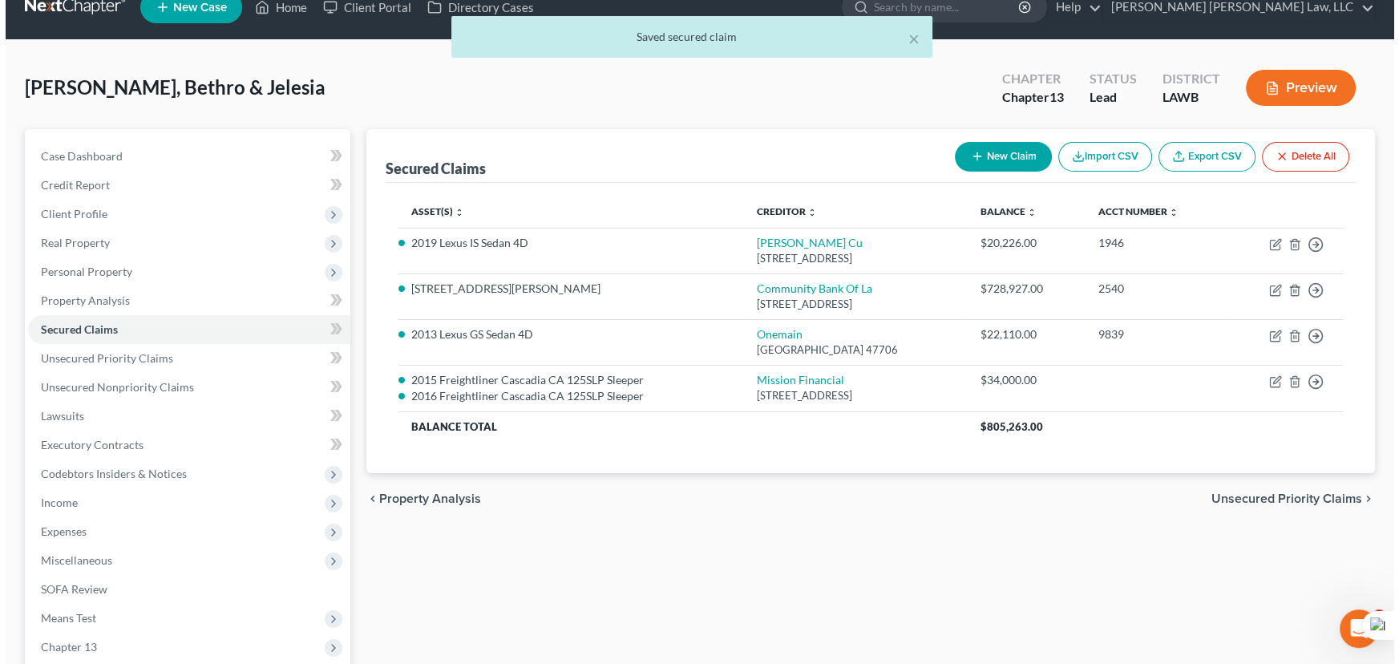
scroll to position [0, 0]
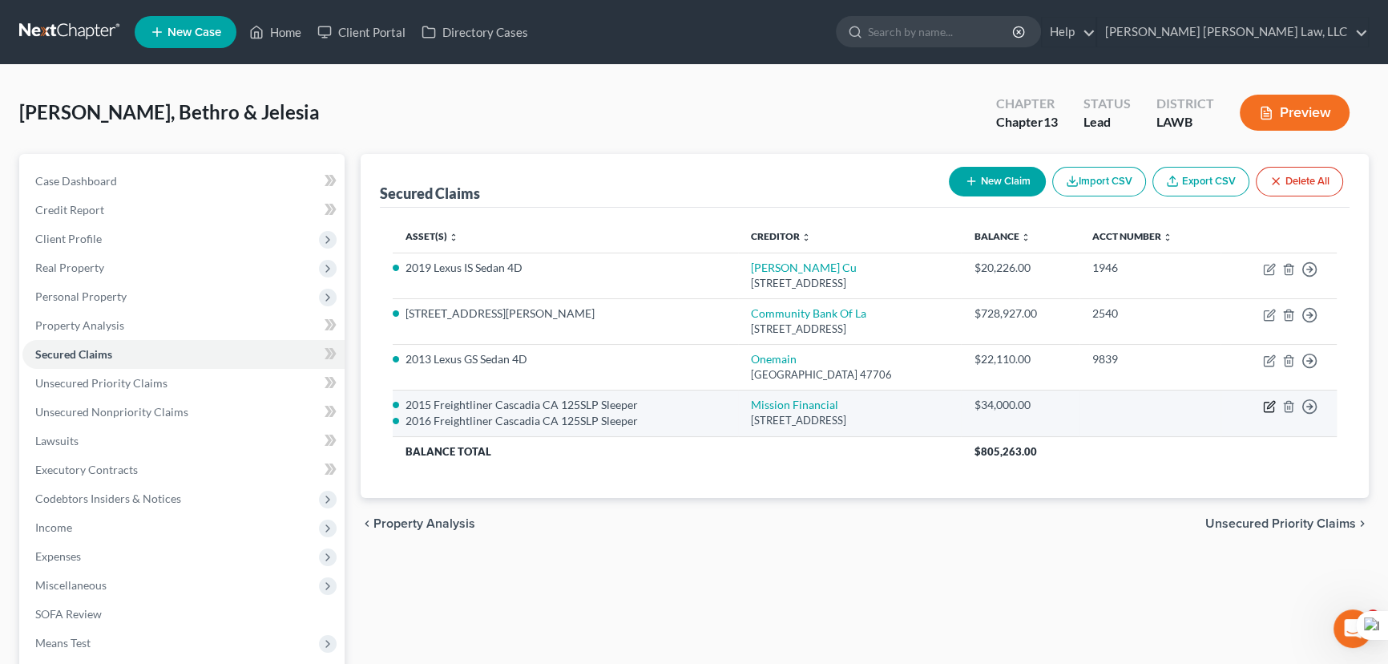
click at [1268, 410] on icon "button" at bounding box center [1269, 406] width 13 height 13
select select "4"
select select "1"
select select
select select "0"
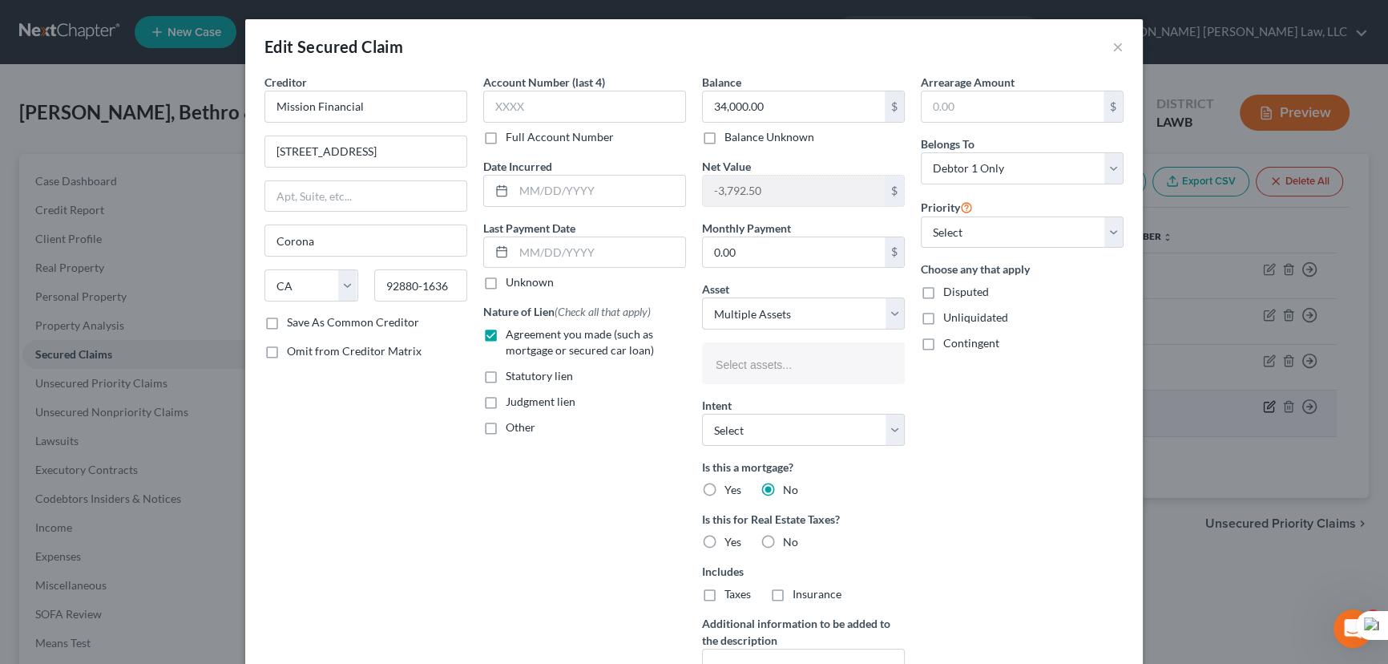
select select "2768690"
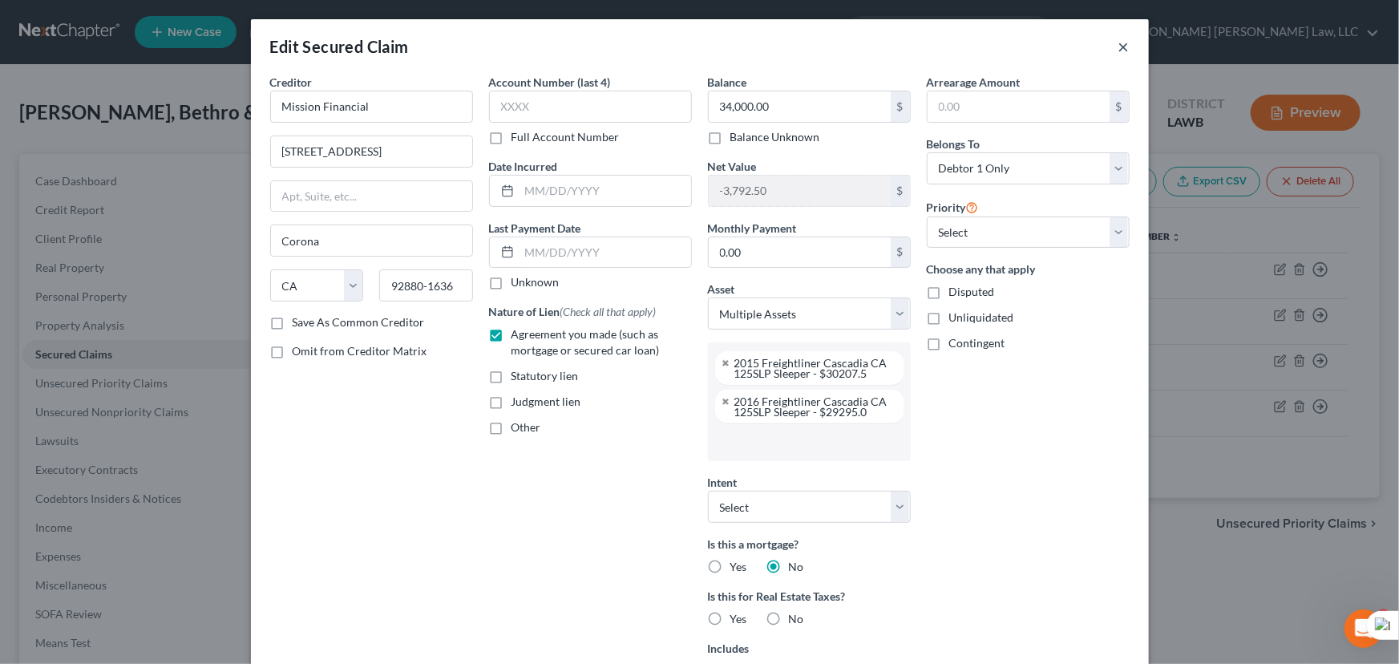
click at [1122, 43] on button "×" at bounding box center [1123, 46] width 11 height 19
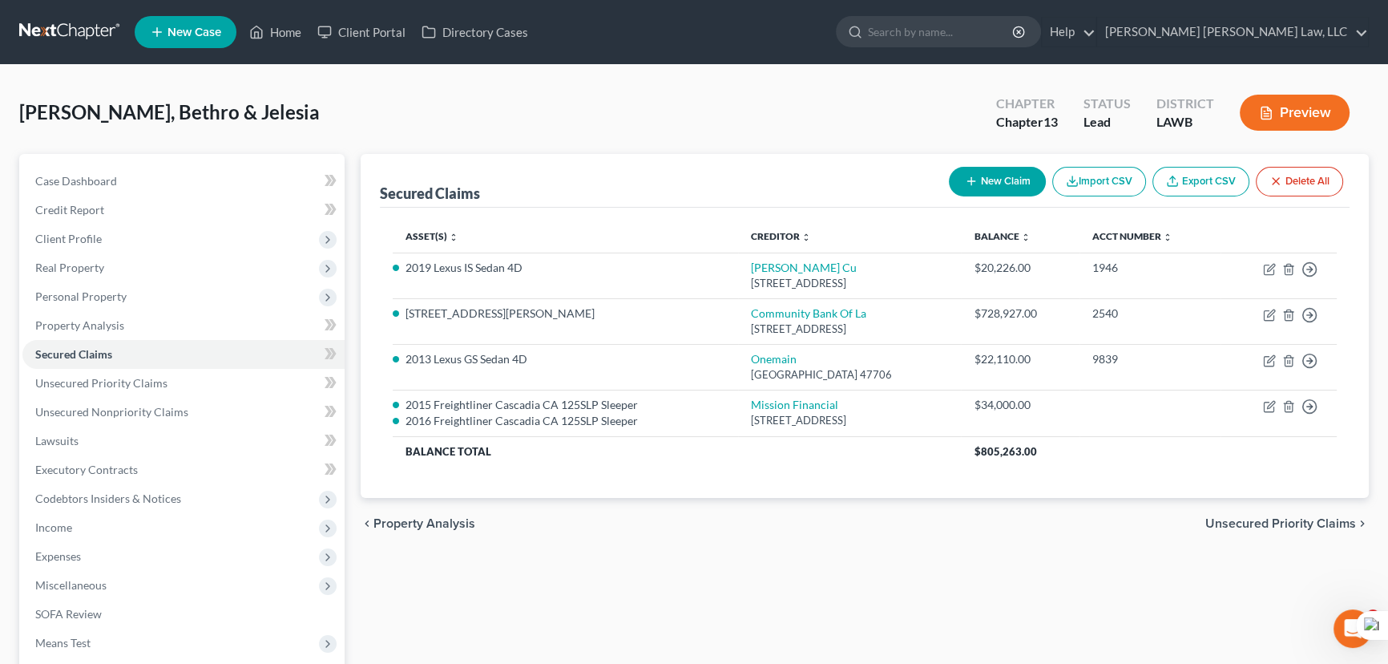
click at [1015, 44] on input "search" at bounding box center [941, 32] width 147 height 30
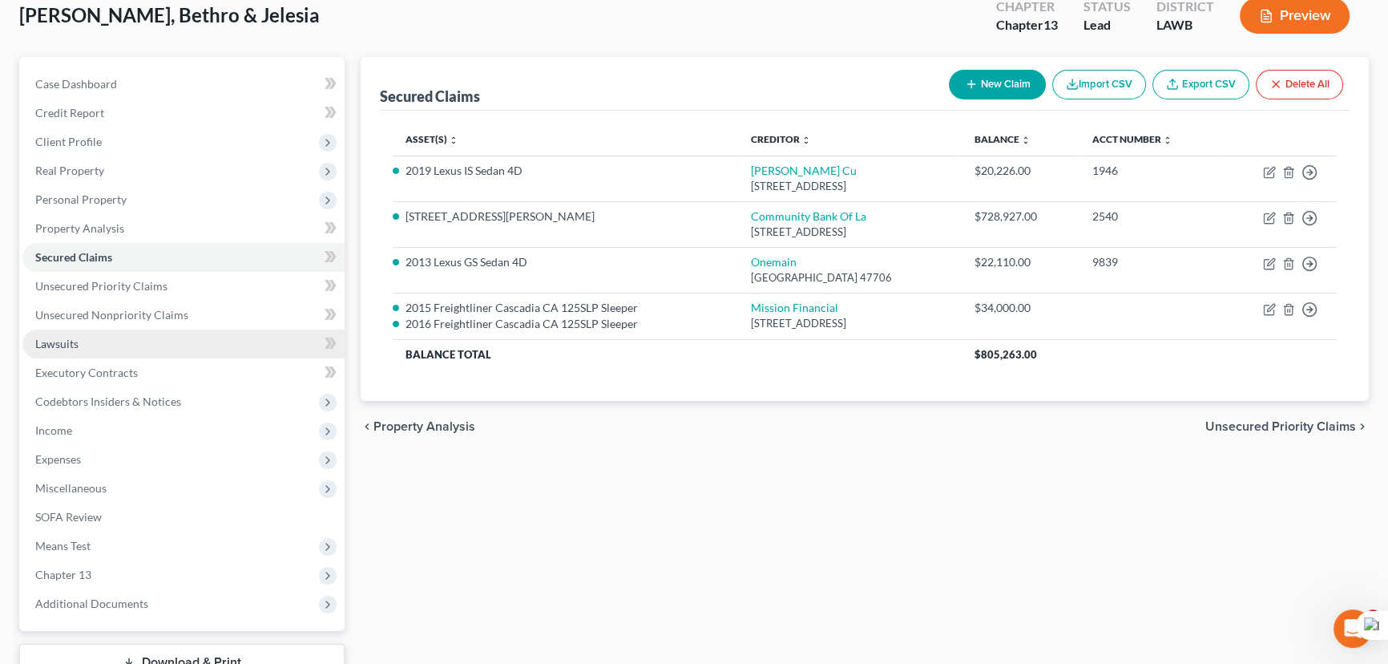
scroll to position [215, 0]
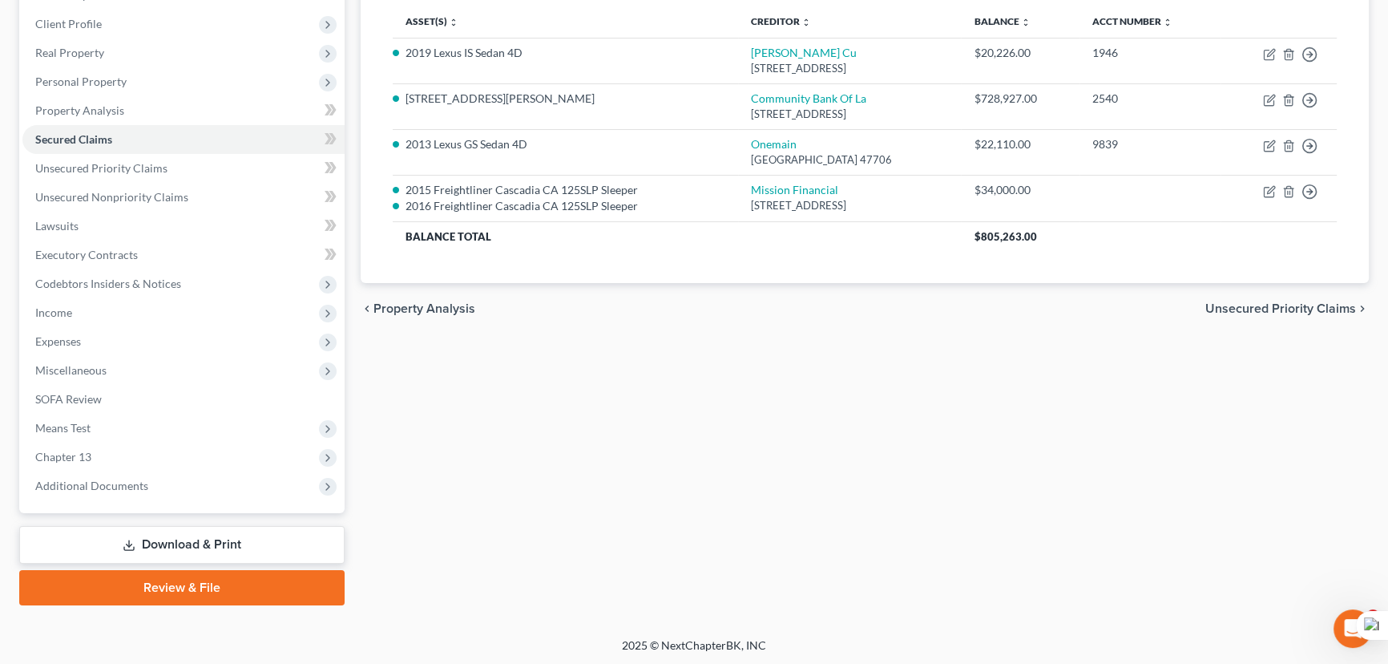
click at [126, 451] on span "Chapter 13" at bounding box center [183, 456] width 322 height 29
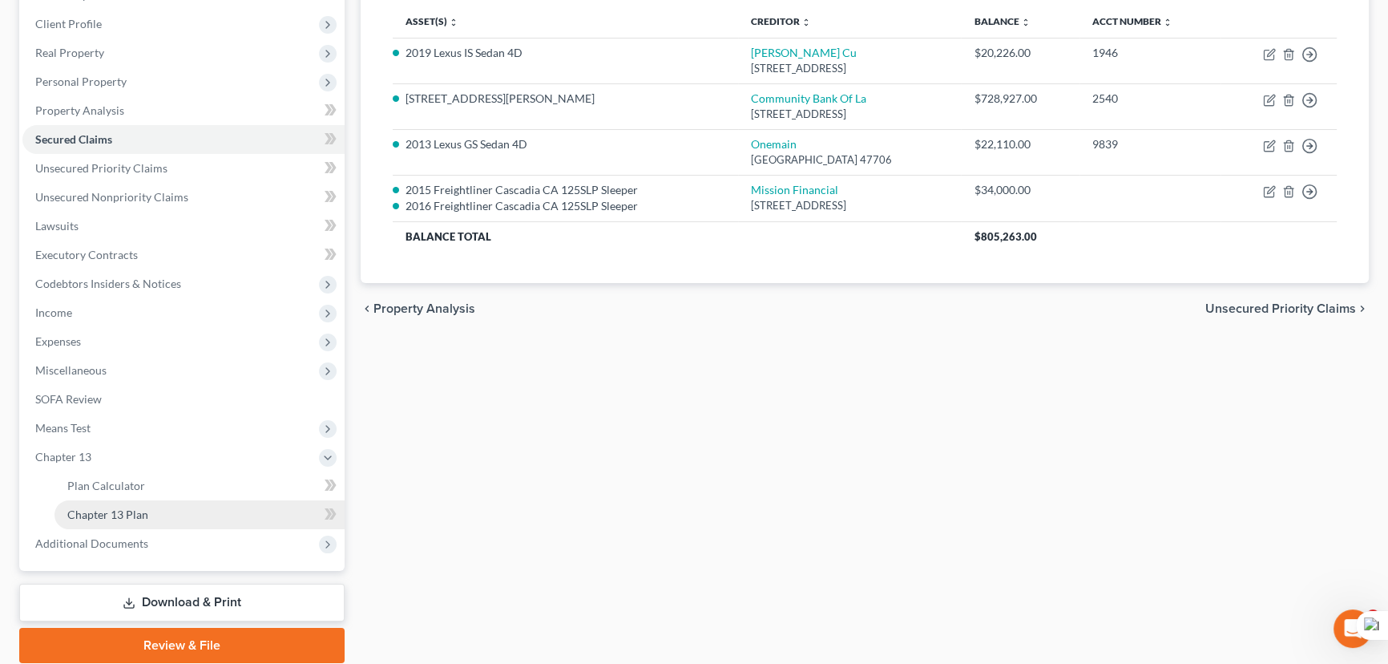
click at [164, 507] on link "Chapter 13 Plan" at bounding box center [200, 514] width 290 height 29
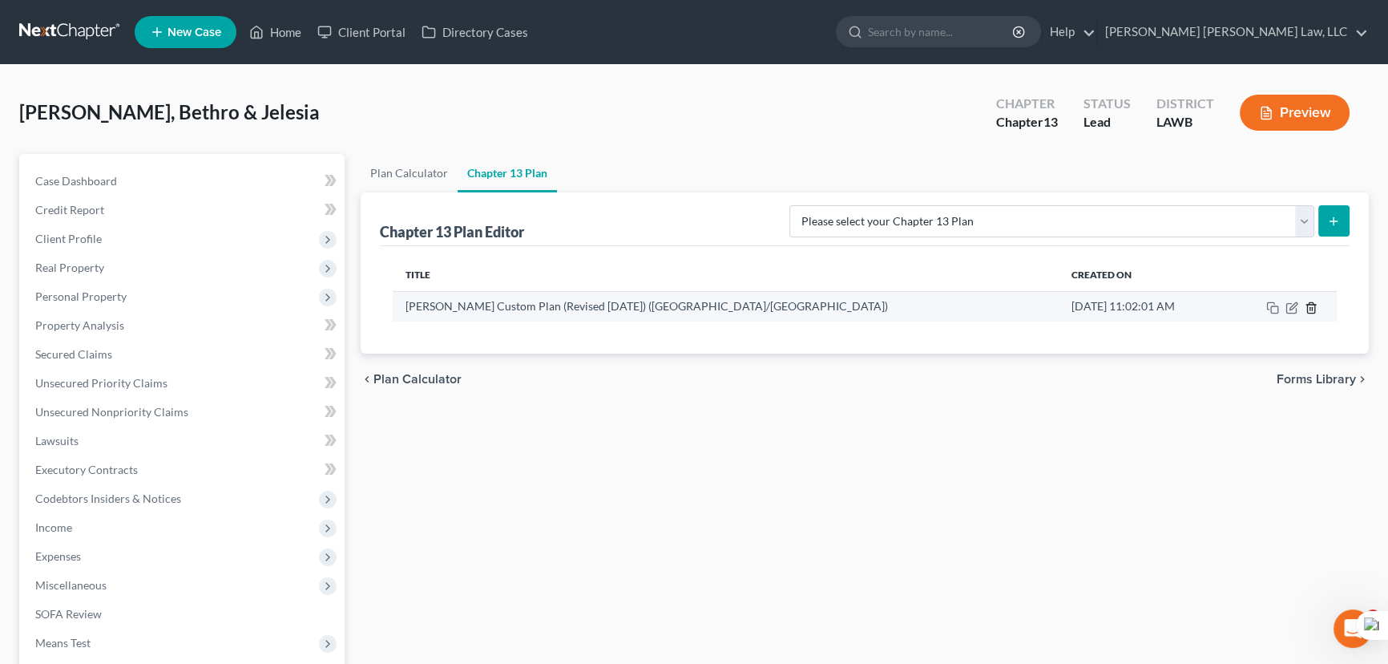
click at [1310, 310] on icon "button" at bounding box center [1311, 307] width 13 height 13
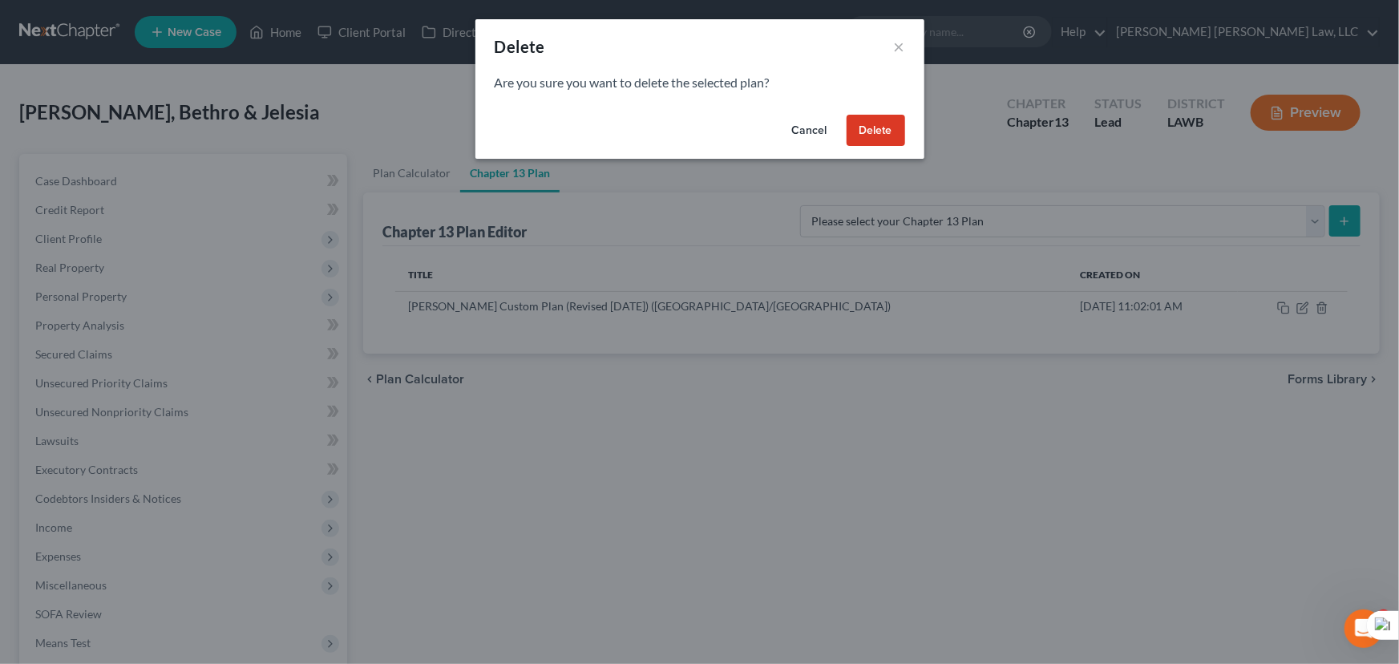
click at [871, 119] on button "Delete" at bounding box center [876, 131] width 59 height 32
